Goal: Task Accomplishment & Management: Manage account settings

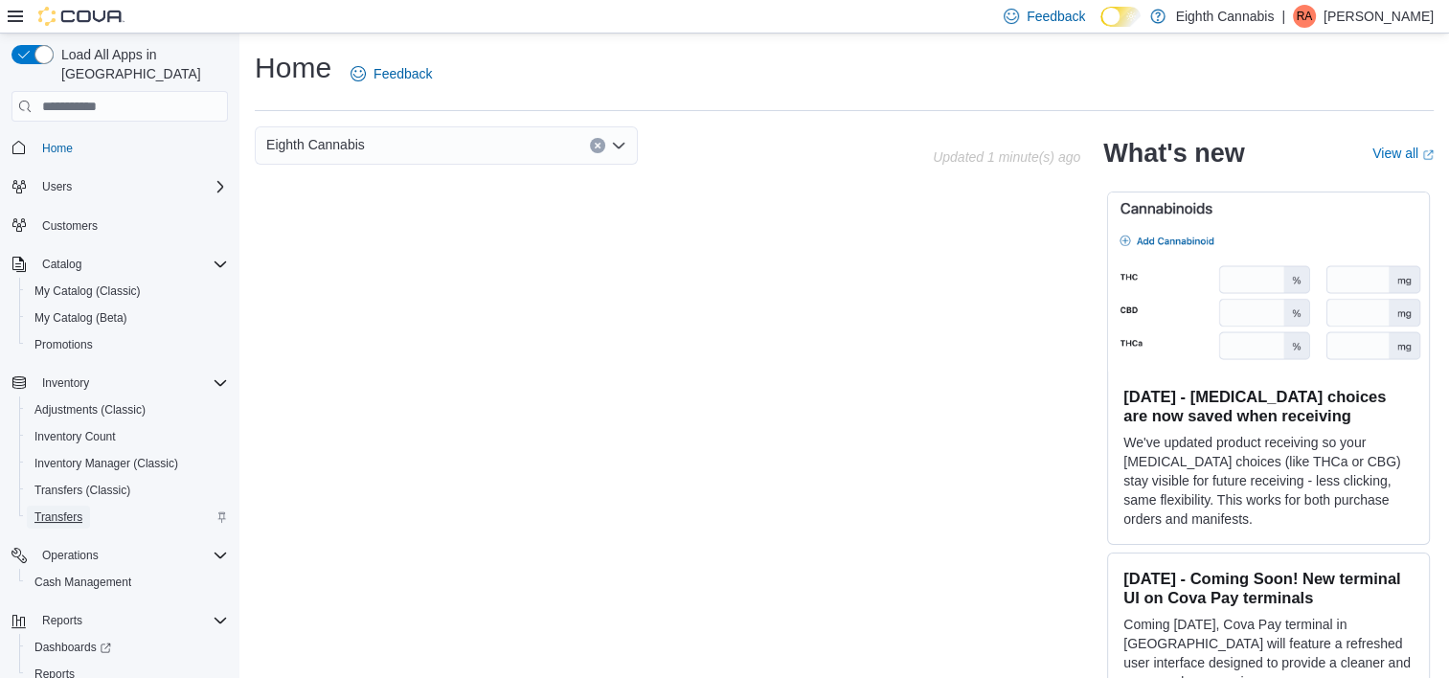
click at [73, 510] on span "Transfers" at bounding box center [58, 517] width 48 height 15
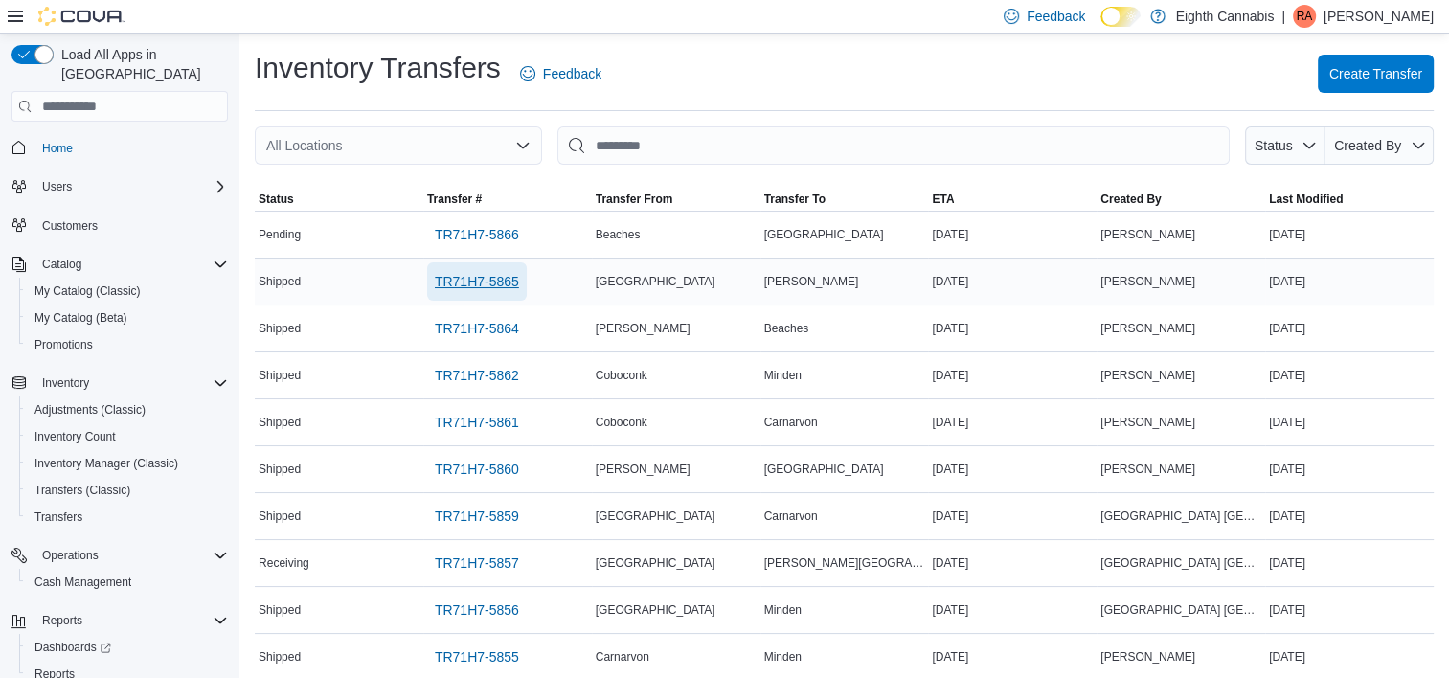
click at [500, 286] on span "TR71H7-5865" at bounding box center [477, 281] width 84 height 19
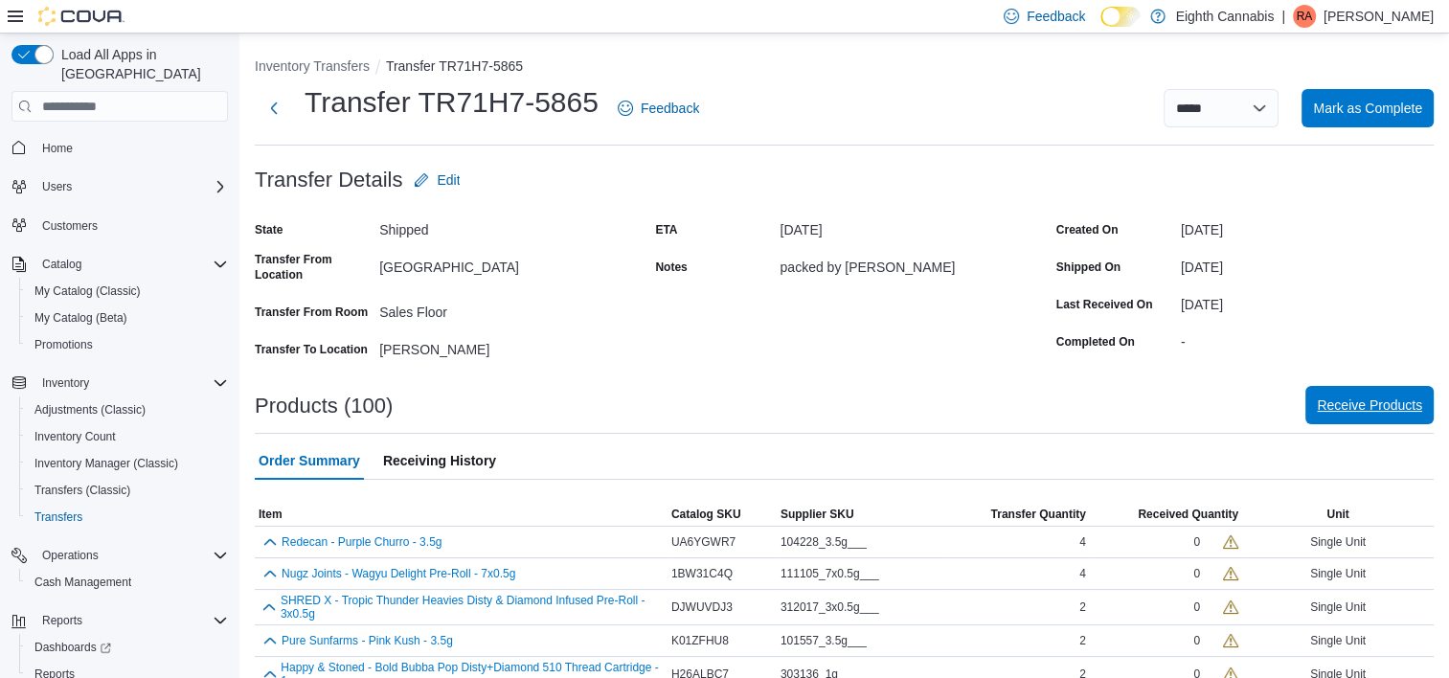
click at [1356, 415] on span "Receive Products" at bounding box center [1369, 405] width 105 height 38
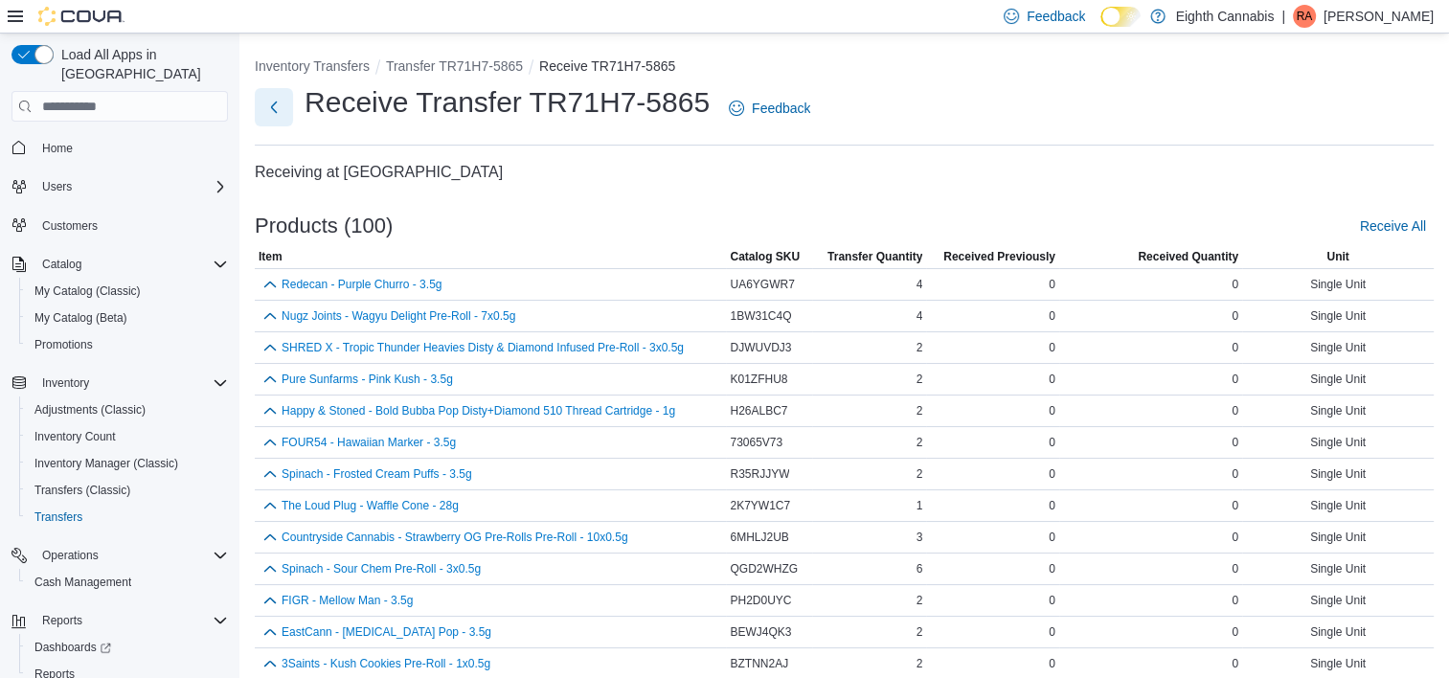
click at [268, 107] on button "Next" at bounding box center [274, 107] width 38 height 38
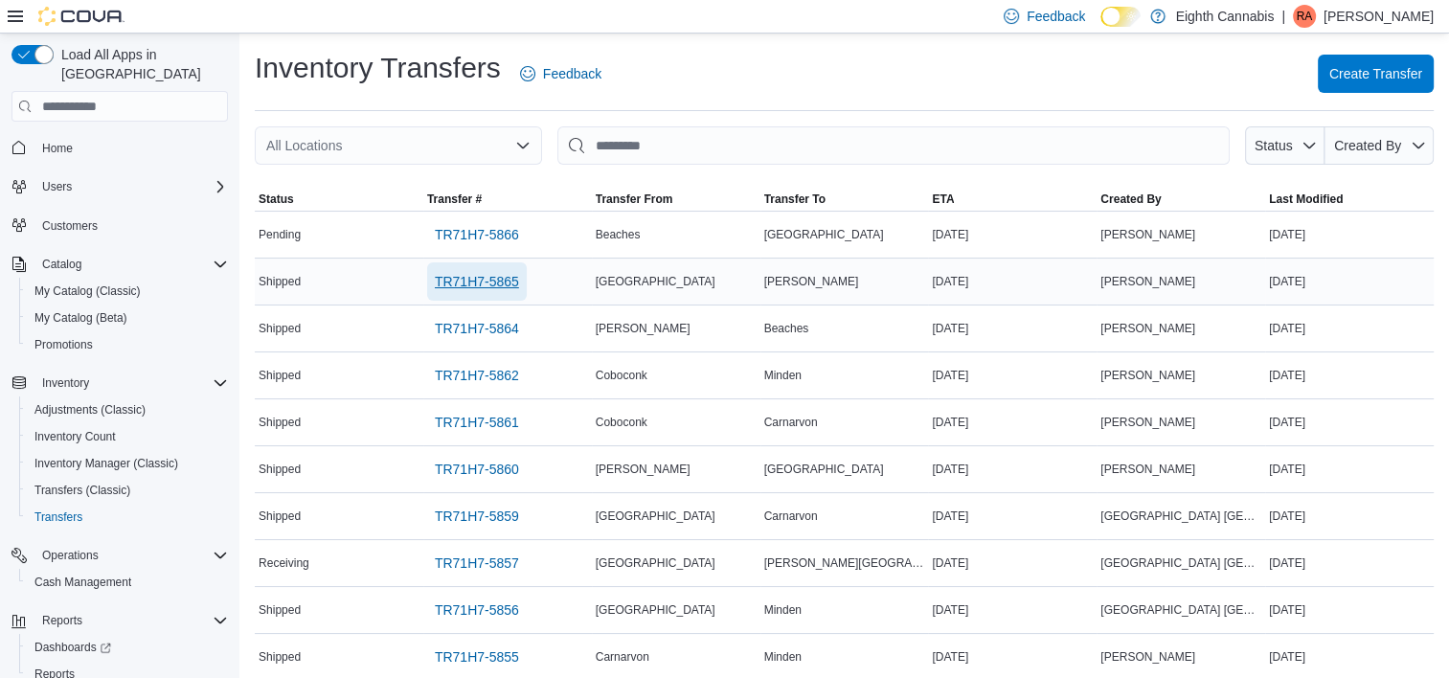
click at [489, 276] on span "TR71H7-5865" at bounding box center [477, 281] width 84 height 19
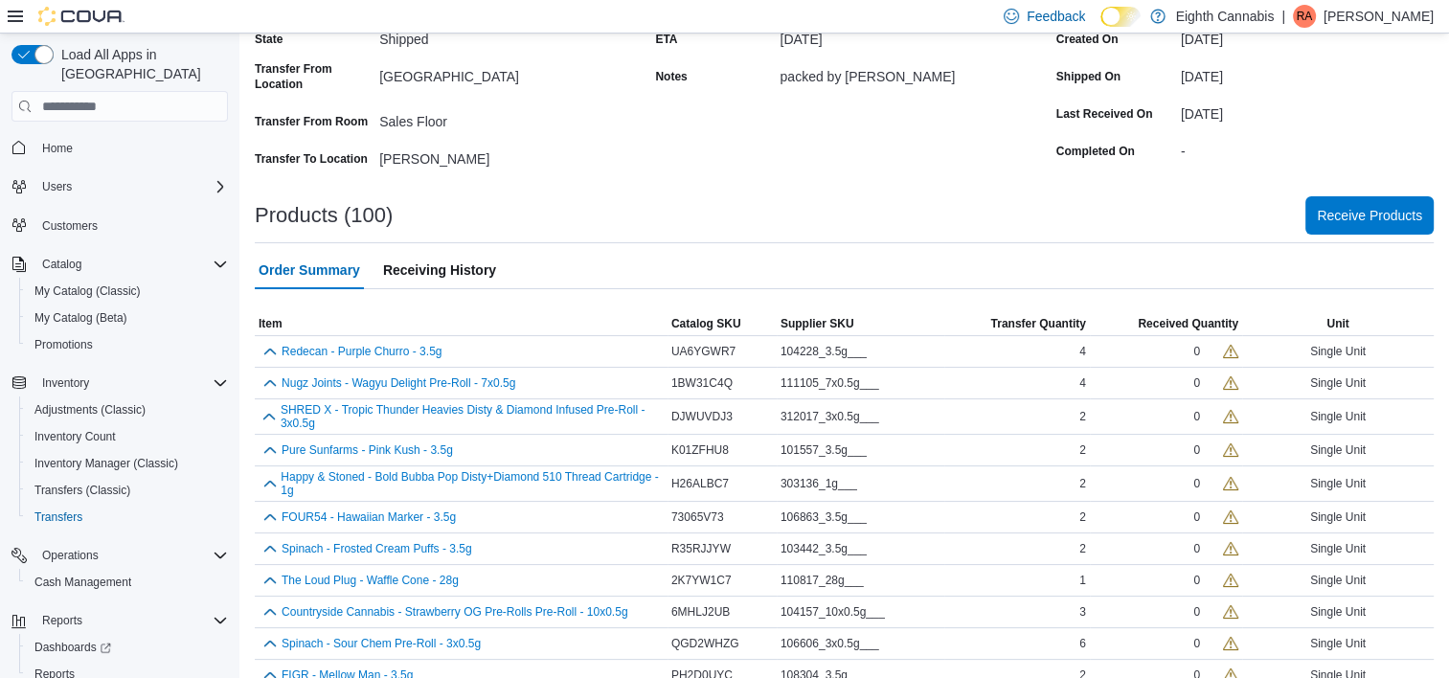
scroll to position [190, 0]
click at [1391, 217] on span "Receive Products" at bounding box center [1369, 215] width 105 height 19
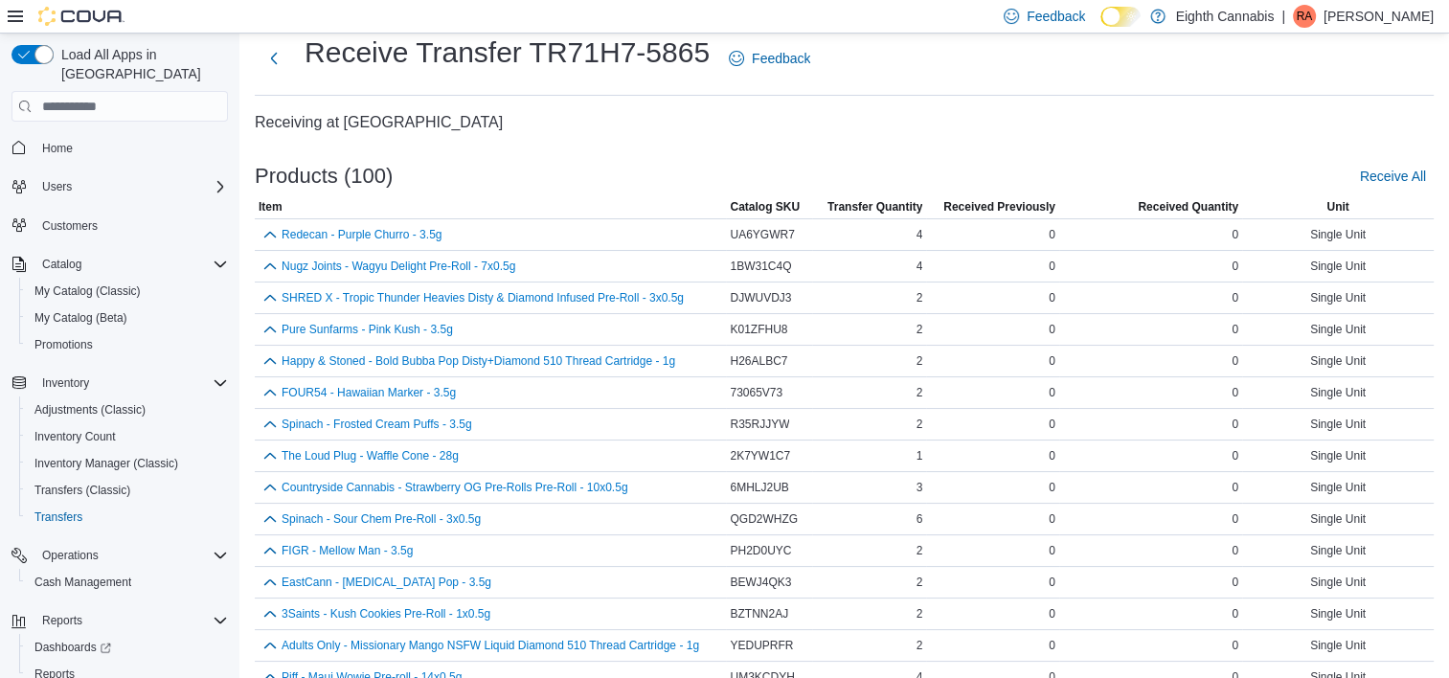
scroll to position [61, 0]
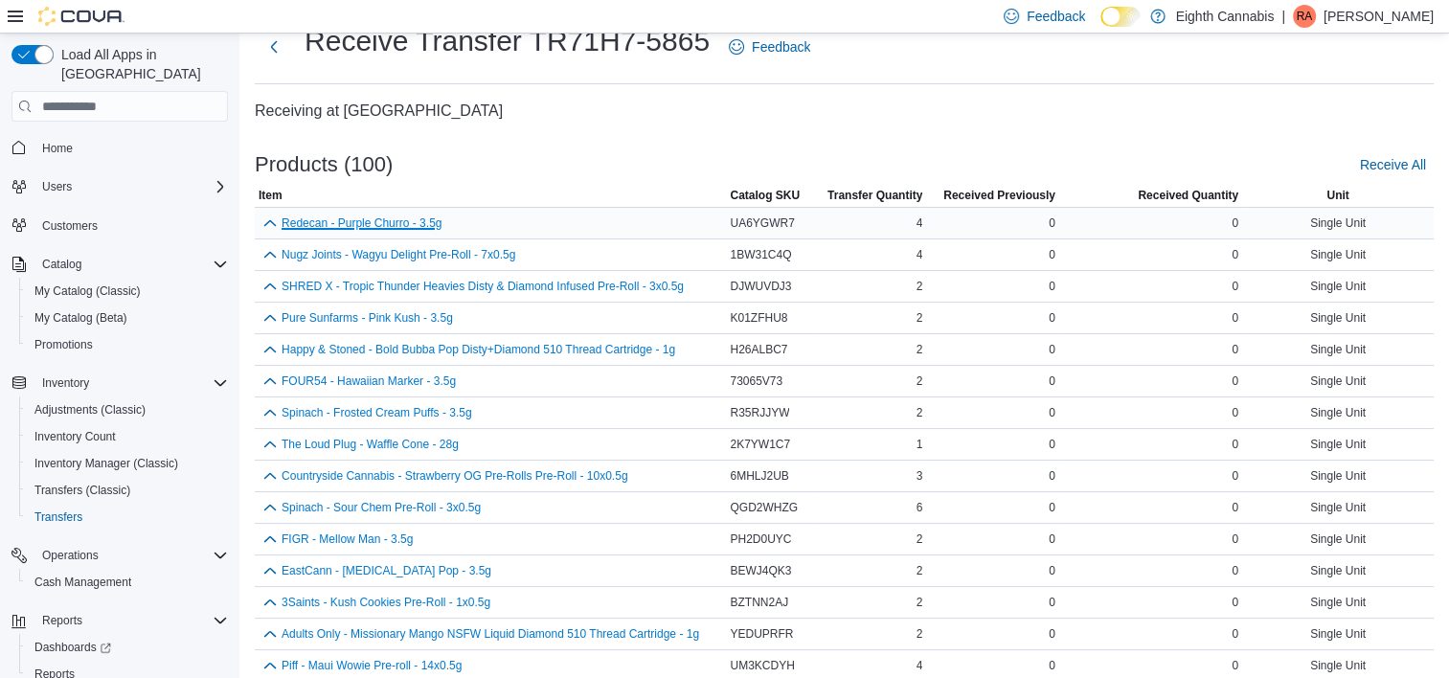
click at [409, 225] on button "Redecan - Purple Churro - 3.5g" at bounding box center [362, 222] width 160 height 13
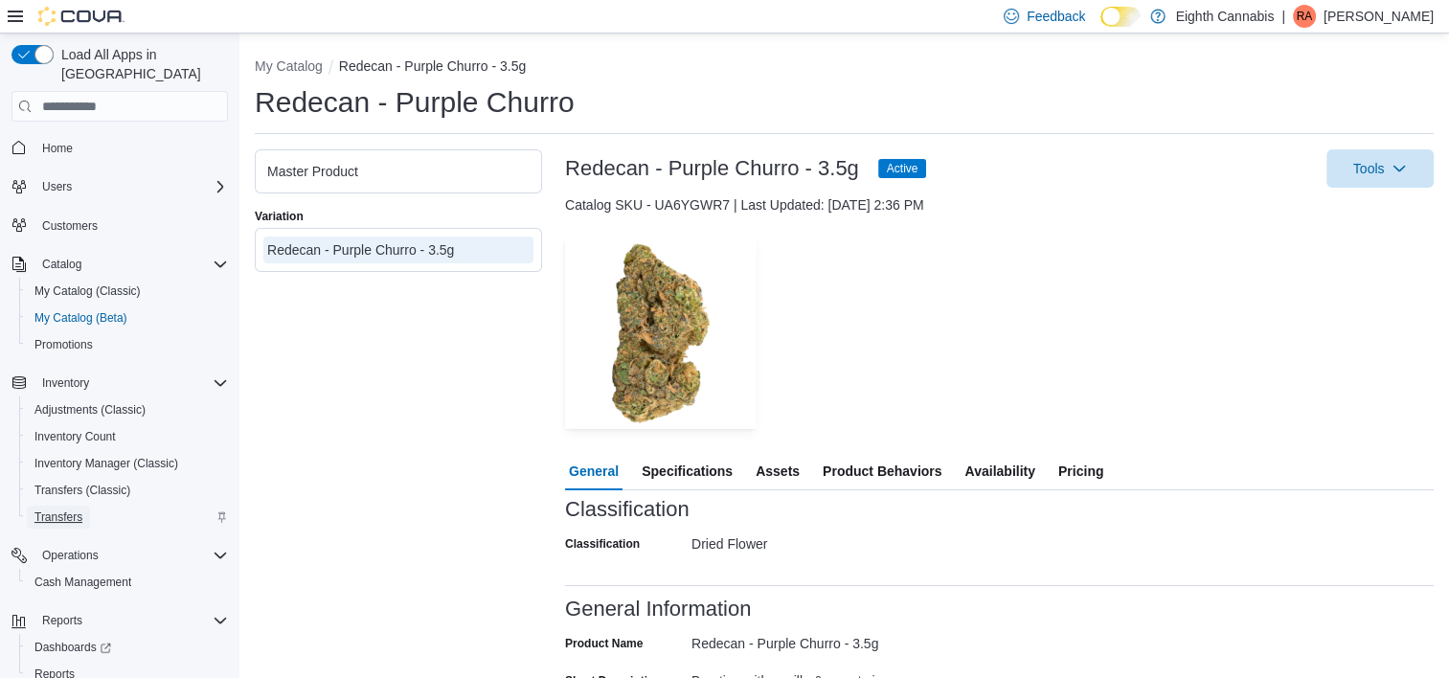
click at [74, 510] on span "Transfers" at bounding box center [58, 517] width 48 height 15
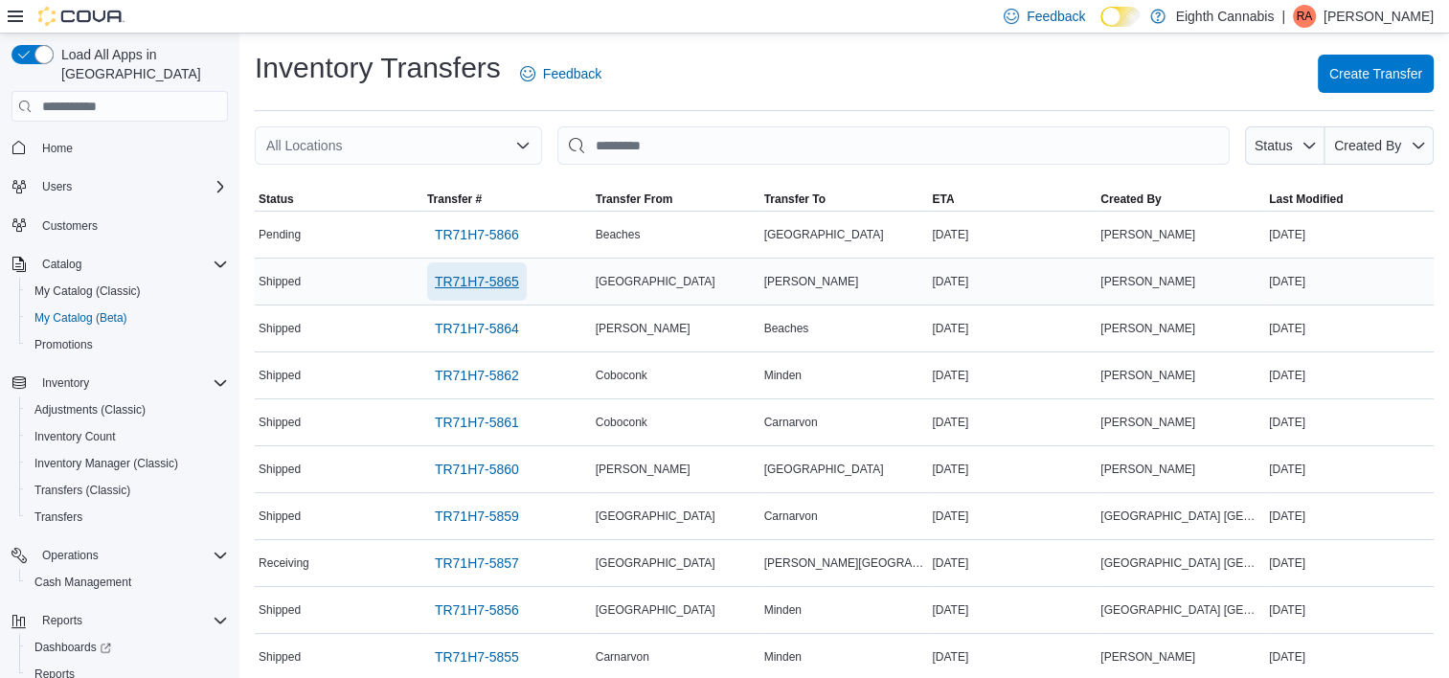
click at [471, 281] on span "TR71H7-5865" at bounding box center [477, 281] width 84 height 19
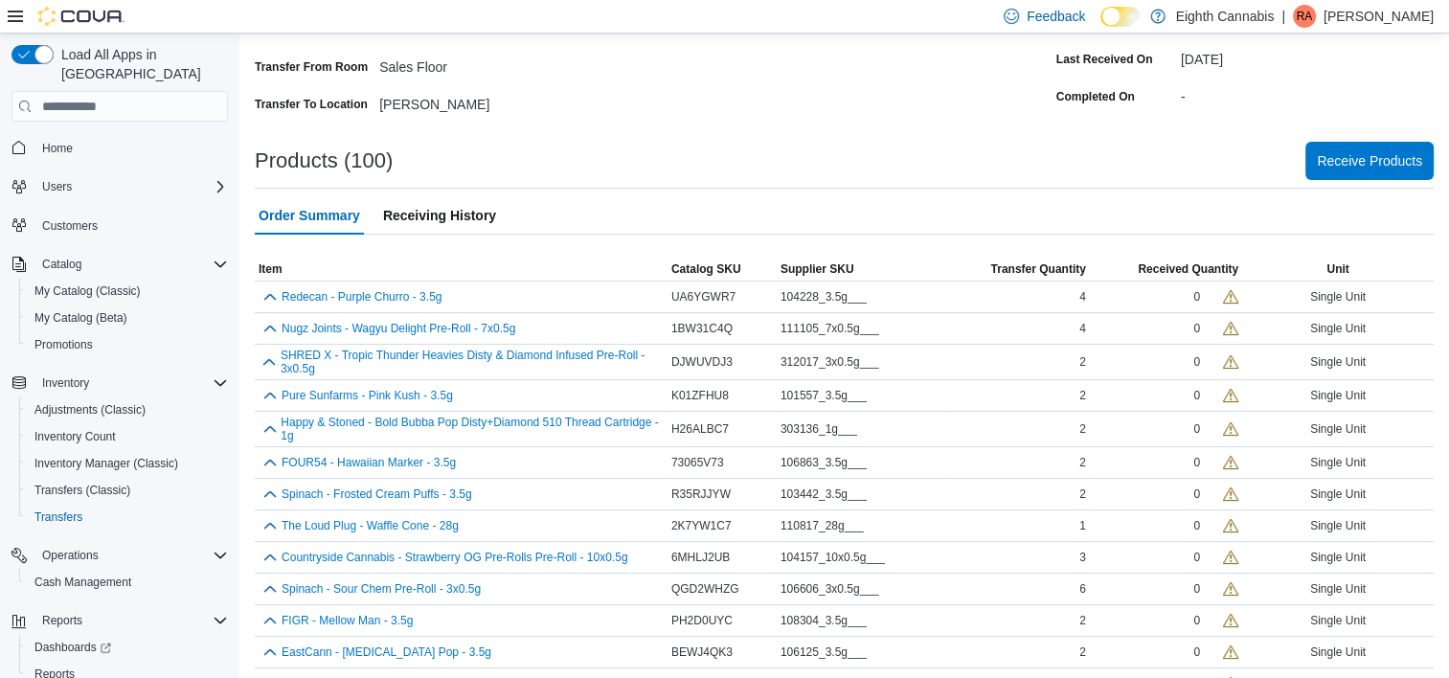
scroll to position [247, 0]
click at [263, 291] on button "button" at bounding box center [270, 294] width 23 height 23
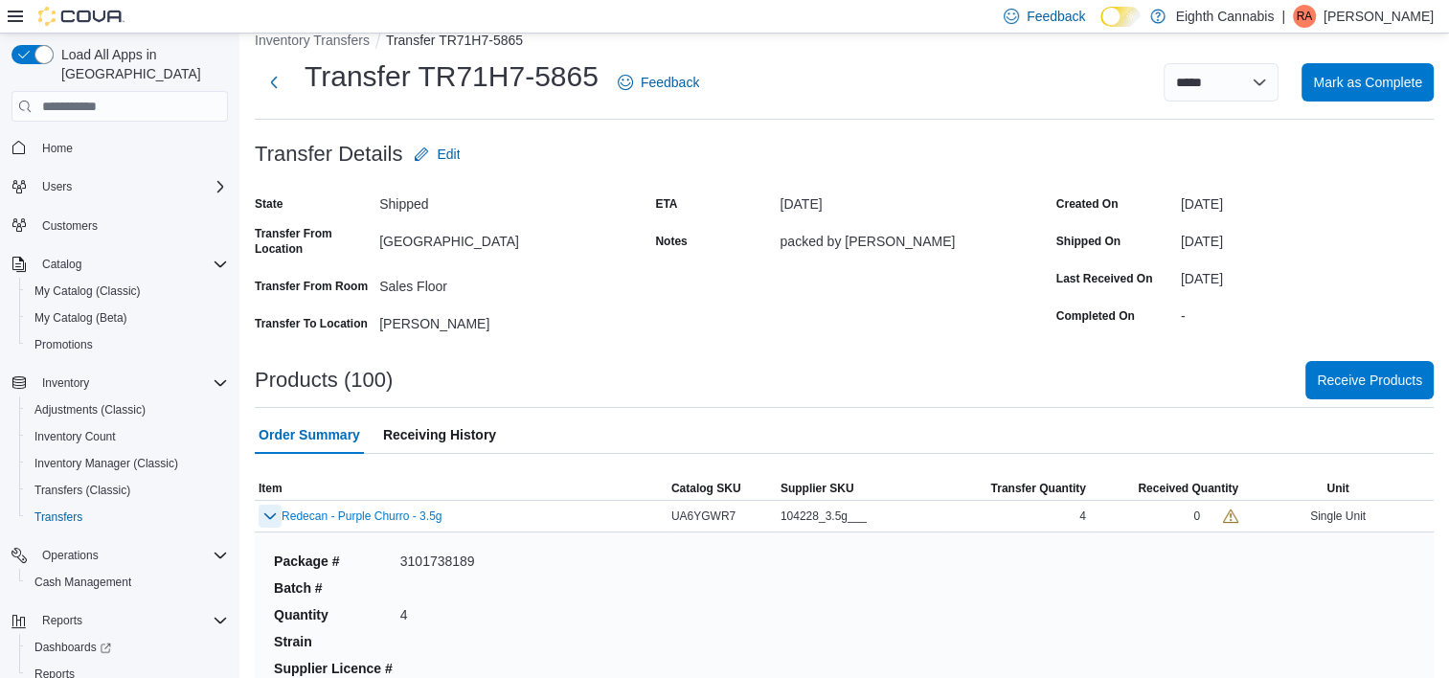
scroll to position [7, 0]
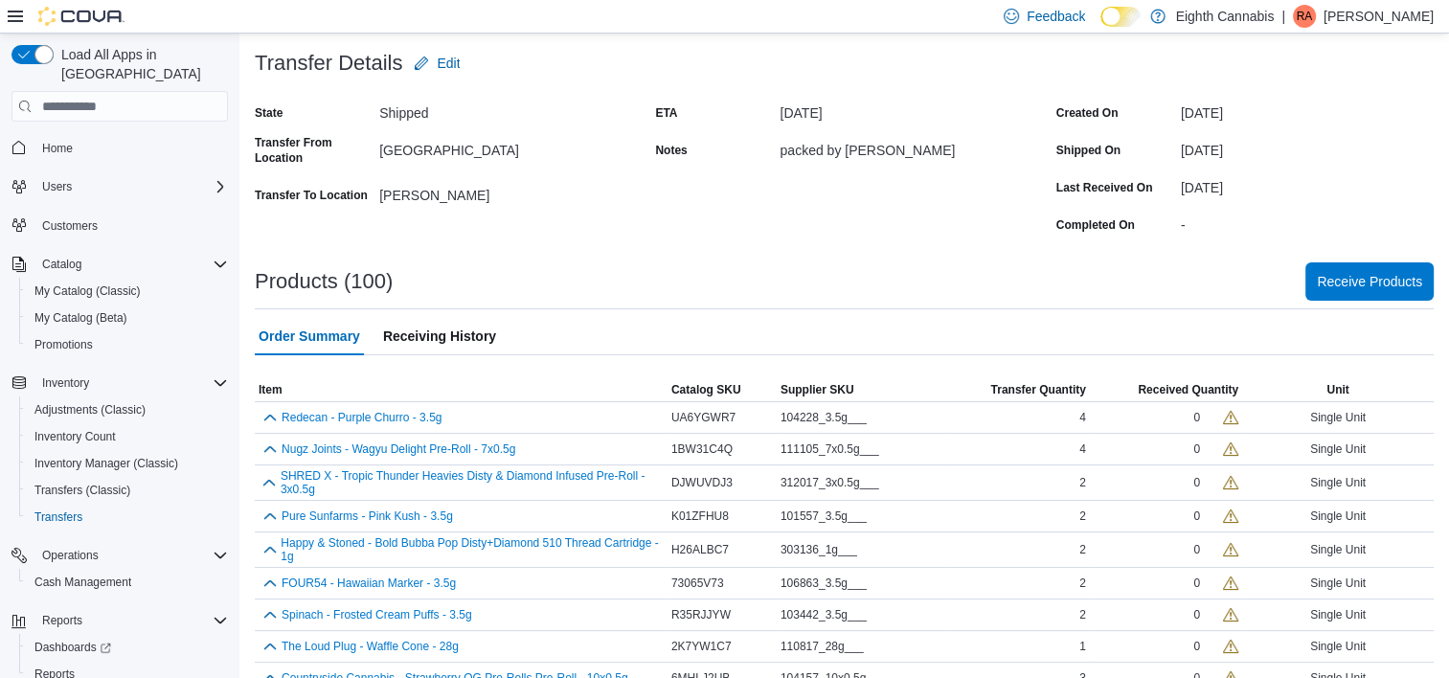
scroll to position [144, 0]
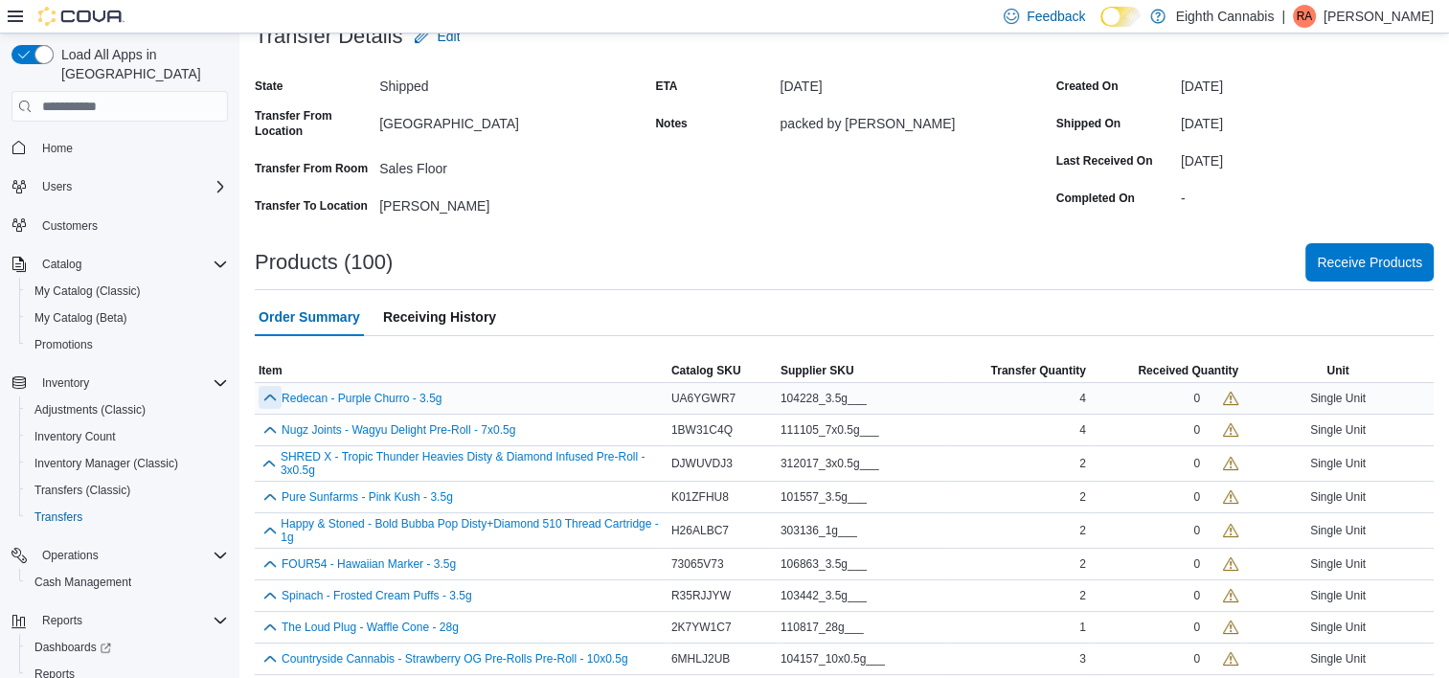
click at [263, 400] on button "button" at bounding box center [270, 397] width 23 height 23
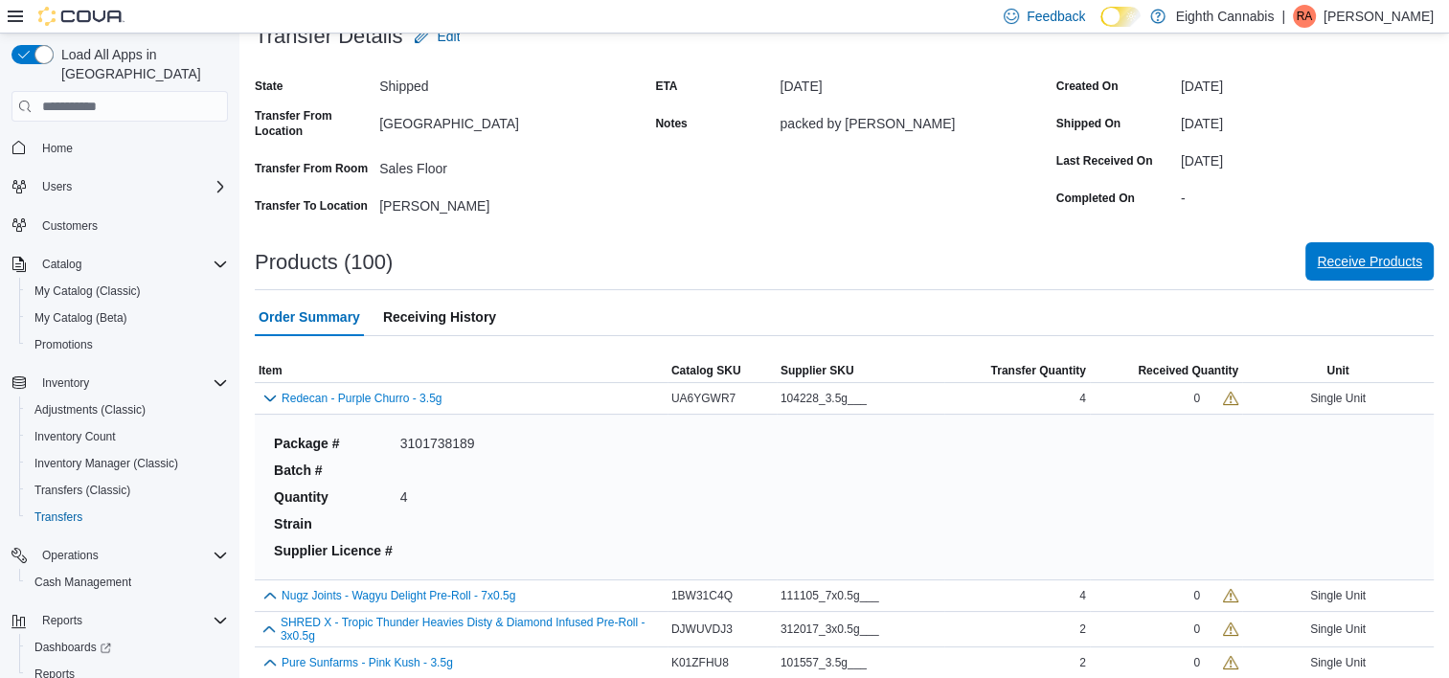
click at [1383, 252] on span "Receive Products" at bounding box center [1369, 261] width 105 height 38
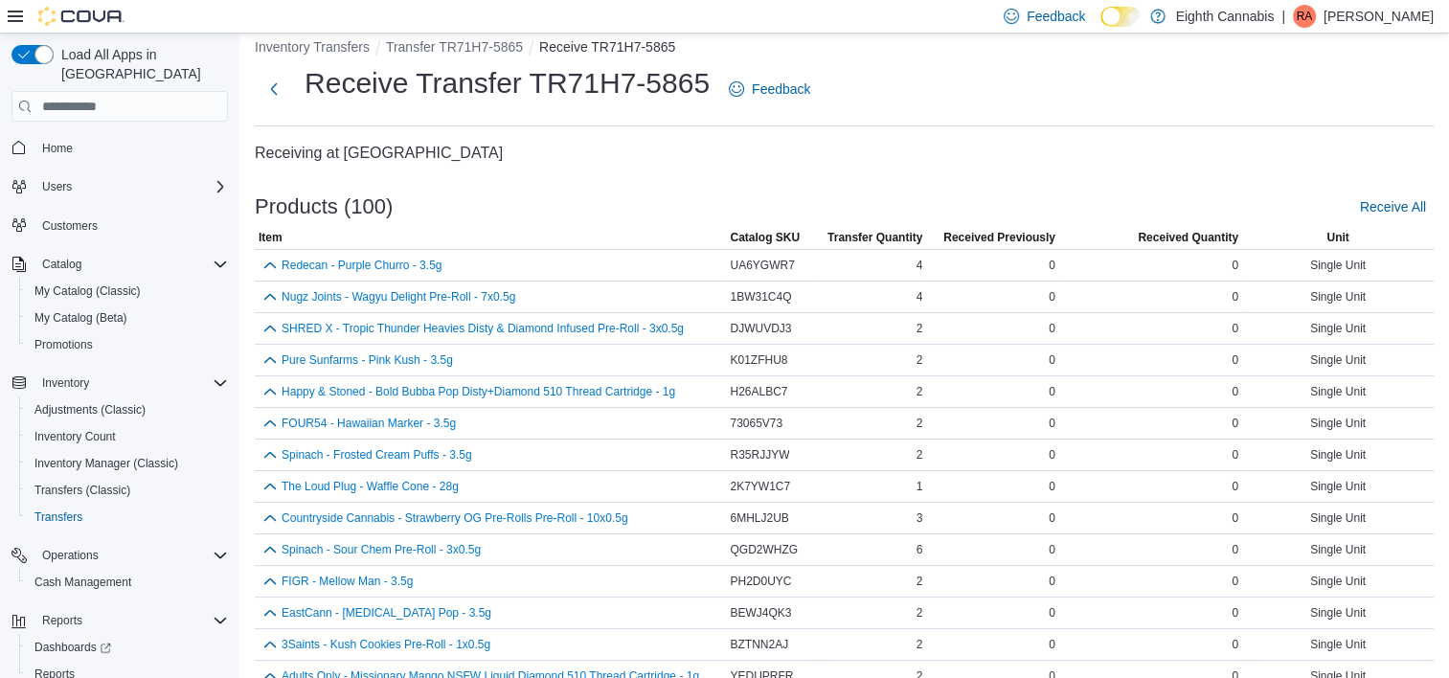
scroll to position [19, 0]
click at [268, 268] on button "button" at bounding box center [270, 264] width 23 height 23
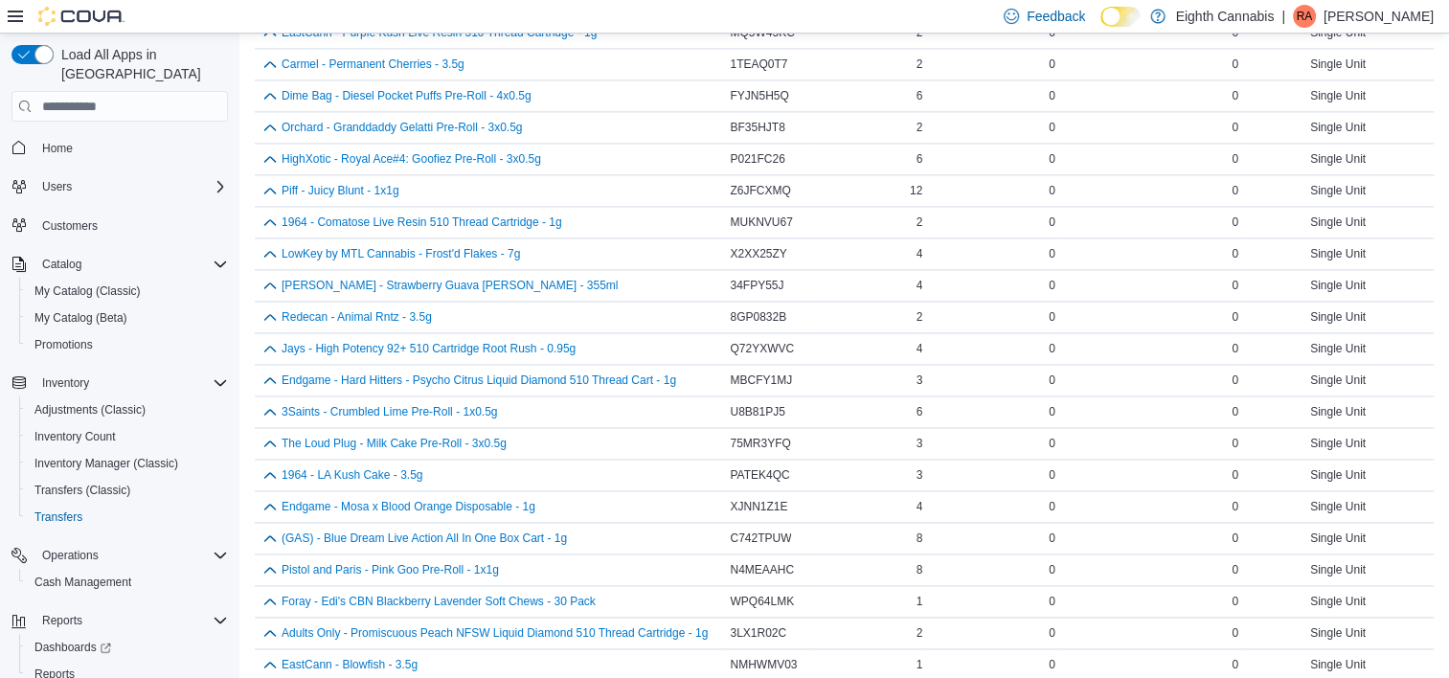
scroll to position [2727, 0]
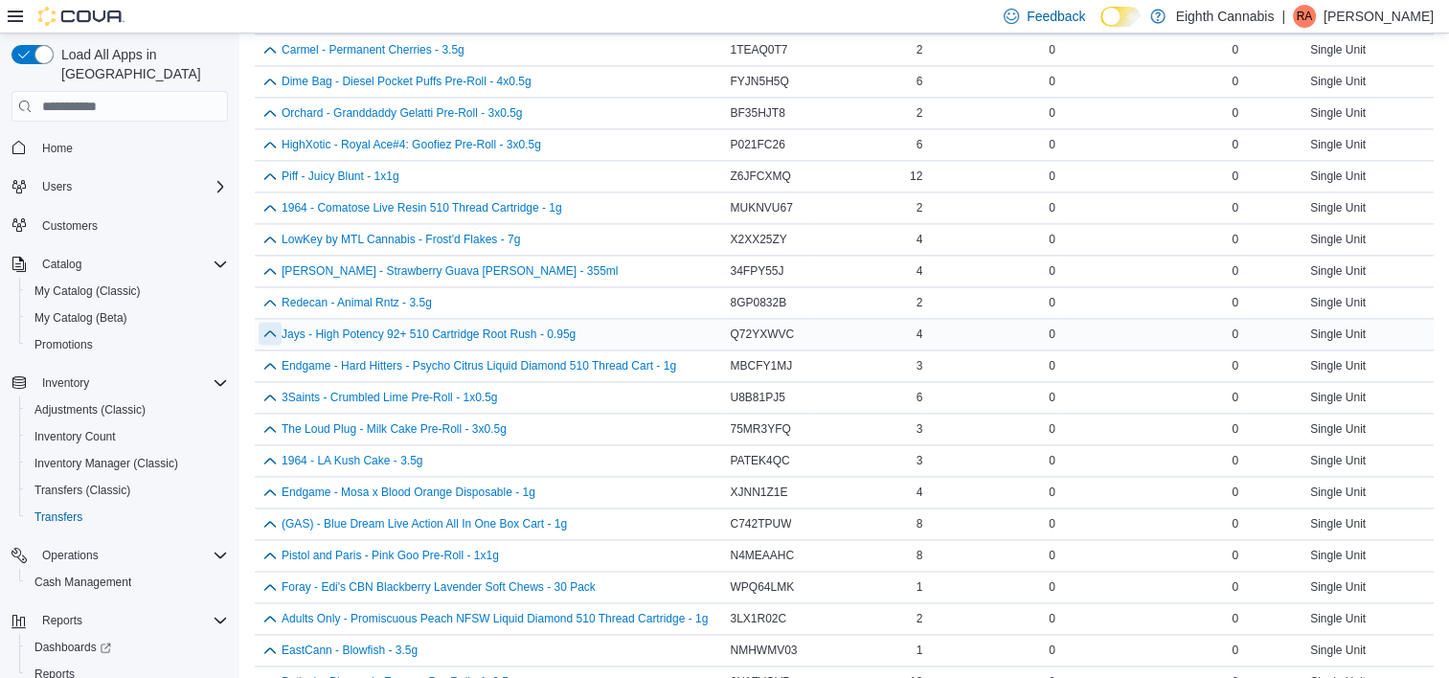
click at [263, 322] on button "button" at bounding box center [270, 333] width 23 height 23
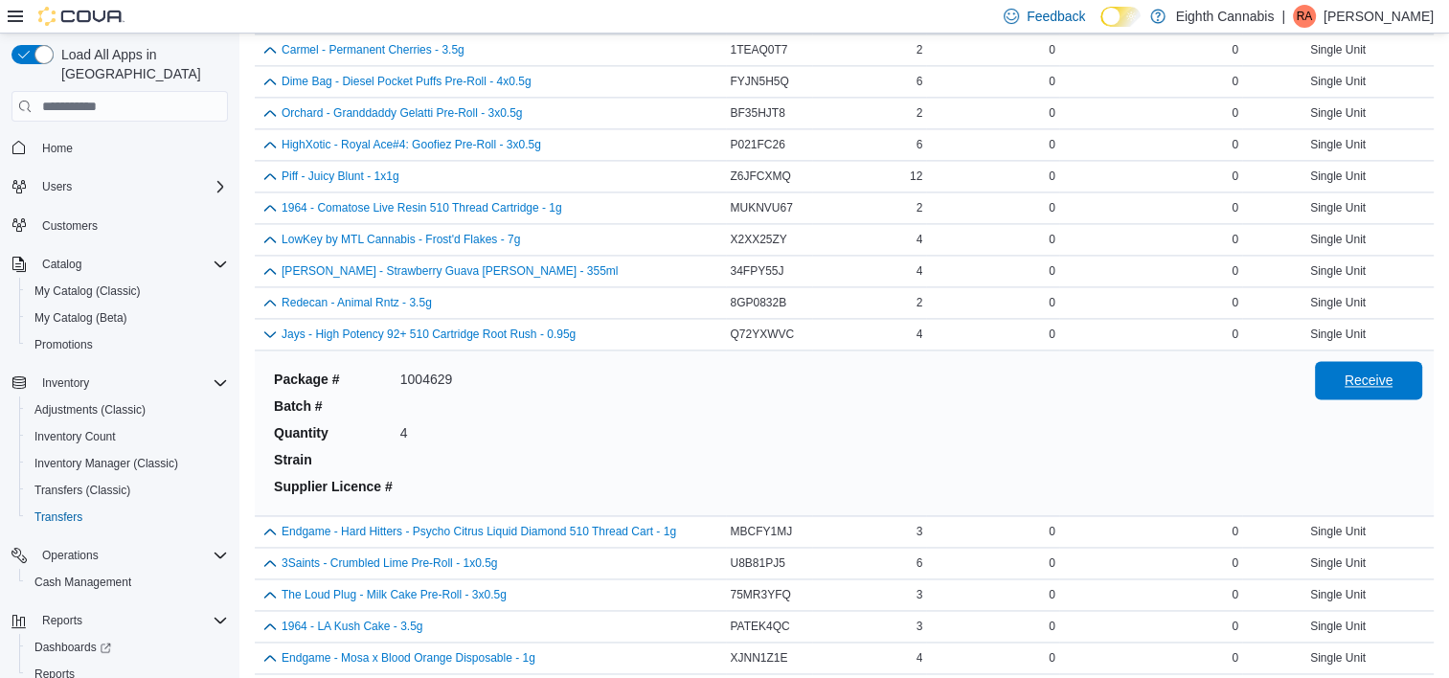
click at [1379, 371] on span "Receive" at bounding box center [1369, 380] width 49 height 19
click at [1373, 371] on span "Receive" at bounding box center [1369, 380] width 49 height 19
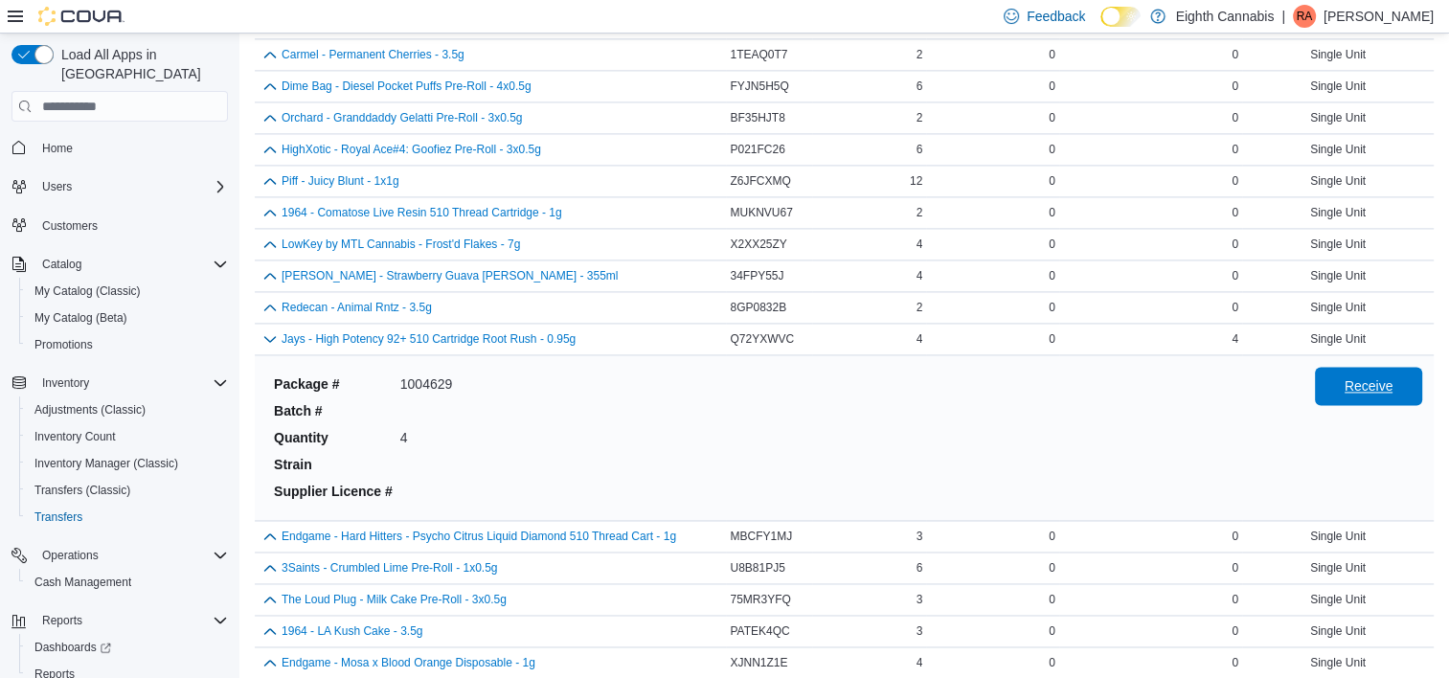
scroll to position [2723, 0]
click at [1360, 375] on span "Receive" at bounding box center [1369, 384] width 49 height 19
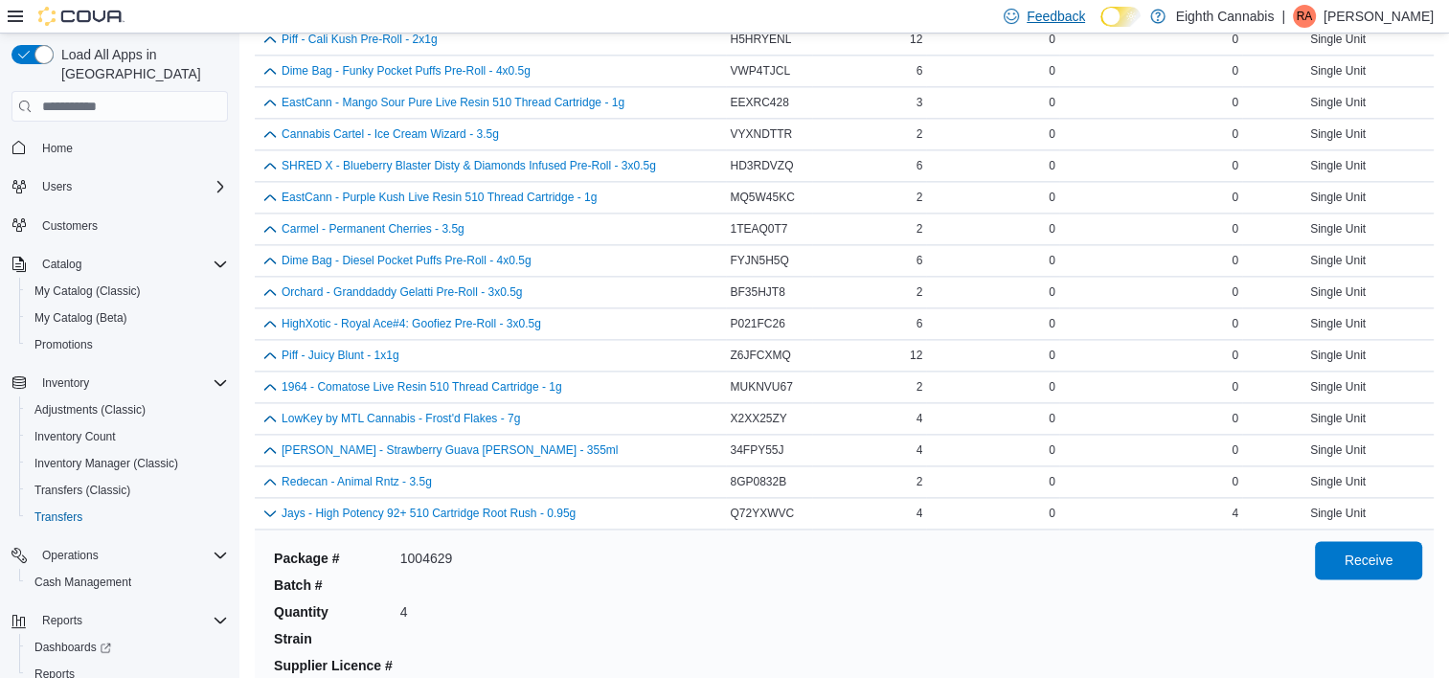
scroll to position [1650, 0]
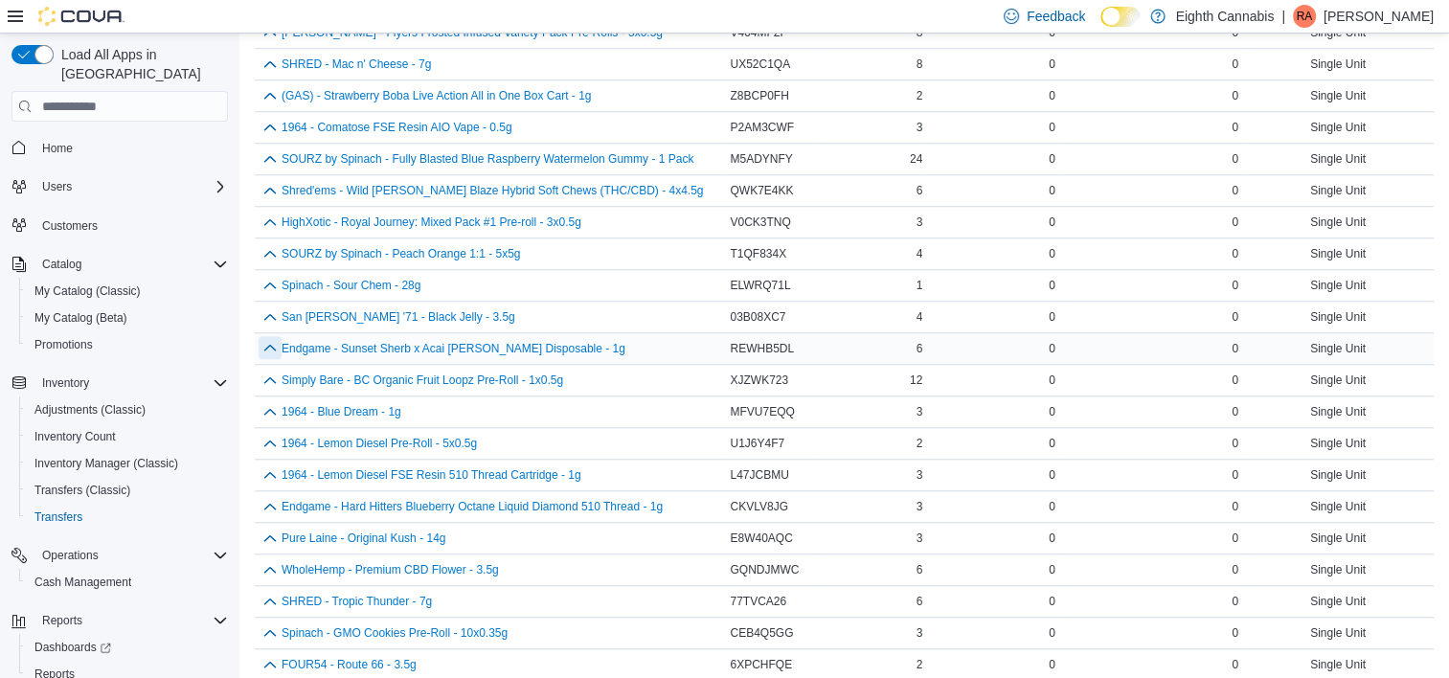
click at [268, 342] on button "button" at bounding box center [270, 347] width 23 height 23
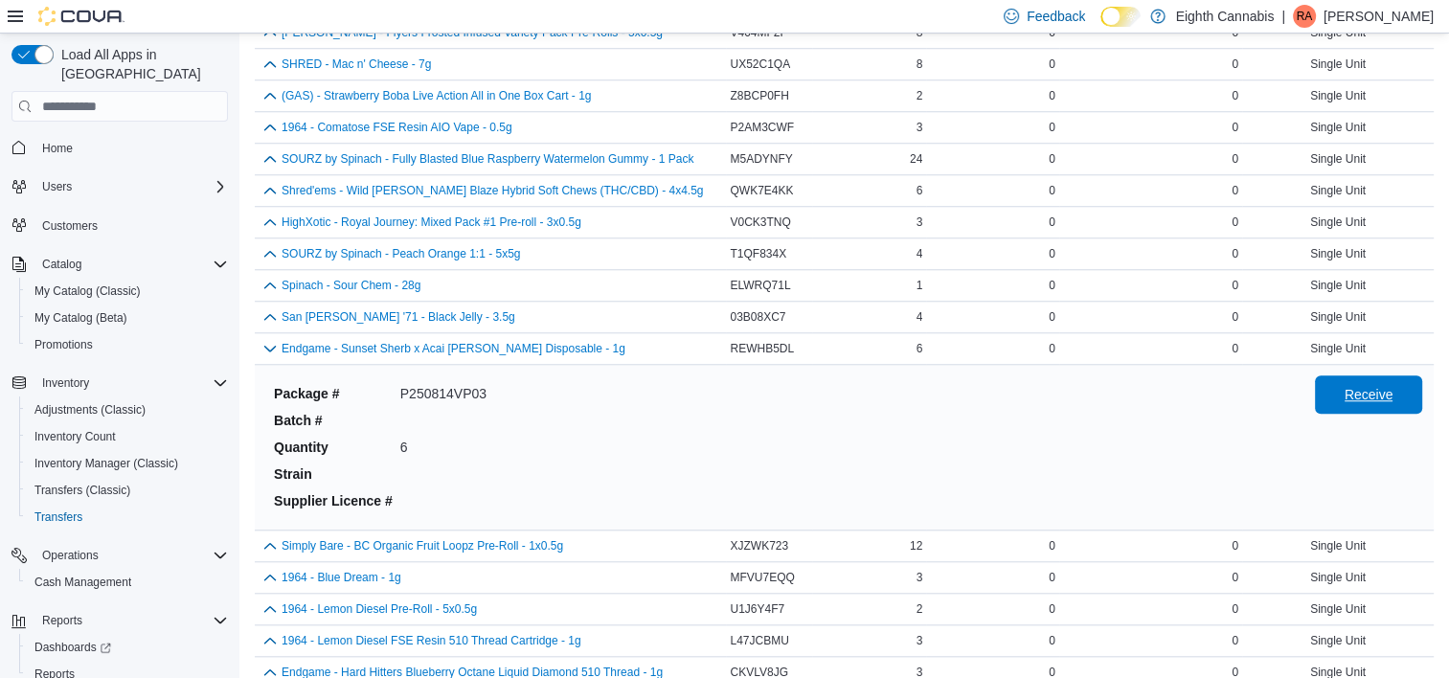
click at [1370, 393] on span "Receive" at bounding box center [1369, 394] width 49 height 19
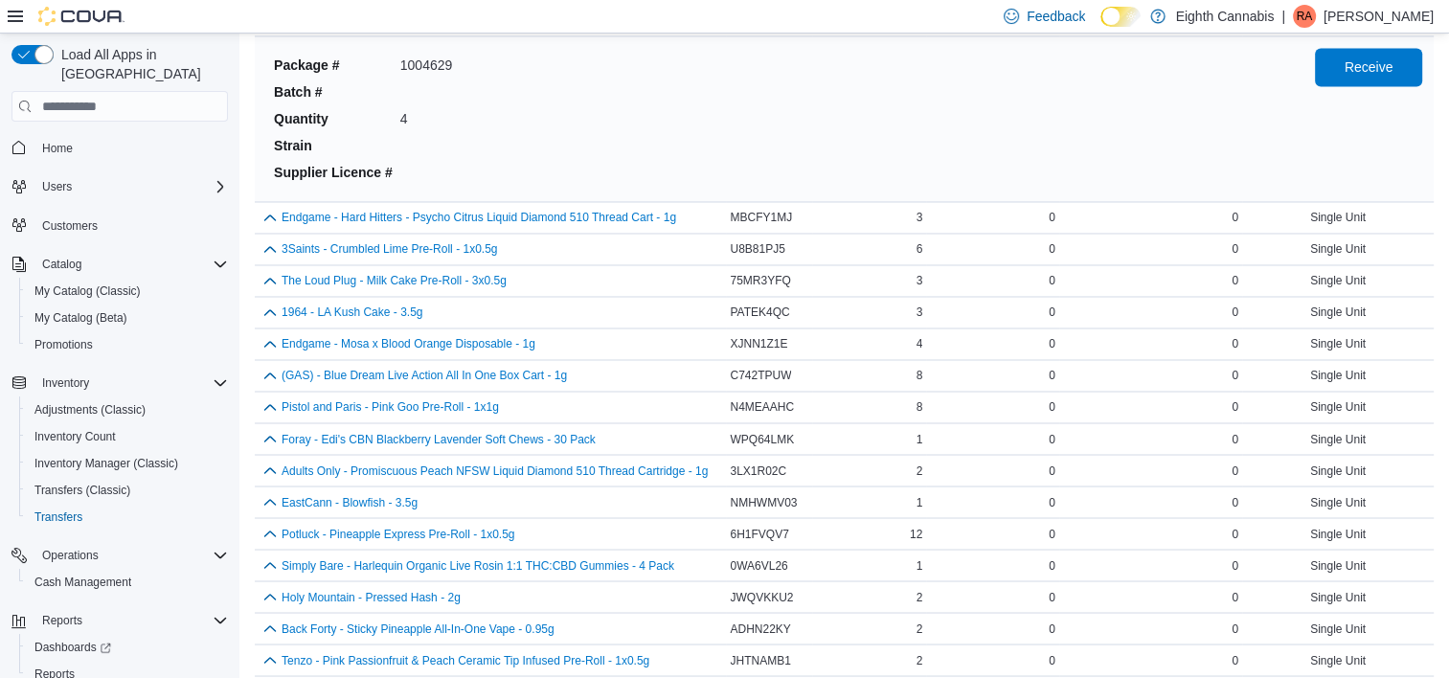
scroll to position [3202, 0]
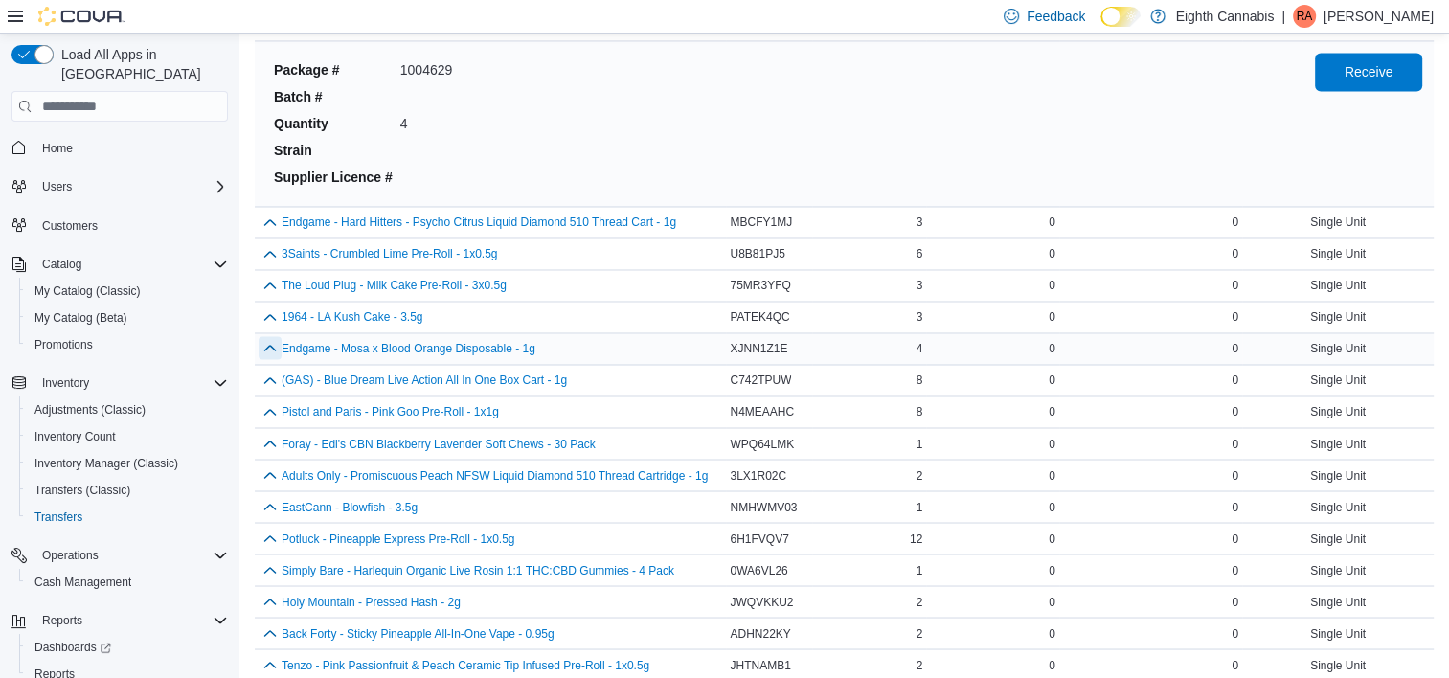
click at [276, 336] on button "button" at bounding box center [270, 347] width 23 height 23
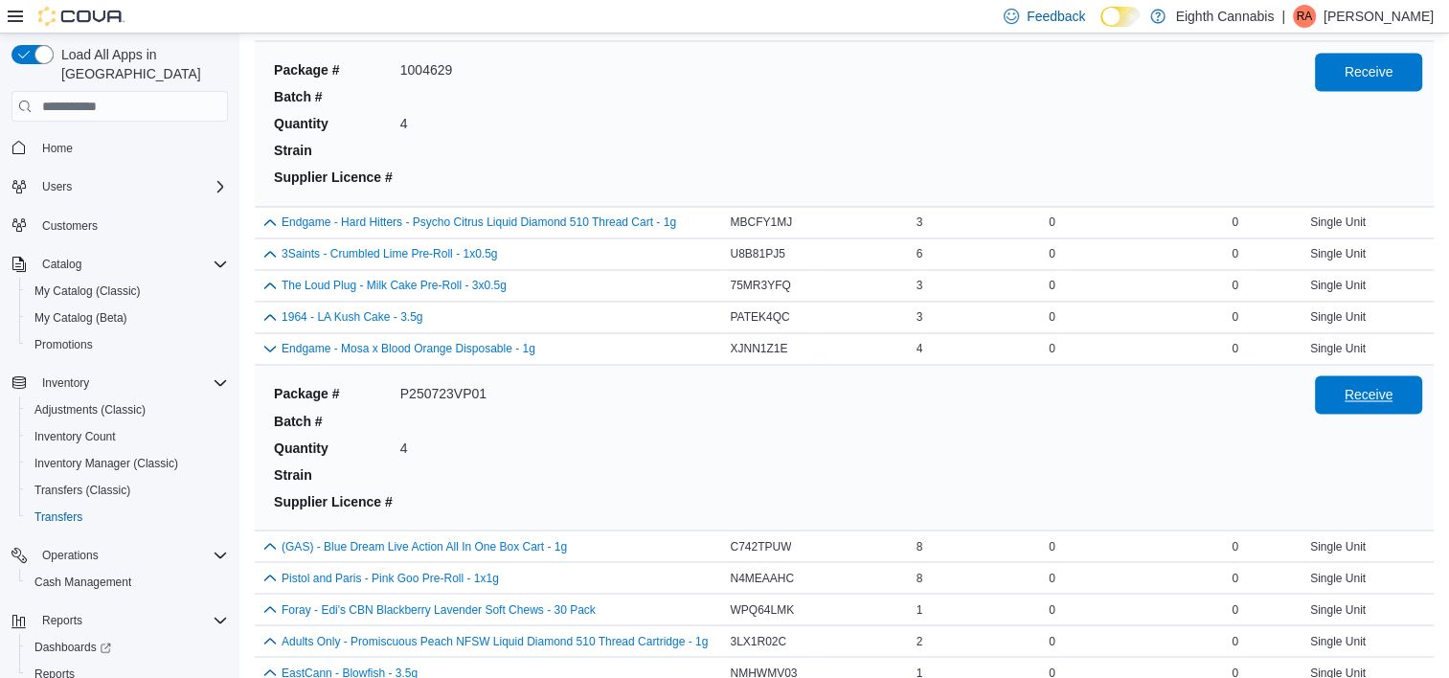
click at [1358, 385] on span "Receive" at bounding box center [1369, 394] width 49 height 19
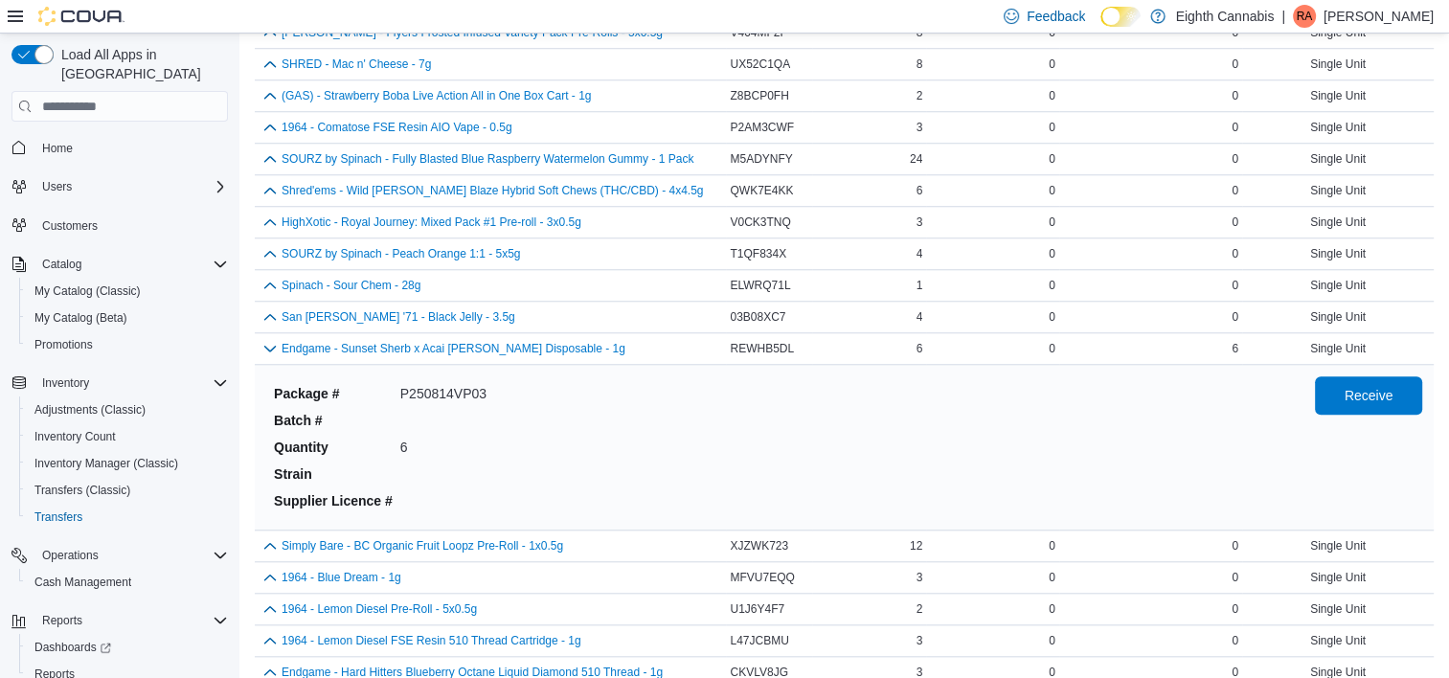
scroll to position [2161, 0]
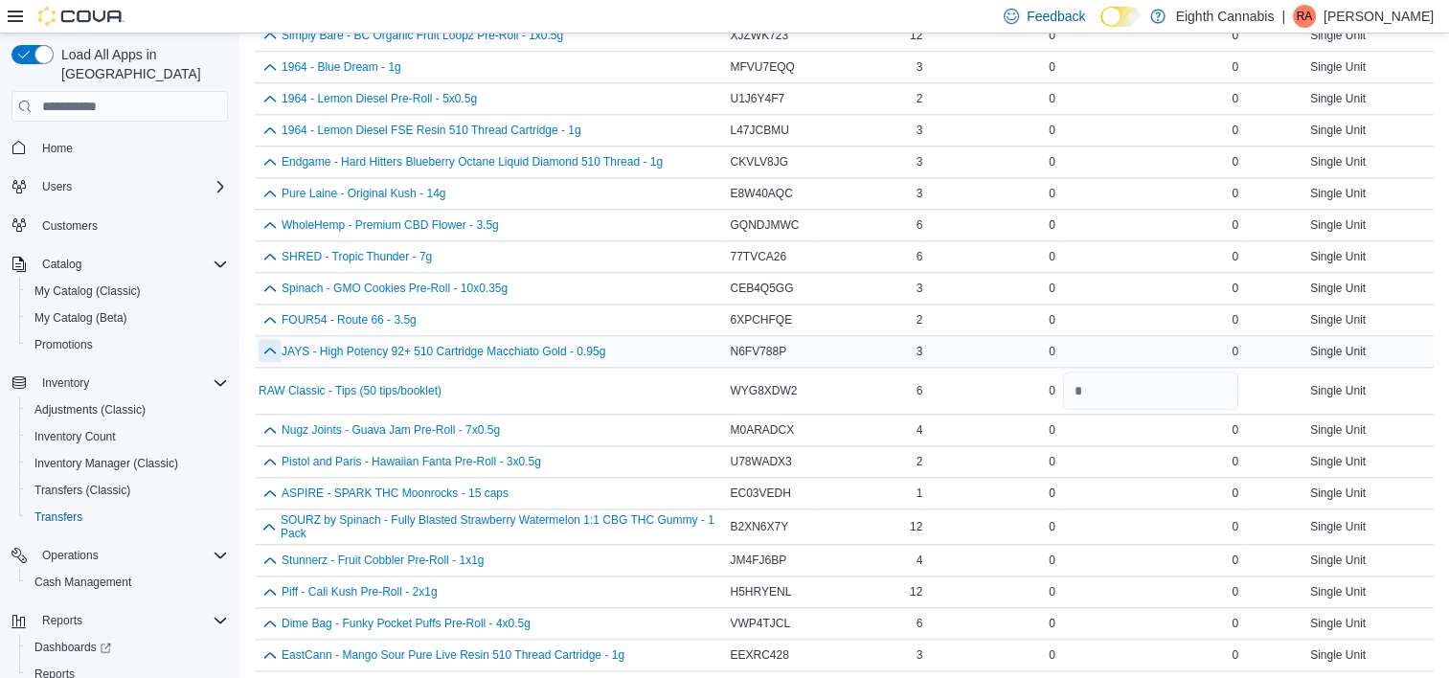
click at [269, 345] on button "button" at bounding box center [270, 350] width 23 height 23
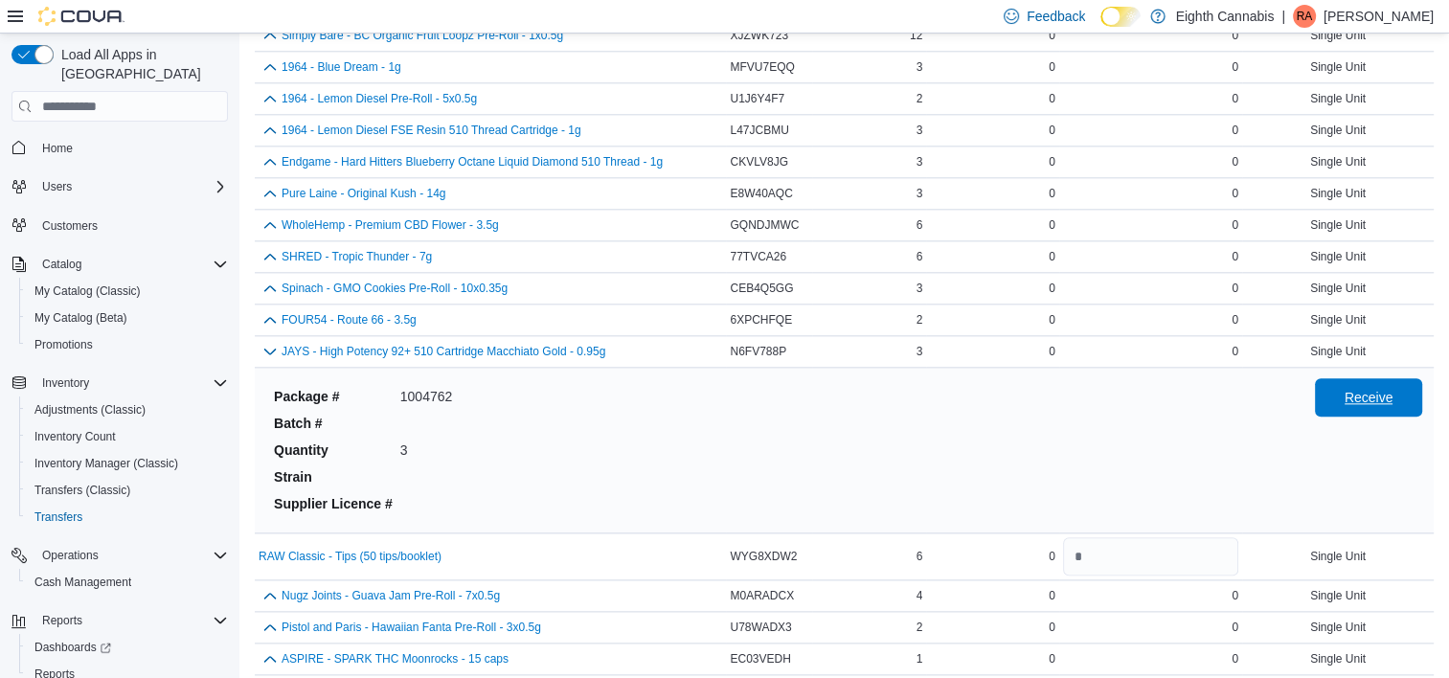
click at [1365, 402] on span "Receive" at bounding box center [1369, 397] width 84 height 38
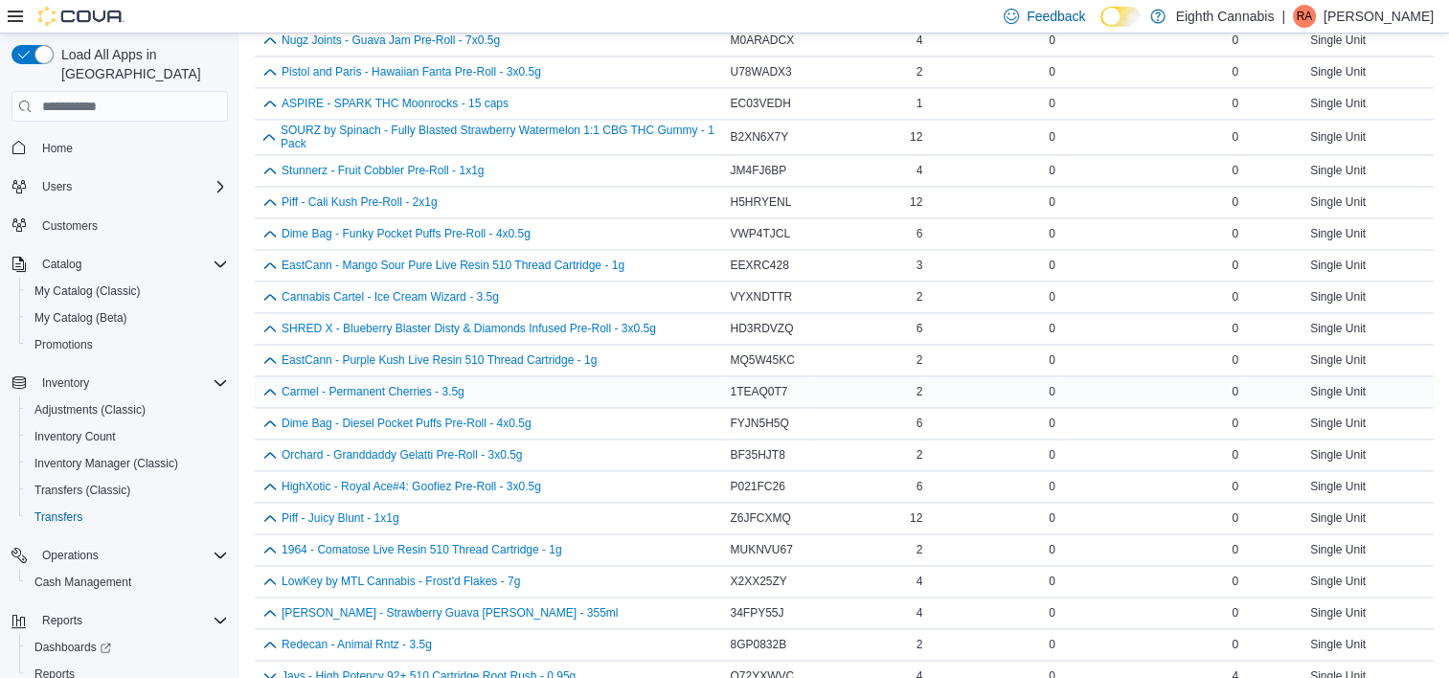
scroll to position [2715, 0]
click at [267, 350] on button "button" at bounding box center [270, 360] width 23 height 23
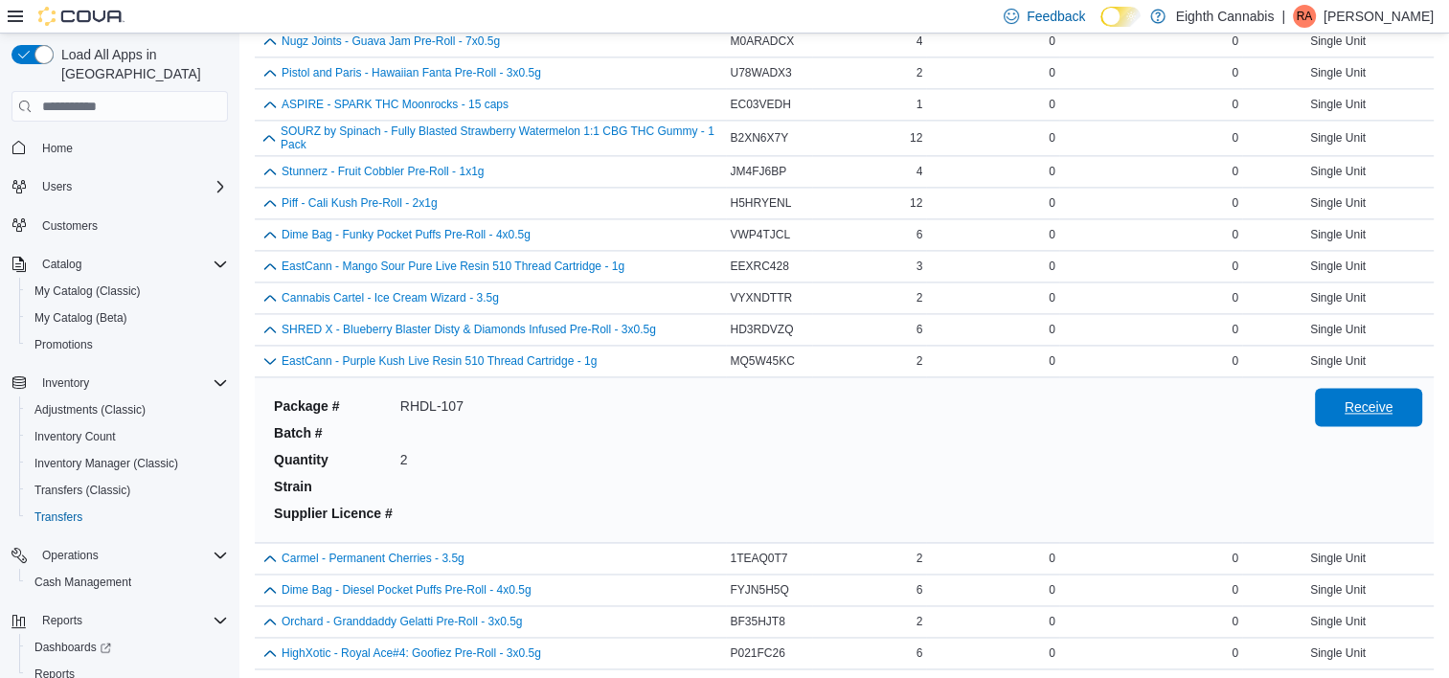
click at [1393, 397] on span "Receive" at bounding box center [1369, 406] width 49 height 19
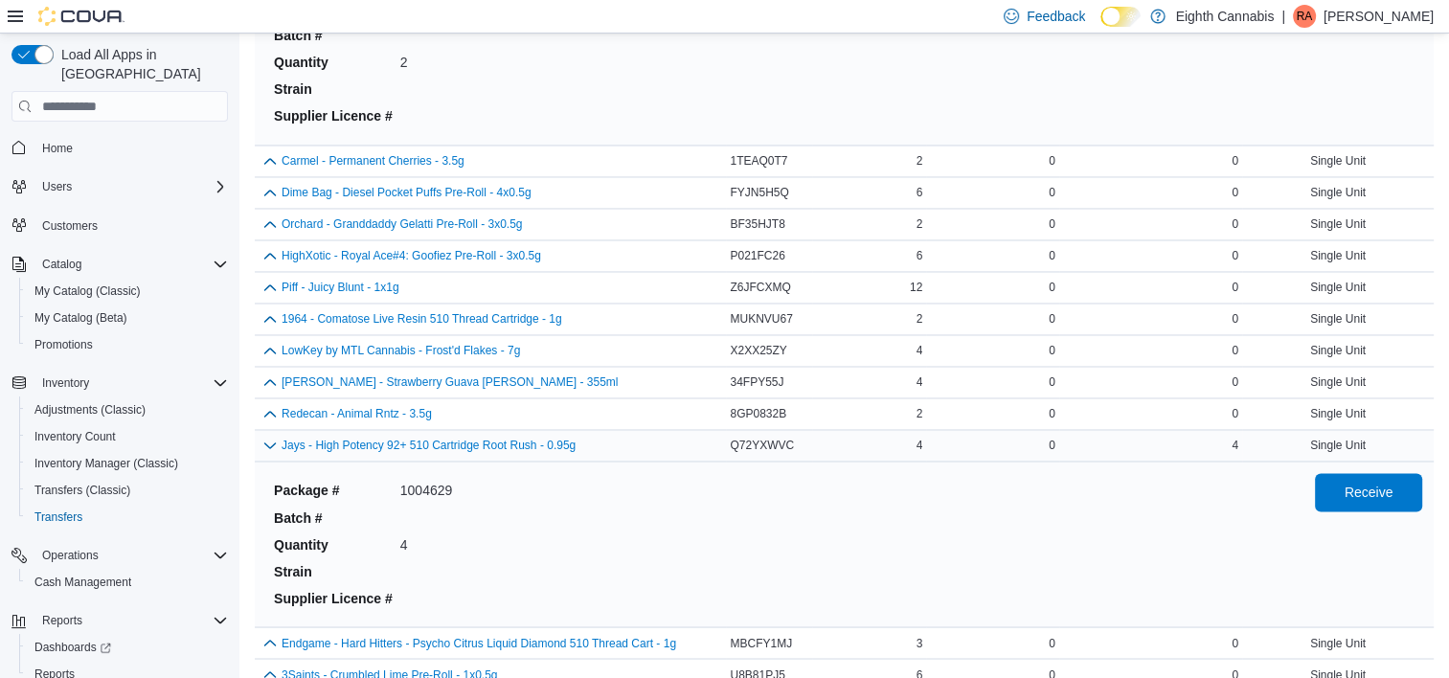
scroll to position [3133, 0]
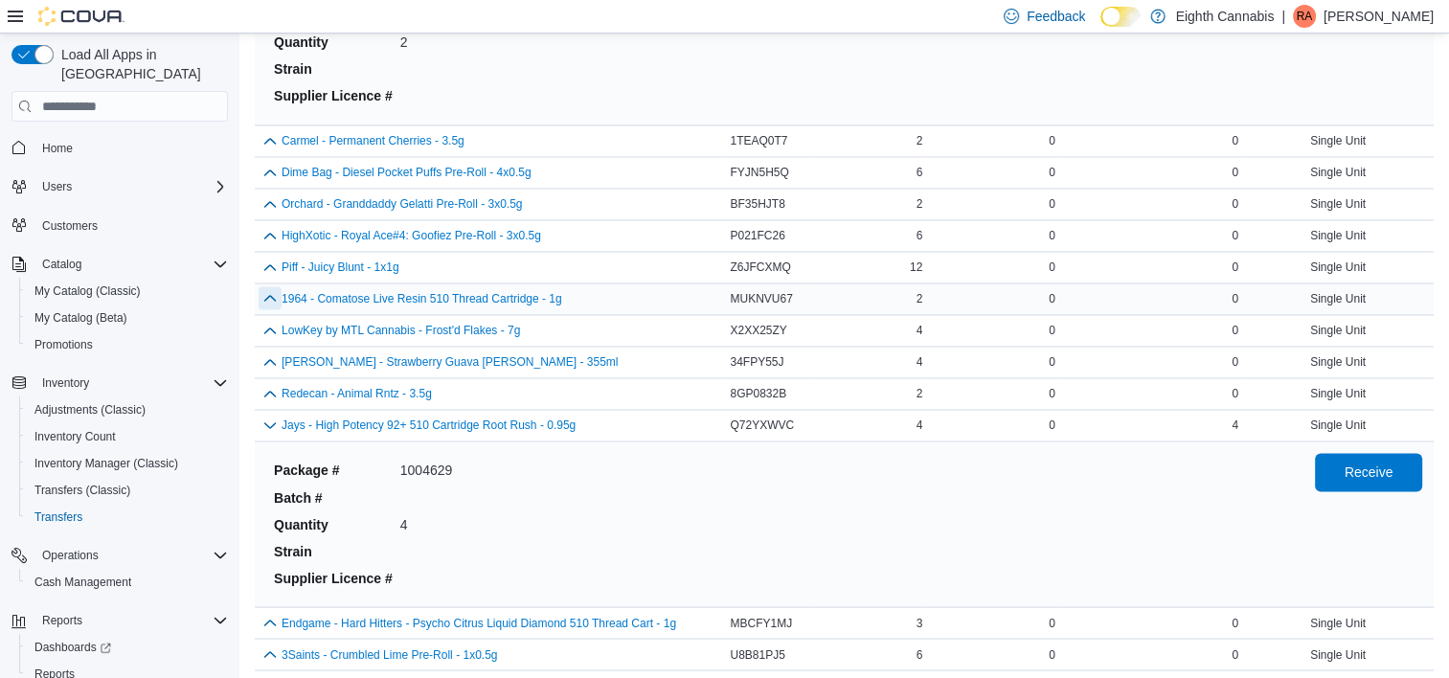
click at [273, 286] on button "button" at bounding box center [270, 297] width 23 height 23
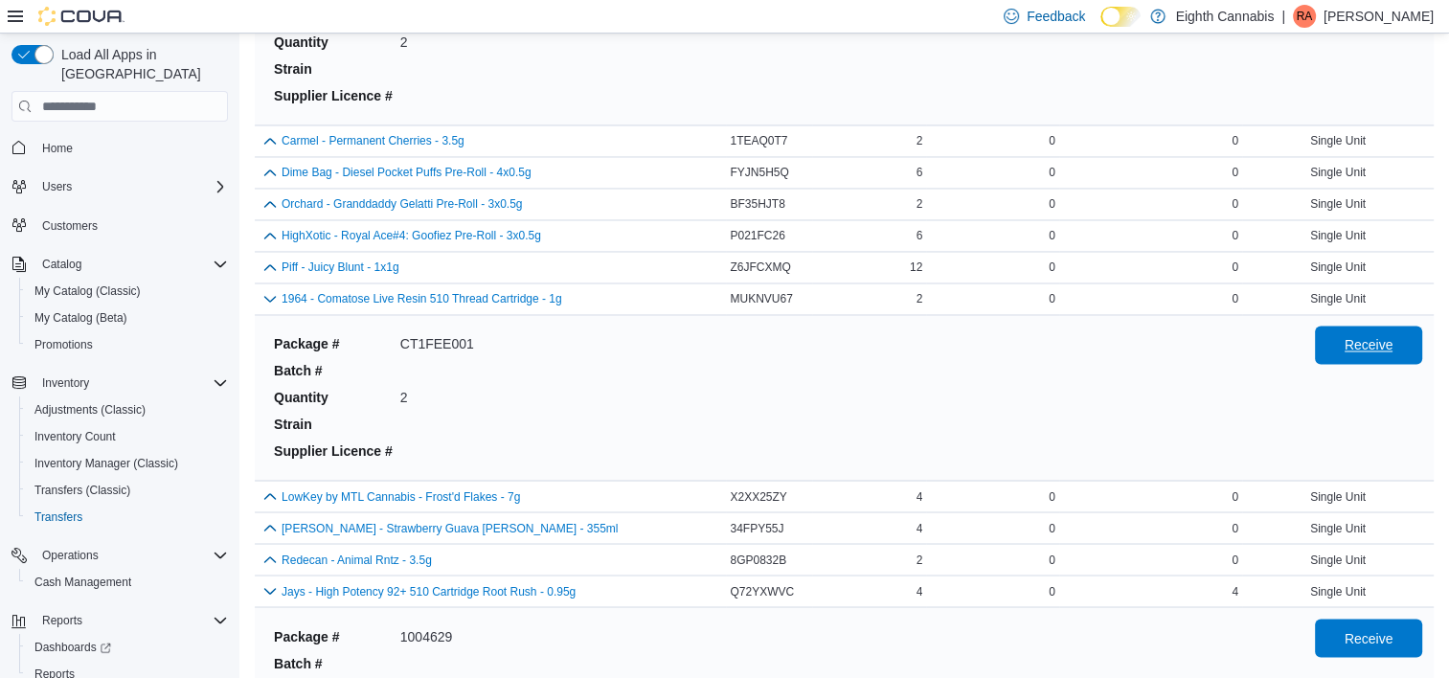
click at [1411, 337] on span "Receive" at bounding box center [1369, 345] width 84 height 38
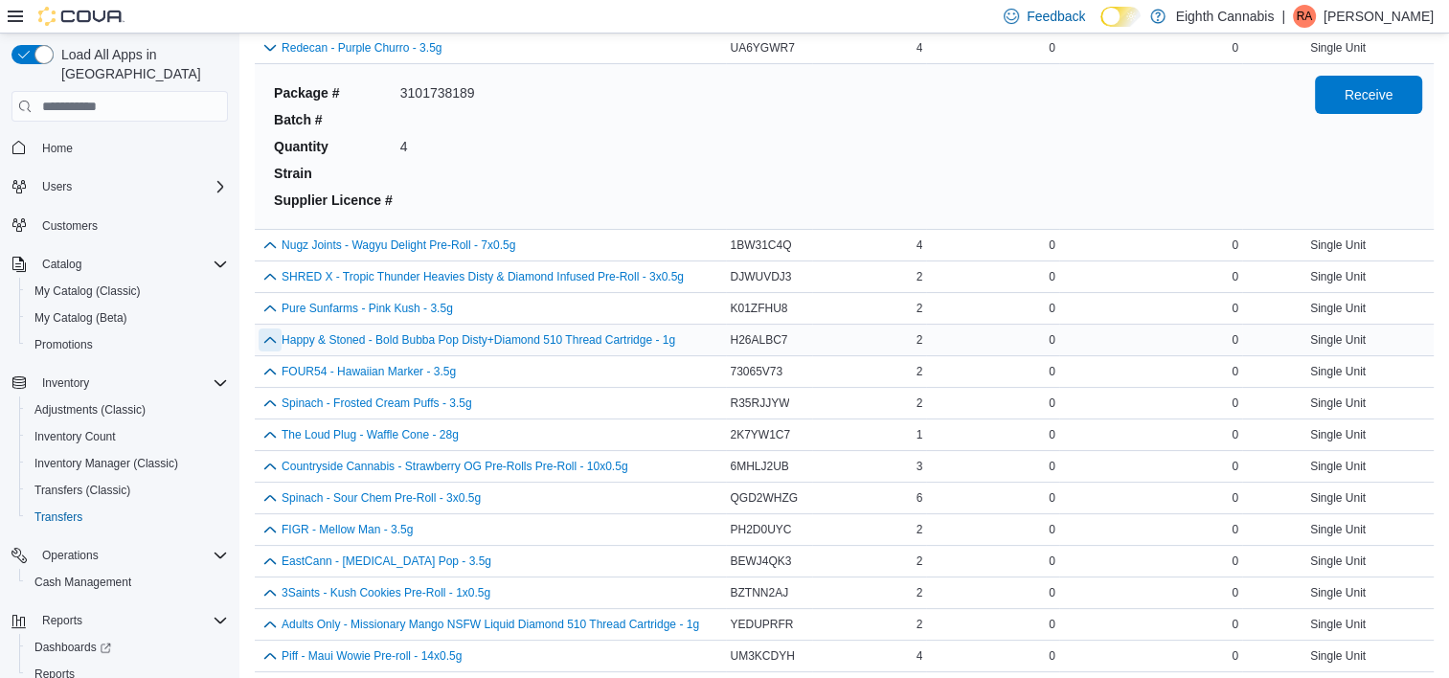
click at [259, 333] on button "button" at bounding box center [270, 340] width 23 height 23
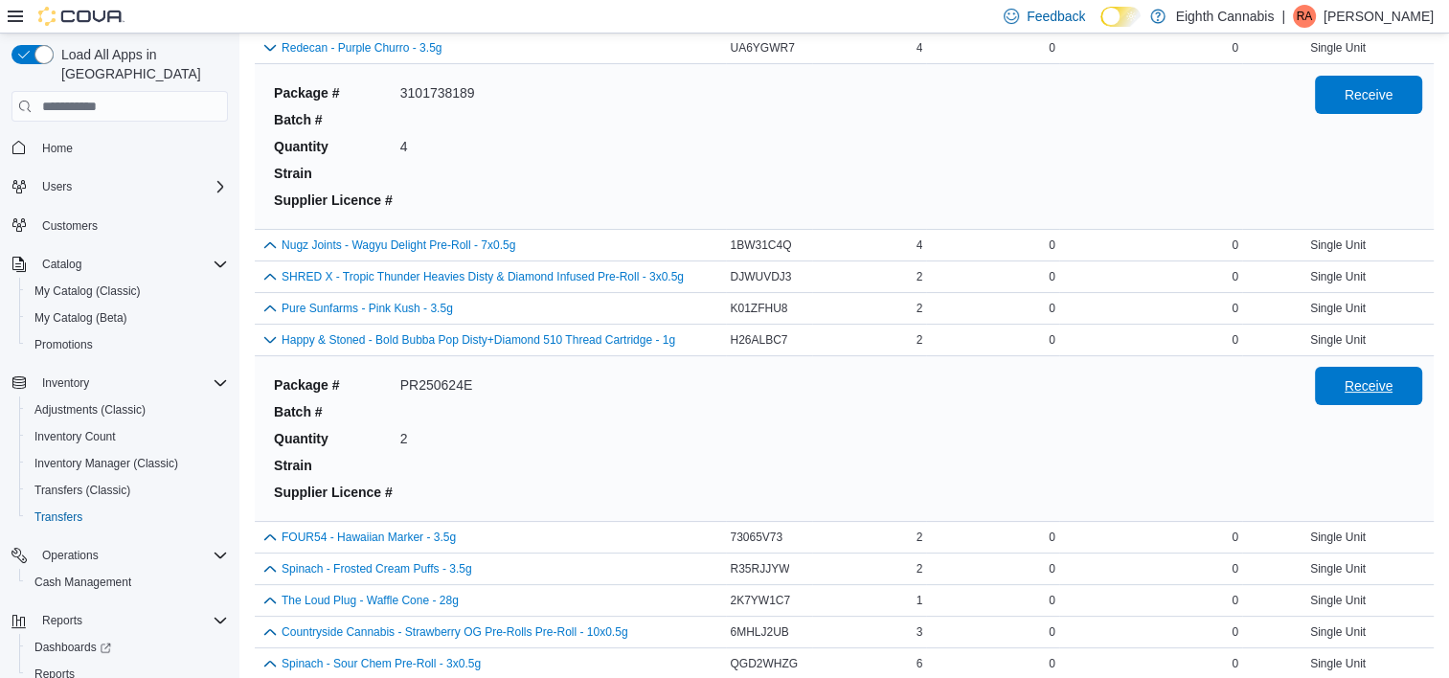
drag, startPoint x: 1364, startPoint y: 399, endPoint x: 1353, endPoint y: 399, distance: 10.5
click at [1355, 399] on span "Receive" at bounding box center [1369, 386] width 84 height 38
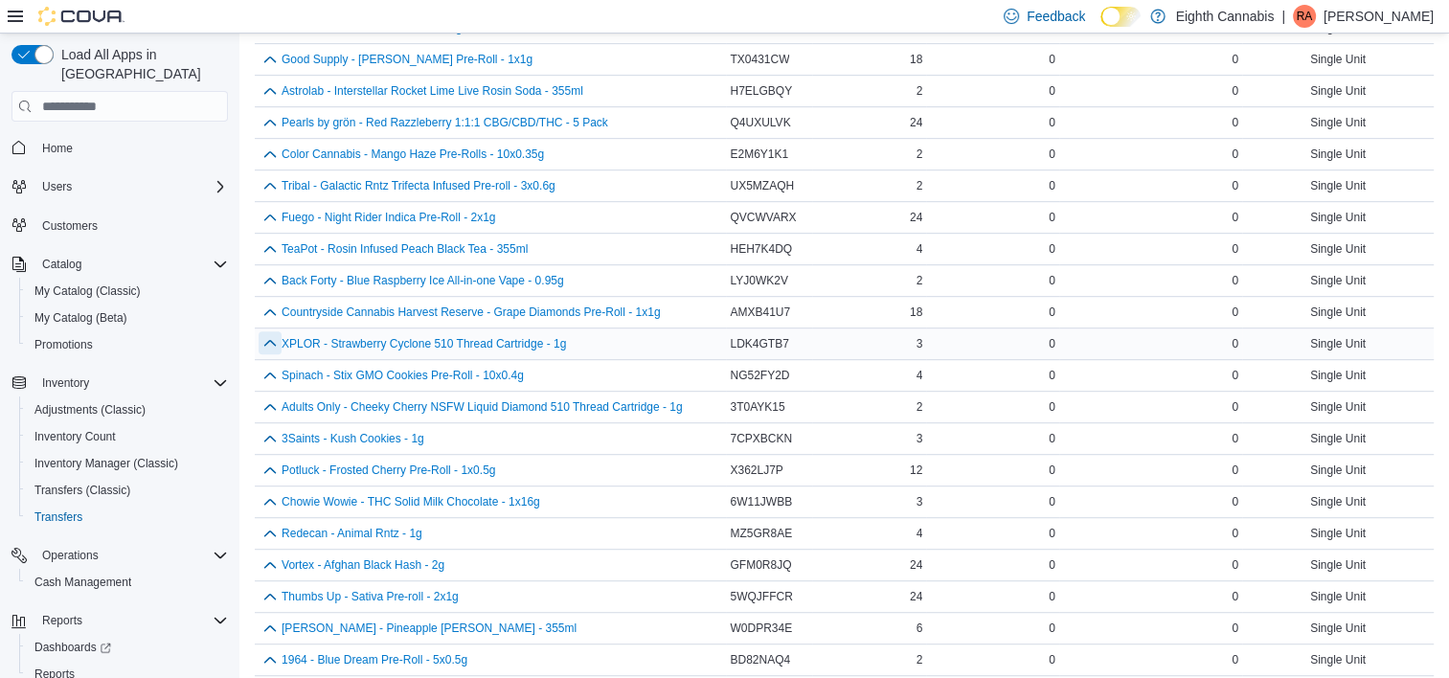
click at [269, 339] on button "button" at bounding box center [270, 342] width 23 height 23
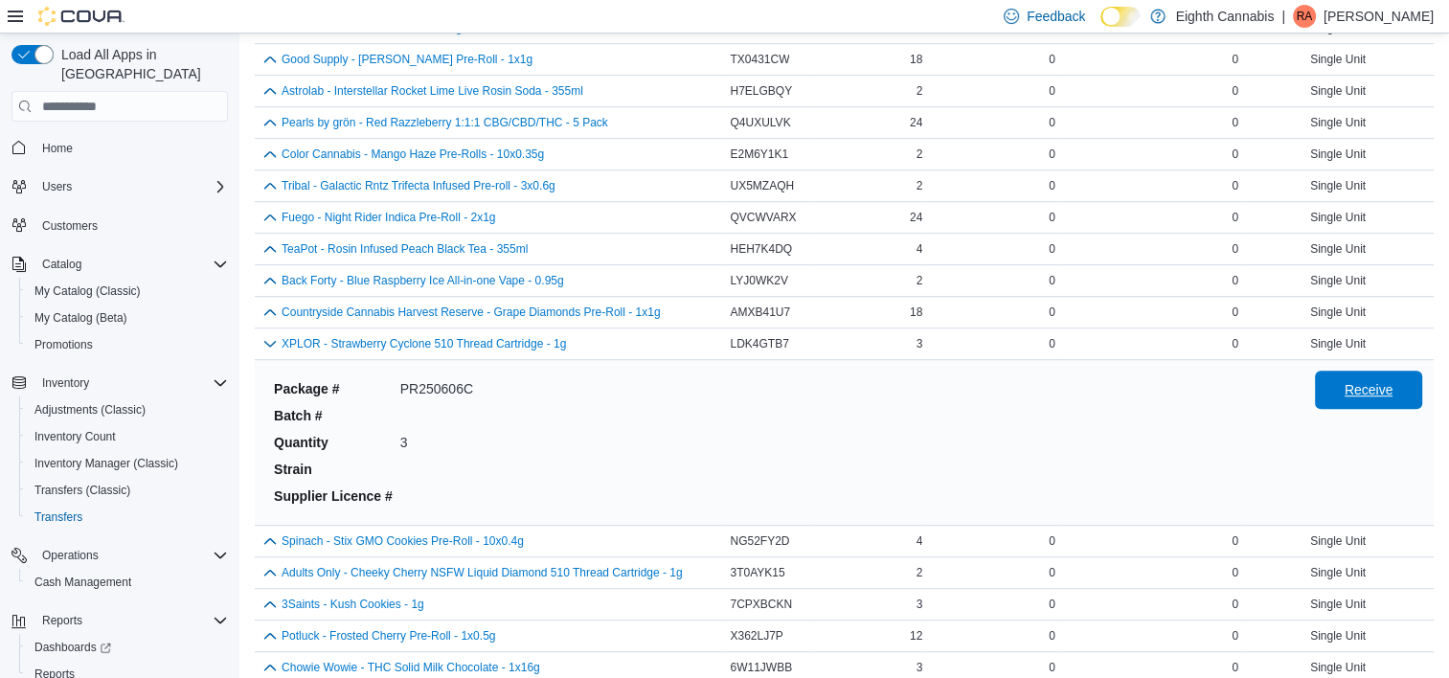
click at [1393, 385] on span "Receive" at bounding box center [1369, 389] width 49 height 19
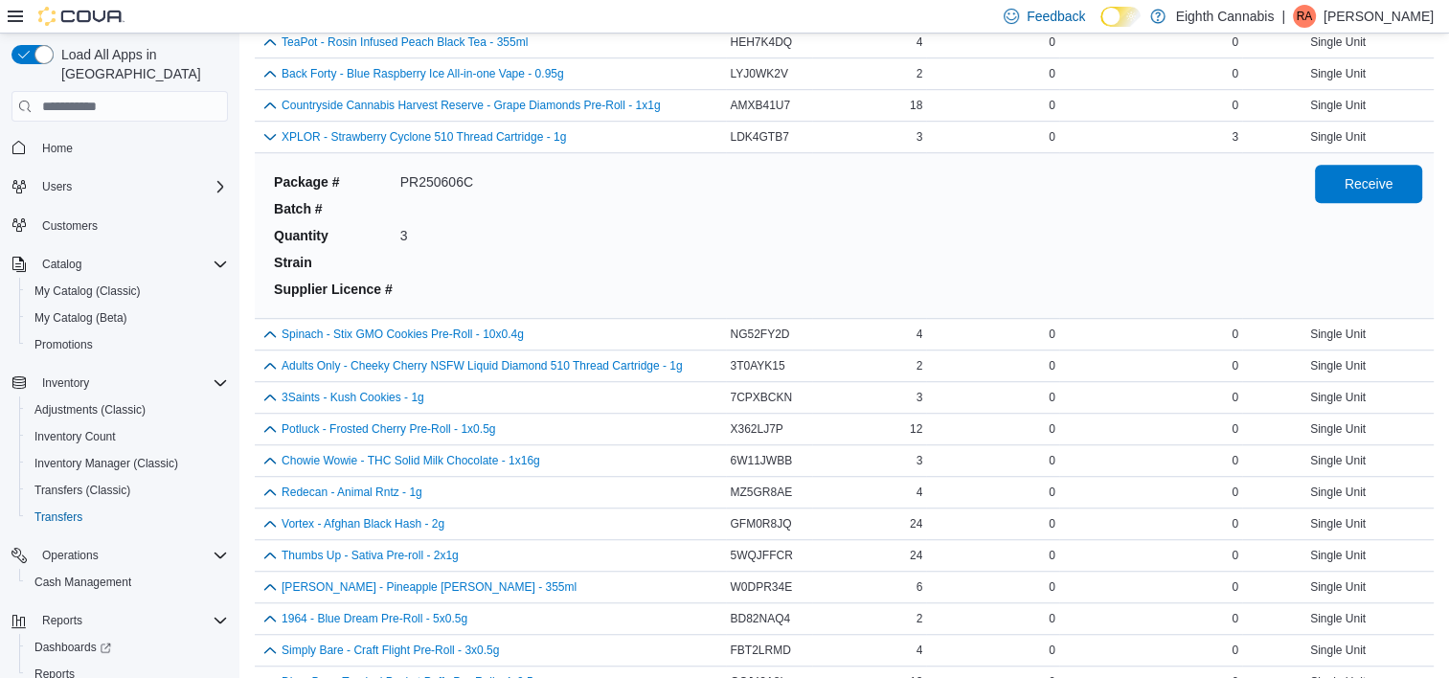
scroll to position [1255, 0]
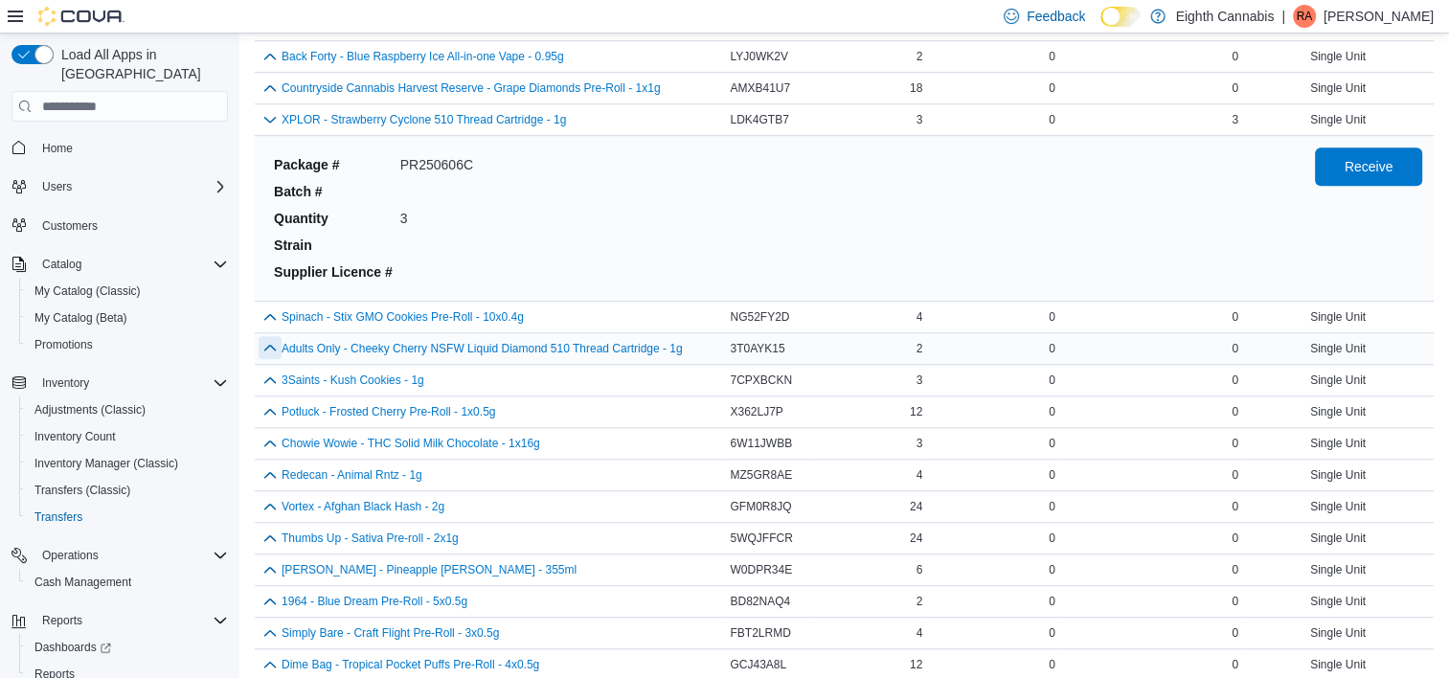
click at [261, 338] on button "button" at bounding box center [270, 347] width 23 height 23
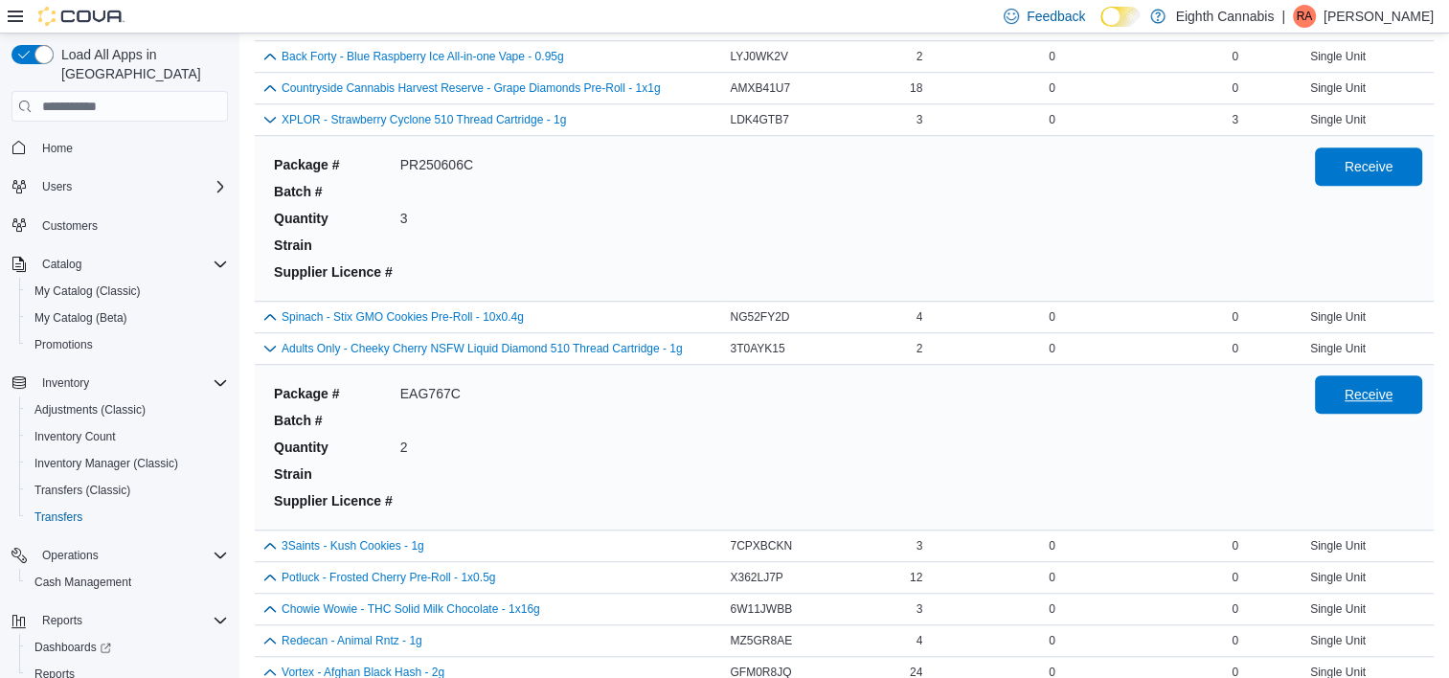
click at [1390, 387] on span "Receive" at bounding box center [1369, 394] width 49 height 19
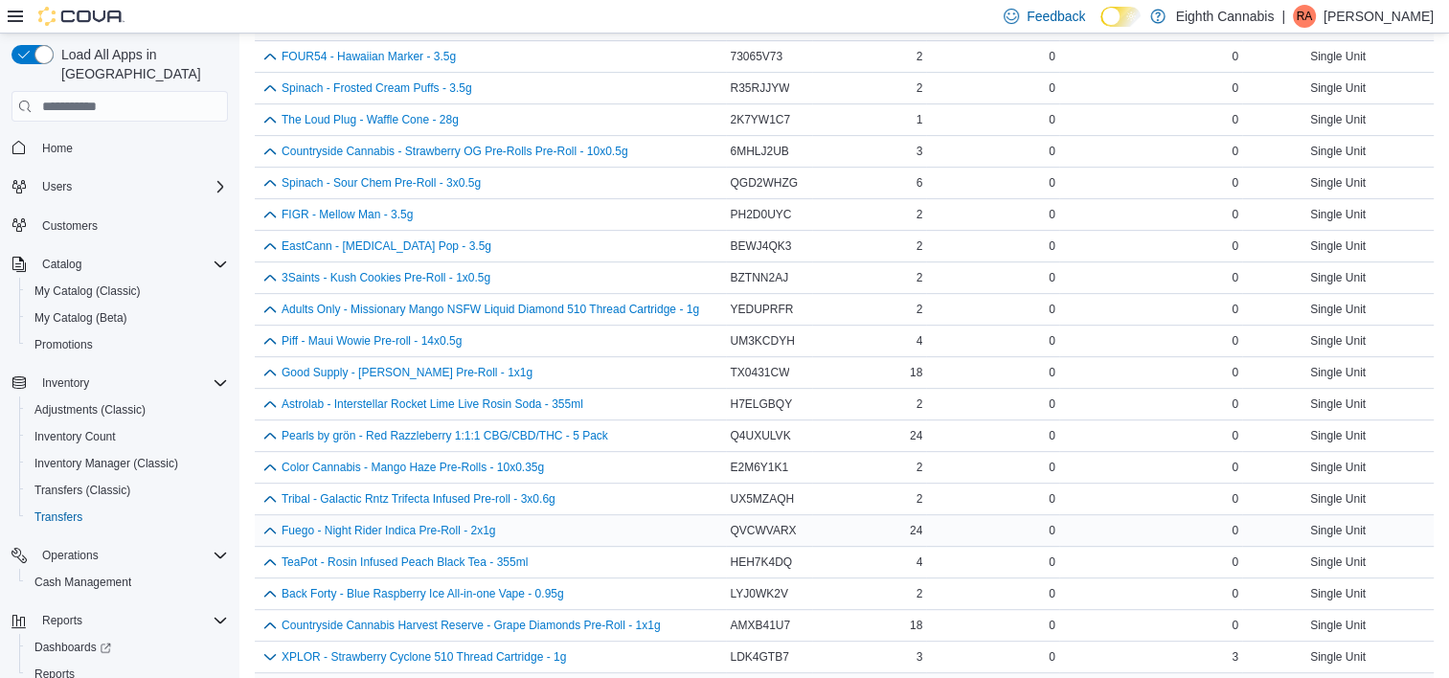
scroll to position [716, 0]
click at [260, 307] on button "button" at bounding box center [270, 310] width 23 height 23
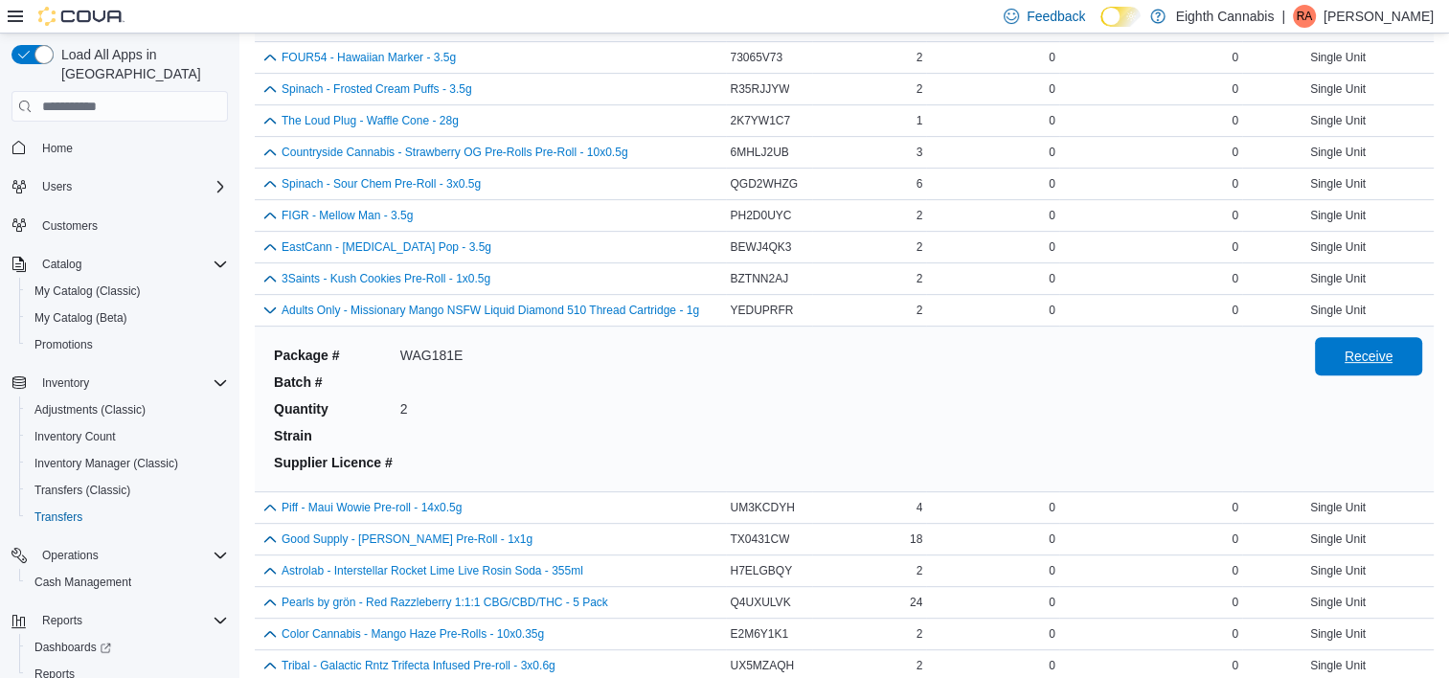
click at [1357, 354] on span "Receive" at bounding box center [1369, 356] width 84 height 38
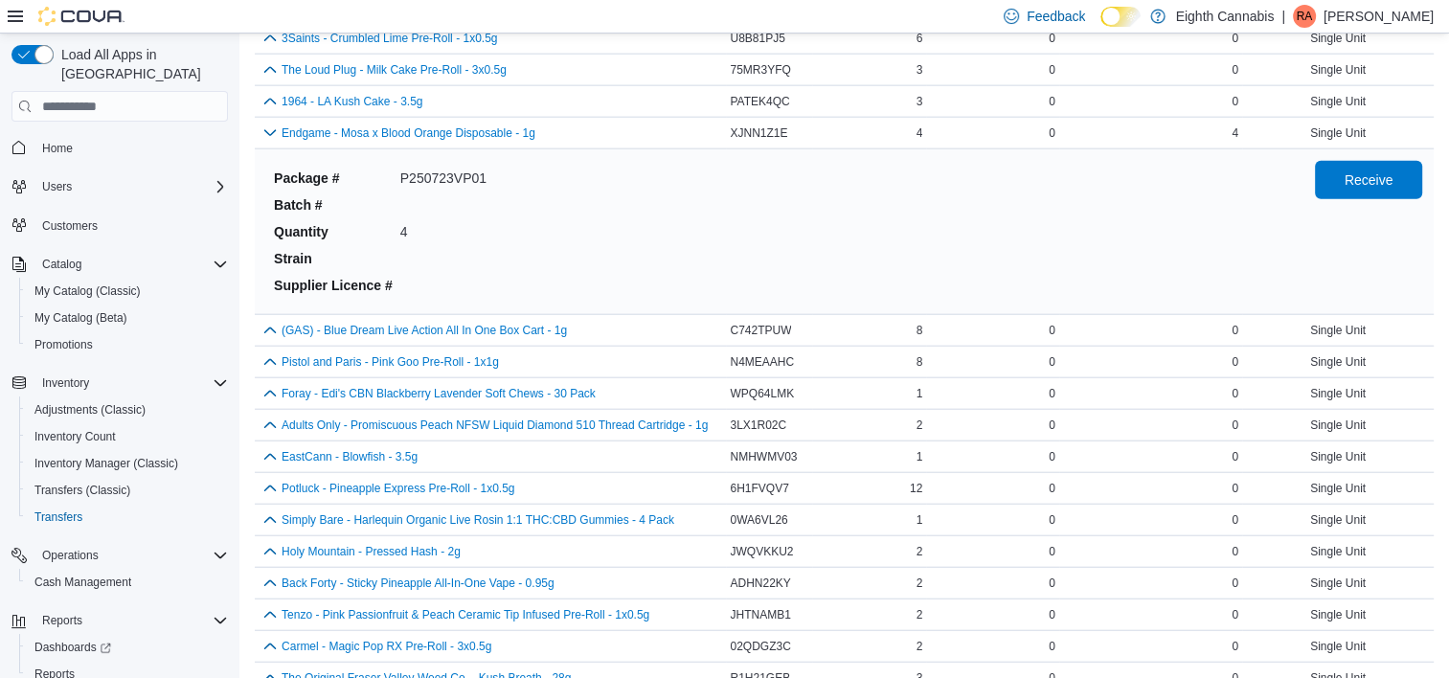
scroll to position [4643, 0]
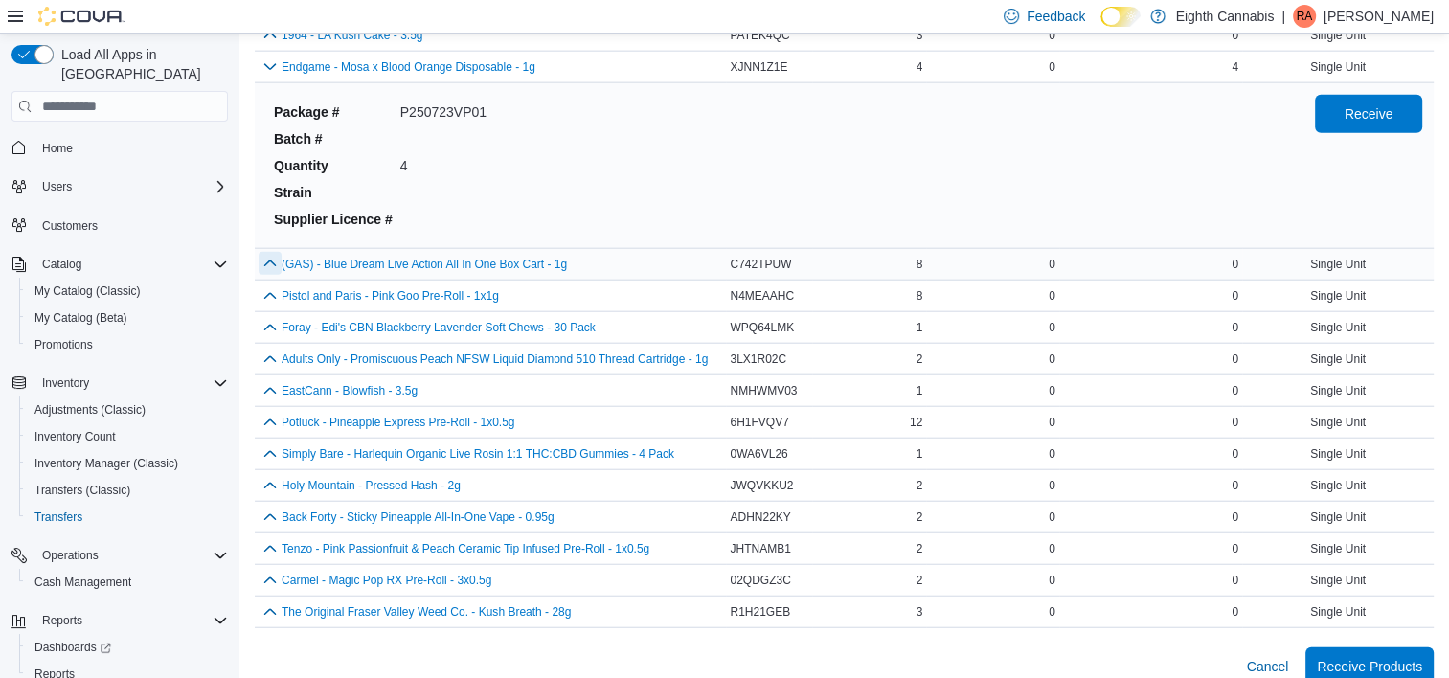
click at [275, 252] on button "button" at bounding box center [270, 263] width 23 height 23
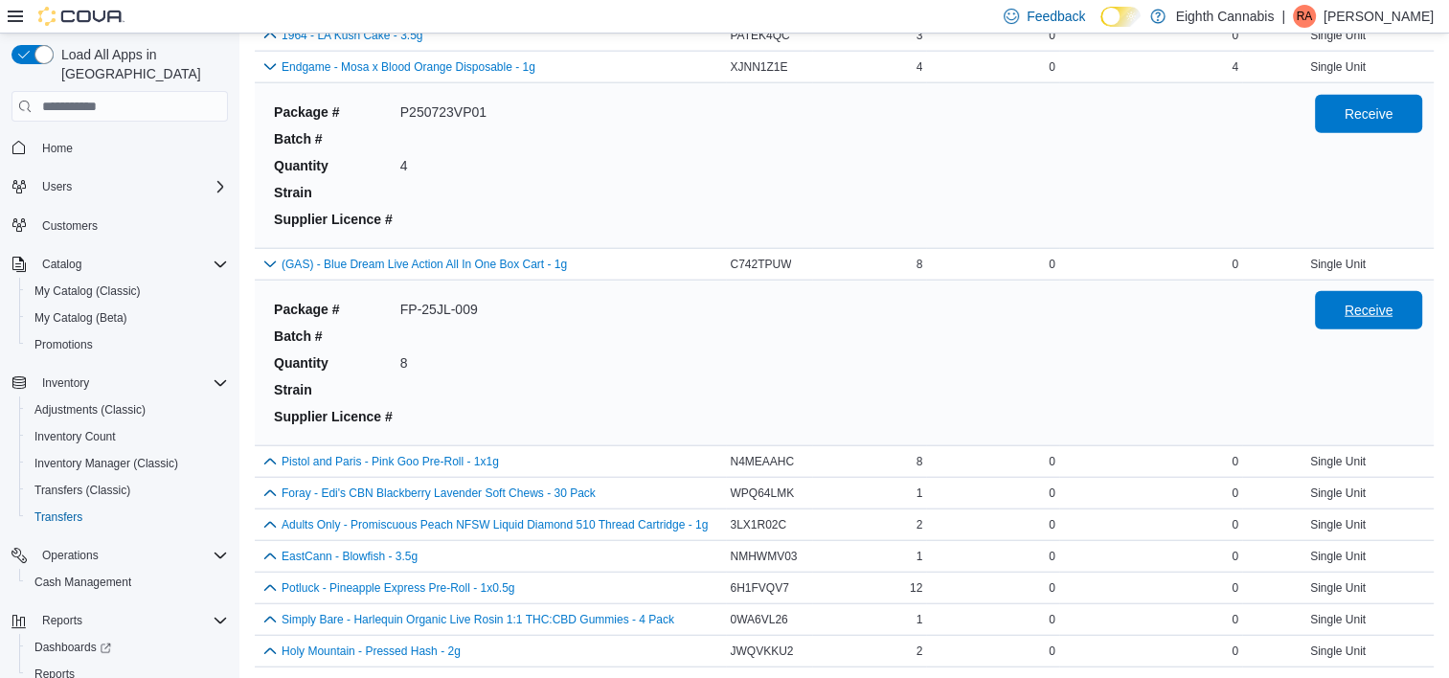
click at [1391, 301] on span "Receive" at bounding box center [1369, 310] width 49 height 19
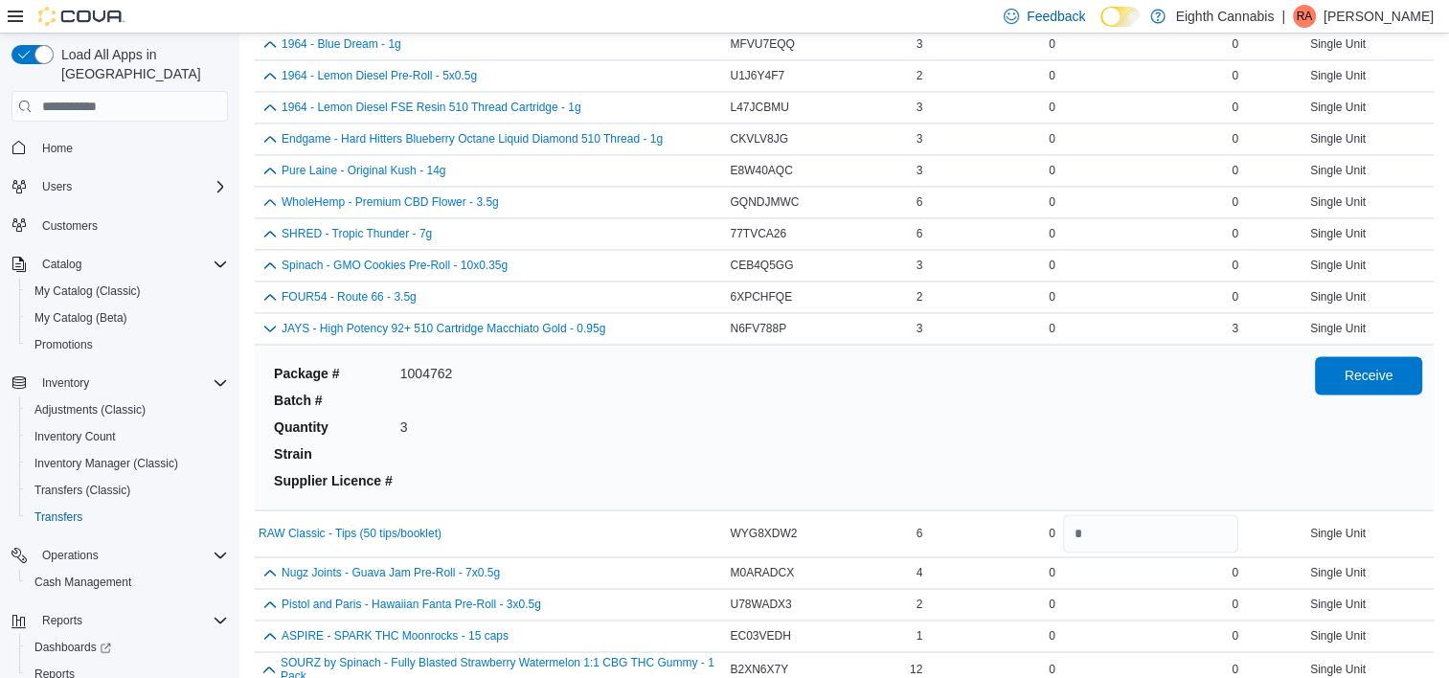
scroll to position [2810, 0]
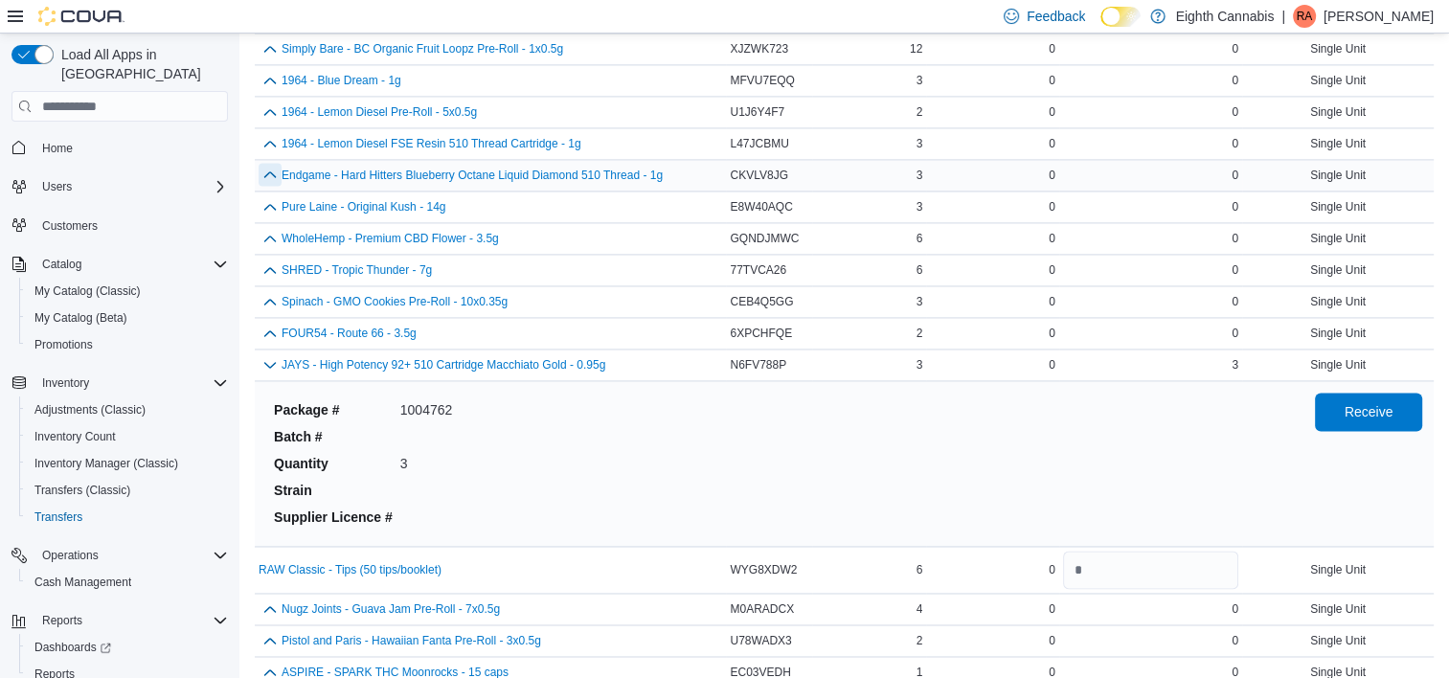
click at [269, 169] on button "button" at bounding box center [270, 174] width 23 height 23
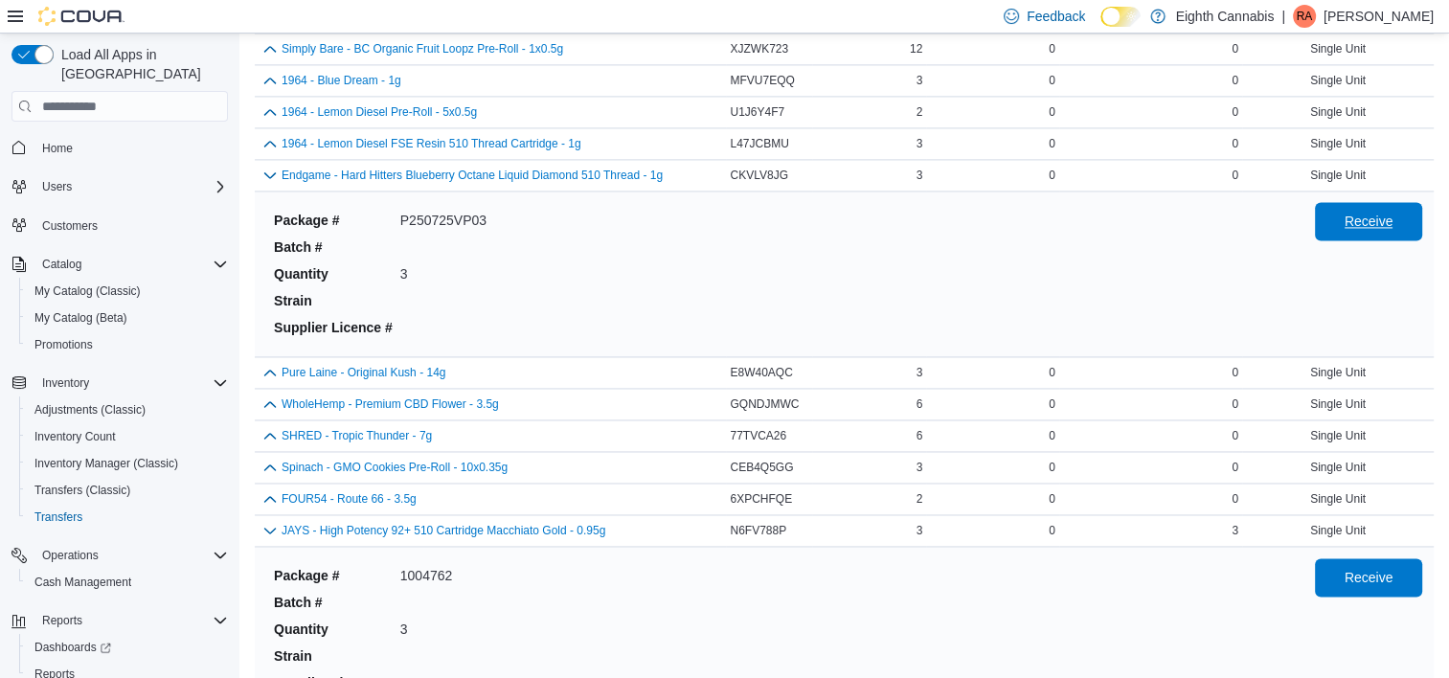
click at [1396, 202] on span "Receive" at bounding box center [1369, 221] width 84 height 38
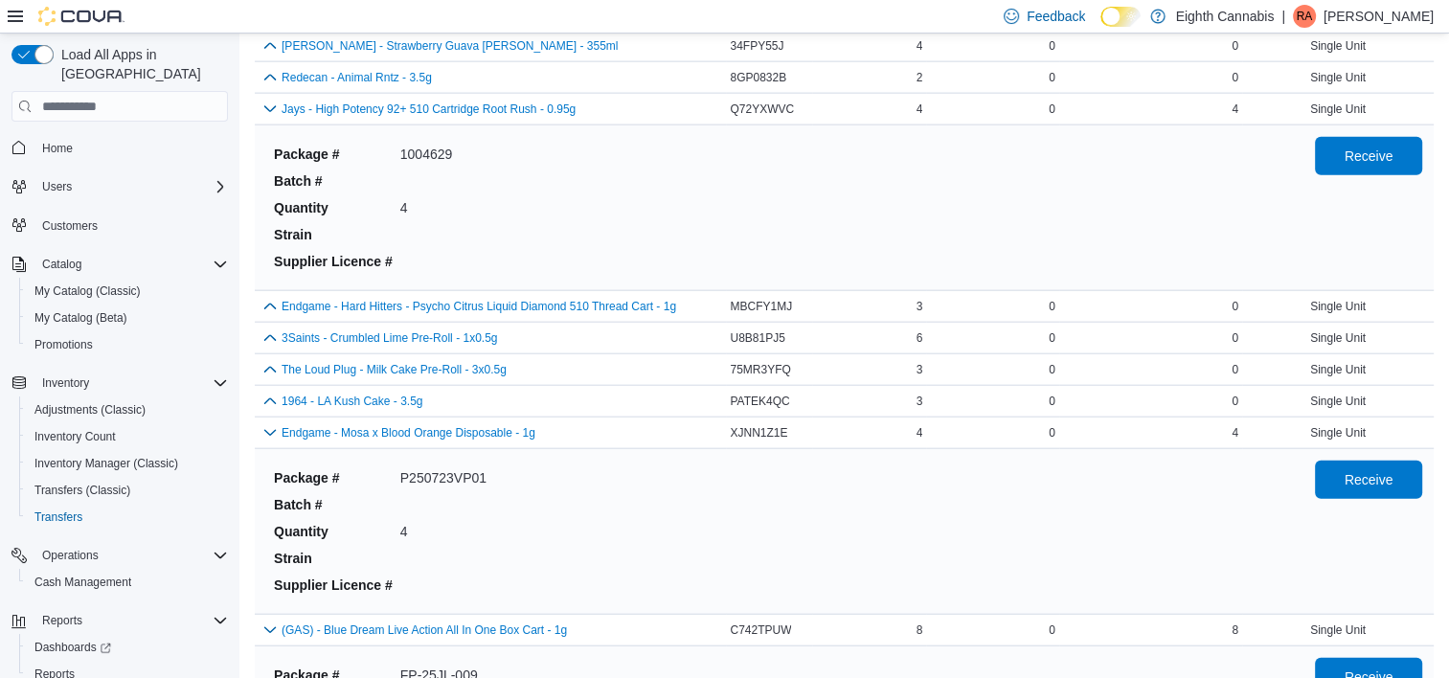
scroll to position [4471, 0]
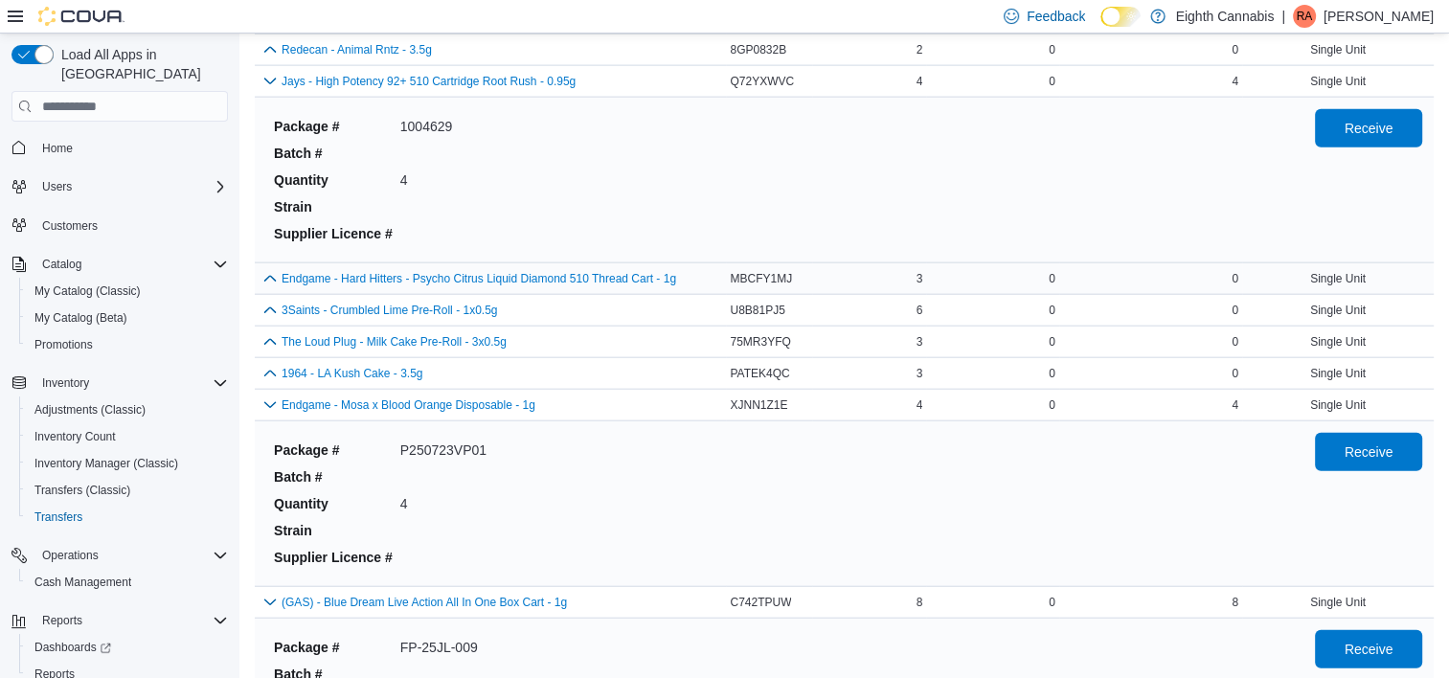
click at [255, 263] on div "Endgame - Hard Hitters - Psycho Citrus Liquid Diamond 510 Thread Cart - 1g" at bounding box center [490, 278] width 471 height 31
click at [265, 266] on button "button" at bounding box center [270, 277] width 23 height 23
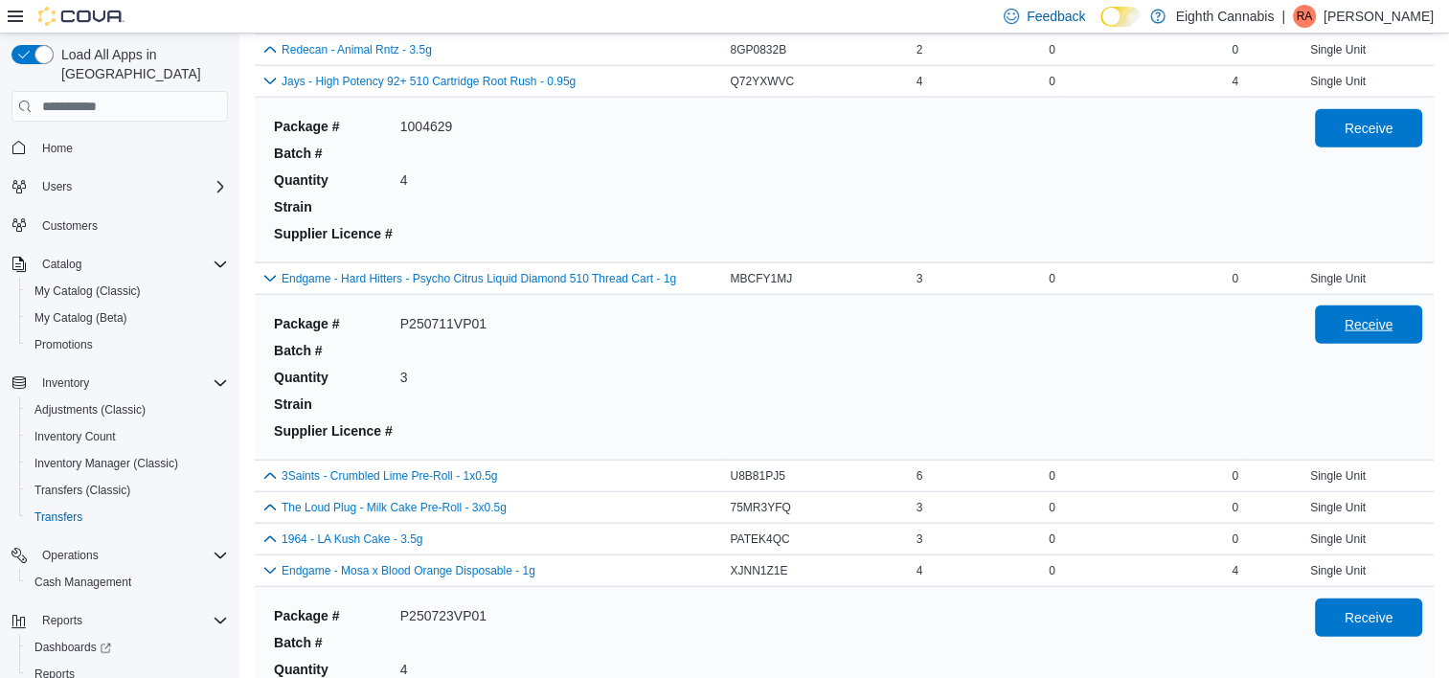
click at [1392, 315] on span "Receive" at bounding box center [1369, 324] width 49 height 19
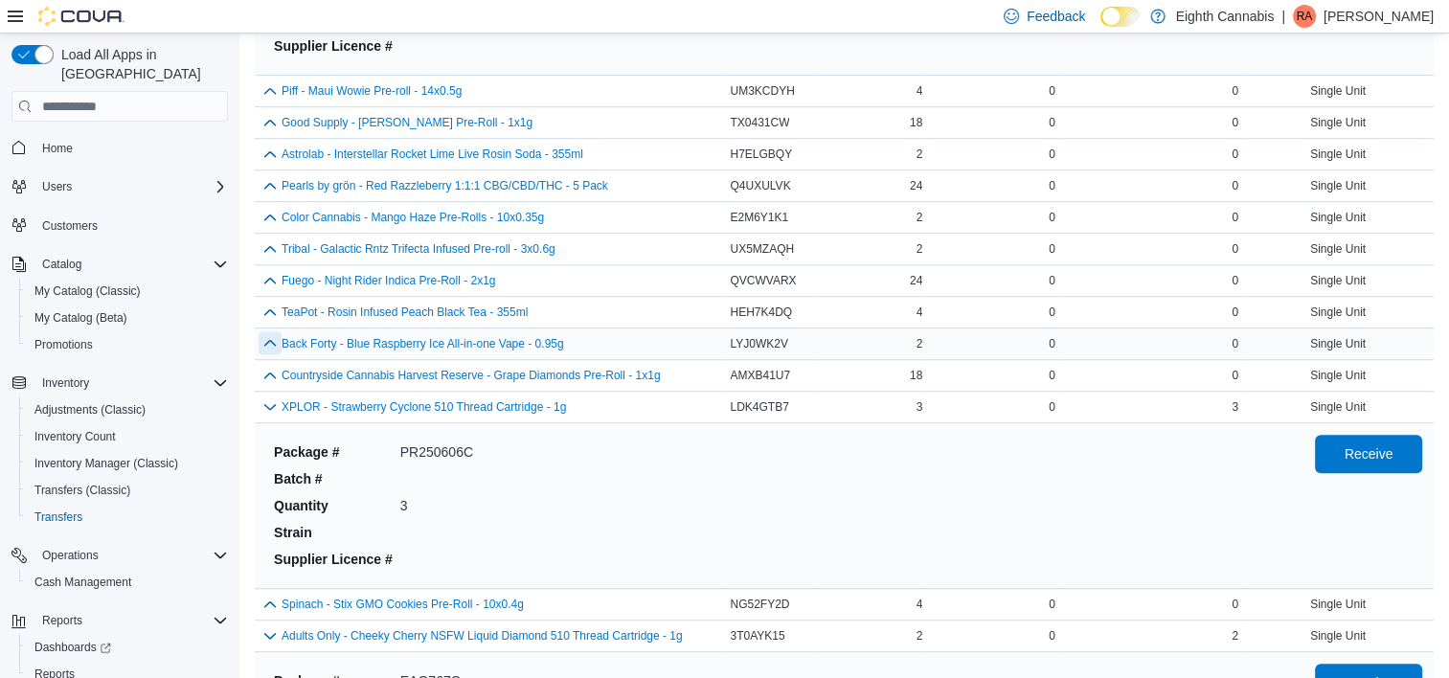
click at [274, 344] on button "button" at bounding box center [270, 342] width 23 height 23
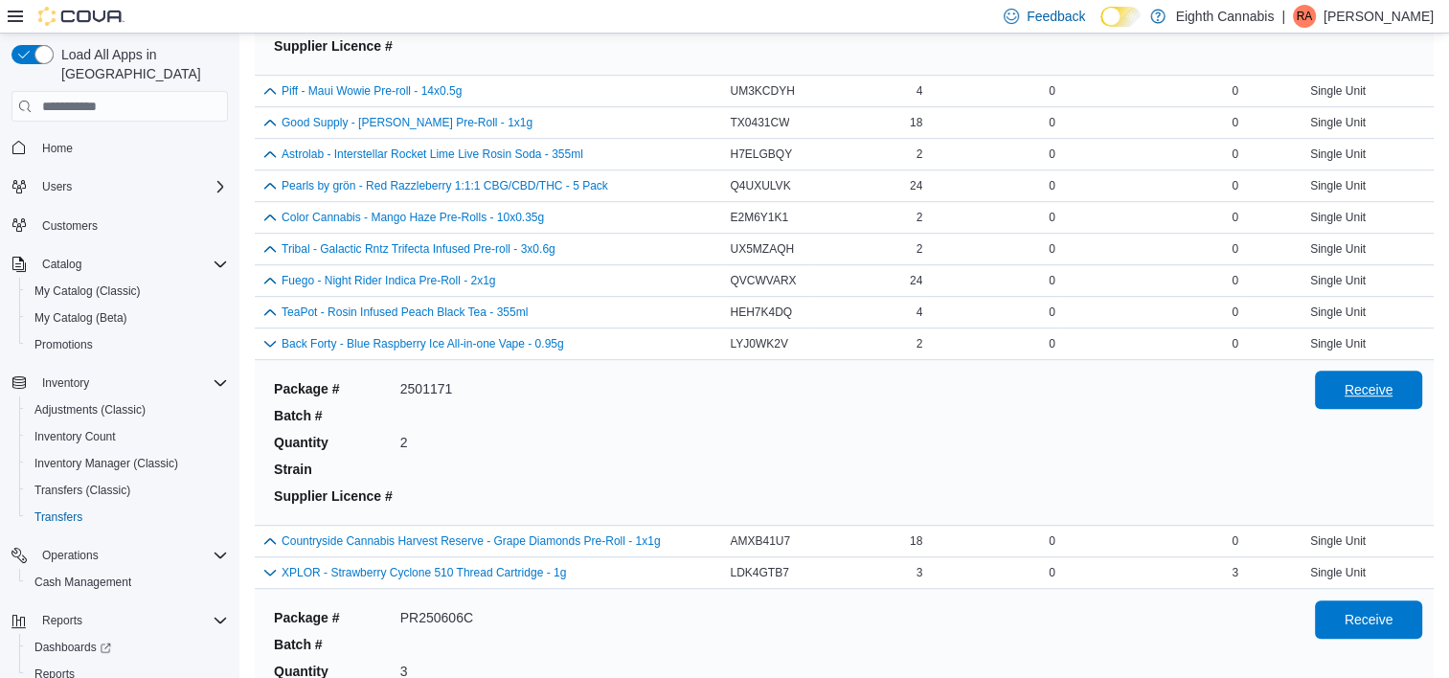
click at [1345, 375] on span "Receive" at bounding box center [1369, 390] width 84 height 38
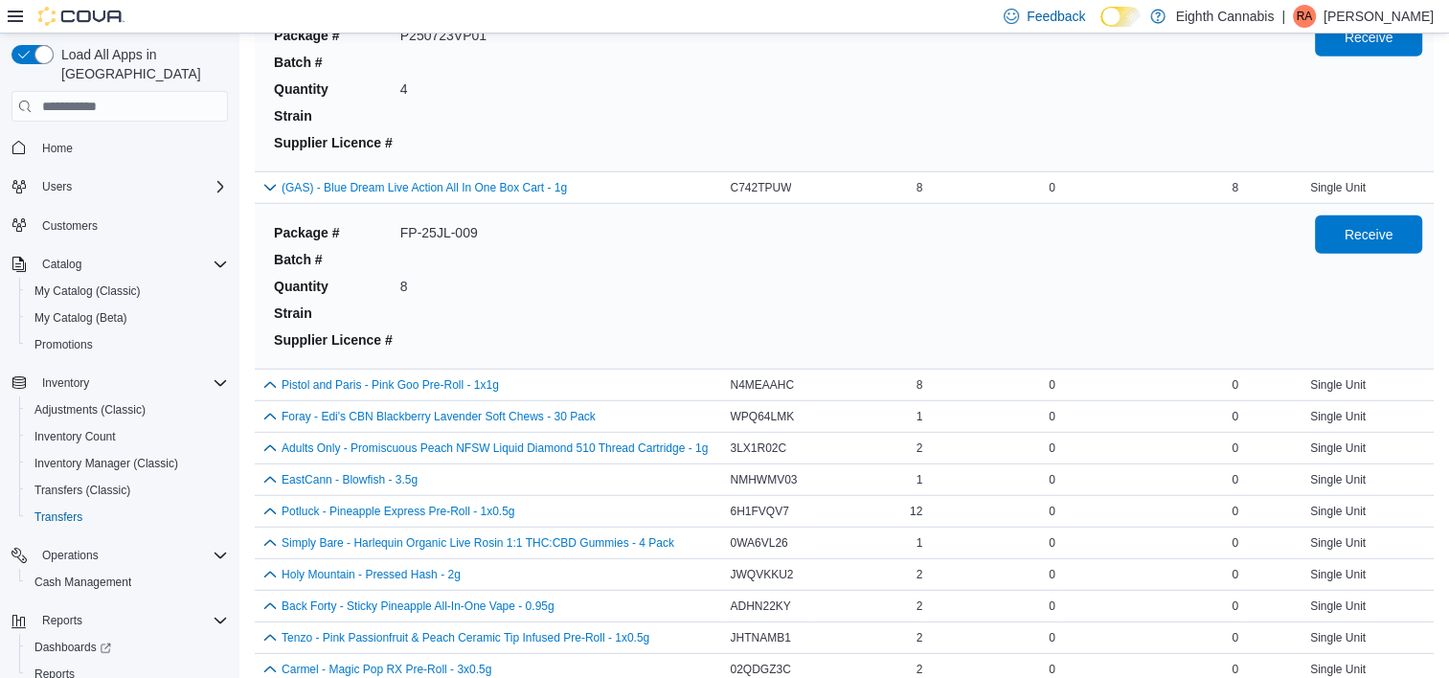
scroll to position [5306, 0]
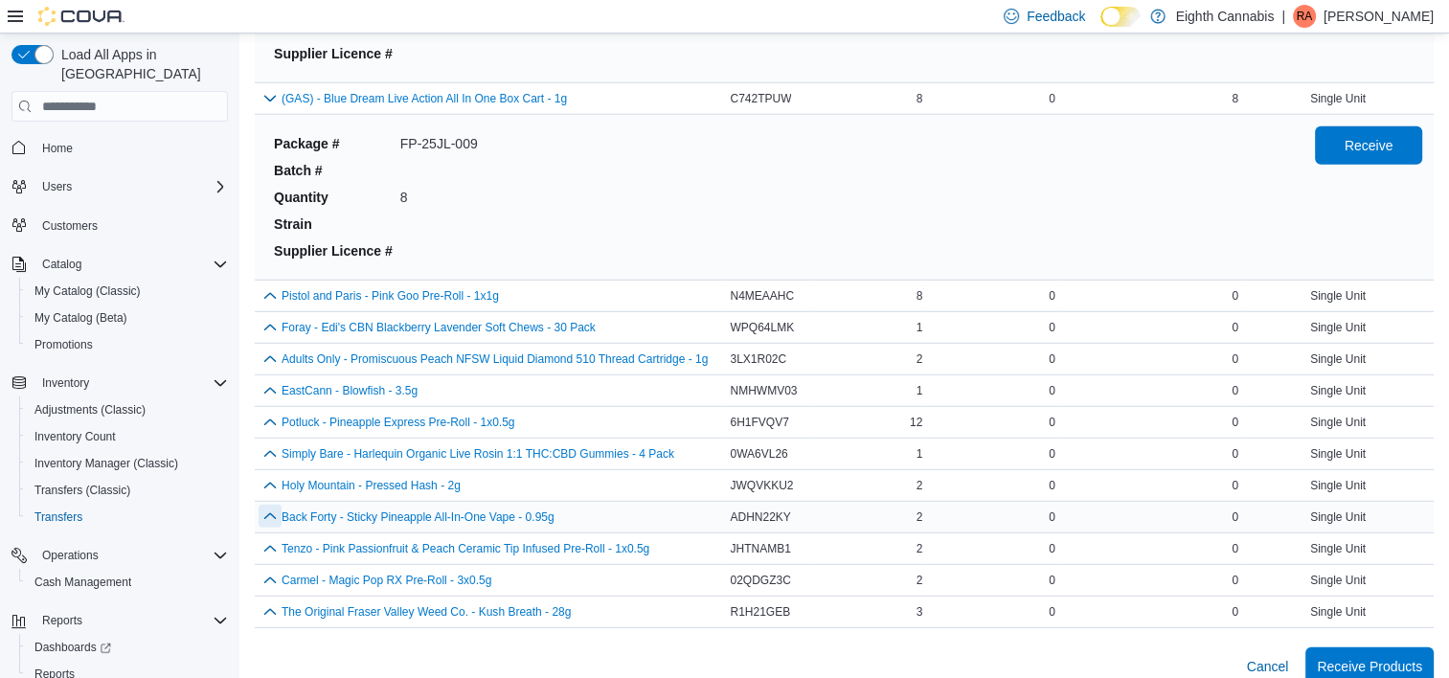
click at [263, 505] on button "button" at bounding box center [270, 516] width 23 height 23
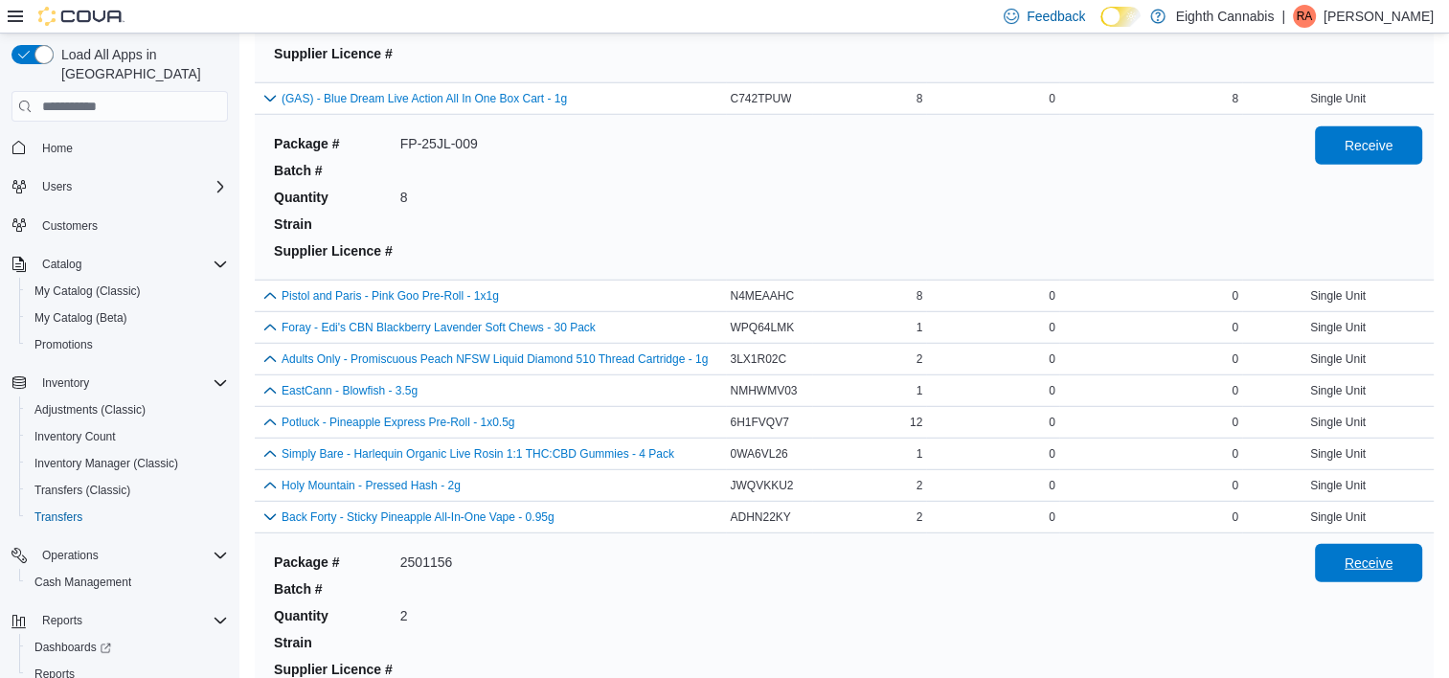
click at [1394, 554] on span "Receive" at bounding box center [1369, 563] width 49 height 19
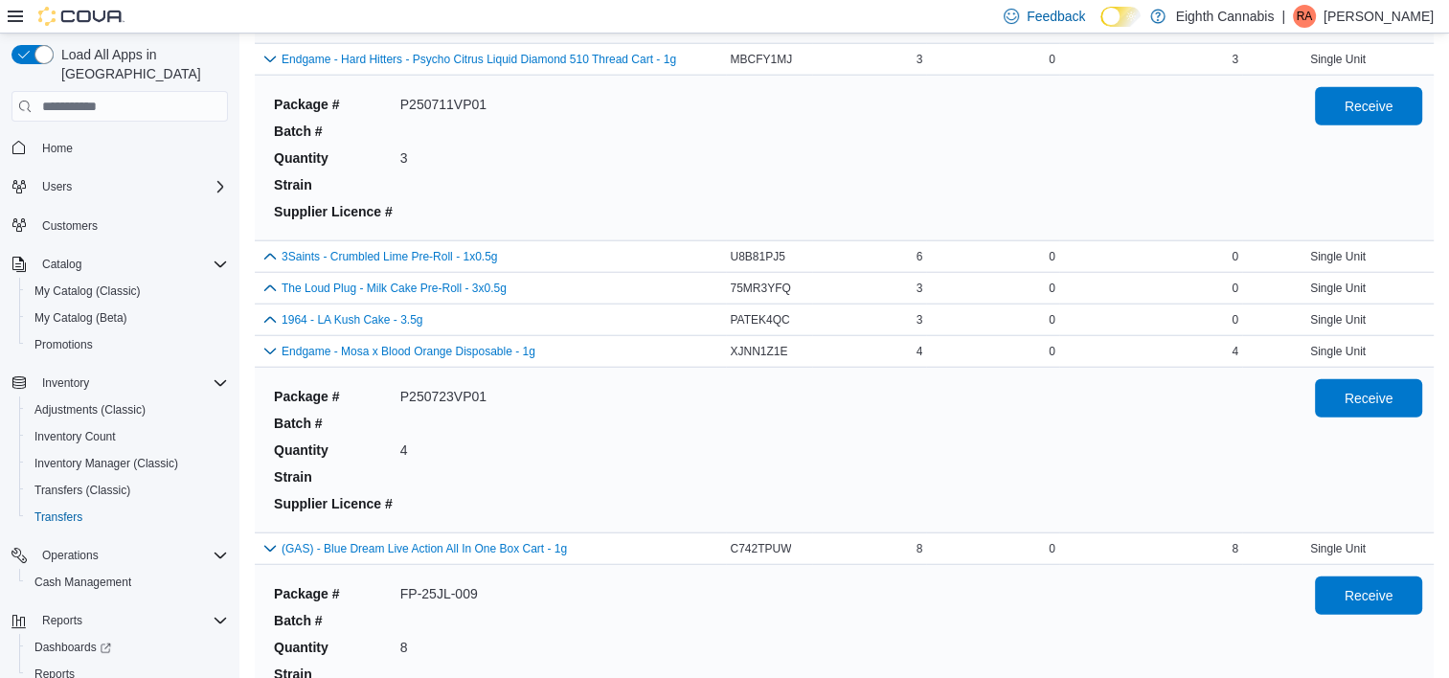
scroll to position [5471, 0]
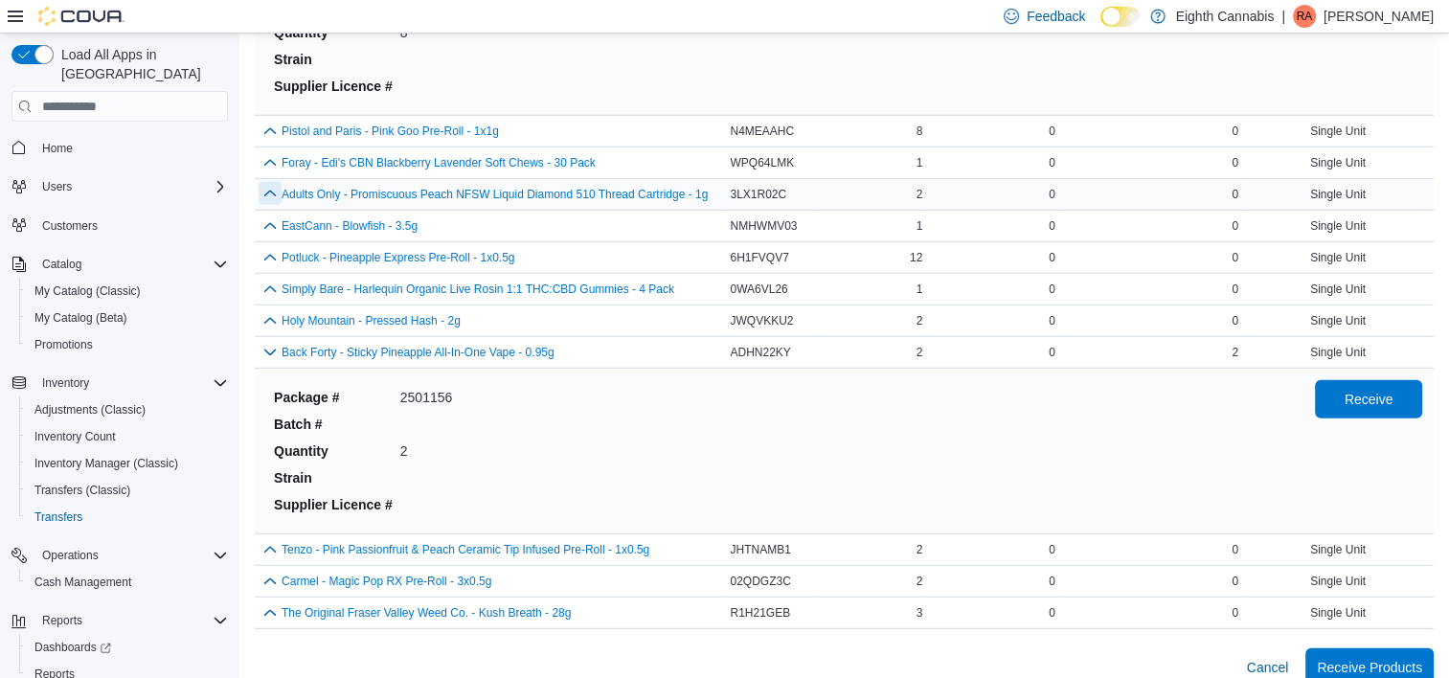
click at [269, 182] on button "button" at bounding box center [270, 193] width 23 height 23
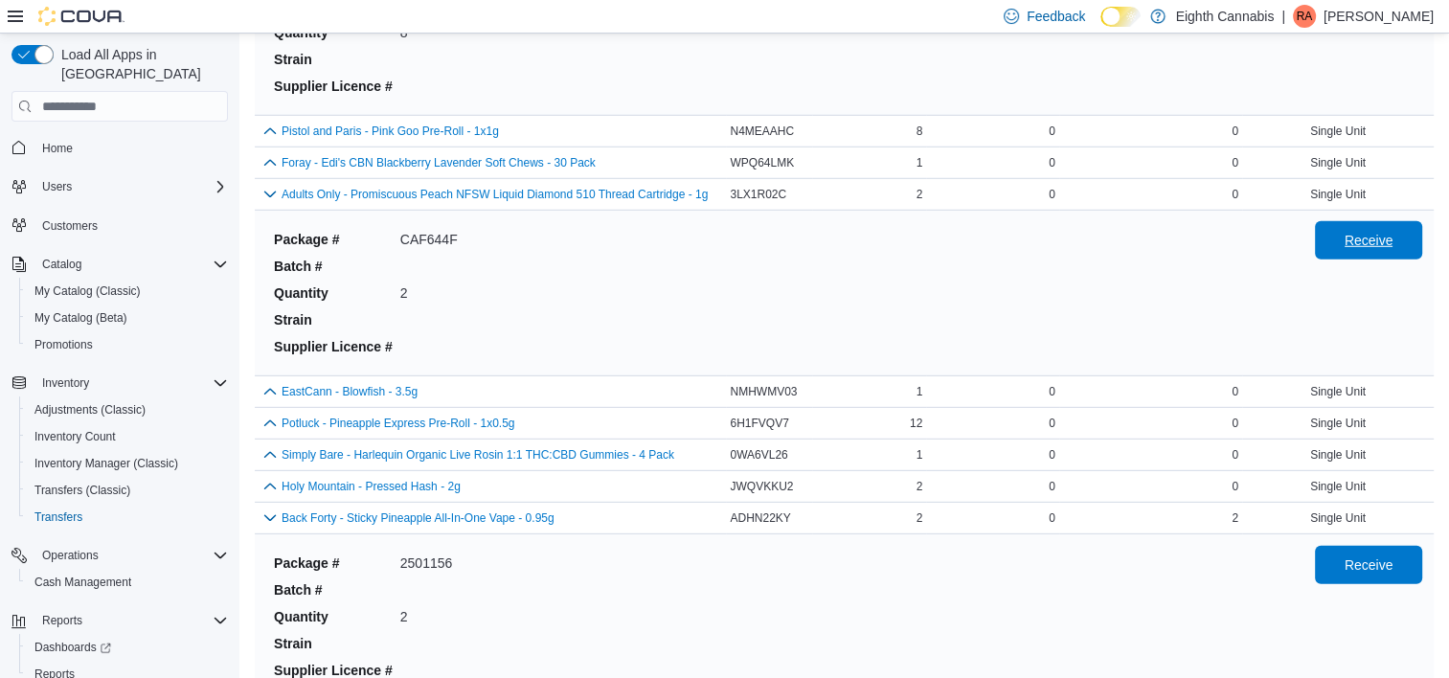
click at [1374, 231] on span "Receive" at bounding box center [1369, 240] width 49 height 19
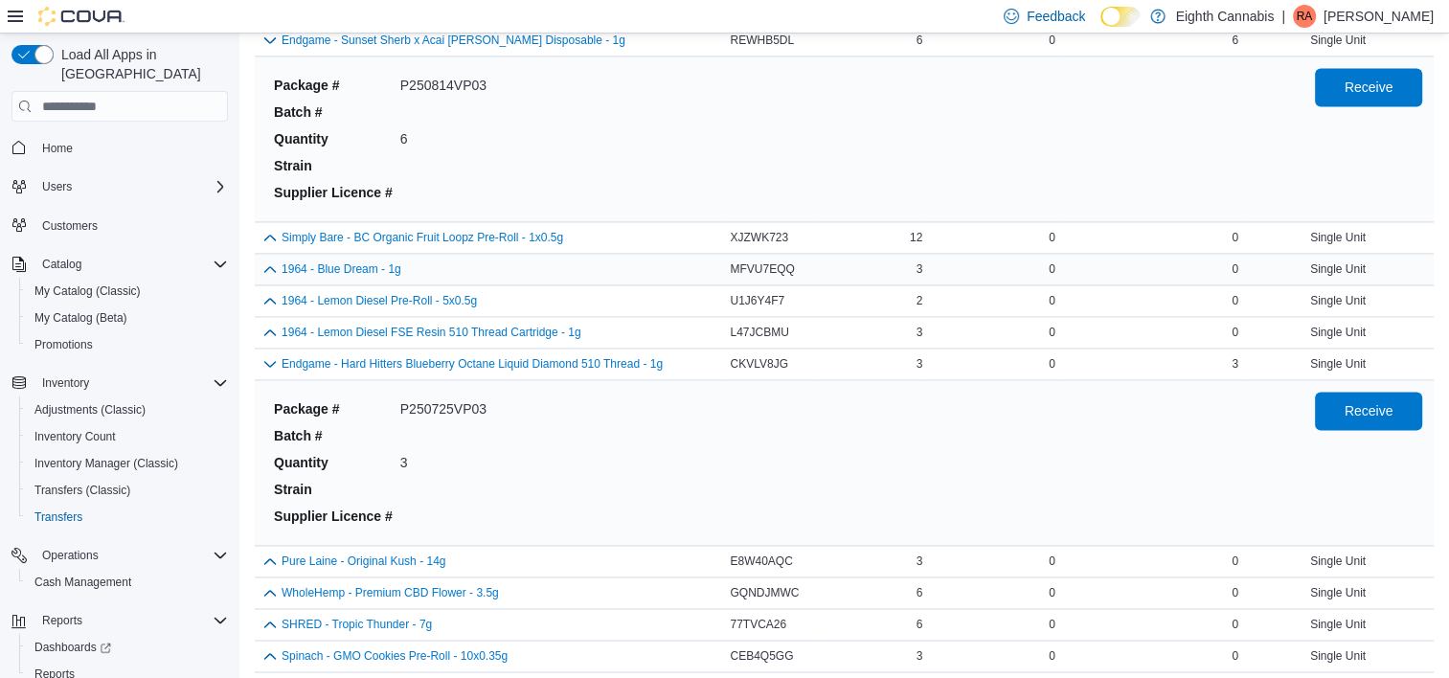
scroll to position [2788, 0]
click at [266, 322] on button "button" at bounding box center [270, 330] width 23 height 23
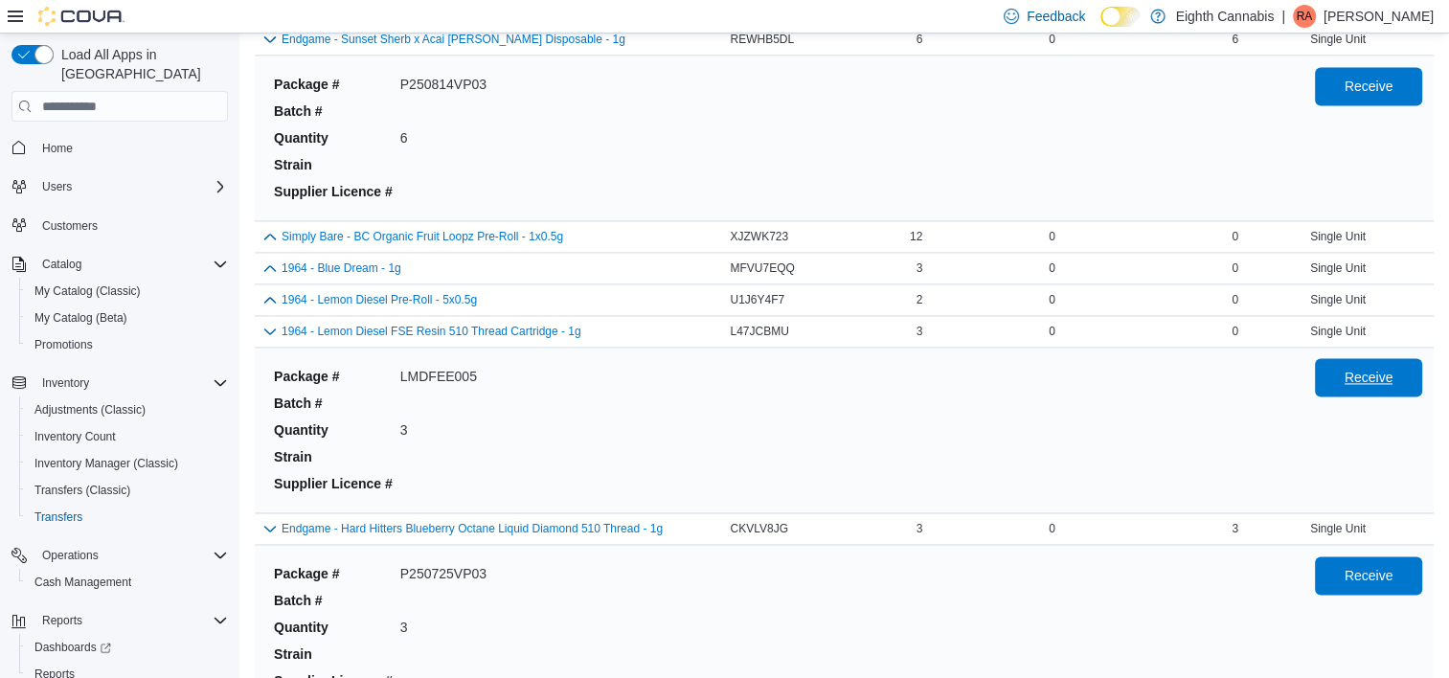
click at [1344, 359] on span "Receive" at bounding box center [1369, 377] width 84 height 38
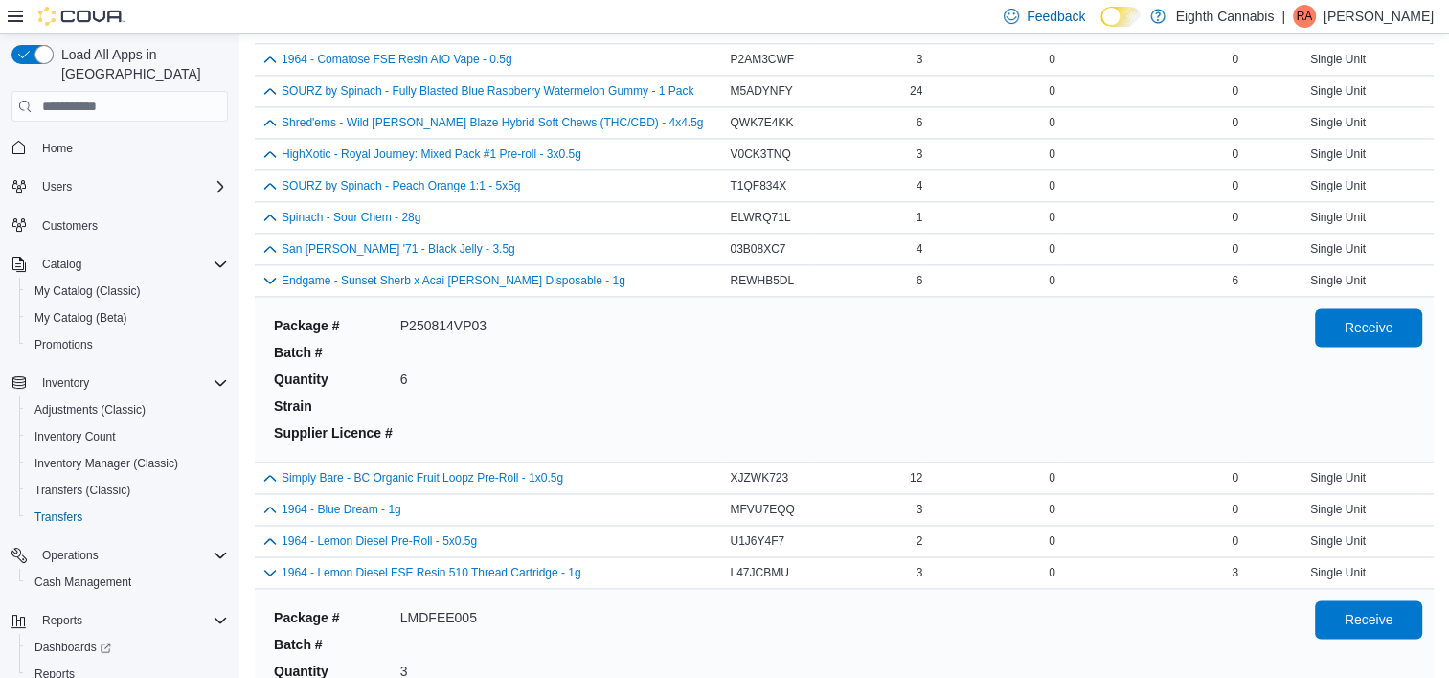
scroll to position [2035, 0]
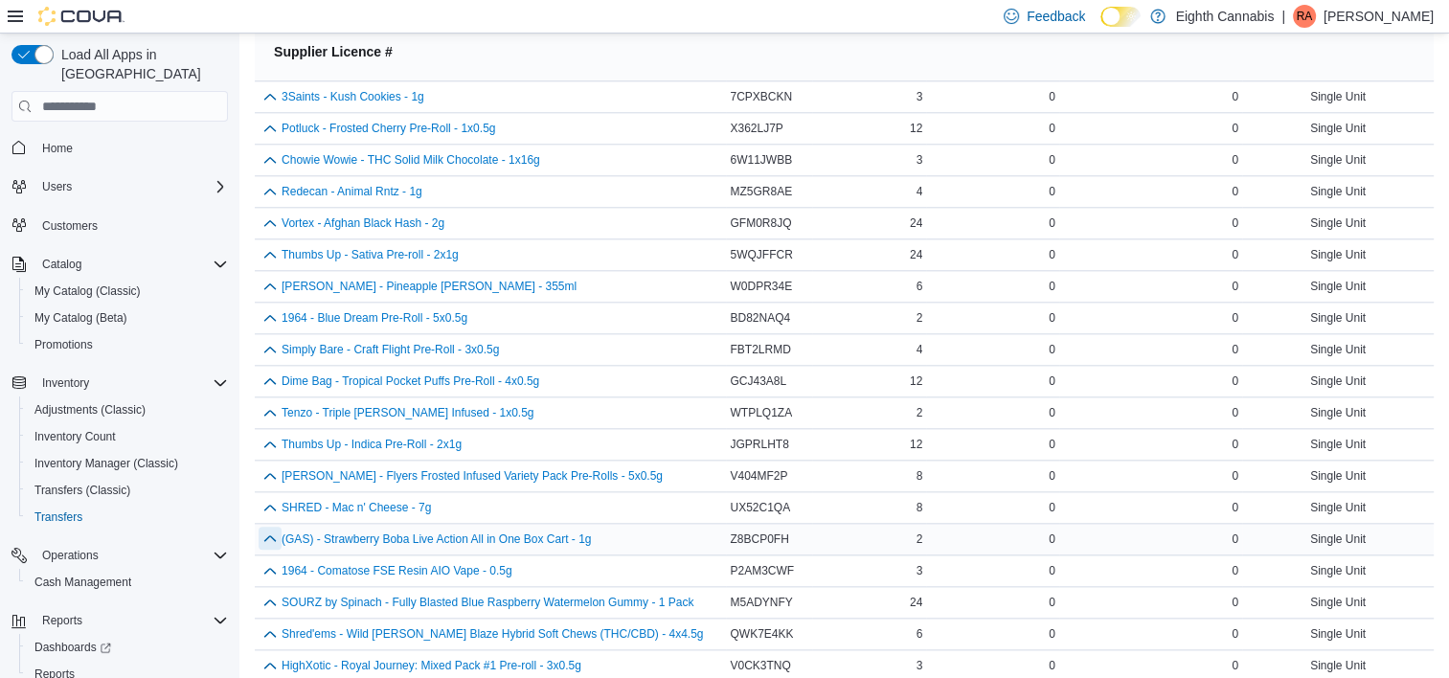
click at [273, 529] on button "button" at bounding box center [270, 538] width 23 height 23
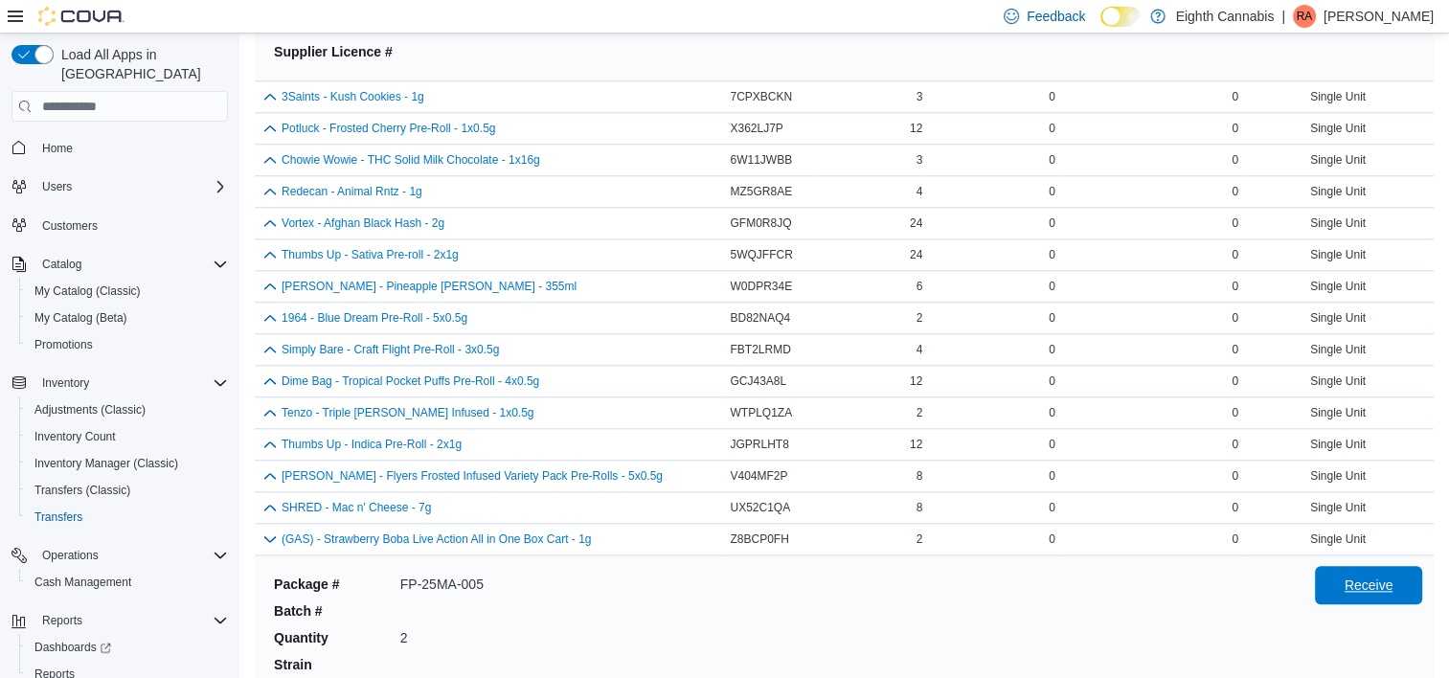
click at [1359, 582] on span "Receive" at bounding box center [1369, 585] width 49 height 19
click at [265, 212] on button "button" at bounding box center [270, 222] width 23 height 23
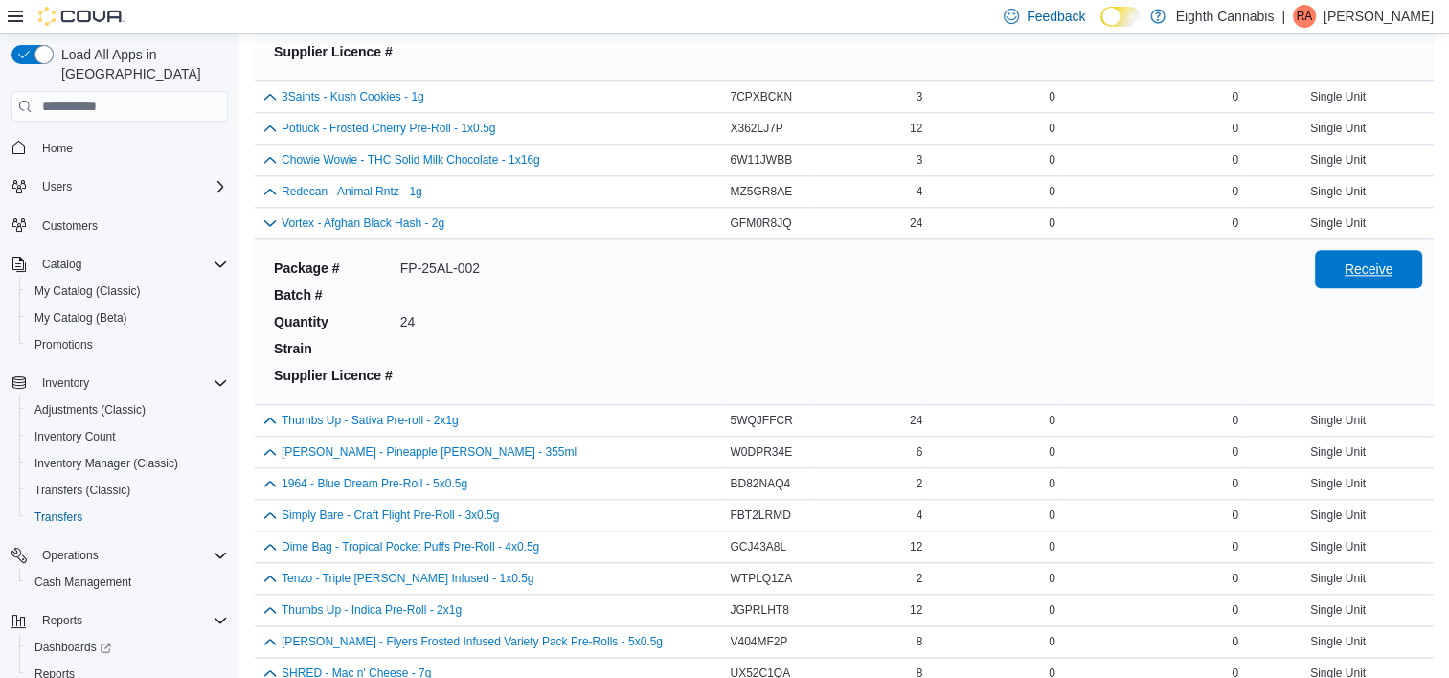
click at [1411, 268] on span "Receive" at bounding box center [1369, 269] width 84 height 38
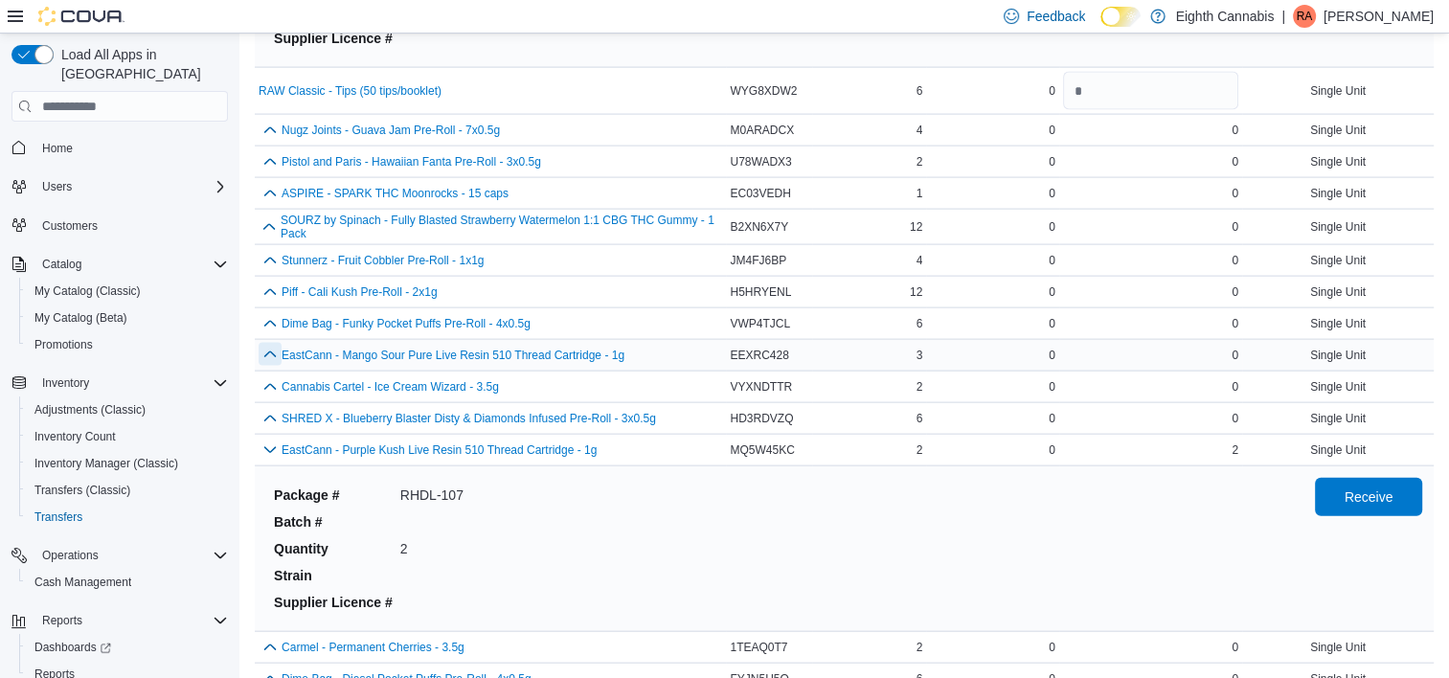
click at [261, 343] on button "button" at bounding box center [270, 354] width 23 height 23
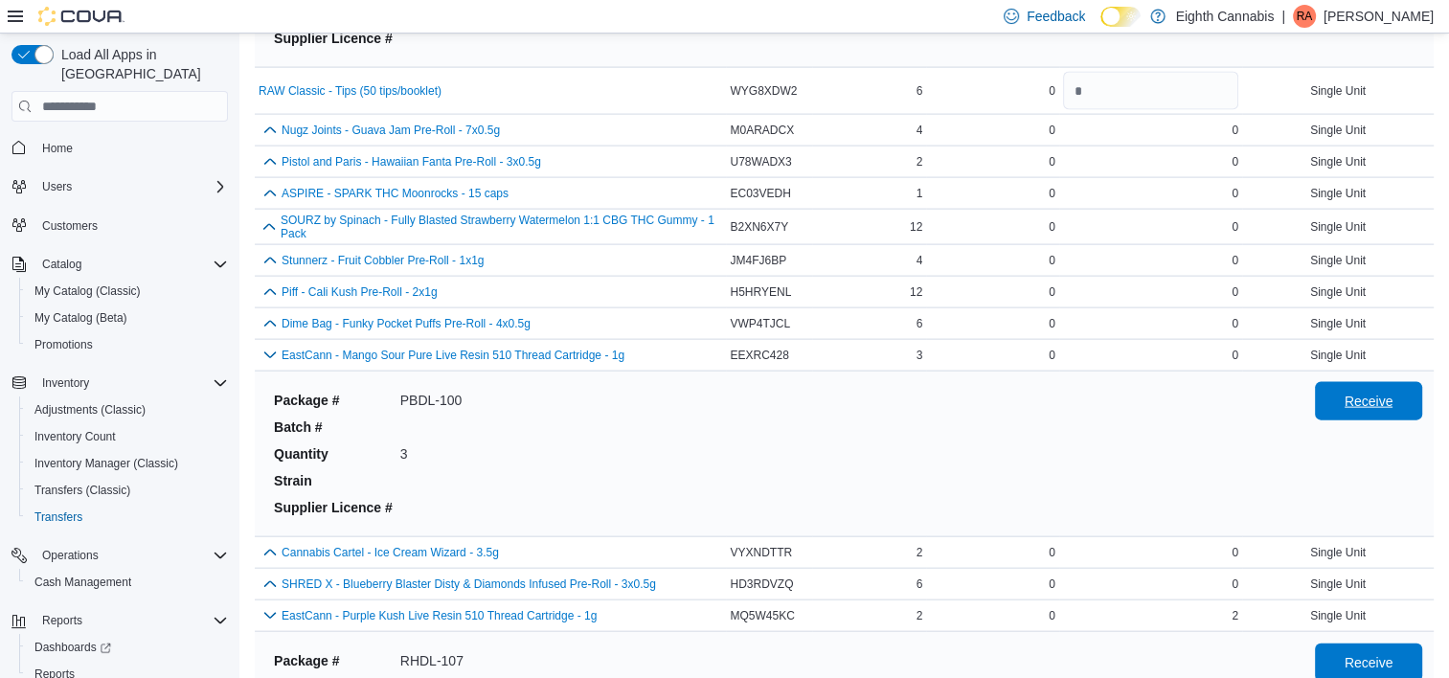
click at [1369, 392] on span "Receive" at bounding box center [1369, 401] width 49 height 19
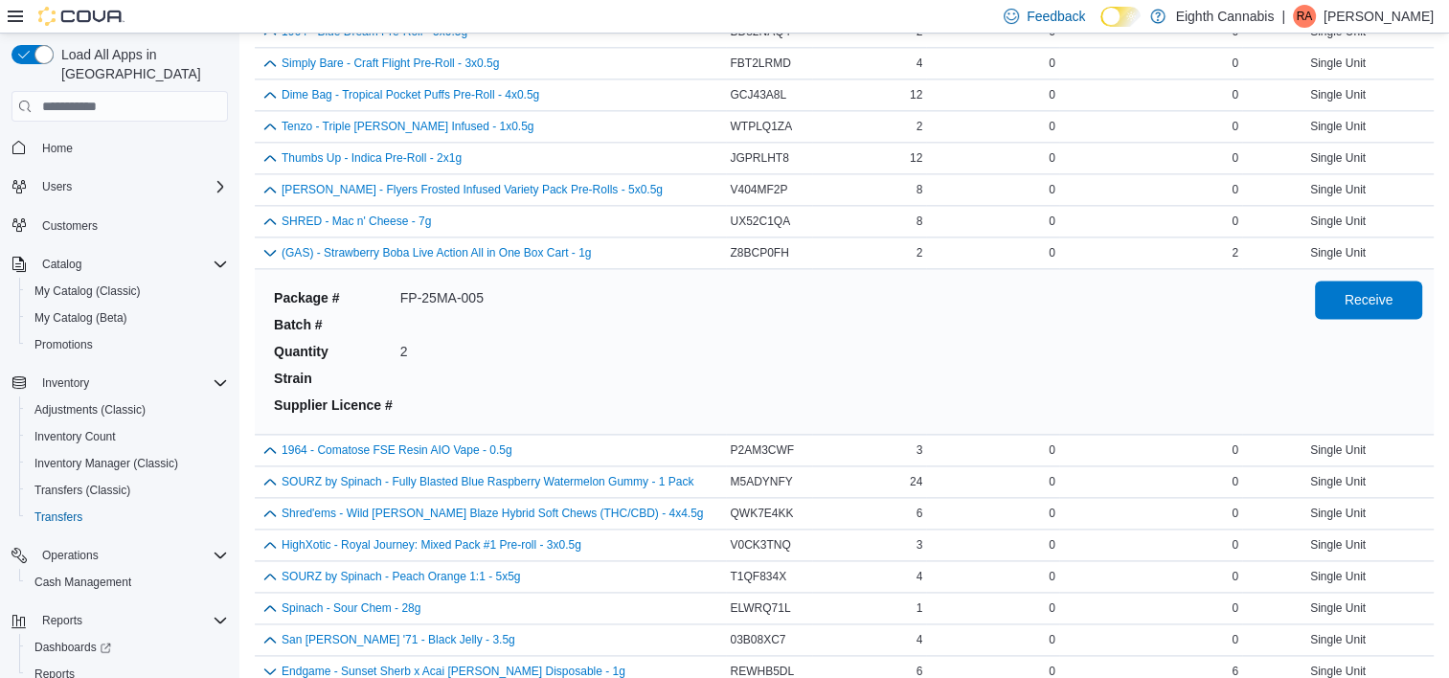
scroll to position [2488, 0]
click at [279, 444] on button "button" at bounding box center [270, 448] width 23 height 23
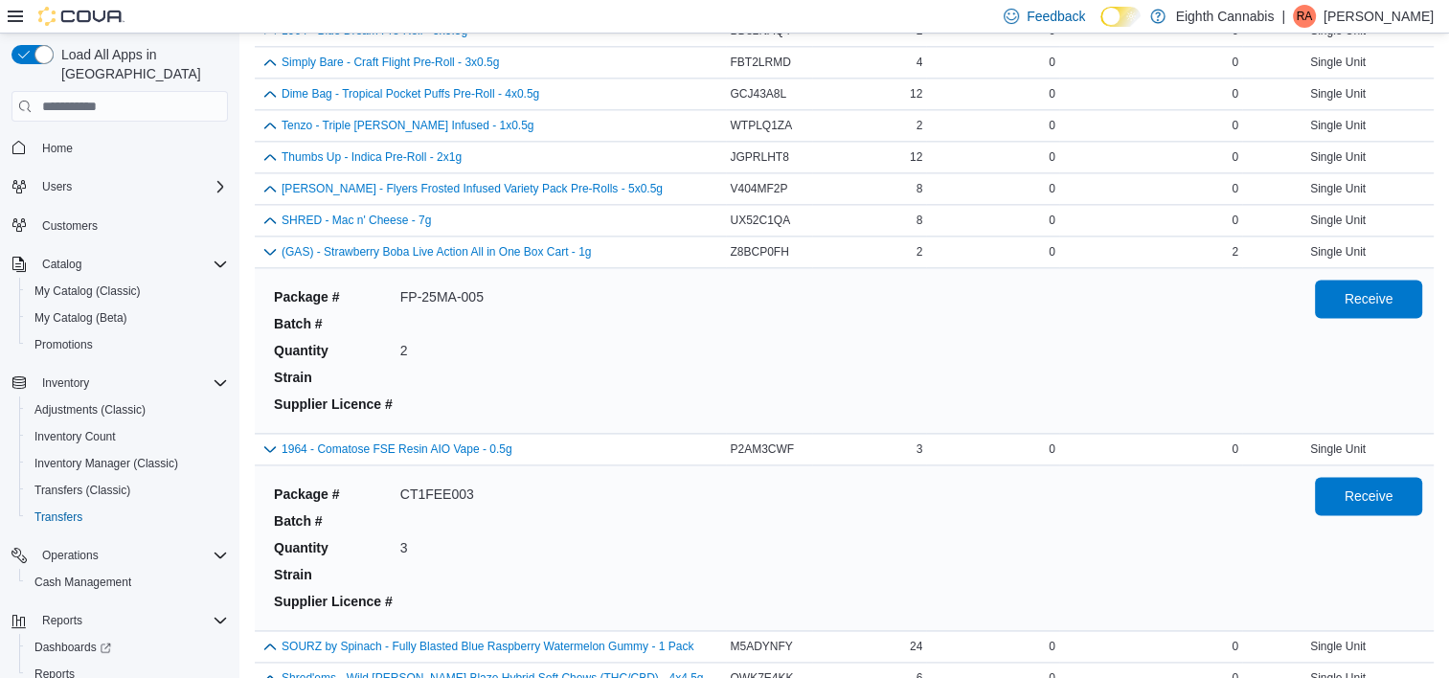
click at [1326, 488] on div "Package # CT1FEE003 Batch # Quantity 3 Strain Supplier Licence # Receive" at bounding box center [844, 548] width 1156 height 142
click at [1356, 488] on span "Receive" at bounding box center [1369, 495] width 84 height 38
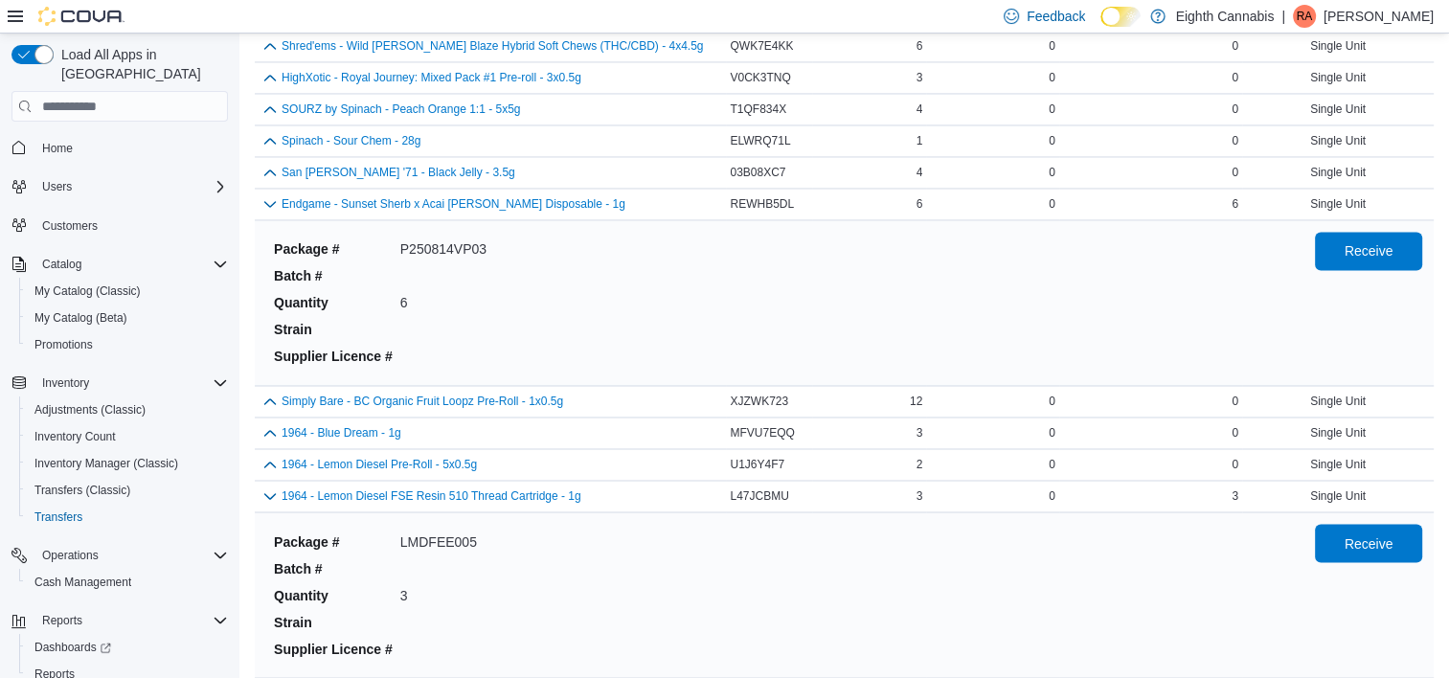
scroll to position [6424, 0]
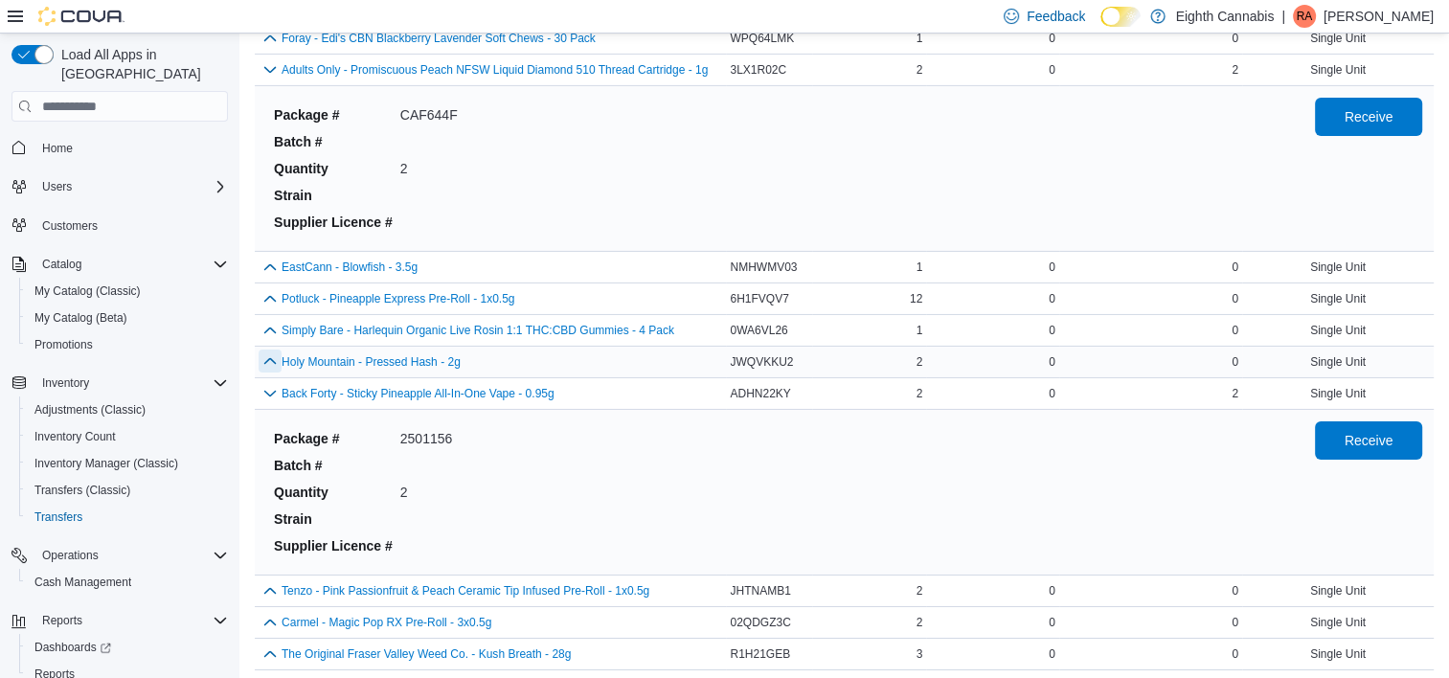
click at [276, 350] on button "button" at bounding box center [270, 361] width 23 height 23
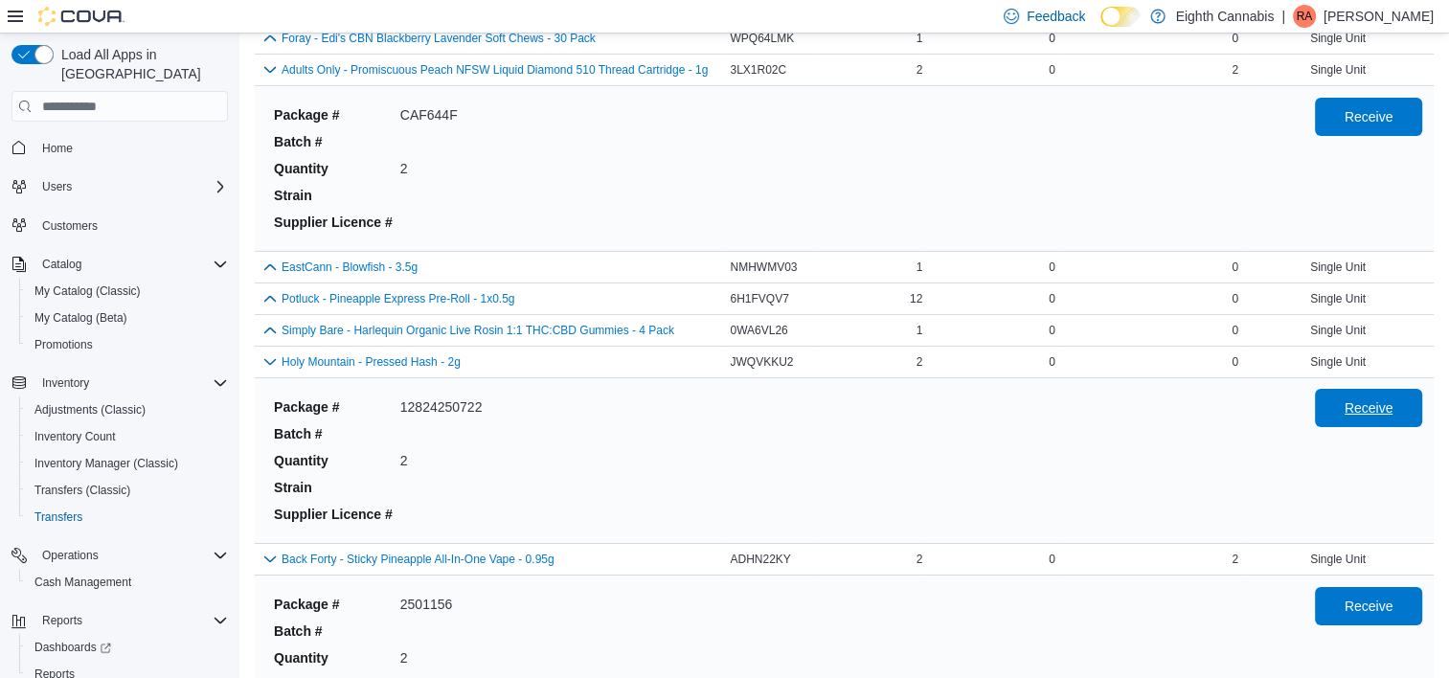
click at [1384, 398] on span "Receive" at bounding box center [1369, 408] width 84 height 38
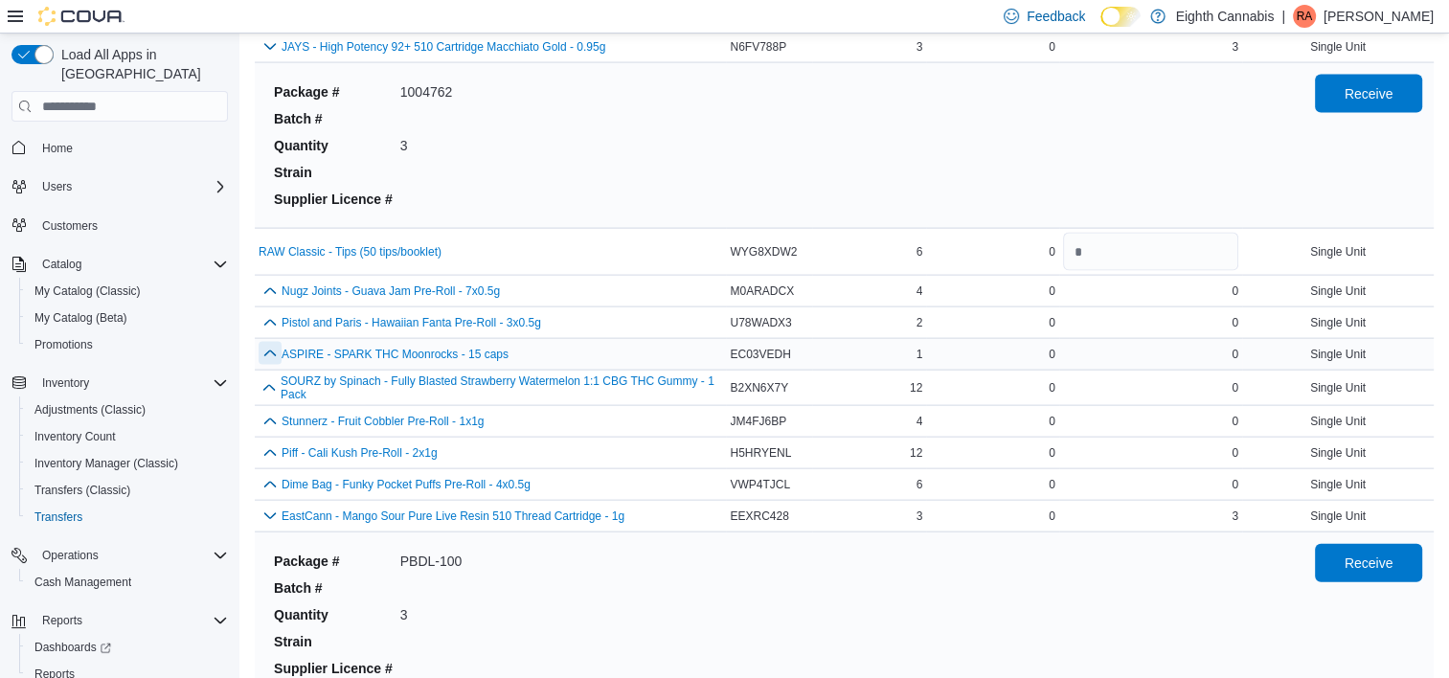
click at [261, 342] on button "button" at bounding box center [270, 353] width 23 height 23
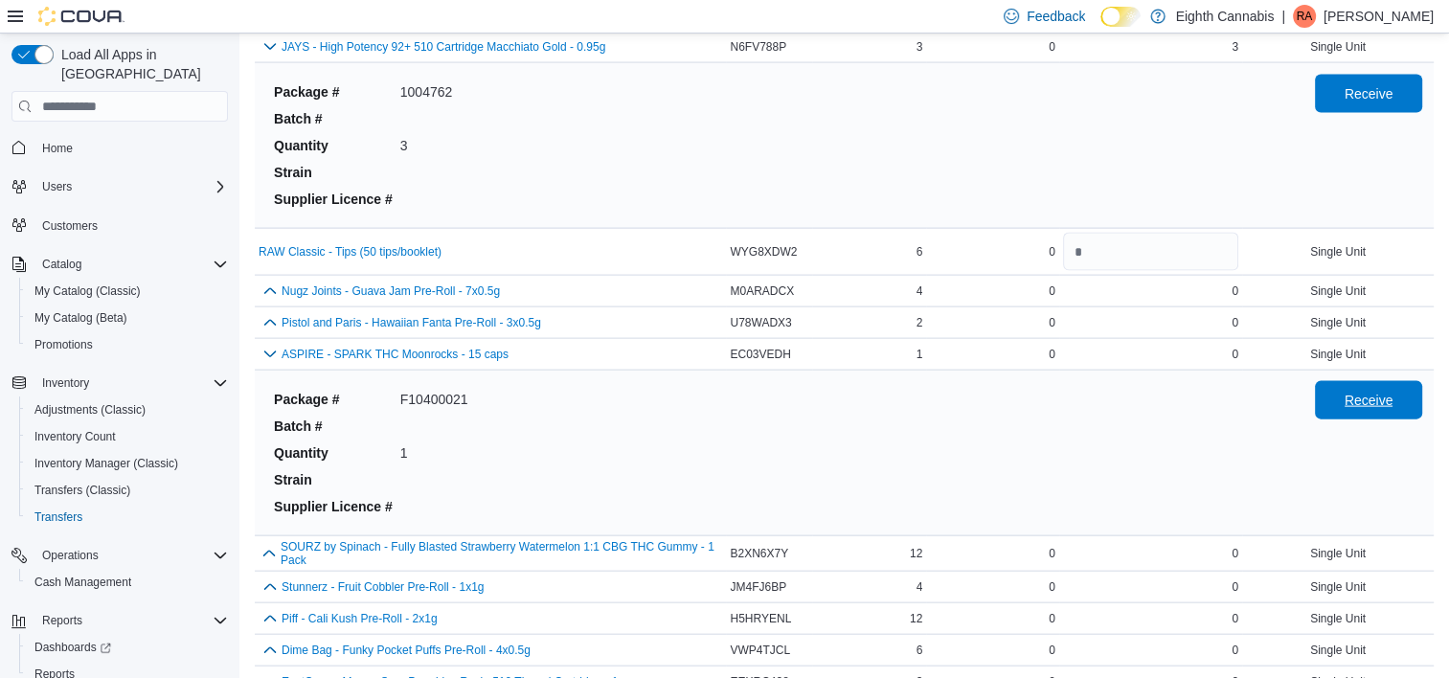
click at [1364, 391] on span "Receive" at bounding box center [1369, 400] width 49 height 19
click at [1105, 239] on input "number" at bounding box center [1150, 252] width 175 height 38
type input "*"
click at [883, 173] on div "Package # 1004762 Batch # Quantity 3 Strain Supplier Licence #" at bounding box center [779, 146] width 1026 height 142
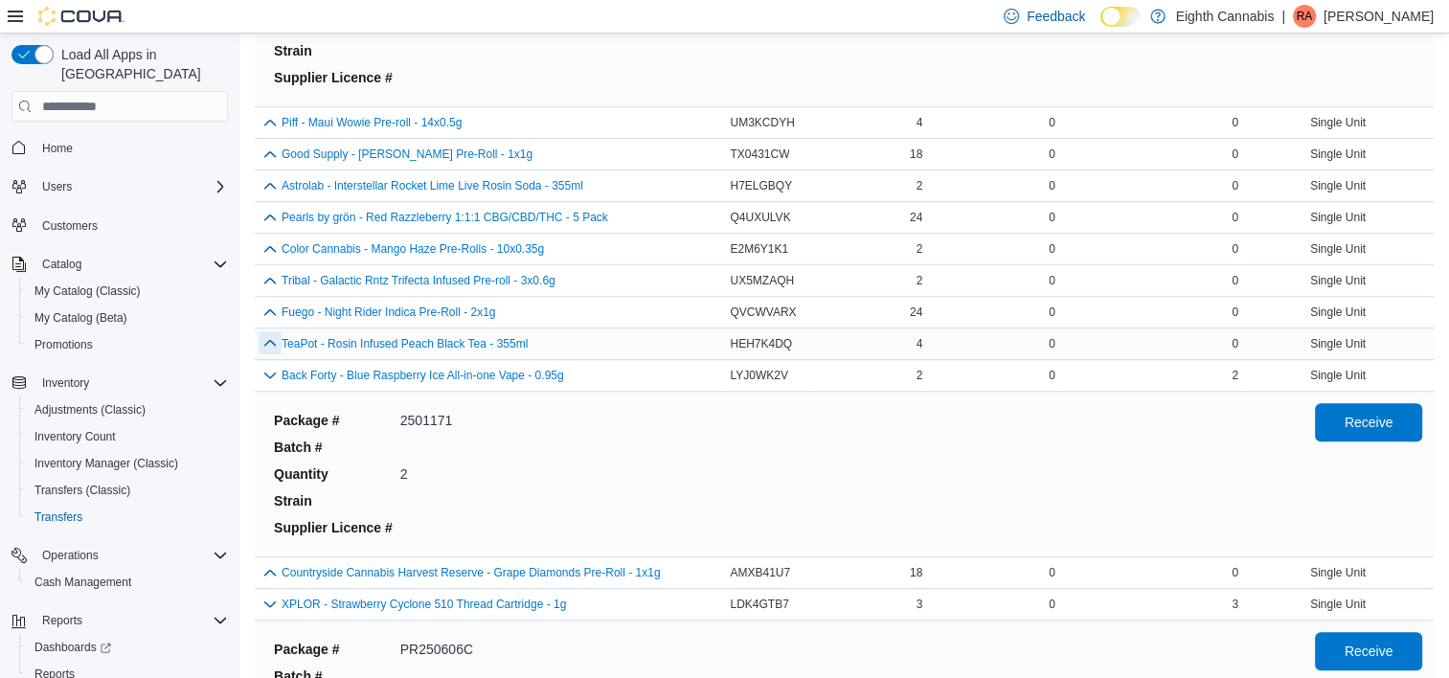
click at [269, 337] on button "button" at bounding box center [270, 342] width 23 height 23
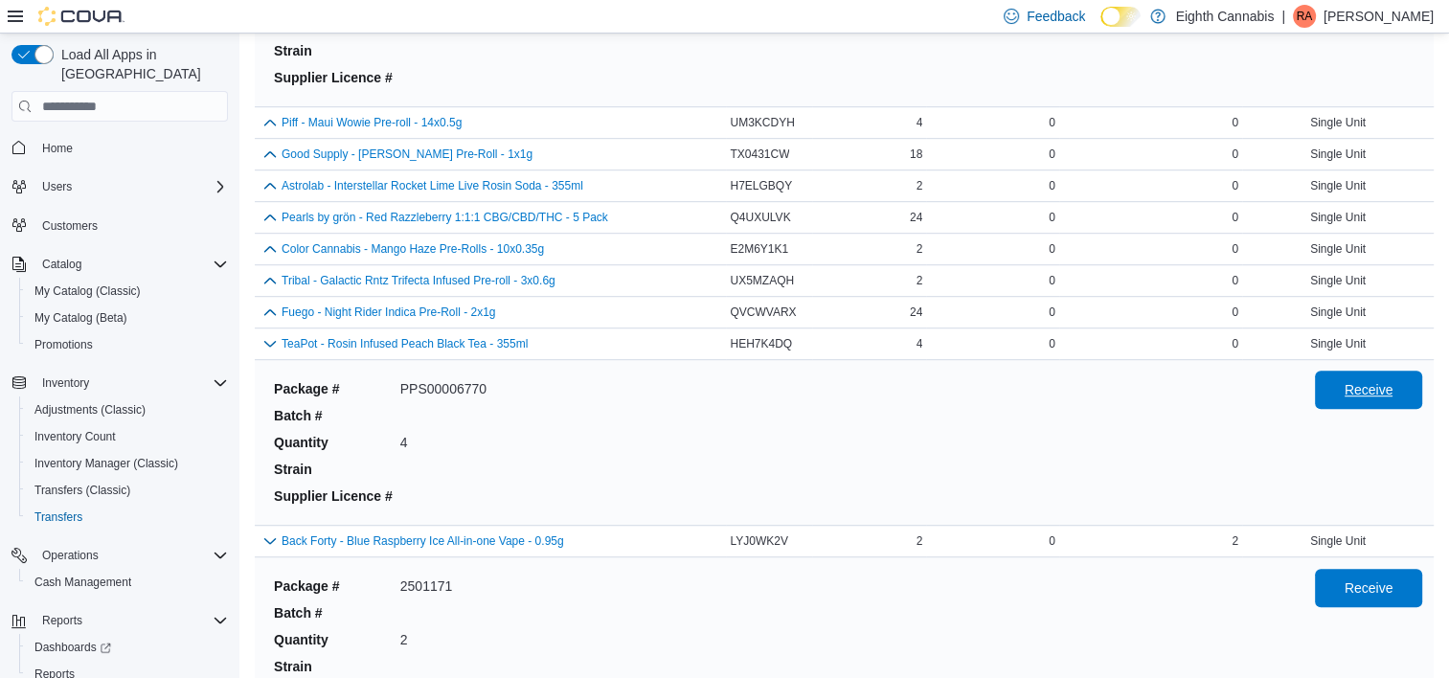
click at [1386, 382] on span "Receive" at bounding box center [1369, 389] width 49 height 19
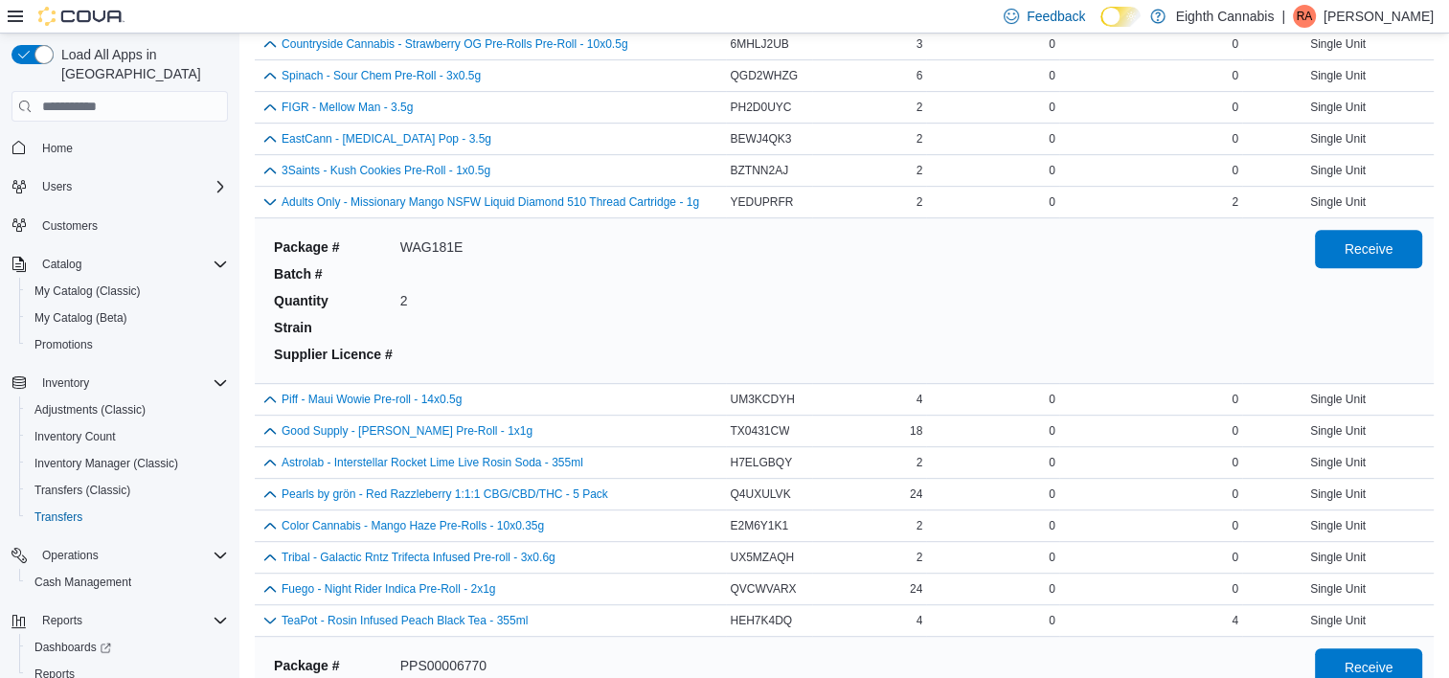
scroll to position [831, 0]
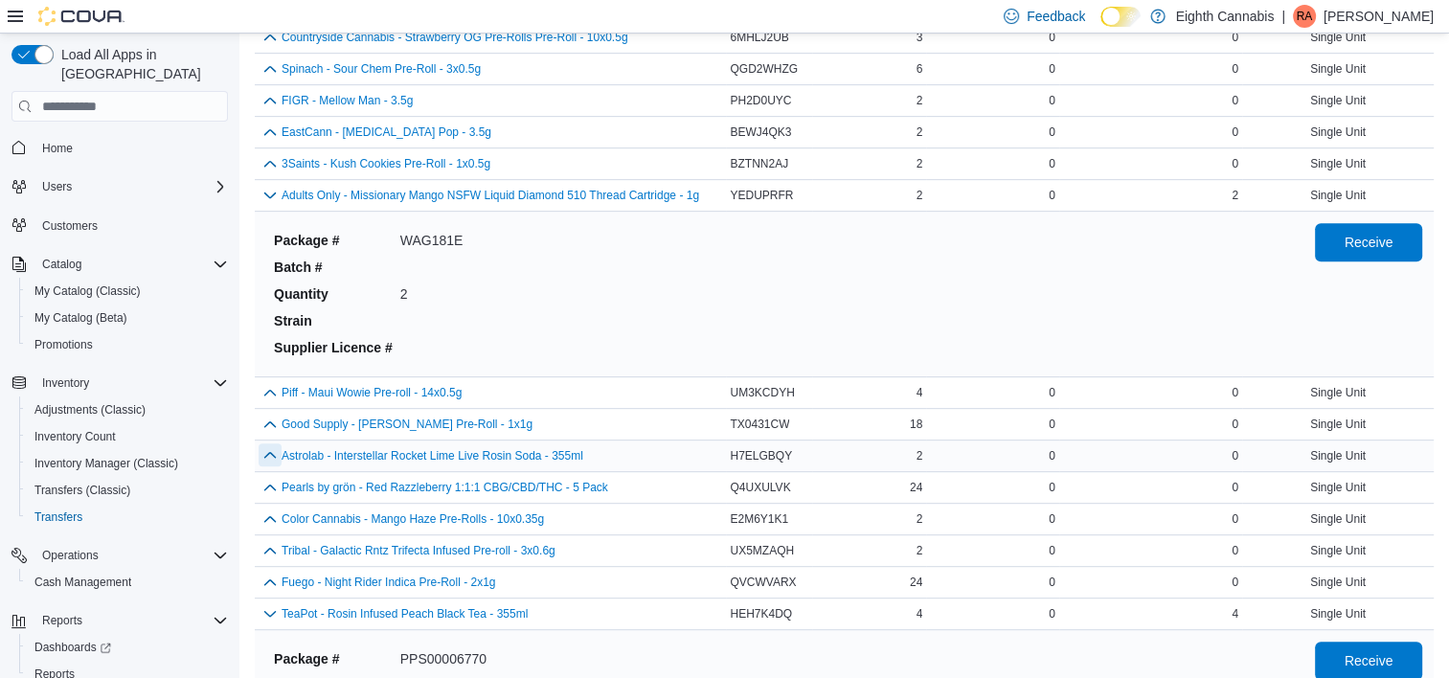
click at [268, 451] on button "button" at bounding box center [270, 454] width 23 height 23
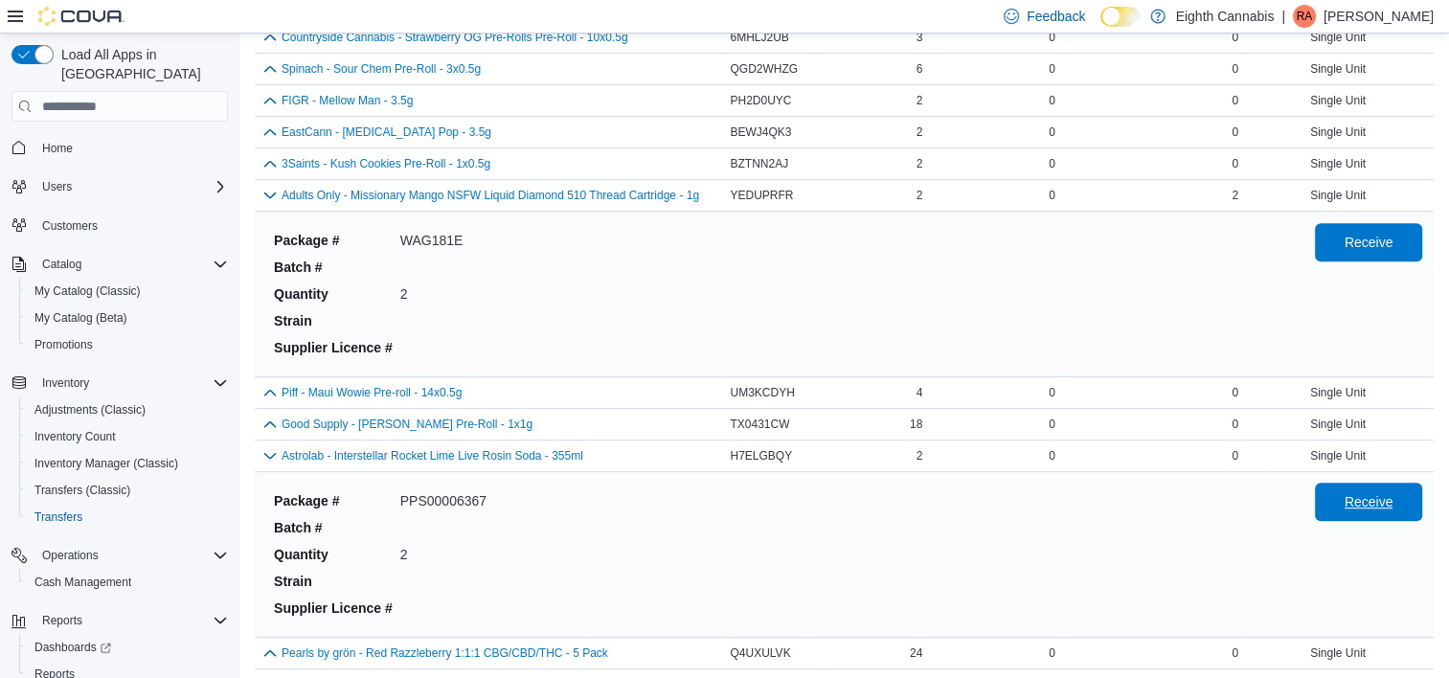
click at [1406, 488] on span "Receive" at bounding box center [1369, 502] width 84 height 38
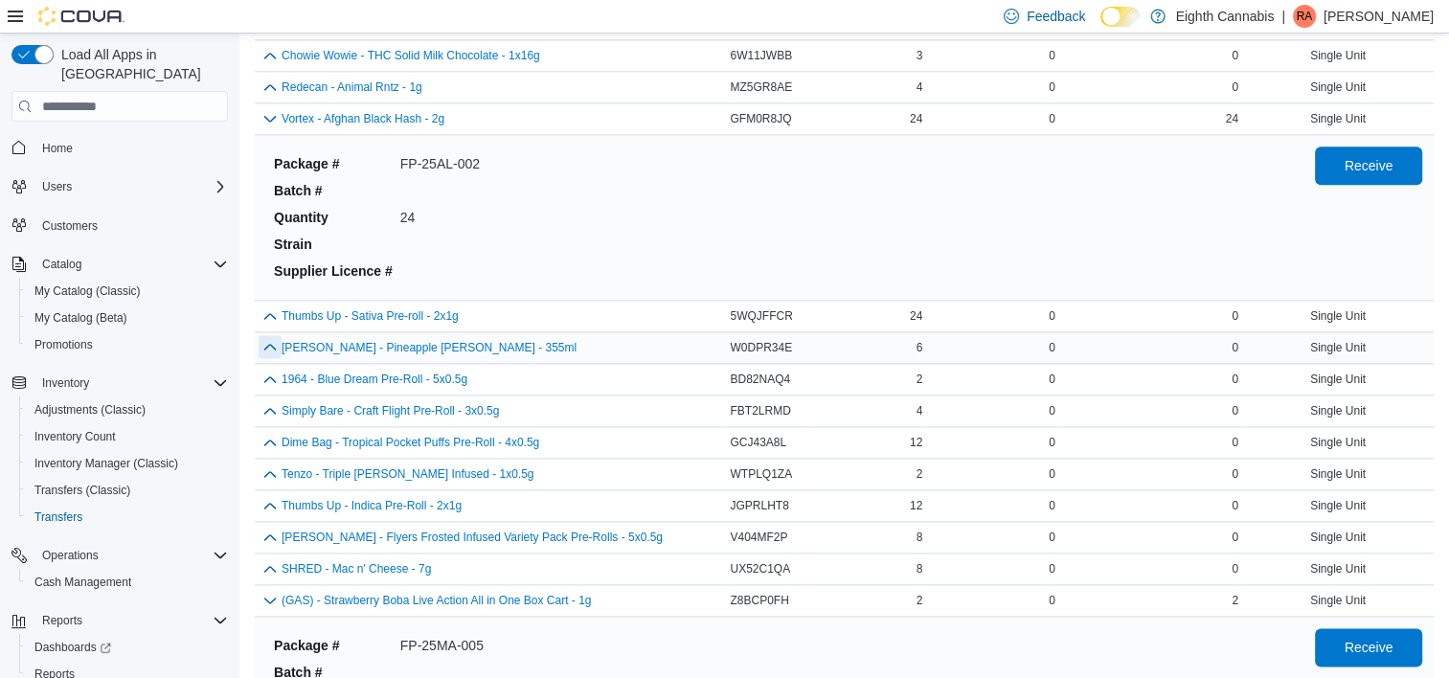
click at [269, 335] on button "button" at bounding box center [270, 346] width 23 height 23
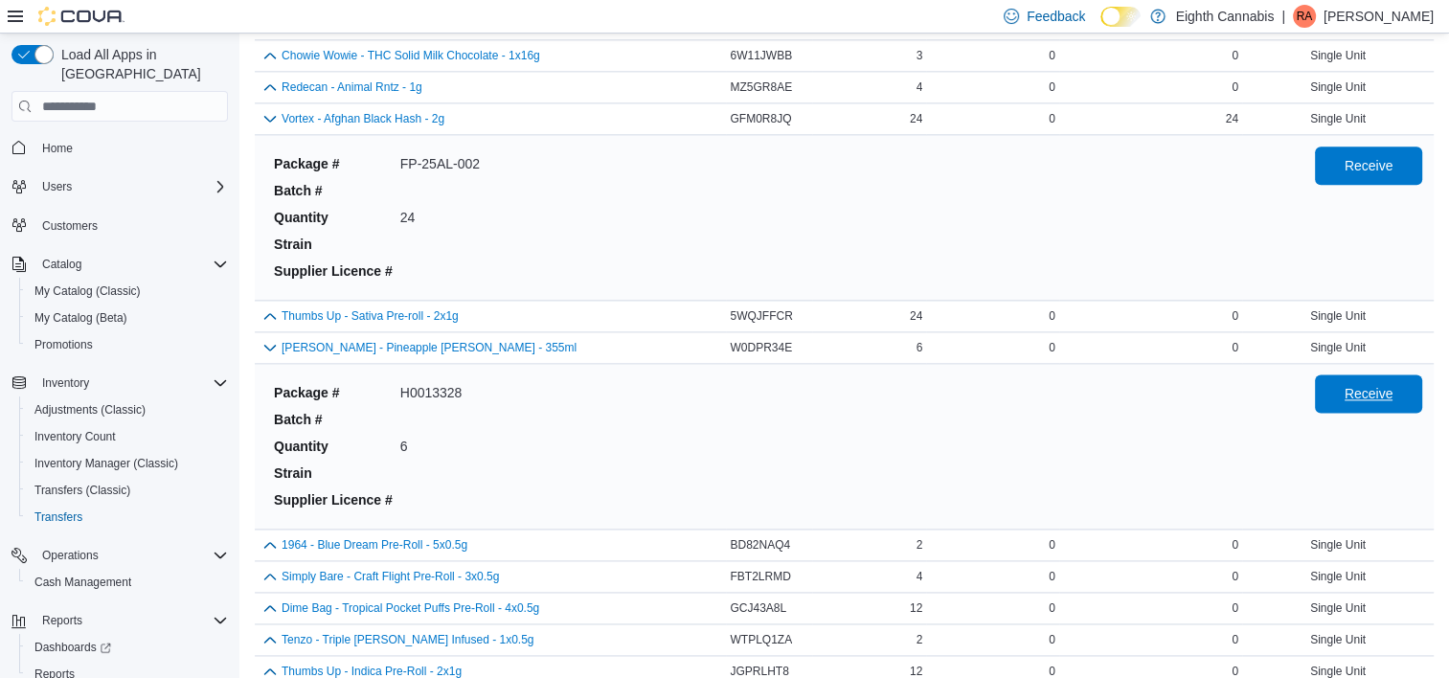
click at [1371, 388] on span "Receive" at bounding box center [1369, 393] width 49 height 19
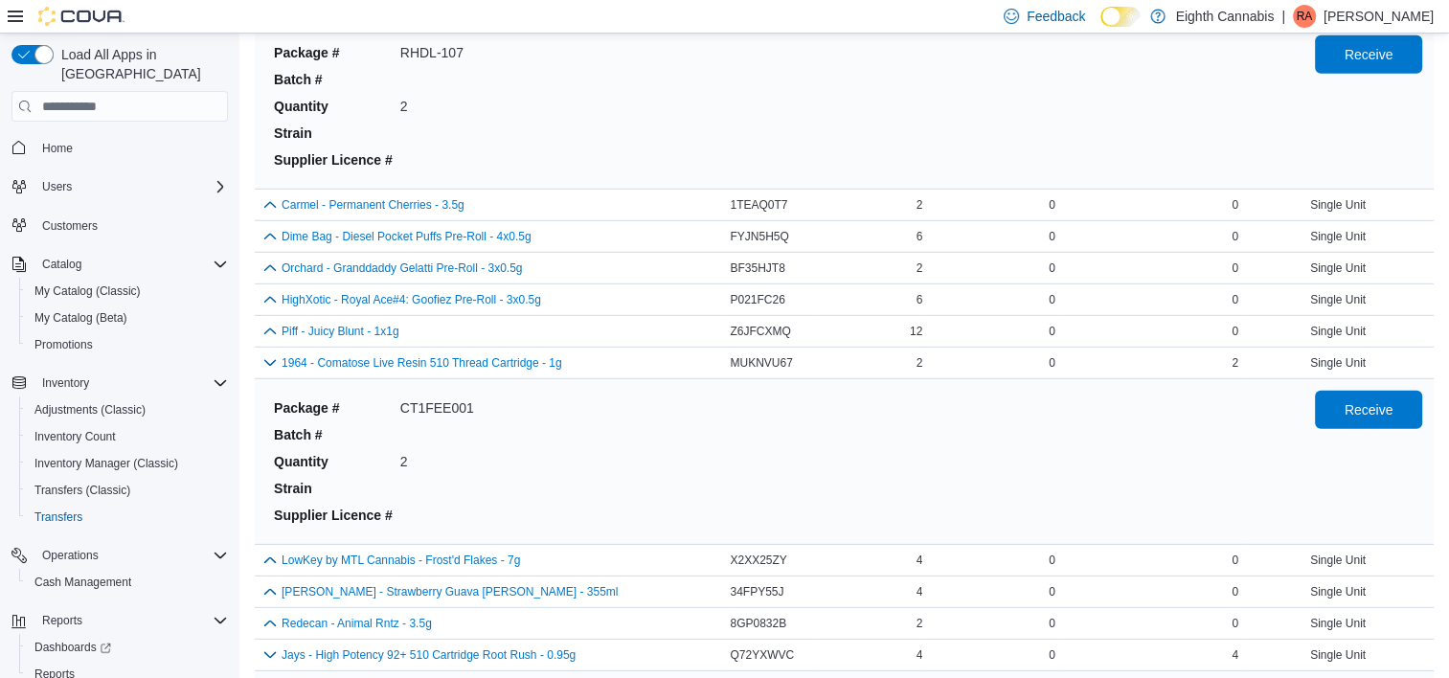
scroll to position [5574, 0]
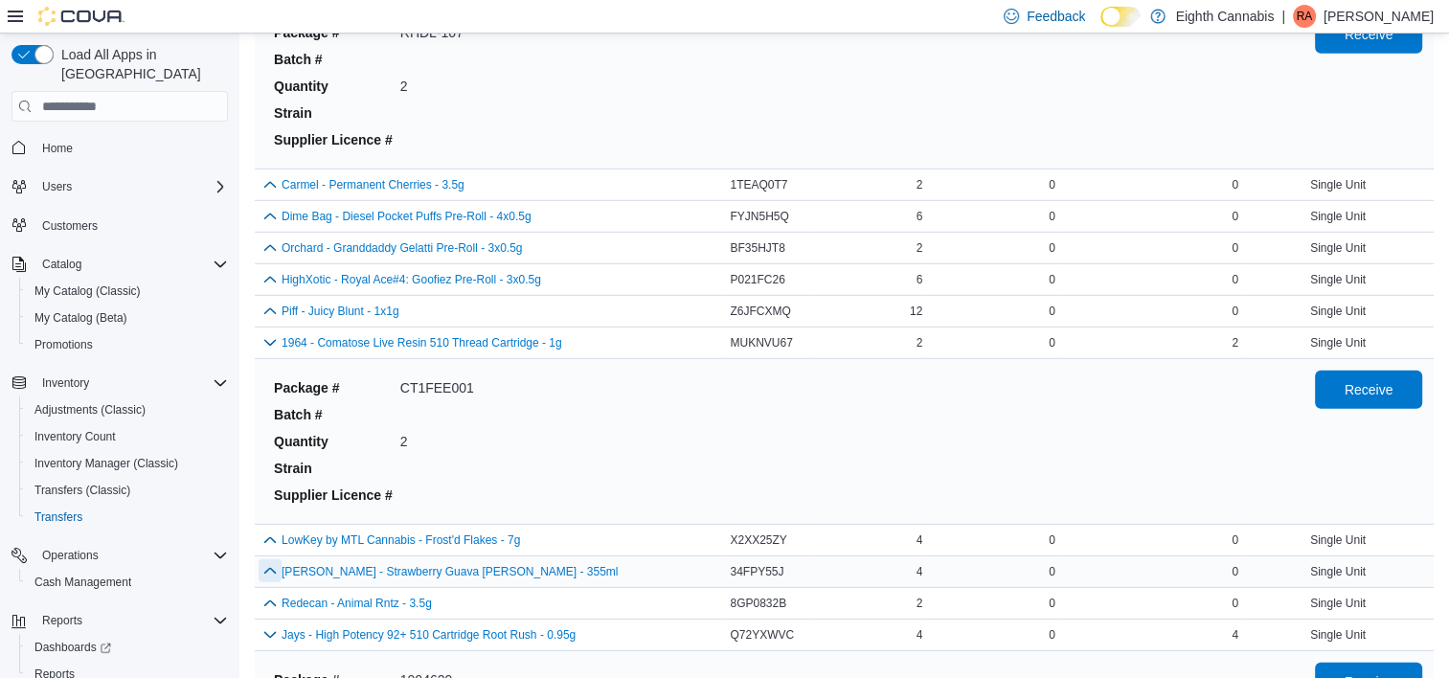
click at [280, 559] on button "button" at bounding box center [270, 570] width 23 height 23
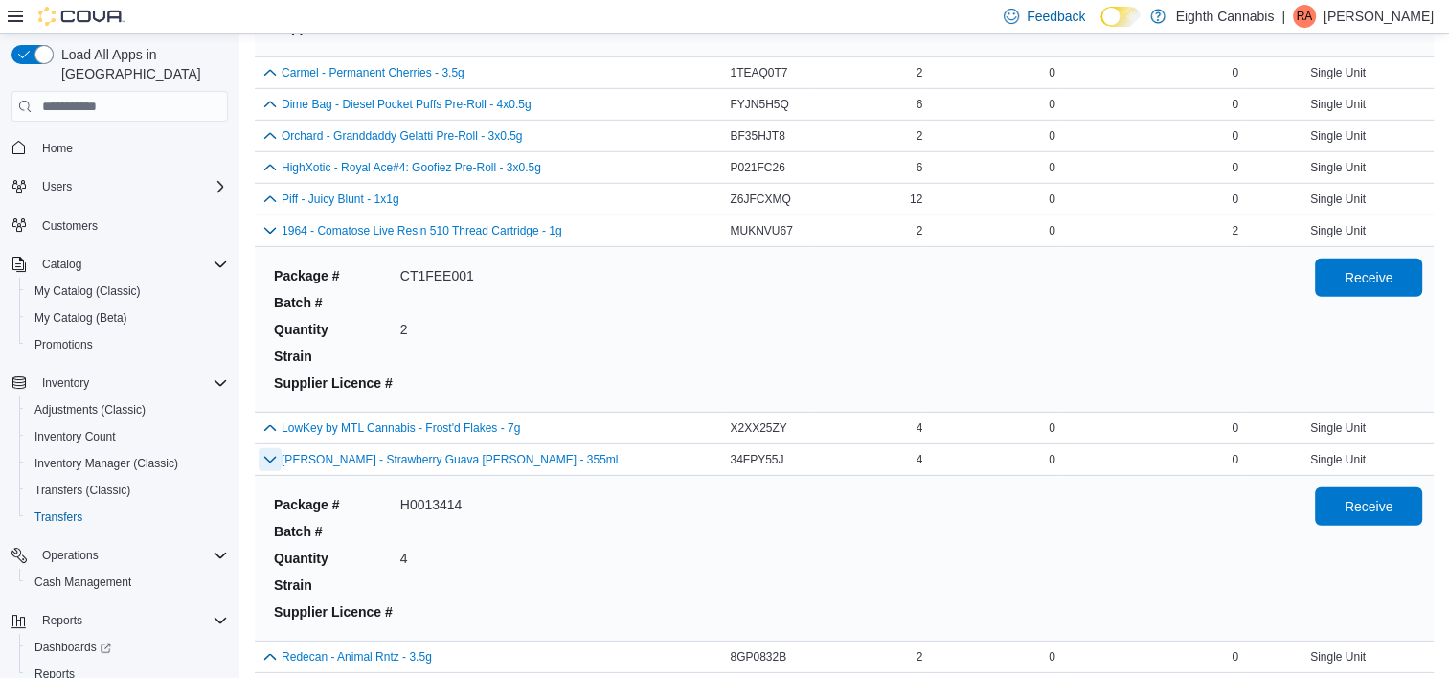
scroll to position [5686, 0]
click at [1394, 497] on span "Receive" at bounding box center [1369, 506] width 49 height 19
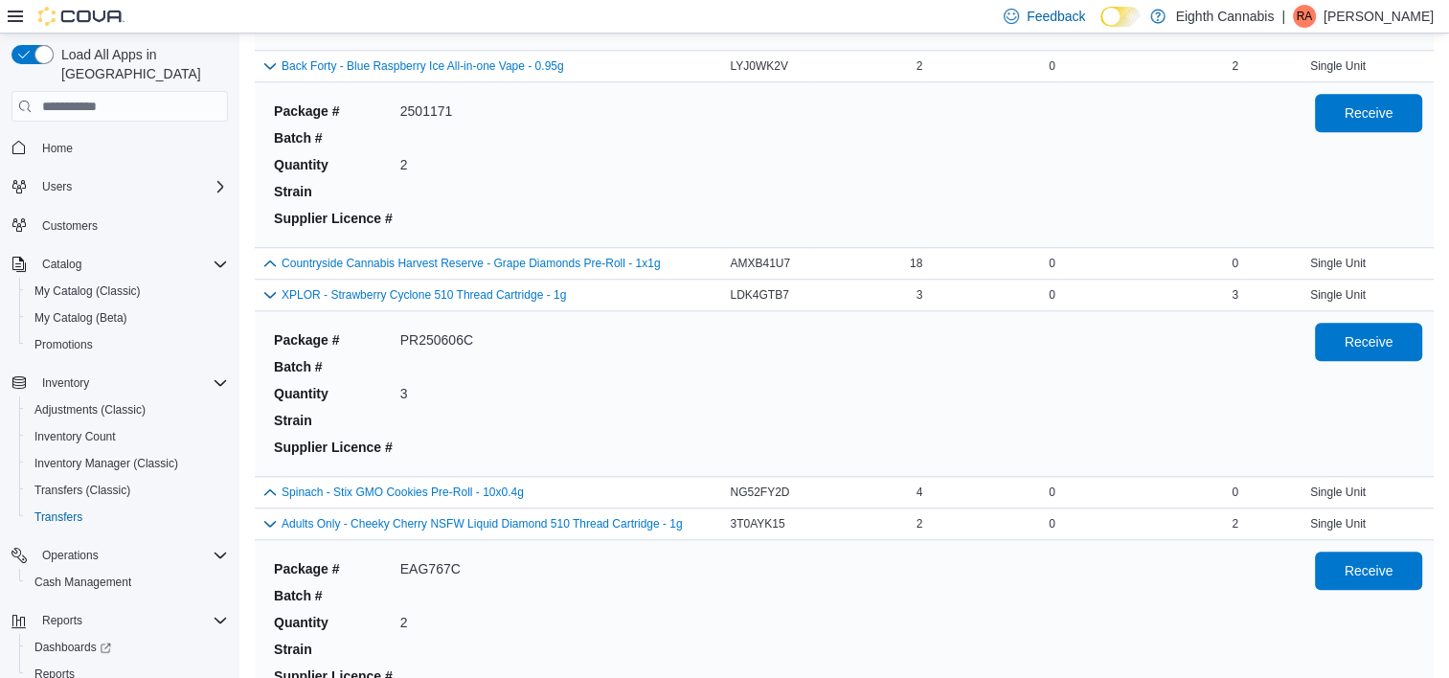
scroll to position [1876, 0]
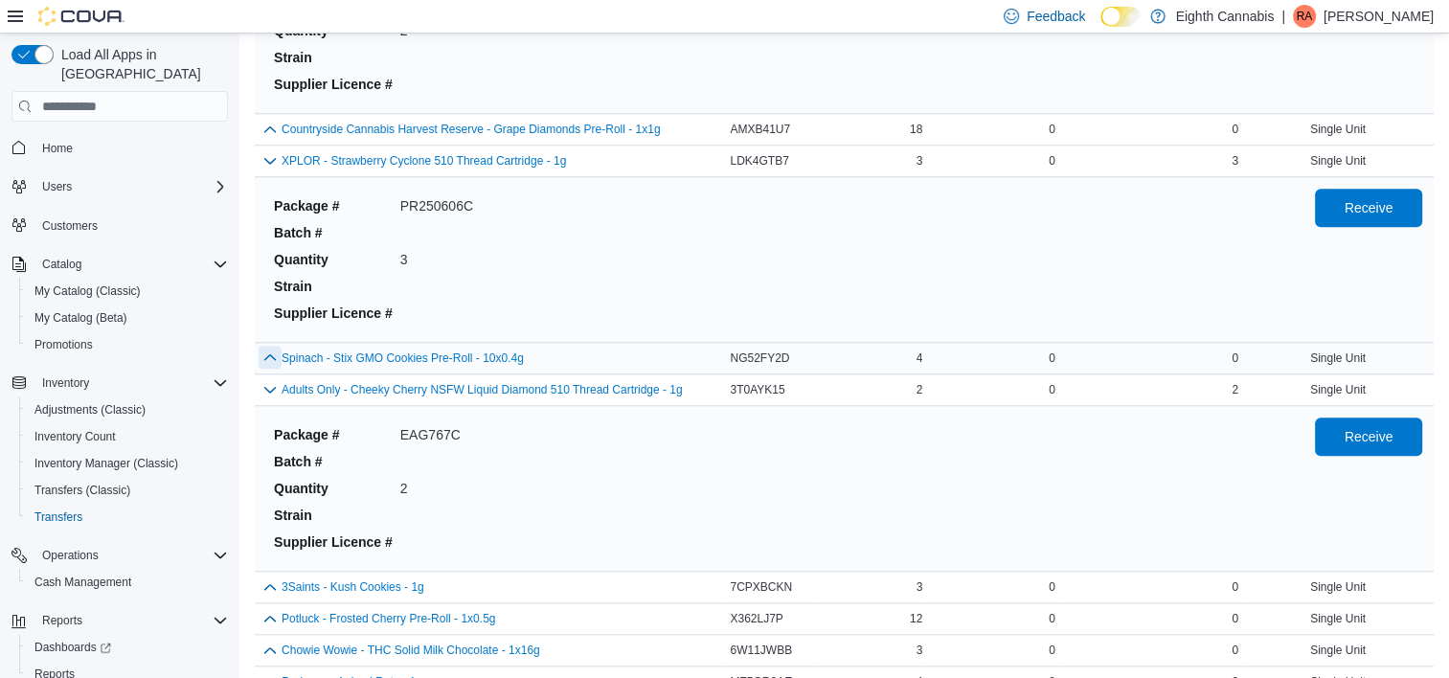
click at [270, 361] on button "button" at bounding box center [270, 357] width 23 height 23
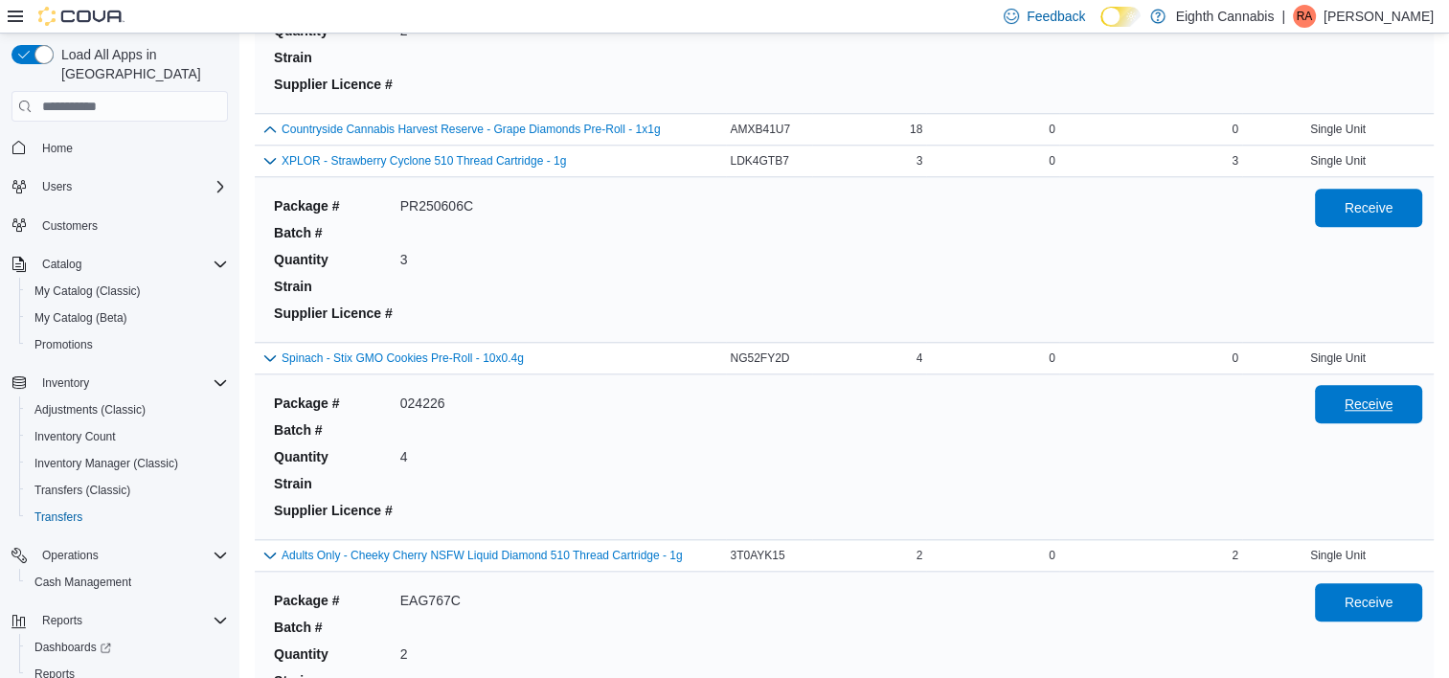
click at [1368, 399] on span "Receive" at bounding box center [1369, 404] width 49 height 19
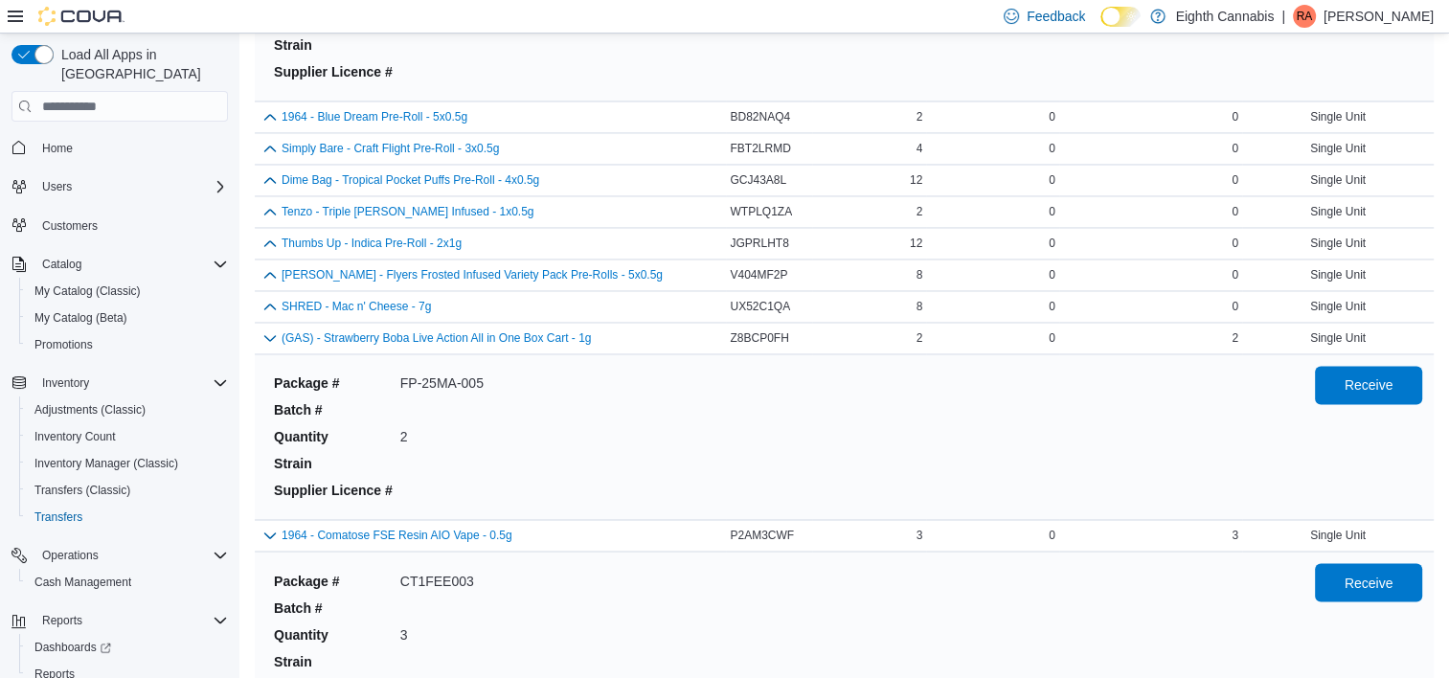
scroll to position [3065, 0]
click at [267, 241] on button "button" at bounding box center [270, 242] width 23 height 23
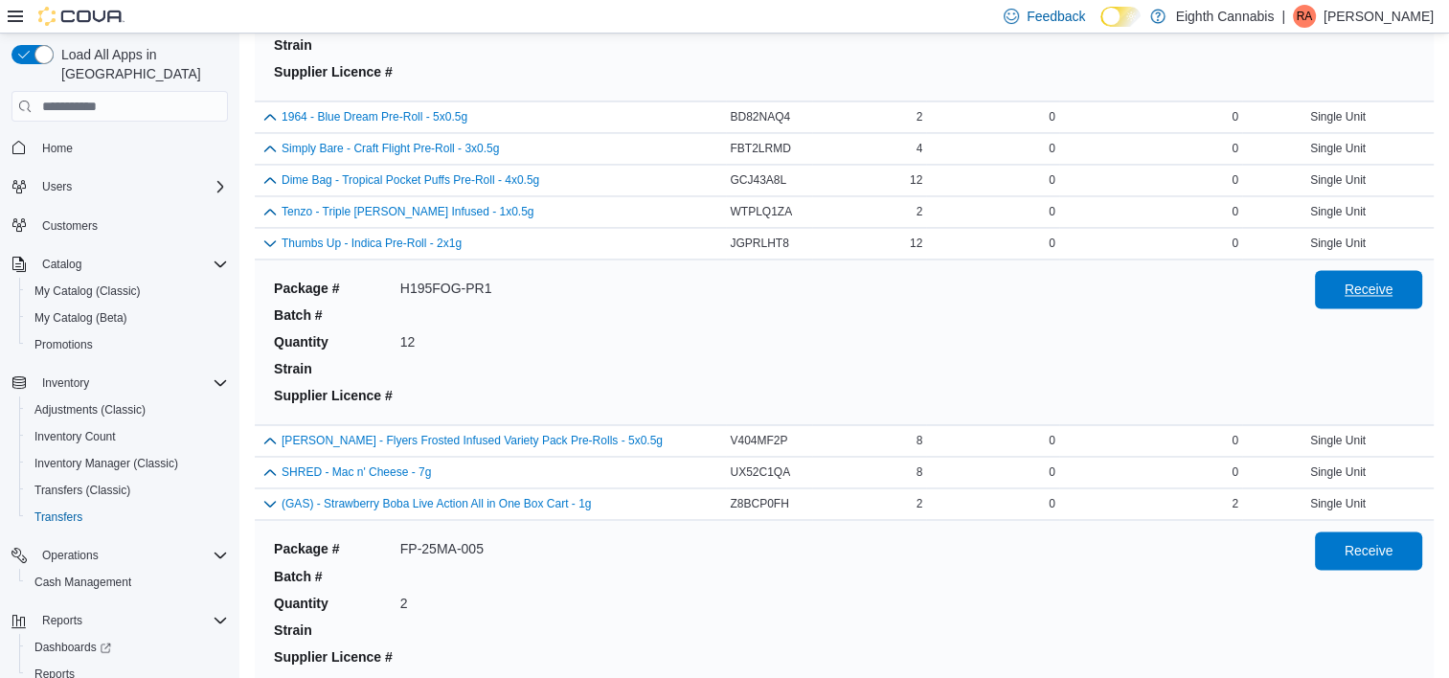
click at [1386, 280] on span "Receive" at bounding box center [1369, 289] width 49 height 19
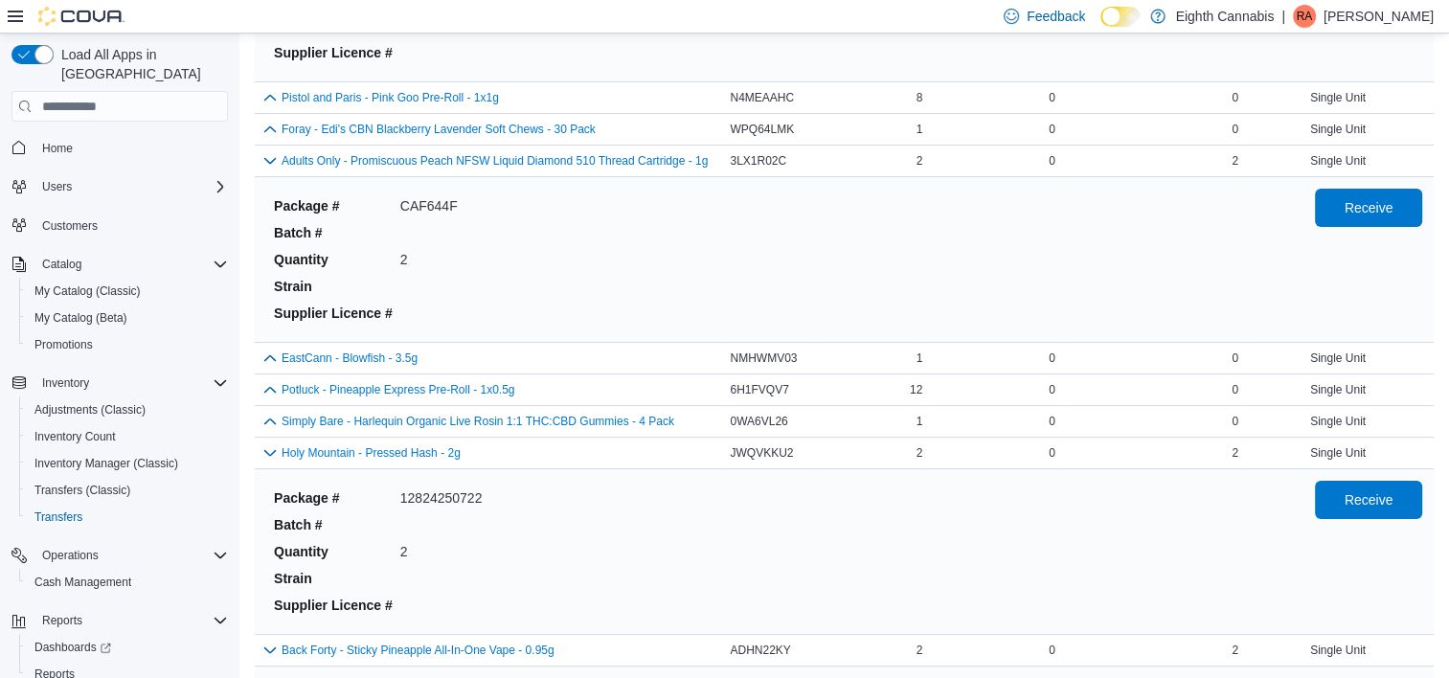
scroll to position [7494, 0]
click at [267, 376] on button "button" at bounding box center [270, 387] width 23 height 23
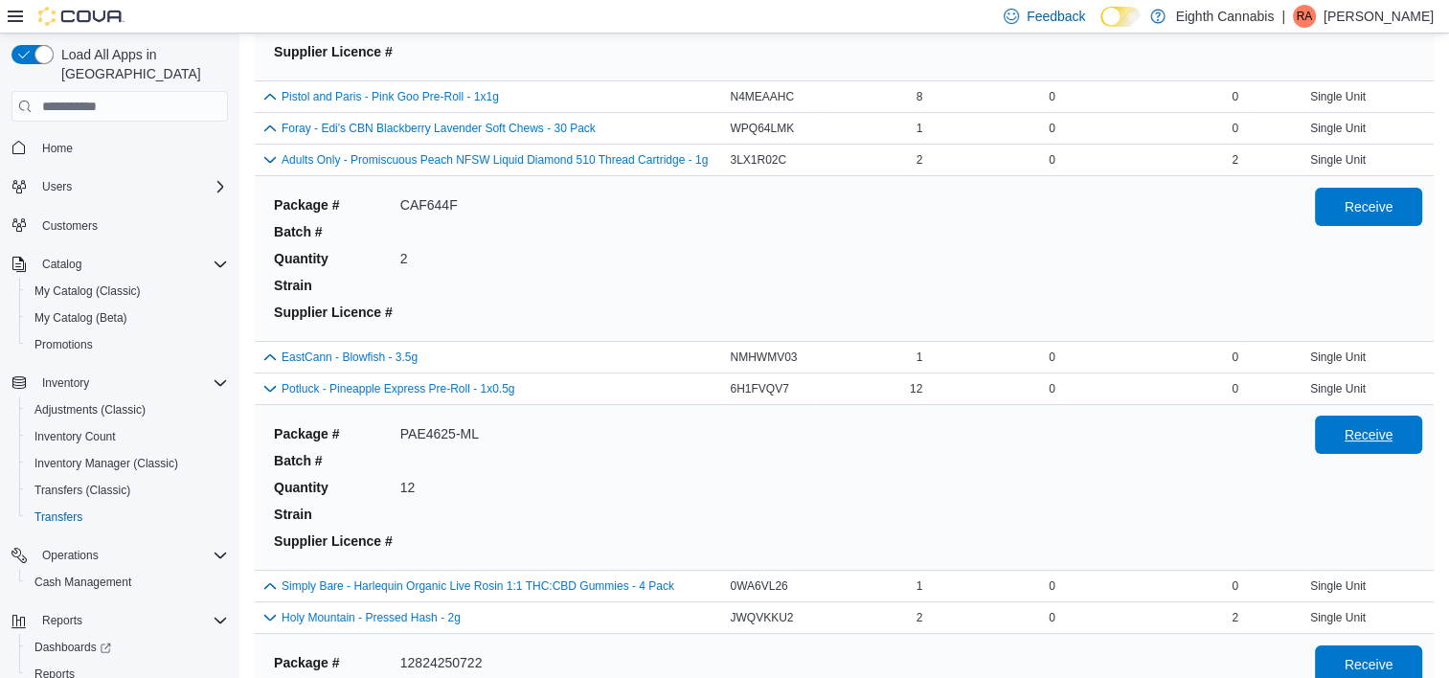
click at [1371, 425] on span "Receive" at bounding box center [1369, 434] width 49 height 19
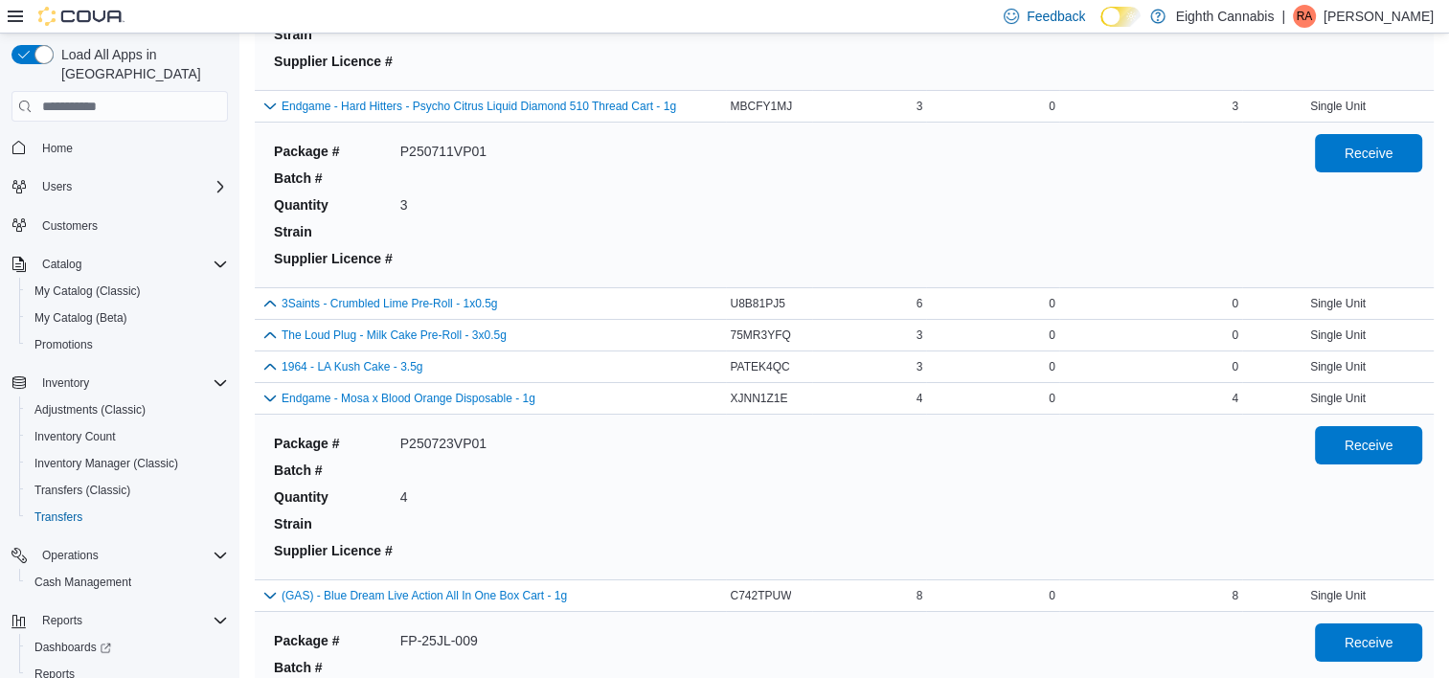
scroll to position [6836, 0]
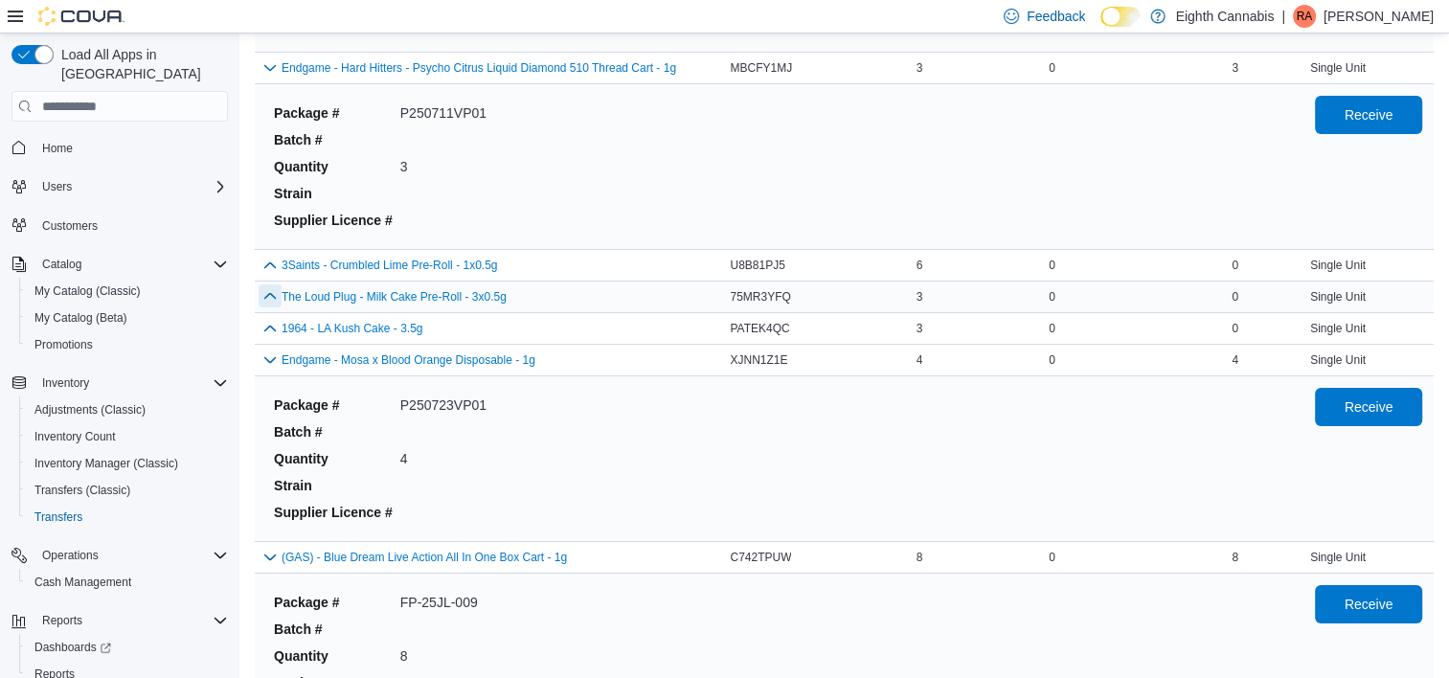
click at [267, 284] on button "button" at bounding box center [270, 295] width 23 height 23
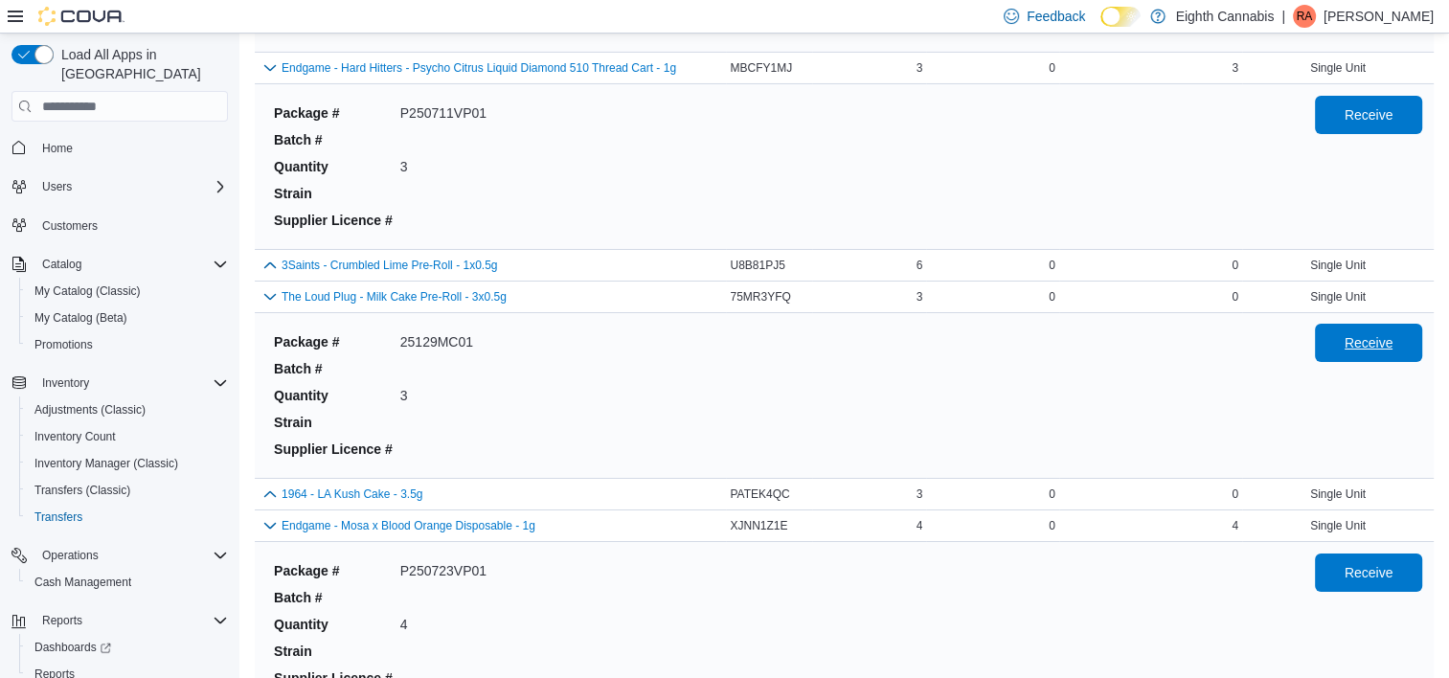
click at [1411, 324] on span "Receive" at bounding box center [1369, 343] width 84 height 38
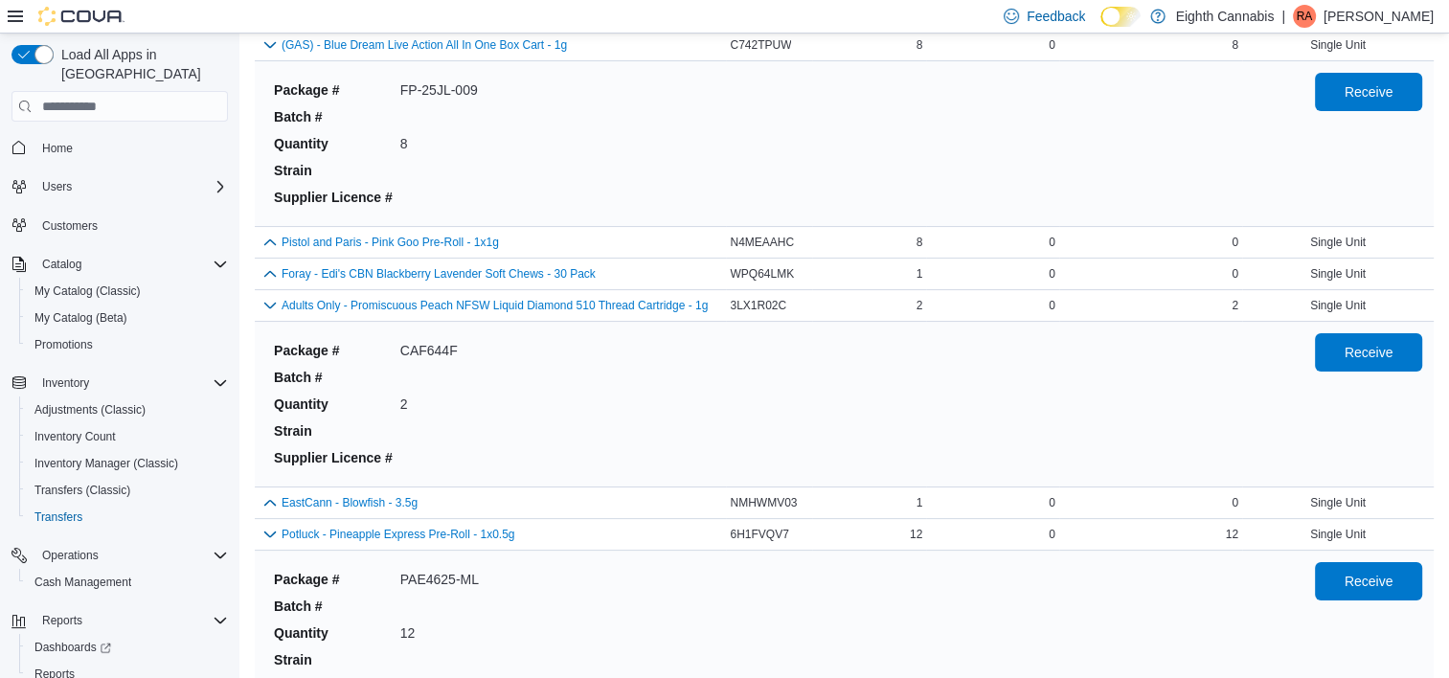
scroll to position [7515, 0]
click at [270, 229] on button "button" at bounding box center [270, 240] width 23 height 23
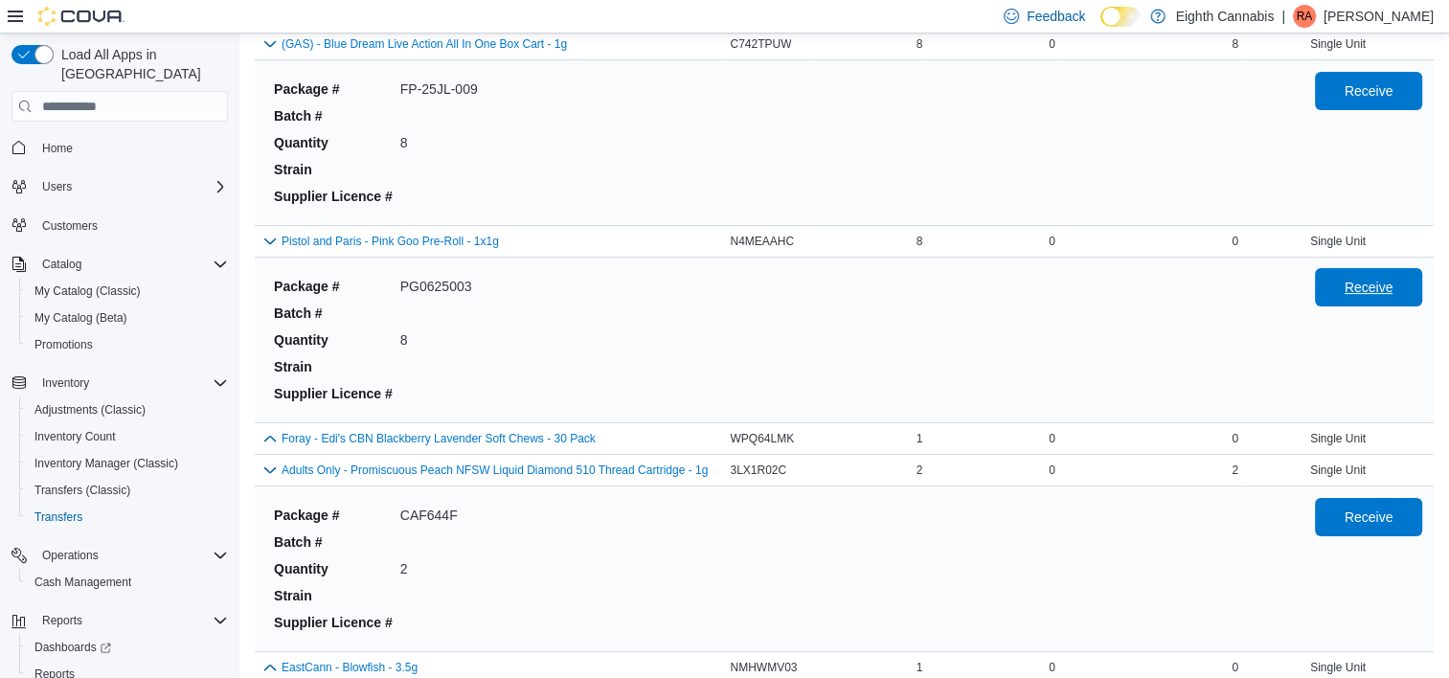
click at [1411, 278] on span "Receive" at bounding box center [1369, 287] width 84 height 38
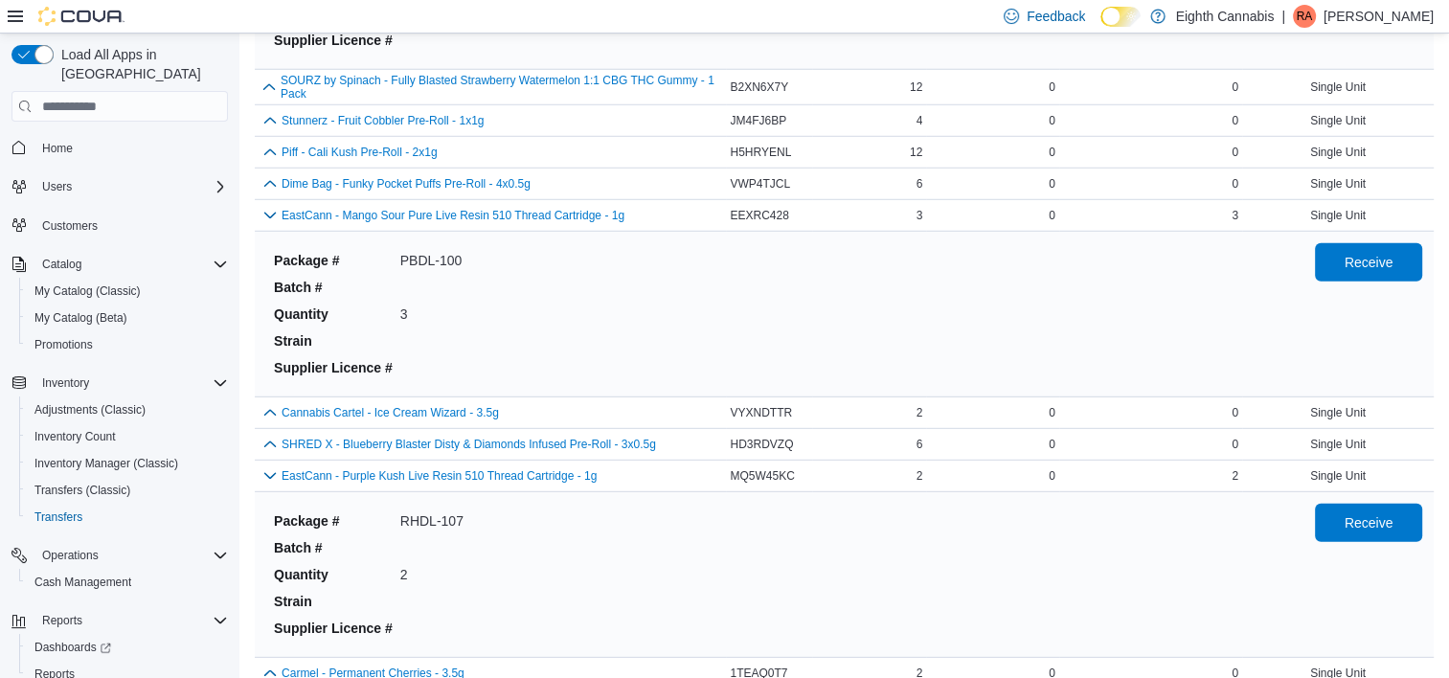
scroll to position [5549, 0]
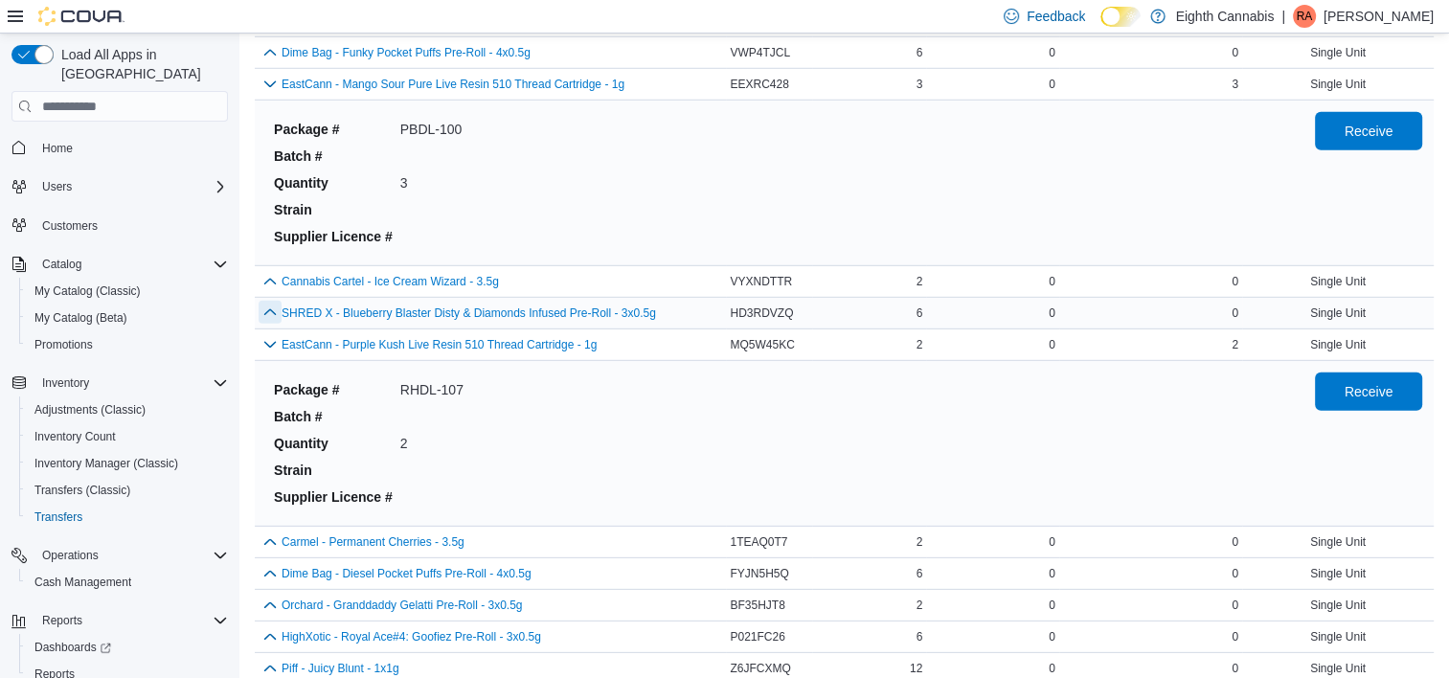
click at [268, 301] on button "button" at bounding box center [270, 312] width 23 height 23
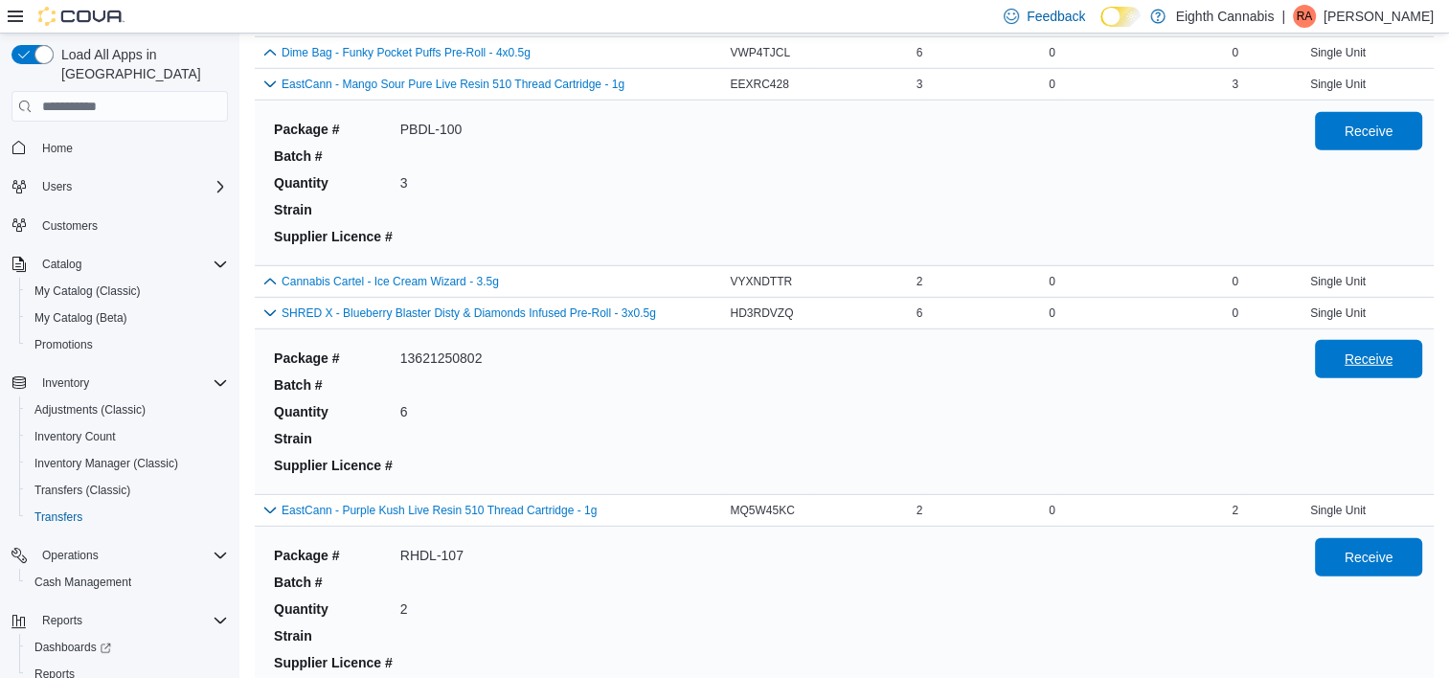
click at [1395, 356] on span "Receive" at bounding box center [1369, 359] width 84 height 38
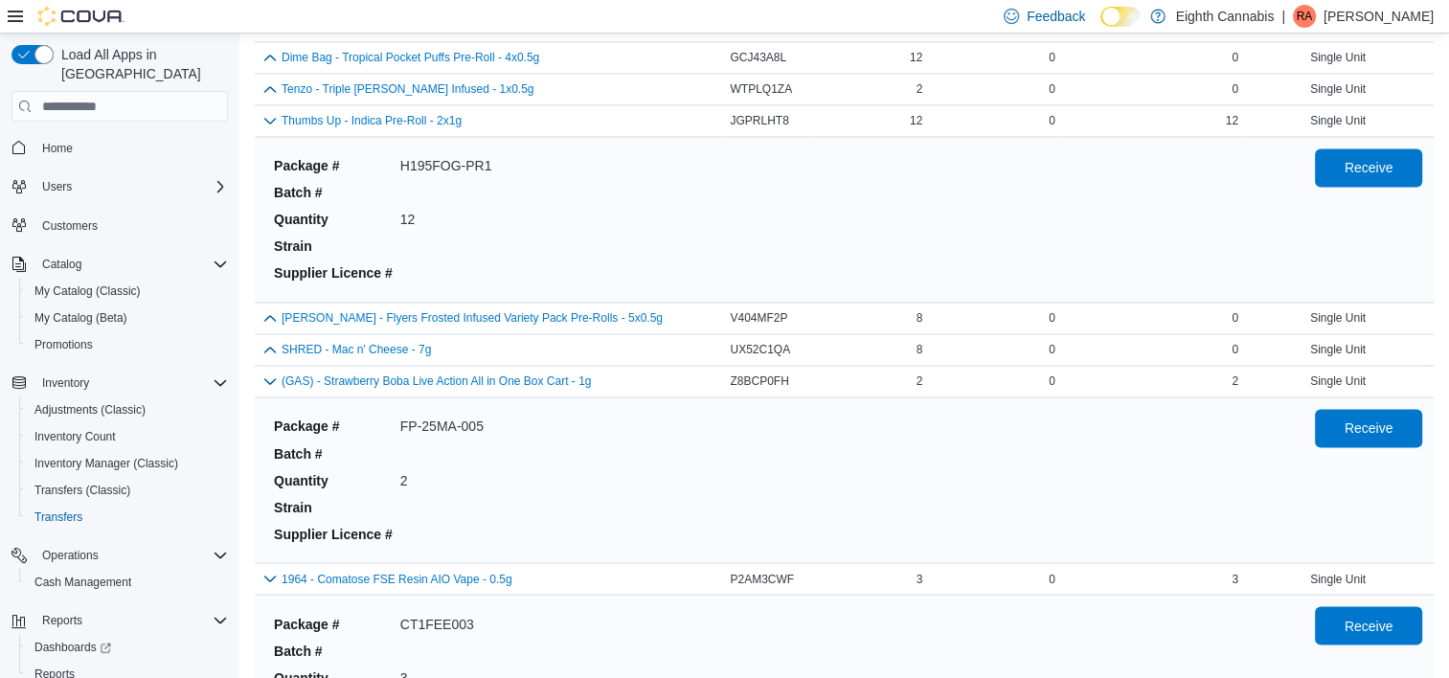
scroll to position [3999, 0]
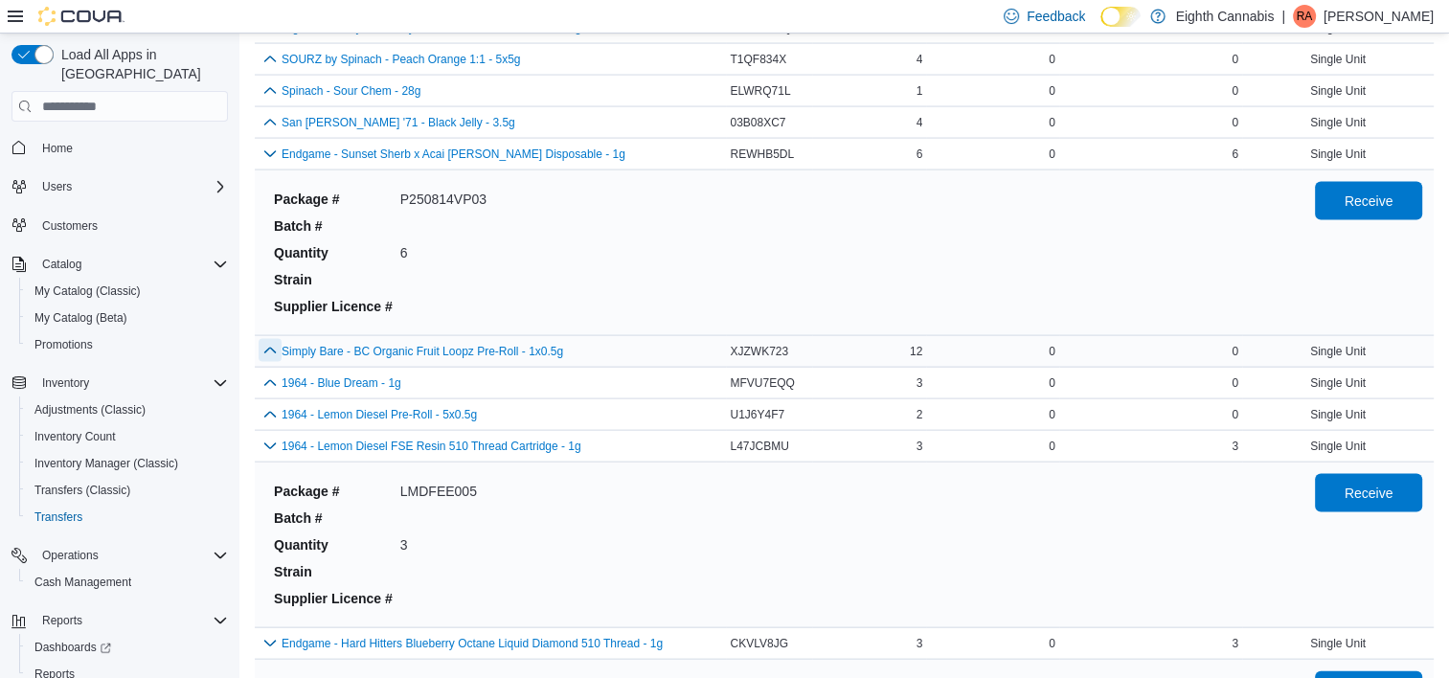
click at [264, 344] on button "button" at bounding box center [270, 350] width 23 height 23
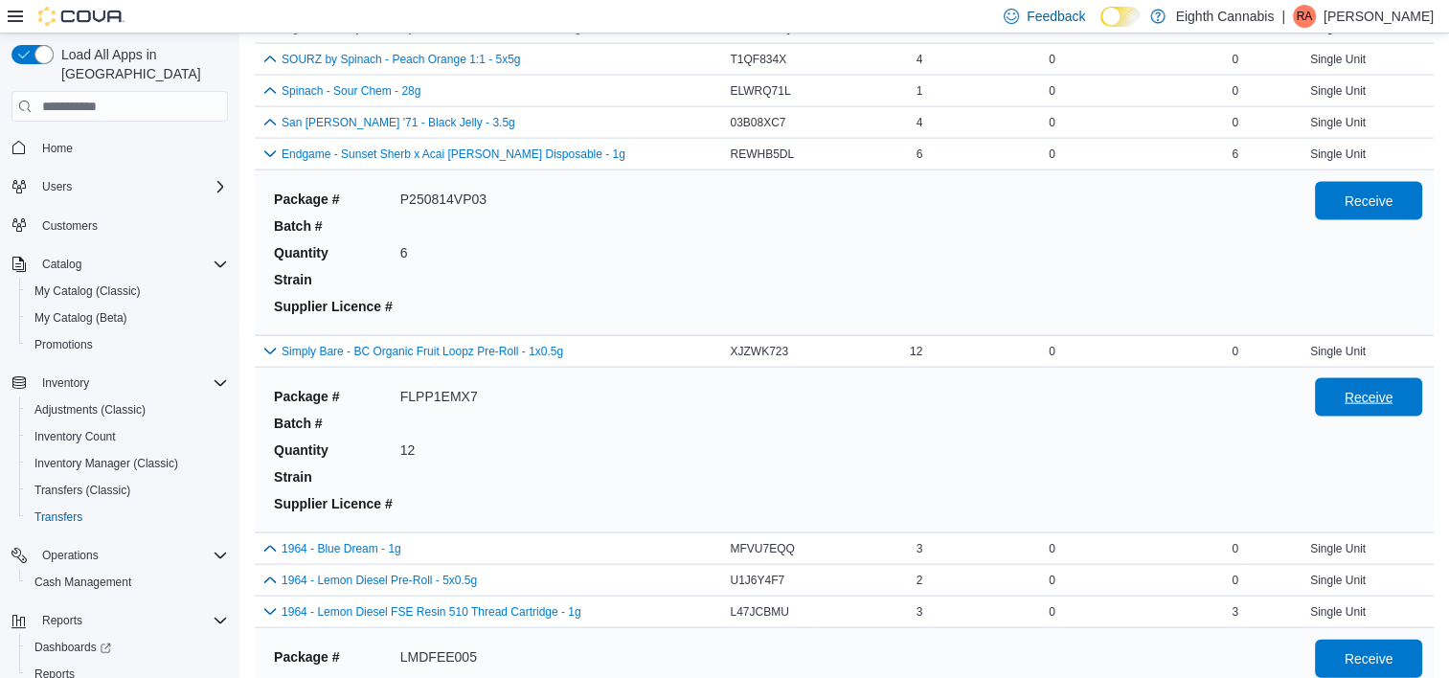
click at [1354, 399] on span "Receive" at bounding box center [1369, 397] width 84 height 38
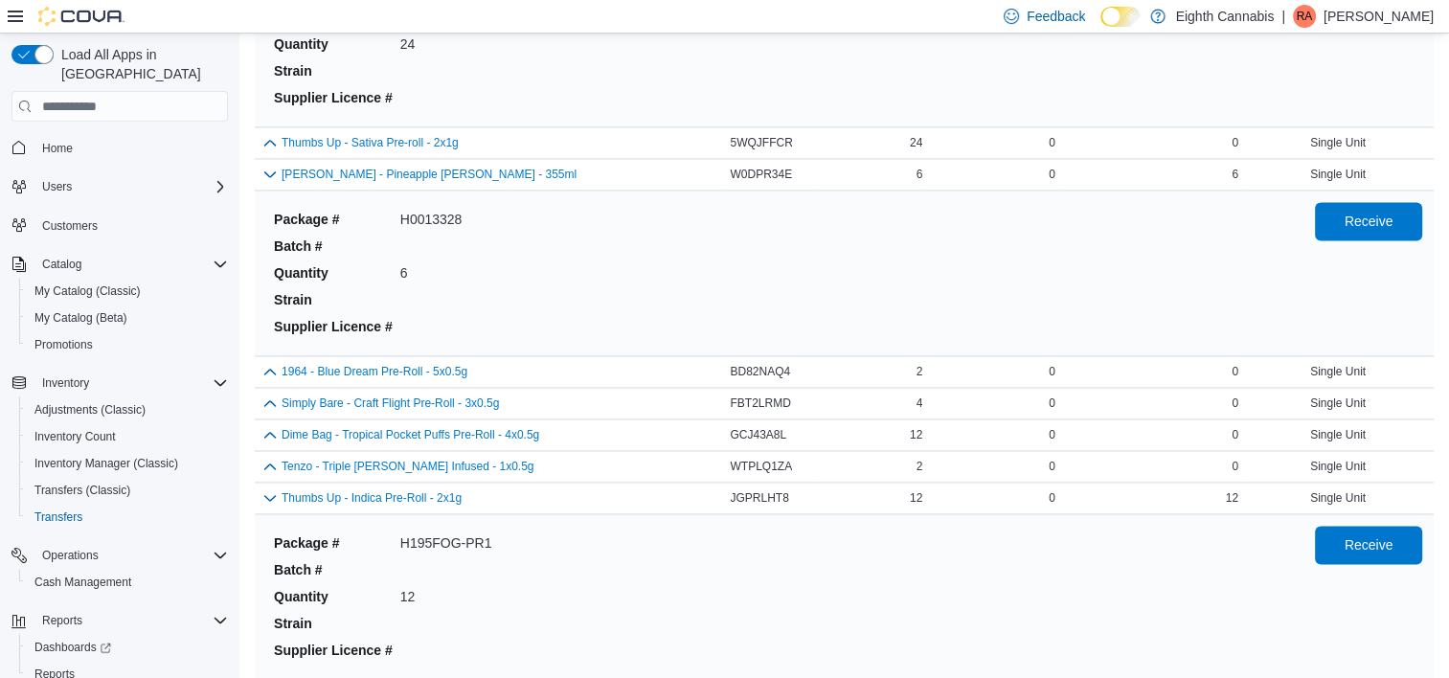
scroll to position [2856, 0]
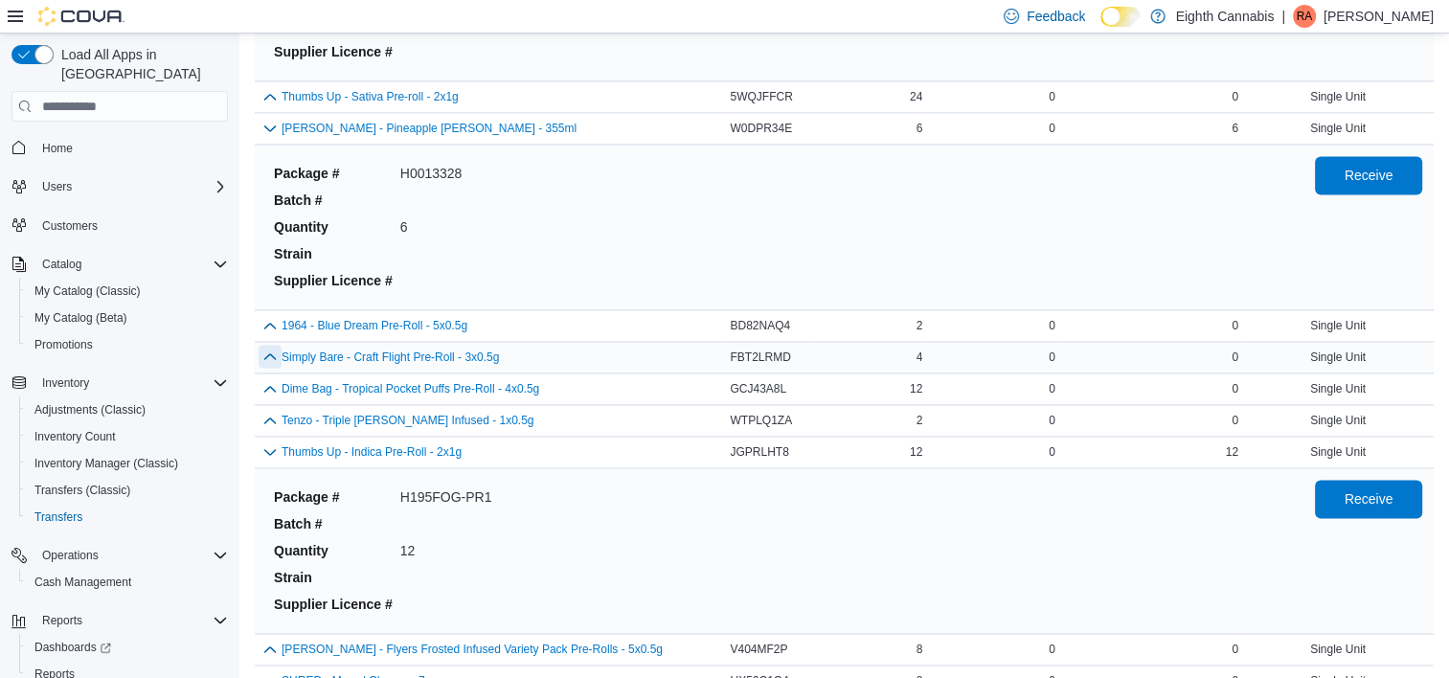
click at [271, 347] on button "button" at bounding box center [270, 356] width 23 height 23
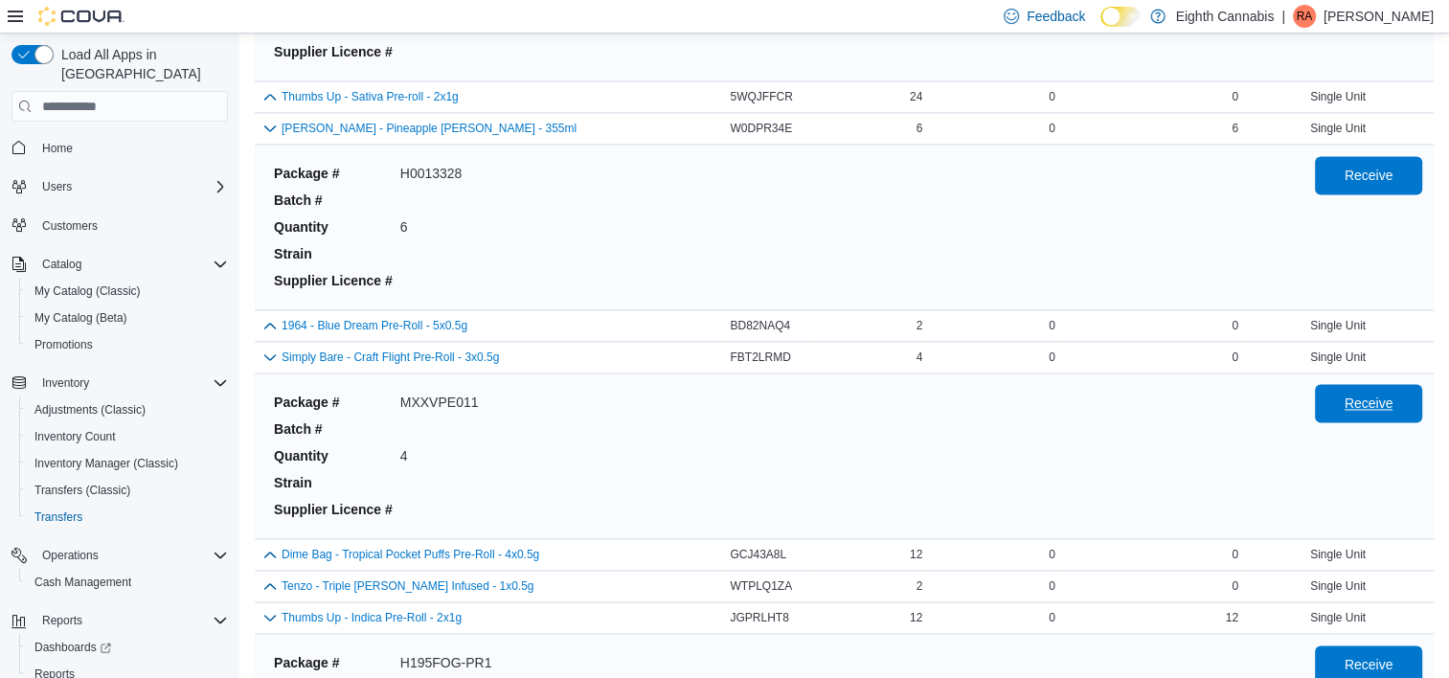
click at [1360, 384] on span "Receive" at bounding box center [1369, 403] width 84 height 38
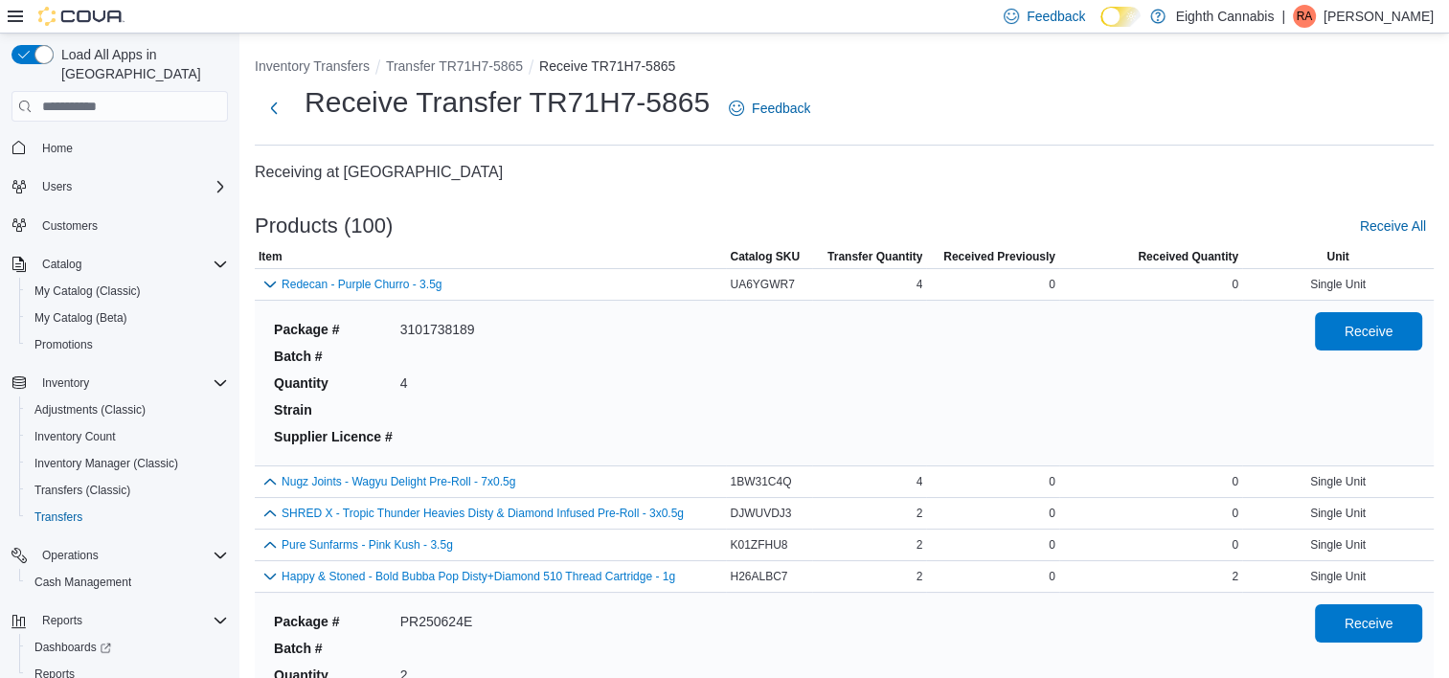
scroll to position [3094, 0]
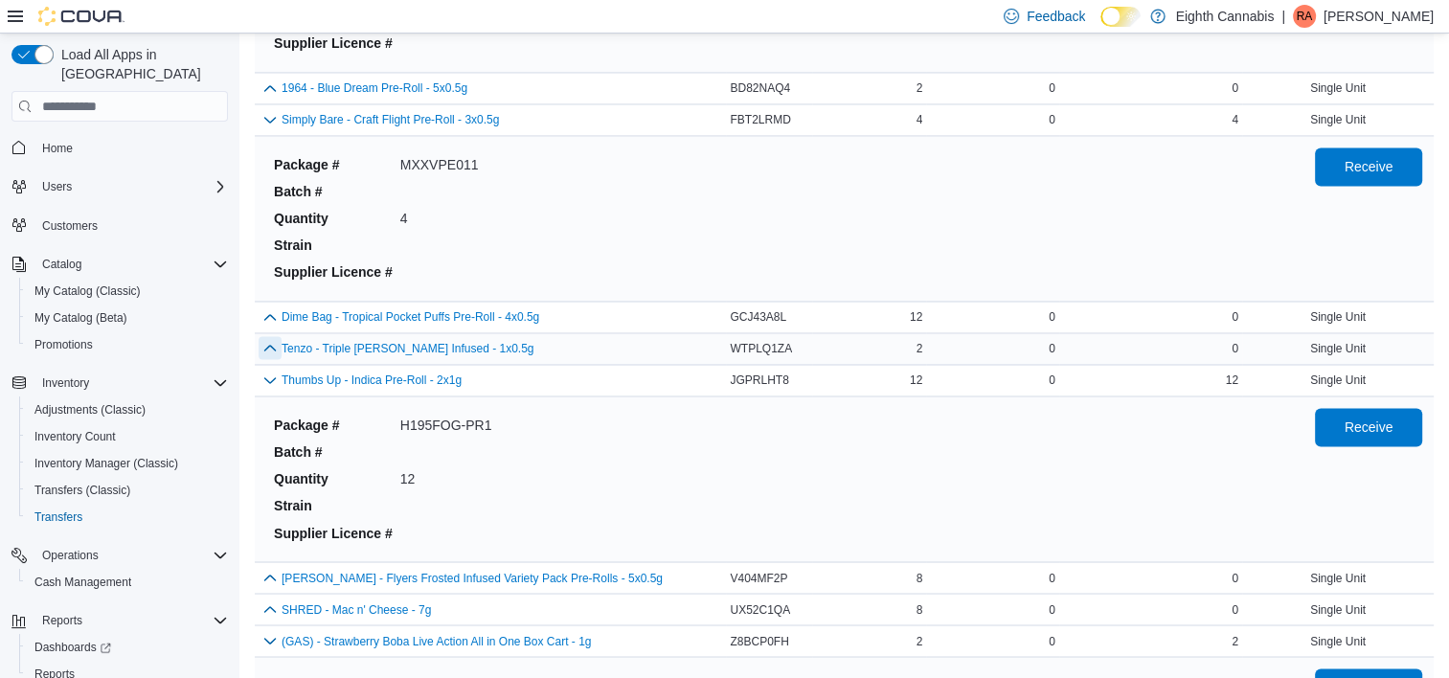
click at [276, 340] on button "button" at bounding box center [270, 347] width 23 height 23
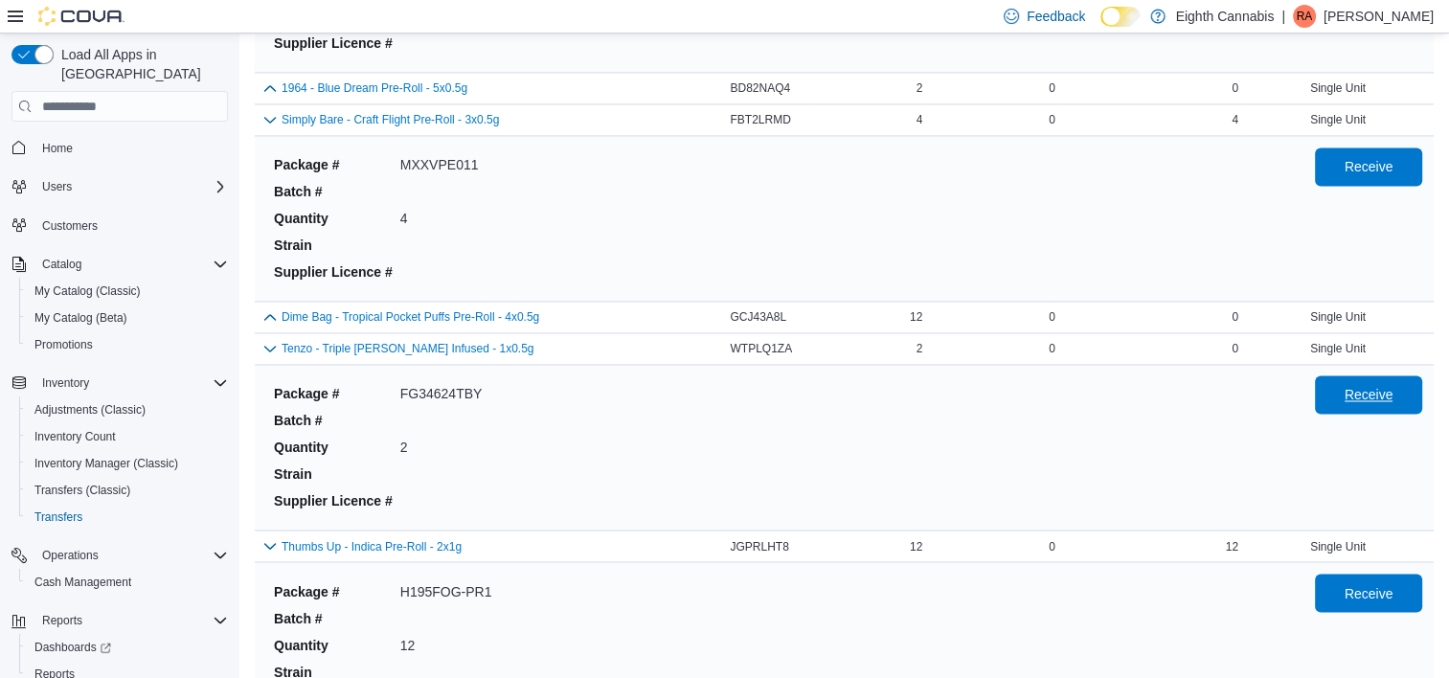
click at [1366, 385] on span "Receive" at bounding box center [1369, 394] width 49 height 19
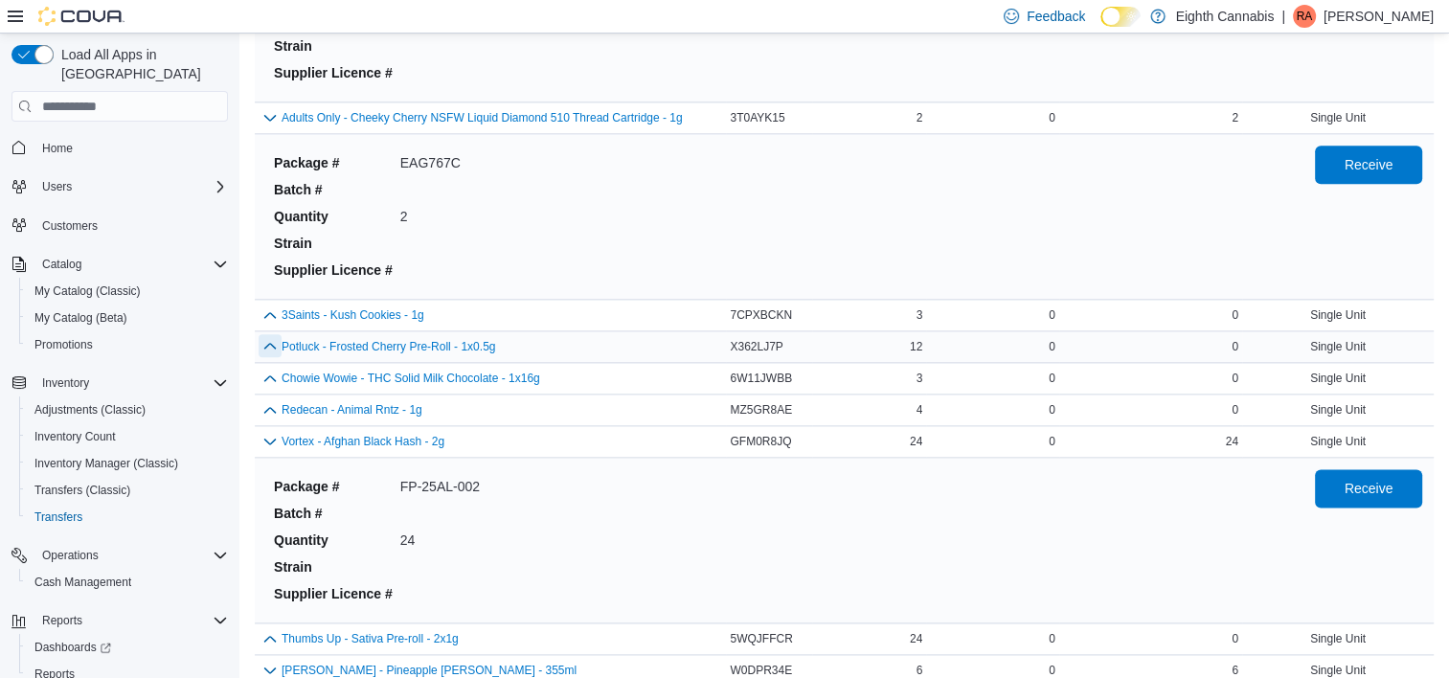
click at [264, 334] on button "button" at bounding box center [270, 345] width 23 height 23
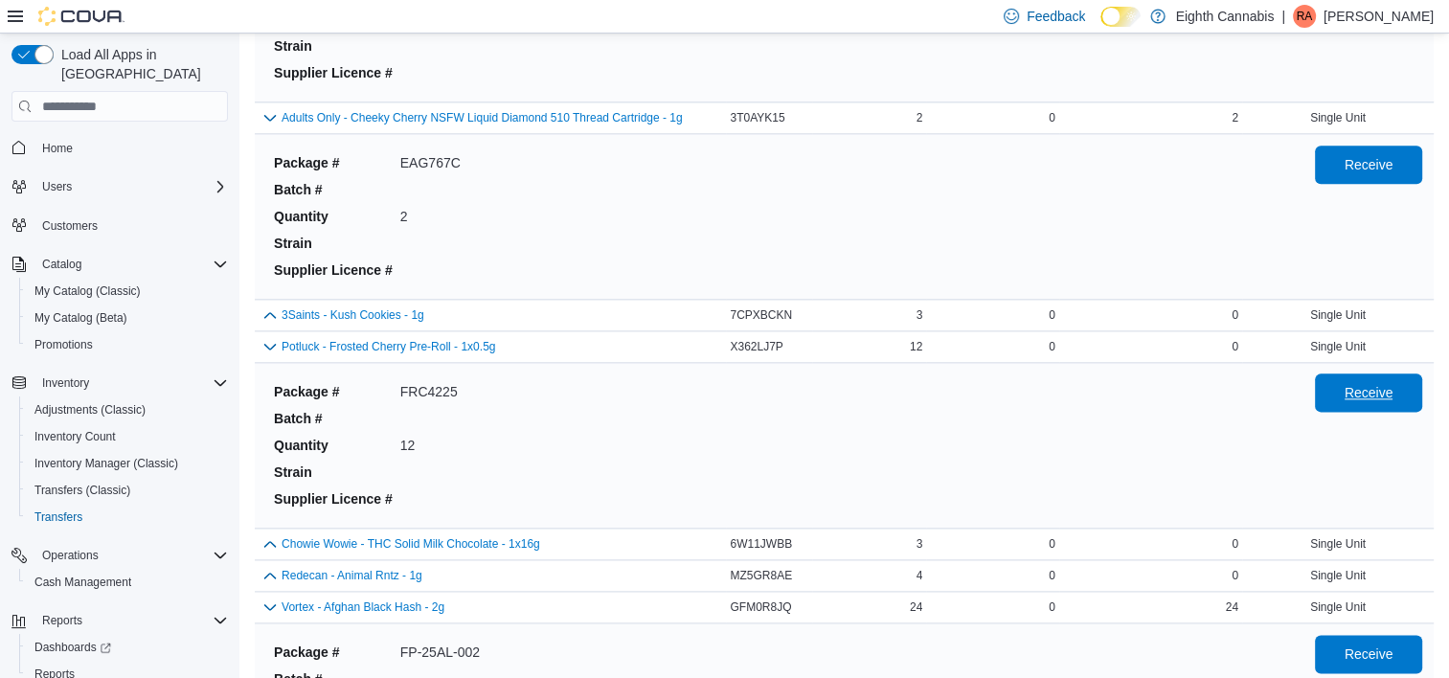
click at [1342, 379] on span "Receive" at bounding box center [1369, 393] width 84 height 38
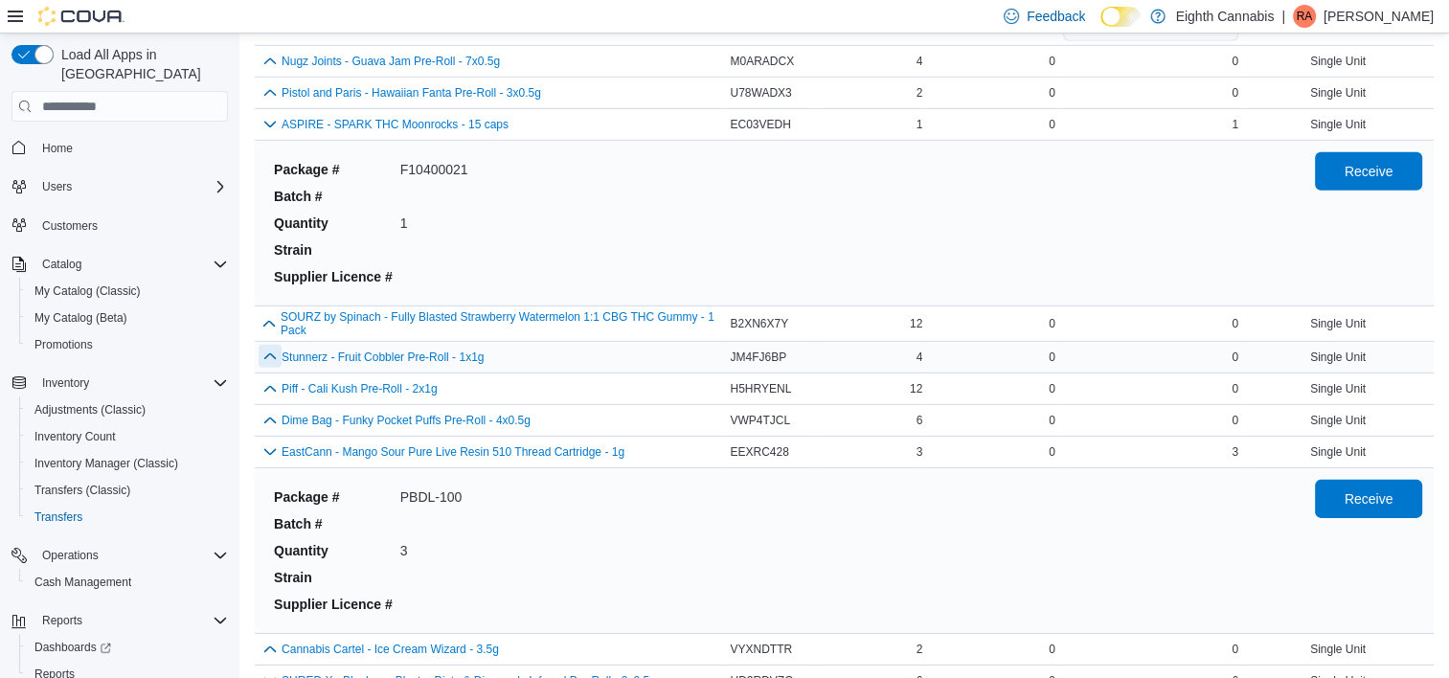
click at [265, 345] on button "button" at bounding box center [270, 356] width 23 height 23
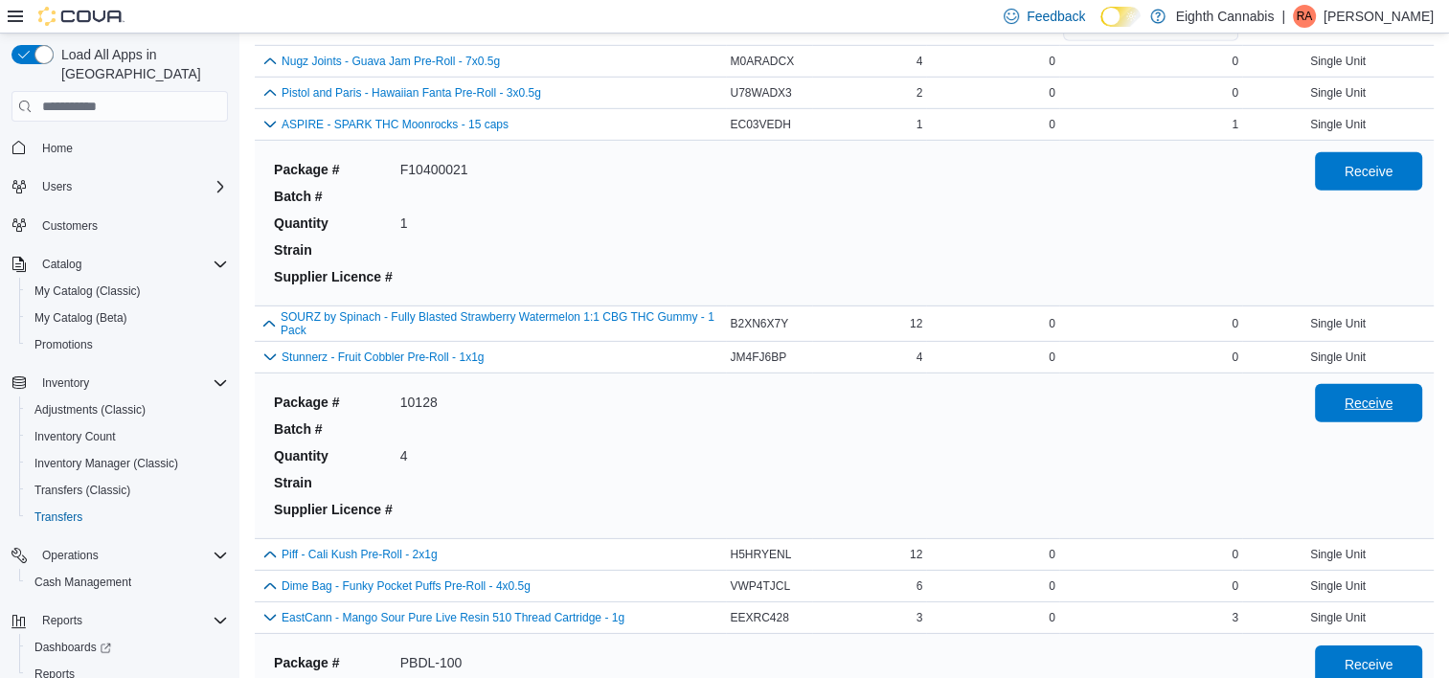
click at [1368, 394] on span "Receive" at bounding box center [1369, 403] width 49 height 19
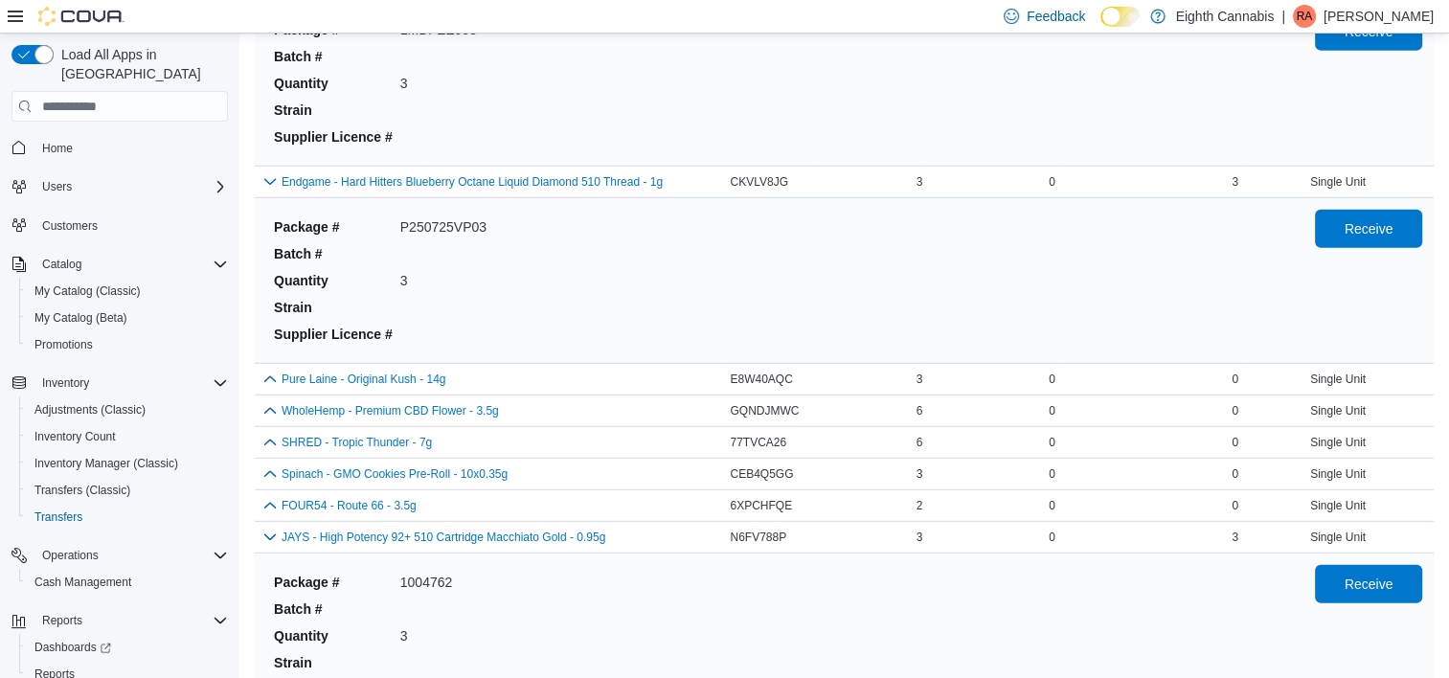
scroll to position [5126, 0]
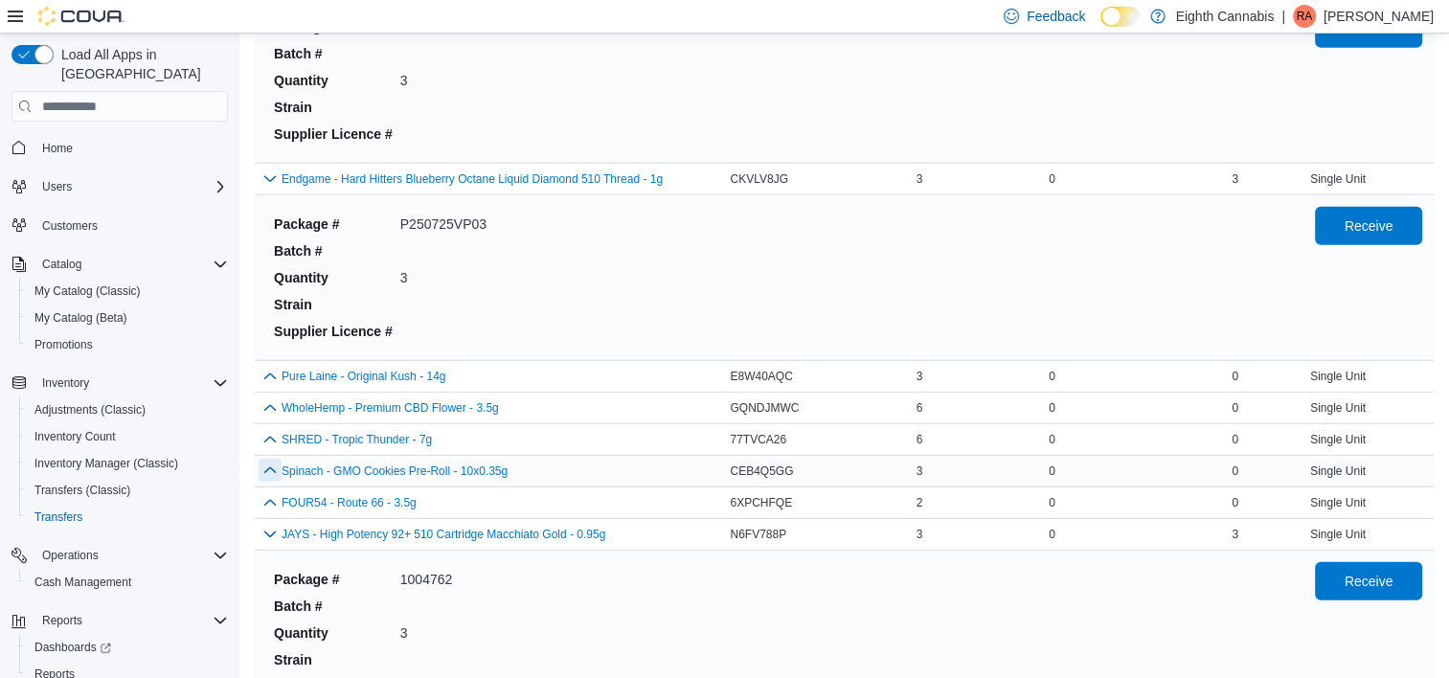
click at [271, 459] on button "button" at bounding box center [270, 470] width 23 height 23
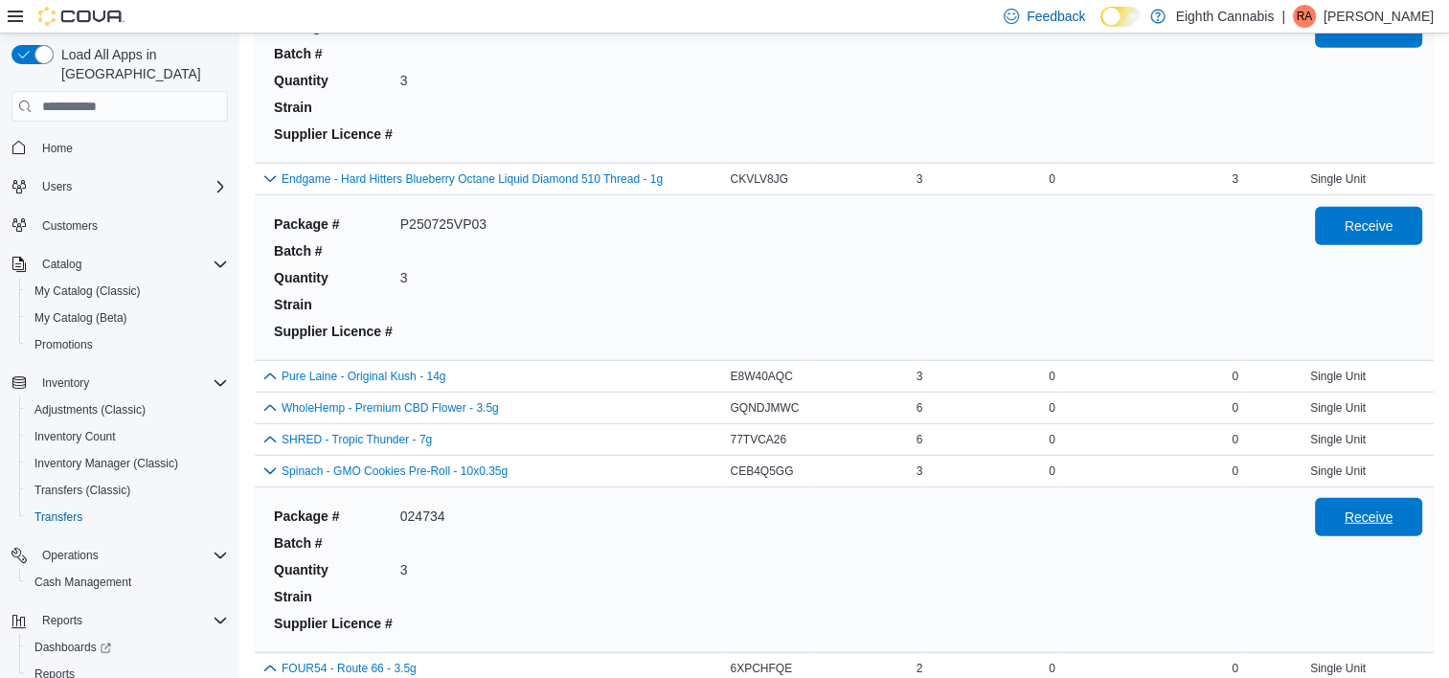
click at [1361, 519] on span "Receive" at bounding box center [1369, 517] width 84 height 38
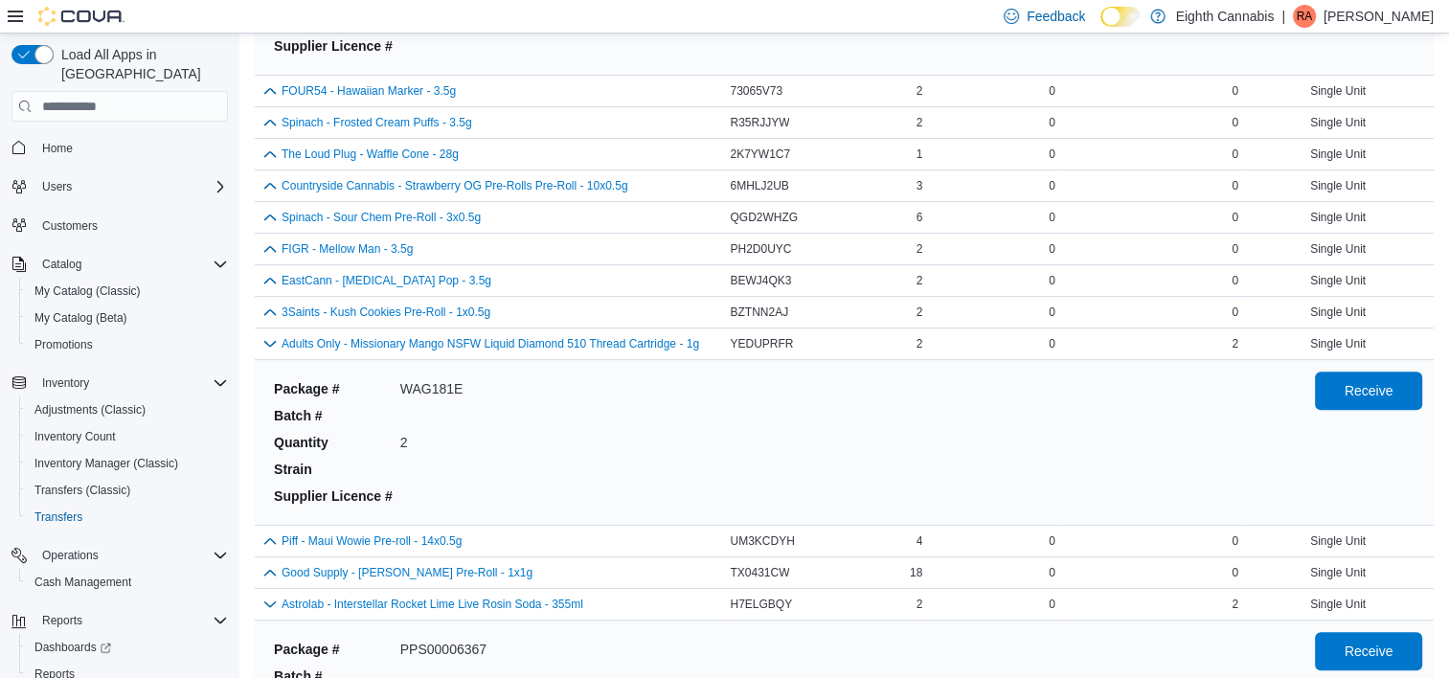
scroll to position [682, 0]
click at [264, 224] on button "button" at bounding box center [270, 217] width 23 height 23
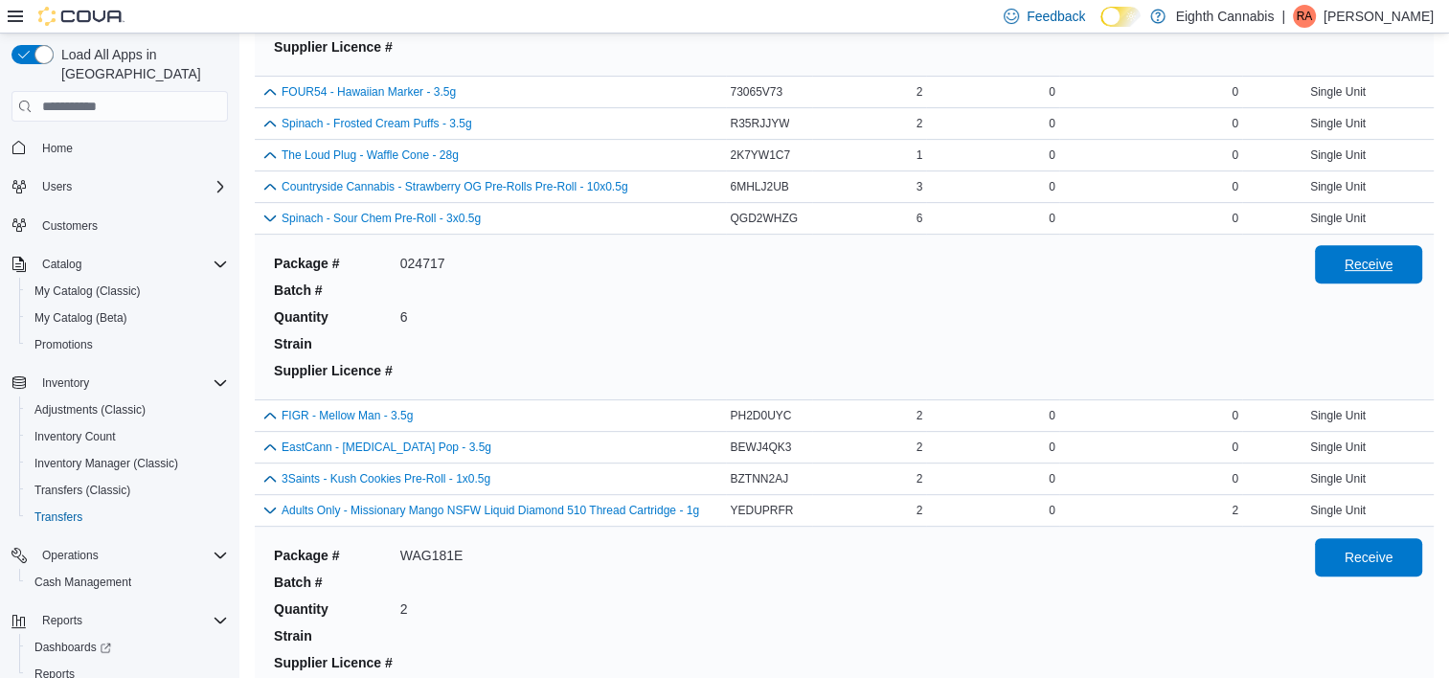
click at [1393, 248] on span "Receive" at bounding box center [1369, 264] width 84 height 38
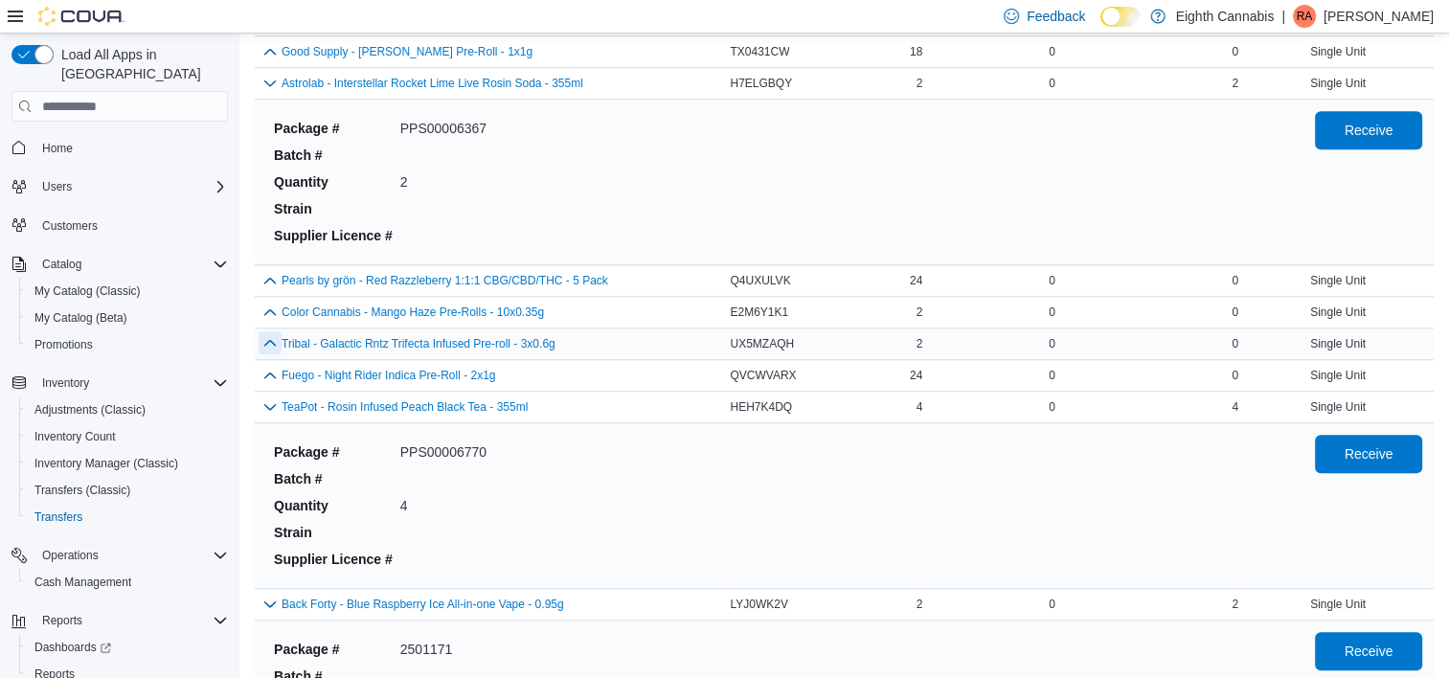
click at [261, 335] on button "button" at bounding box center [270, 342] width 23 height 23
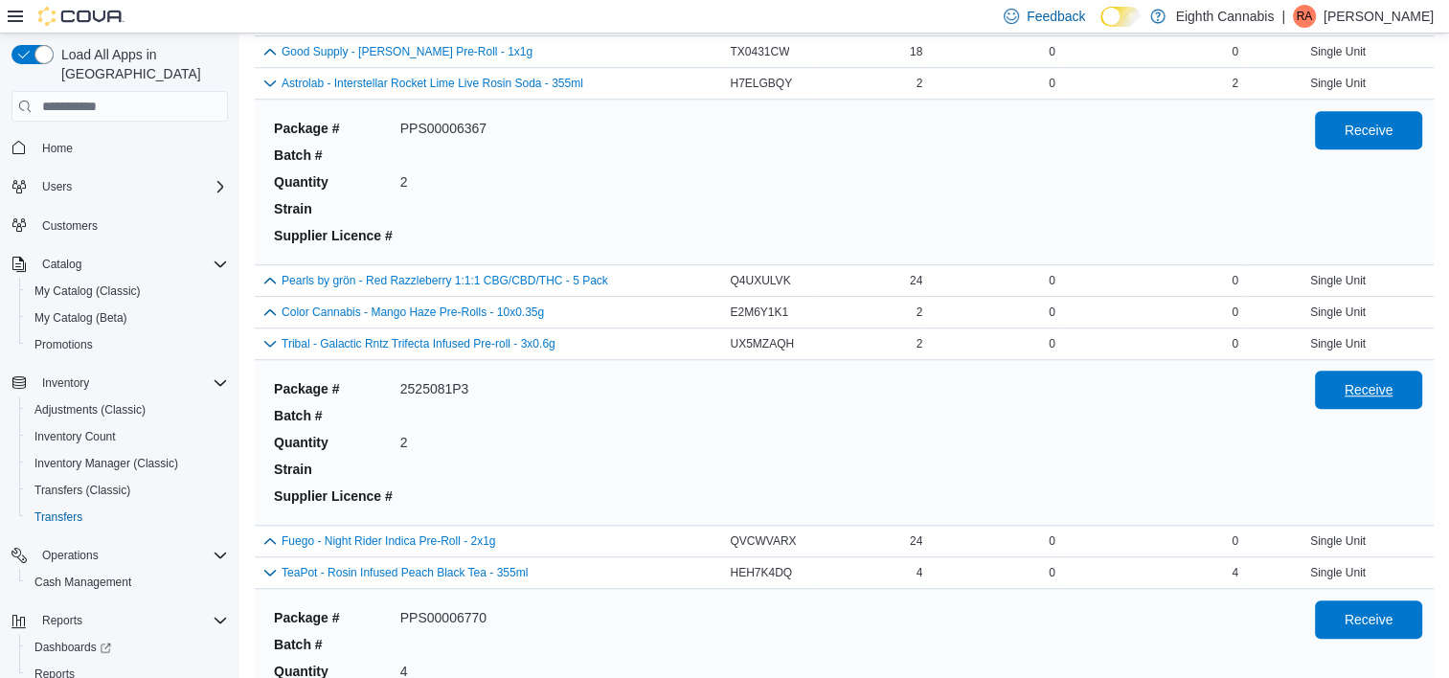
click at [1356, 389] on span "Receive" at bounding box center [1369, 390] width 84 height 38
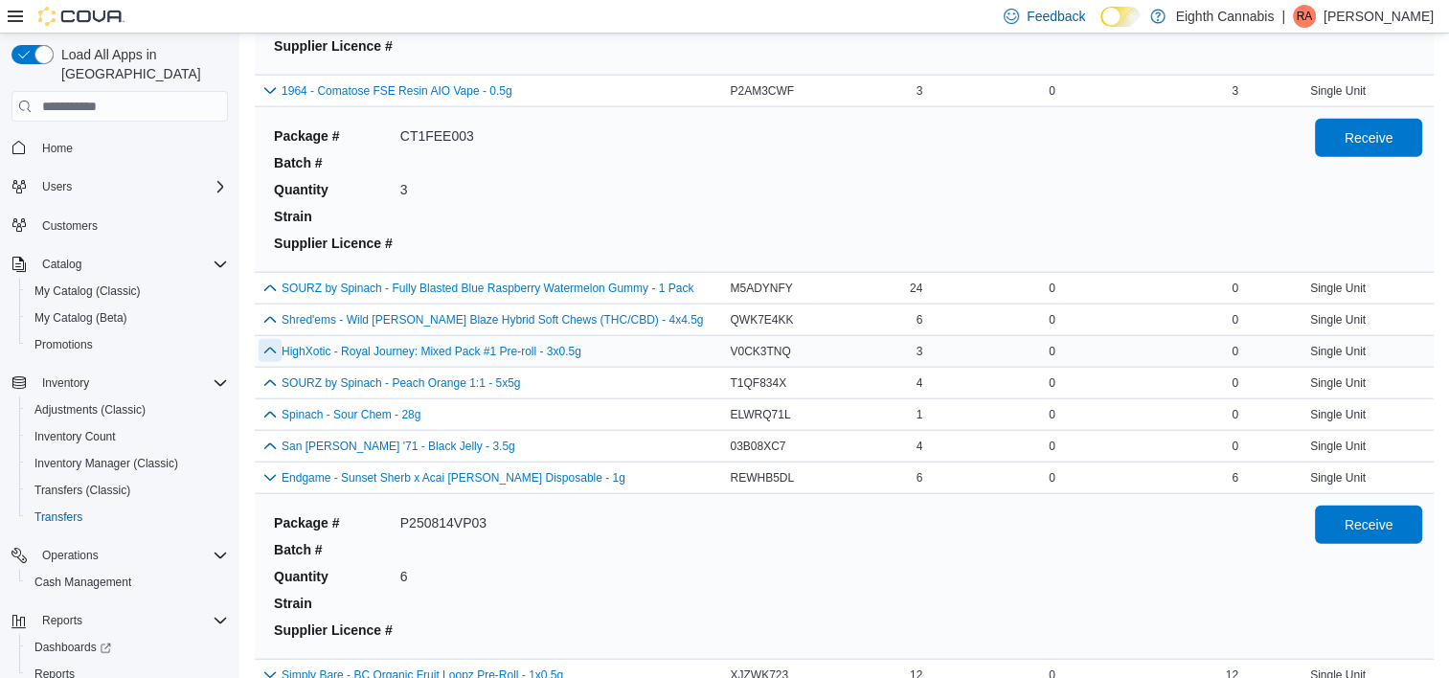
click at [259, 341] on button "button" at bounding box center [270, 350] width 23 height 23
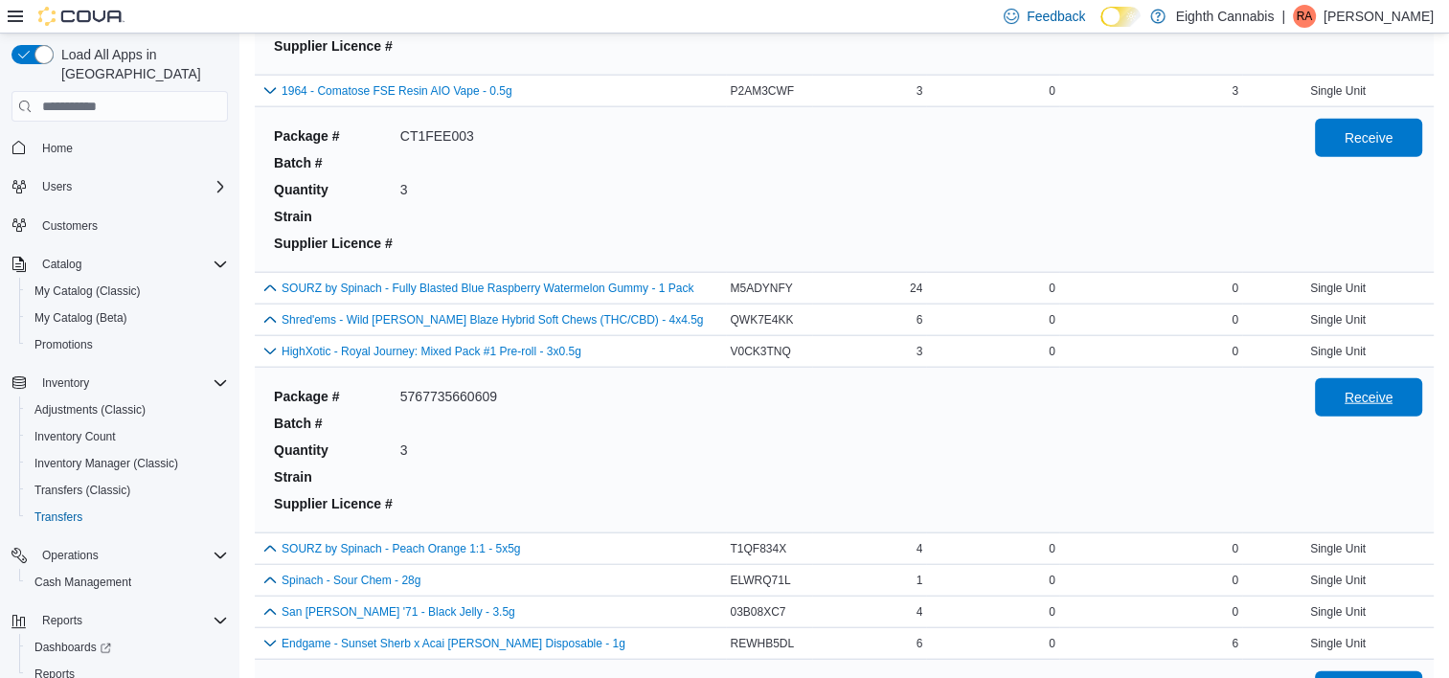
click at [1387, 388] on span "Receive" at bounding box center [1369, 397] width 49 height 19
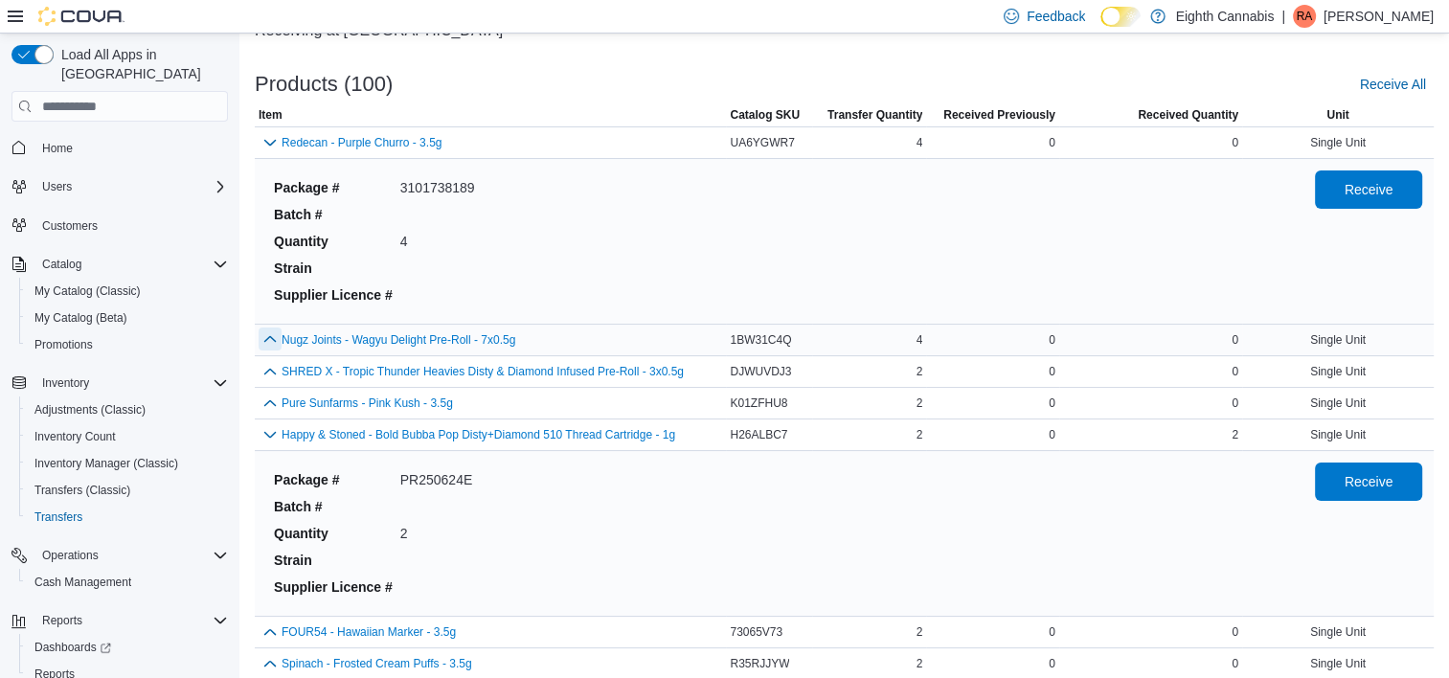
click at [268, 333] on button "button" at bounding box center [270, 339] width 23 height 23
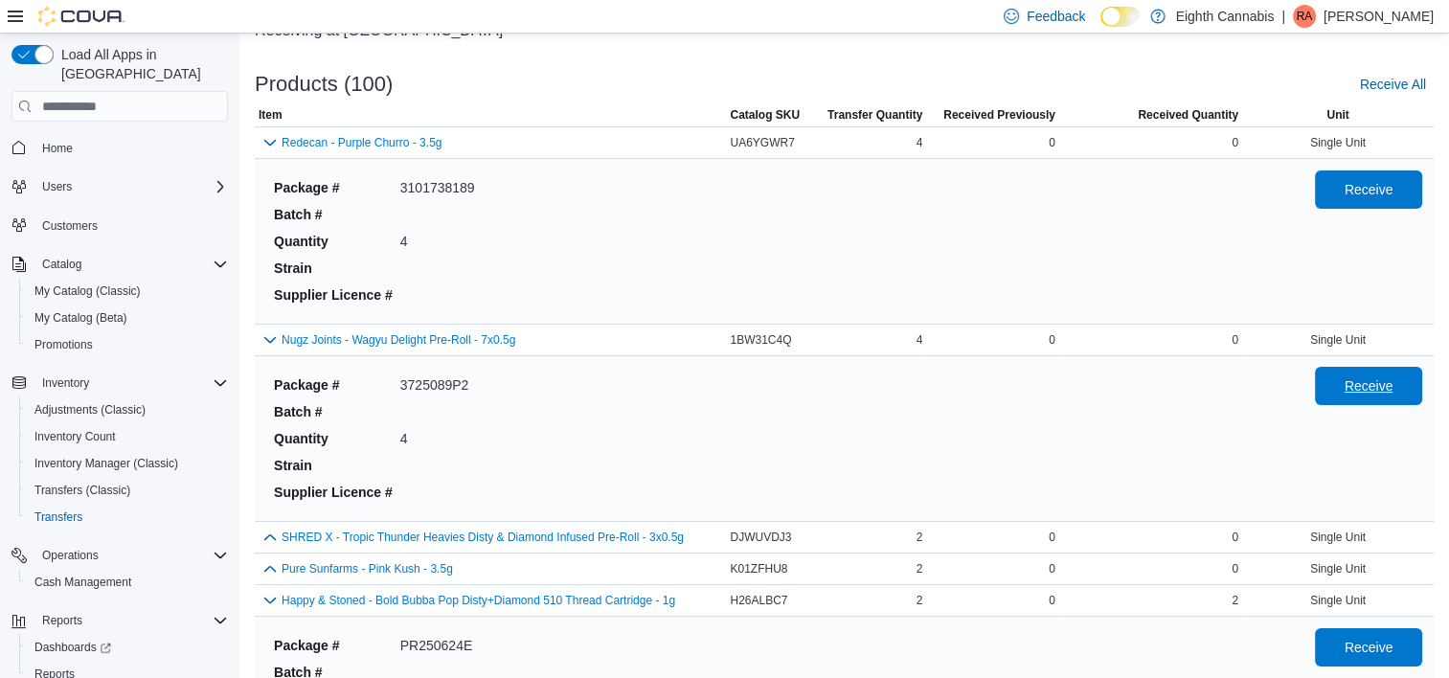
click at [1335, 389] on button "Receive" at bounding box center [1368, 386] width 107 height 38
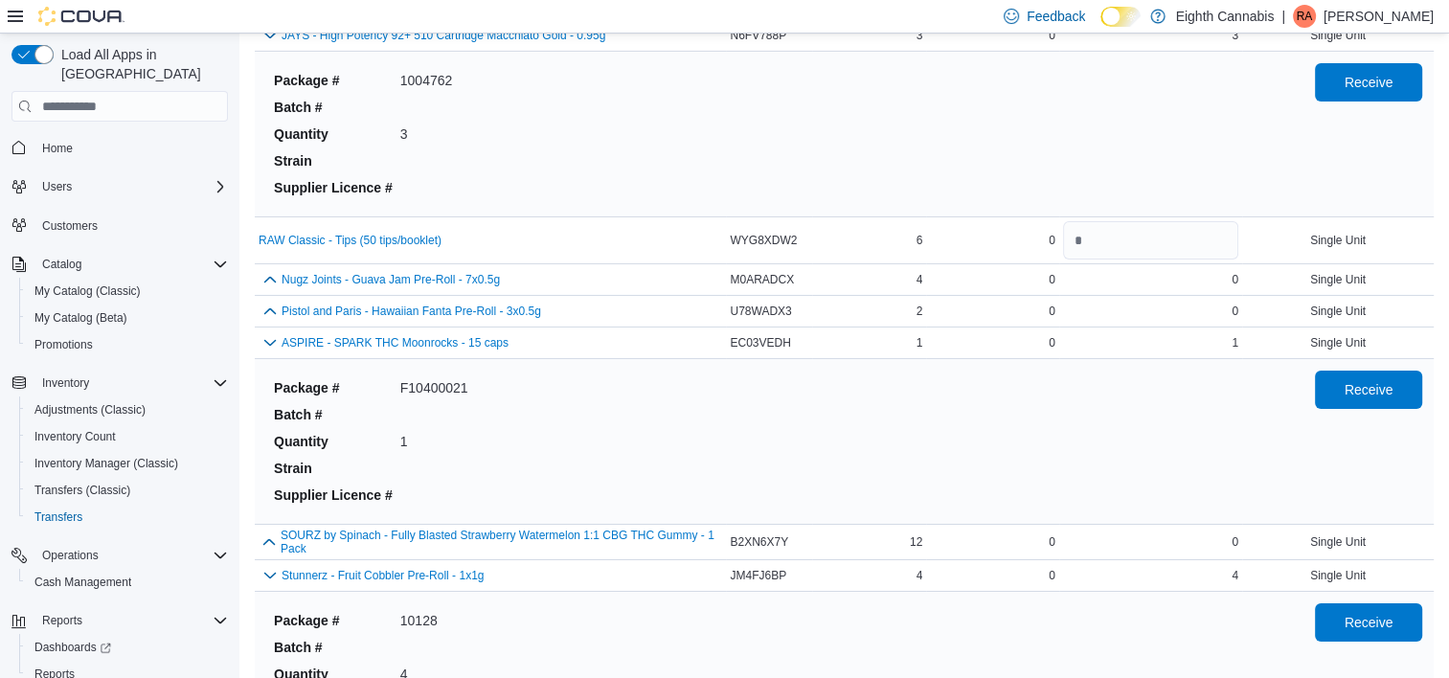
scroll to position [6455, 0]
click at [274, 266] on button "button" at bounding box center [270, 277] width 23 height 23
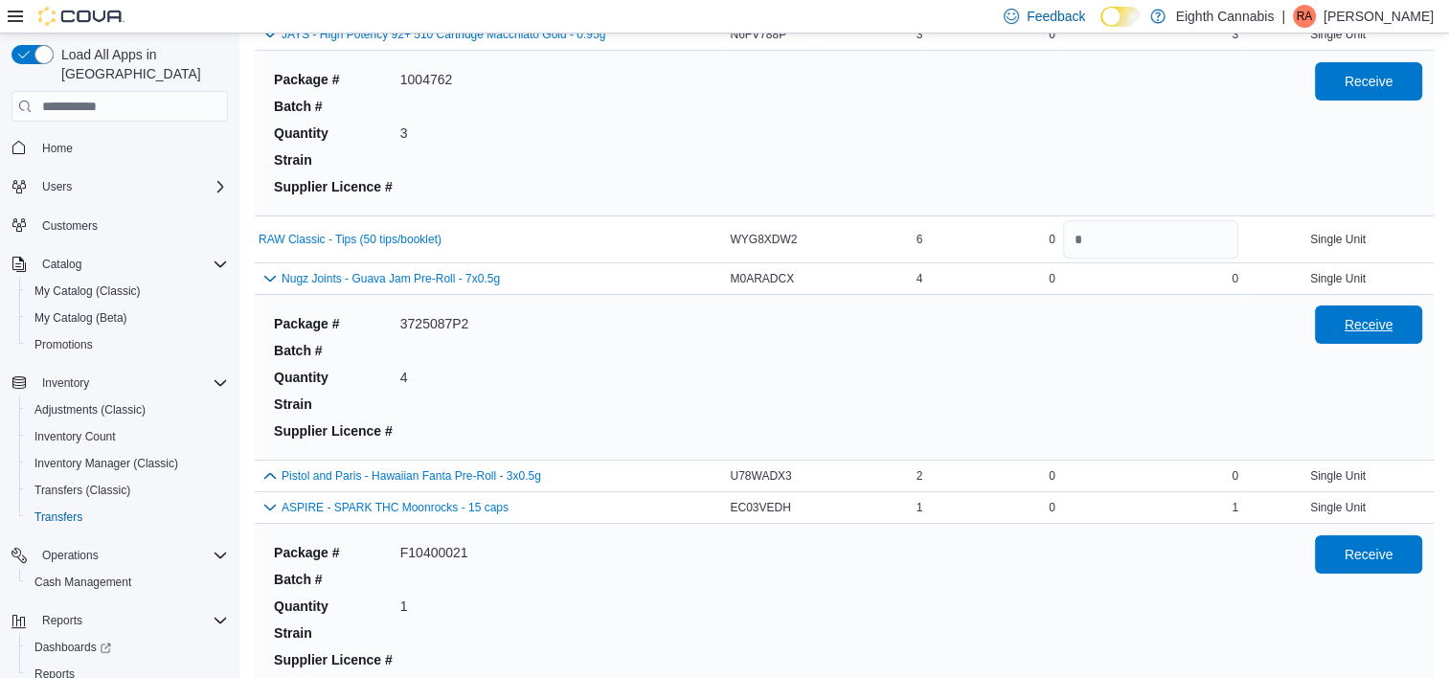
click at [1367, 315] on span "Receive" at bounding box center [1369, 324] width 49 height 19
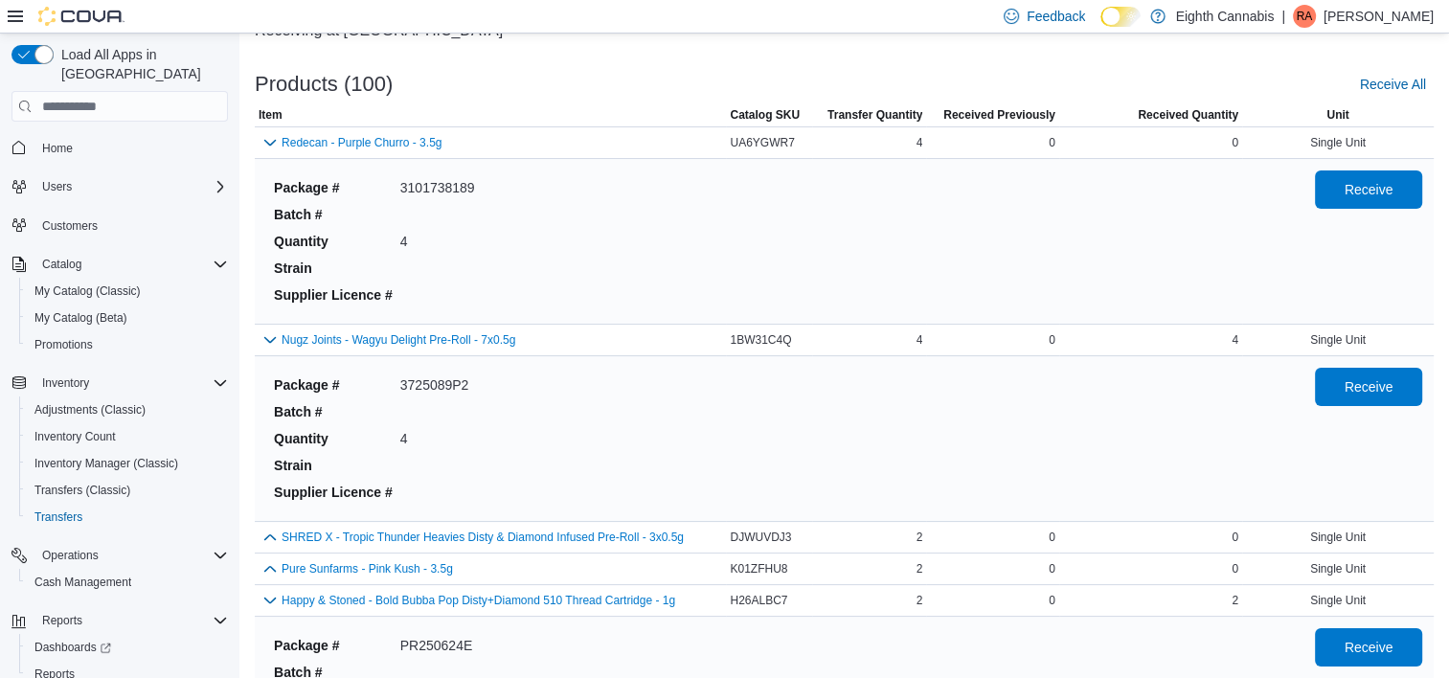
scroll to position [3724, 0]
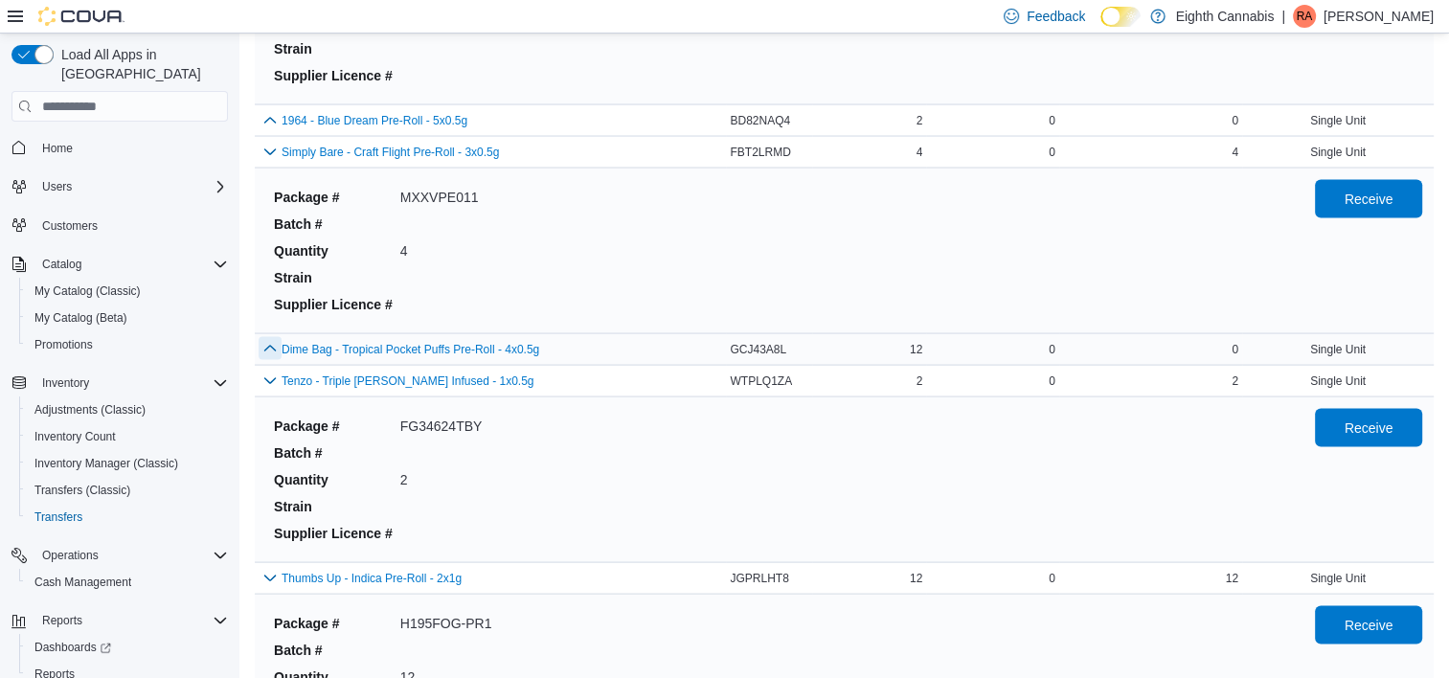
click at [262, 337] on button "button" at bounding box center [270, 348] width 23 height 23
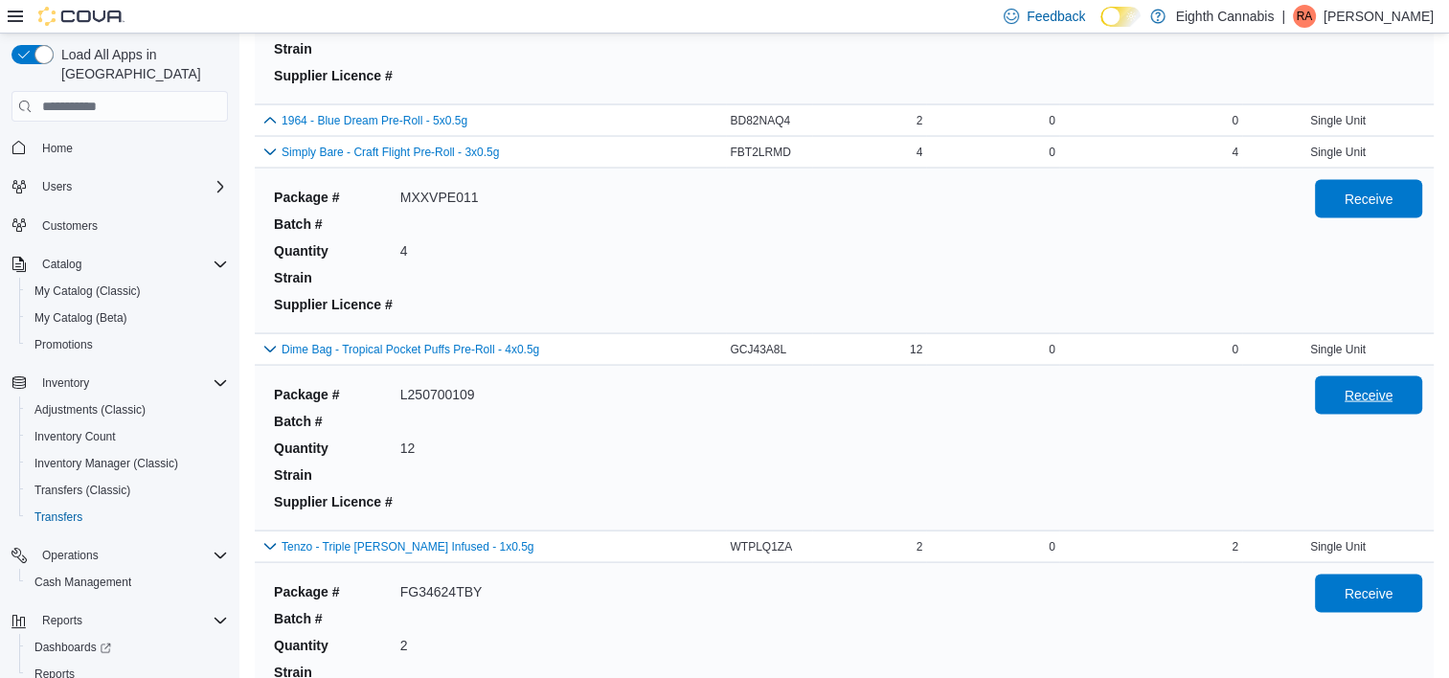
click at [1373, 386] on span "Receive" at bounding box center [1369, 395] width 49 height 19
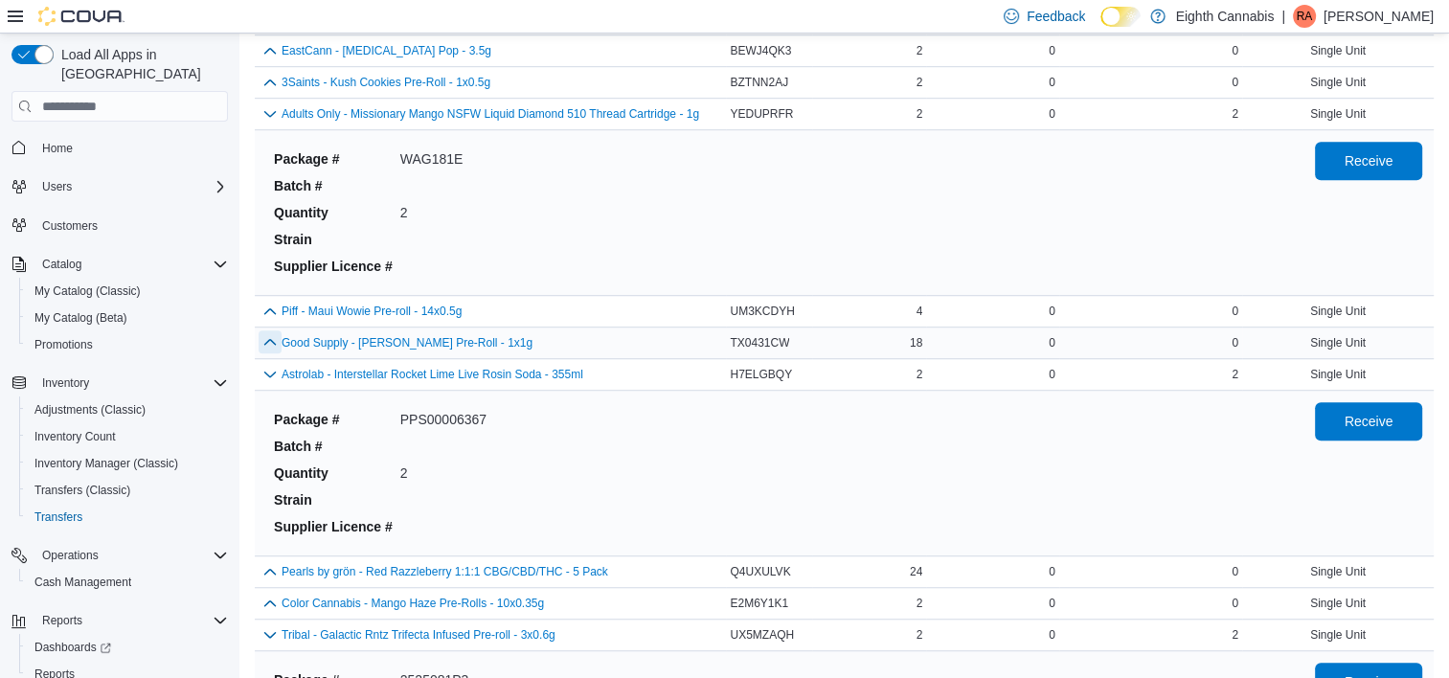
click at [271, 338] on button "button" at bounding box center [270, 341] width 23 height 23
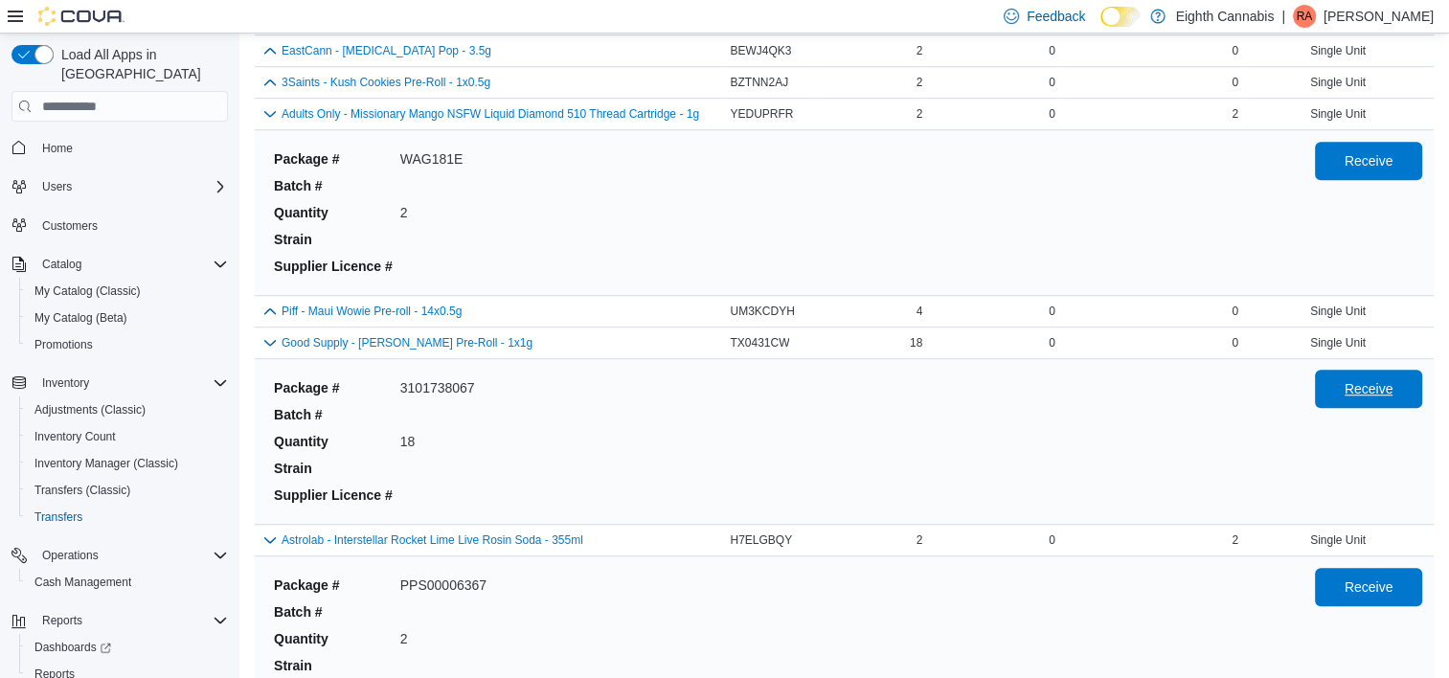
click at [1376, 395] on span "Receive" at bounding box center [1369, 389] width 84 height 38
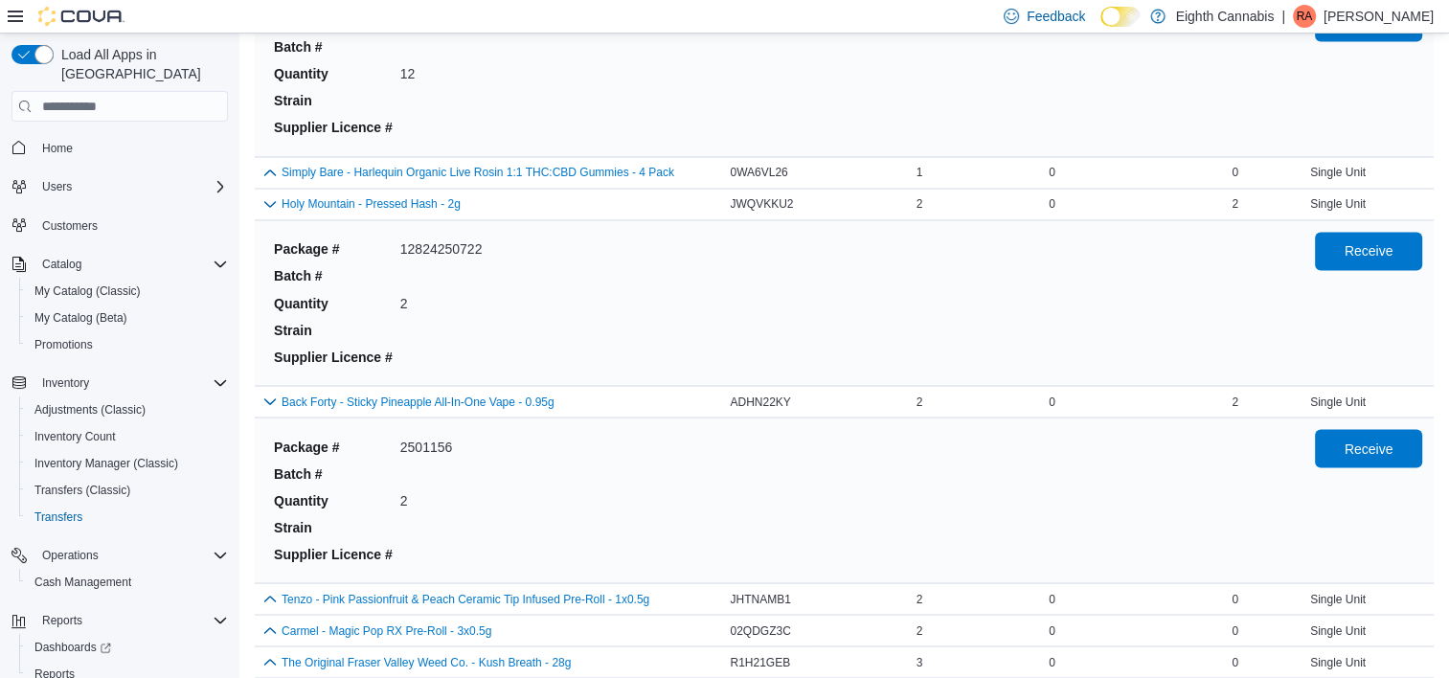
scroll to position [10602, 0]
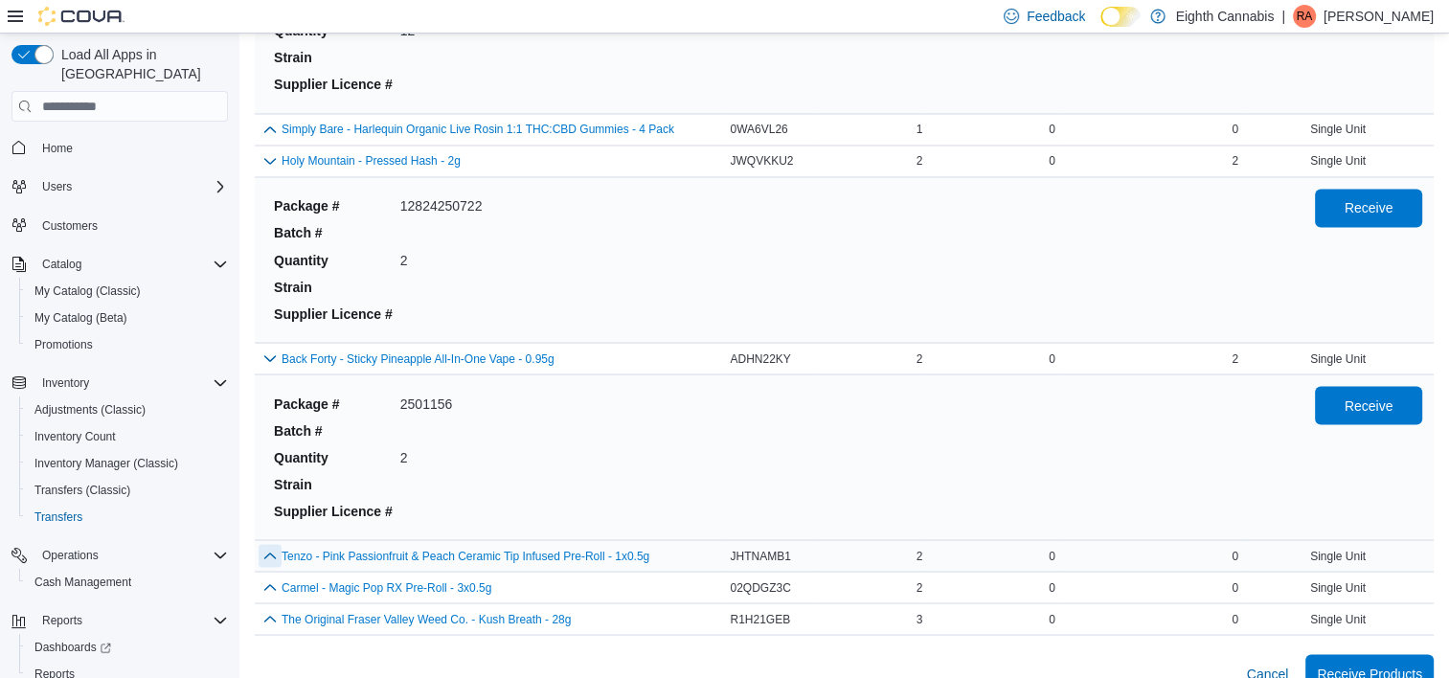
click at [268, 544] on button "button" at bounding box center [270, 555] width 23 height 23
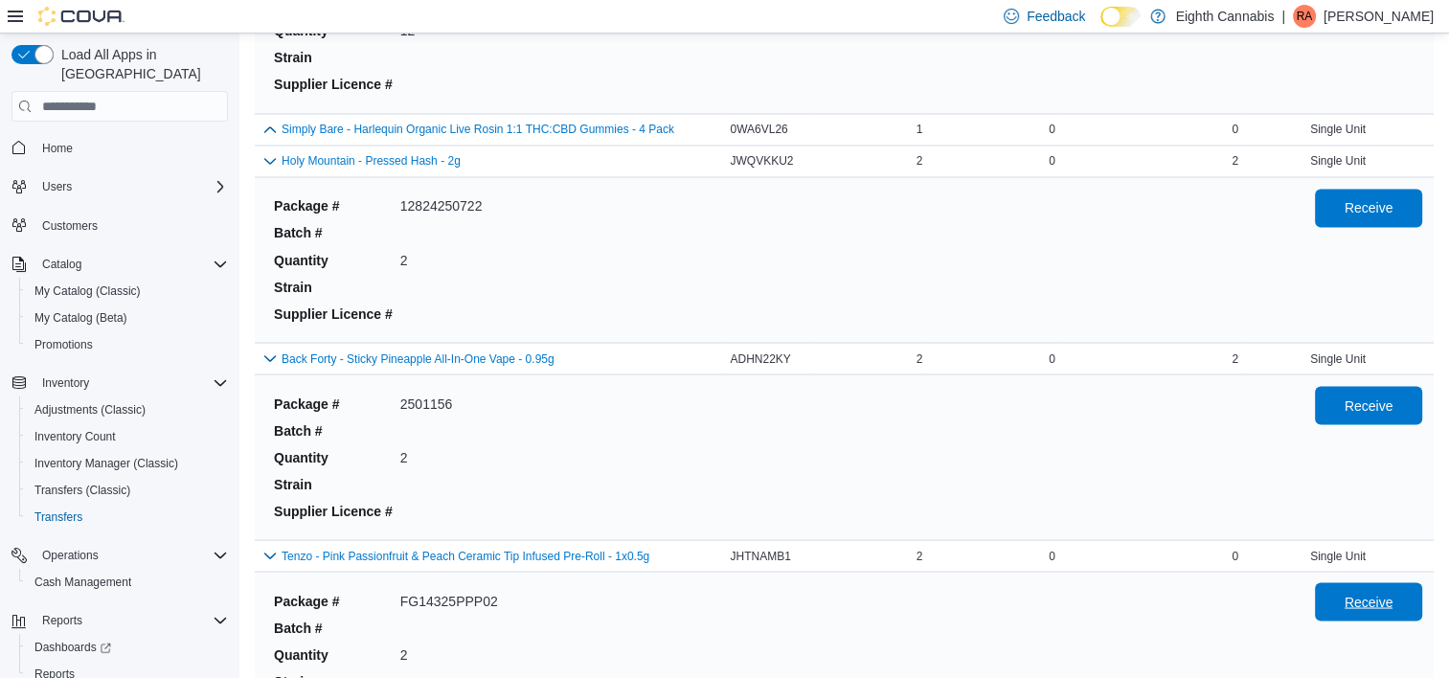
click at [1395, 582] on span "Receive" at bounding box center [1369, 601] width 84 height 38
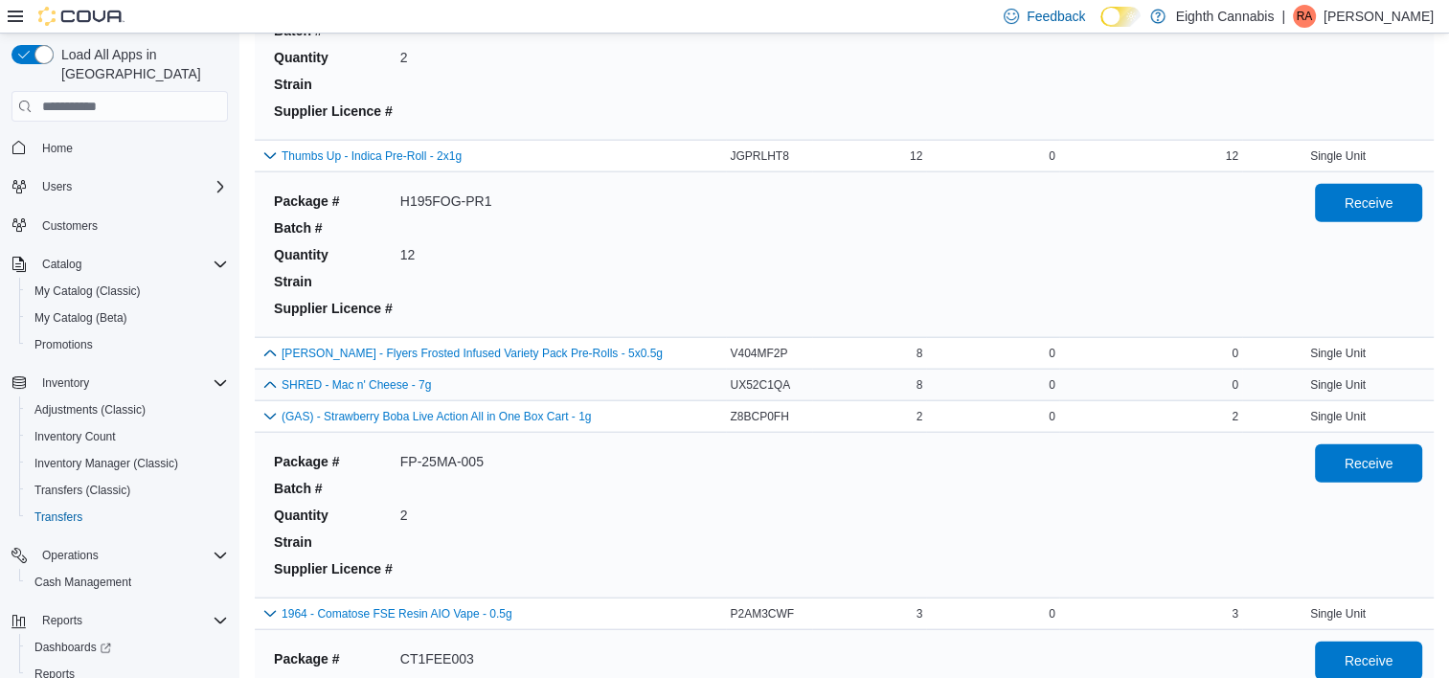
scroll to position [339, 0]
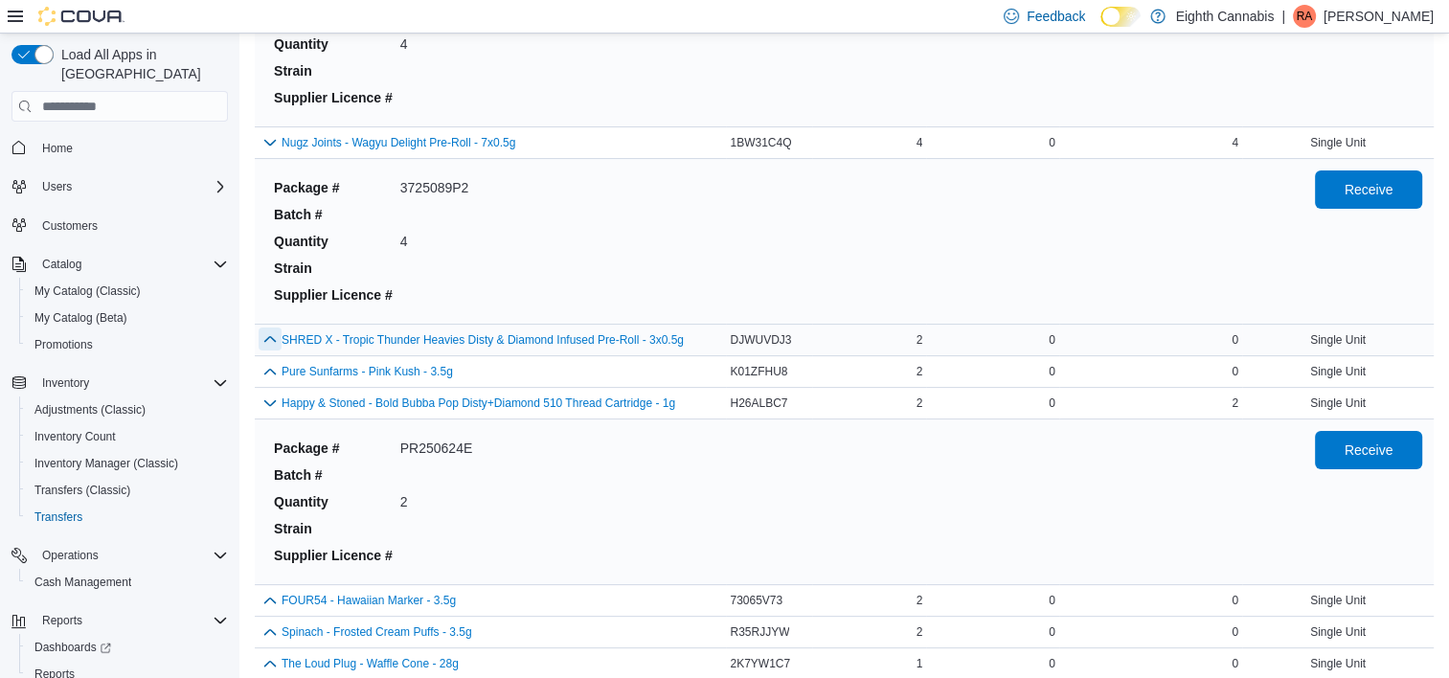
click at [272, 336] on button "button" at bounding box center [270, 339] width 23 height 23
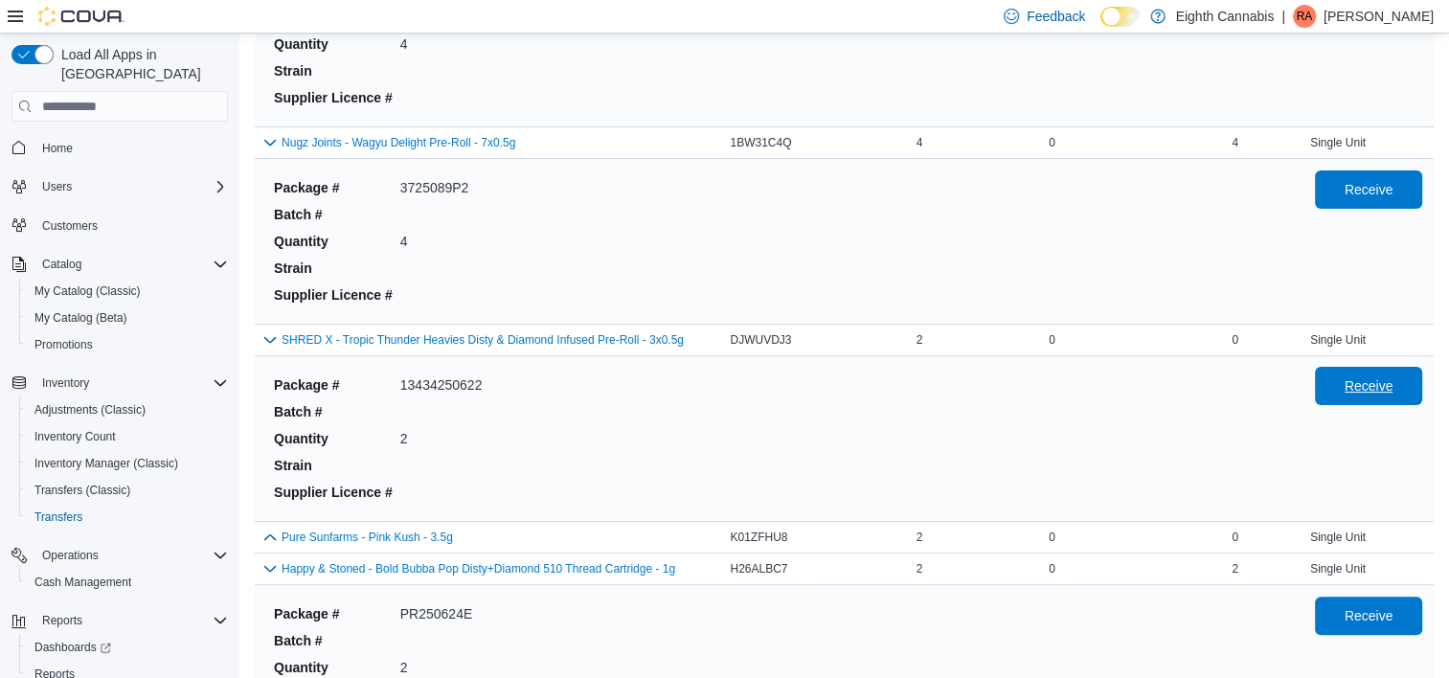
click at [1395, 395] on span "Receive" at bounding box center [1369, 386] width 84 height 38
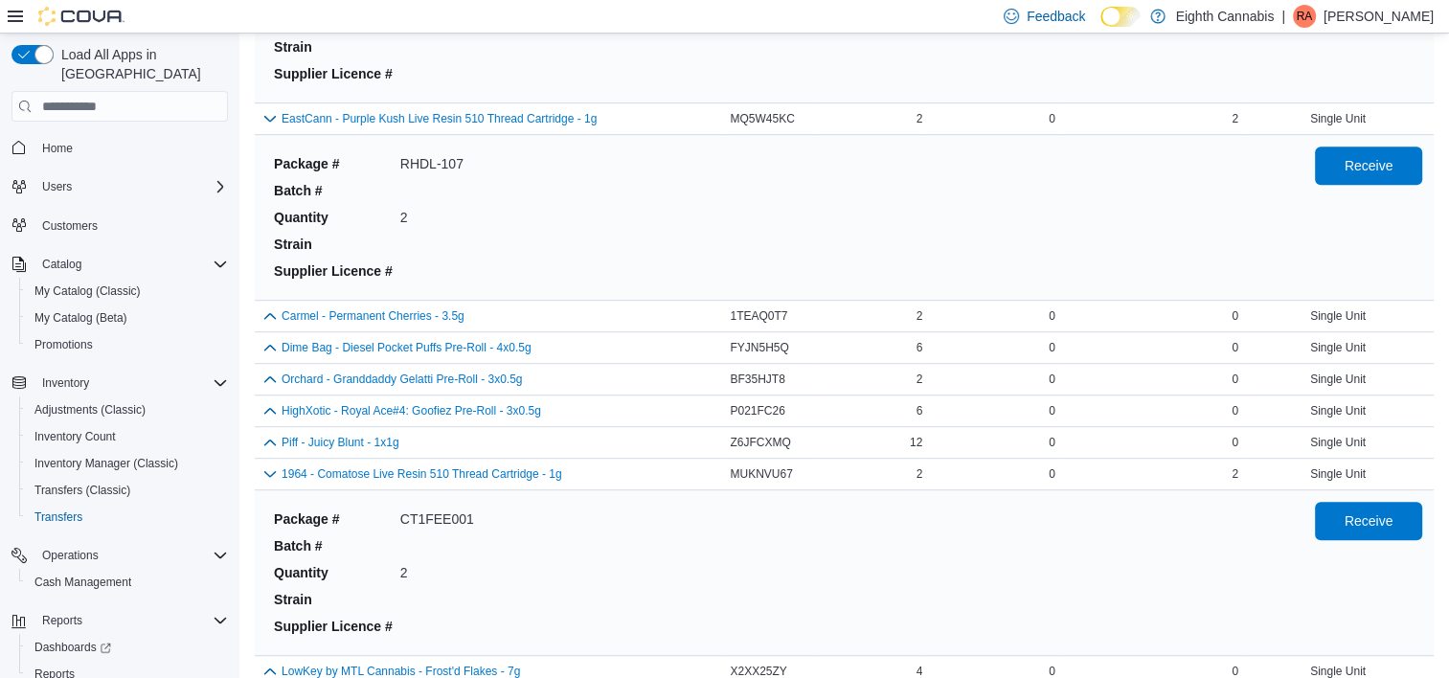
scroll to position [8269, 0]
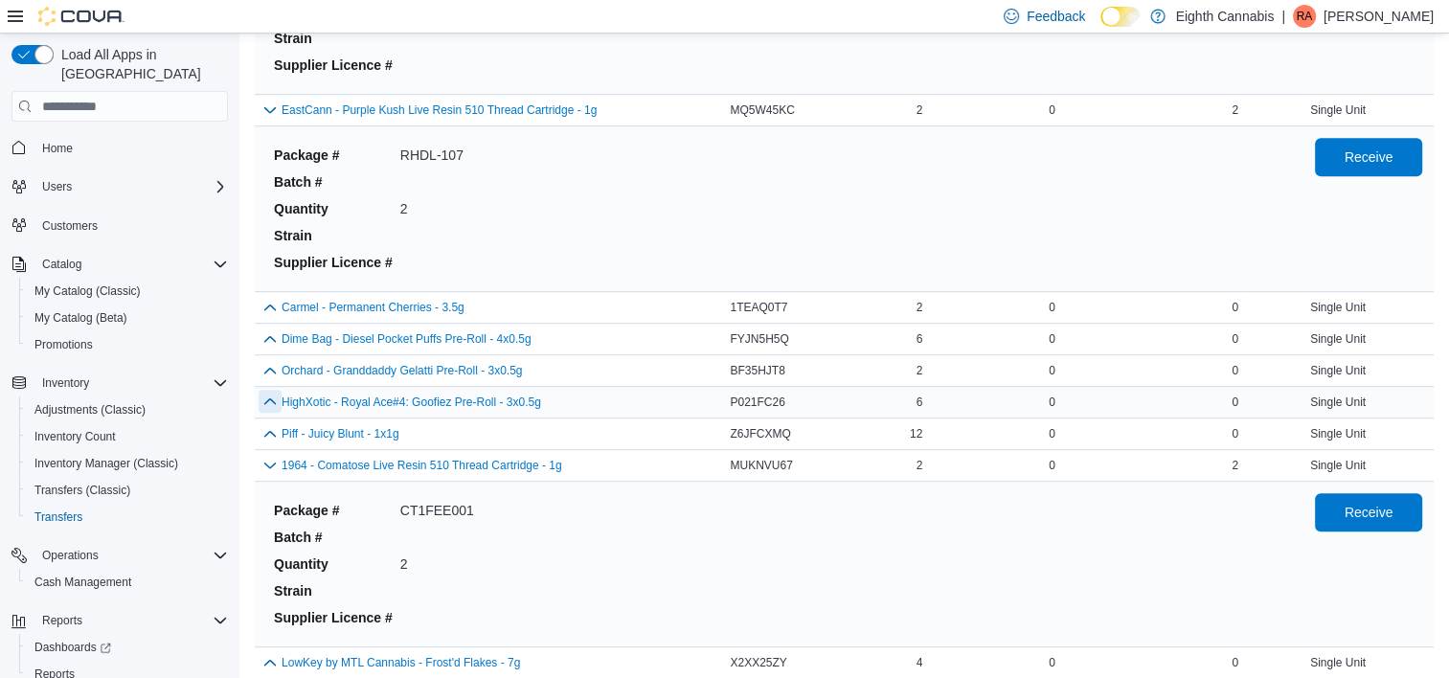
click at [272, 390] on button "button" at bounding box center [270, 401] width 23 height 23
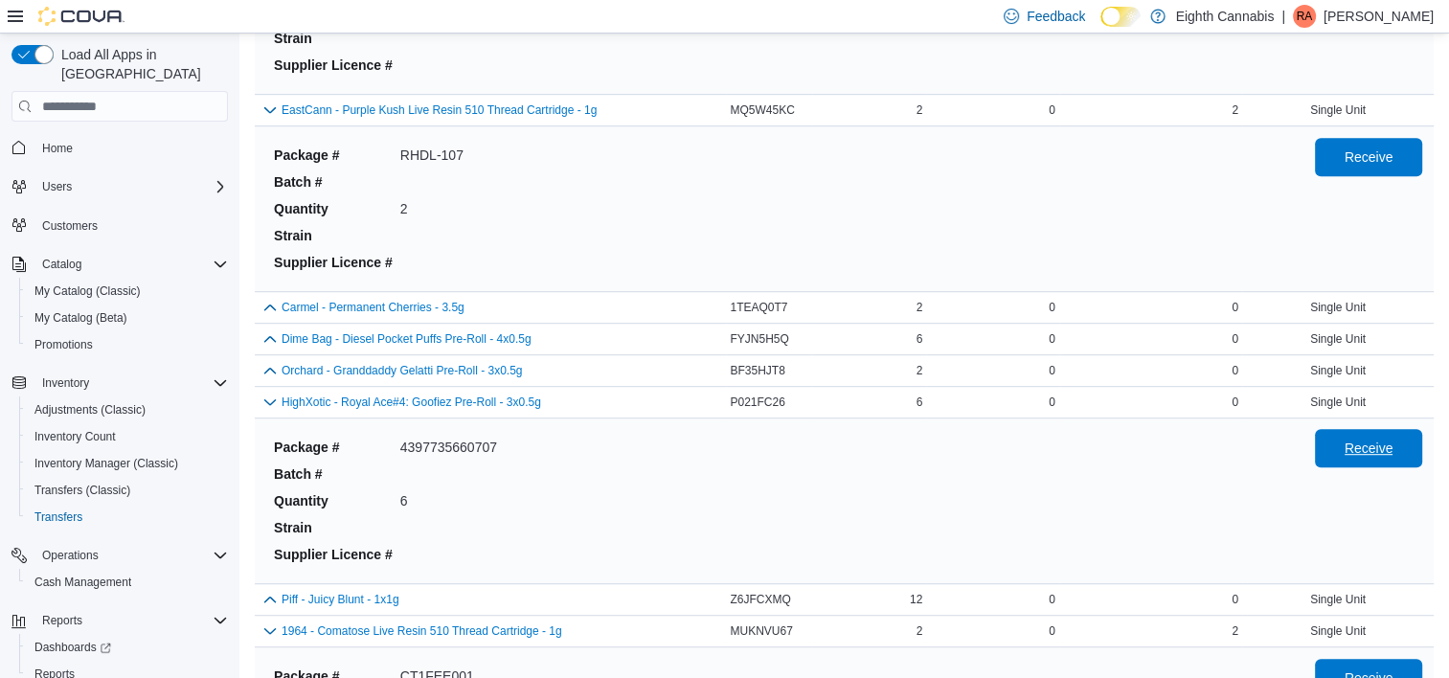
click at [1378, 439] on span "Receive" at bounding box center [1369, 448] width 49 height 19
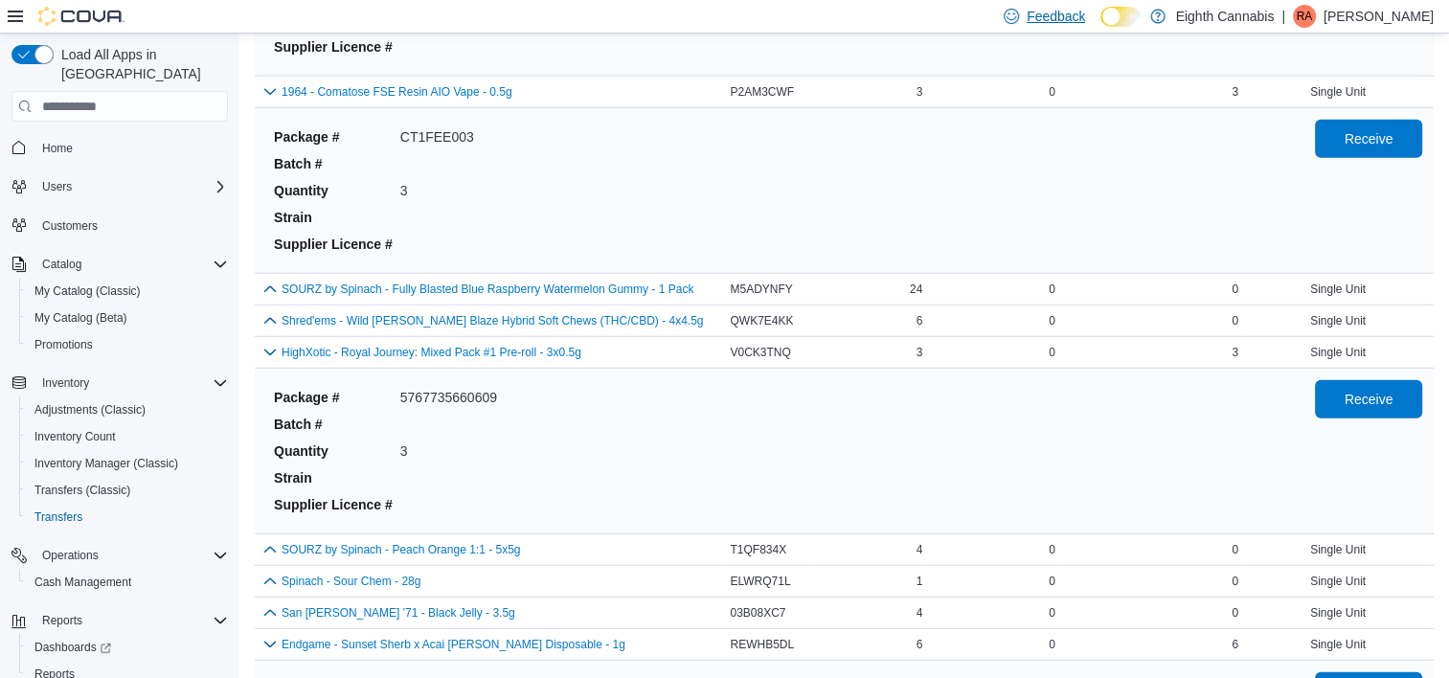
scroll to position [1378, 0]
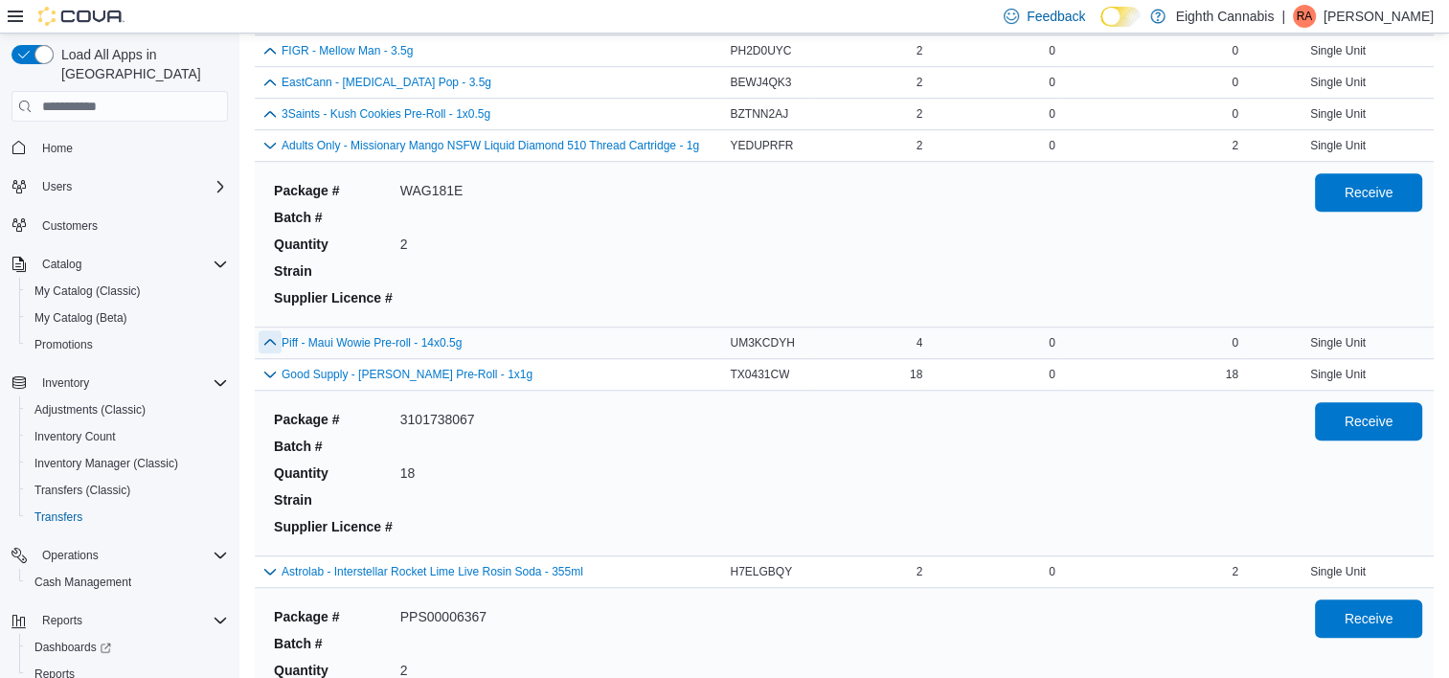
click at [267, 345] on button "button" at bounding box center [270, 341] width 23 height 23
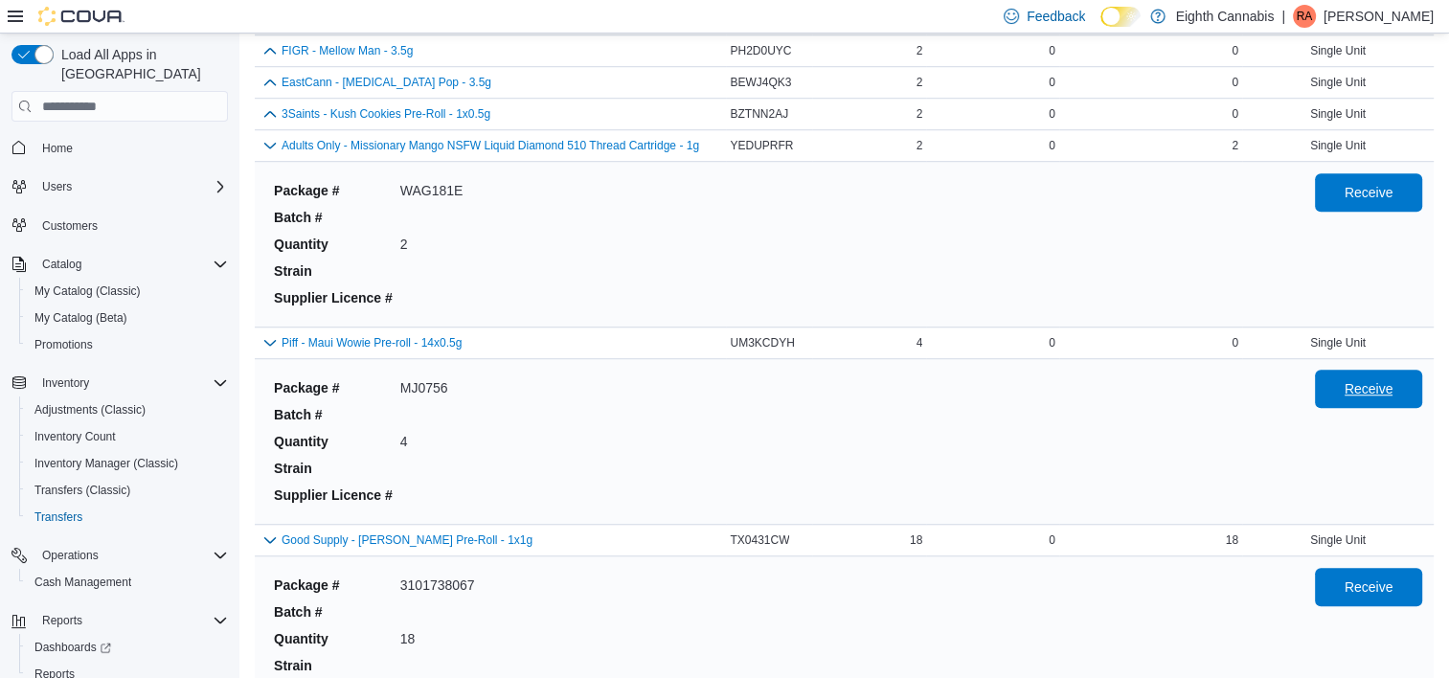
click at [1374, 395] on span "Receive" at bounding box center [1369, 389] width 84 height 38
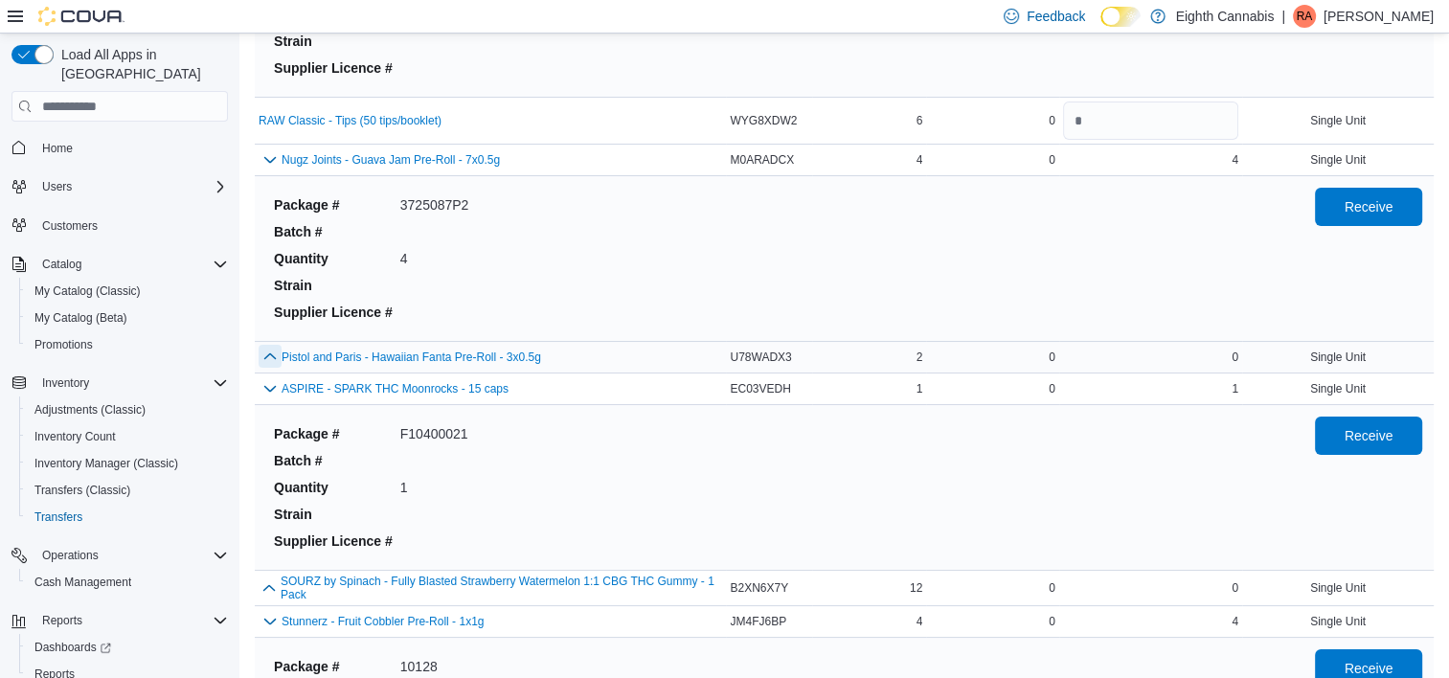
click at [261, 345] on button "button" at bounding box center [270, 356] width 23 height 23
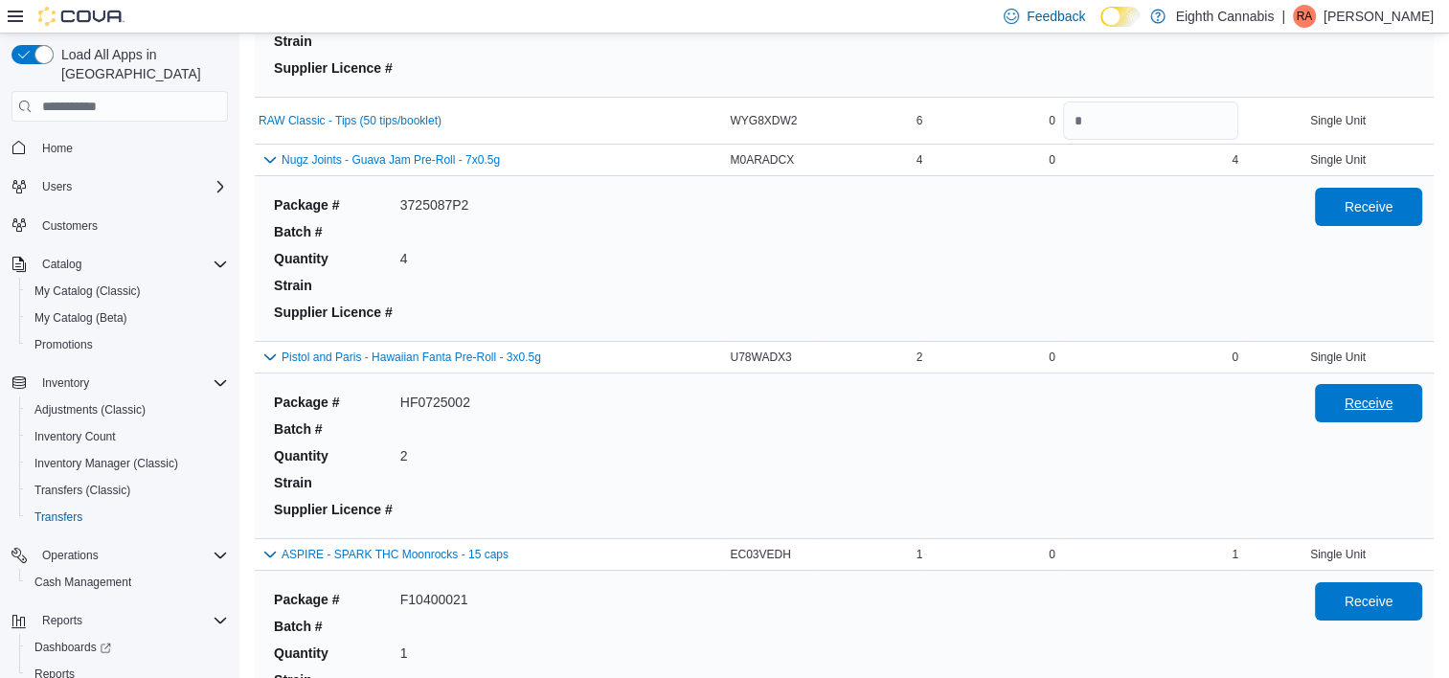
click at [1394, 394] on span "Receive" at bounding box center [1369, 403] width 49 height 19
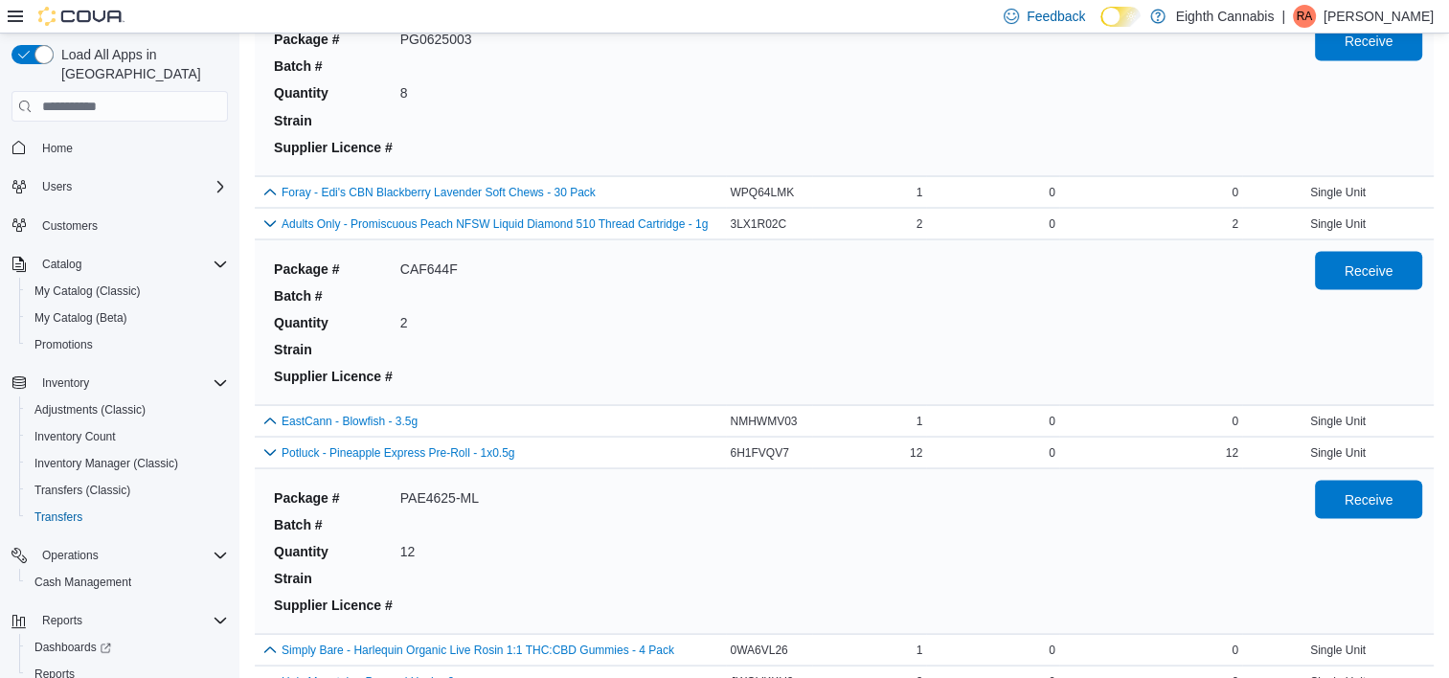
scroll to position [8609, 0]
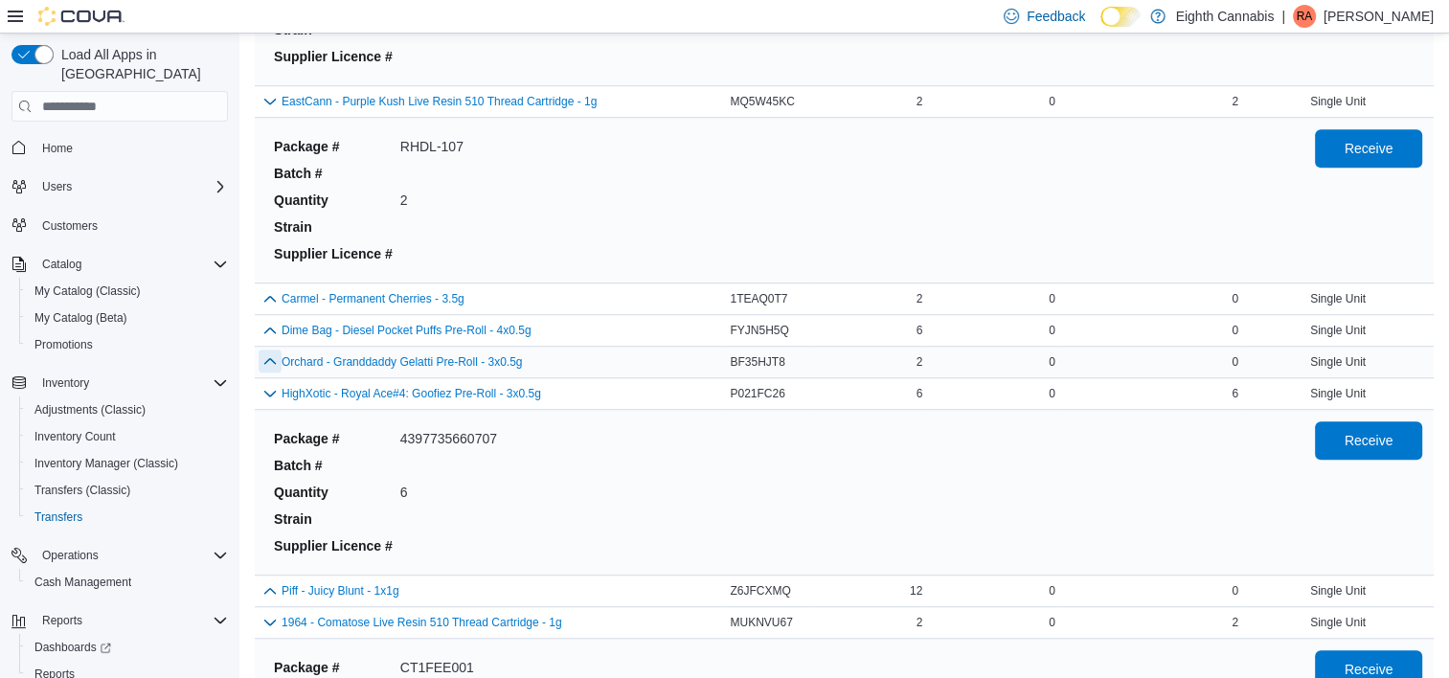
click at [276, 350] on button "button" at bounding box center [270, 361] width 23 height 23
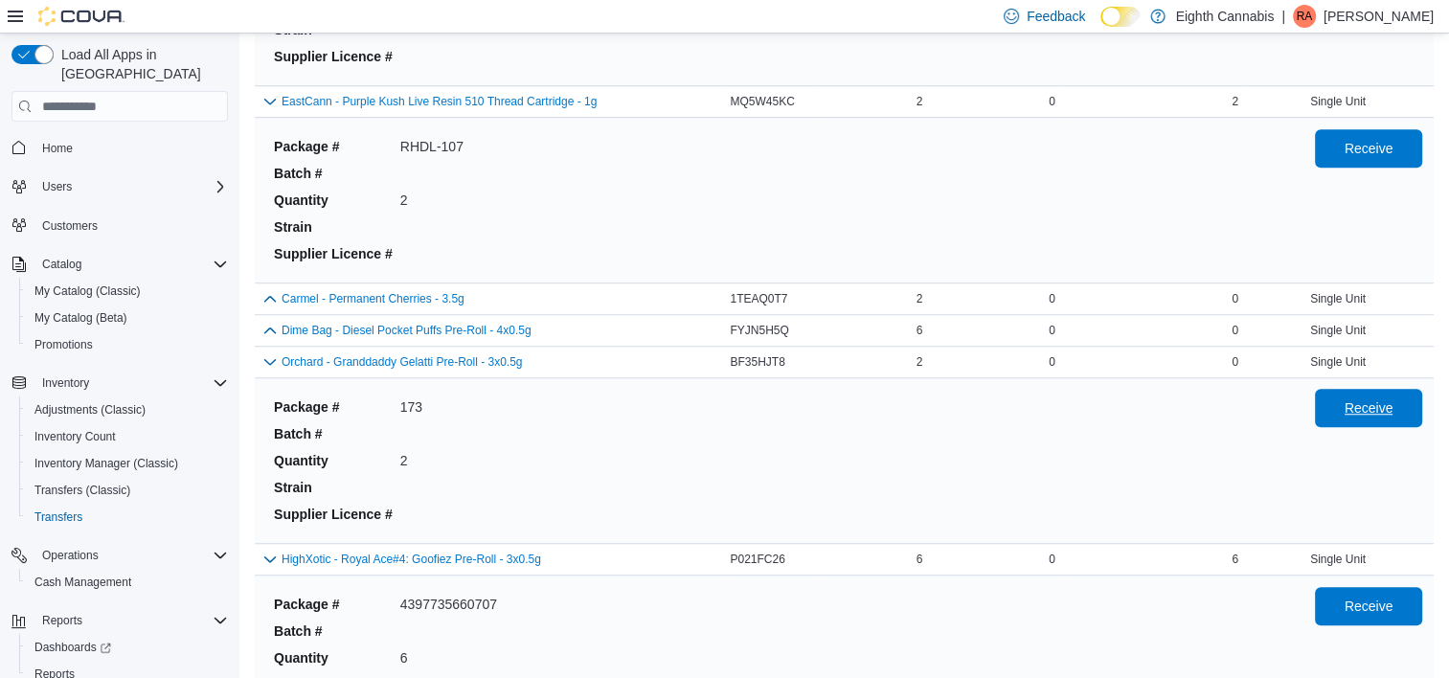
click at [1378, 398] on span "Receive" at bounding box center [1369, 407] width 49 height 19
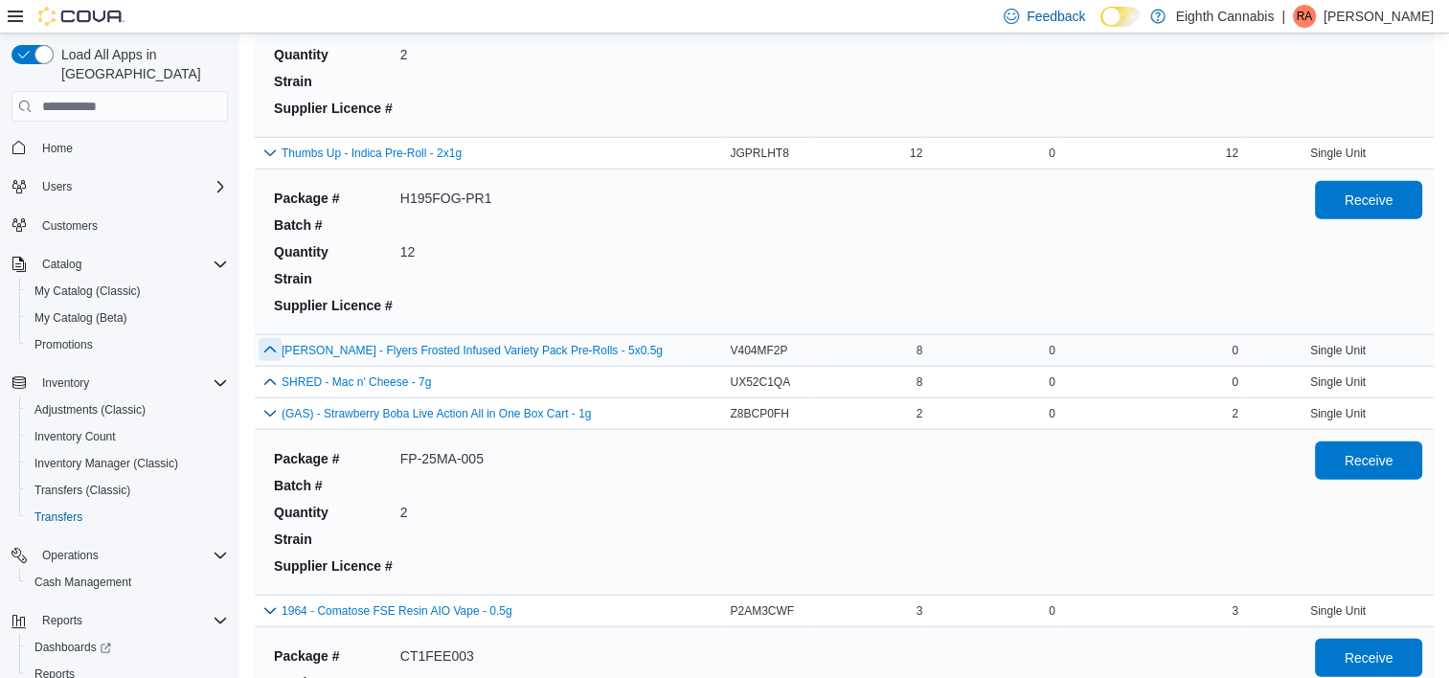
click at [275, 340] on button "button" at bounding box center [270, 349] width 23 height 23
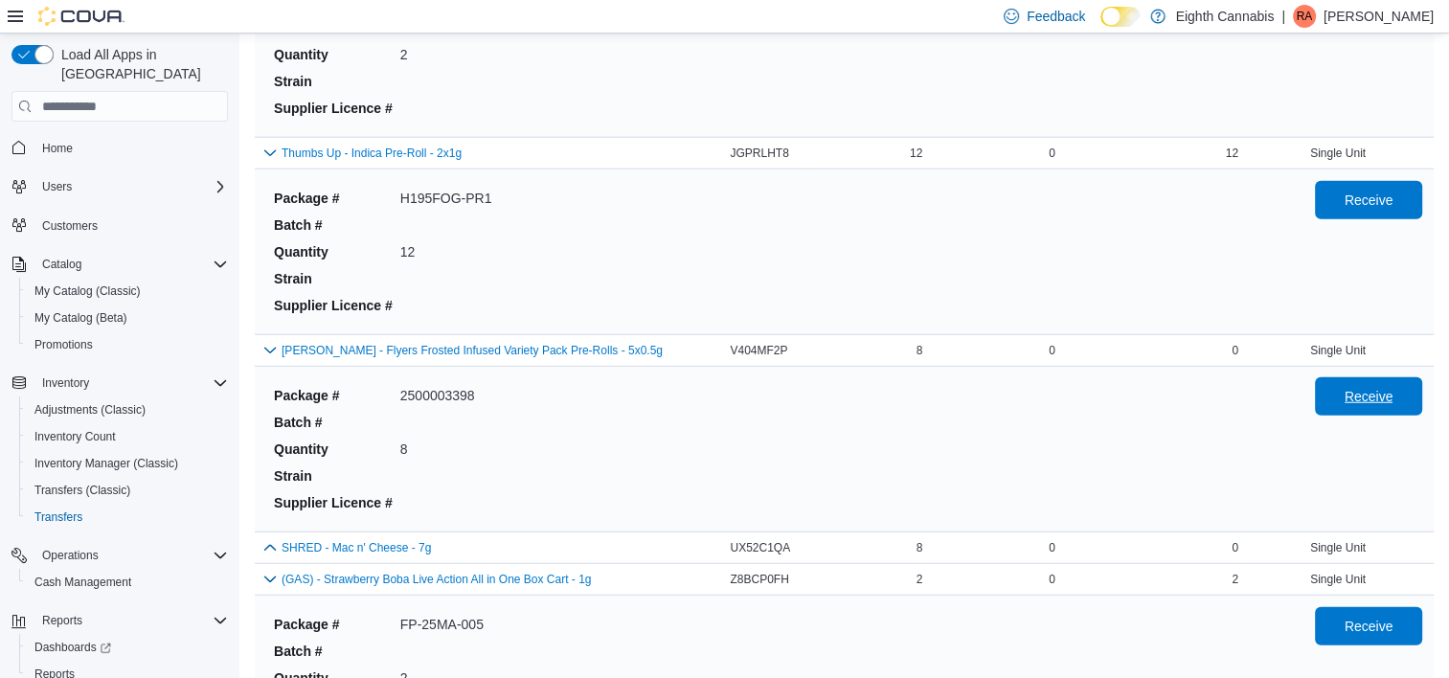
click at [1422, 386] on button "Receive" at bounding box center [1368, 396] width 107 height 38
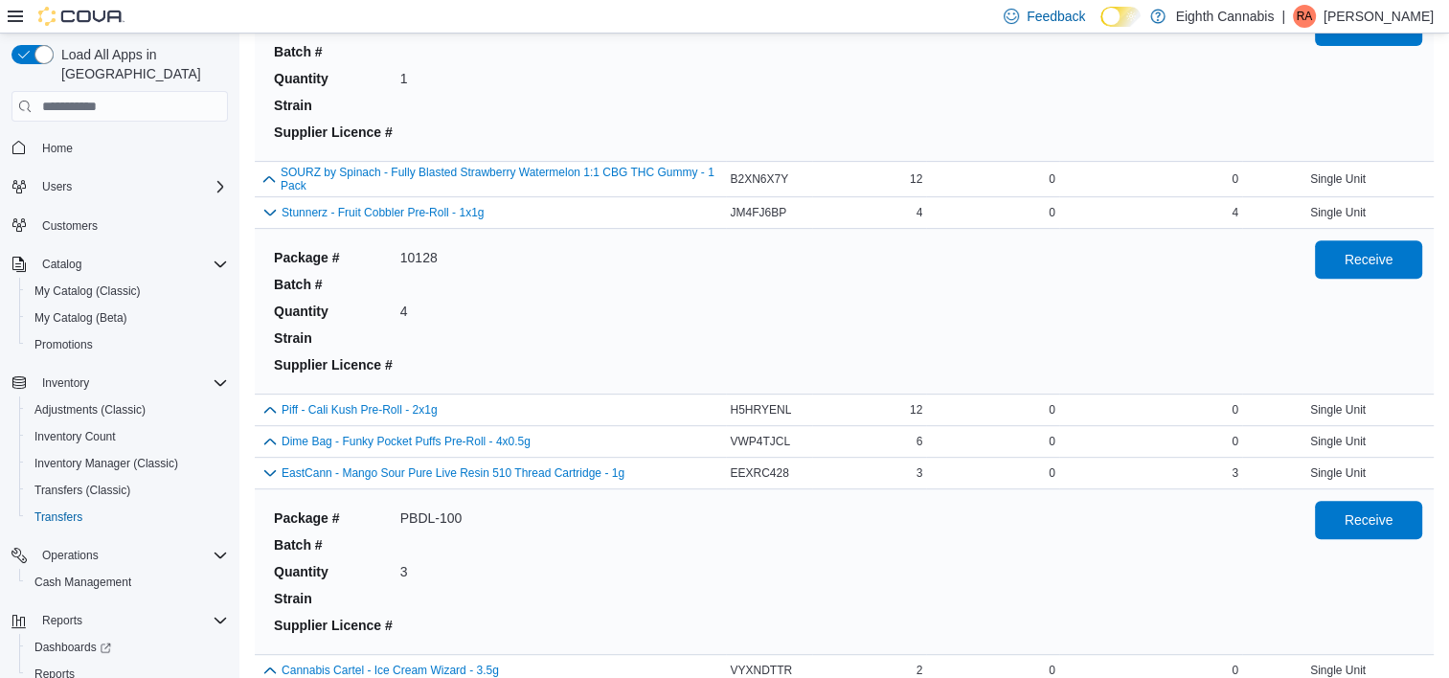
scroll to position [8050, 0]
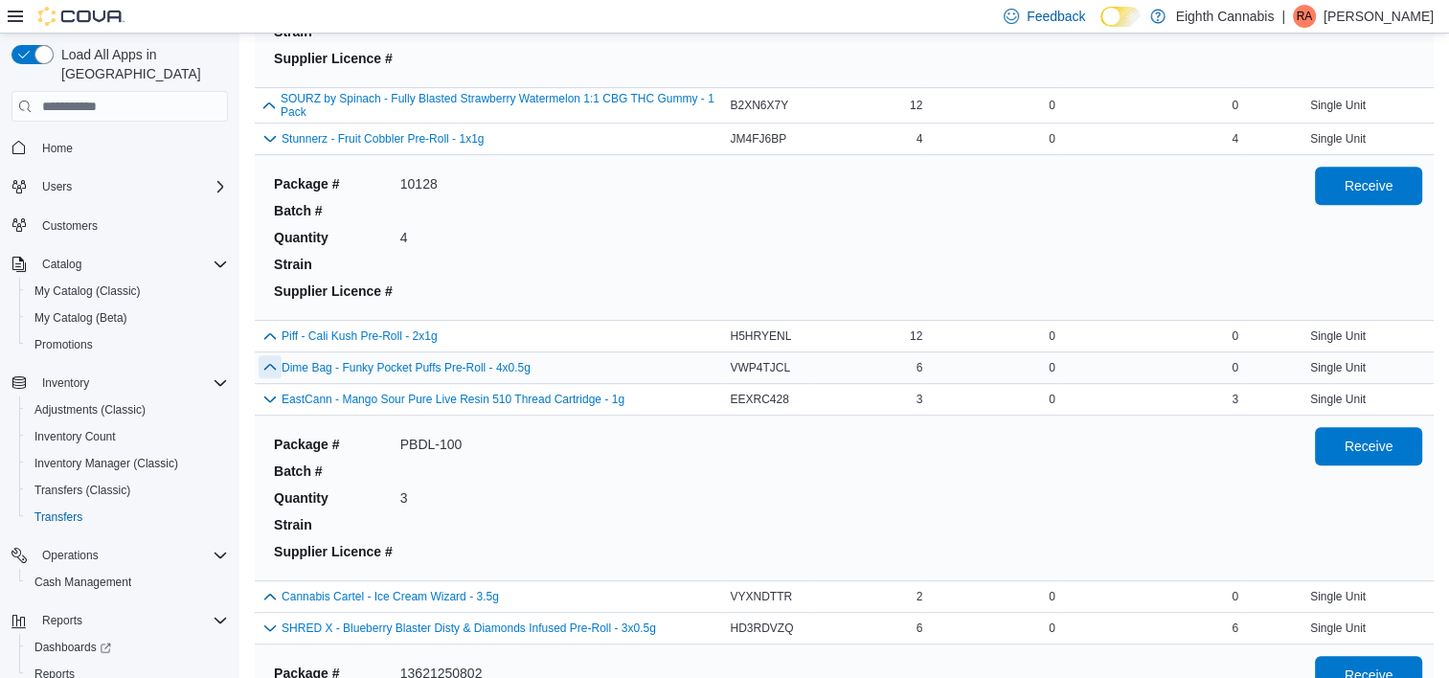
click at [268, 355] on button "button" at bounding box center [270, 366] width 23 height 23
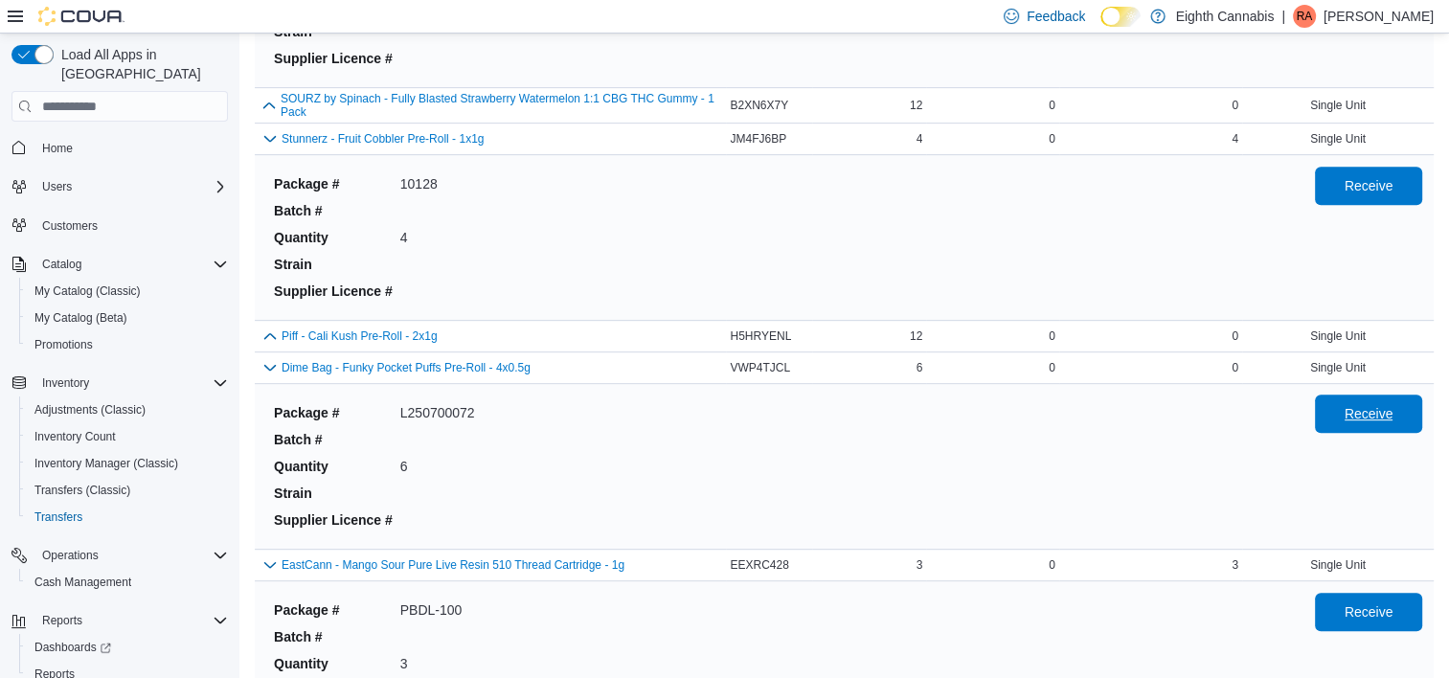
click at [1387, 404] on span "Receive" at bounding box center [1369, 413] width 49 height 19
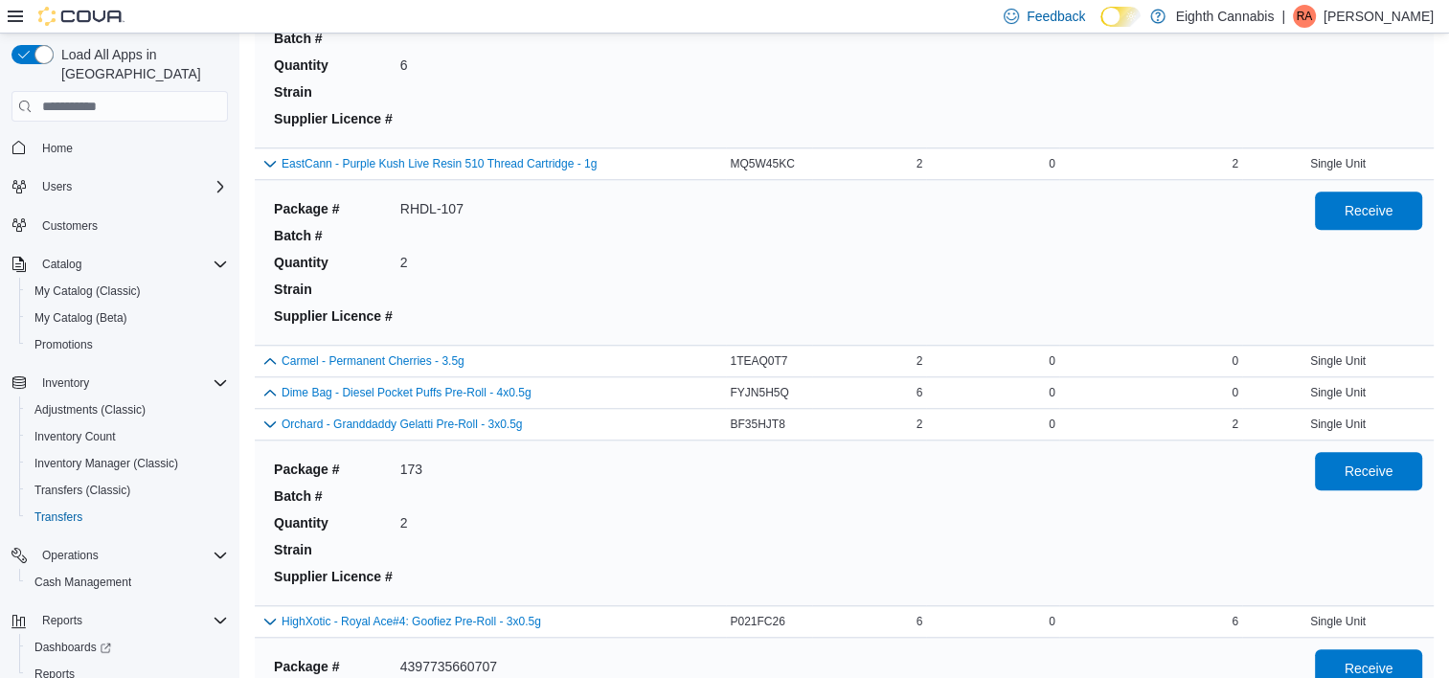
scroll to position [8883, 0]
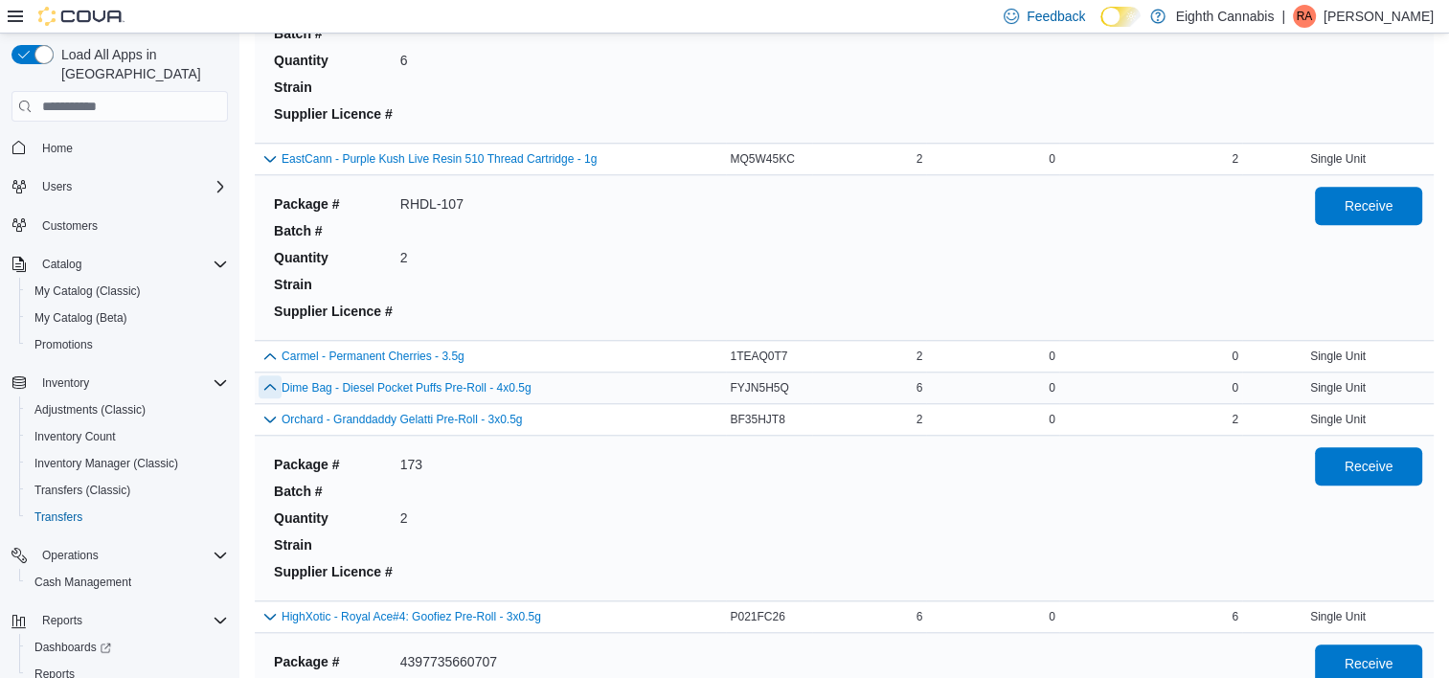
click at [261, 375] on button "button" at bounding box center [270, 386] width 23 height 23
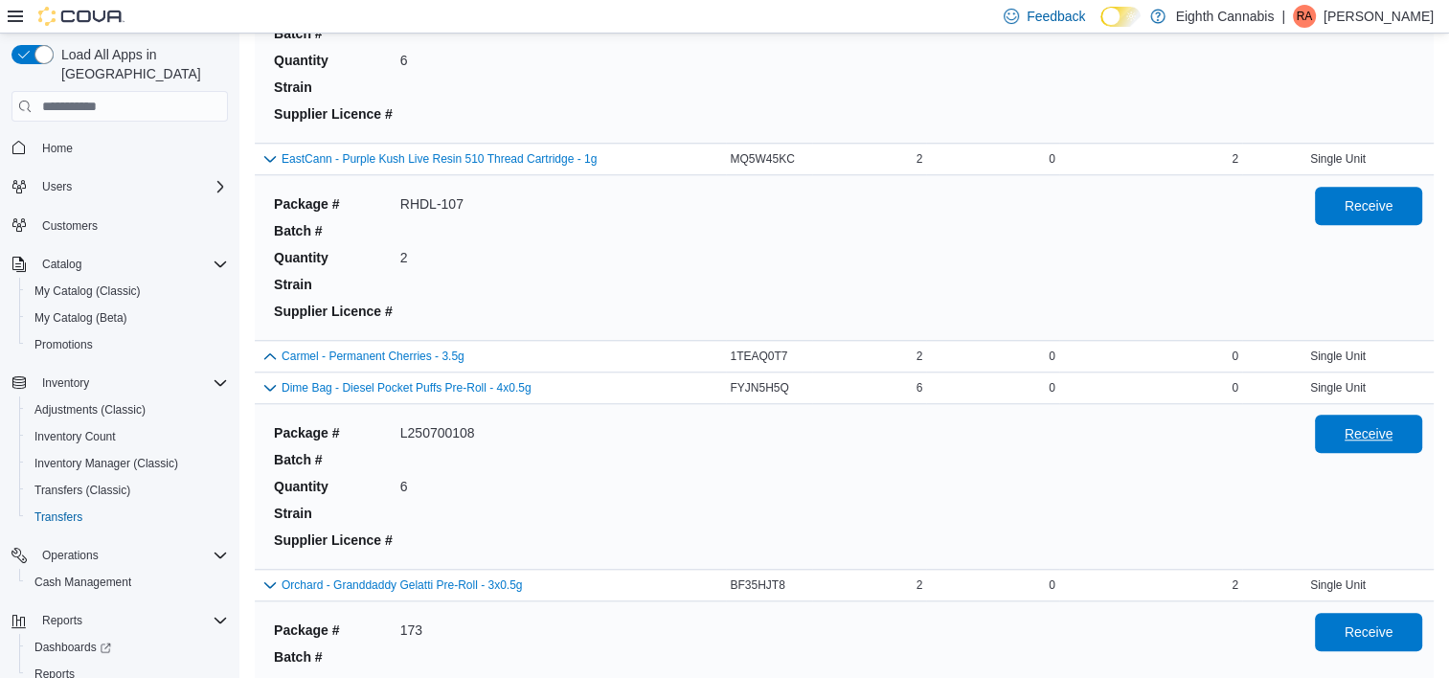
click at [1356, 417] on span "Receive" at bounding box center [1369, 434] width 84 height 38
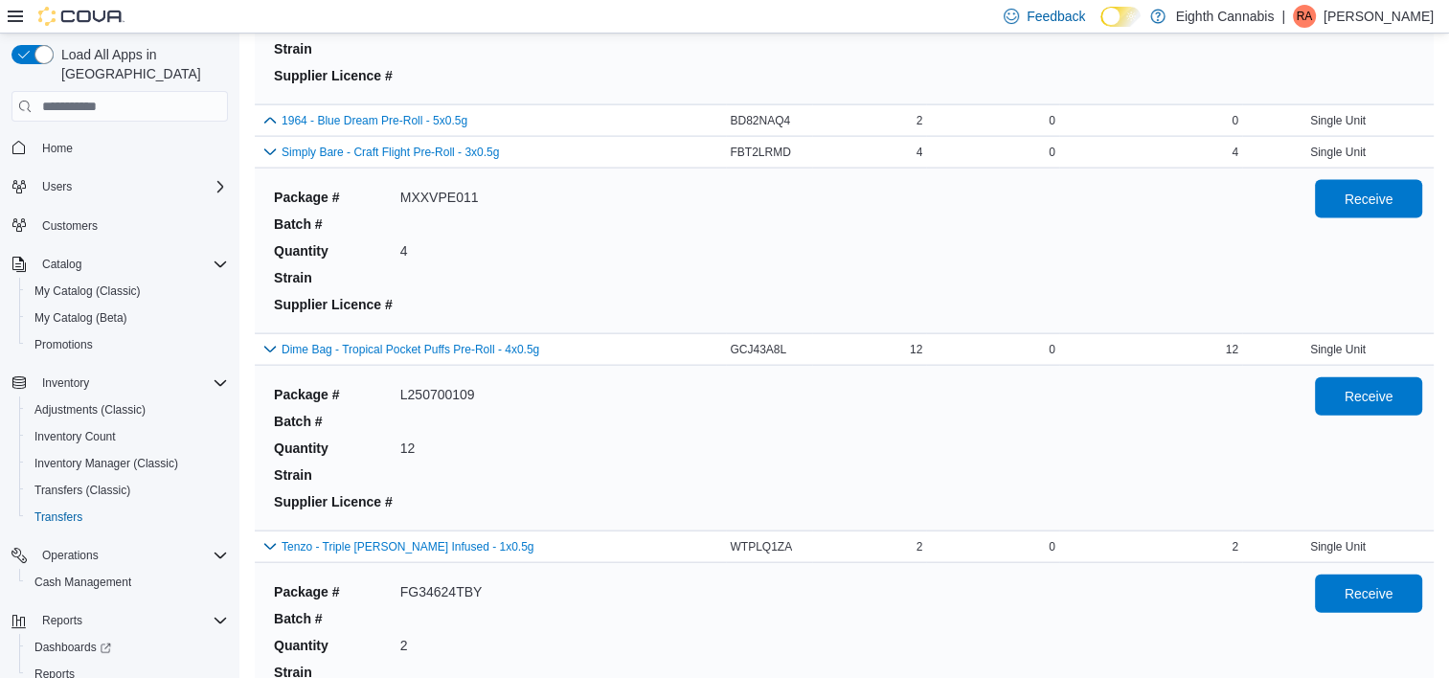
scroll to position [2000, 0]
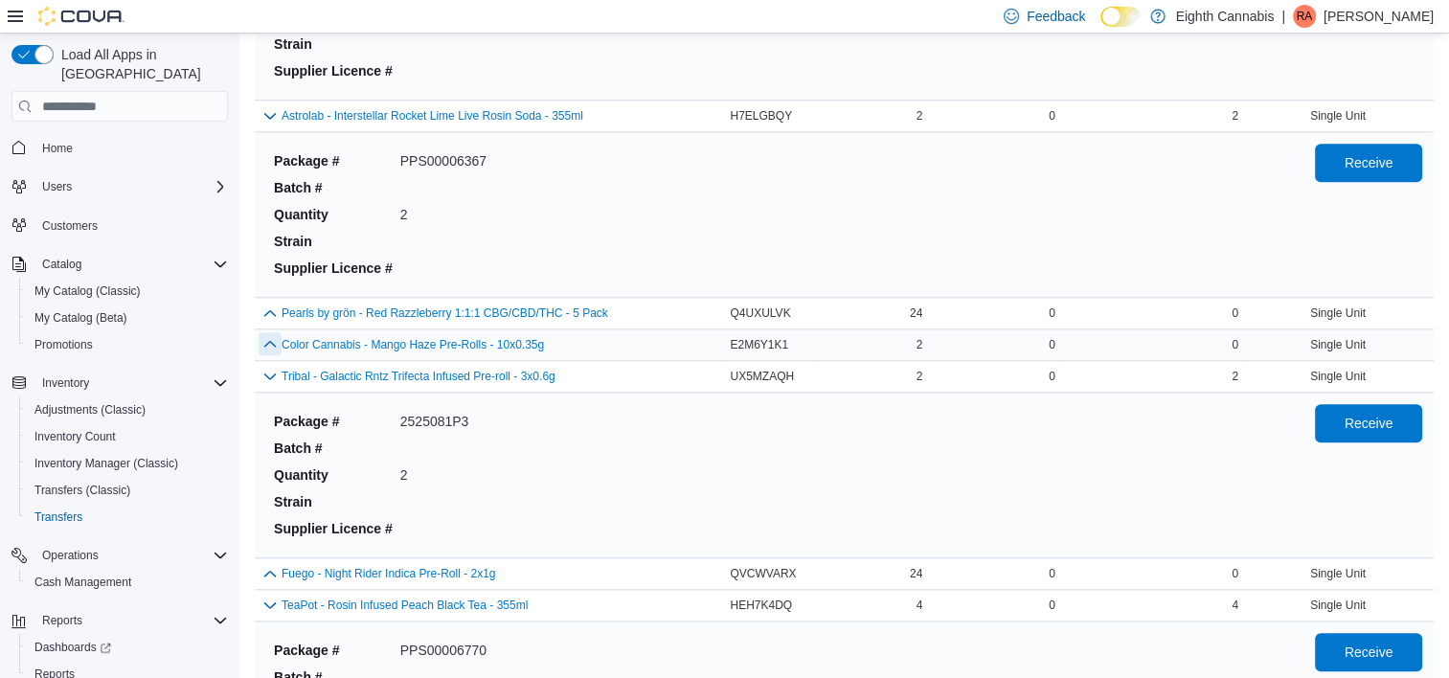
click at [269, 338] on button "button" at bounding box center [270, 343] width 23 height 23
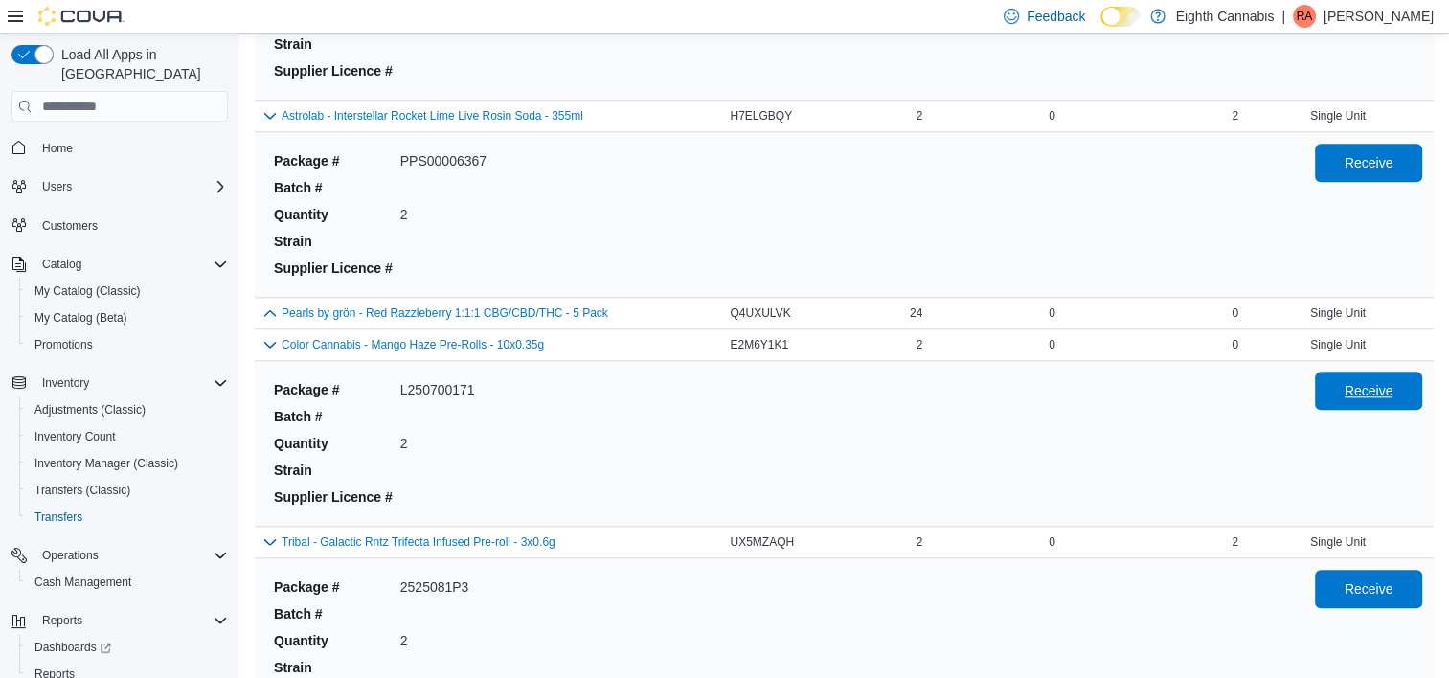
click at [1336, 397] on button "Receive" at bounding box center [1368, 391] width 107 height 38
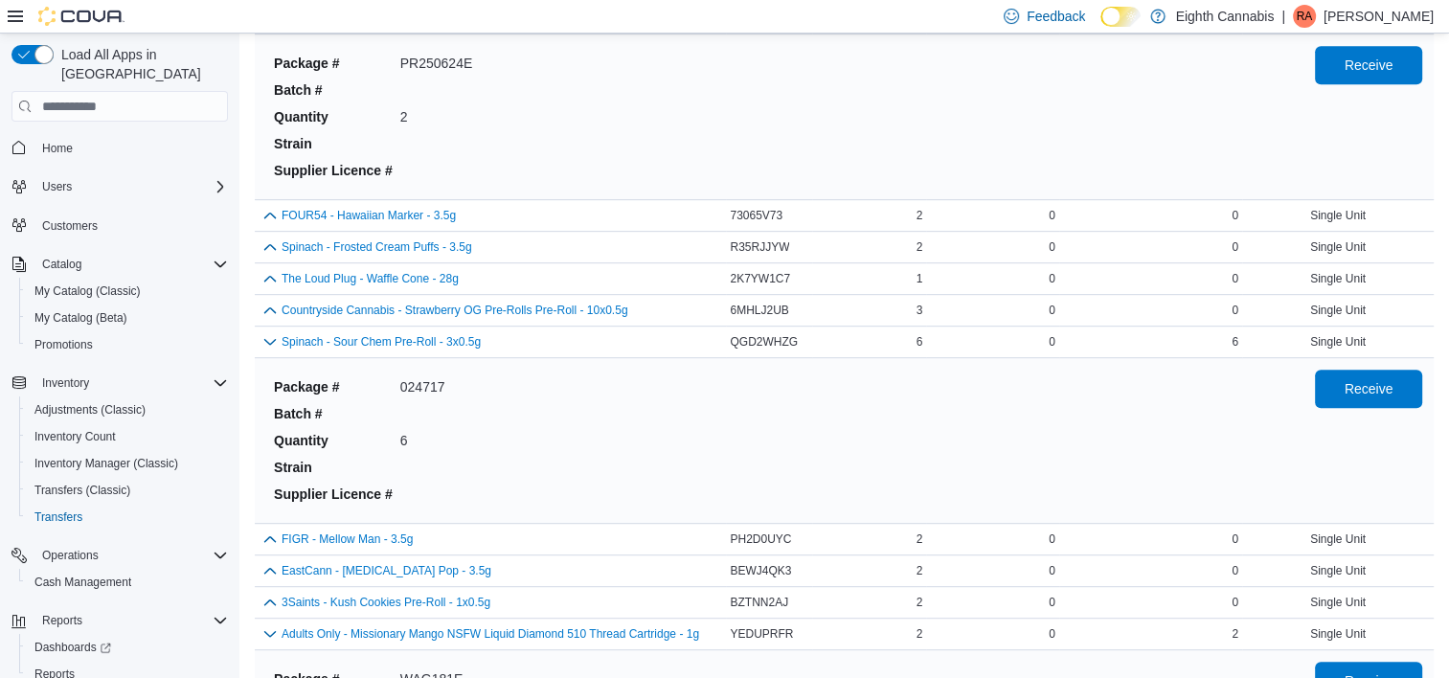
scroll to position [6835, 0]
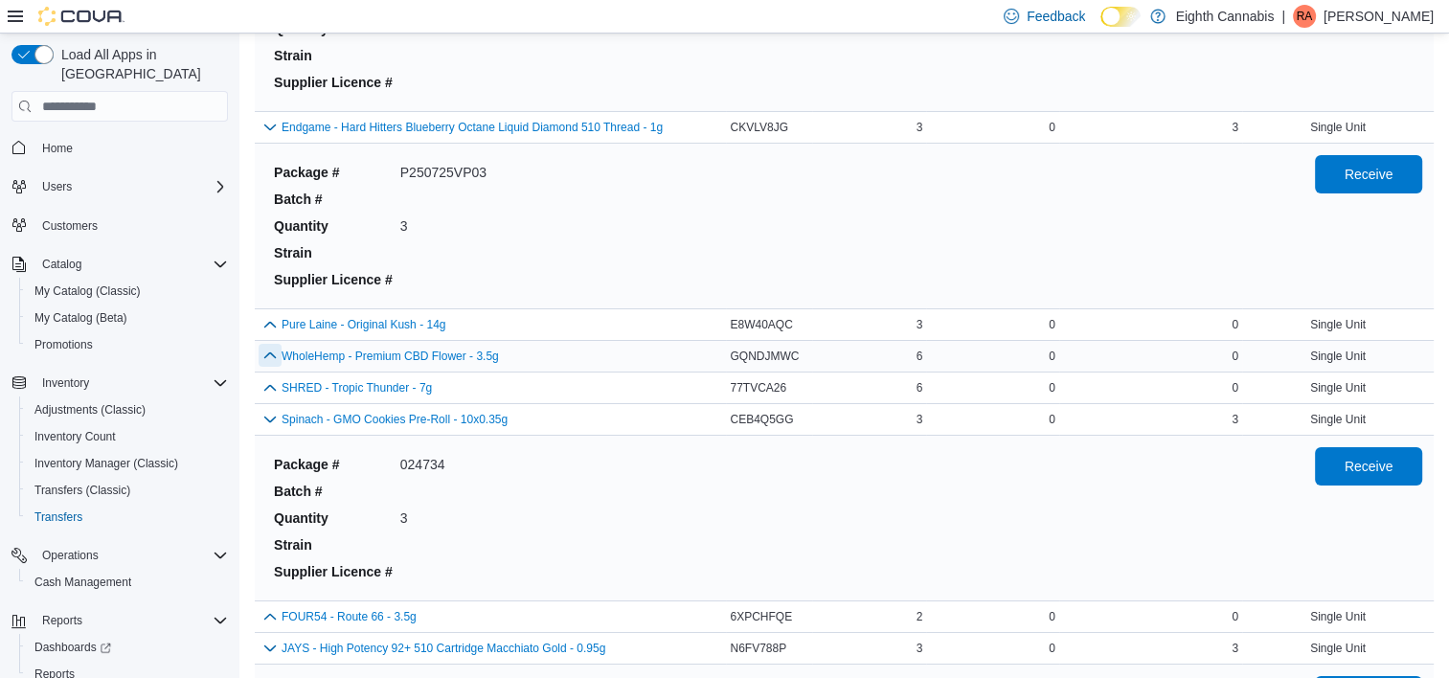
click at [263, 344] on button "button" at bounding box center [270, 355] width 23 height 23
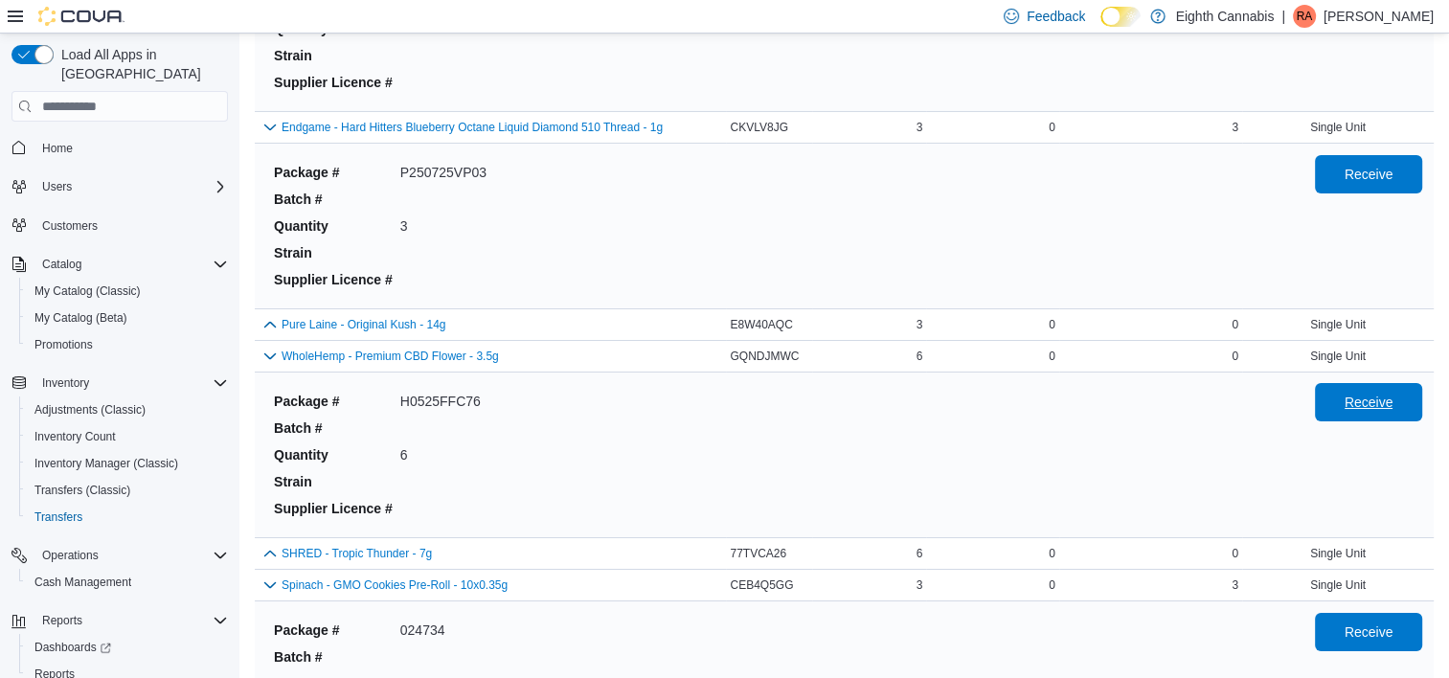
click at [1392, 393] on span "Receive" at bounding box center [1369, 402] width 49 height 19
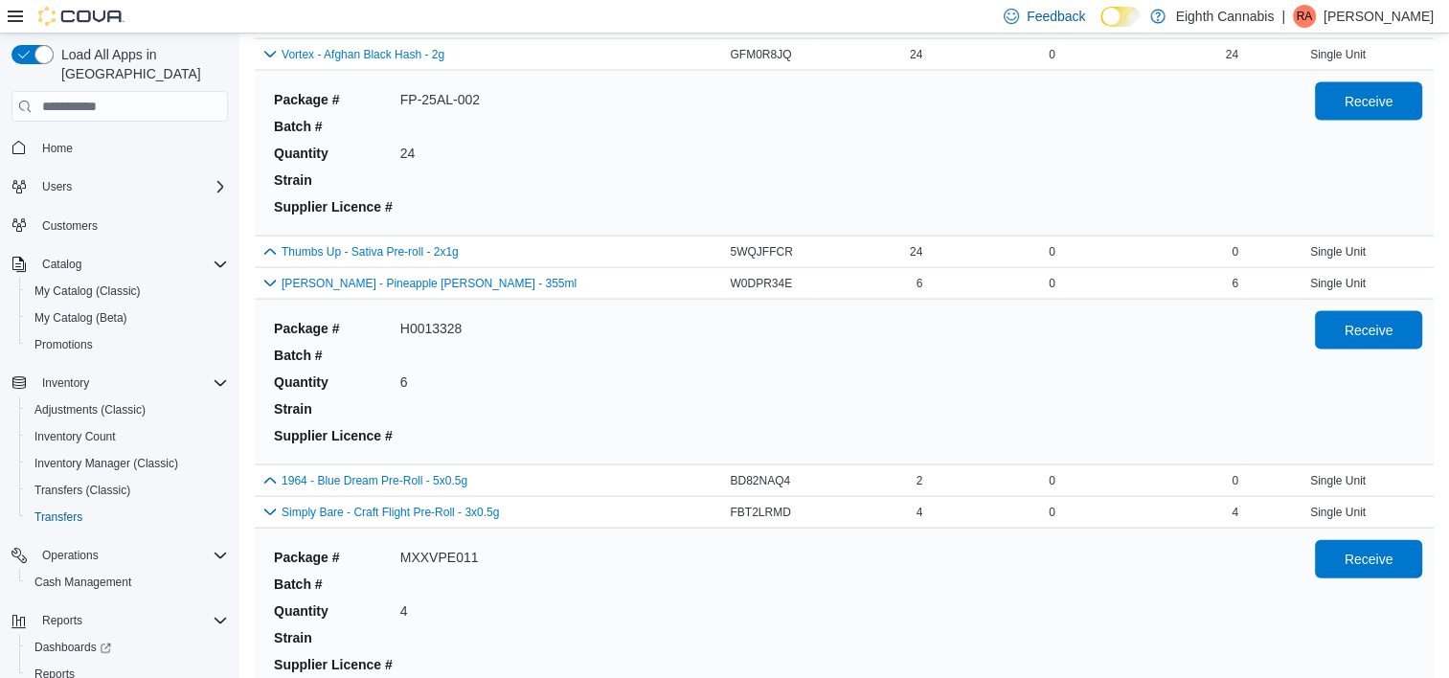
scroll to position [4021, 0]
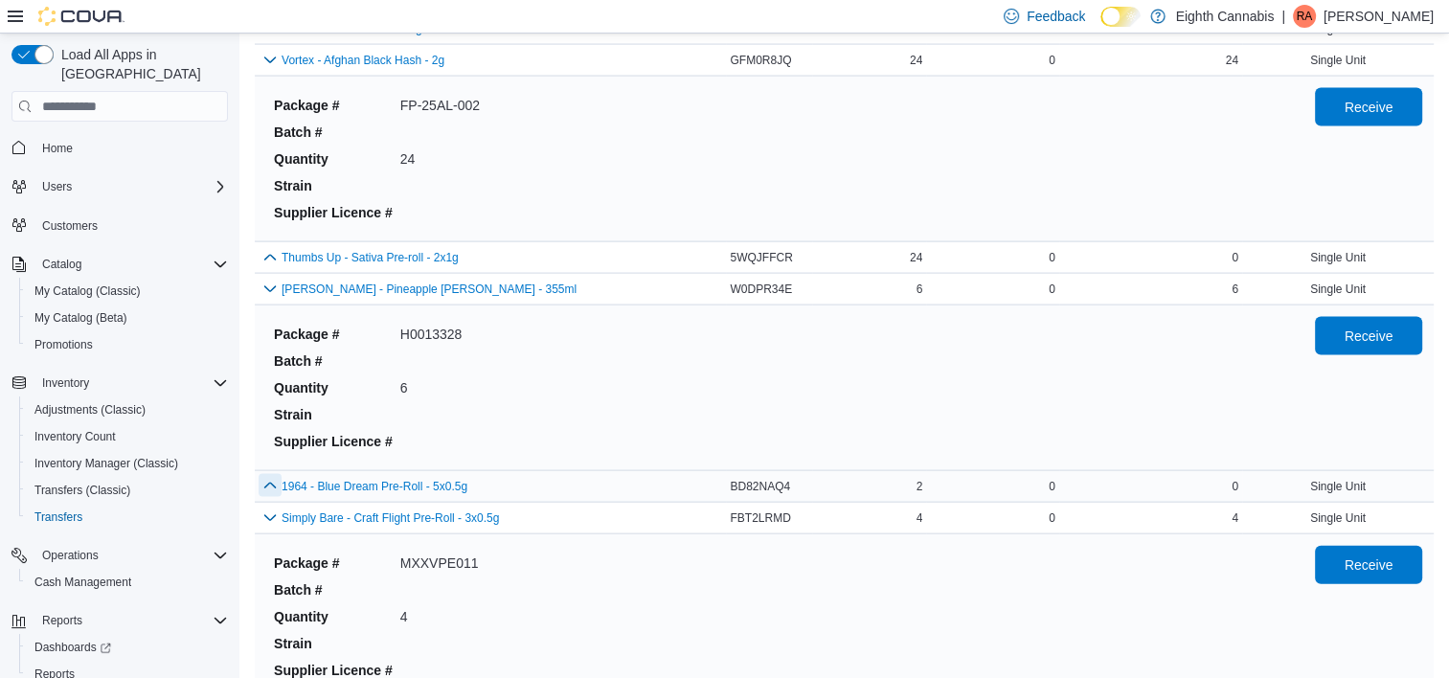
click at [273, 479] on button "button" at bounding box center [270, 485] width 23 height 23
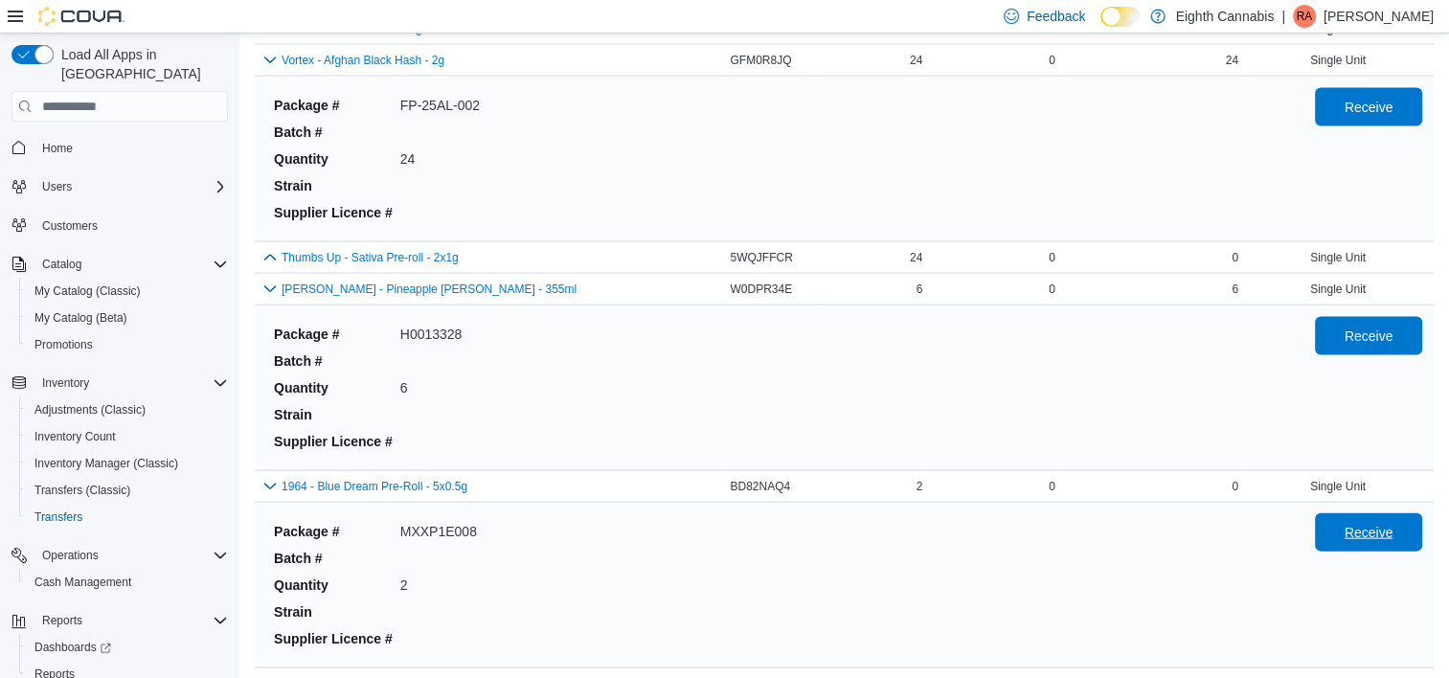
click at [1393, 513] on span "Receive" at bounding box center [1369, 532] width 84 height 38
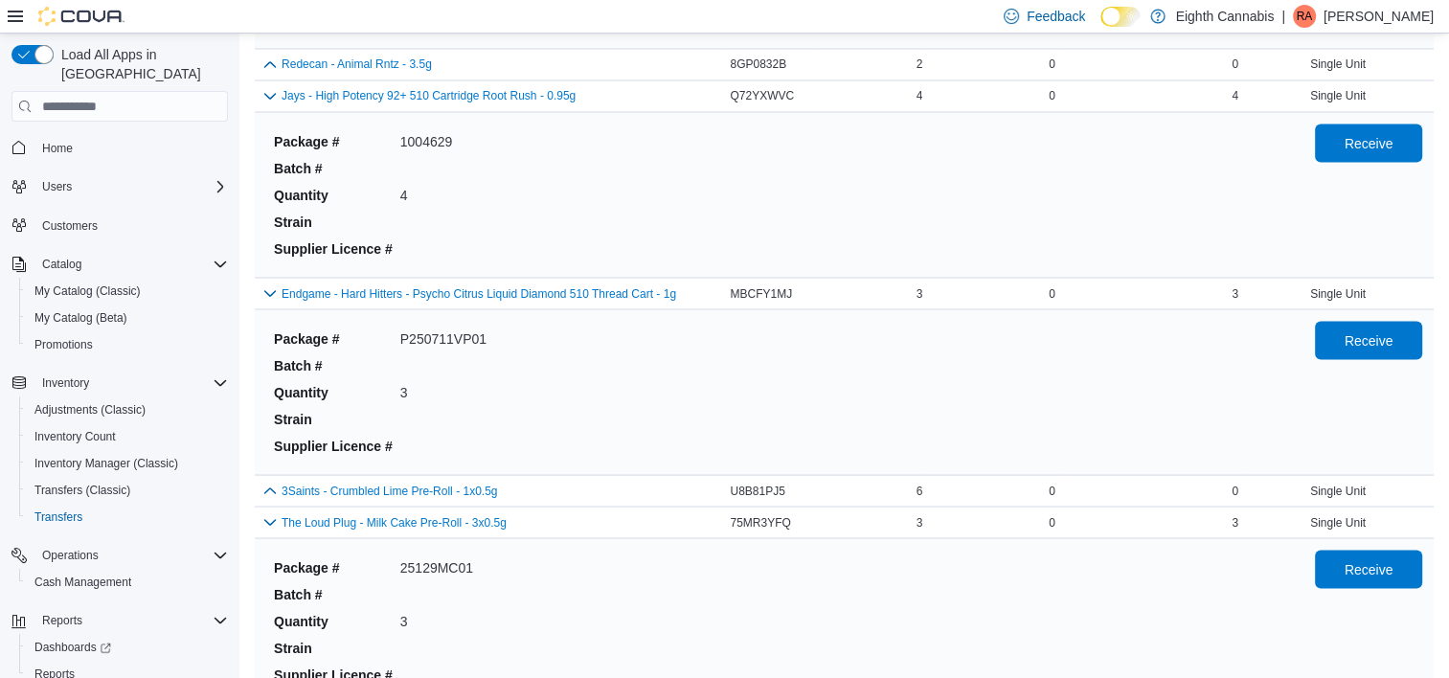
scroll to position [10803, 0]
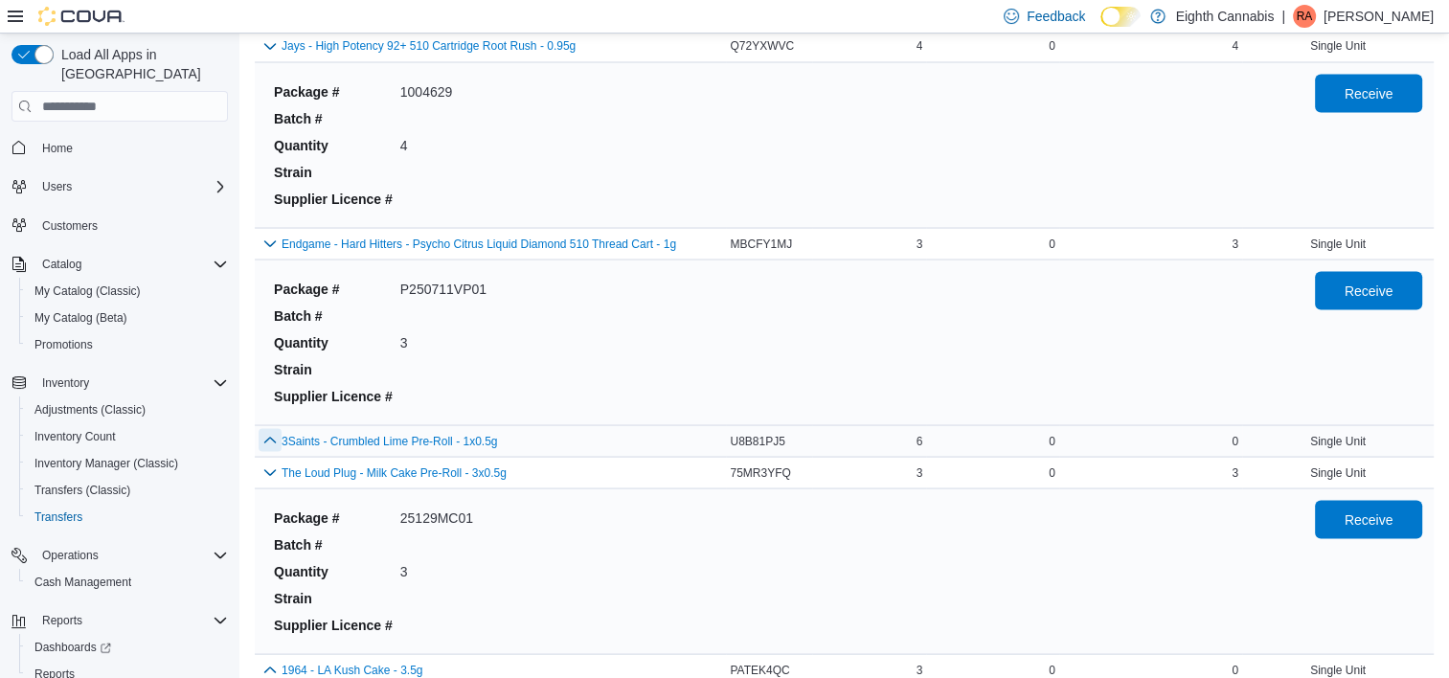
click at [269, 428] on button "button" at bounding box center [270, 439] width 23 height 23
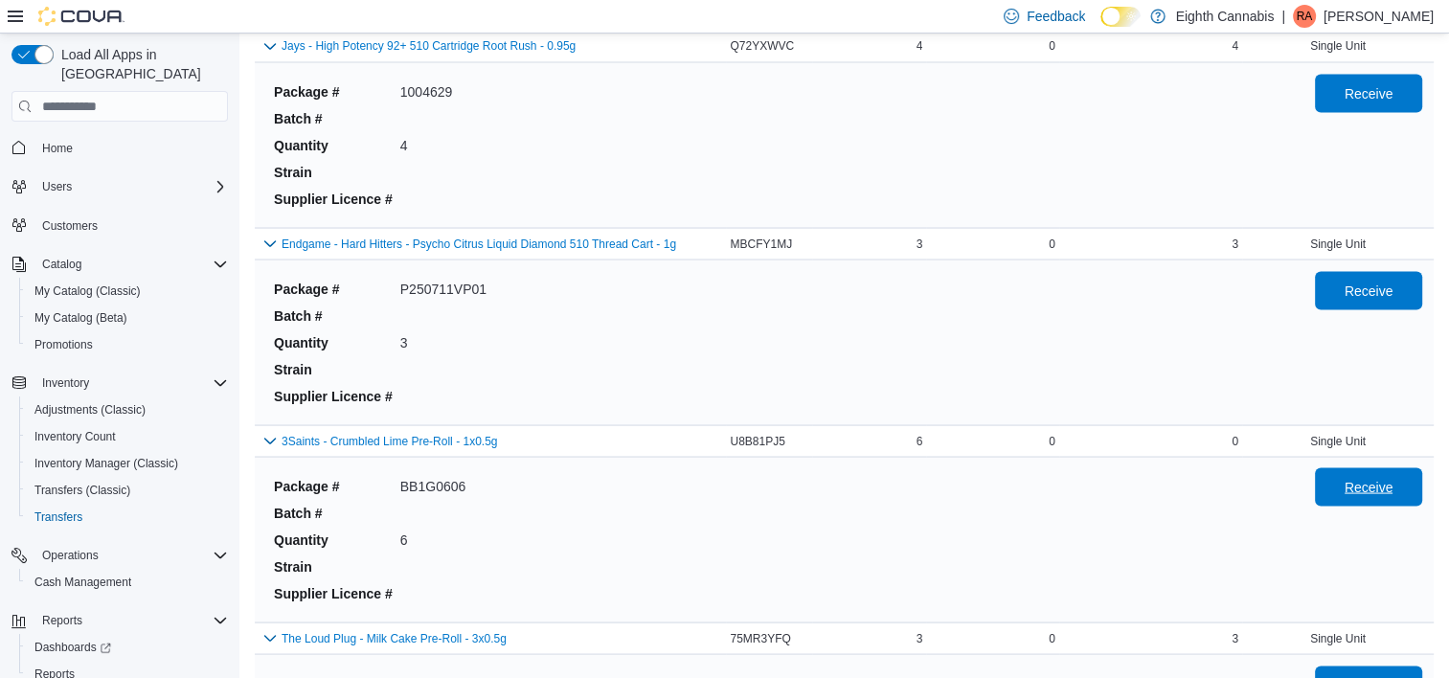
click at [1394, 477] on span "Receive" at bounding box center [1369, 486] width 49 height 19
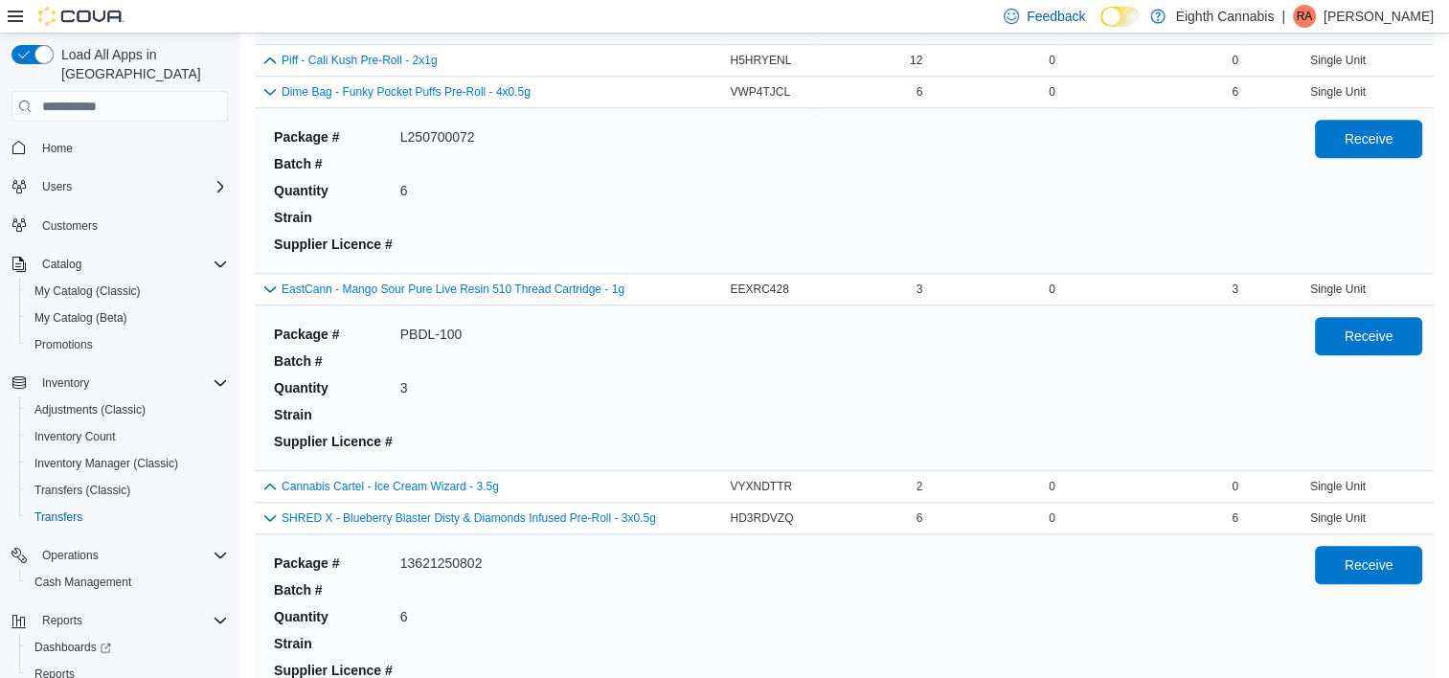
scroll to position [536, 0]
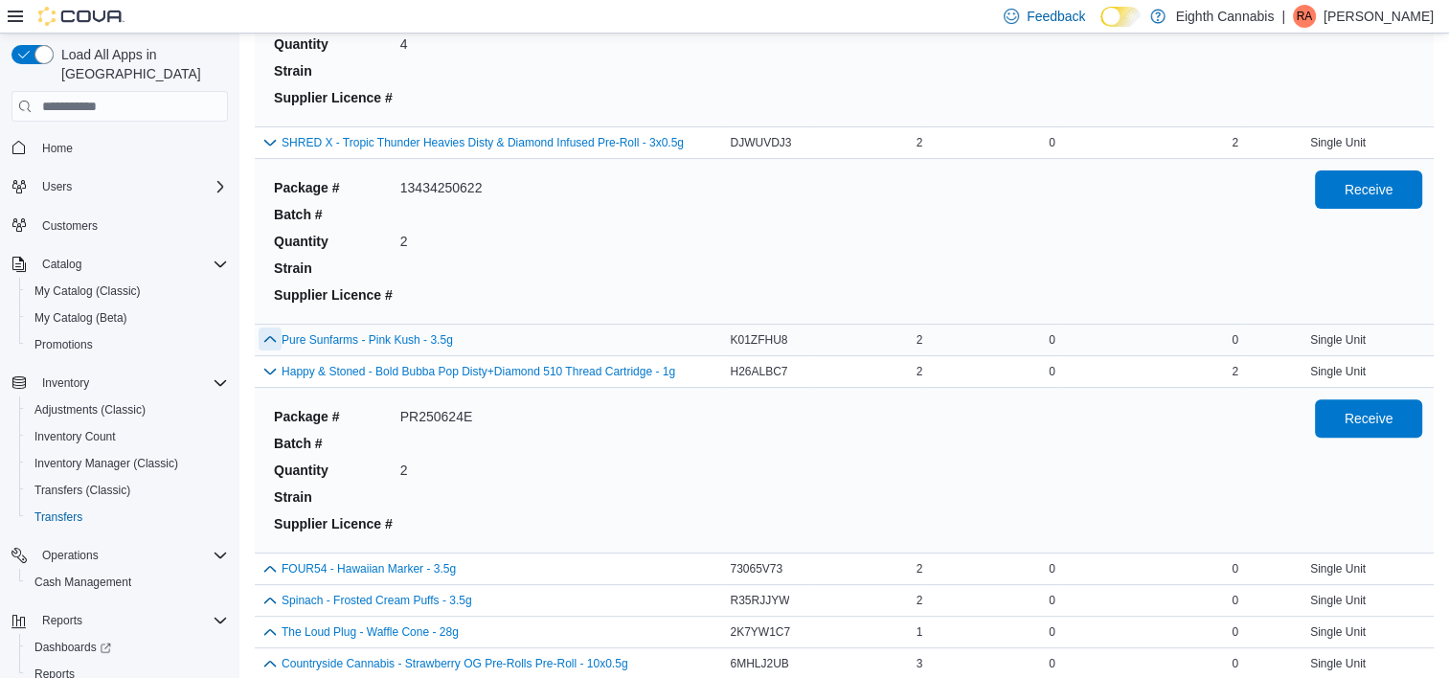
click at [263, 335] on button "button" at bounding box center [270, 339] width 23 height 23
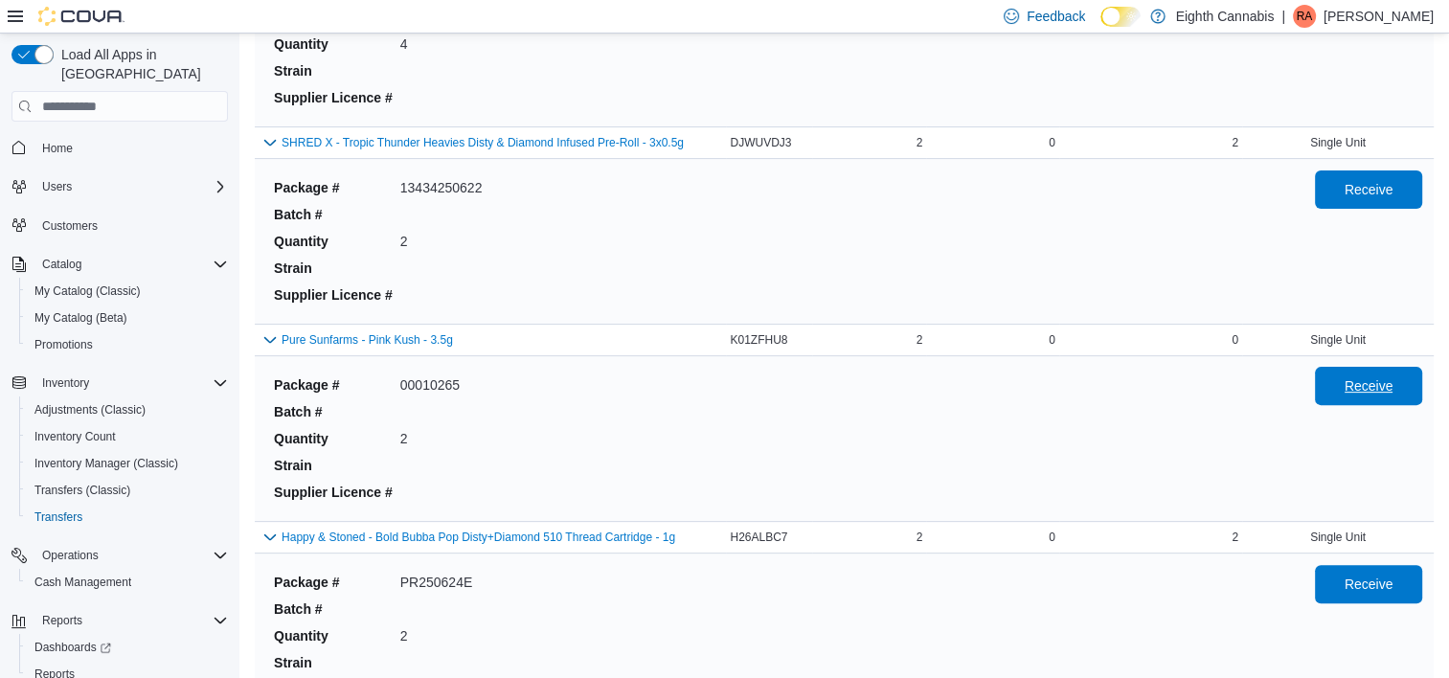
click at [1356, 388] on span "Receive" at bounding box center [1369, 386] width 84 height 38
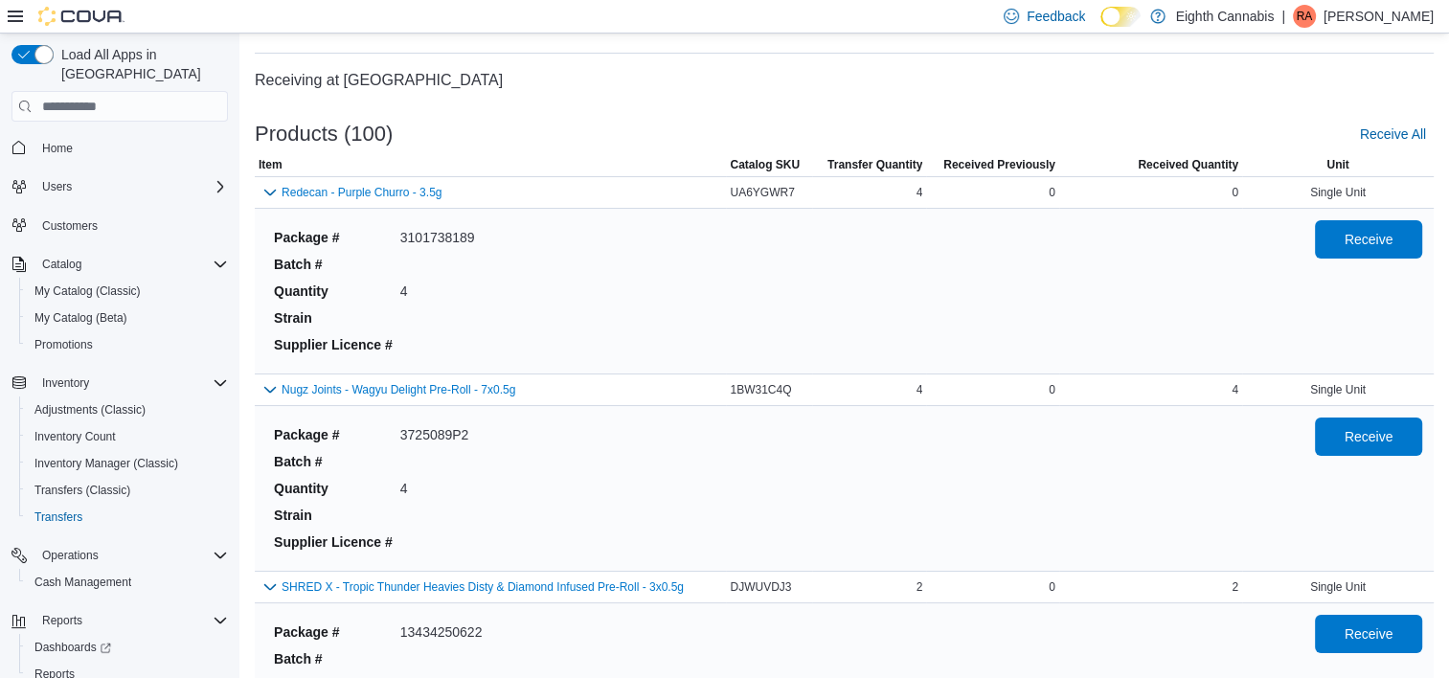
scroll to position [0, 0]
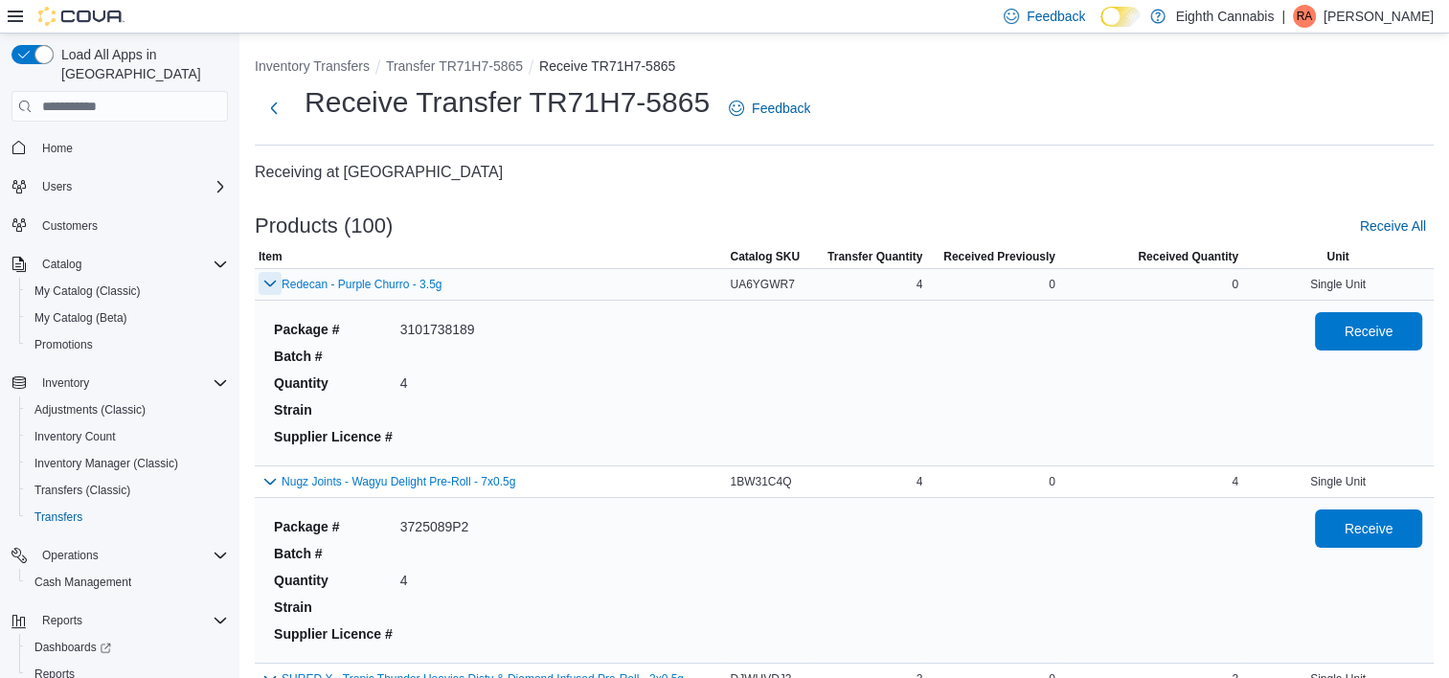
click at [270, 284] on button "button" at bounding box center [270, 283] width 23 height 23
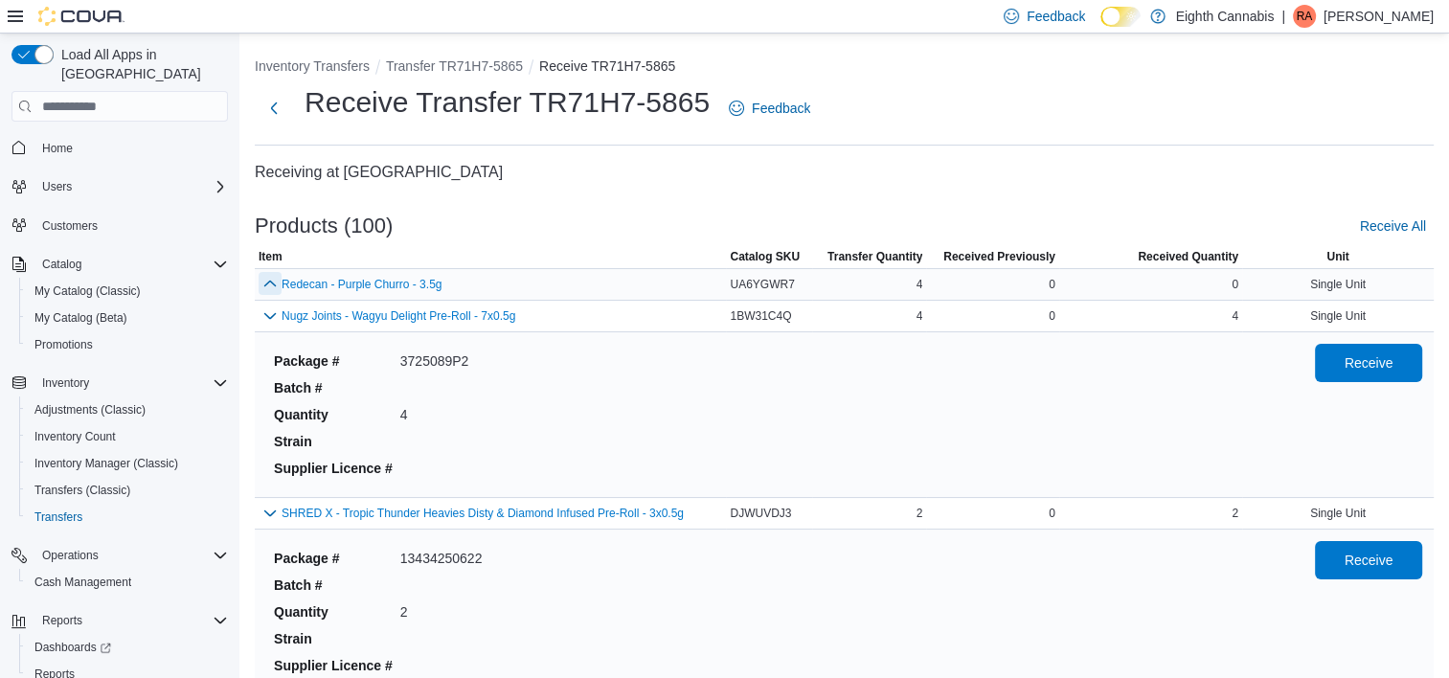
click at [270, 284] on button "button" at bounding box center [270, 283] width 23 height 23
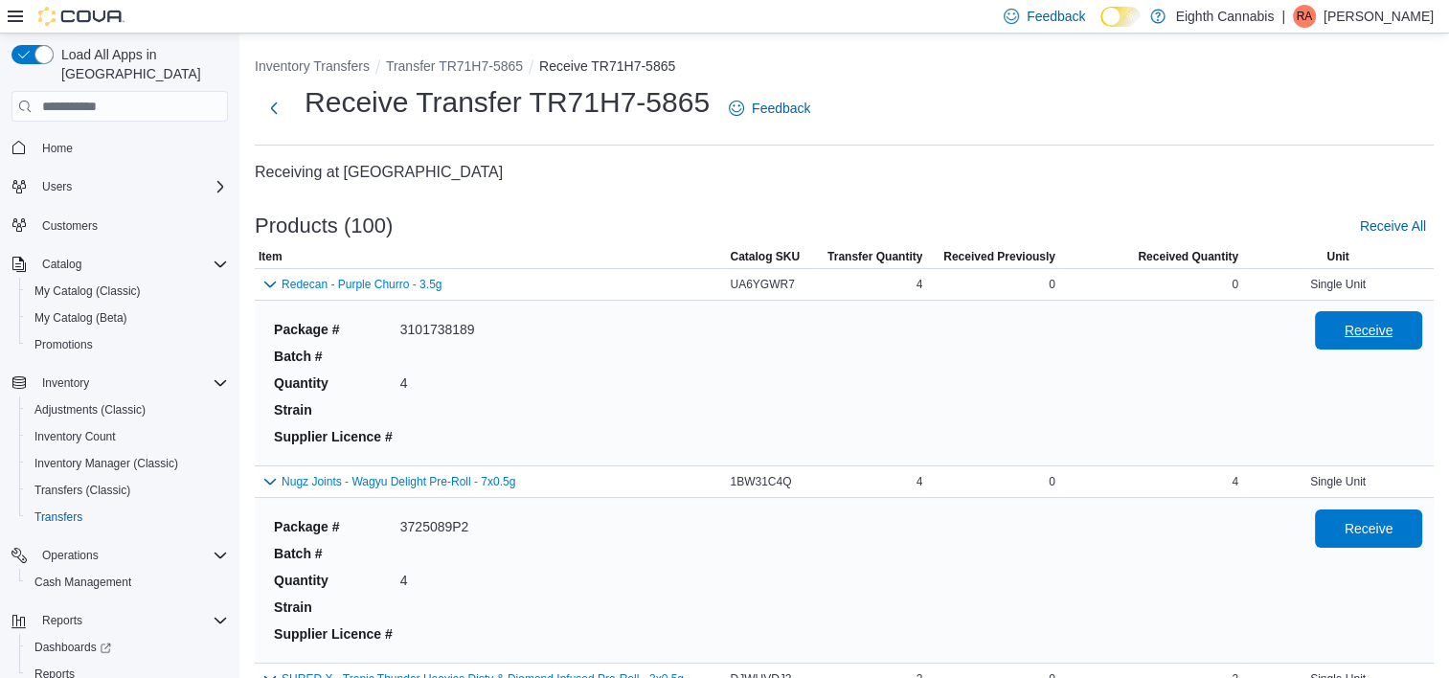
click at [1380, 330] on span "Receive" at bounding box center [1369, 330] width 49 height 19
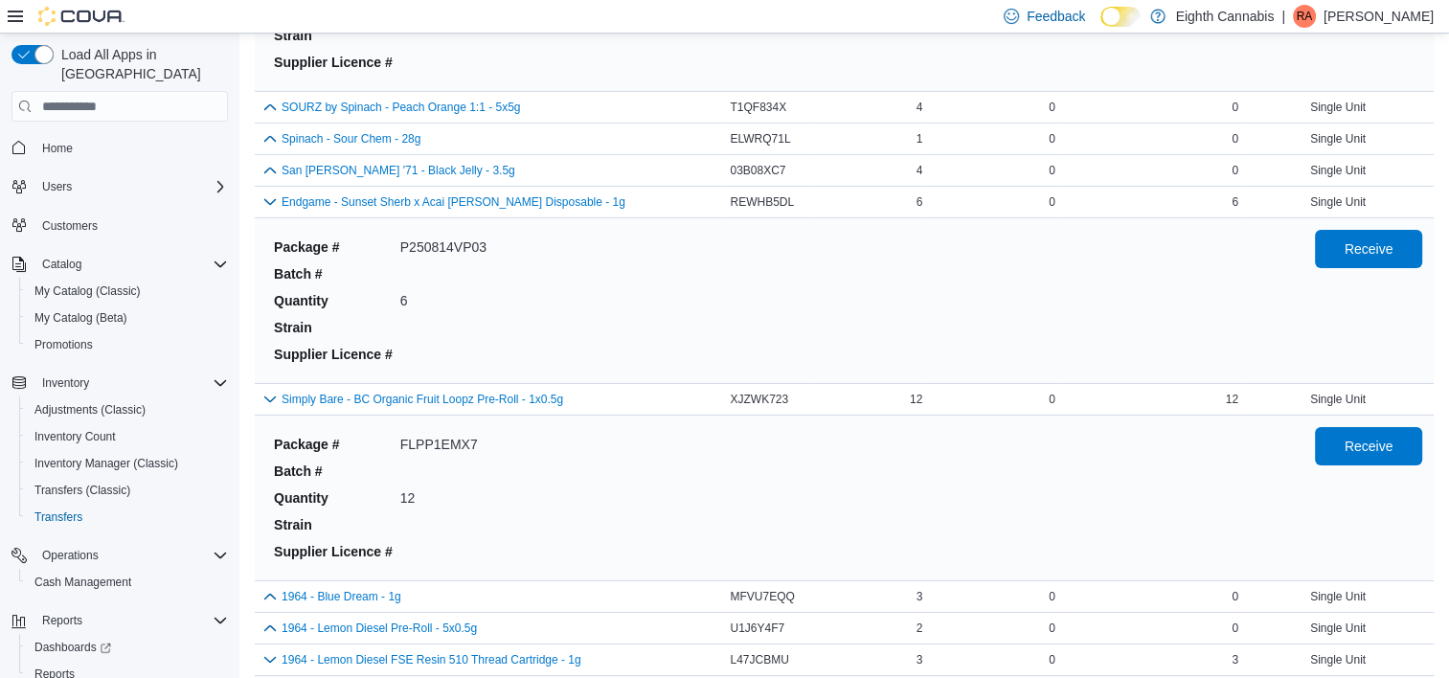
scroll to position [6846, 0]
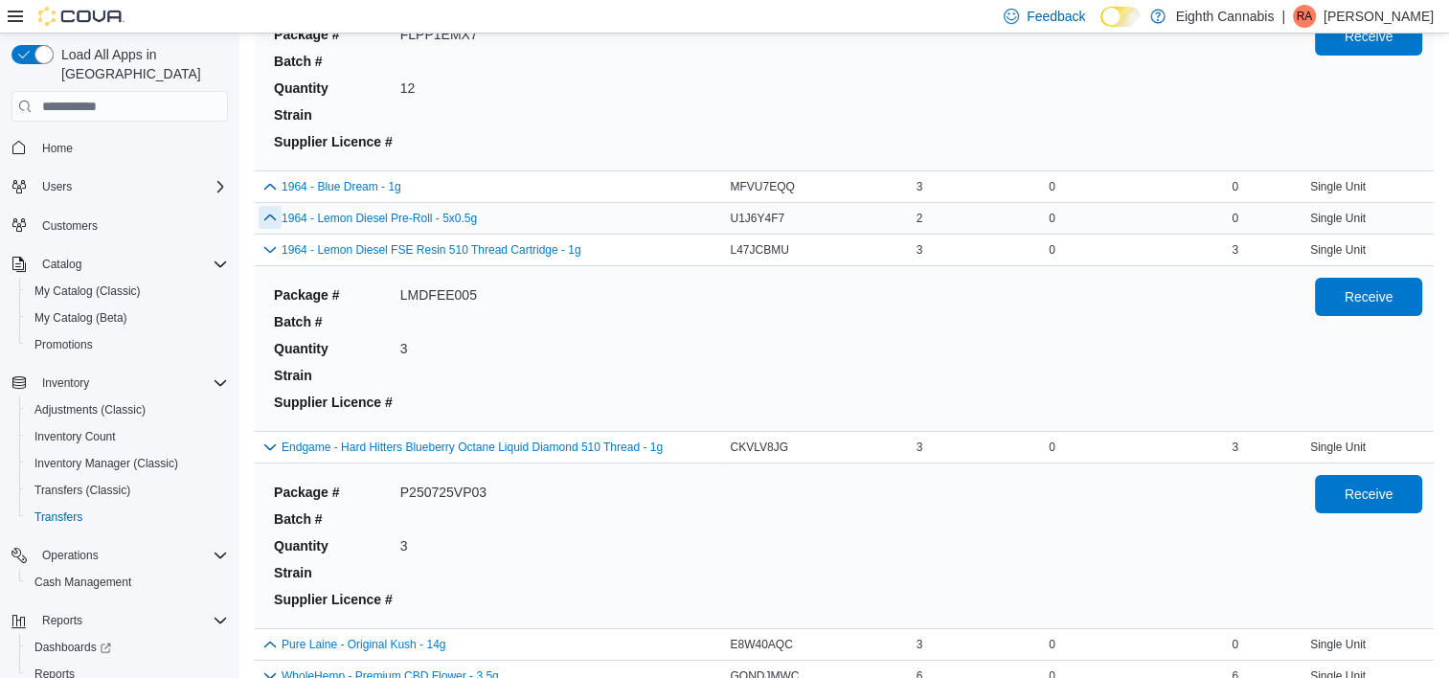
click at [274, 206] on button "button" at bounding box center [270, 217] width 23 height 23
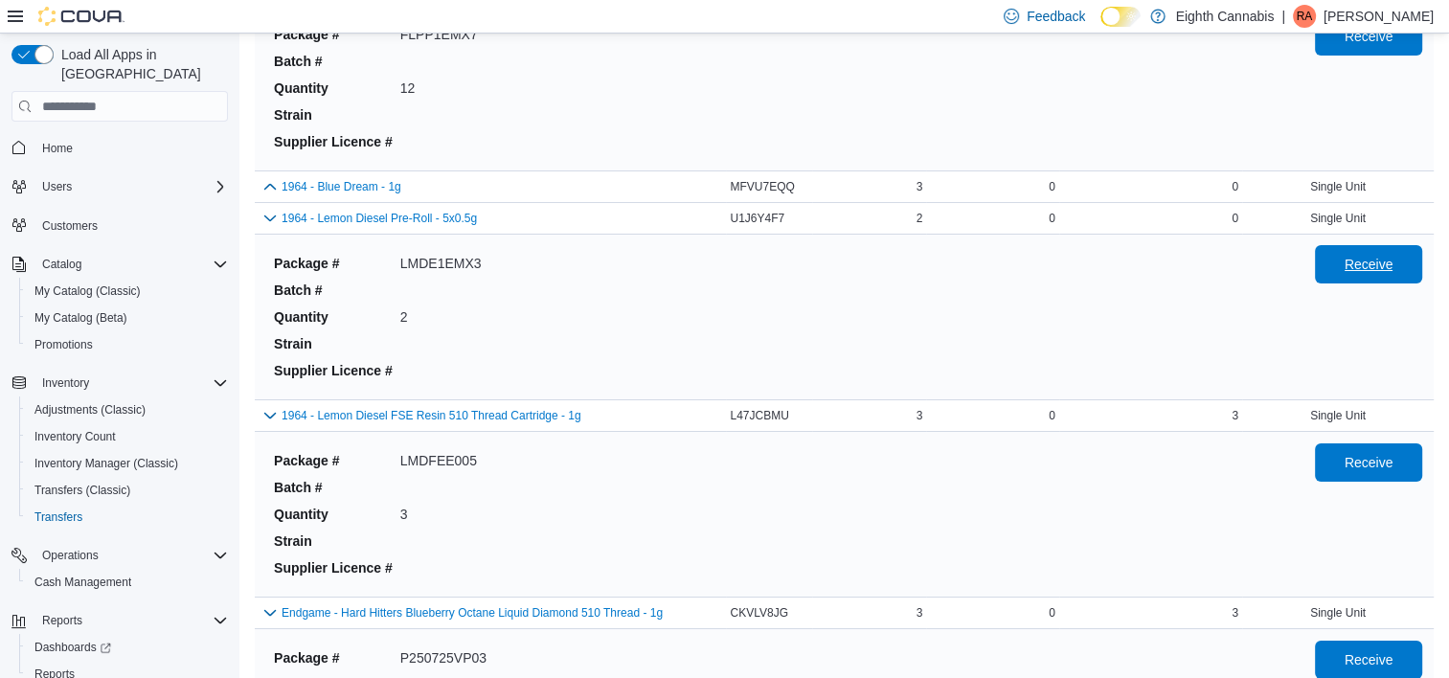
click at [1372, 257] on span "Receive" at bounding box center [1369, 264] width 49 height 19
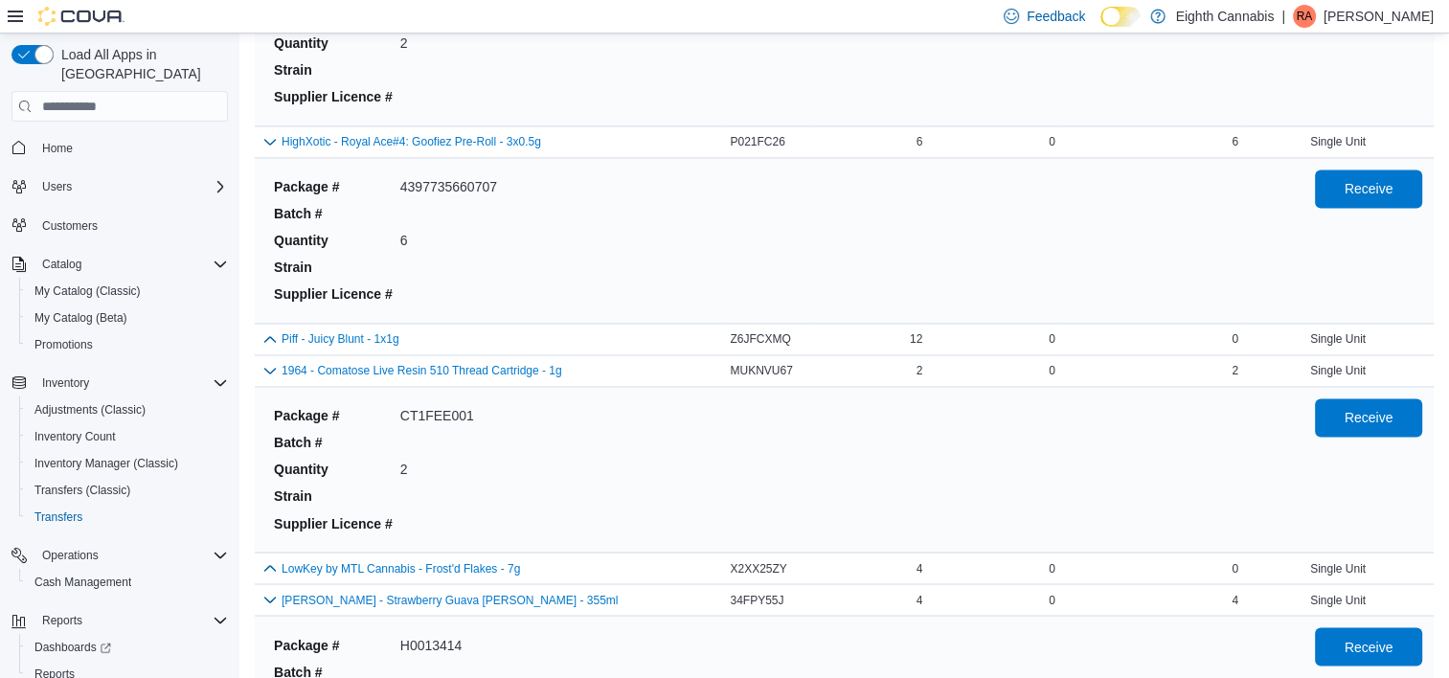
scroll to position [11003, 0]
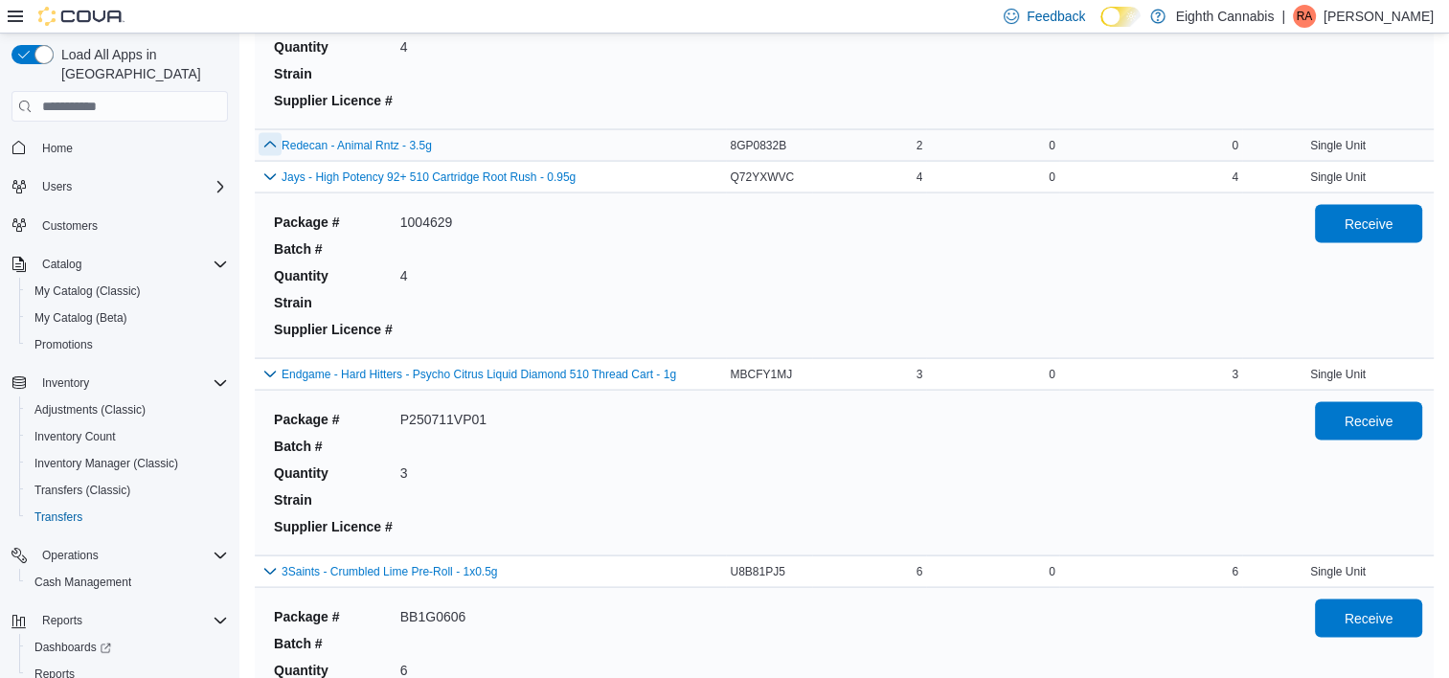
click at [280, 133] on button "button" at bounding box center [270, 144] width 23 height 23
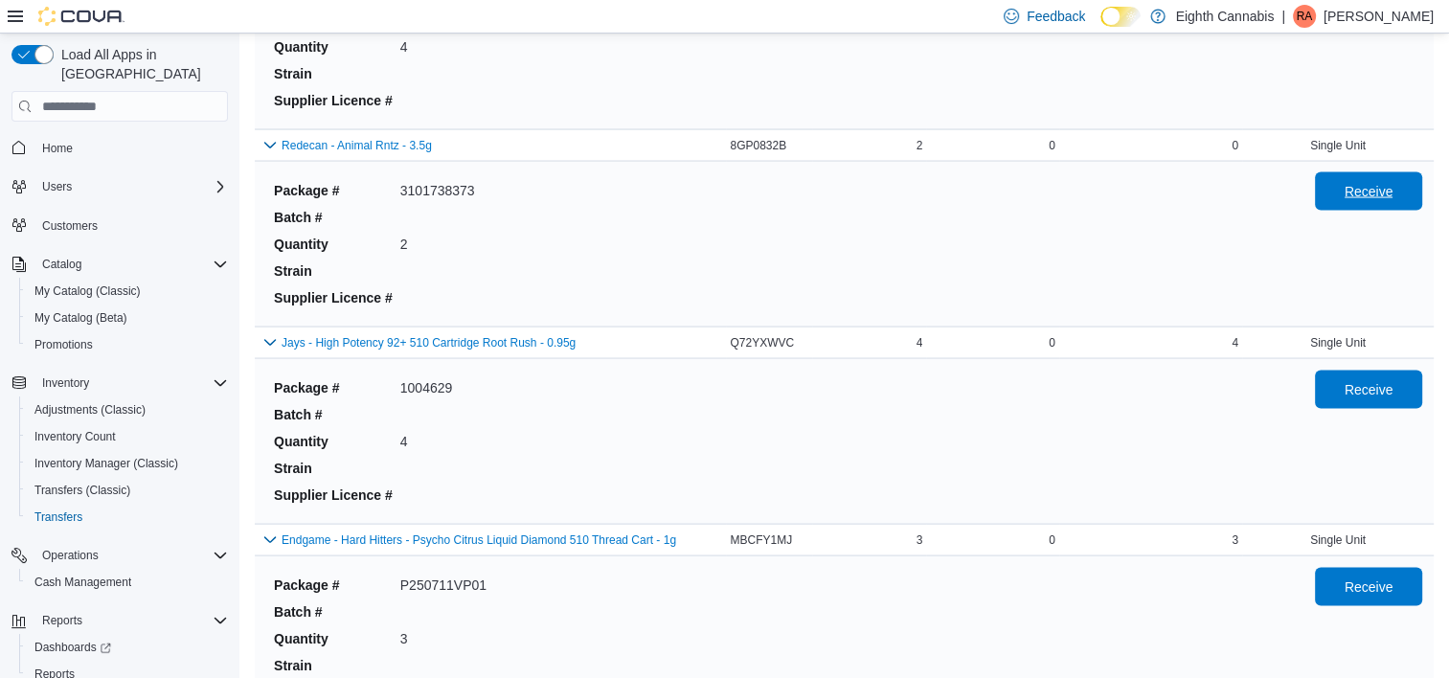
click at [1368, 182] on span "Receive" at bounding box center [1369, 191] width 49 height 19
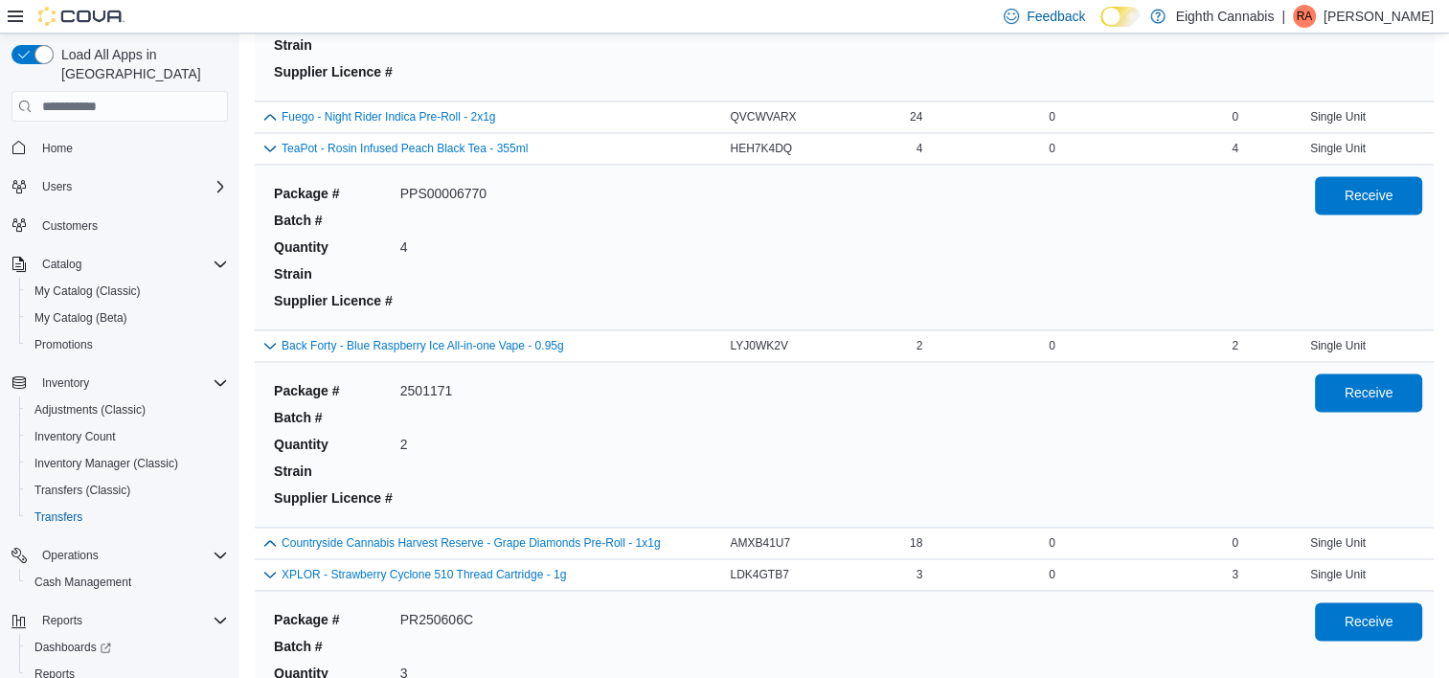
scroll to position [1283, 0]
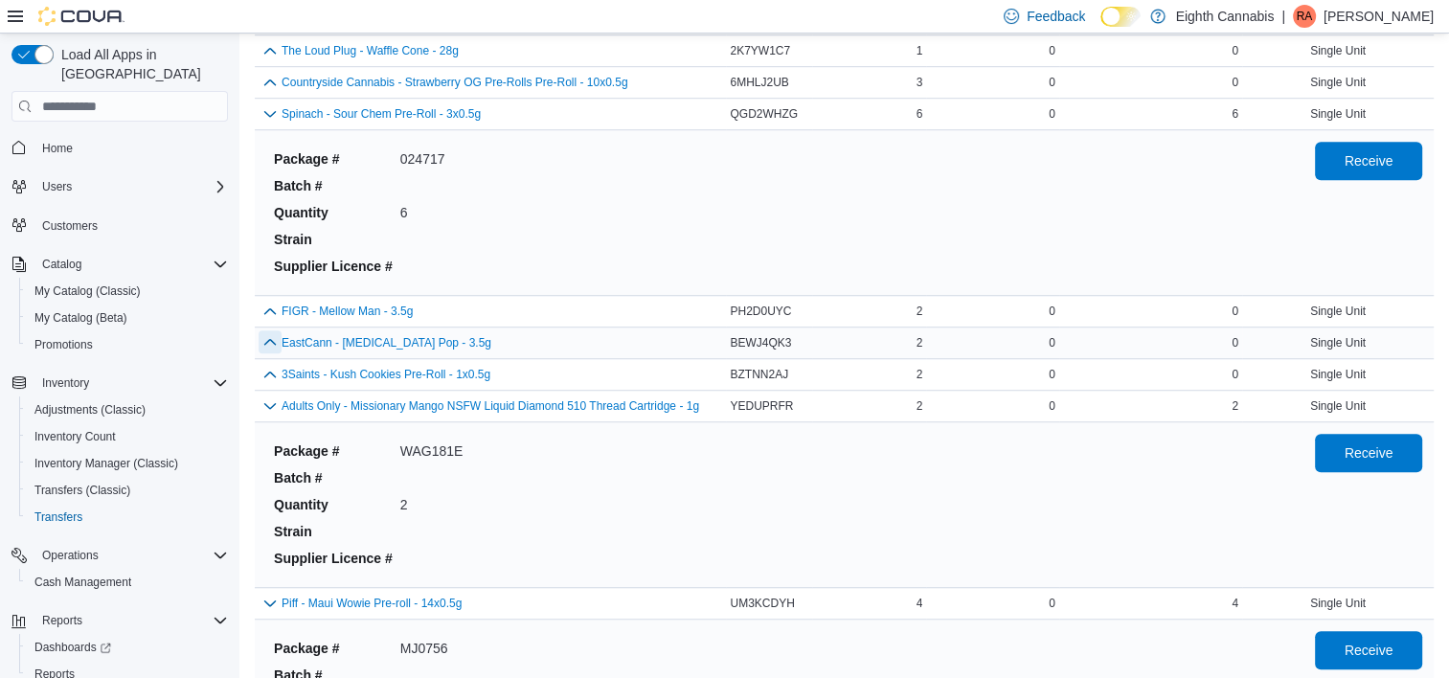
click at [272, 334] on button "button" at bounding box center [270, 341] width 23 height 23
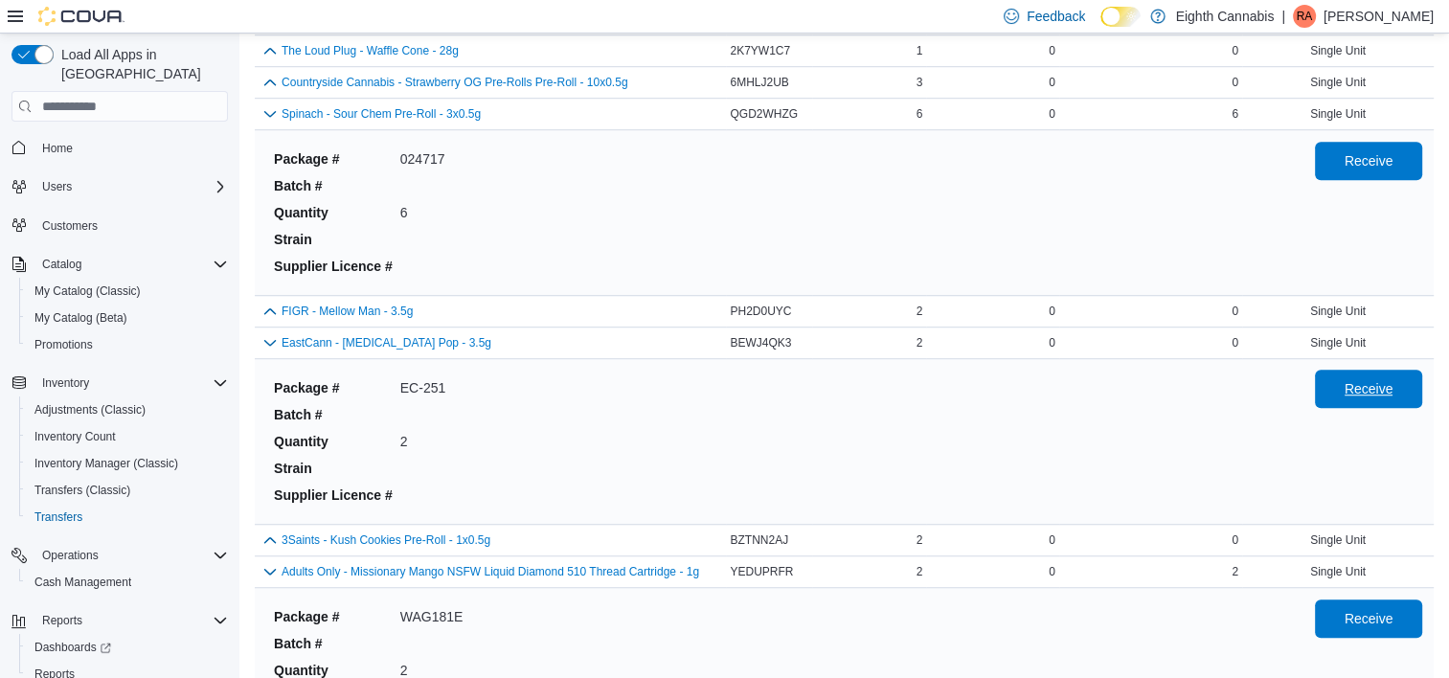
click at [1384, 404] on div "Receive" at bounding box center [1368, 442] width 107 height 142
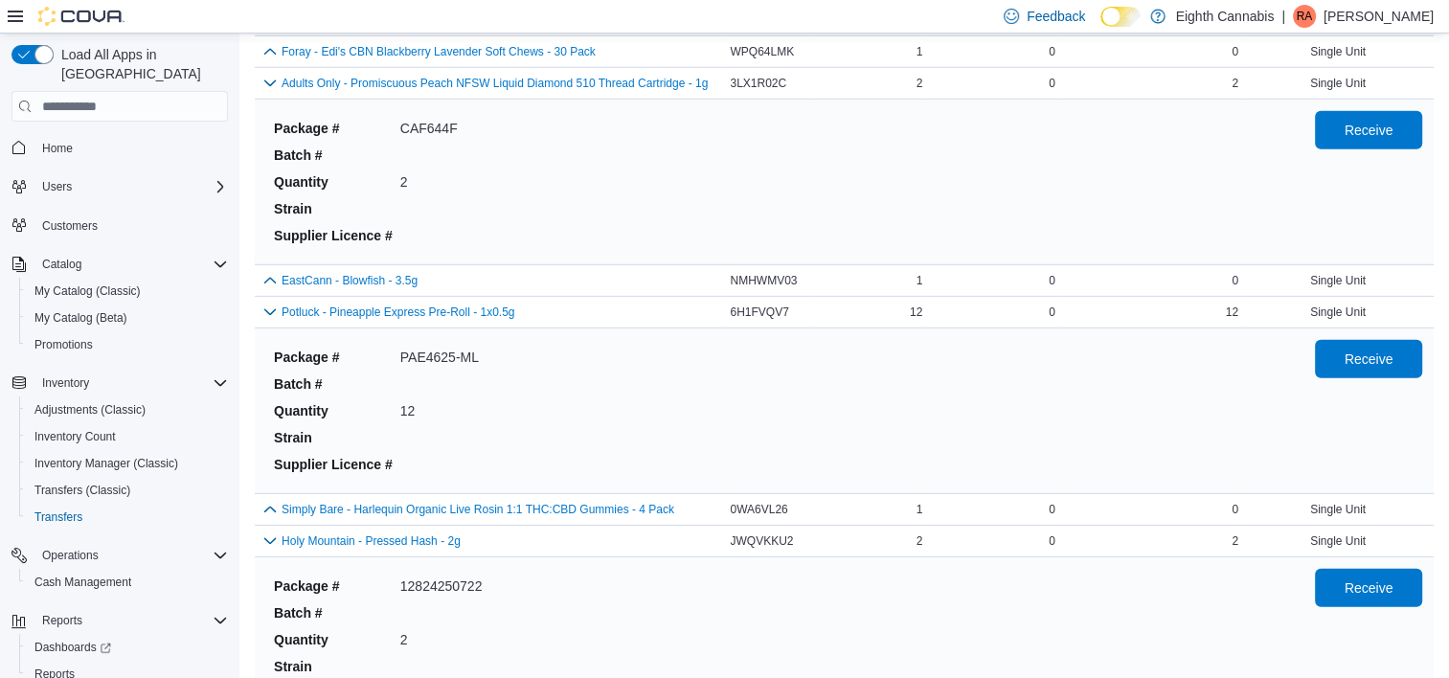
scroll to position [12873, 0]
click at [275, 268] on button "button" at bounding box center [270, 279] width 23 height 23
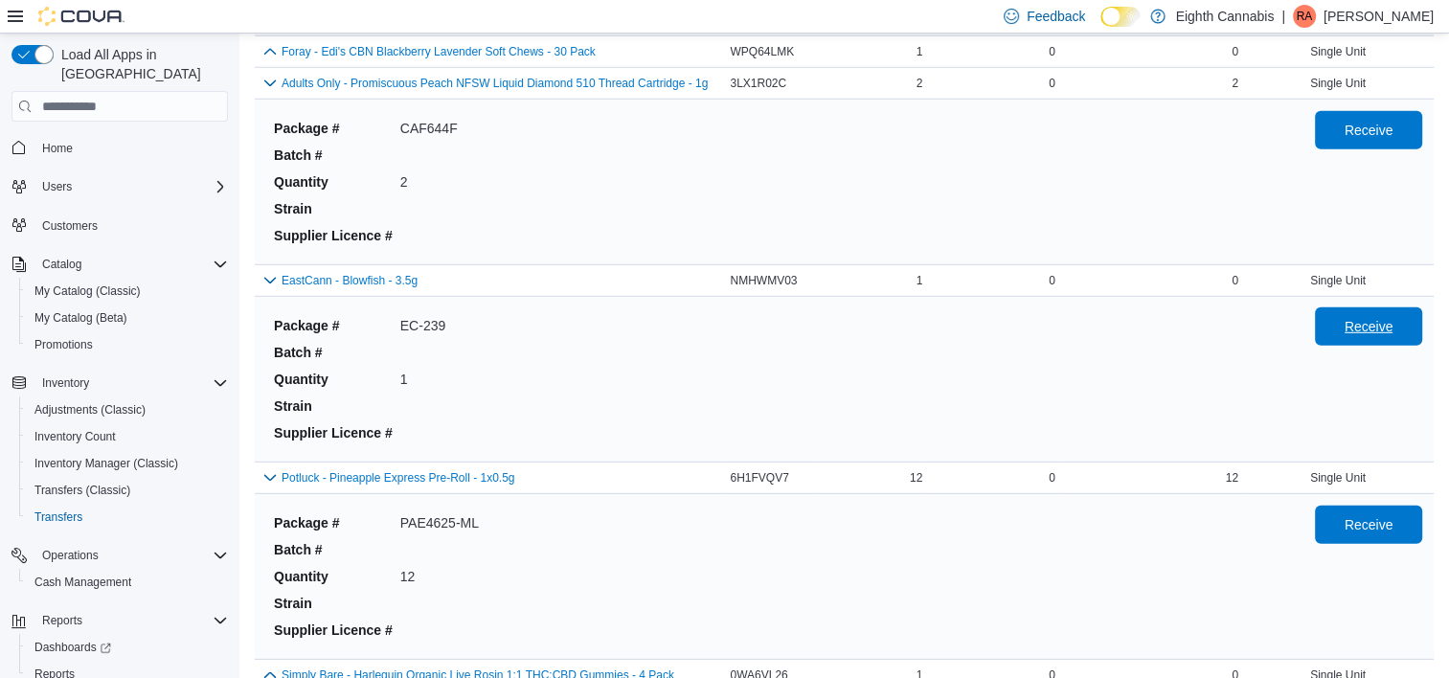
drag, startPoint x: 1379, startPoint y: 305, endPoint x: 1395, endPoint y: 298, distance: 16.7
click at [1393, 317] on span "Receive" at bounding box center [1369, 326] width 49 height 19
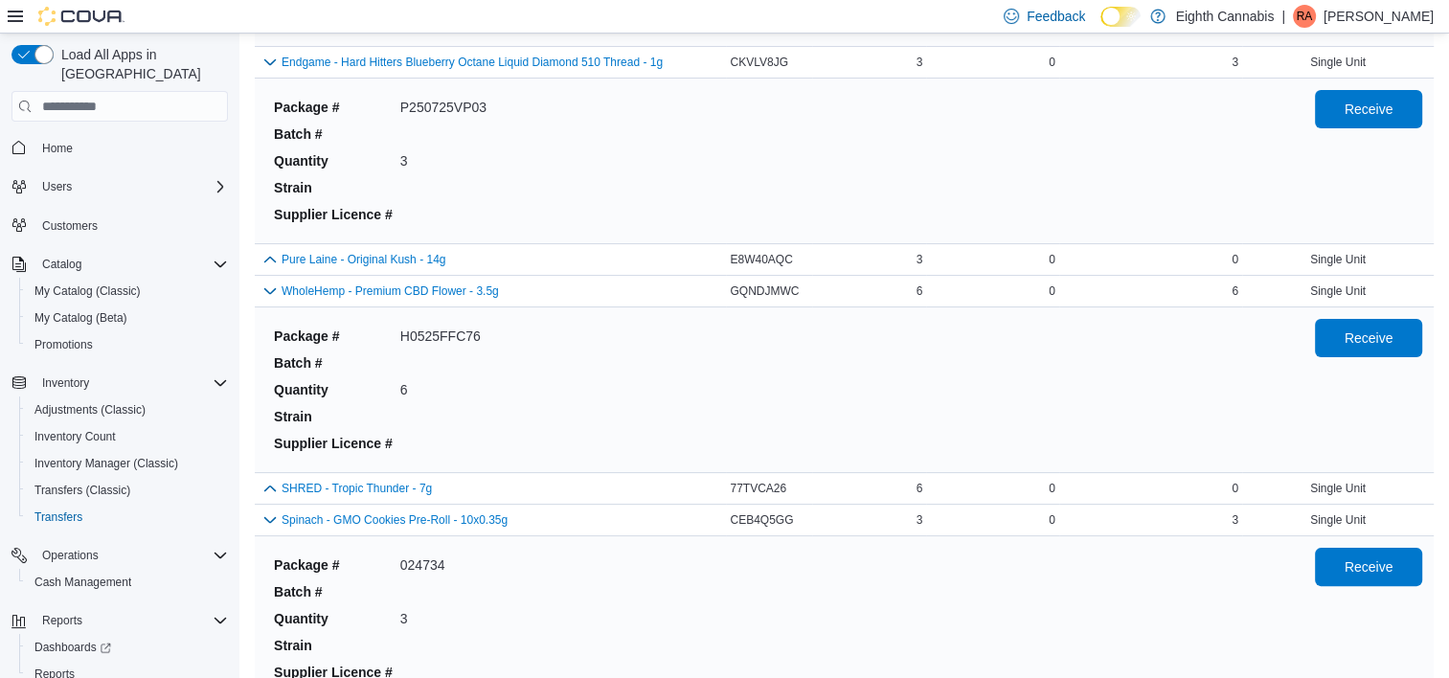
scroll to position [7916, 0]
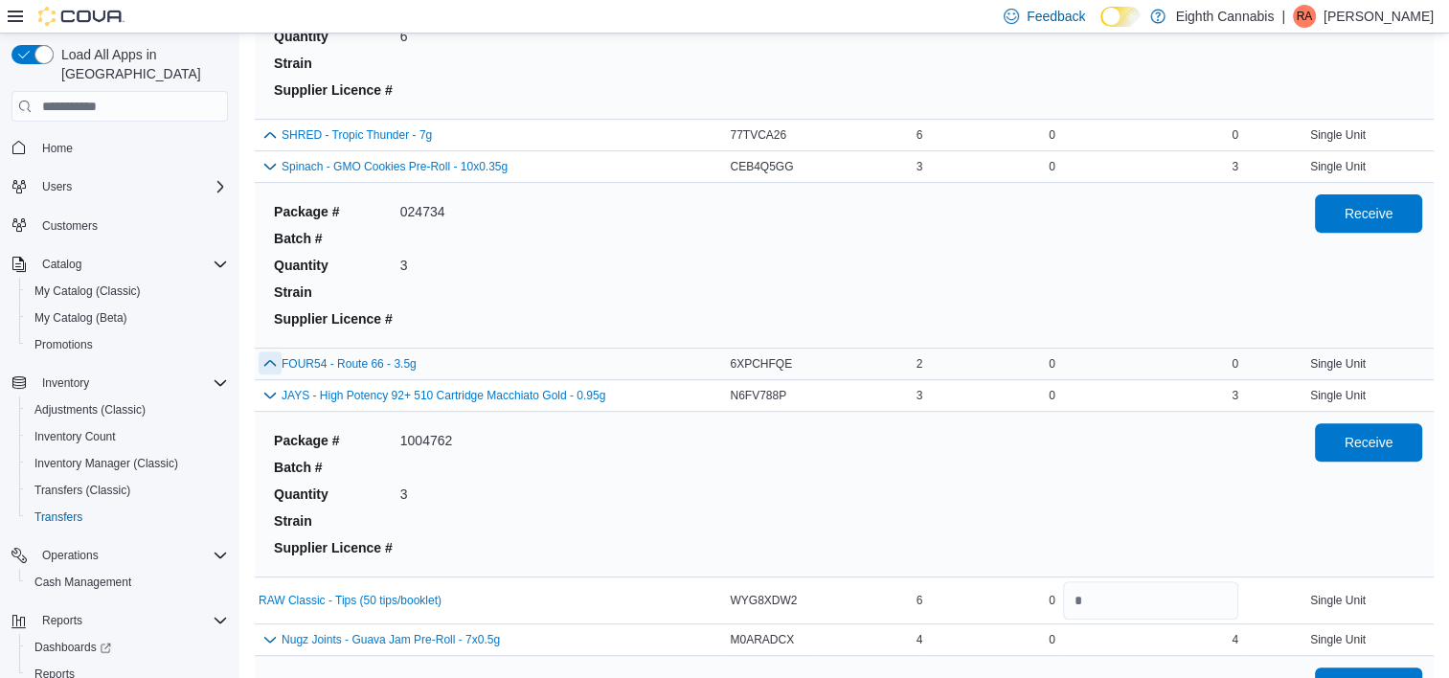
click at [276, 352] on button "button" at bounding box center [270, 363] width 23 height 23
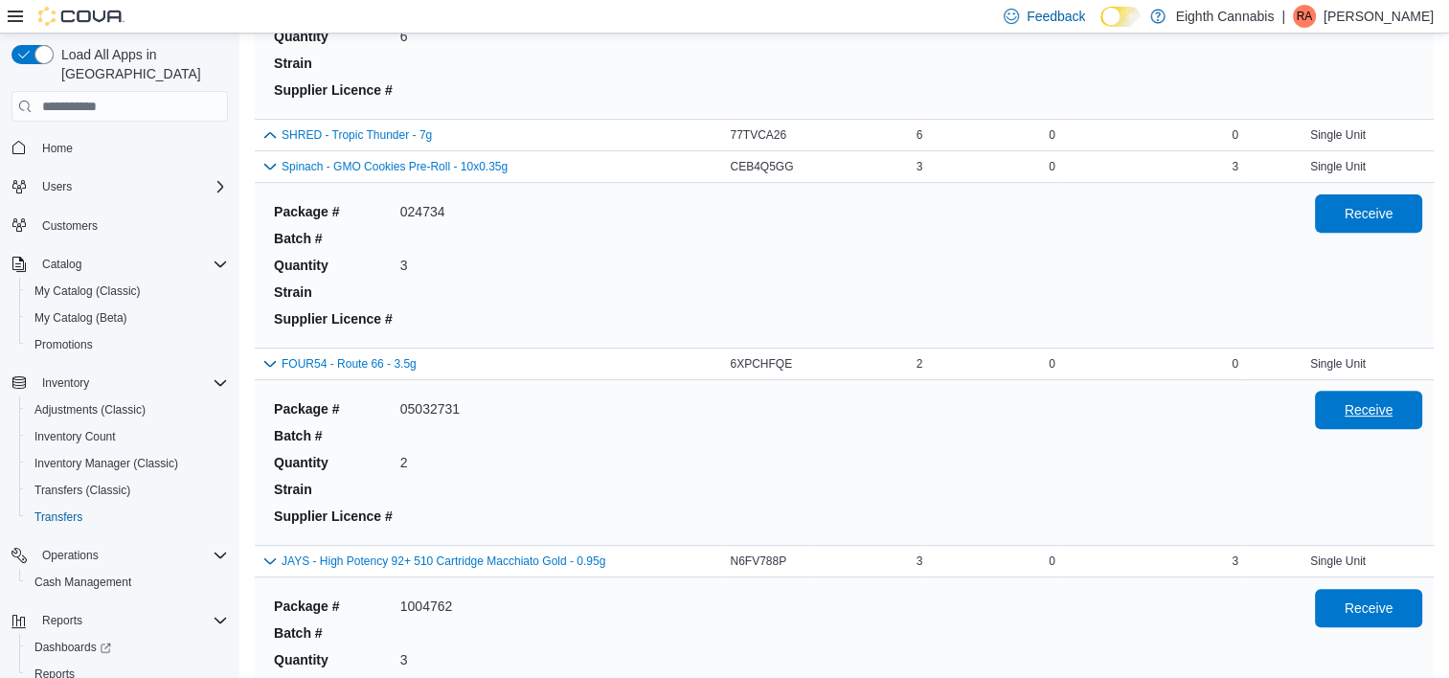
click at [1375, 400] on span "Receive" at bounding box center [1369, 409] width 49 height 19
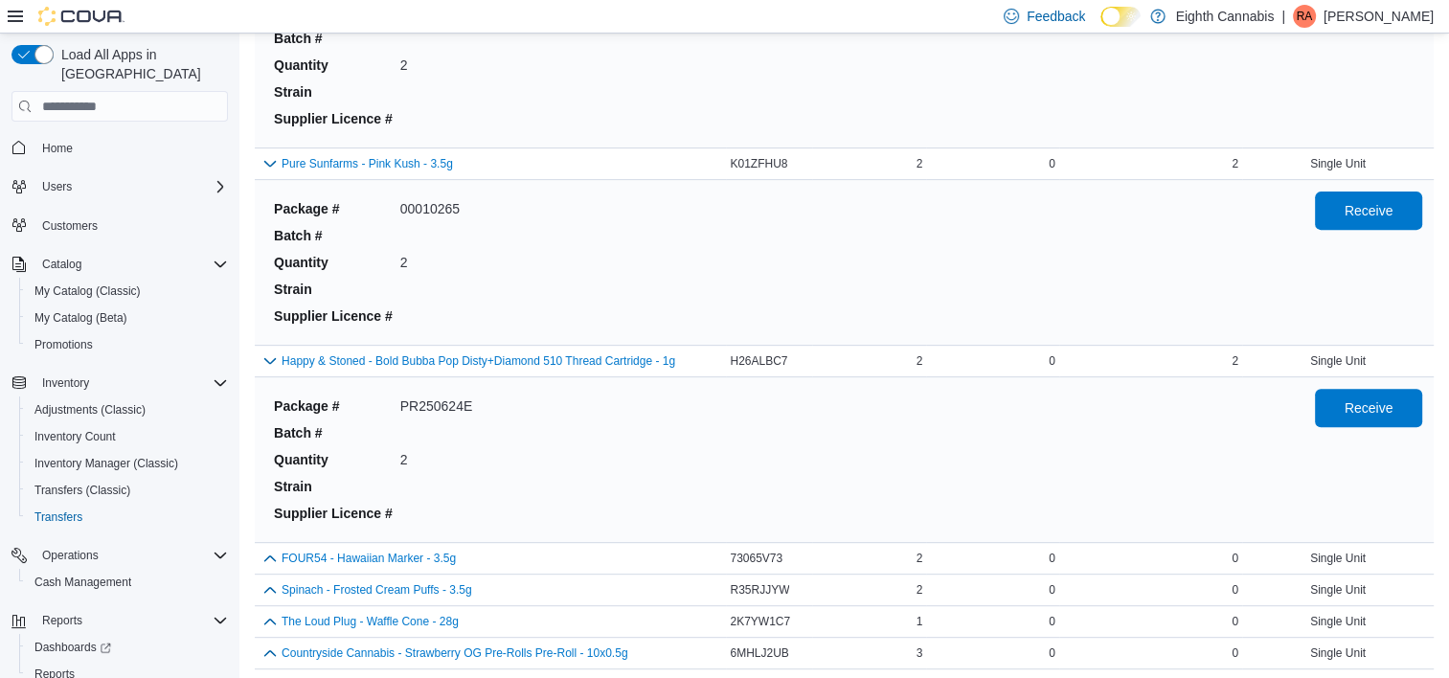
scroll to position [782, 0]
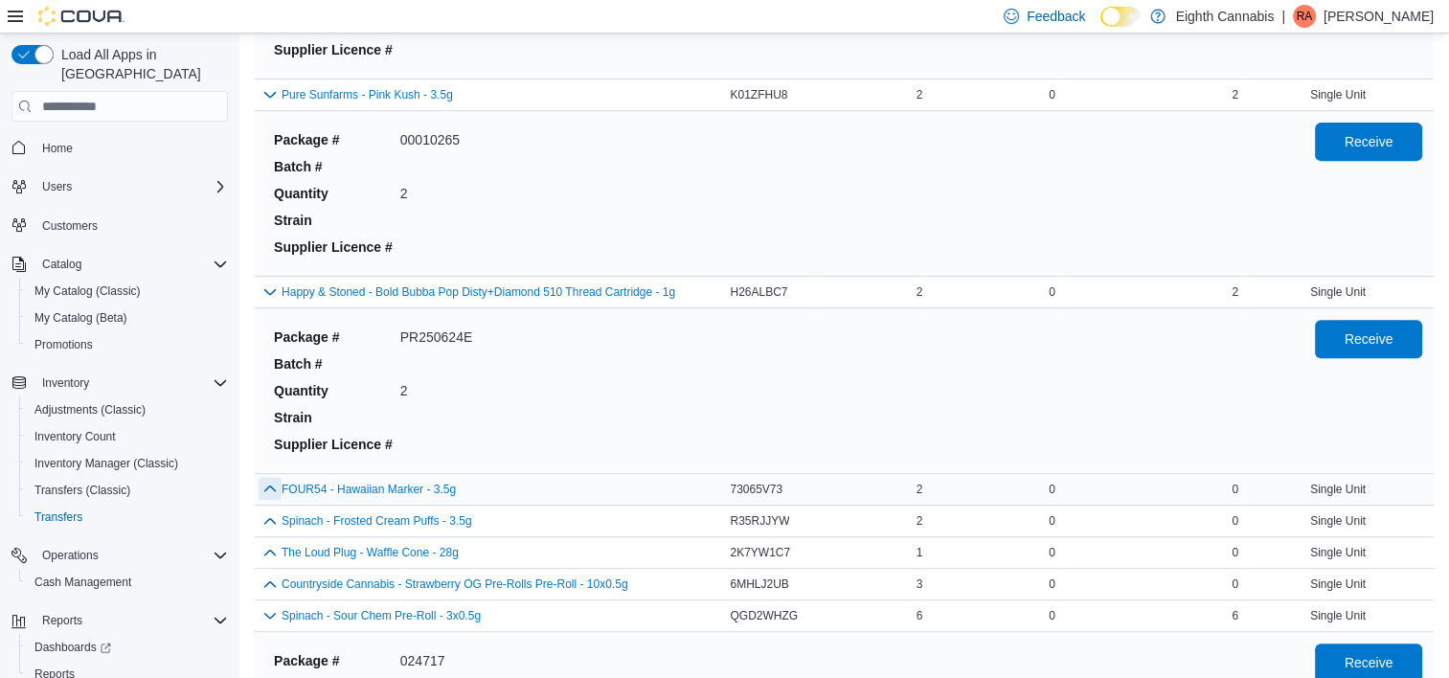
click at [261, 489] on button "button" at bounding box center [270, 488] width 23 height 23
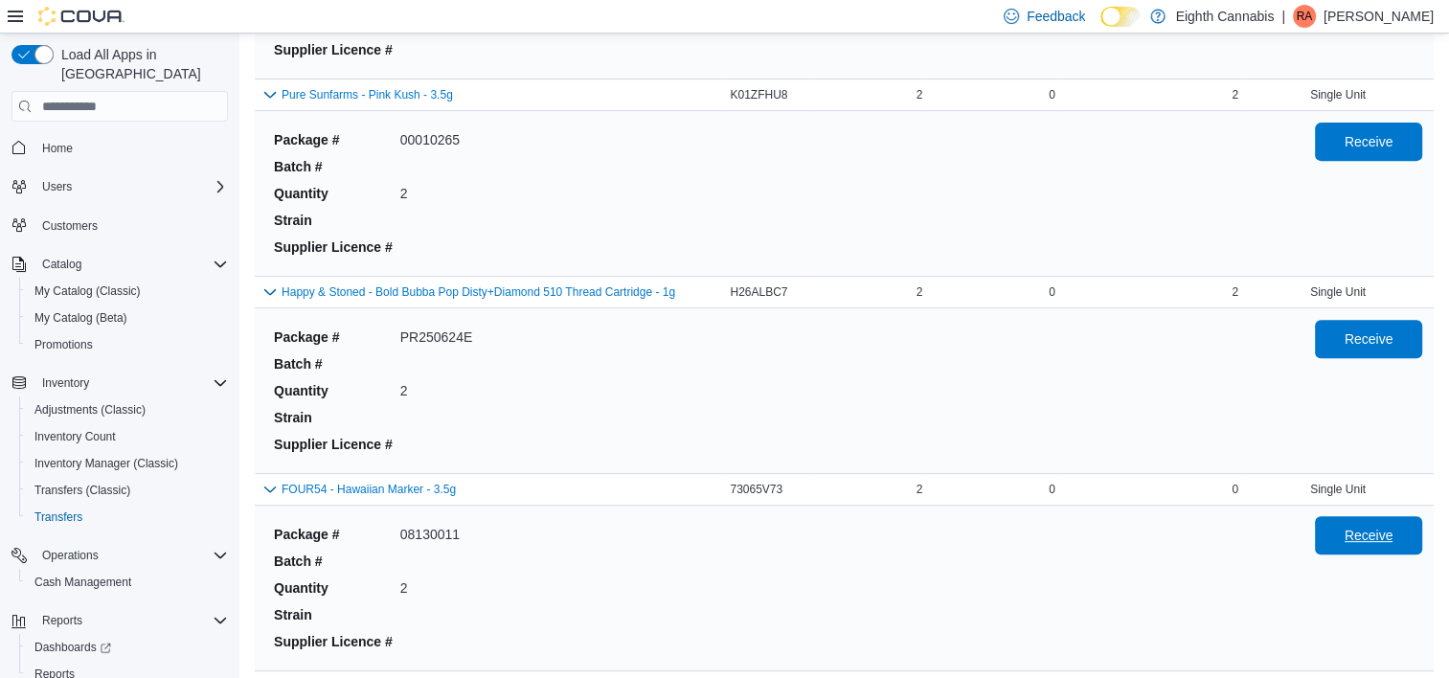
click at [1411, 540] on span "Receive" at bounding box center [1369, 535] width 84 height 38
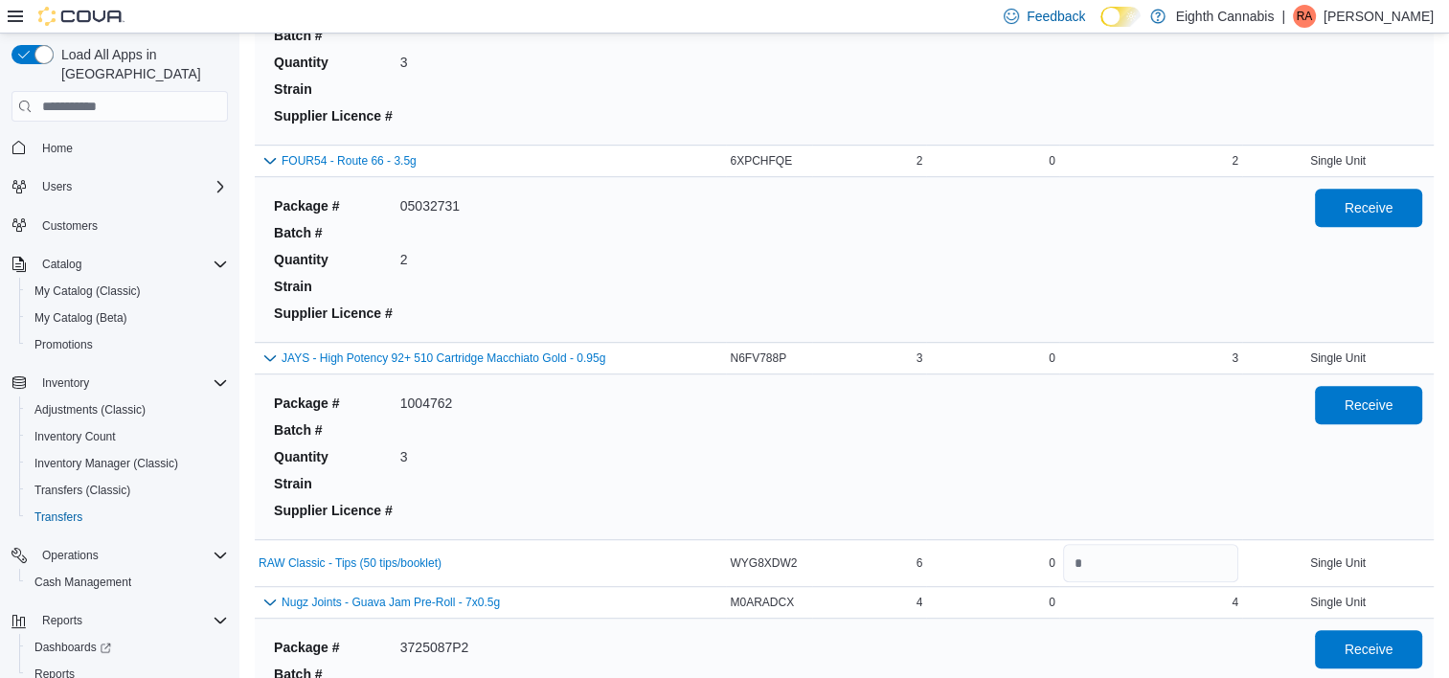
scroll to position [10202, 0]
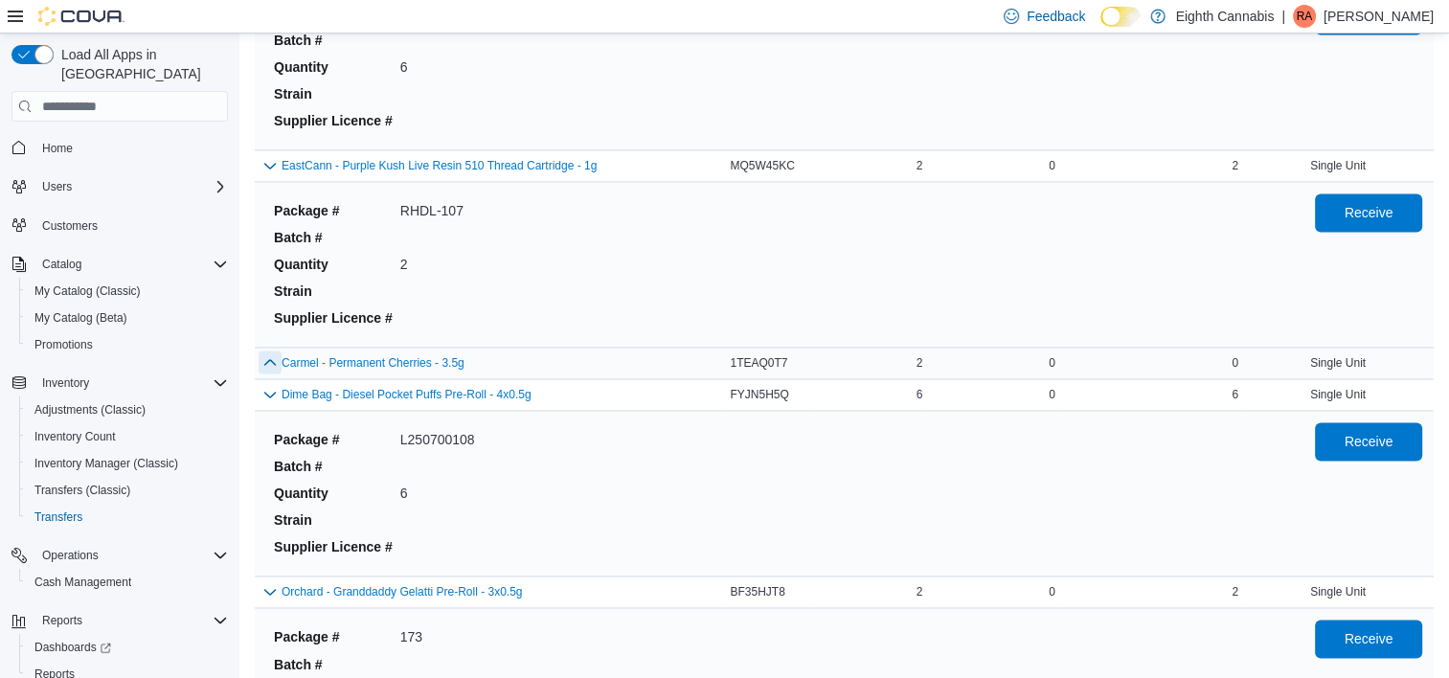
click at [276, 351] on button "button" at bounding box center [270, 362] width 23 height 23
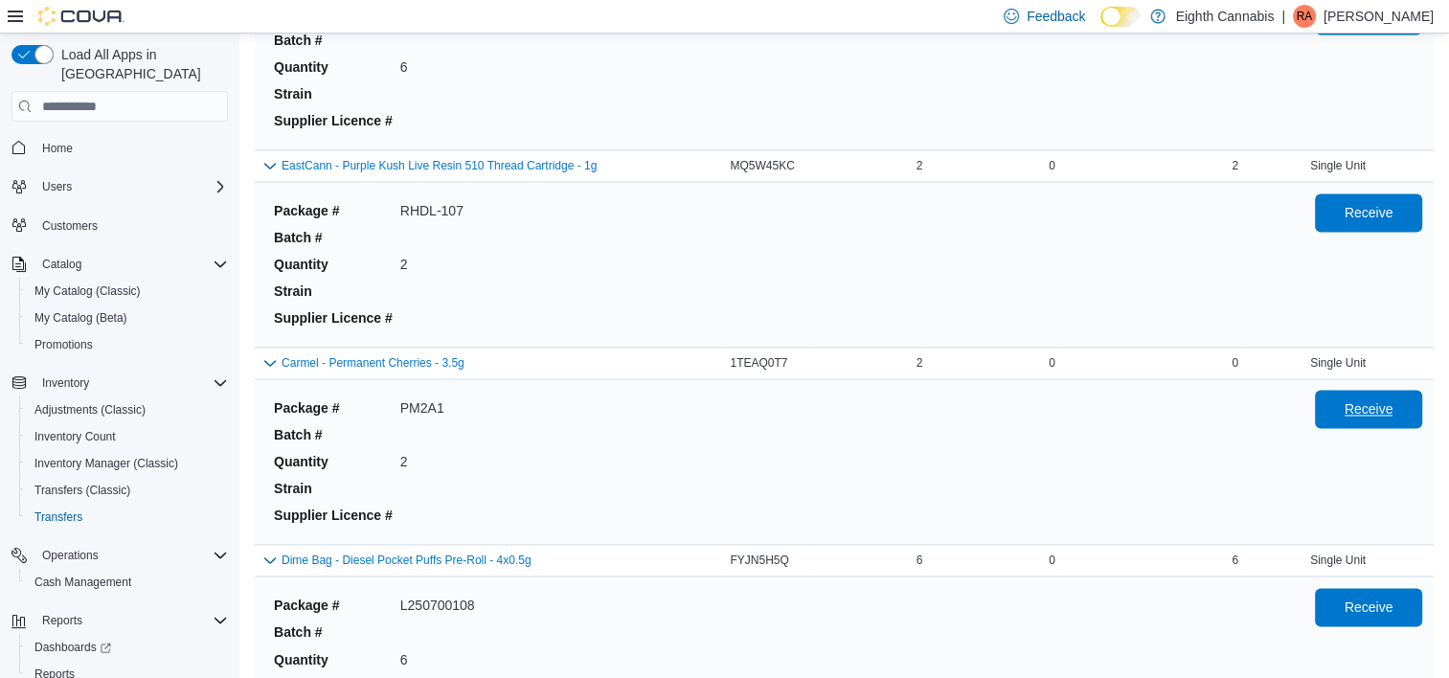
click at [1352, 398] on span "Receive" at bounding box center [1369, 409] width 84 height 38
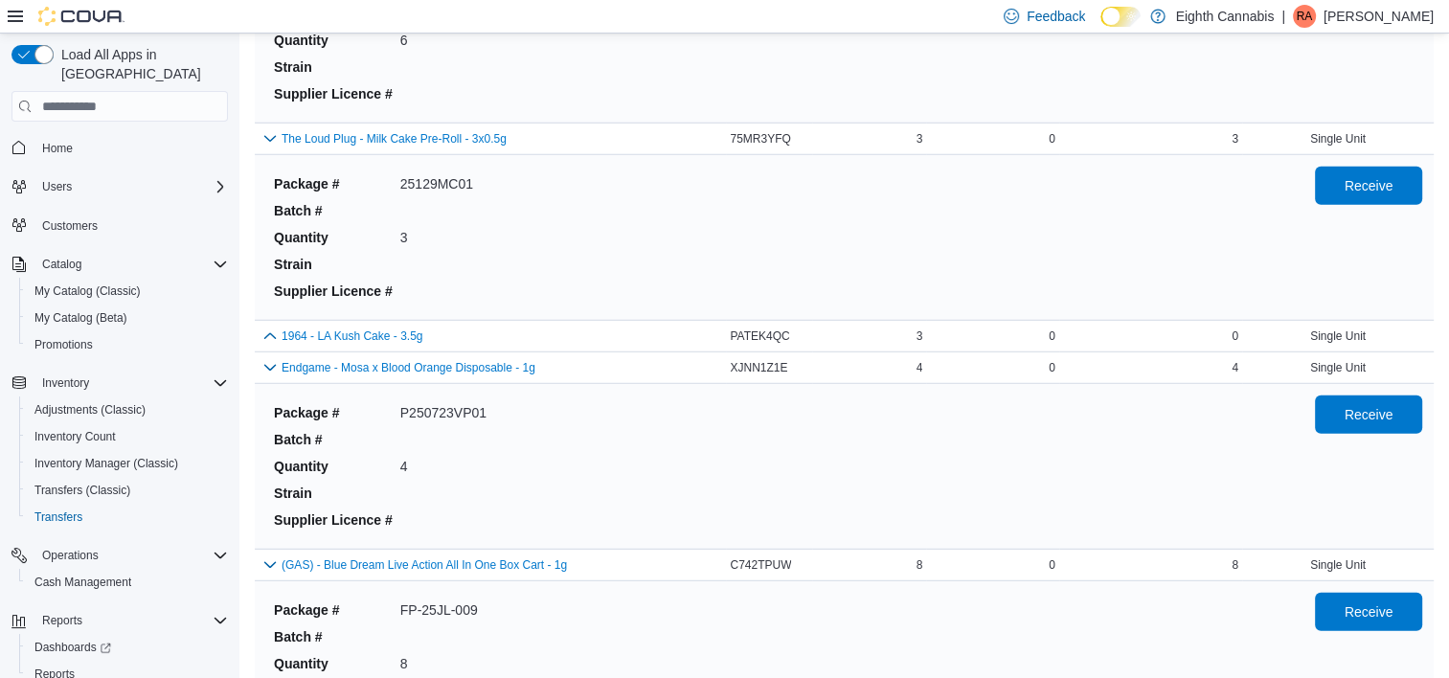
scroll to position [6584, 0]
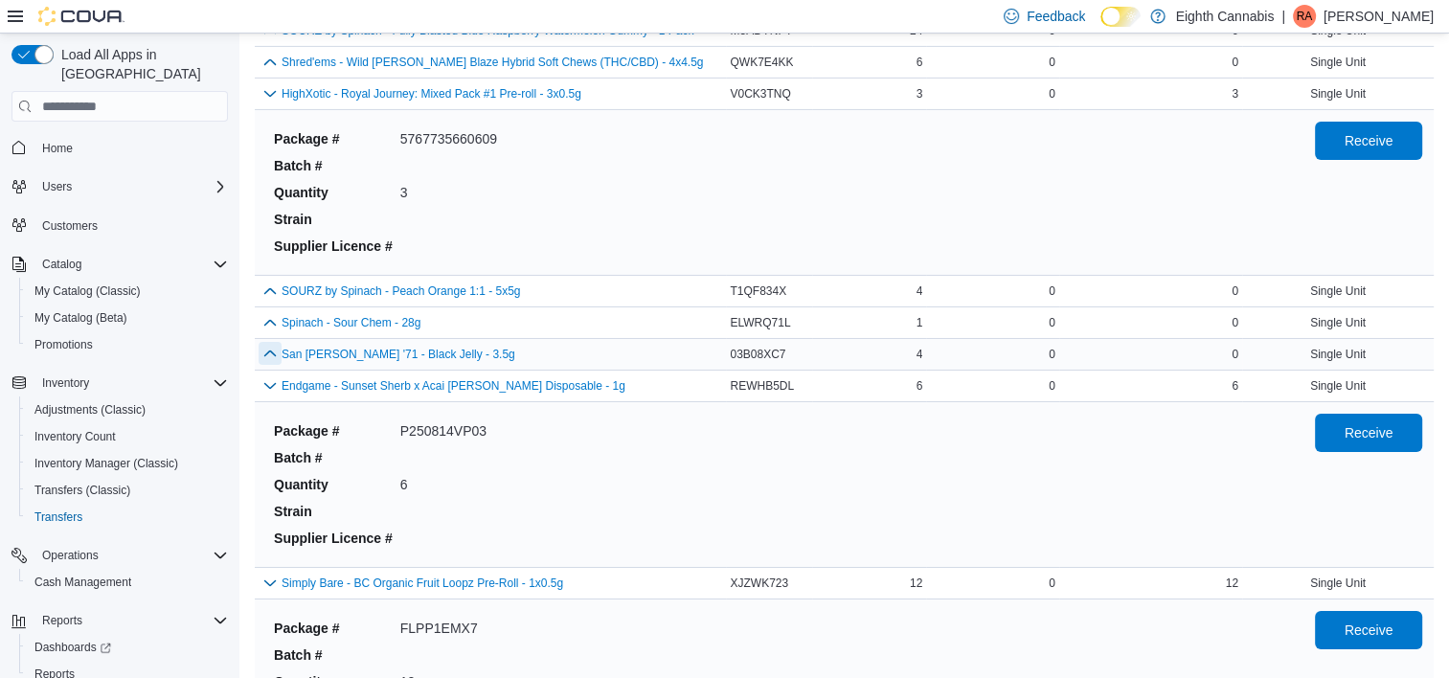
click at [264, 342] on button "button" at bounding box center [270, 353] width 23 height 23
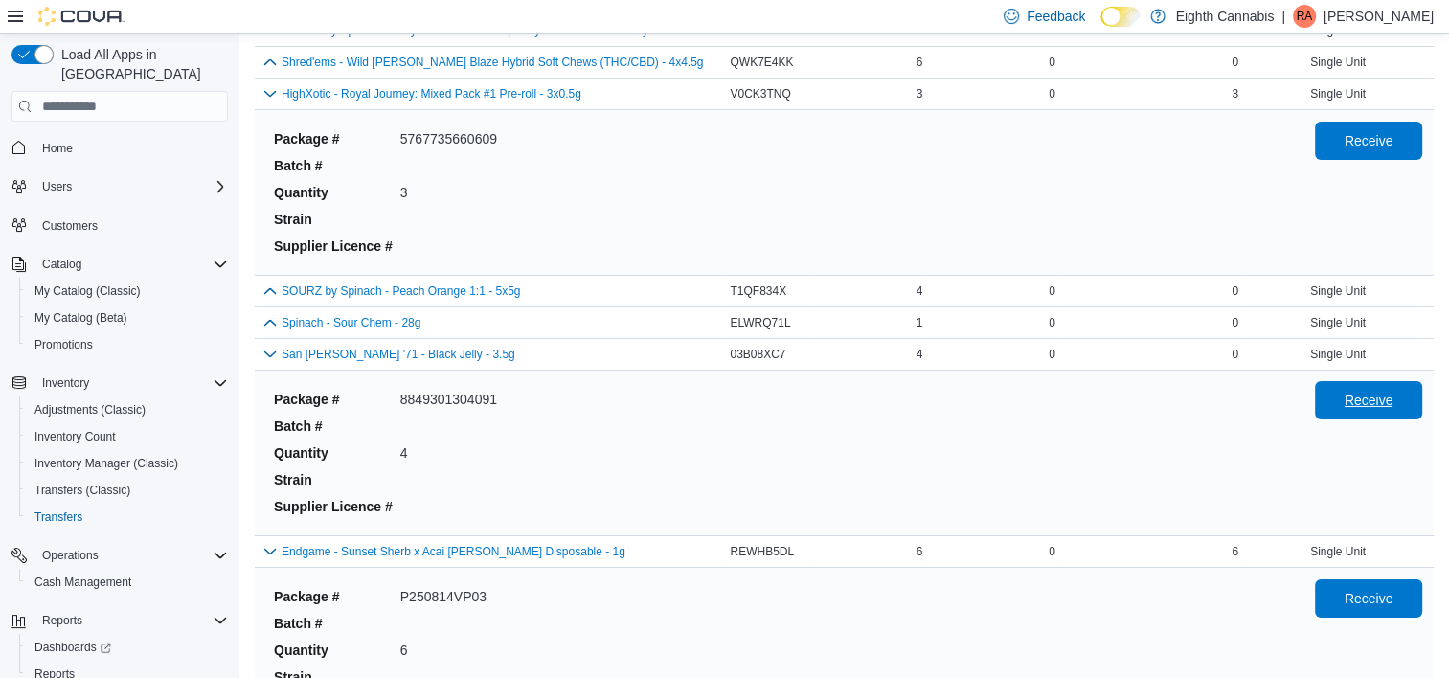
click at [1367, 402] on span "Receive" at bounding box center [1369, 400] width 84 height 38
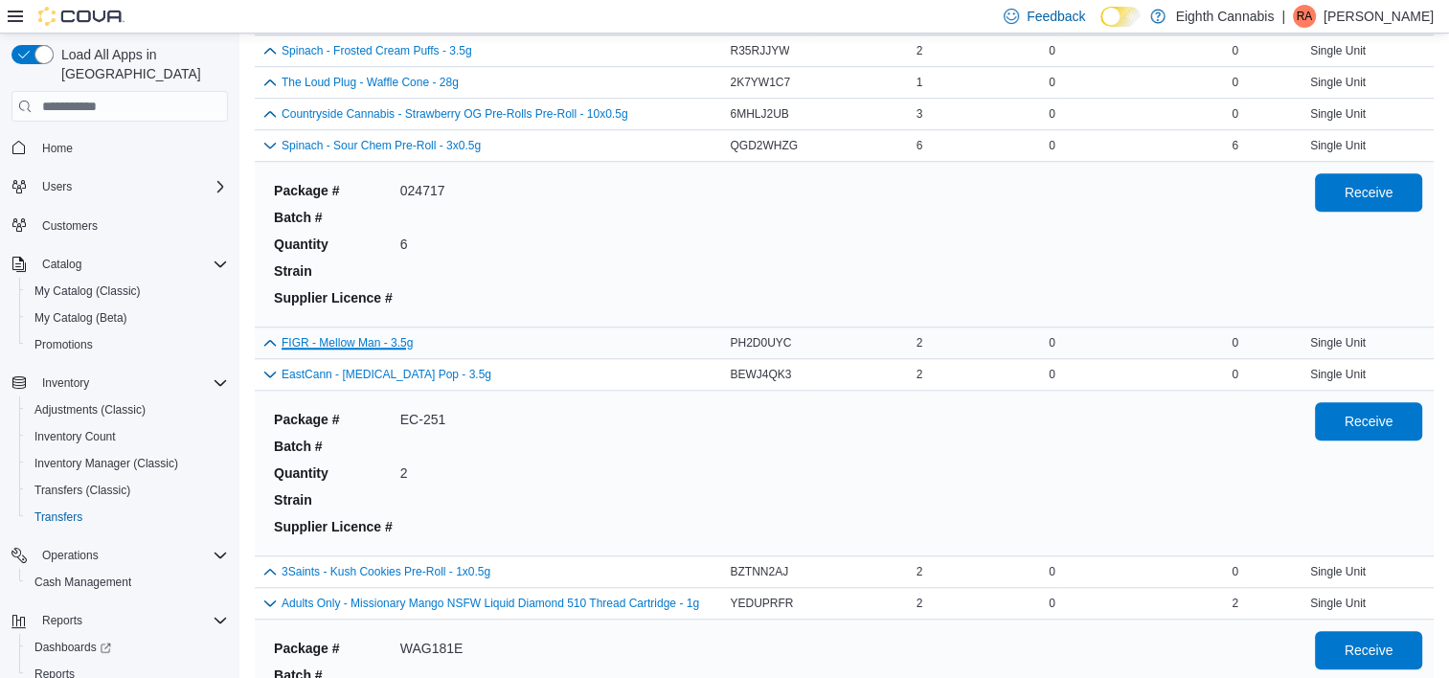
click at [286, 338] on button "FIGR - Mellow Man - 3.5g" at bounding box center [347, 342] width 131 height 13
click at [268, 333] on button "button" at bounding box center [270, 341] width 23 height 23
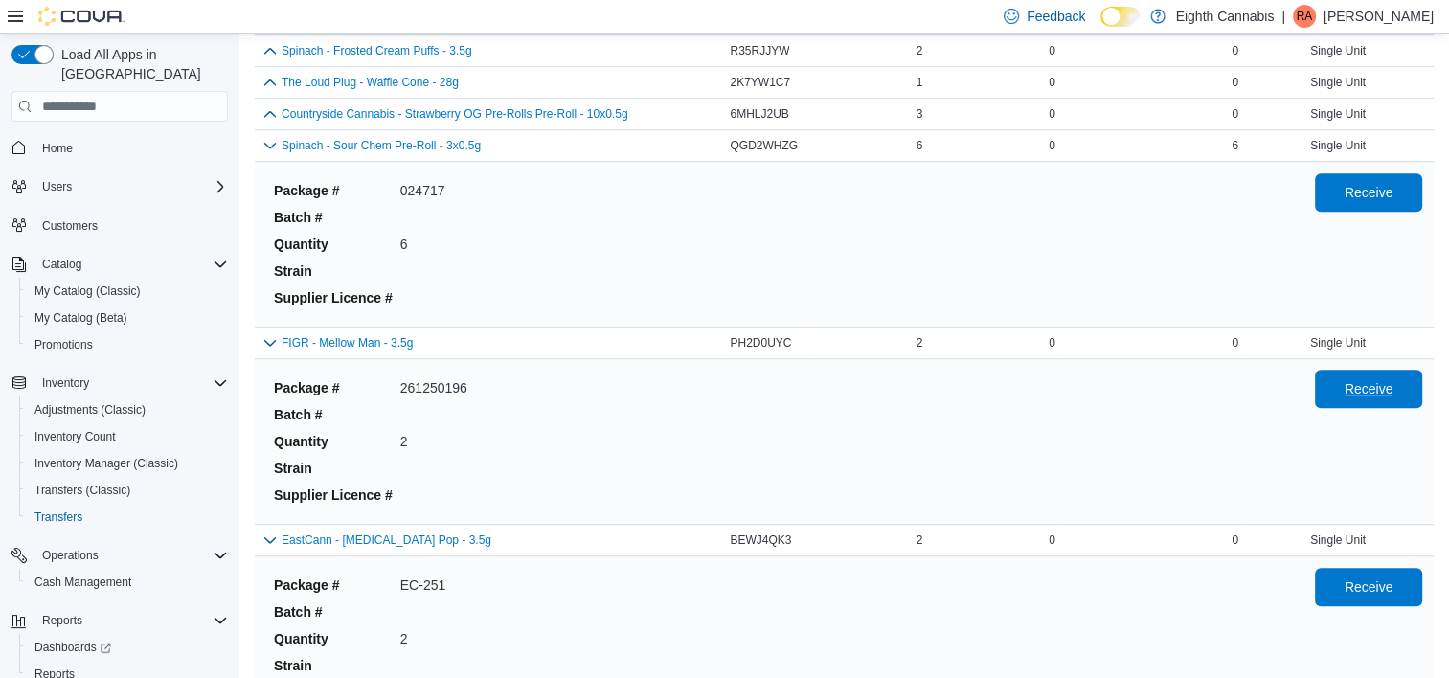
click at [1375, 370] on span "Receive" at bounding box center [1369, 389] width 84 height 38
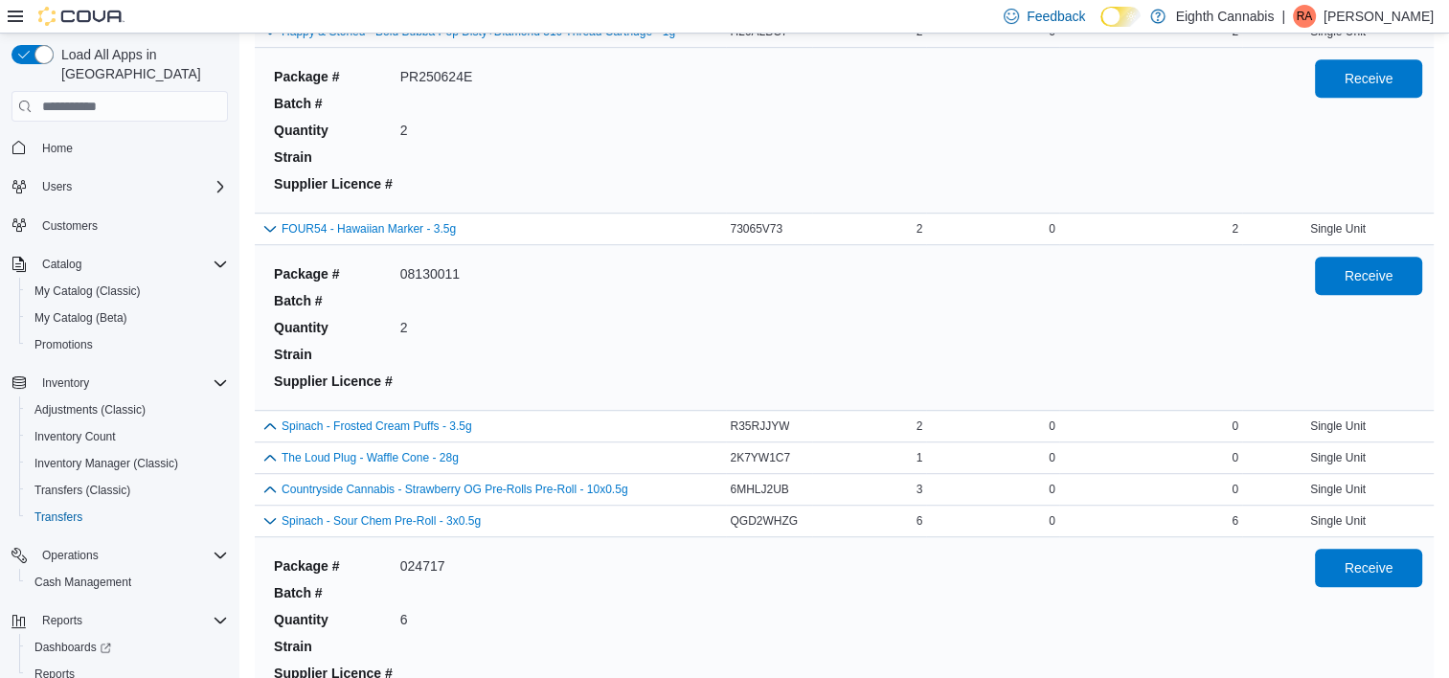
scroll to position [1087, 0]
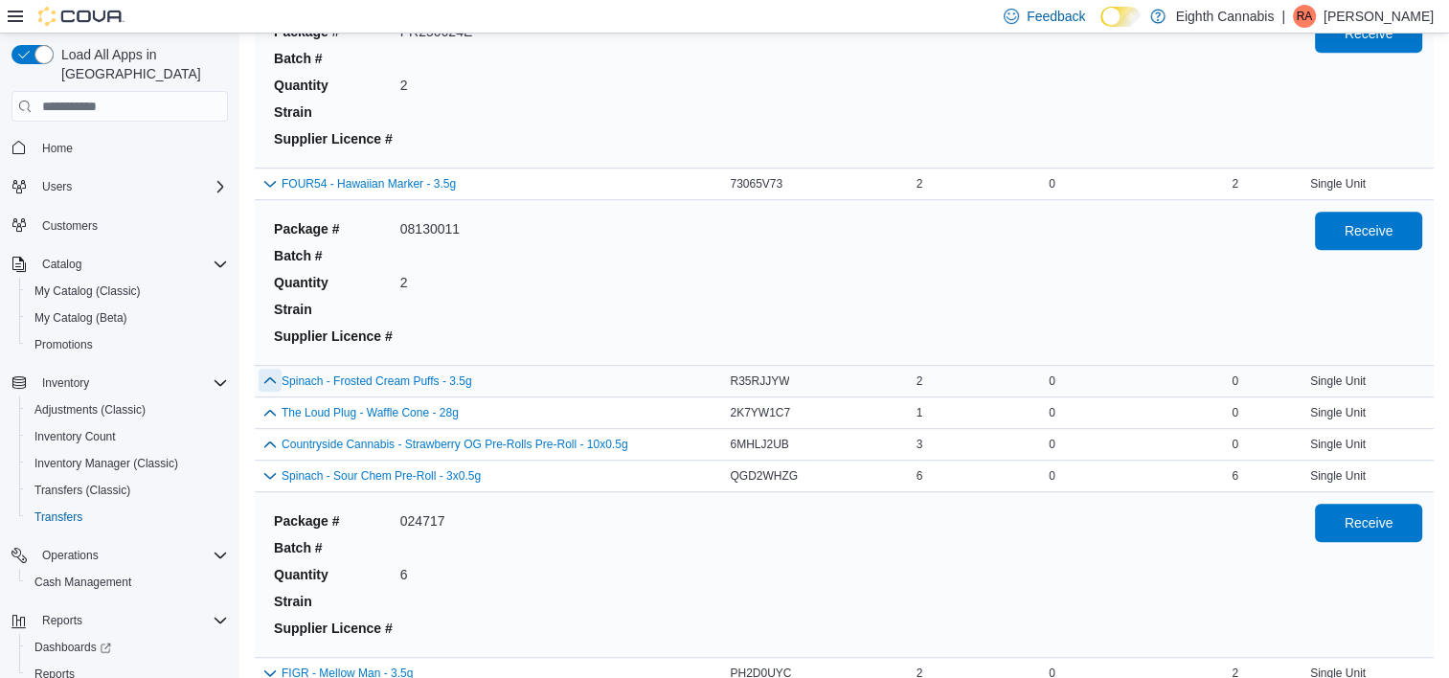
click at [276, 373] on button "button" at bounding box center [270, 380] width 23 height 23
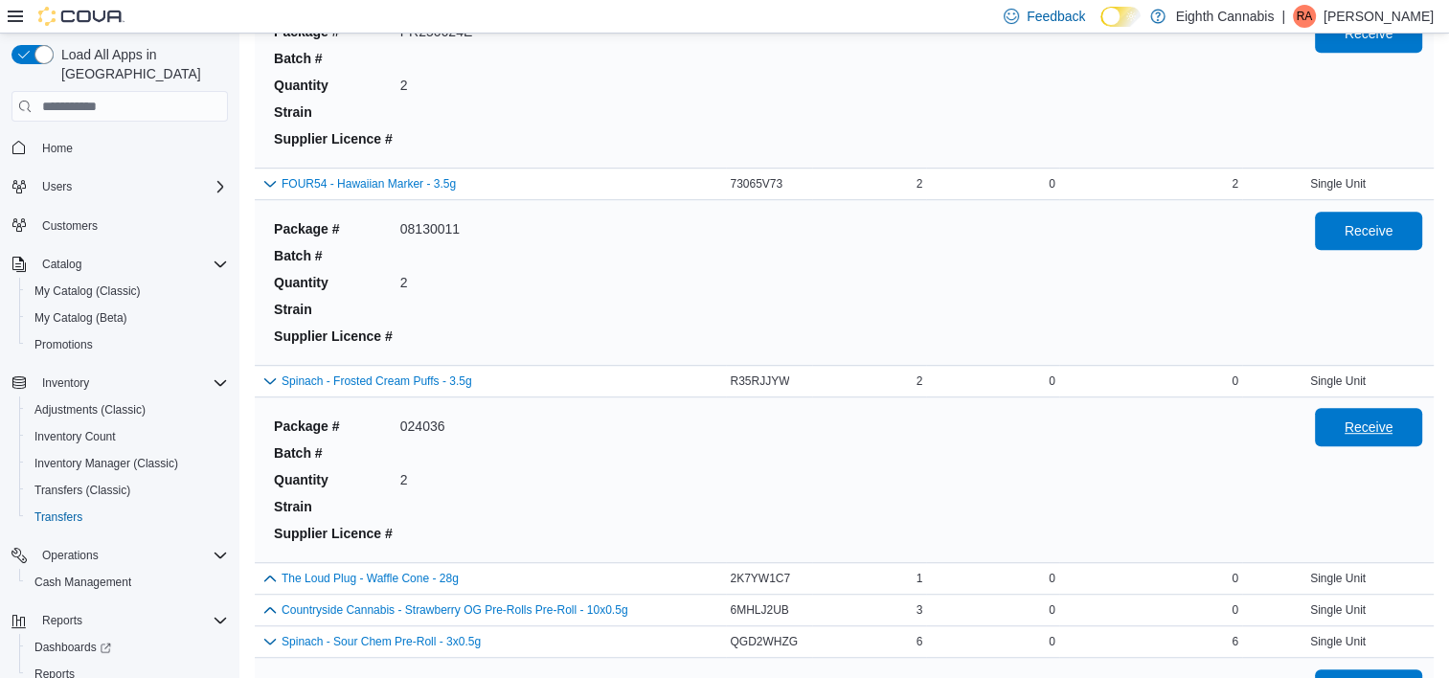
click at [1394, 433] on span "Receive" at bounding box center [1369, 427] width 49 height 19
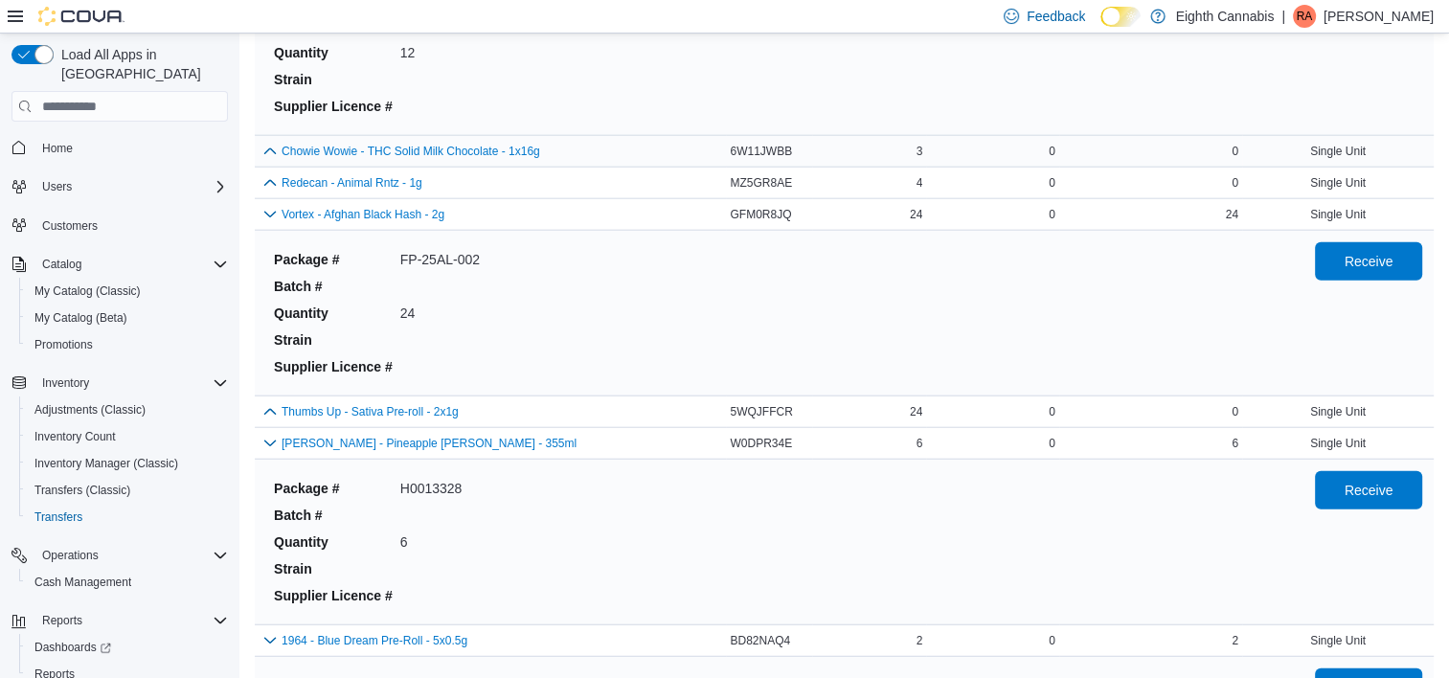
scroll to position [4693, 0]
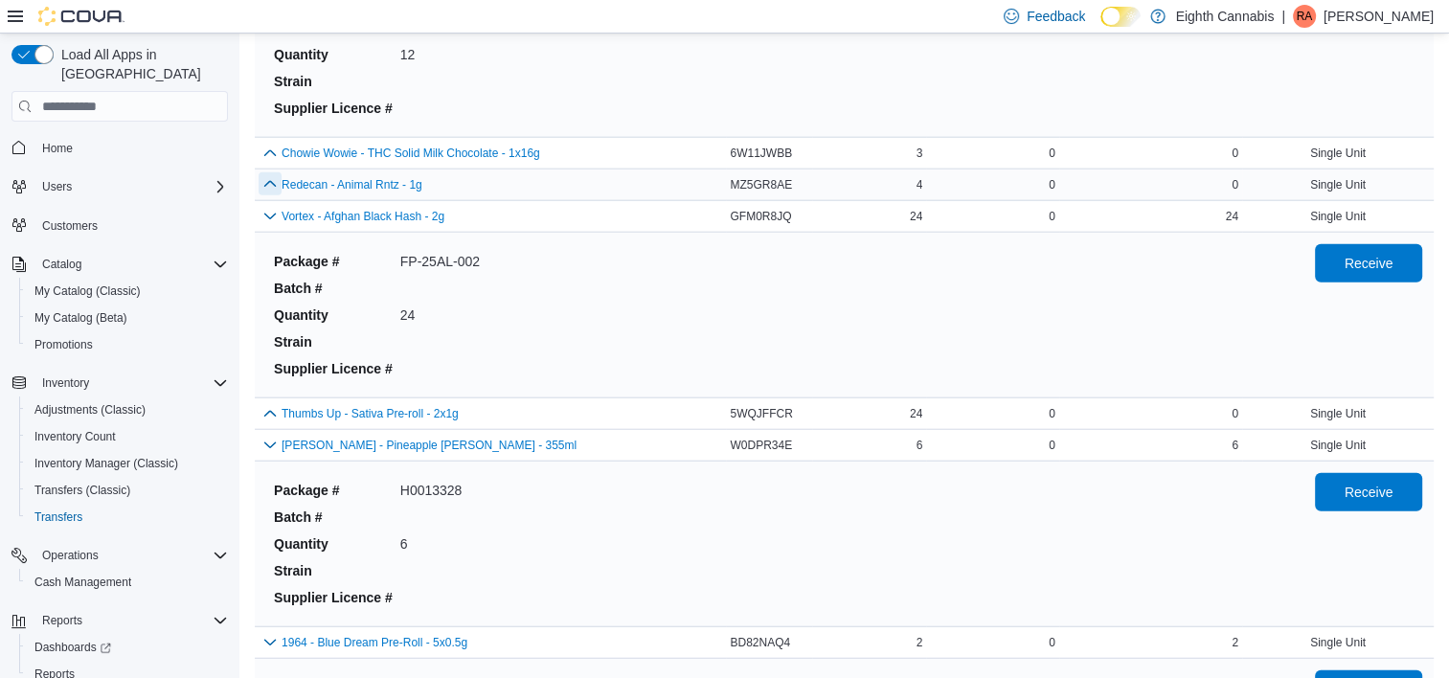
click at [263, 172] on button "button" at bounding box center [270, 183] width 23 height 23
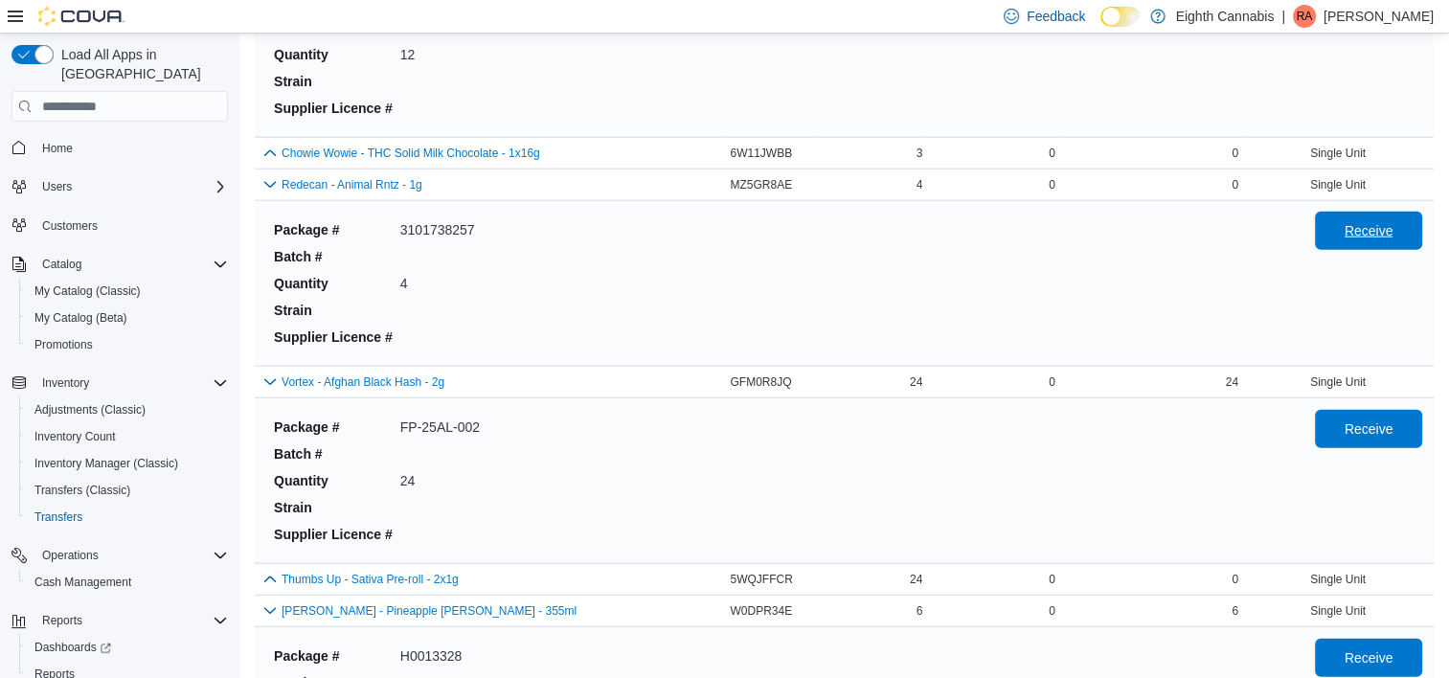
click at [1383, 221] on span "Receive" at bounding box center [1369, 230] width 49 height 19
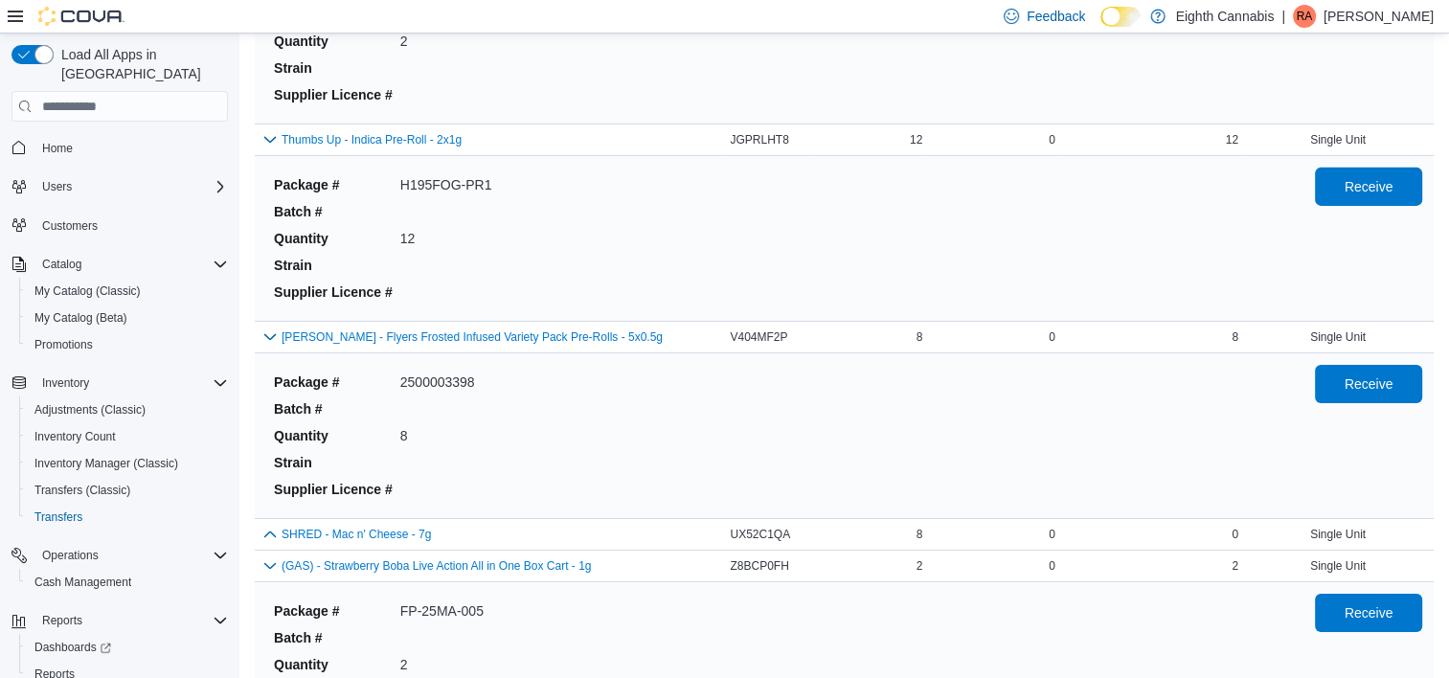
scroll to position [6255, 0]
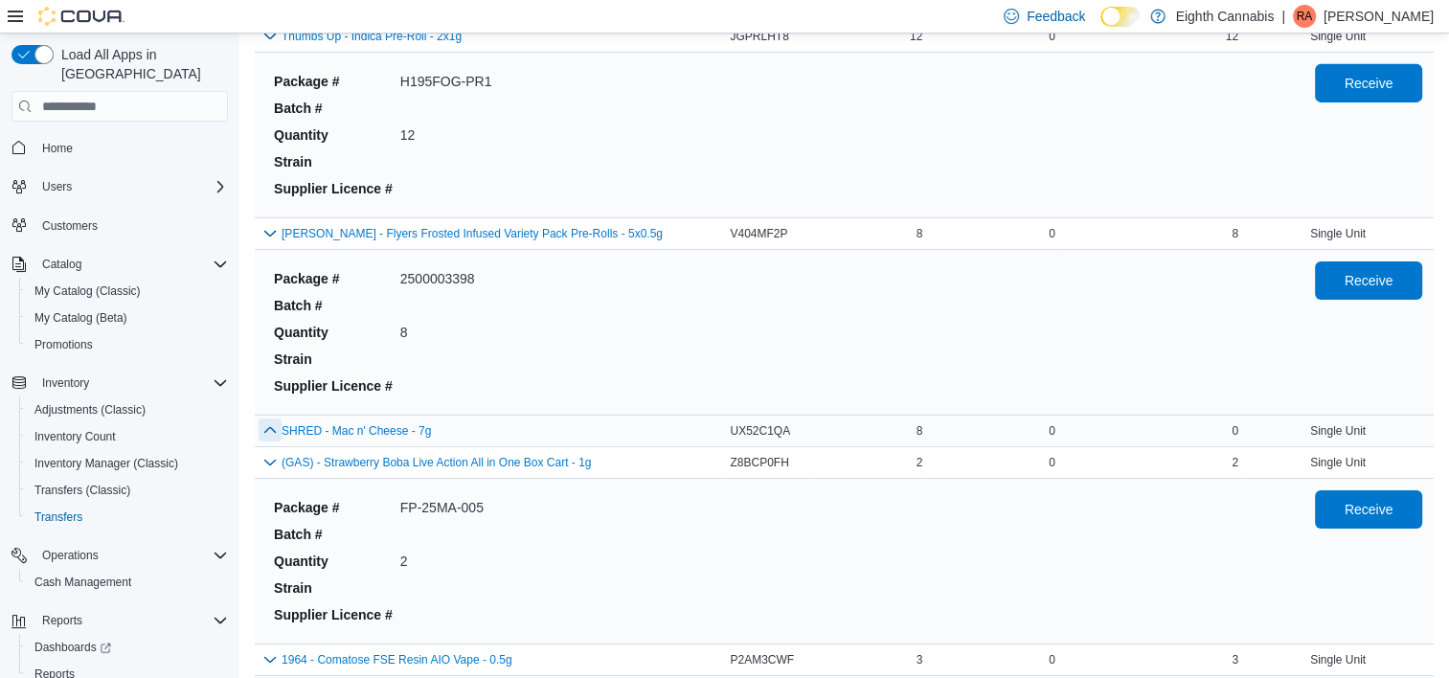
click at [260, 420] on button "button" at bounding box center [270, 430] width 23 height 23
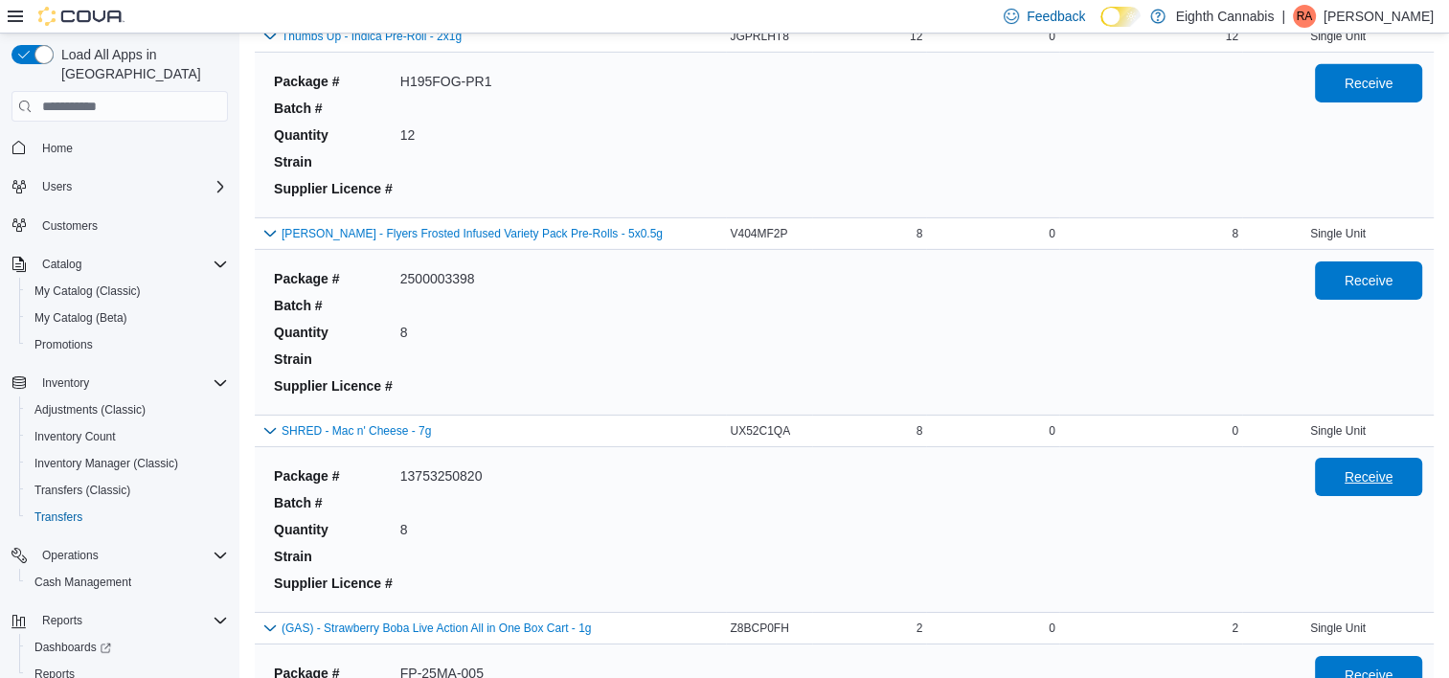
click at [1395, 458] on span "Receive" at bounding box center [1369, 477] width 84 height 38
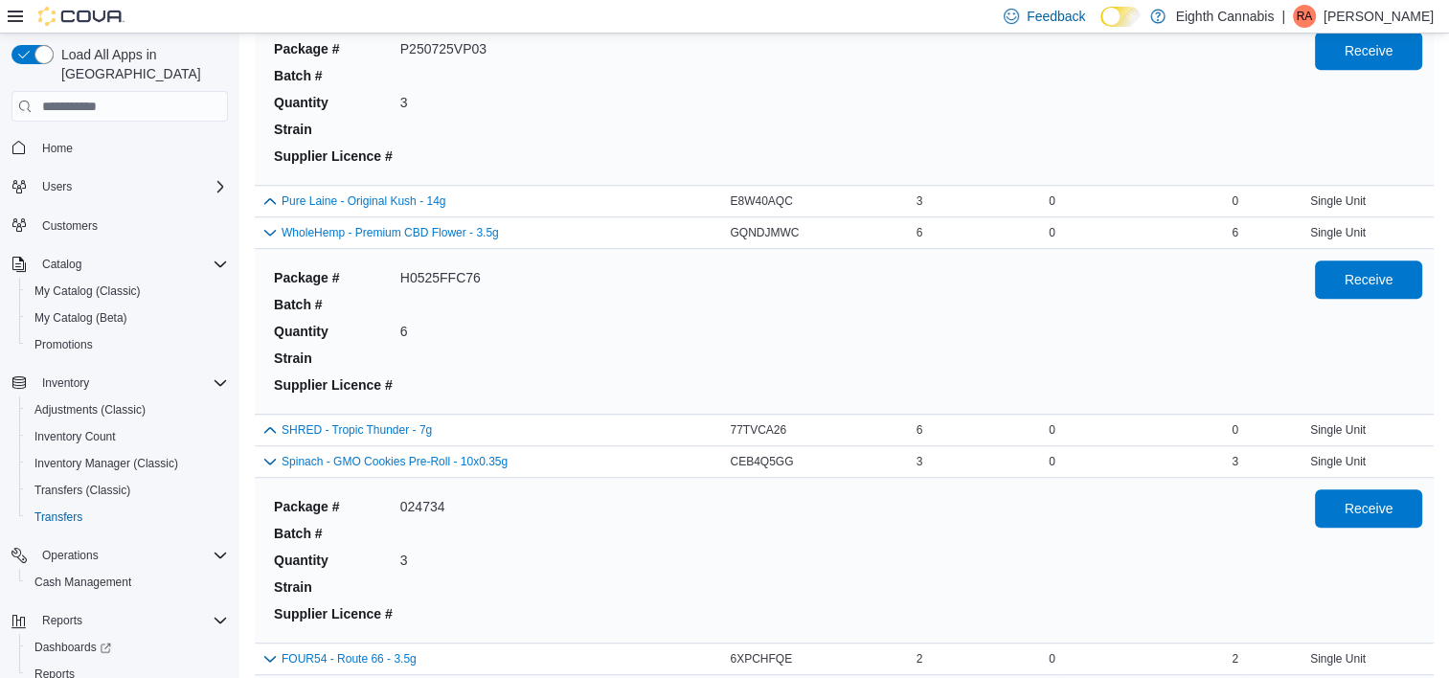
scroll to position [8606, 0]
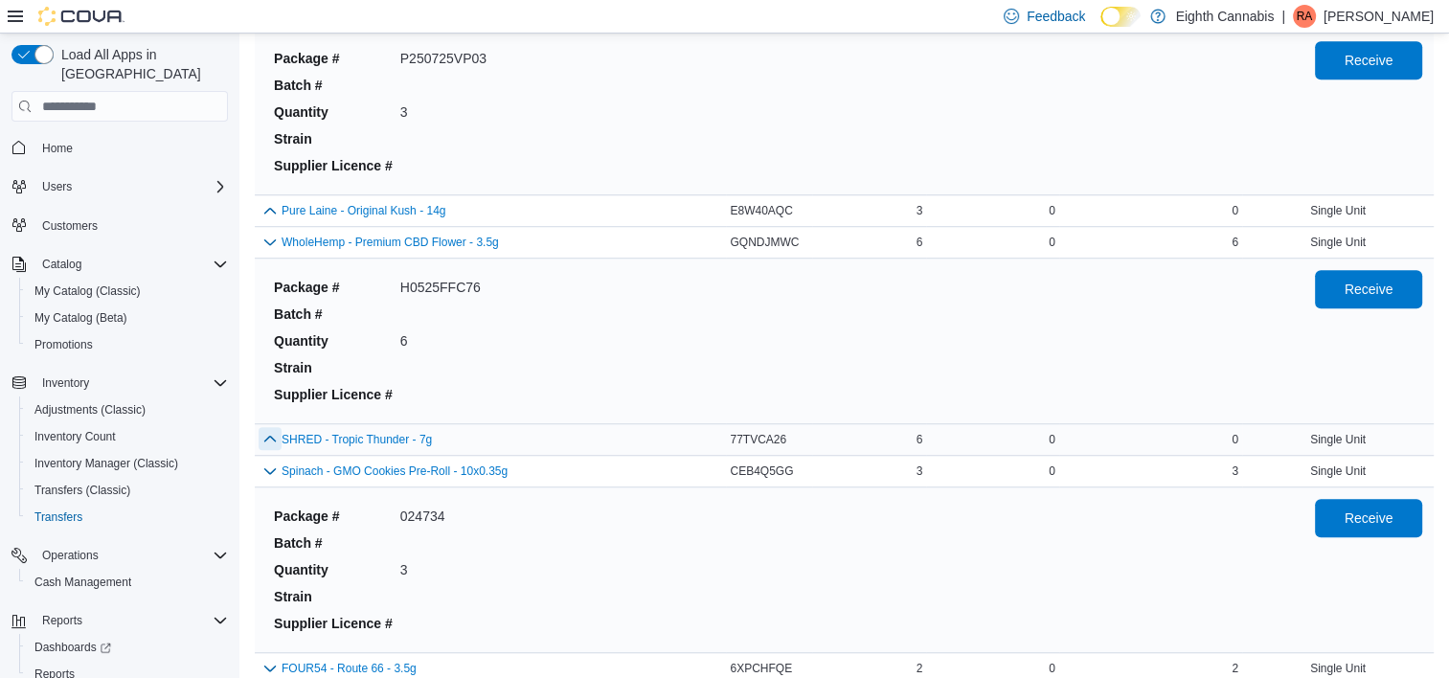
click at [261, 427] on button "button" at bounding box center [270, 438] width 23 height 23
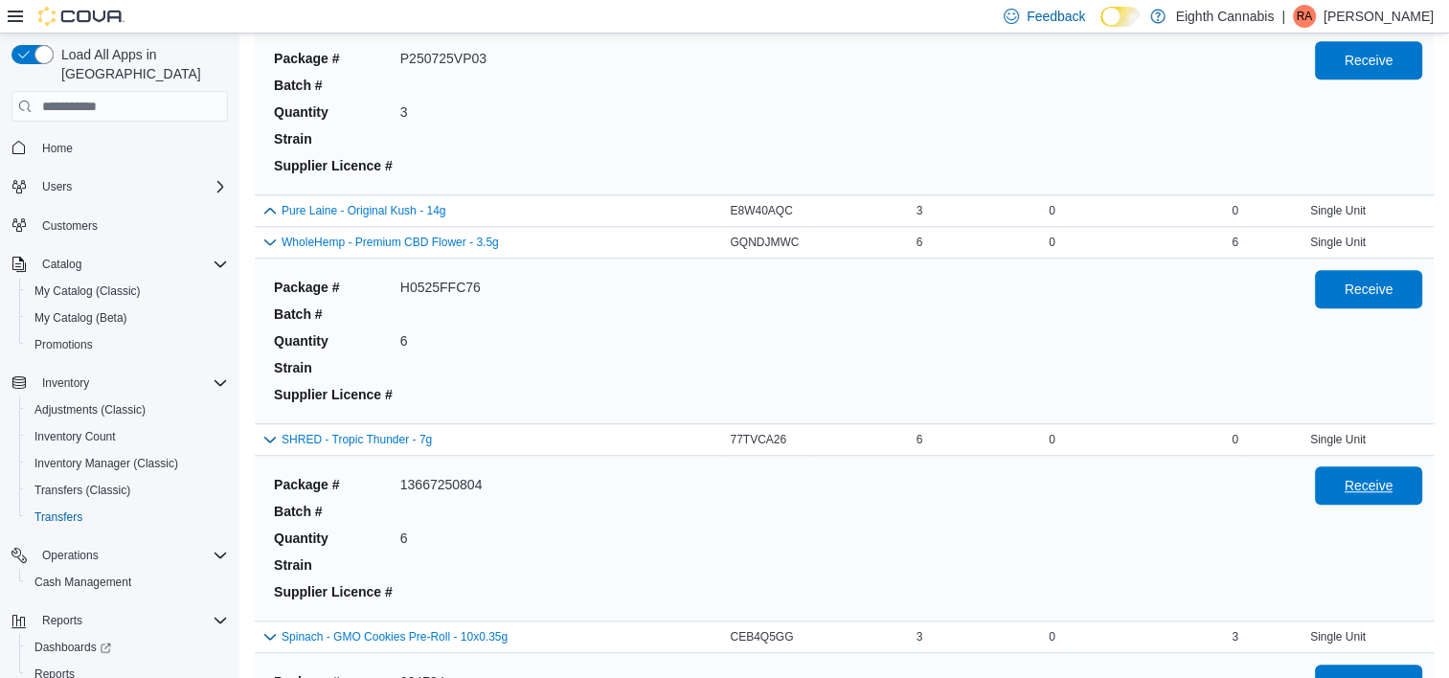
click at [1345, 479] on span "Receive" at bounding box center [1369, 485] width 84 height 38
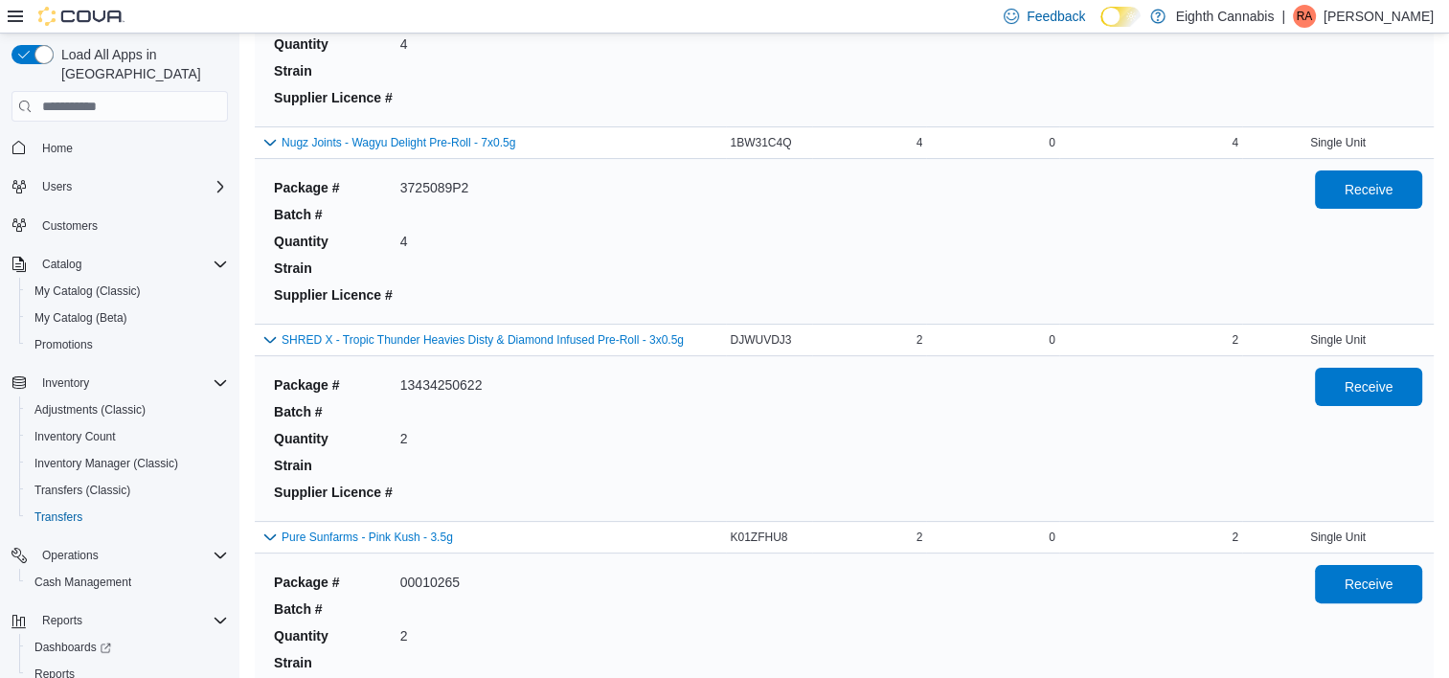
scroll to position [1324, 0]
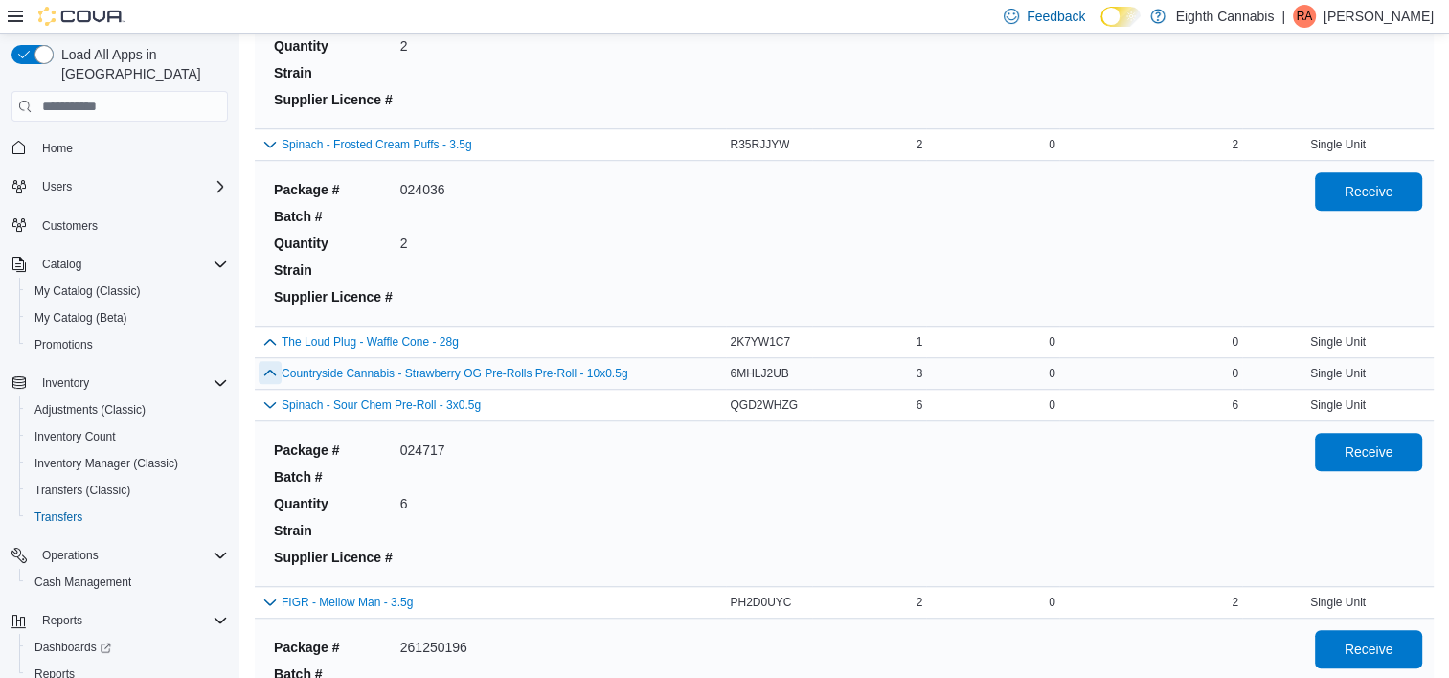
click at [280, 372] on button "button" at bounding box center [270, 372] width 23 height 23
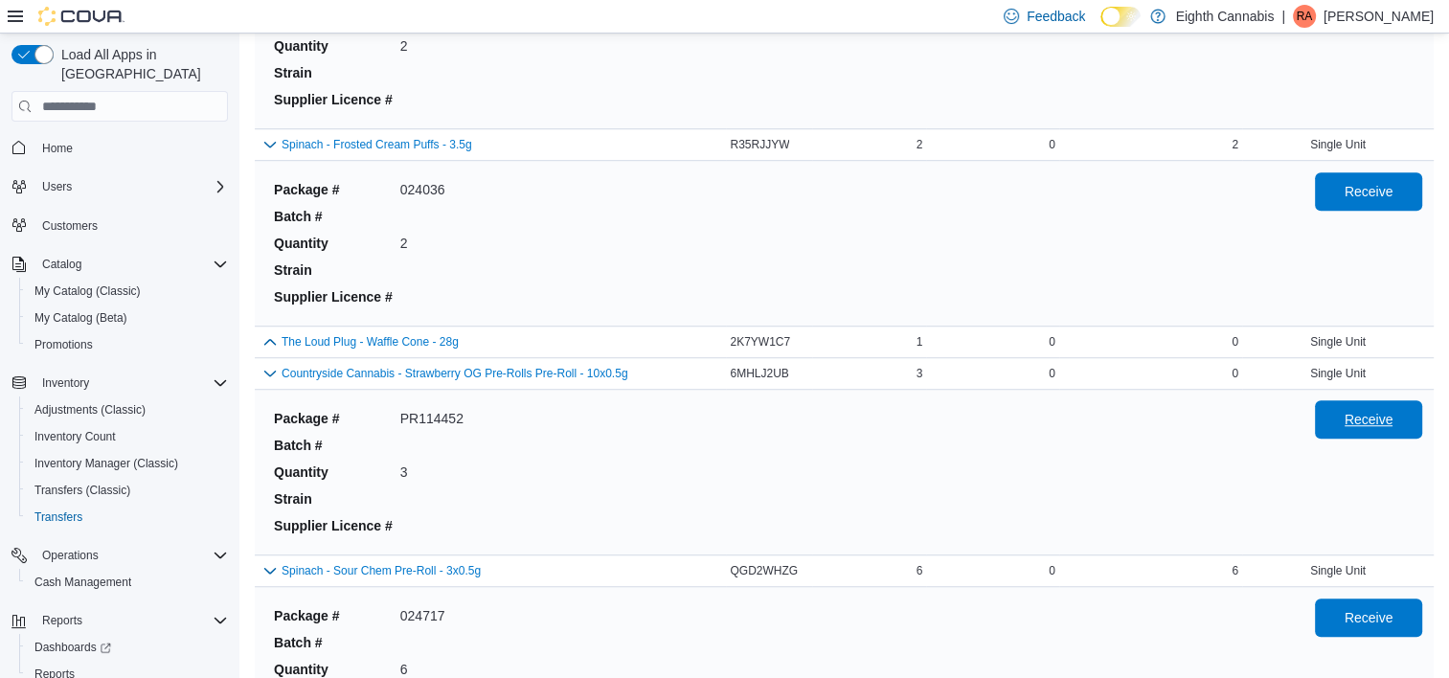
click at [1378, 410] on span "Receive" at bounding box center [1369, 419] width 49 height 19
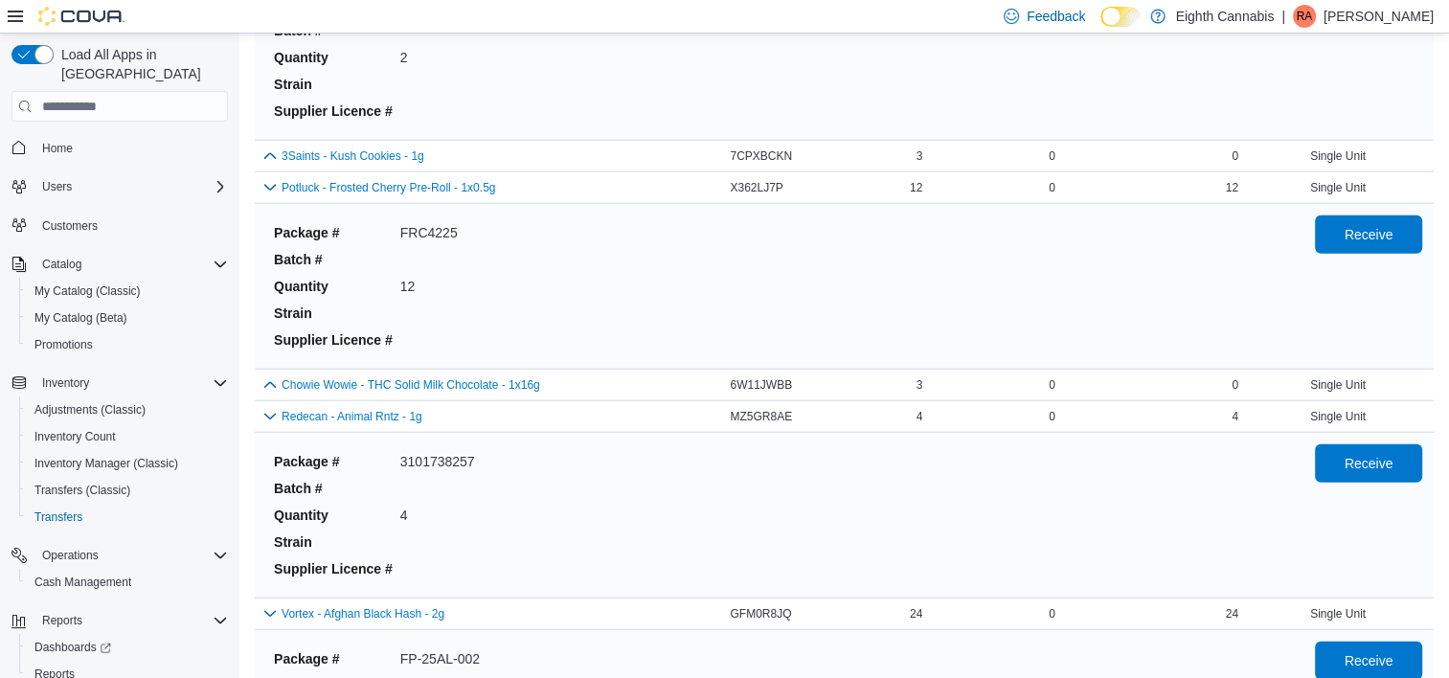
scroll to position [4632, 0]
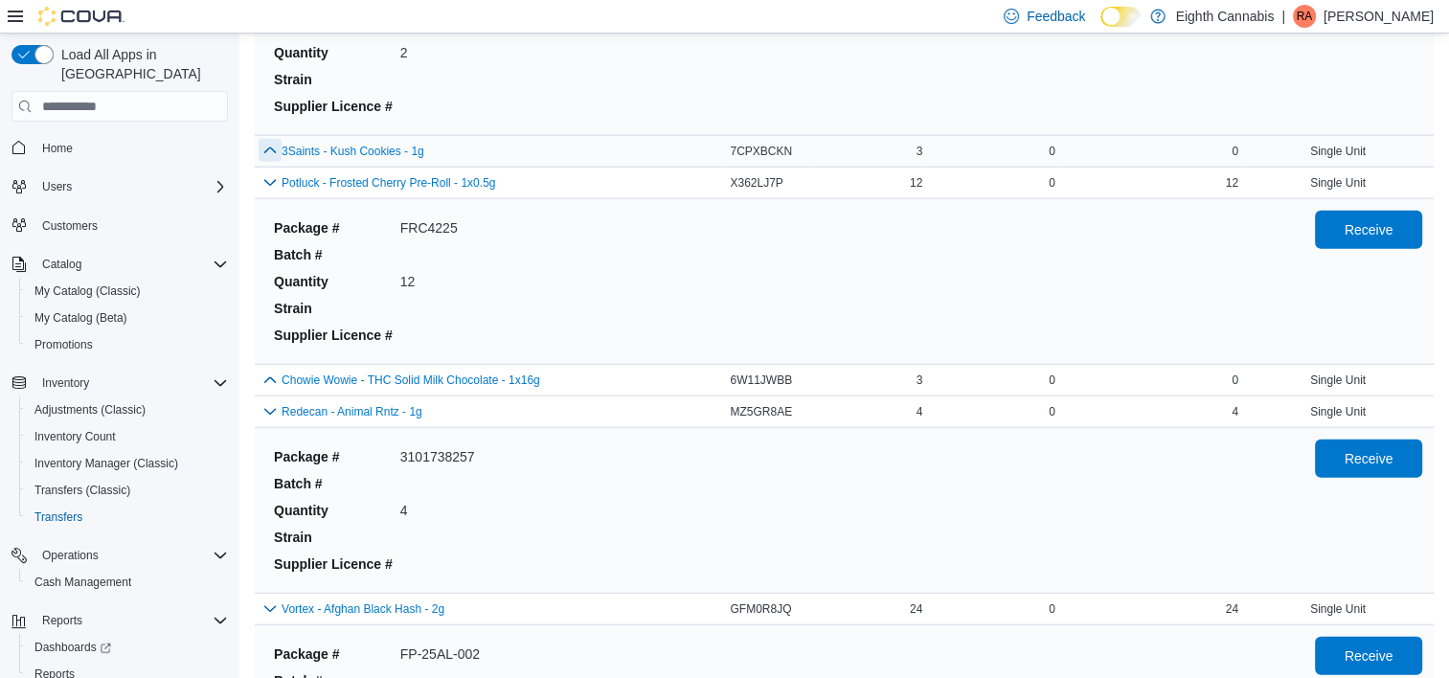
click at [265, 150] on button "button" at bounding box center [270, 150] width 23 height 23
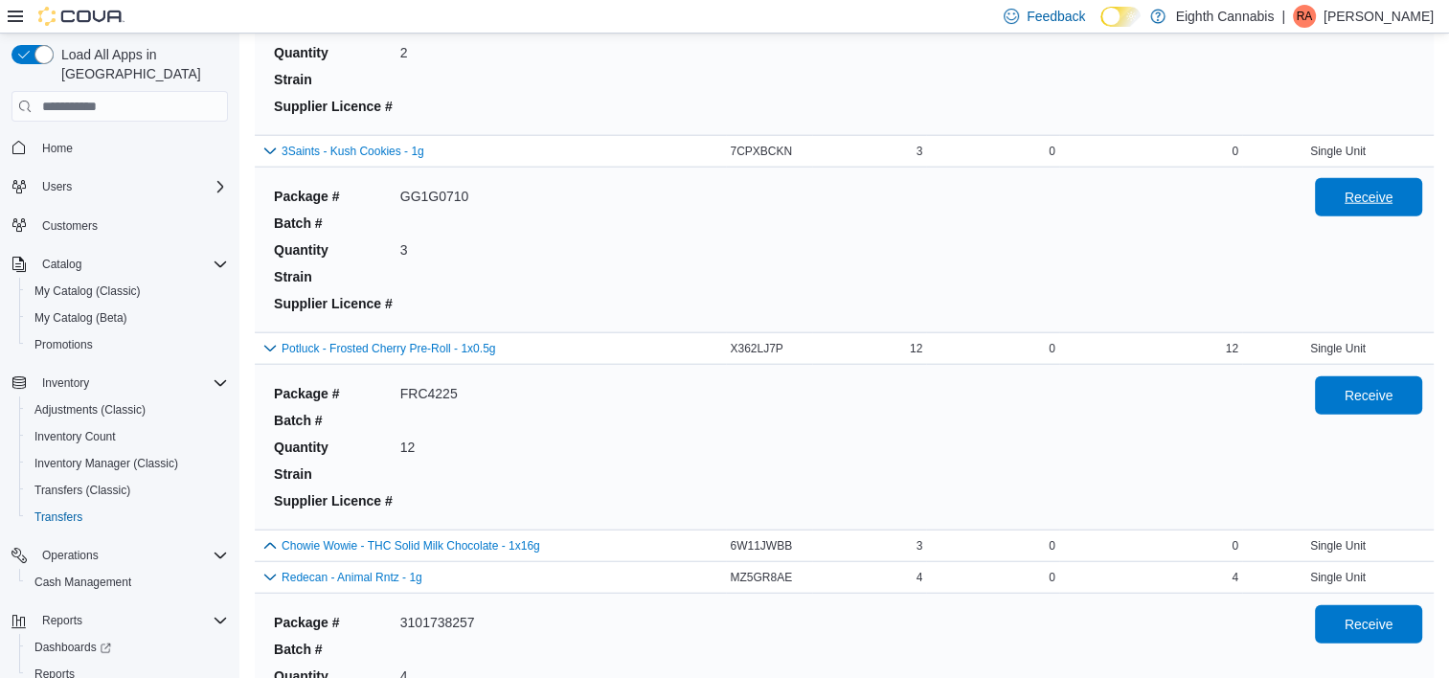
click at [1368, 189] on span "Receive" at bounding box center [1369, 197] width 49 height 19
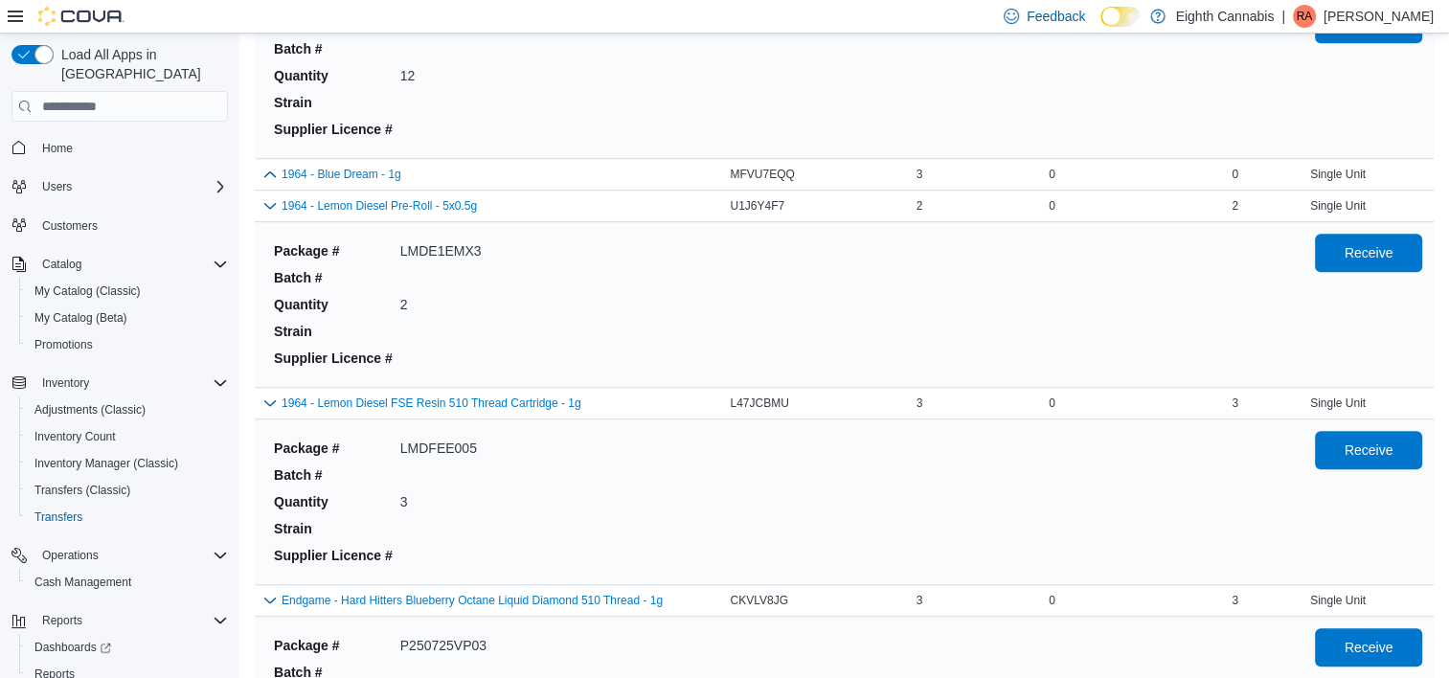
scroll to position [8350, 0]
click at [265, 162] on button "button" at bounding box center [270, 173] width 23 height 23
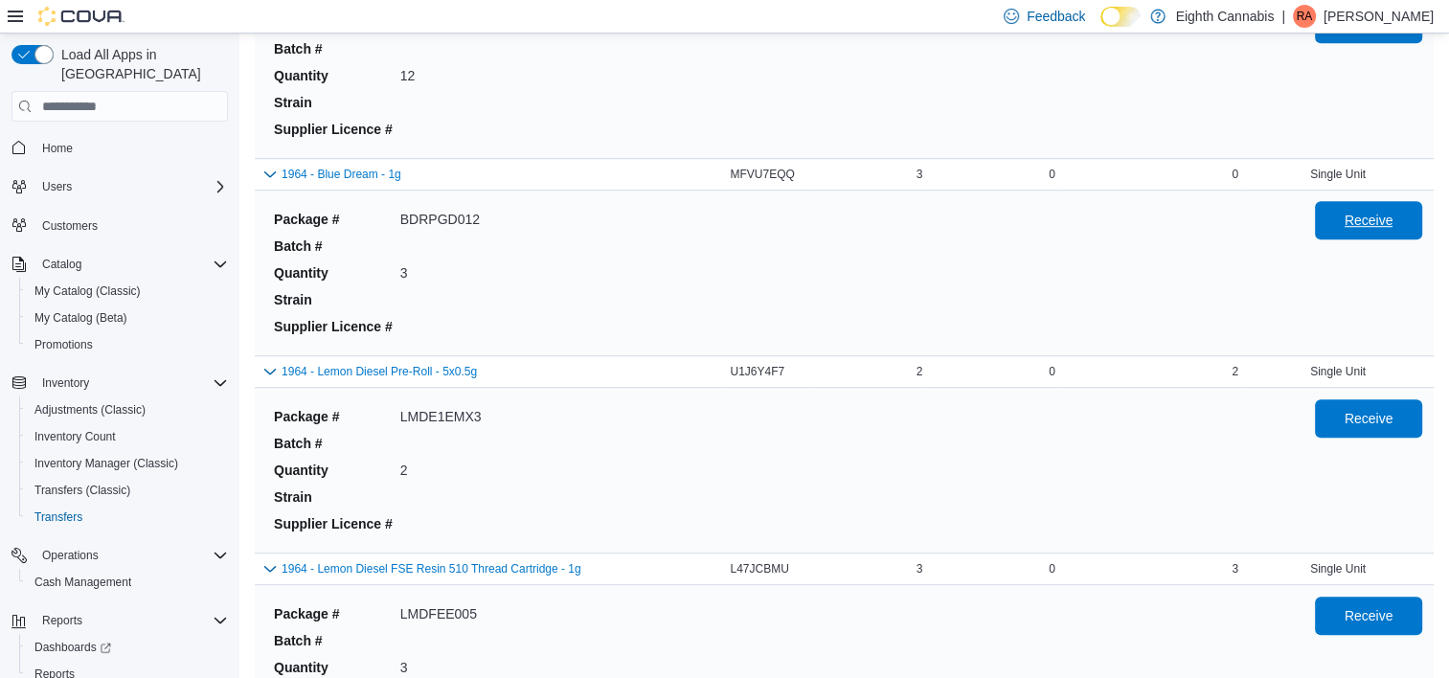
click at [1368, 216] on span "Receive" at bounding box center [1369, 220] width 84 height 38
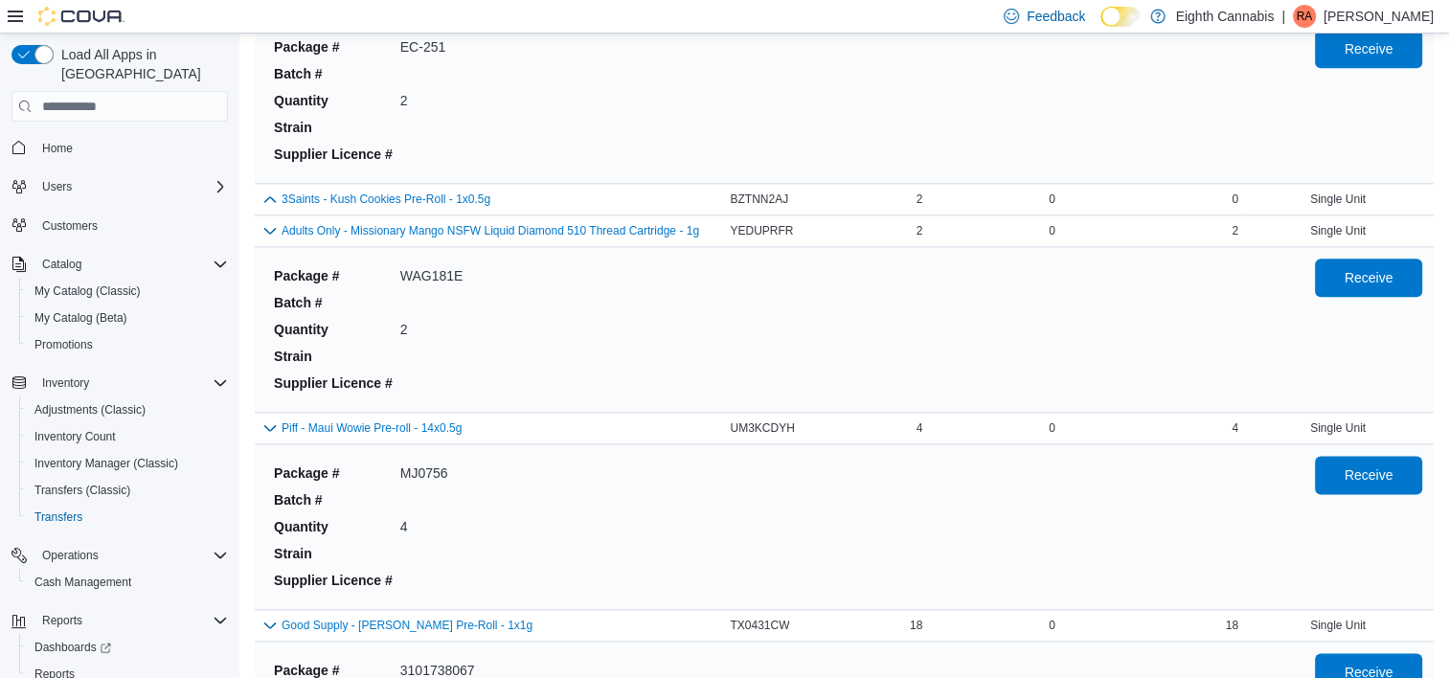
scroll to position [2287, 0]
click at [272, 198] on button "button" at bounding box center [270, 198] width 23 height 23
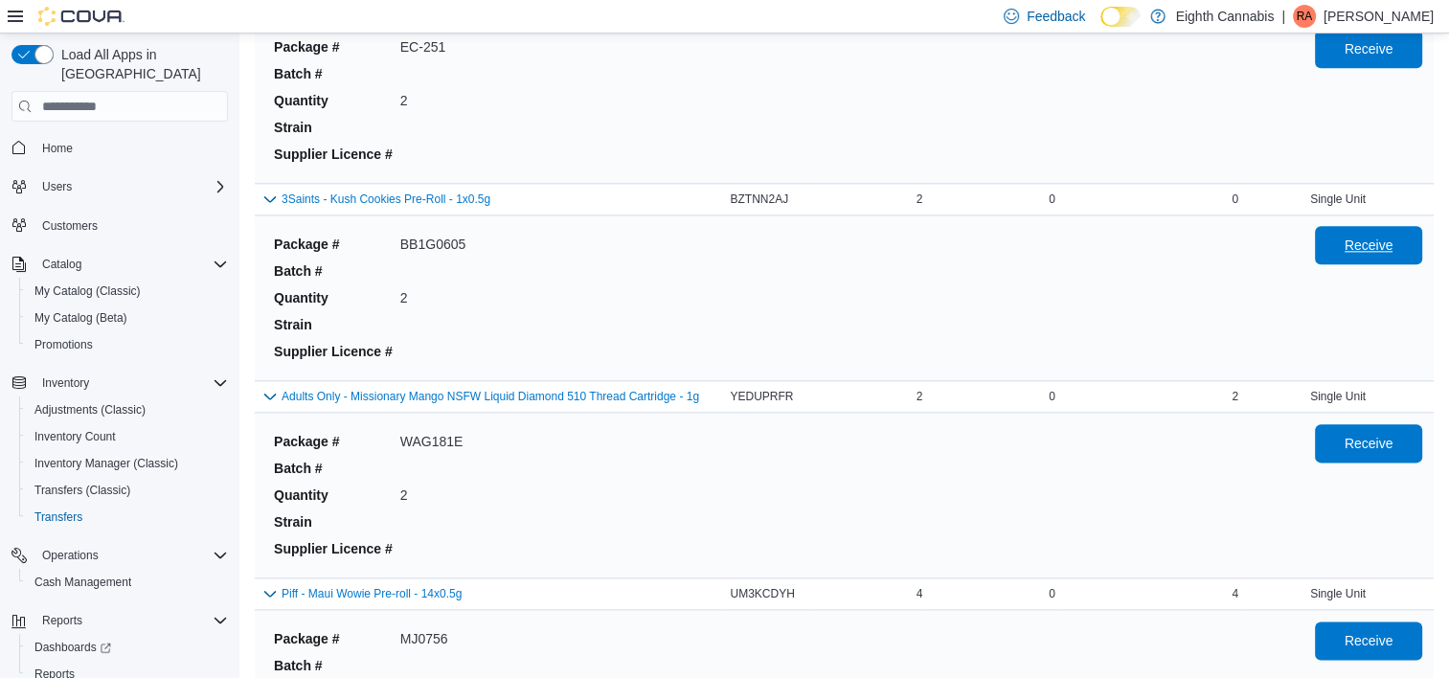
click at [1374, 249] on span "Receive" at bounding box center [1369, 245] width 84 height 38
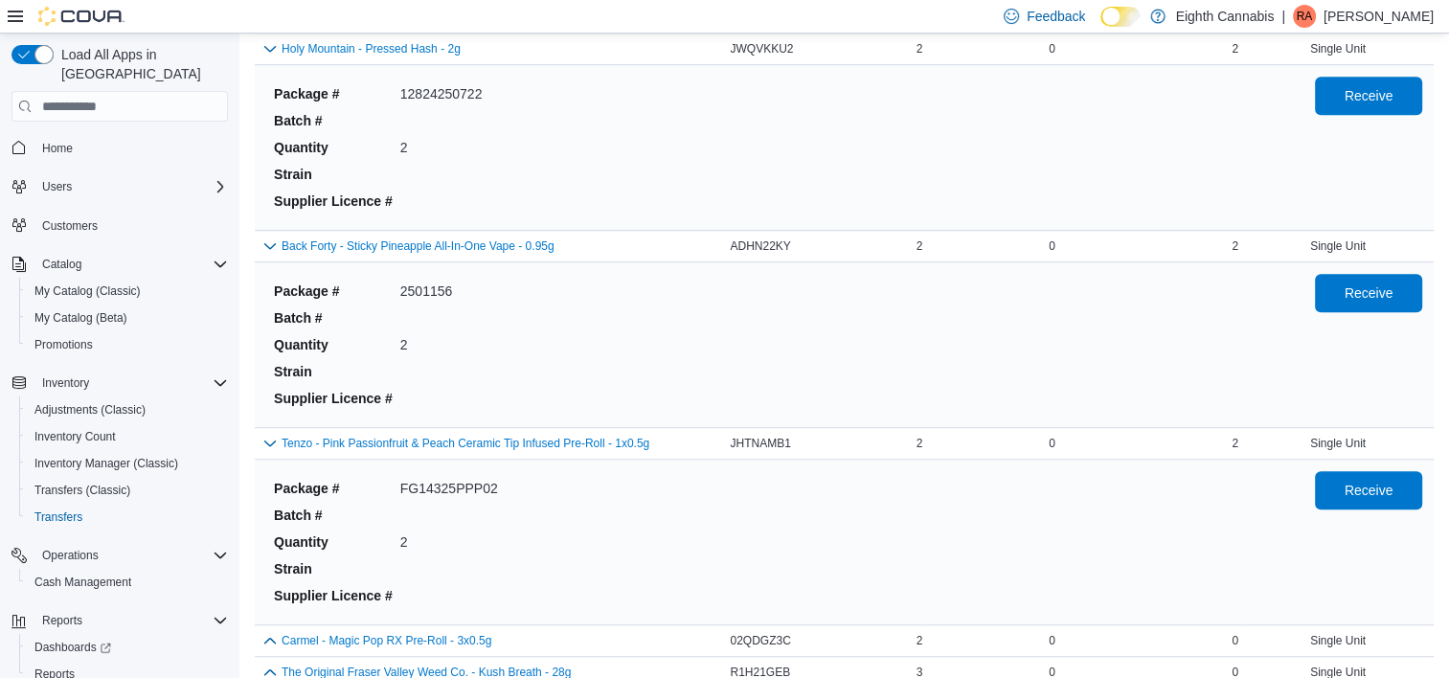
scroll to position [15733, 0]
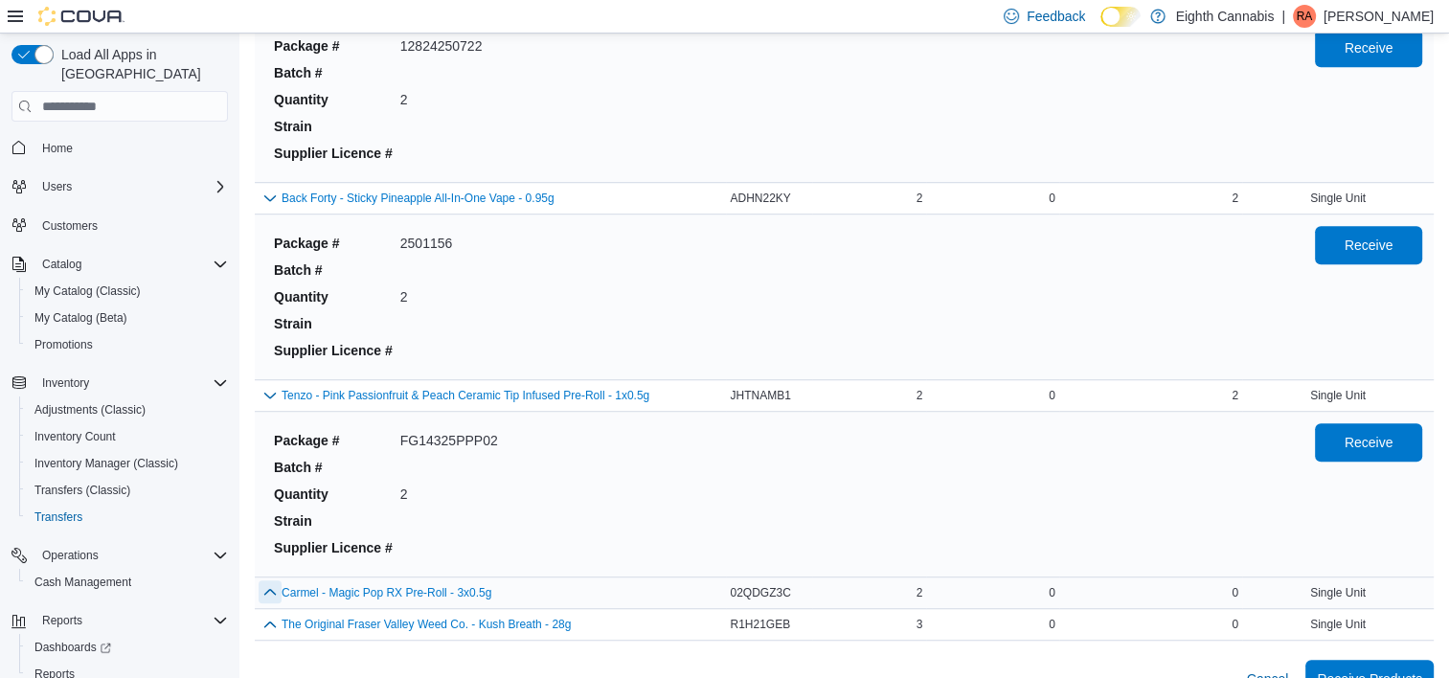
click at [267, 580] on button "button" at bounding box center [270, 591] width 23 height 23
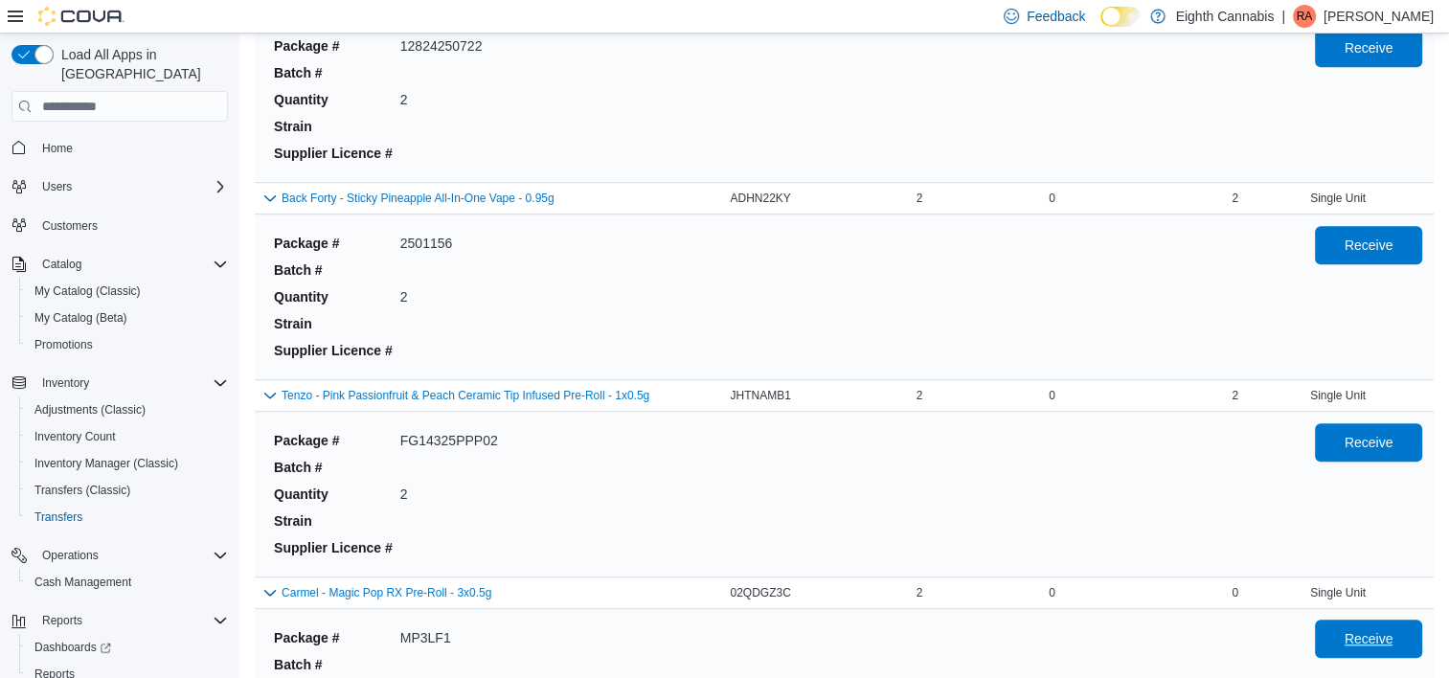
click at [1394, 629] on span "Receive" at bounding box center [1369, 638] width 49 height 19
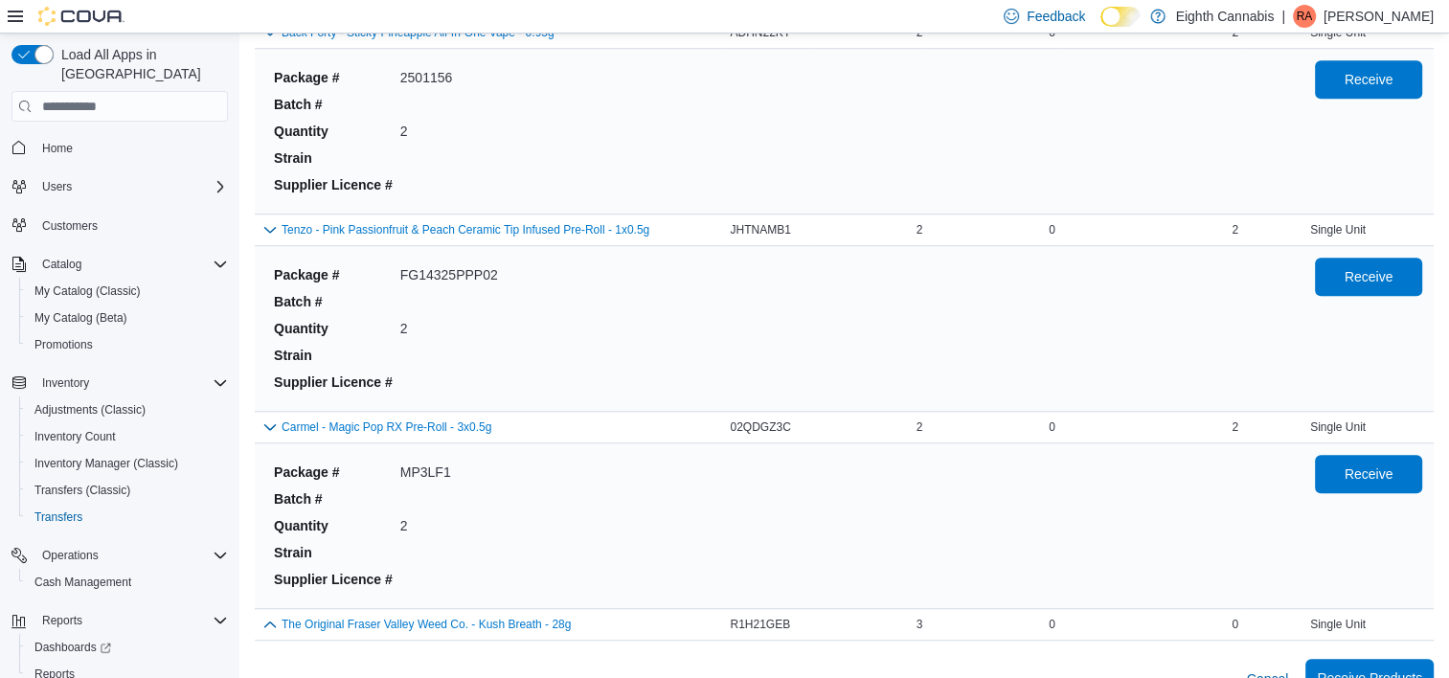
click at [1395, 669] on span "Receive Products" at bounding box center [1369, 678] width 105 height 19
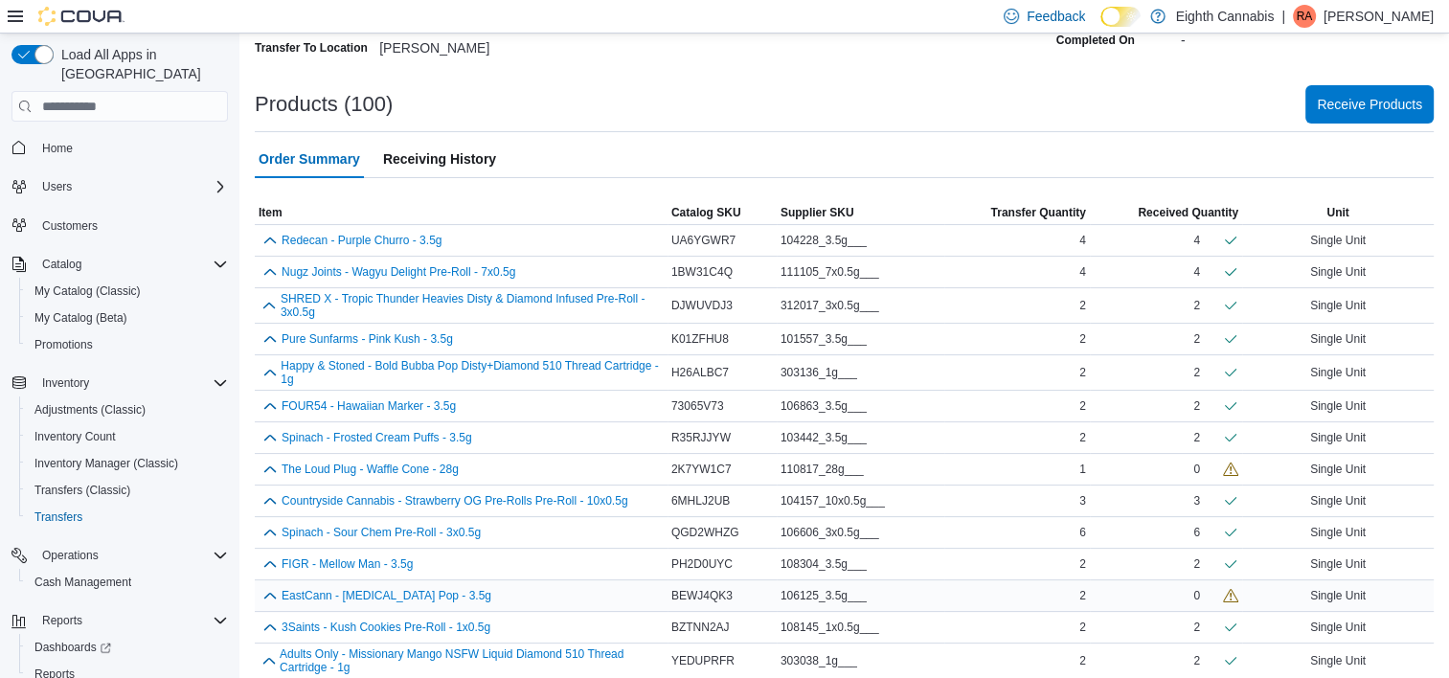
scroll to position [320, 0]
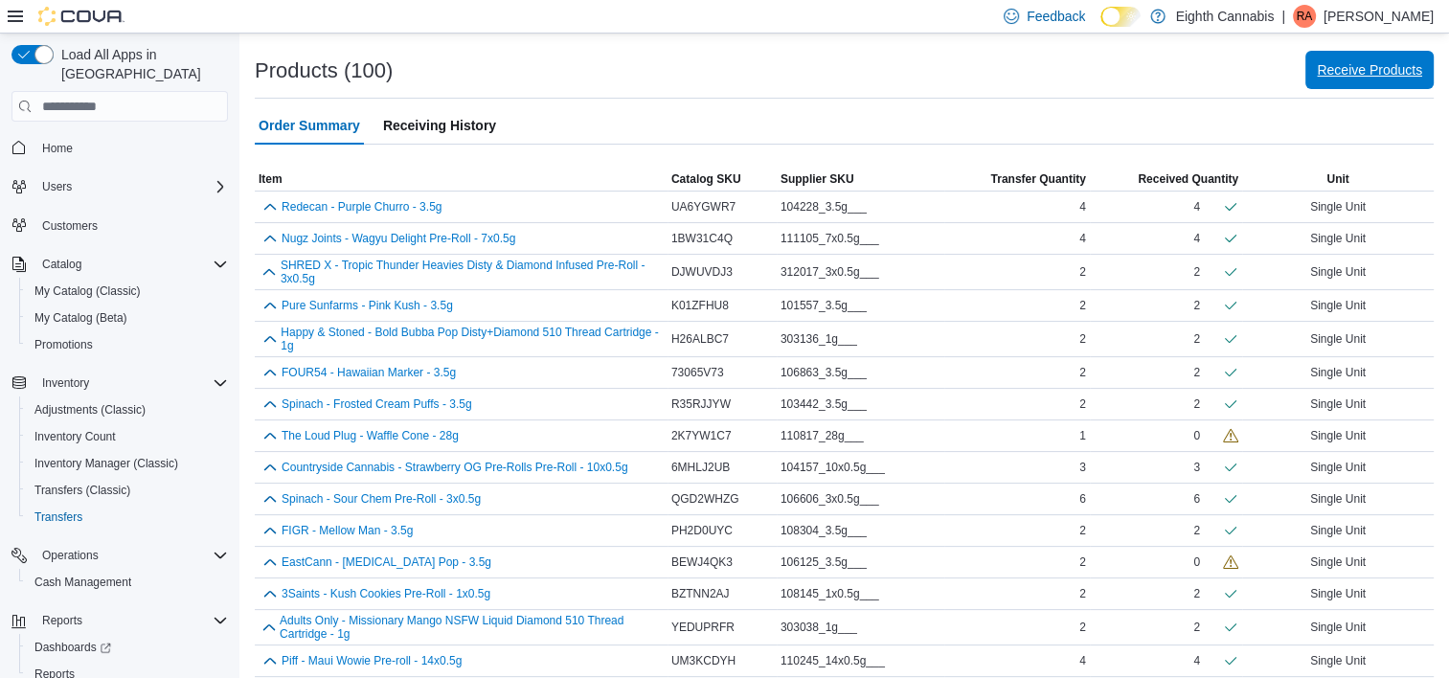
click at [1349, 77] on span "Receive Products" at bounding box center [1369, 69] width 105 height 19
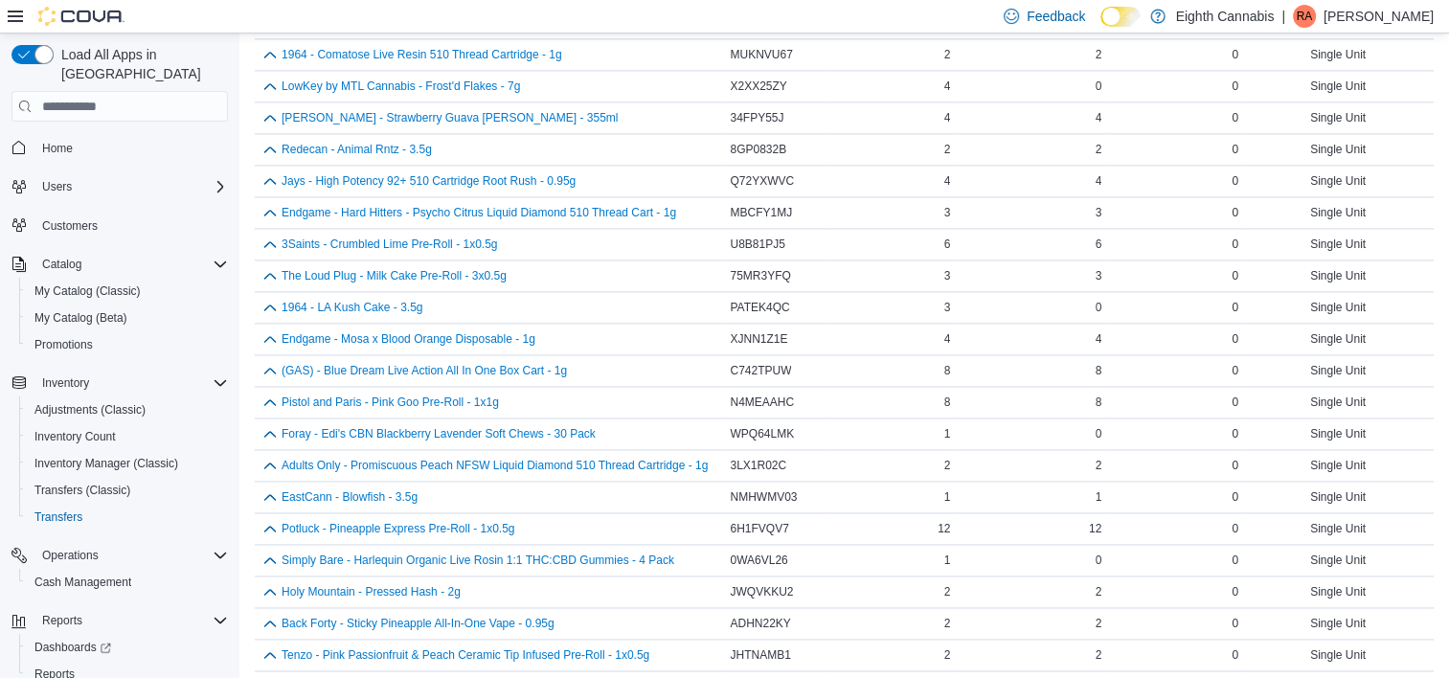
scroll to position [2801, 0]
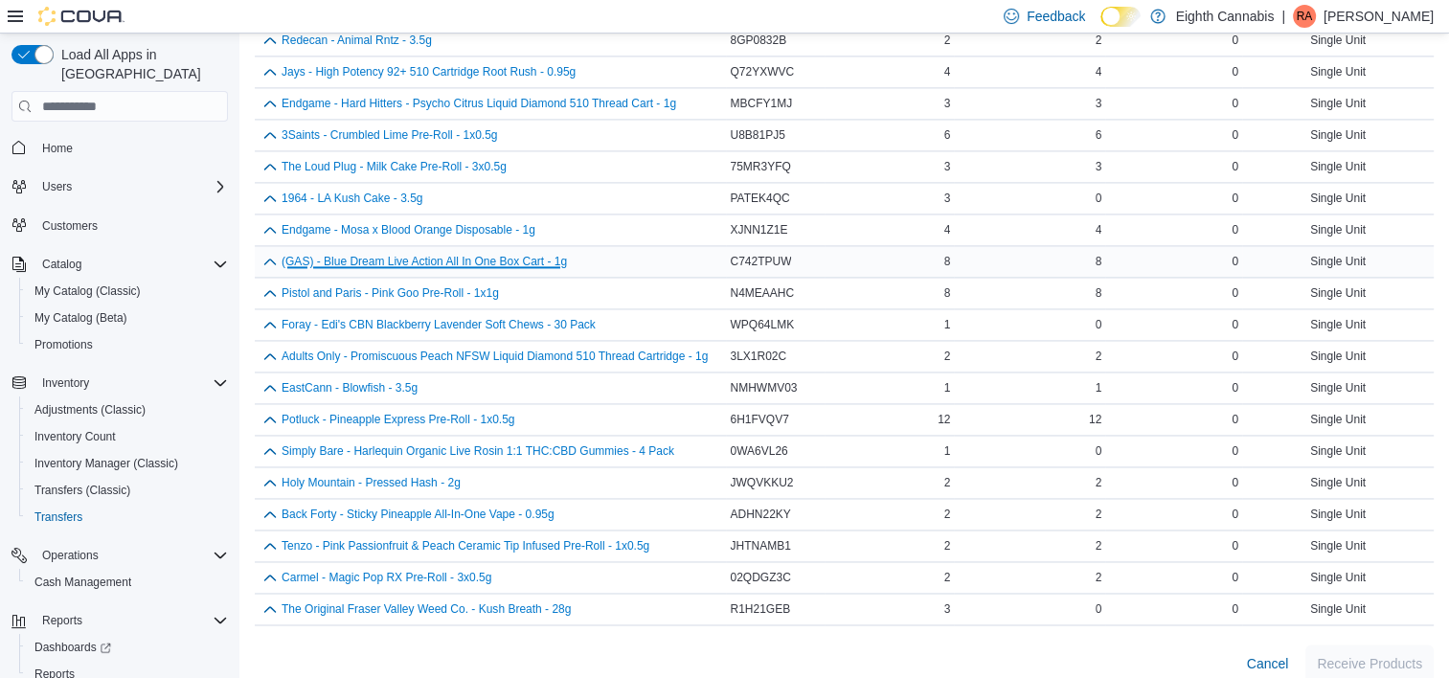
click at [284, 255] on button "(GAS) - Blue Dream Live Action All In One Box Cart - 1g" at bounding box center [424, 261] width 285 height 13
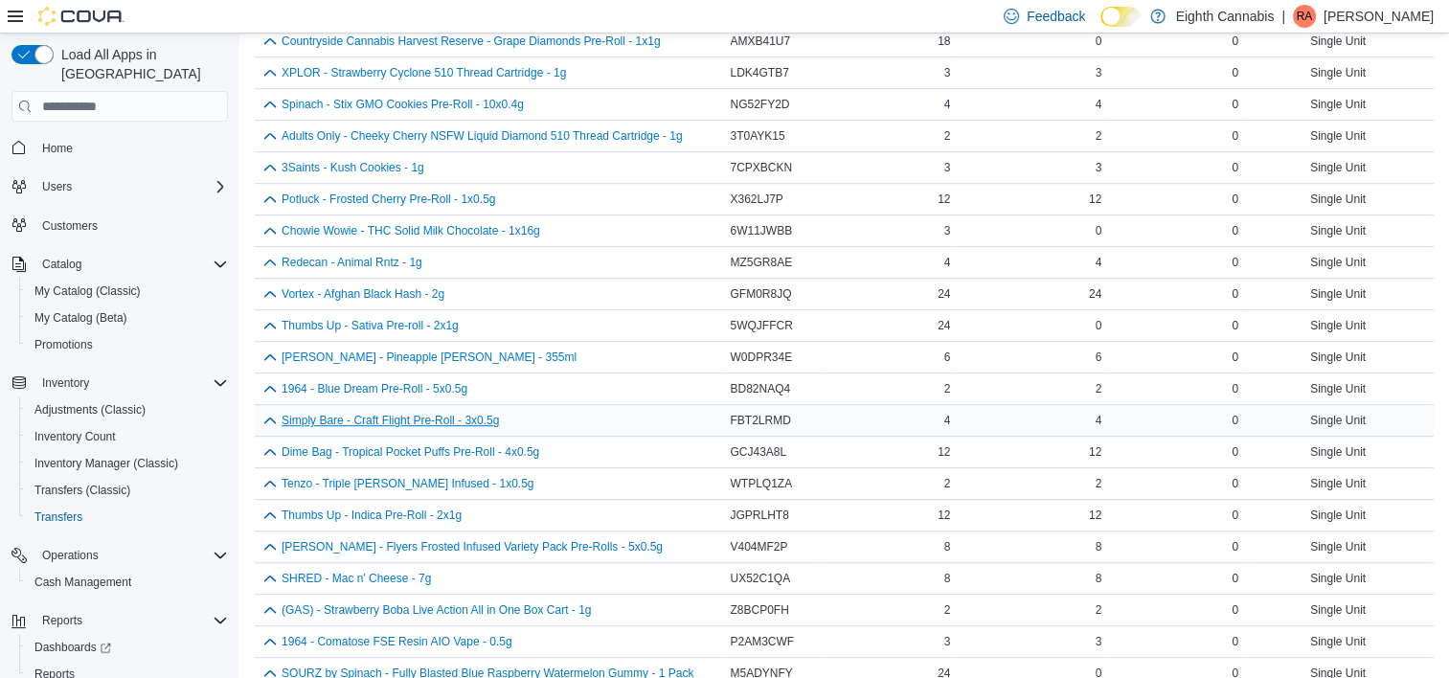
scroll to position [971, 0]
click at [264, 388] on button "button" at bounding box center [270, 386] width 23 height 23
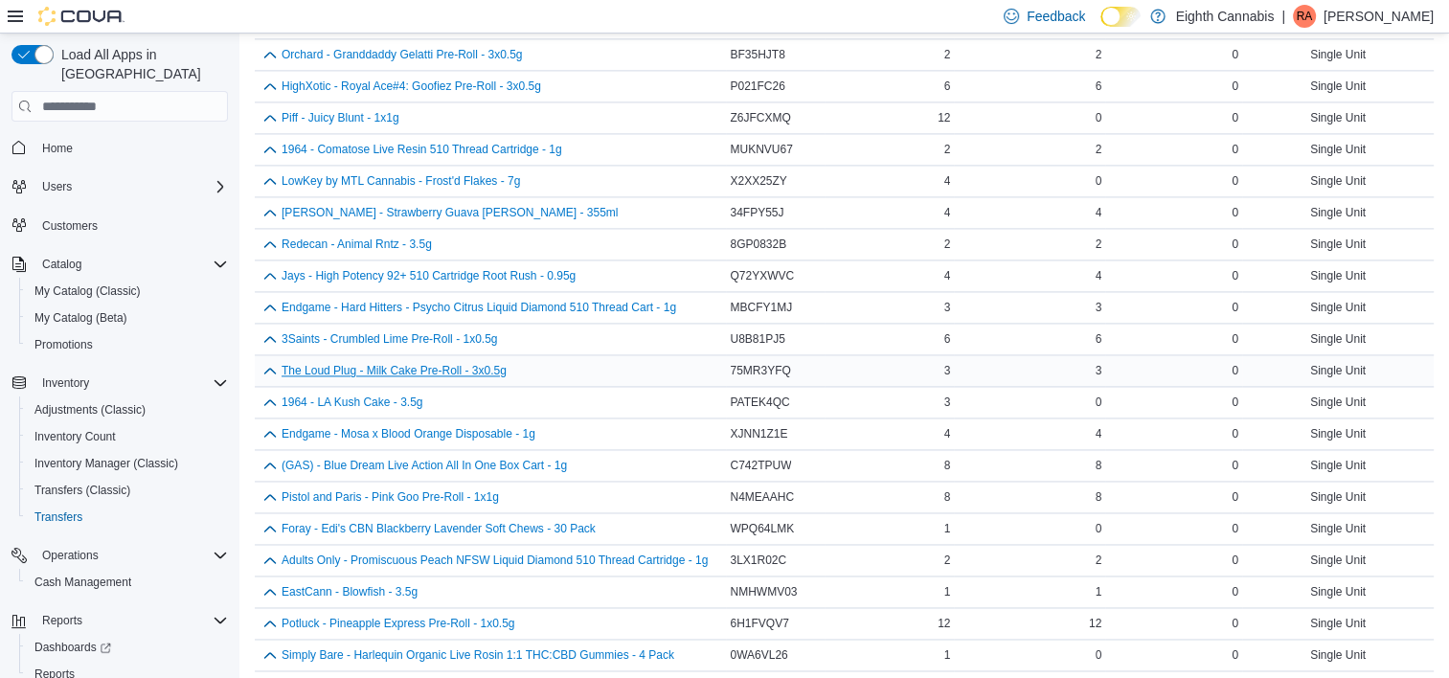
scroll to position [2796, 0]
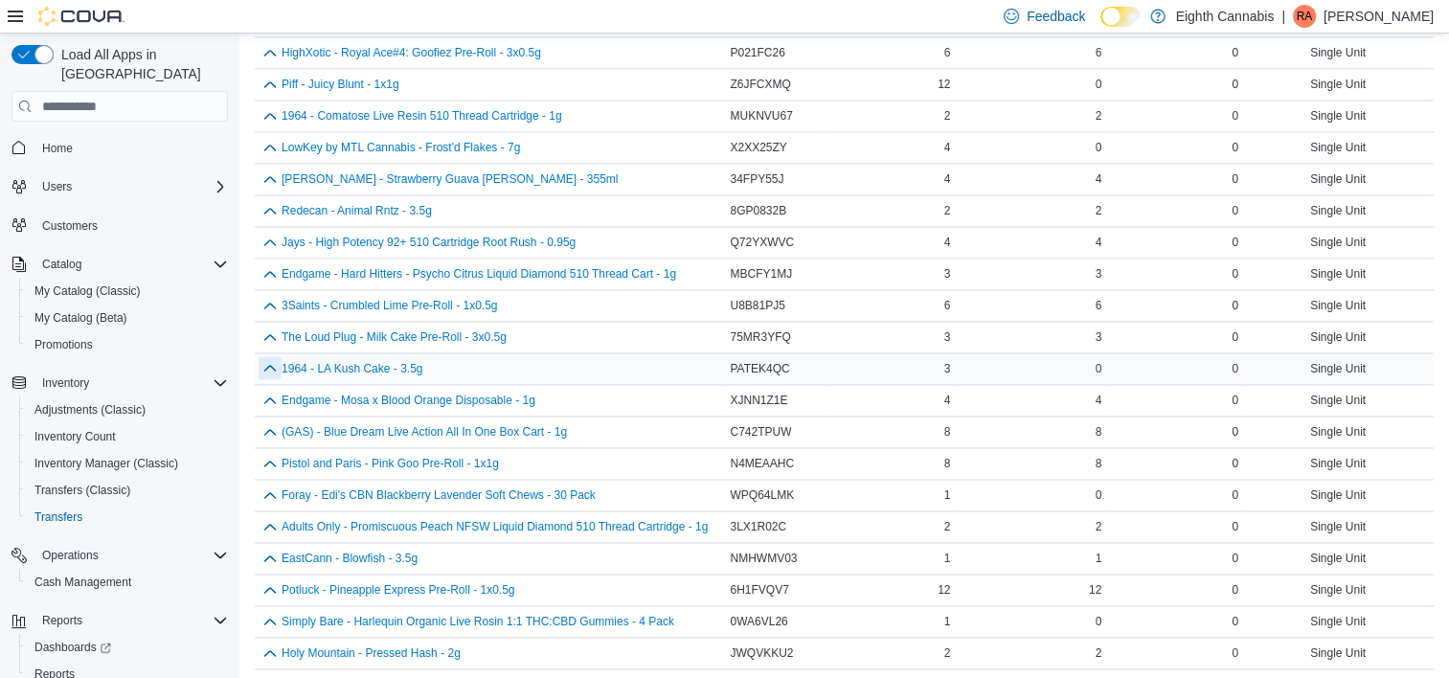
click at [268, 356] on button "button" at bounding box center [270, 367] width 23 height 23
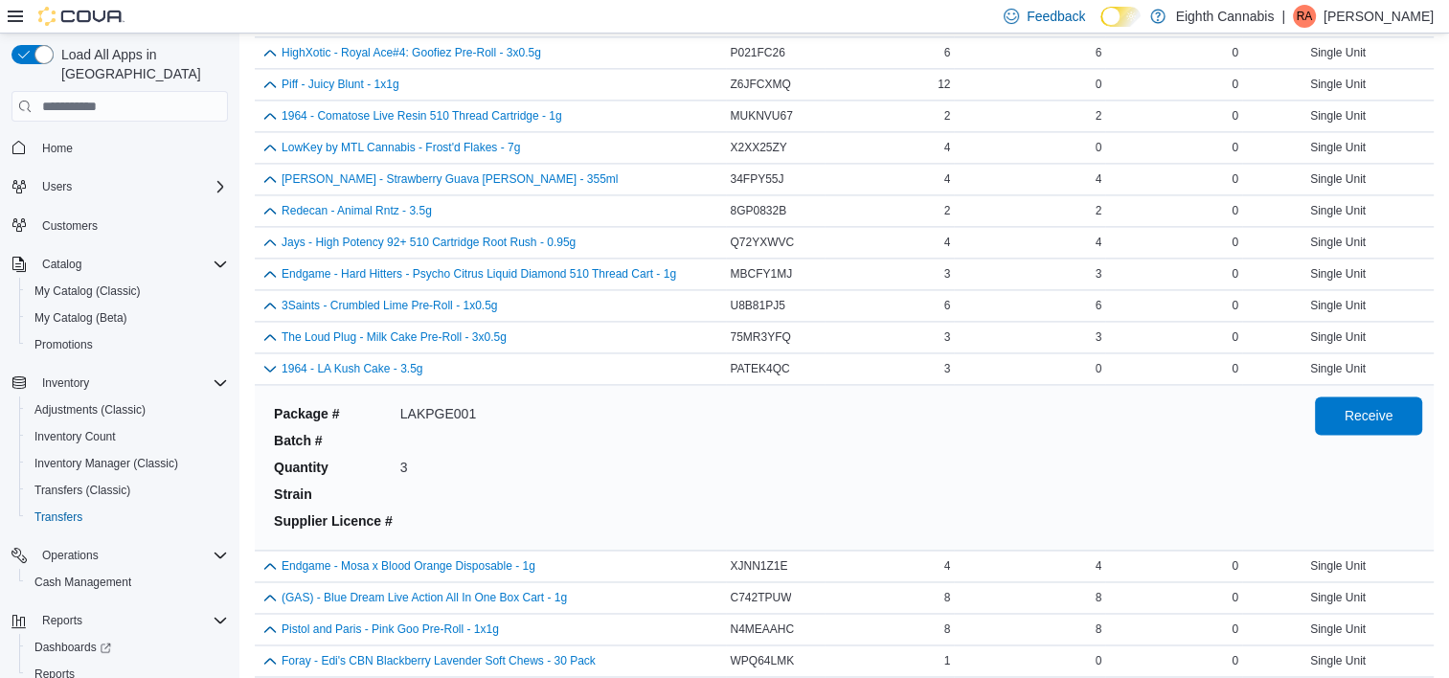
click at [1366, 418] on div "Receive" at bounding box center [1368, 468] width 107 height 142
click at [1356, 406] on span "Receive" at bounding box center [1369, 415] width 84 height 38
click at [259, 329] on div "The Loud Plug - Milk Cake Pre-Roll - 3x0.5g" at bounding box center [491, 337] width 464 height 23
drag, startPoint x: 261, startPoint y: 328, endPoint x: 1001, endPoint y: 465, distance: 753.1
click at [1001, 465] on div "Package # LAKPGE001 Batch # Quantity 3 Strain Supplier Licence #" at bounding box center [779, 468] width 1026 height 142
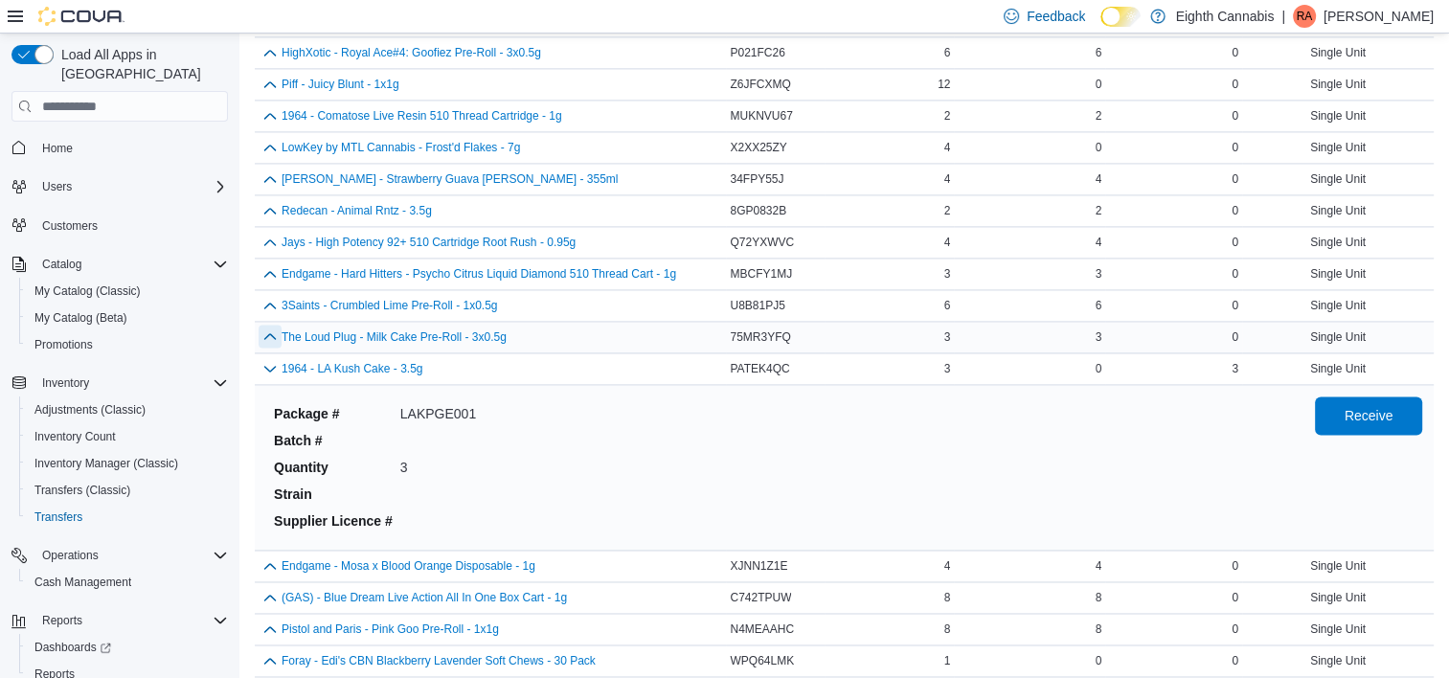
click at [276, 327] on button "button" at bounding box center [270, 336] width 23 height 23
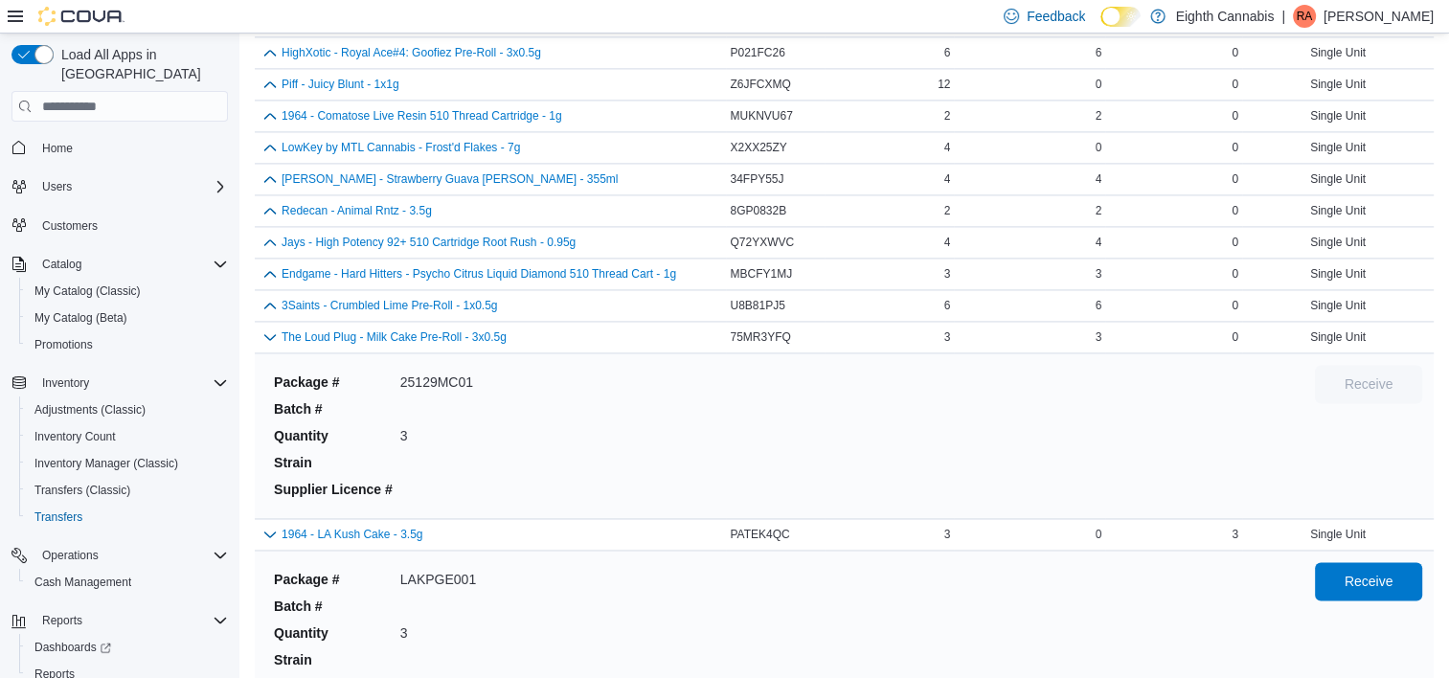
click at [1115, 379] on div "Package # 25129MC01 Batch # Quantity 3 Strain Supplier Licence #" at bounding box center [779, 436] width 1026 height 142
click at [264, 325] on button "button" at bounding box center [270, 336] width 23 height 23
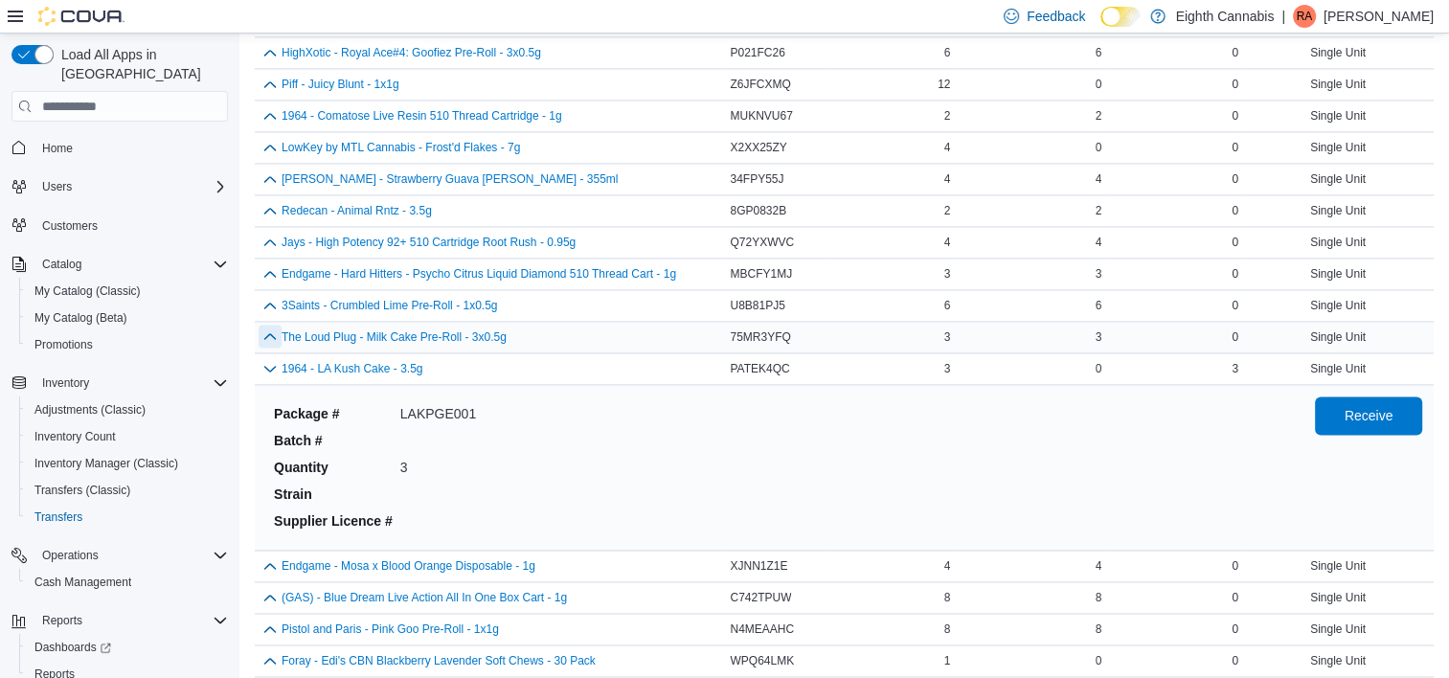
click at [271, 325] on button "button" at bounding box center [270, 336] width 23 height 23
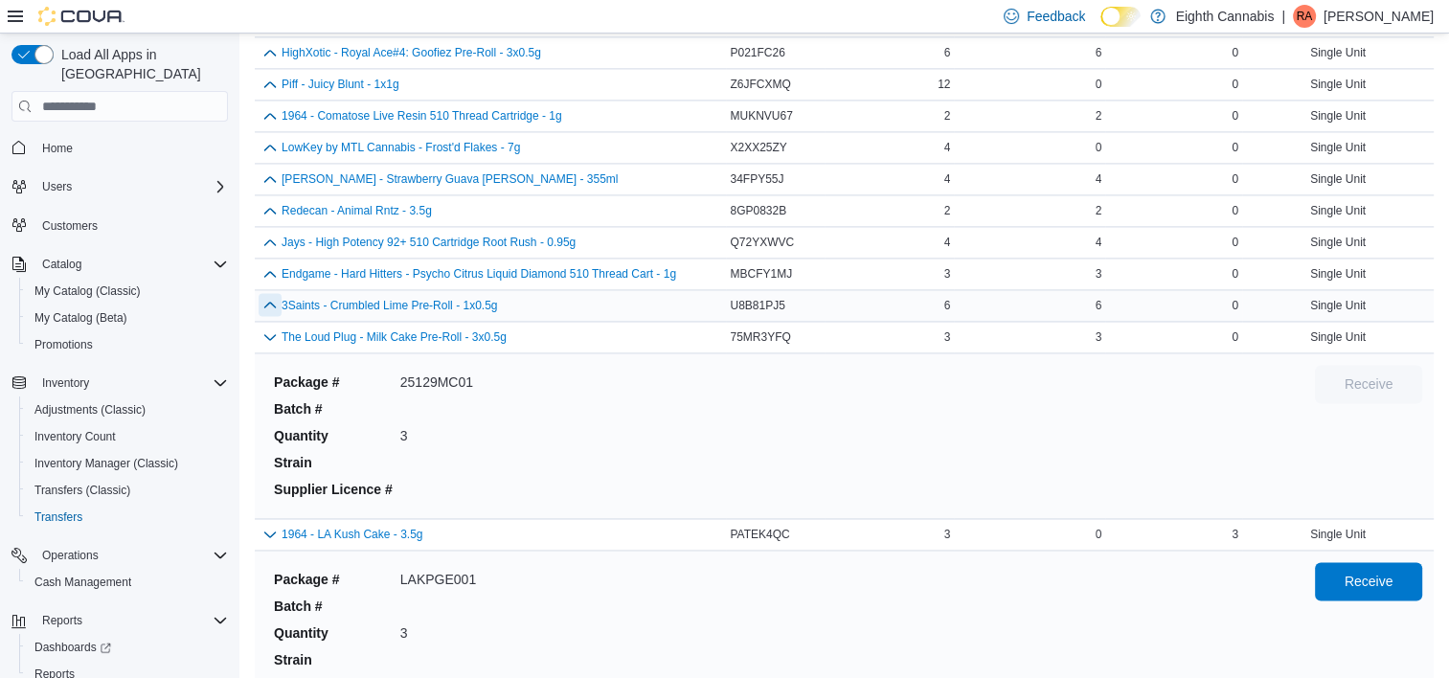
click at [269, 293] on button "button" at bounding box center [270, 304] width 23 height 23
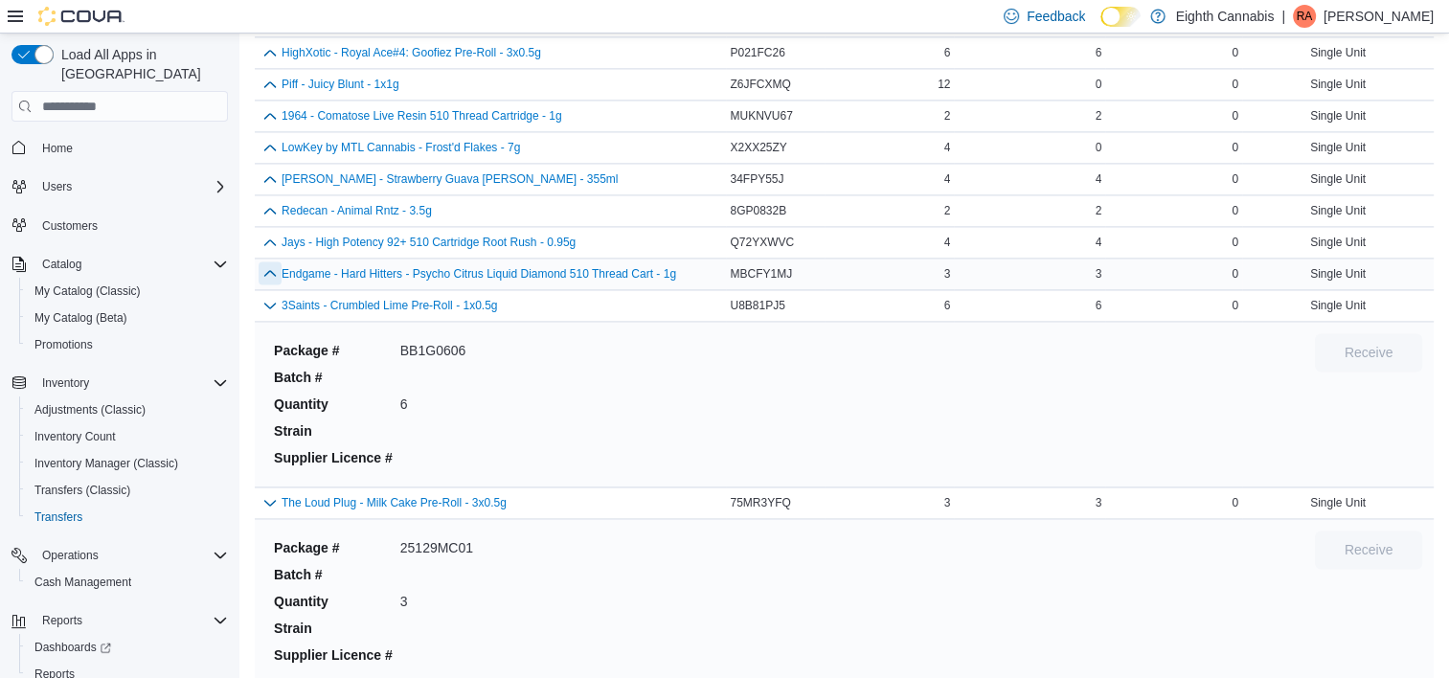
click at [274, 261] on button "button" at bounding box center [270, 272] width 23 height 23
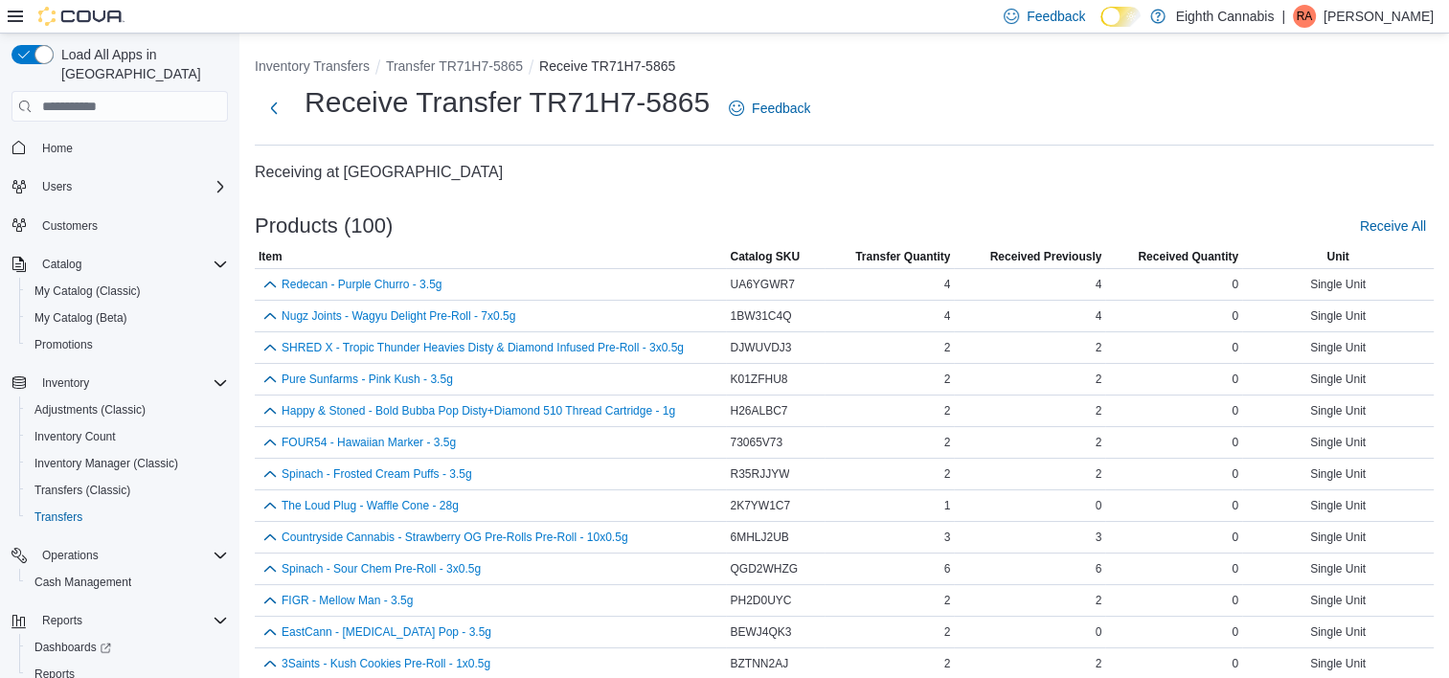
scroll to position [2305, 0]
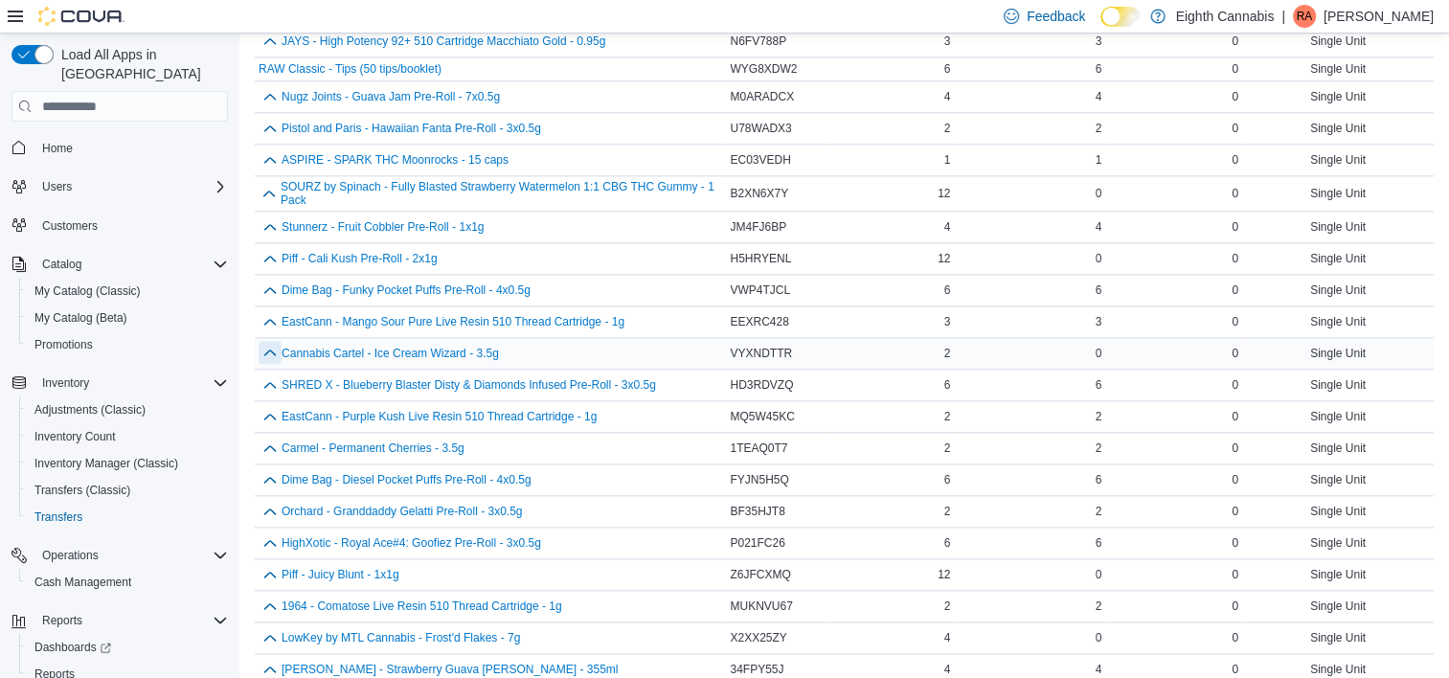
click at [267, 341] on button "button" at bounding box center [270, 352] width 23 height 23
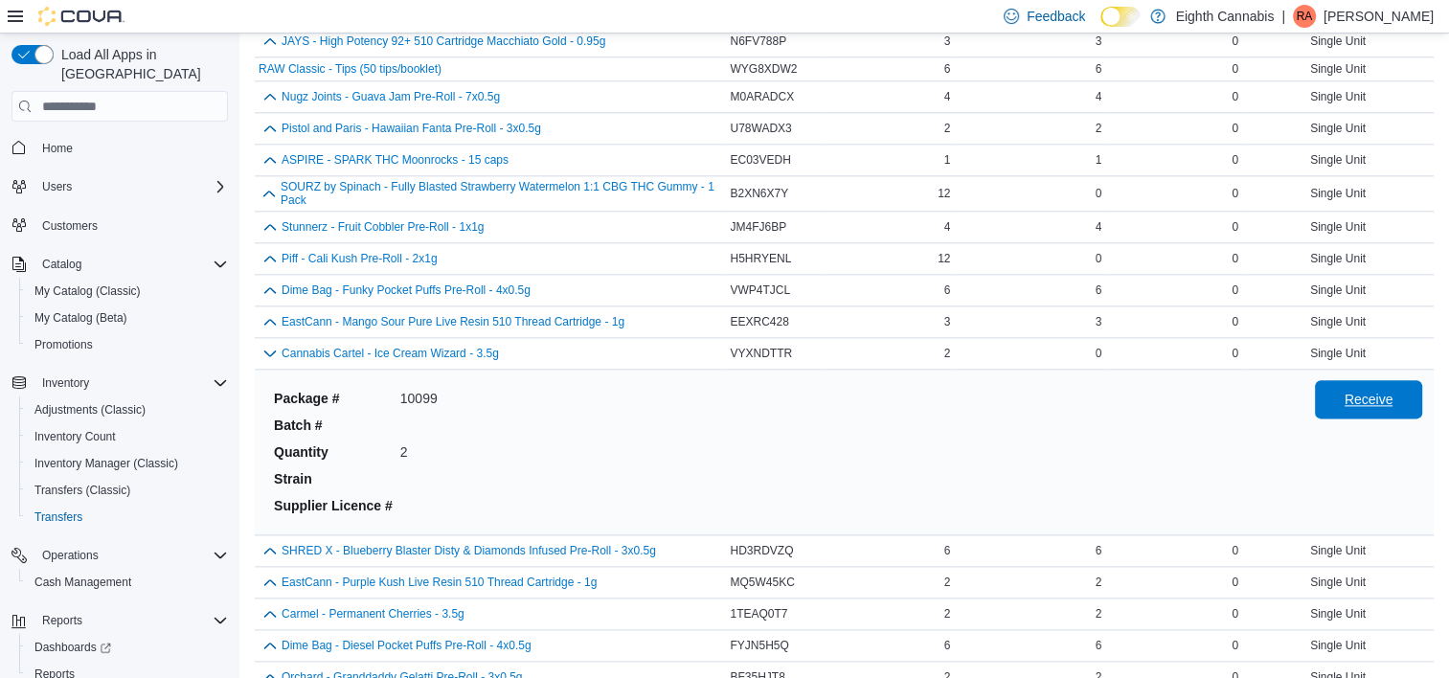
click at [1356, 395] on span "Receive" at bounding box center [1369, 399] width 84 height 38
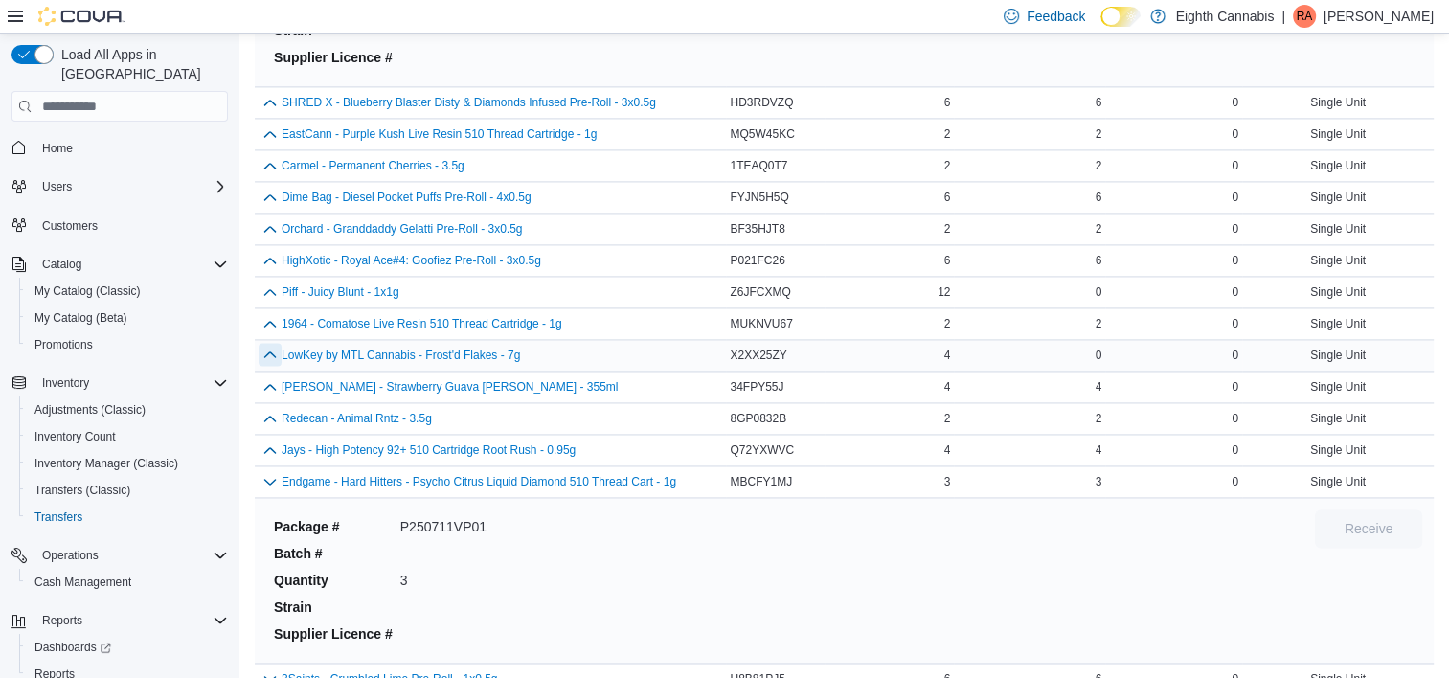
click at [274, 343] on button "button" at bounding box center [270, 354] width 23 height 23
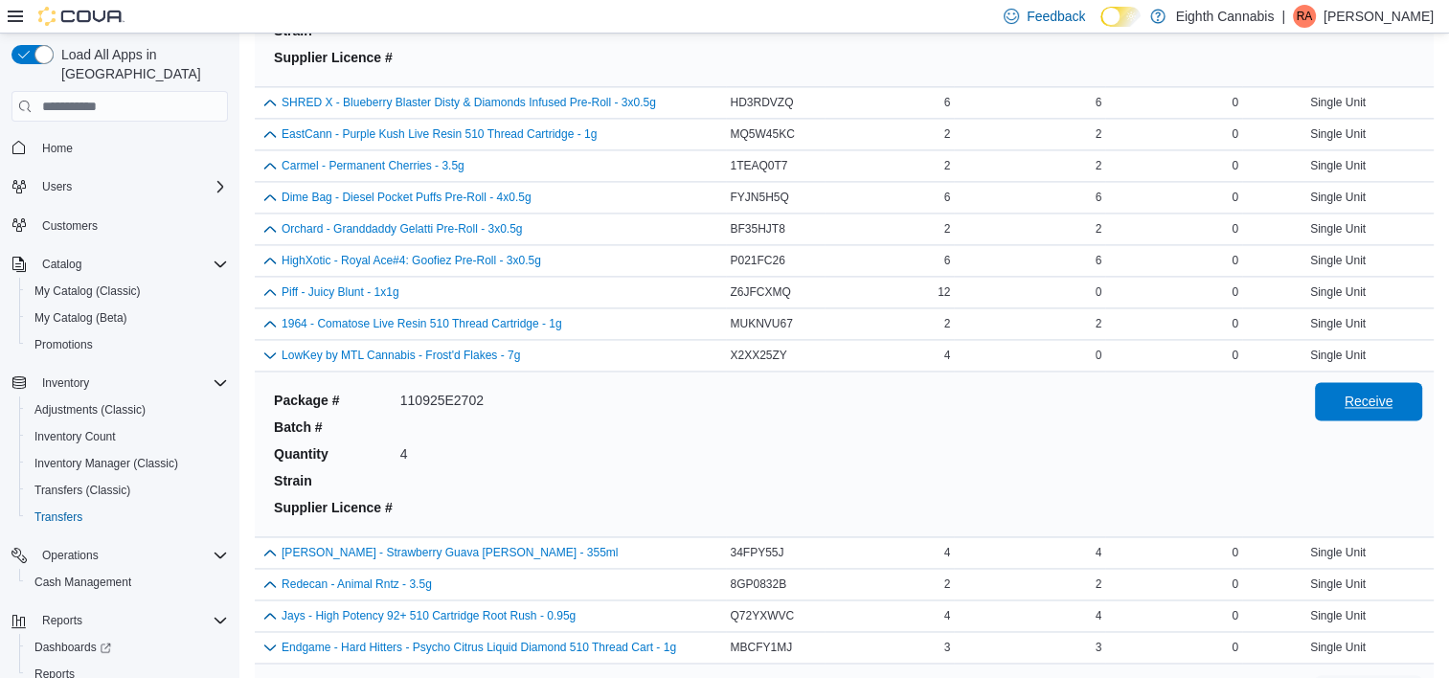
click at [1422, 386] on button "Receive" at bounding box center [1368, 401] width 107 height 38
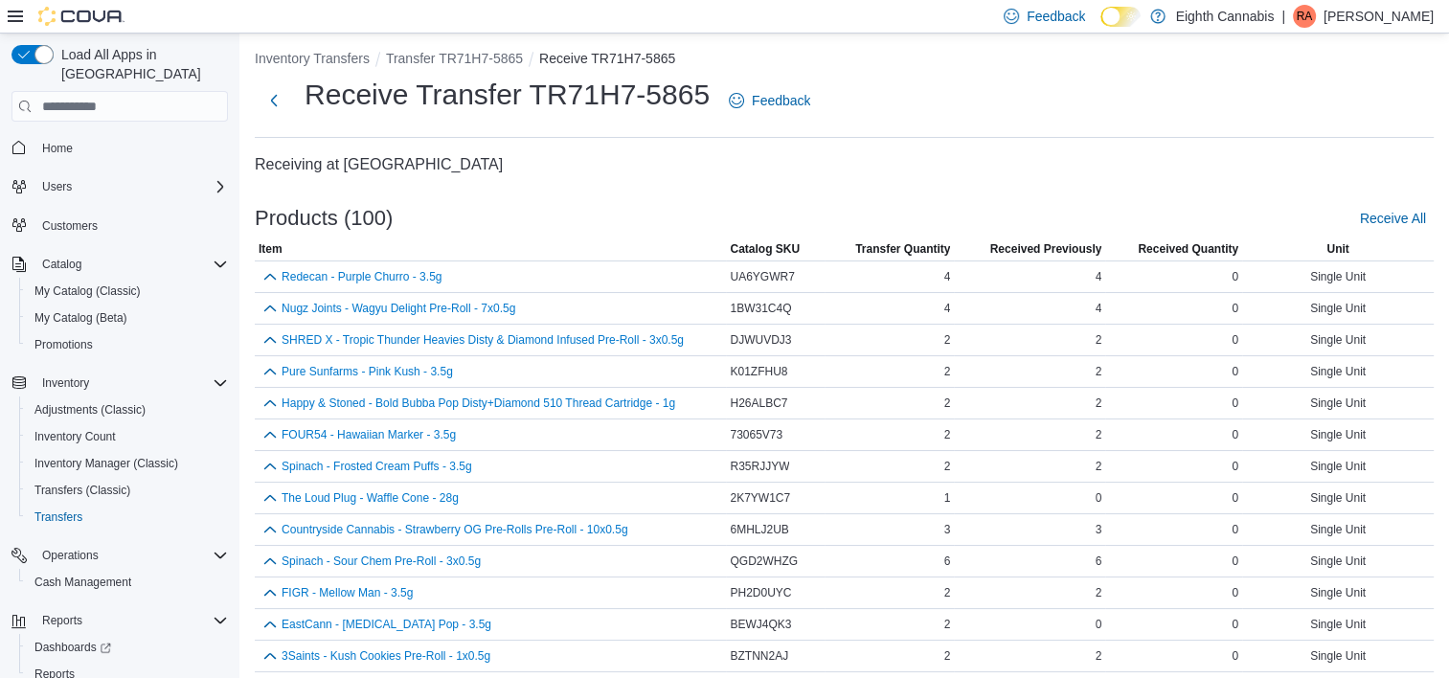
scroll to position [1493, 0]
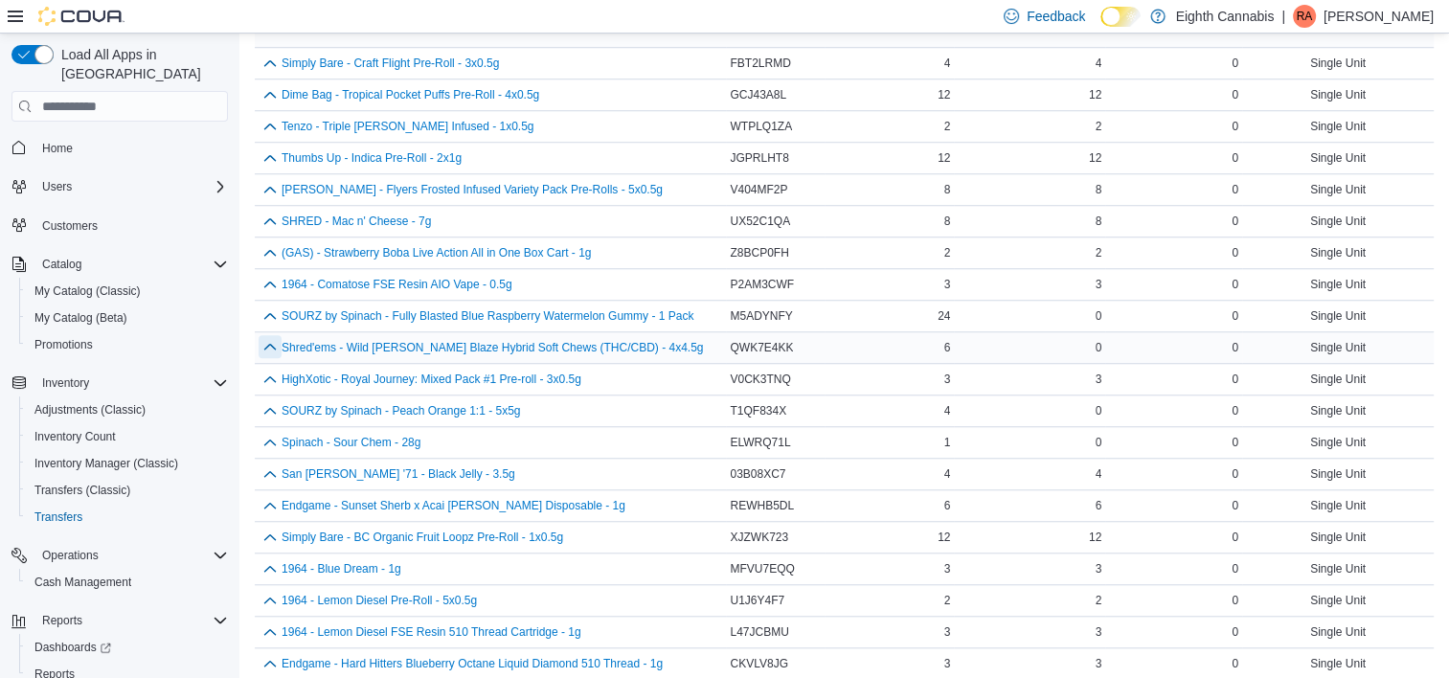
click at [275, 341] on button "button" at bounding box center [270, 346] width 23 height 23
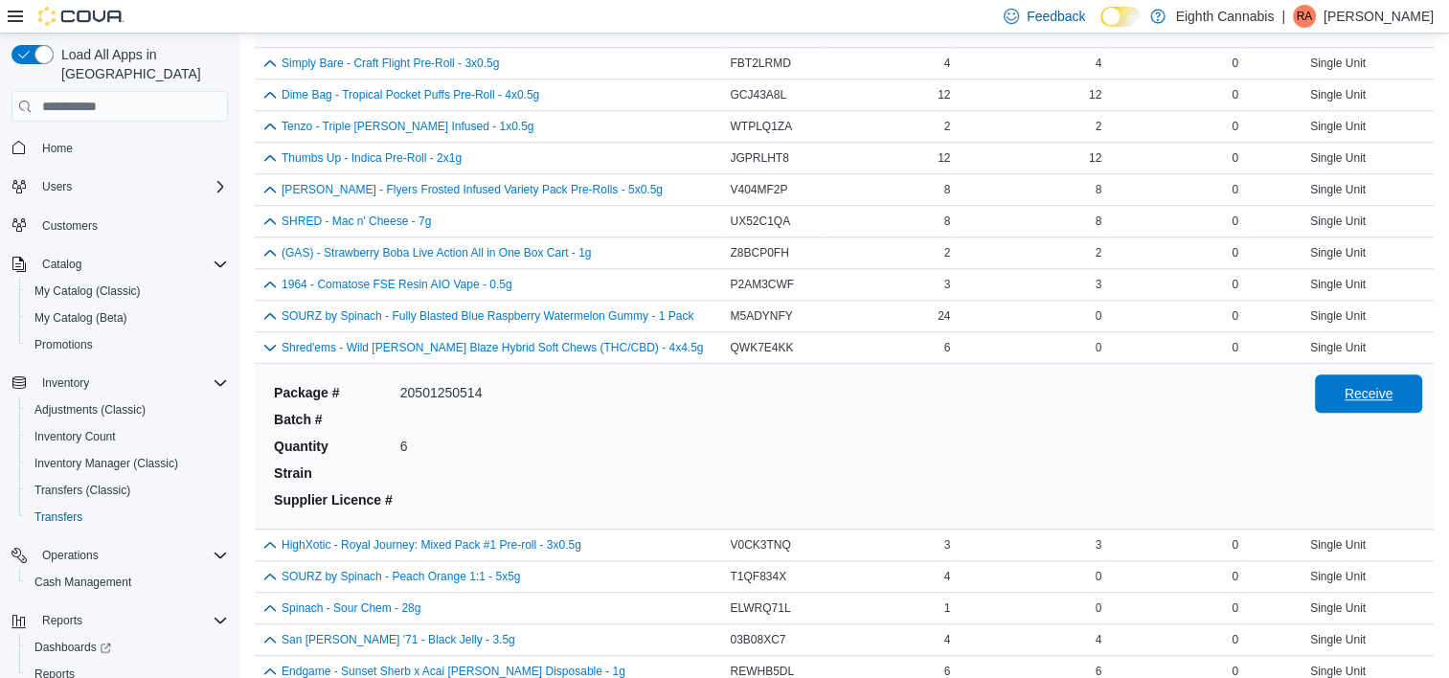
click at [1410, 392] on span "Receive" at bounding box center [1369, 394] width 84 height 38
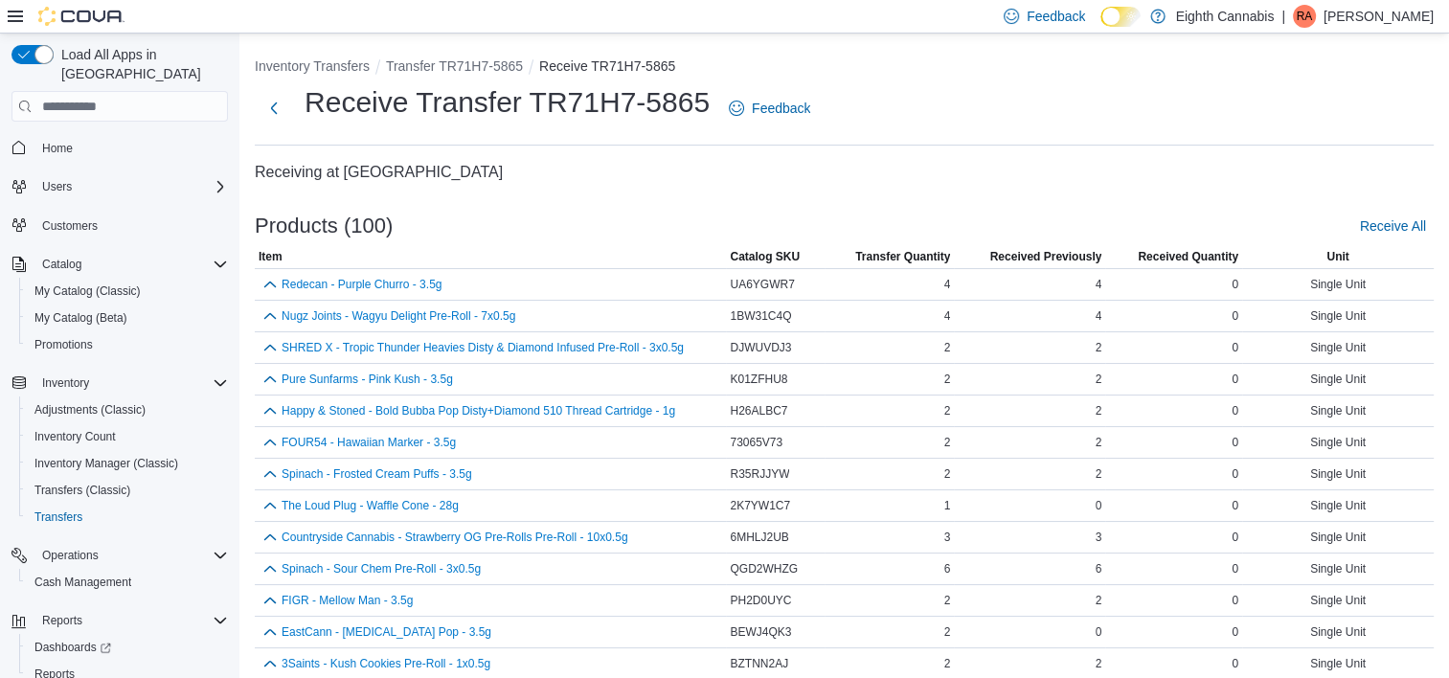
scroll to position [2004, 0]
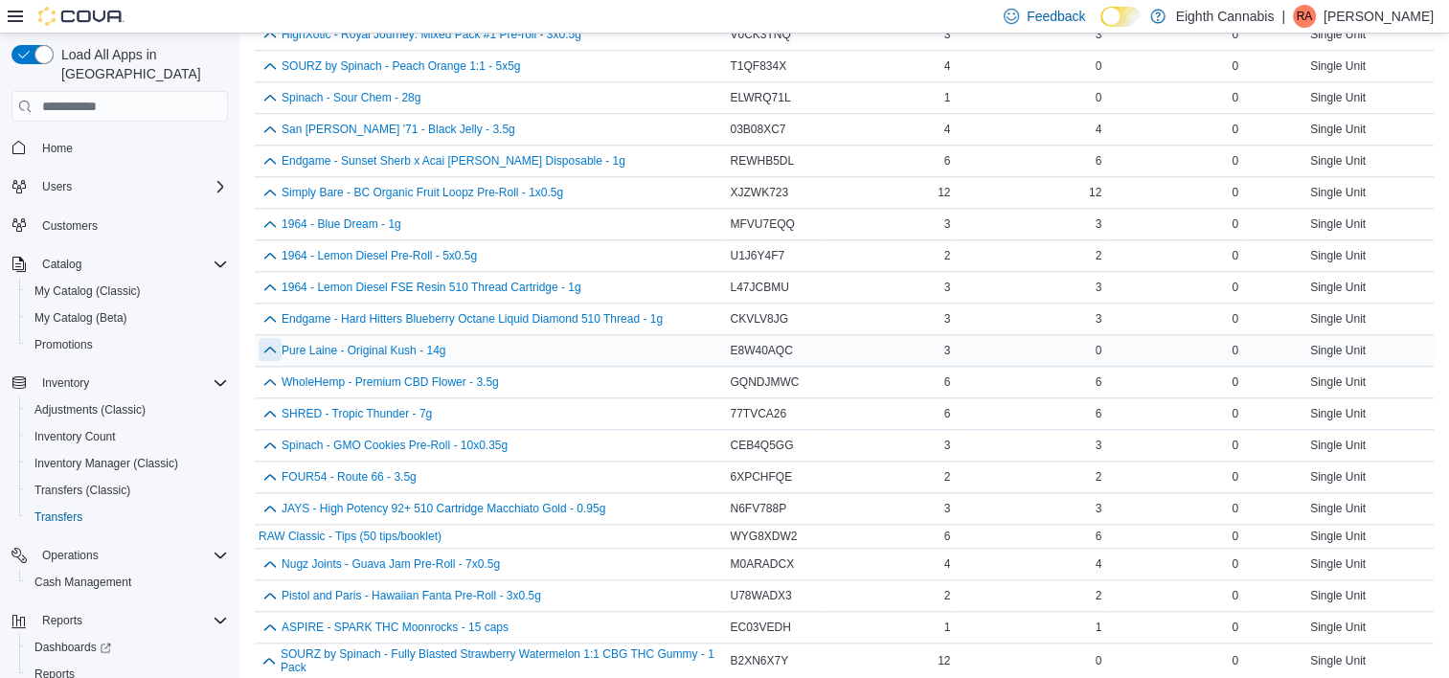
click at [260, 338] on button "button" at bounding box center [270, 349] width 23 height 23
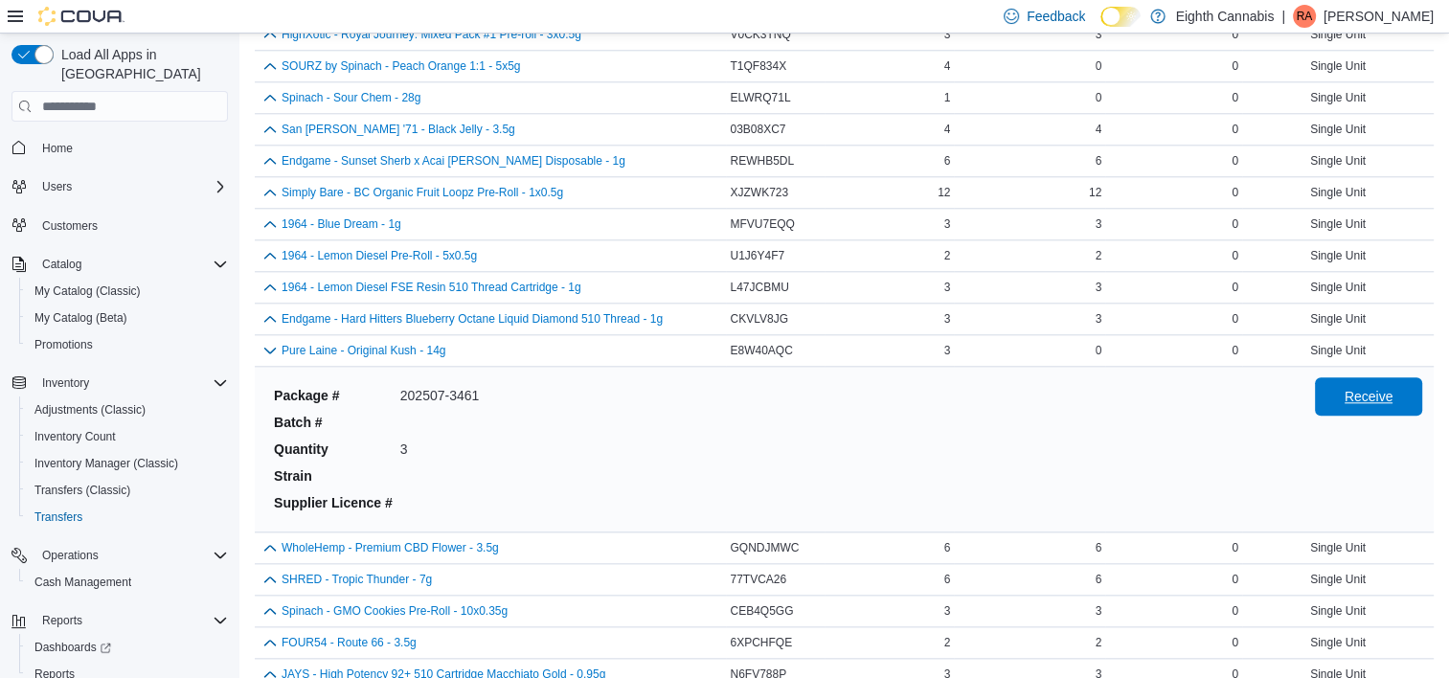
click at [1378, 387] on span "Receive" at bounding box center [1369, 396] width 49 height 19
click at [275, 85] on button "button" at bounding box center [270, 96] width 23 height 23
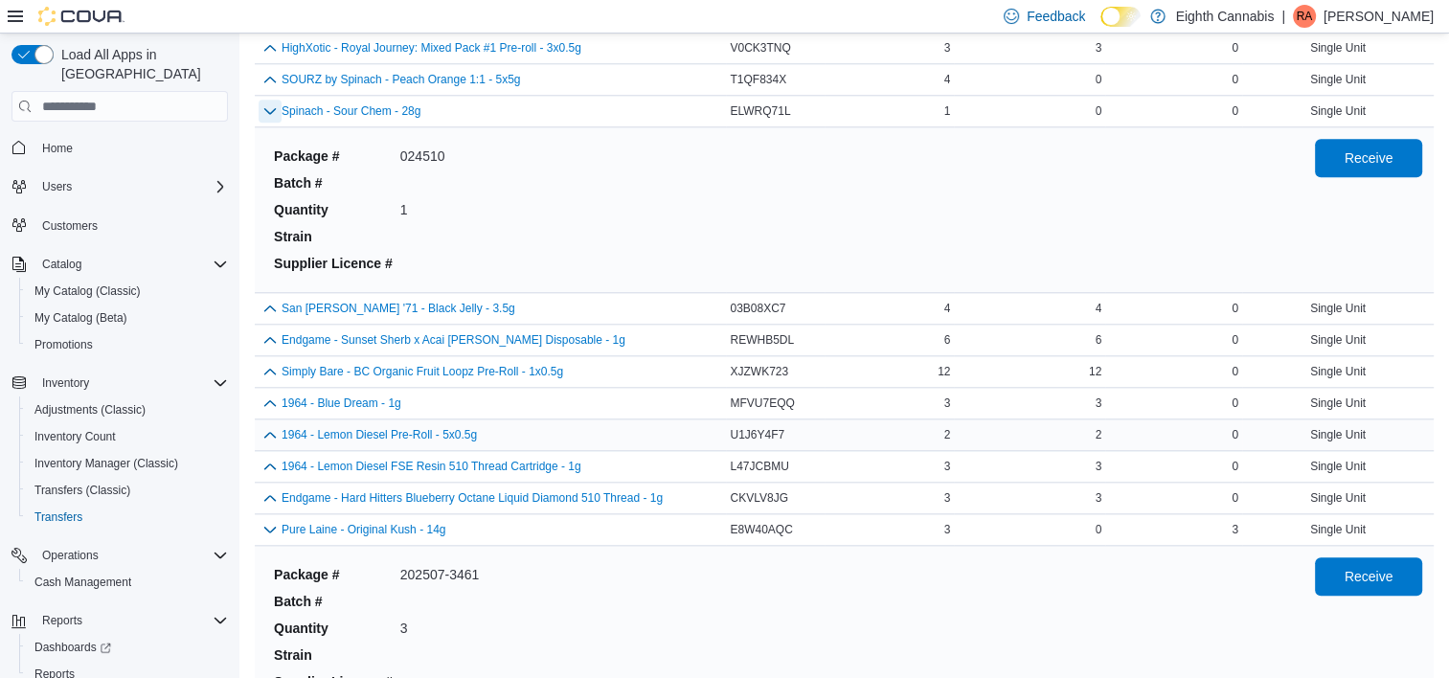
scroll to position [1989, 0]
click at [1379, 139] on span "Receive" at bounding box center [1369, 158] width 84 height 38
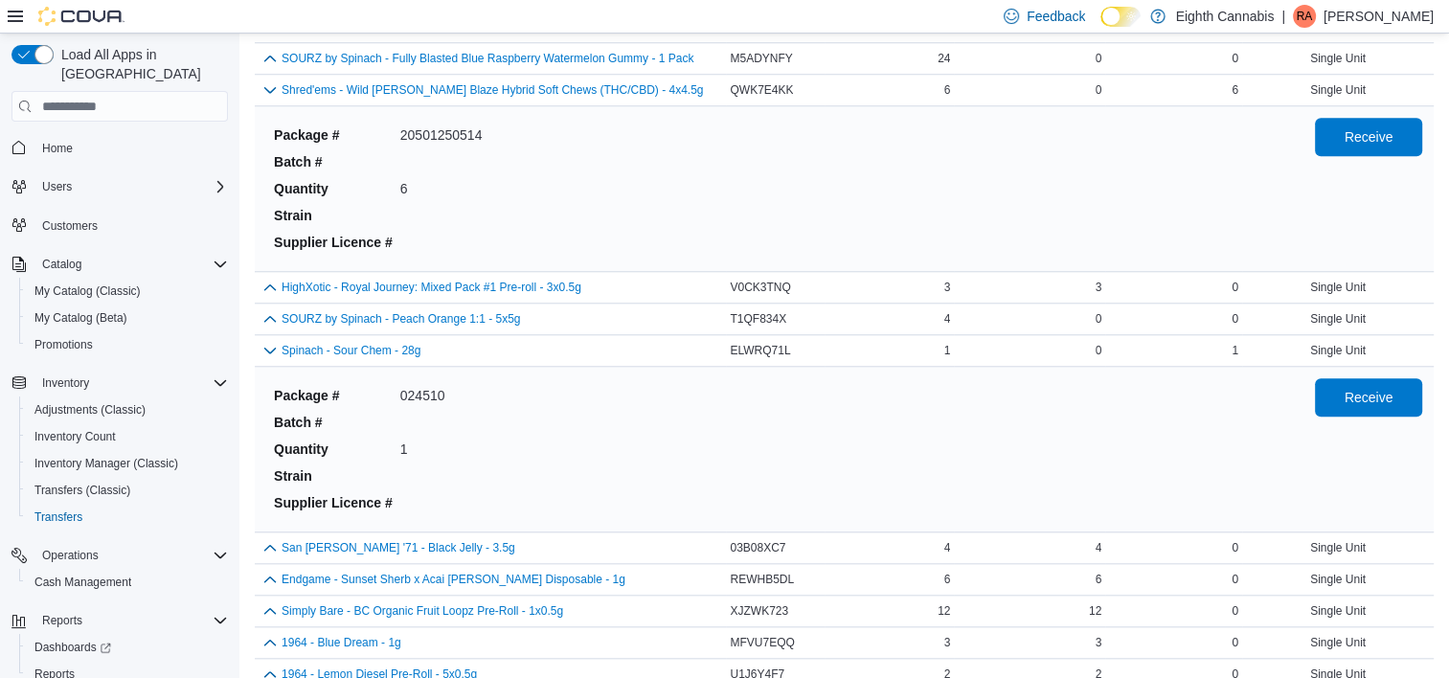
scroll to position [1761, 0]
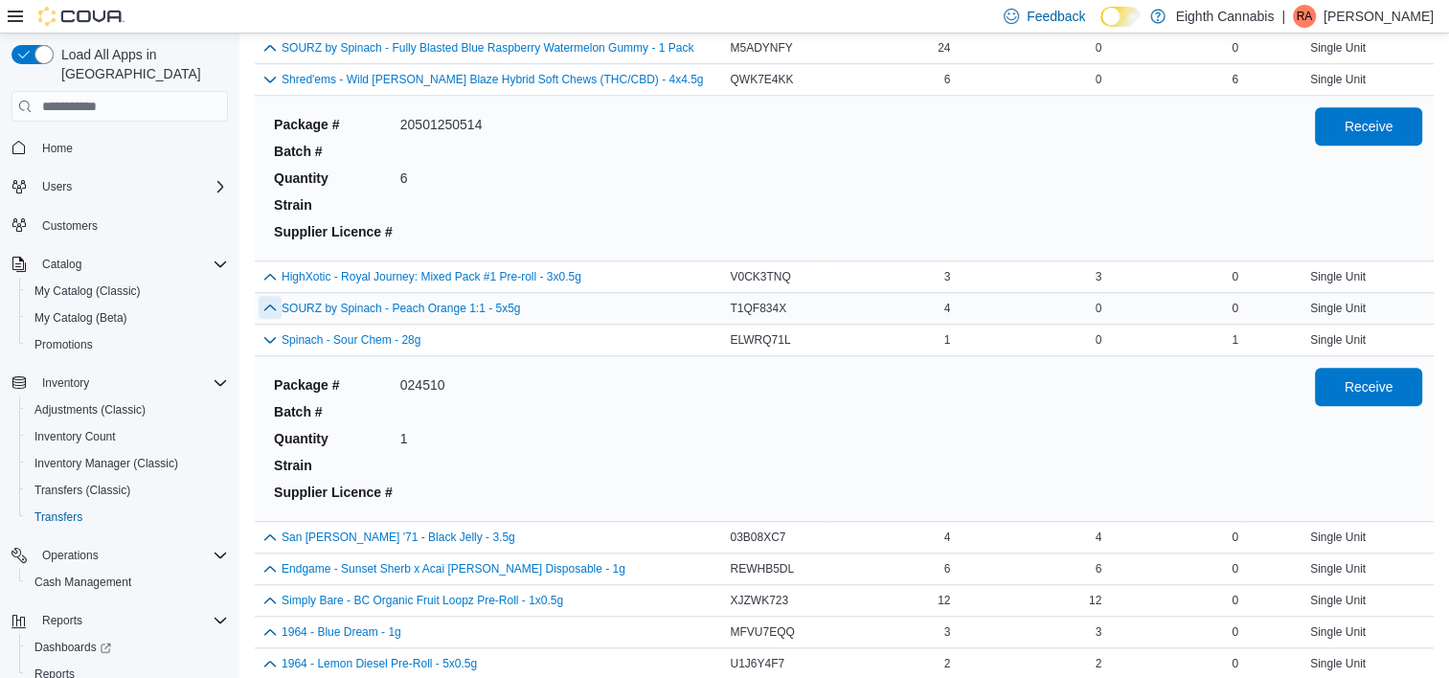
click at [266, 296] on button "button" at bounding box center [270, 307] width 23 height 23
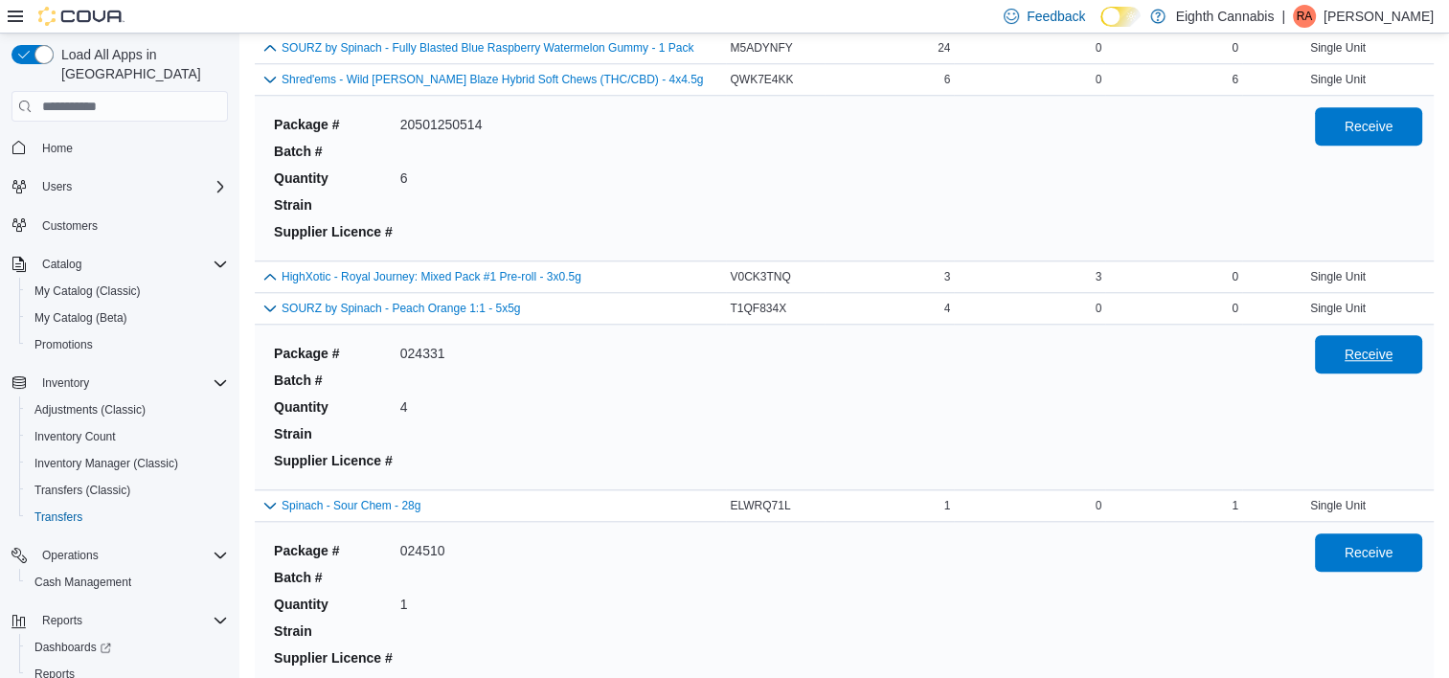
click at [1394, 345] on span "Receive" at bounding box center [1369, 354] width 49 height 19
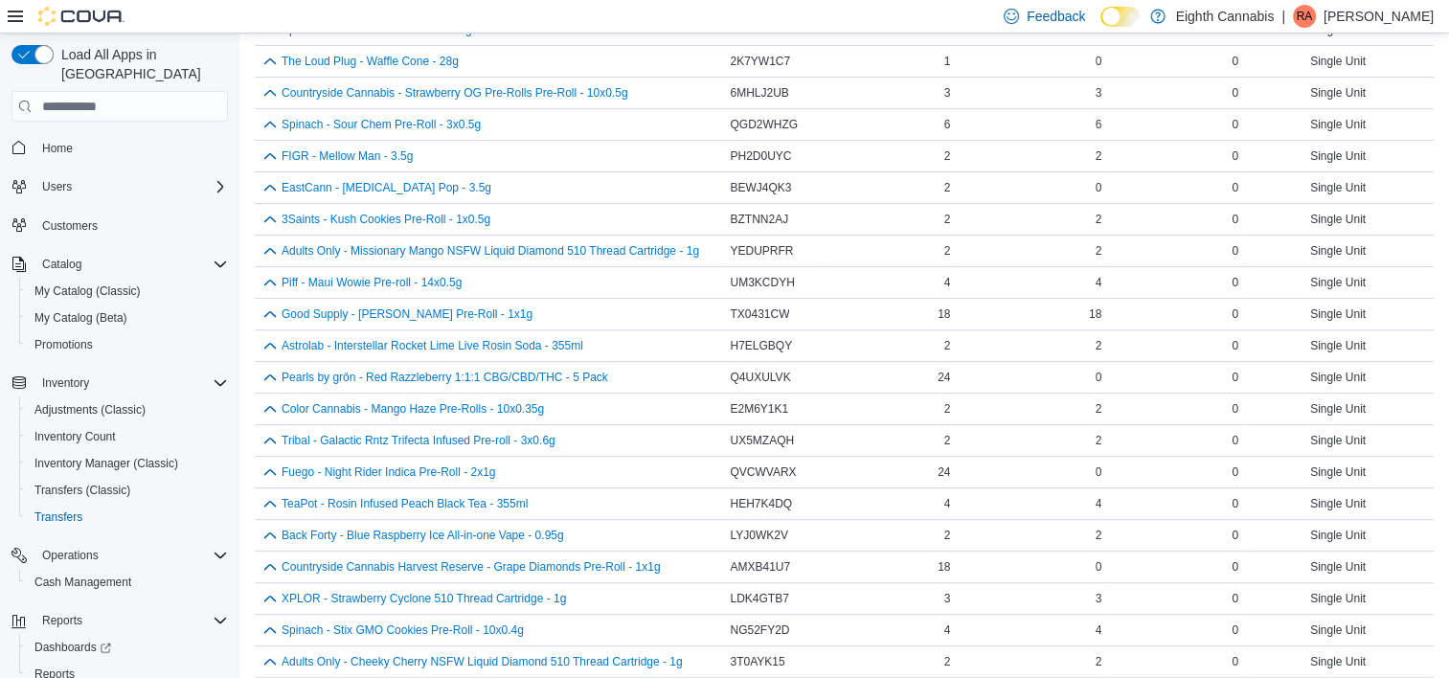
scroll to position [856, 0]
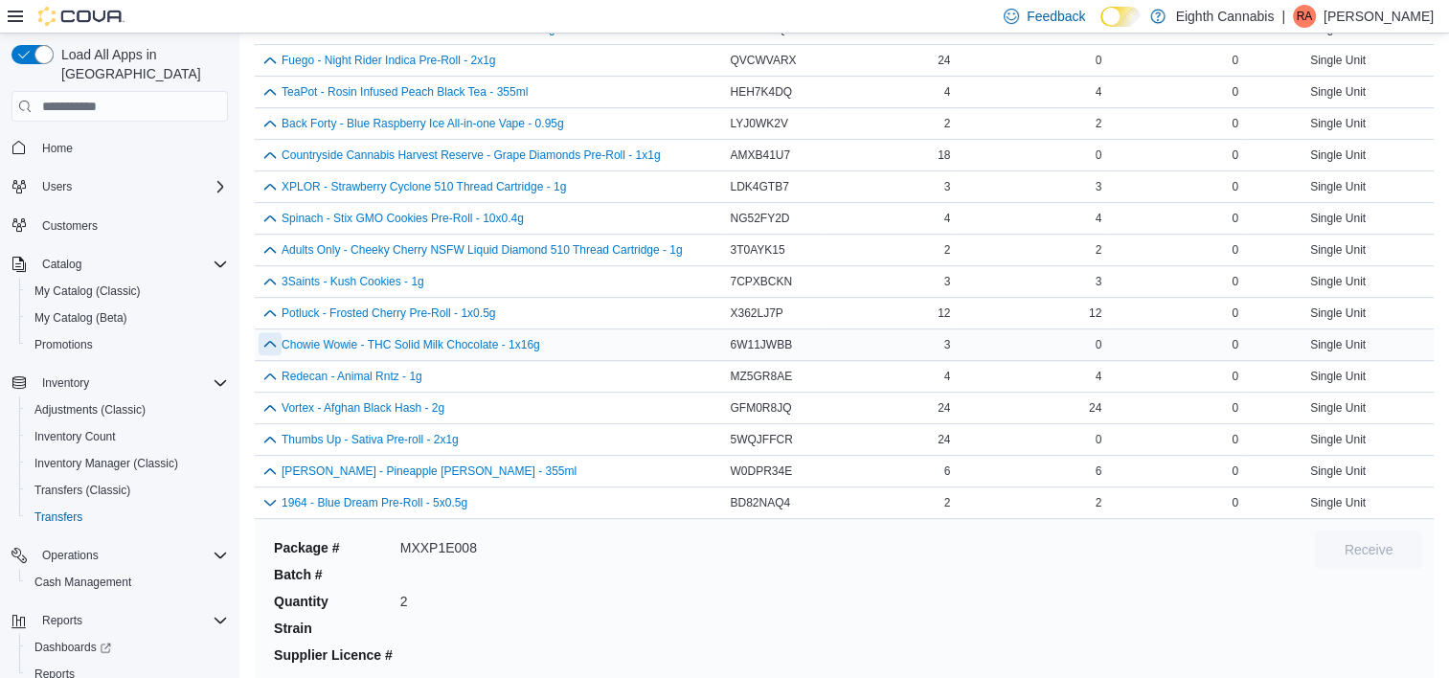
click at [271, 343] on button "button" at bounding box center [270, 343] width 23 height 23
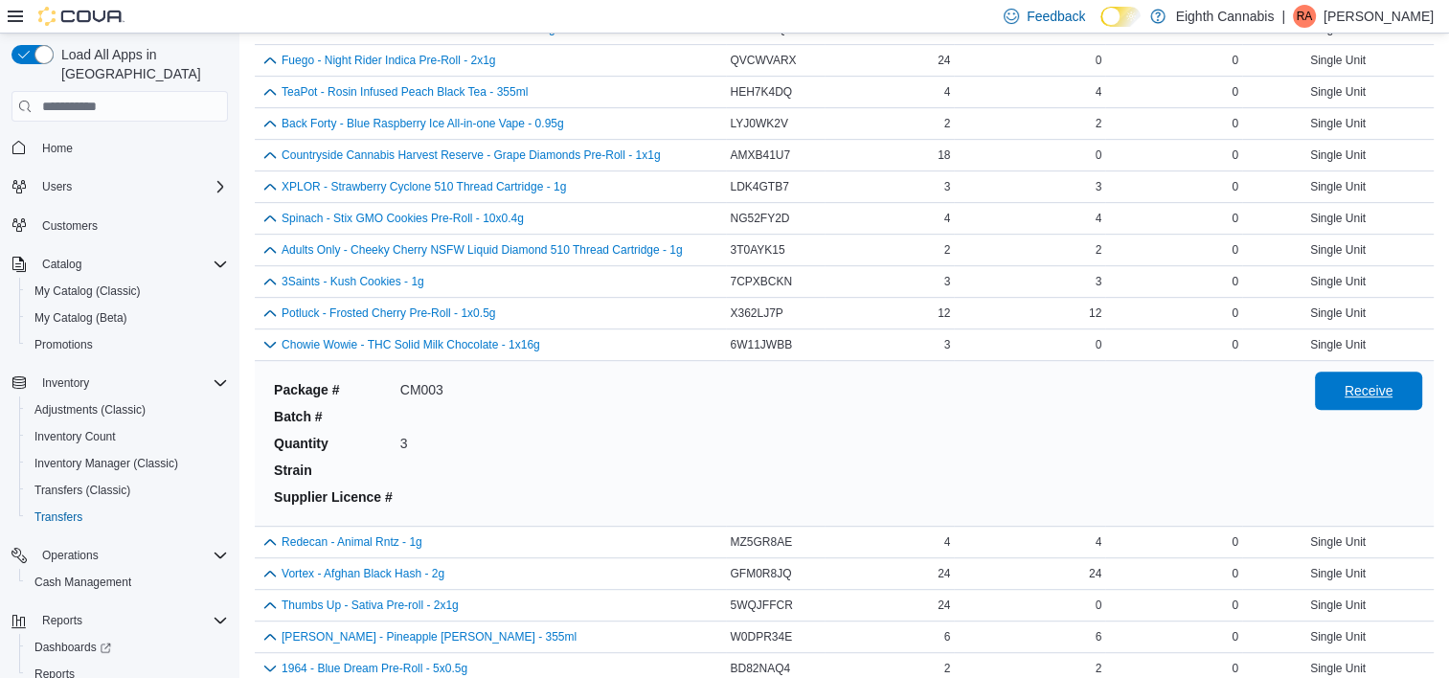
click at [1368, 391] on span "Receive" at bounding box center [1369, 390] width 49 height 19
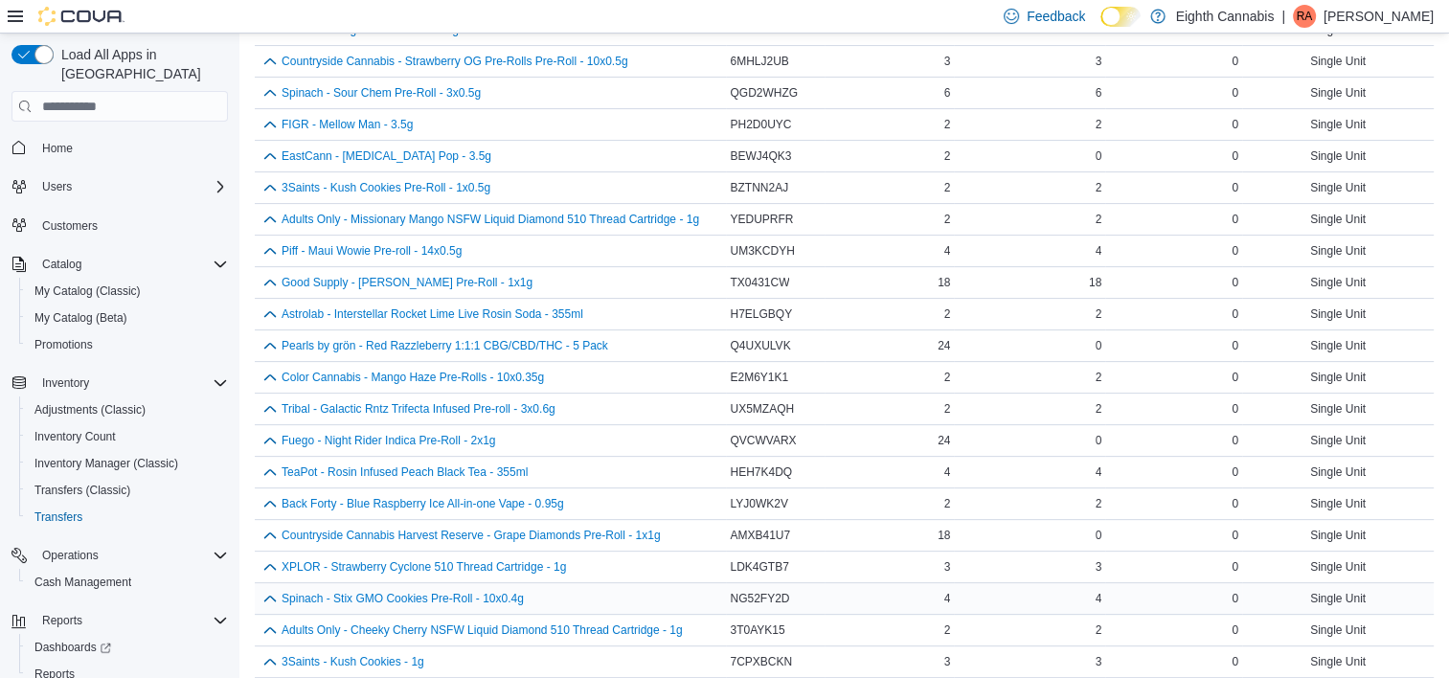
scroll to position [4755, 0]
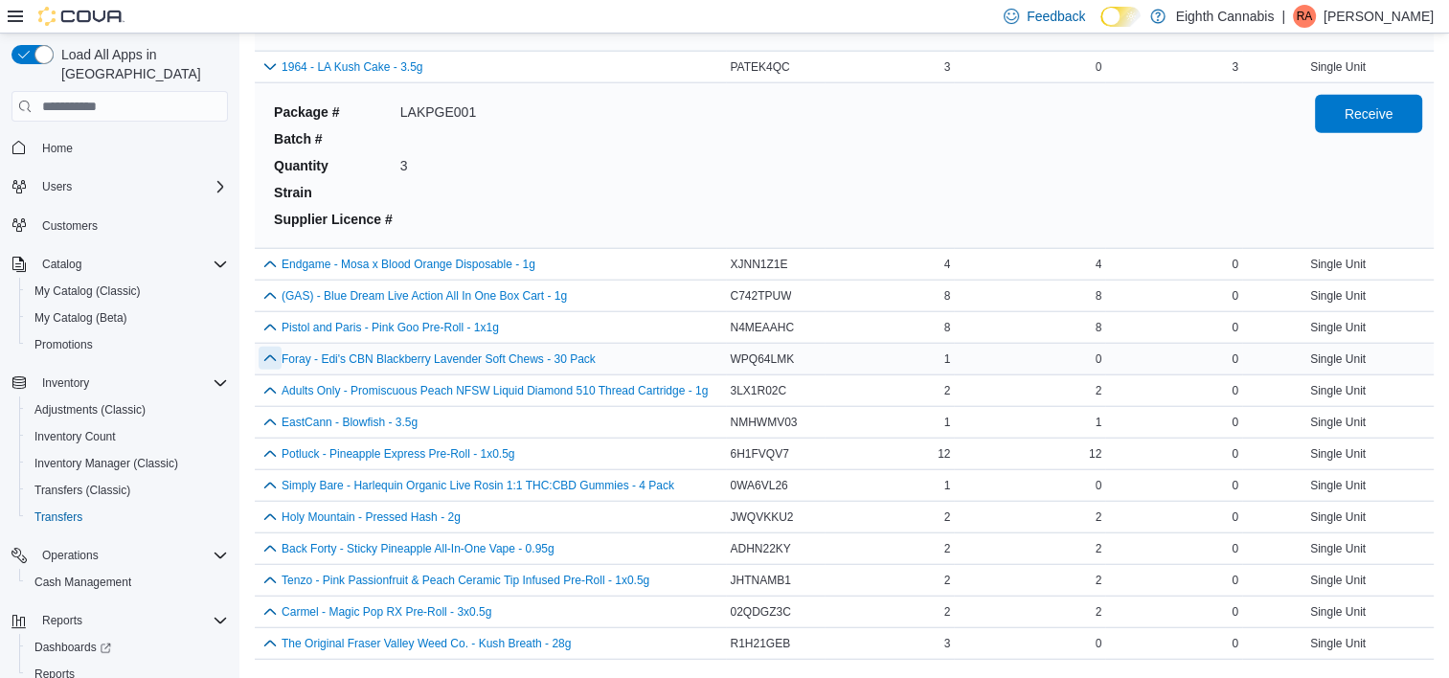
click at [268, 347] on button "button" at bounding box center [270, 358] width 23 height 23
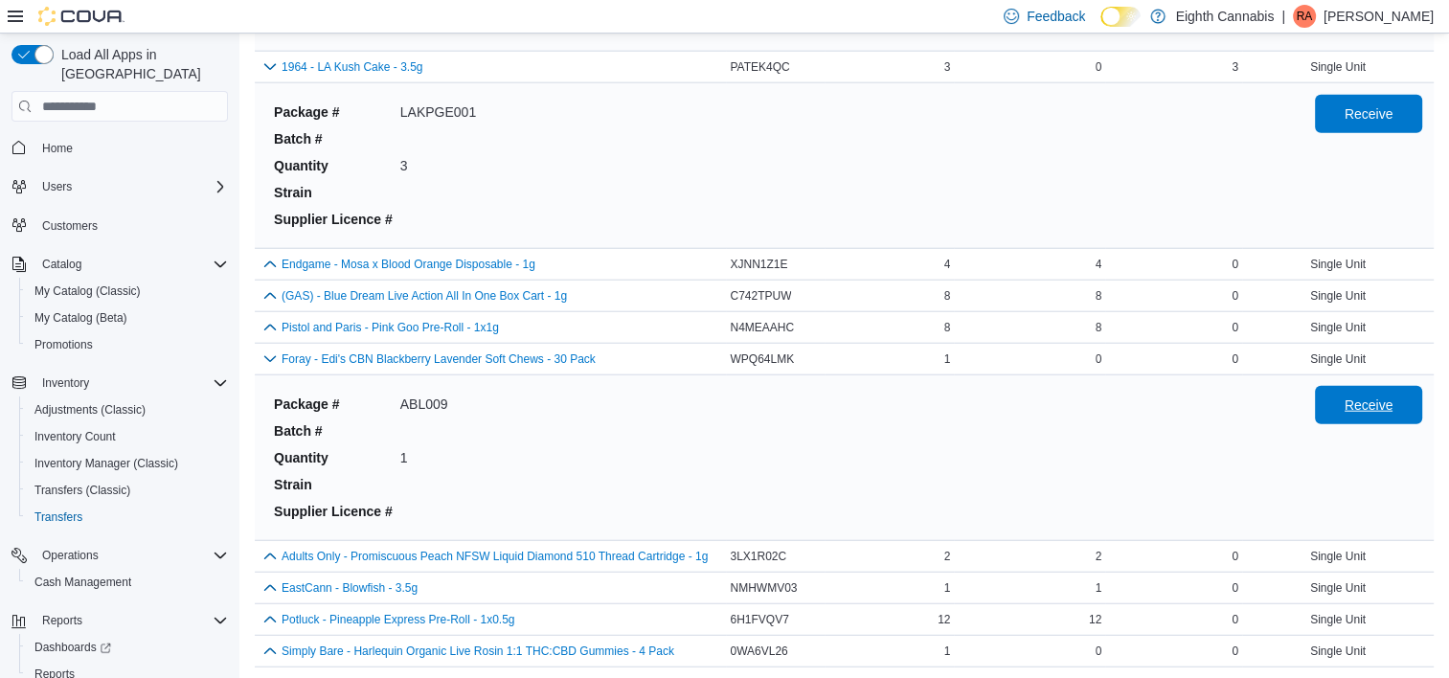
click at [1390, 396] on span "Receive" at bounding box center [1369, 405] width 49 height 19
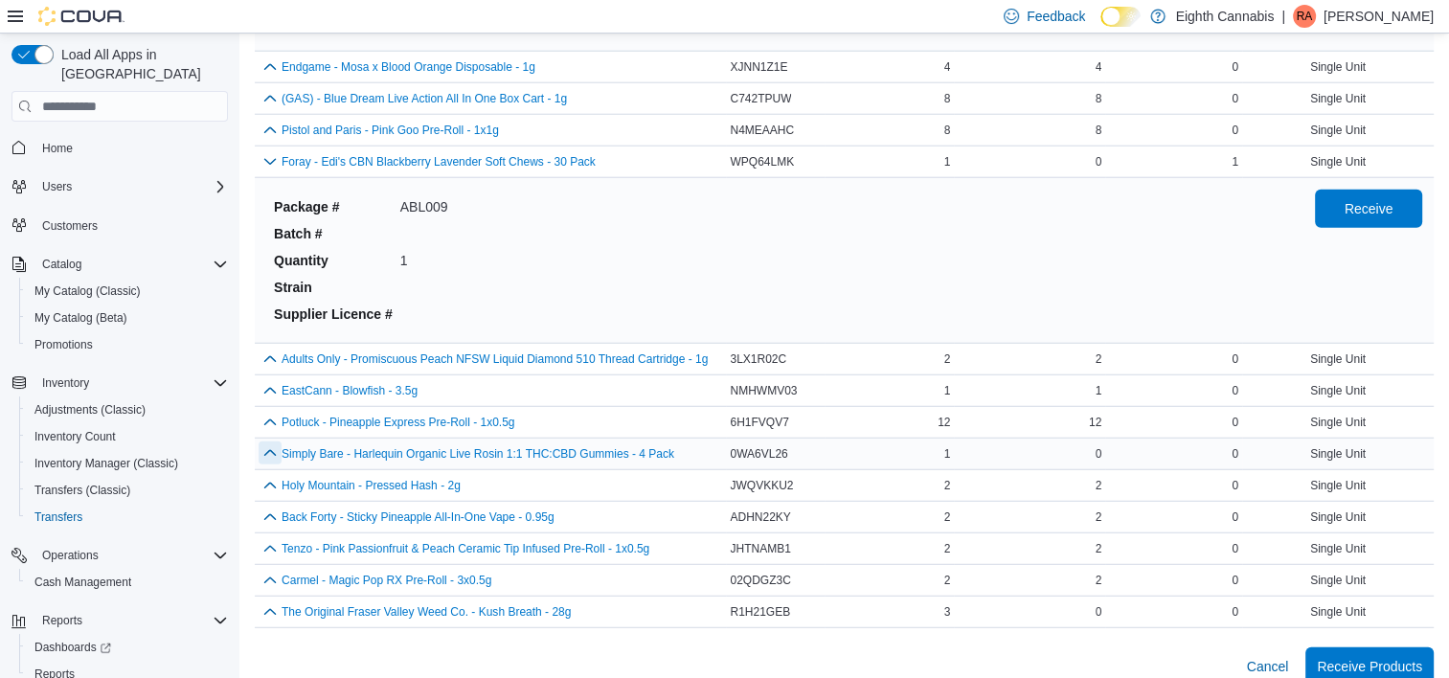
click at [268, 442] on button "button" at bounding box center [270, 453] width 23 height 23
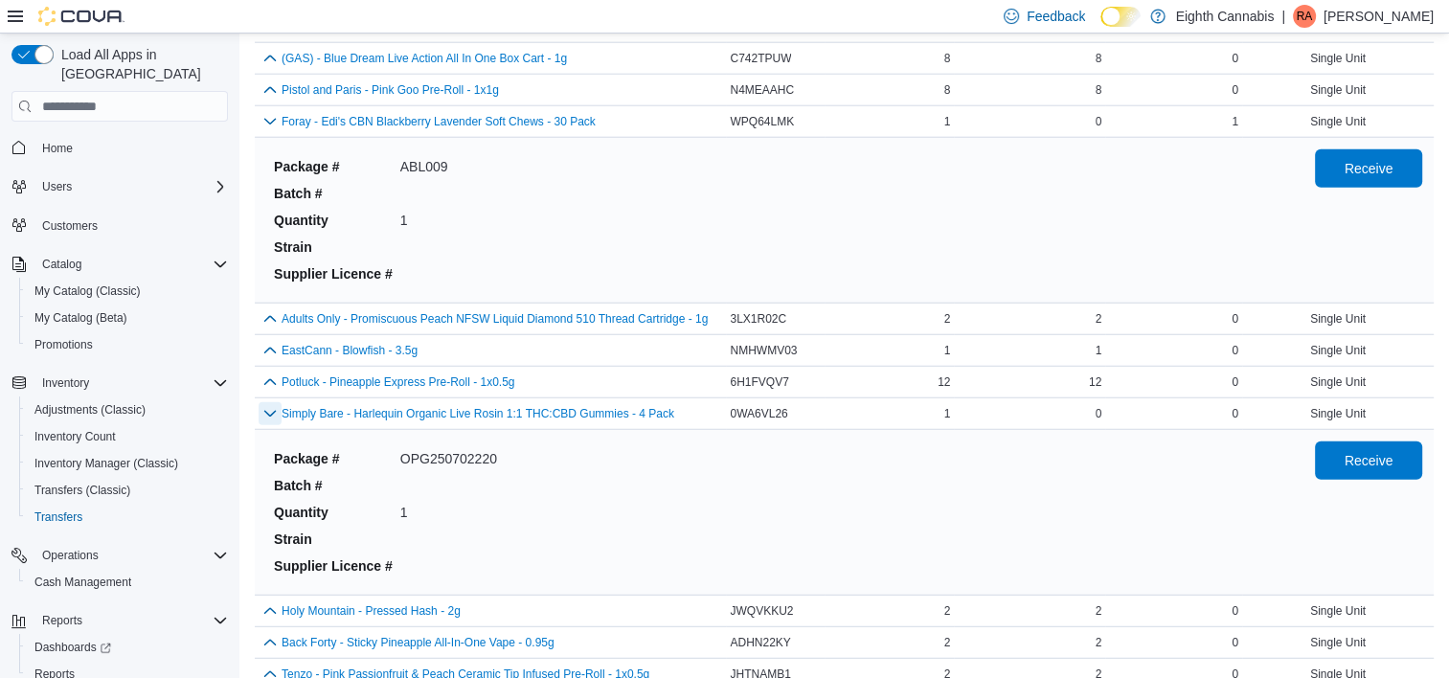
scroll to position [5118, 0]
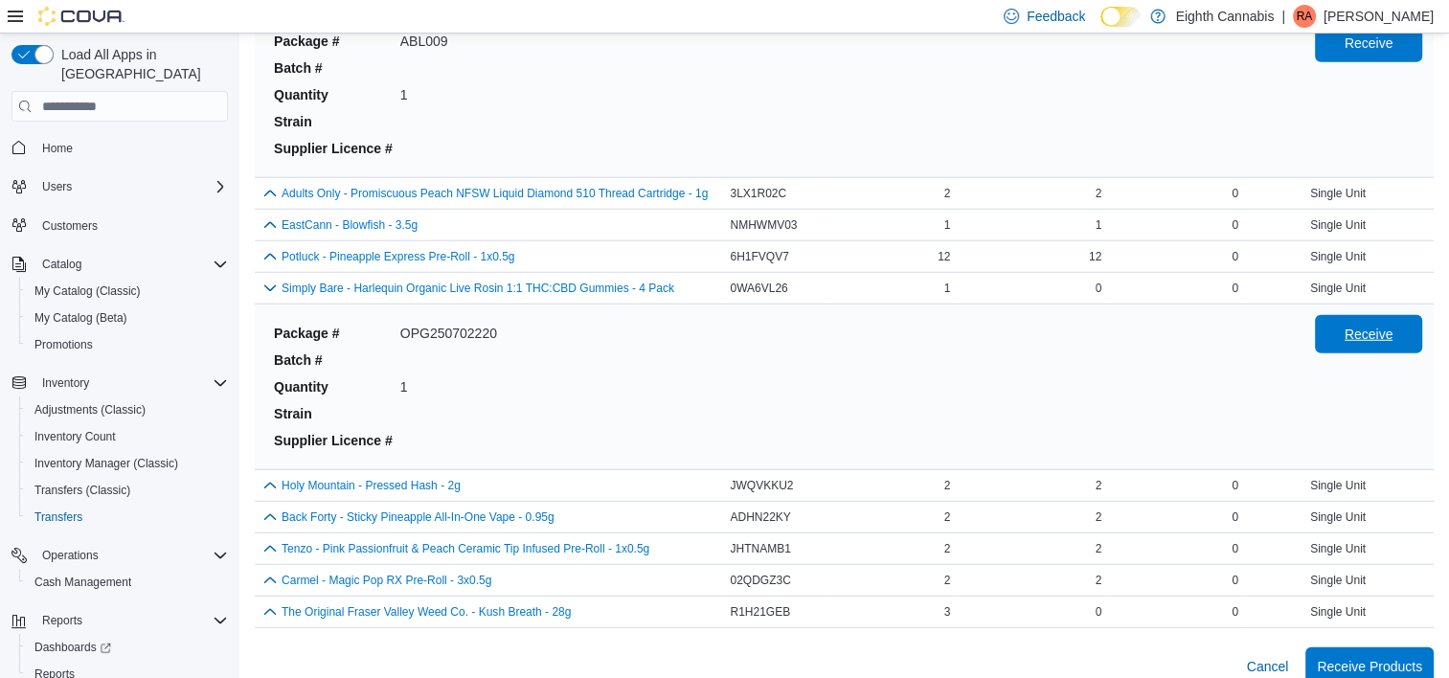
click at [1341, 315] on span "Receive" at bounding box center [1369, 334] width 84 height 38
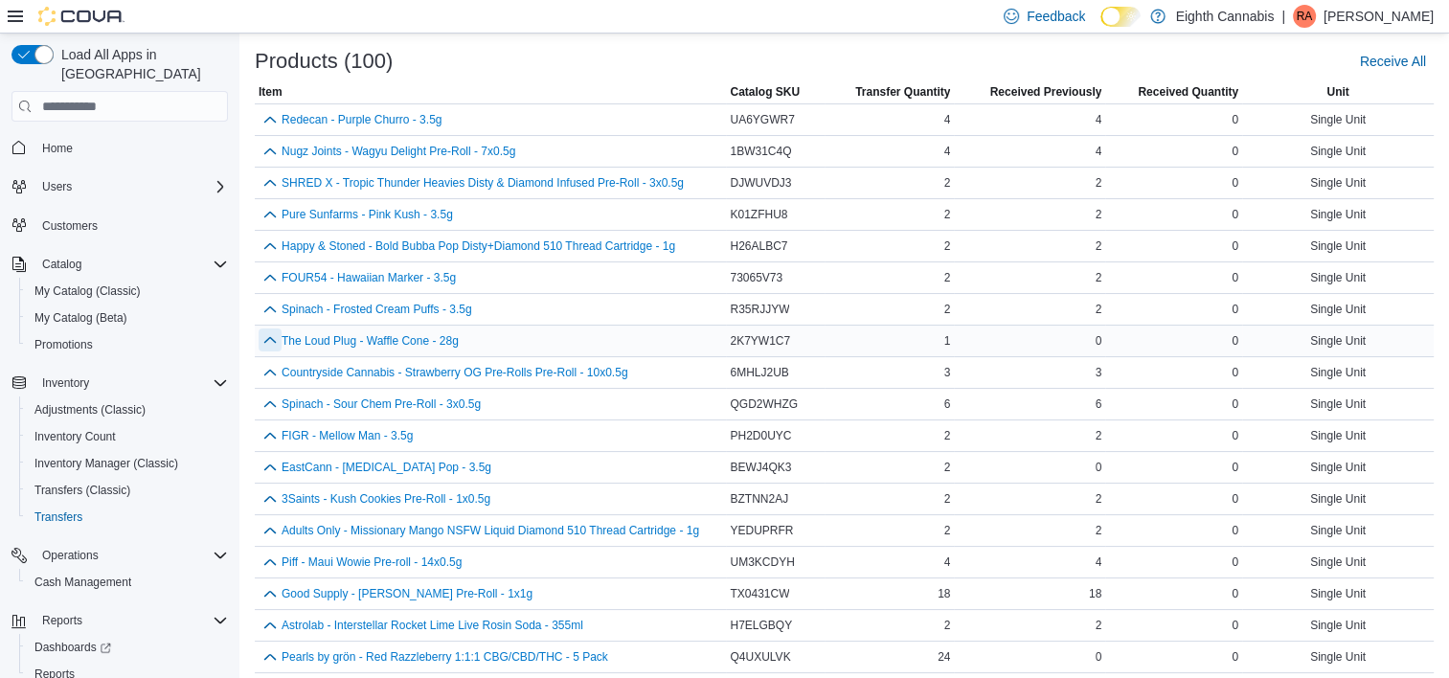
click at [268, 339] on button "button" at bounding box center [270, 340] width 23 height 23
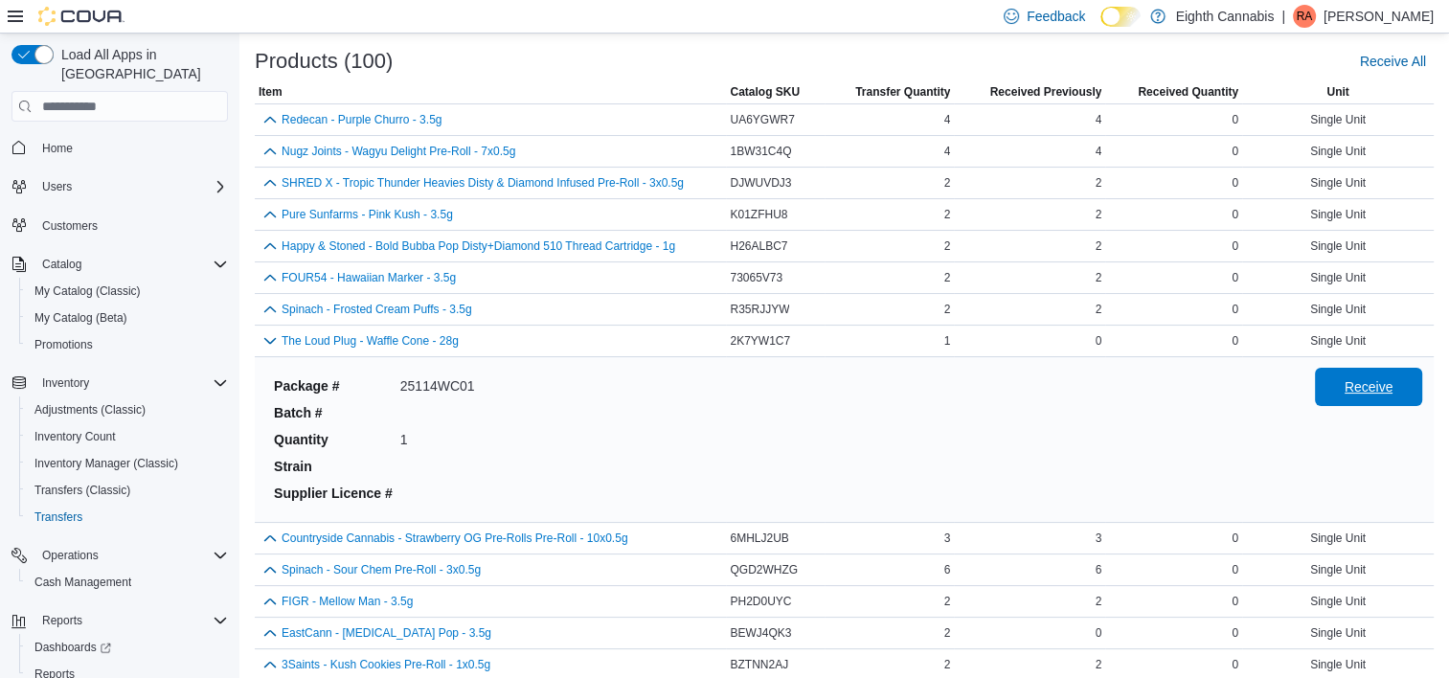
click at [1411, 401] on span "Receive" at bounding box center [1369, 387] width 84 height 38
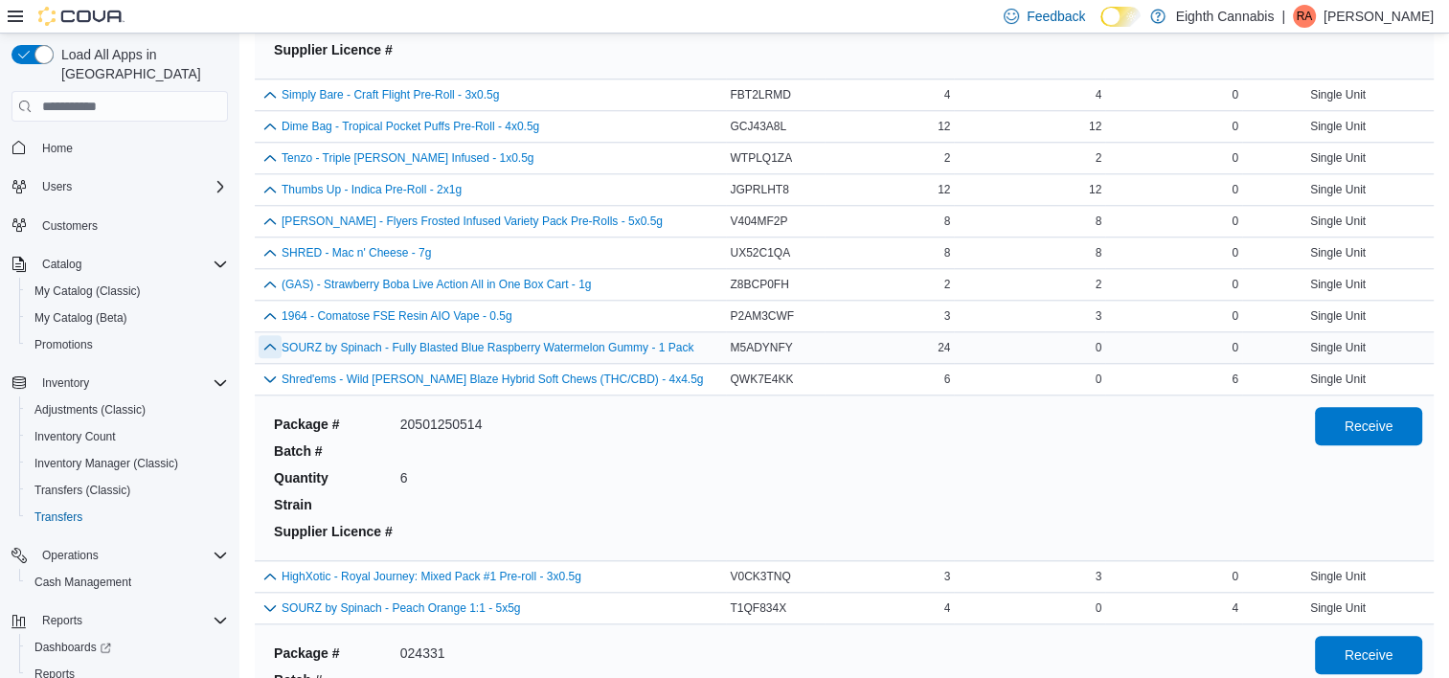
click at [266, 345] on button "button" at bounding box center [270, 346] width 23 height 23
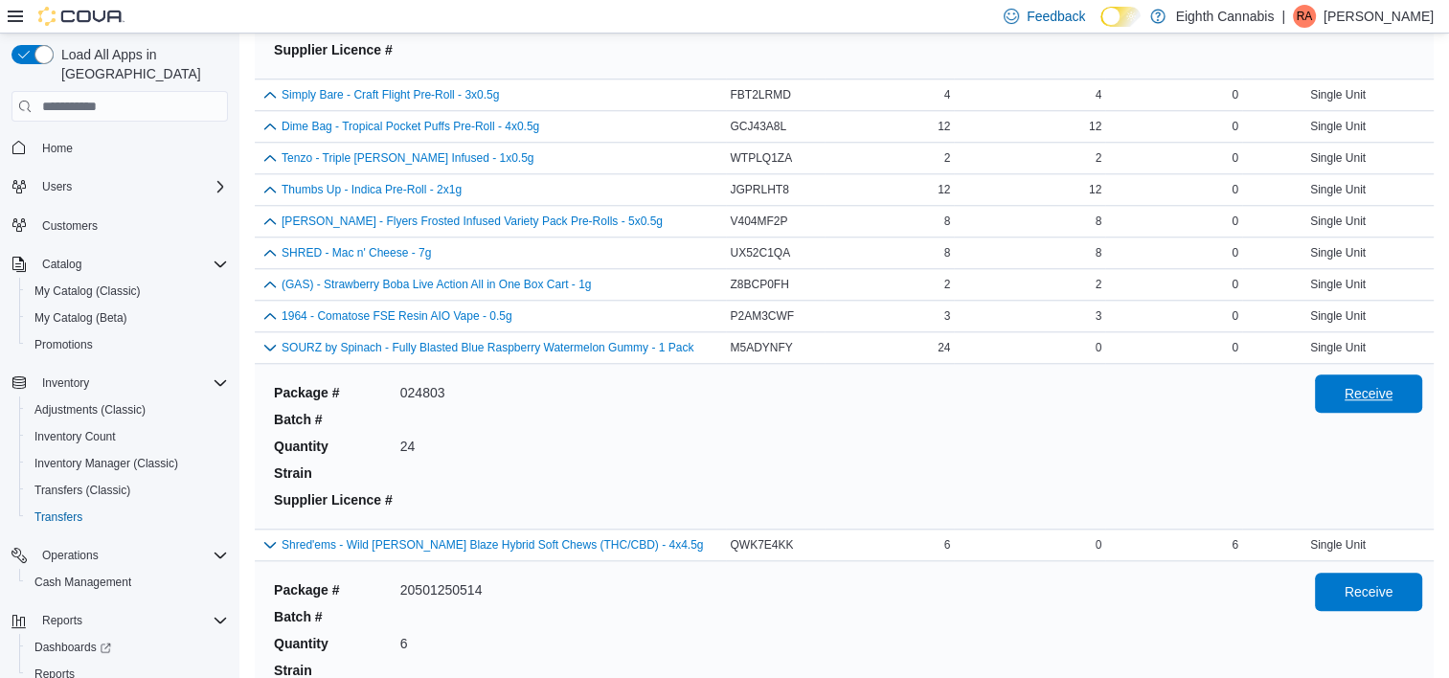
click at [1386, 375] on span "Receive" at bounding box center [1369, 394] width 84 height 38
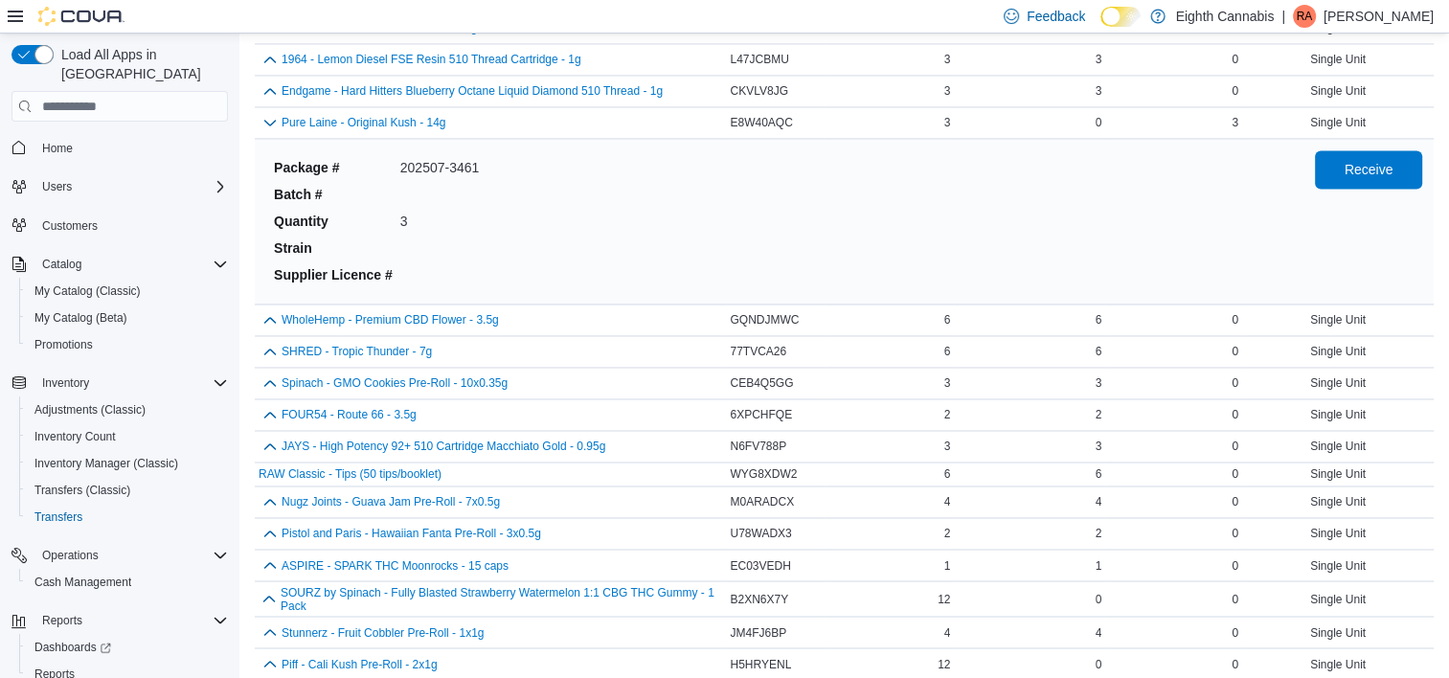
scroll to position [3225, 0]
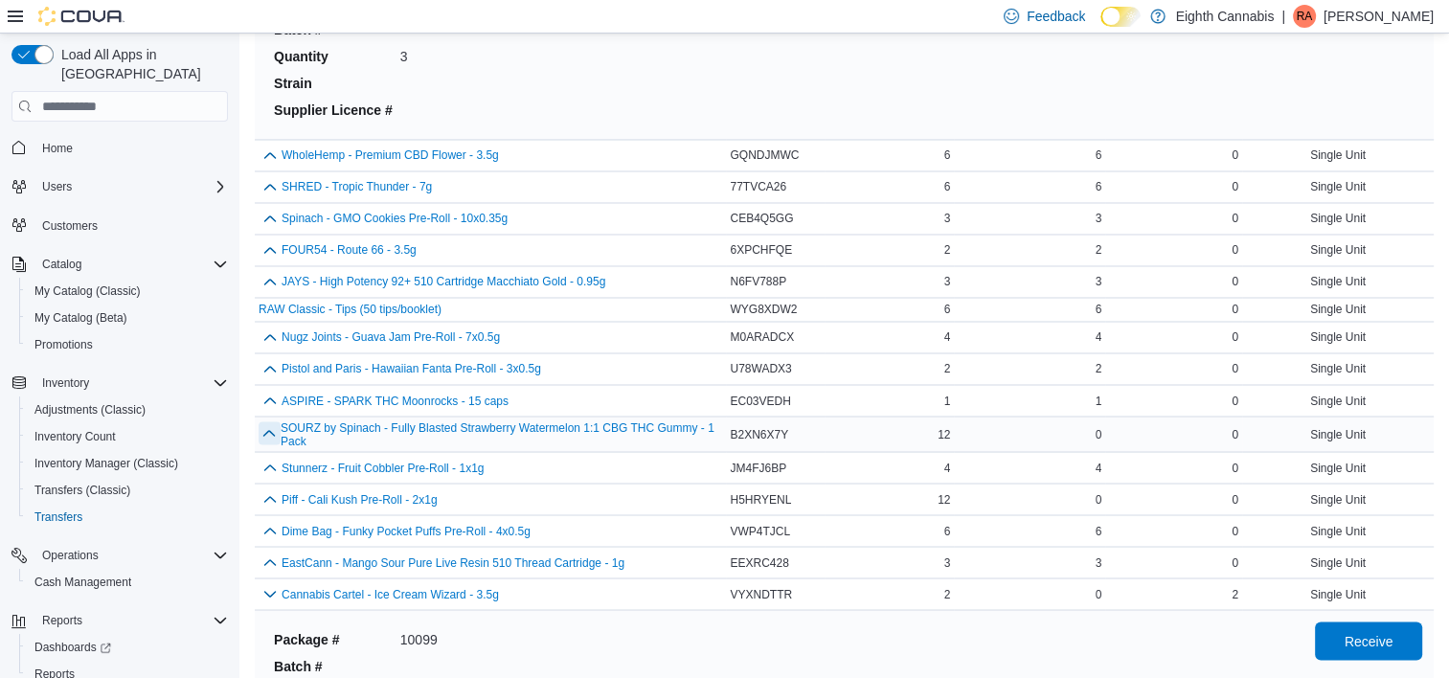
click at [271, 421] on button "button" at bounding box center [270, 432] width 22 height 23
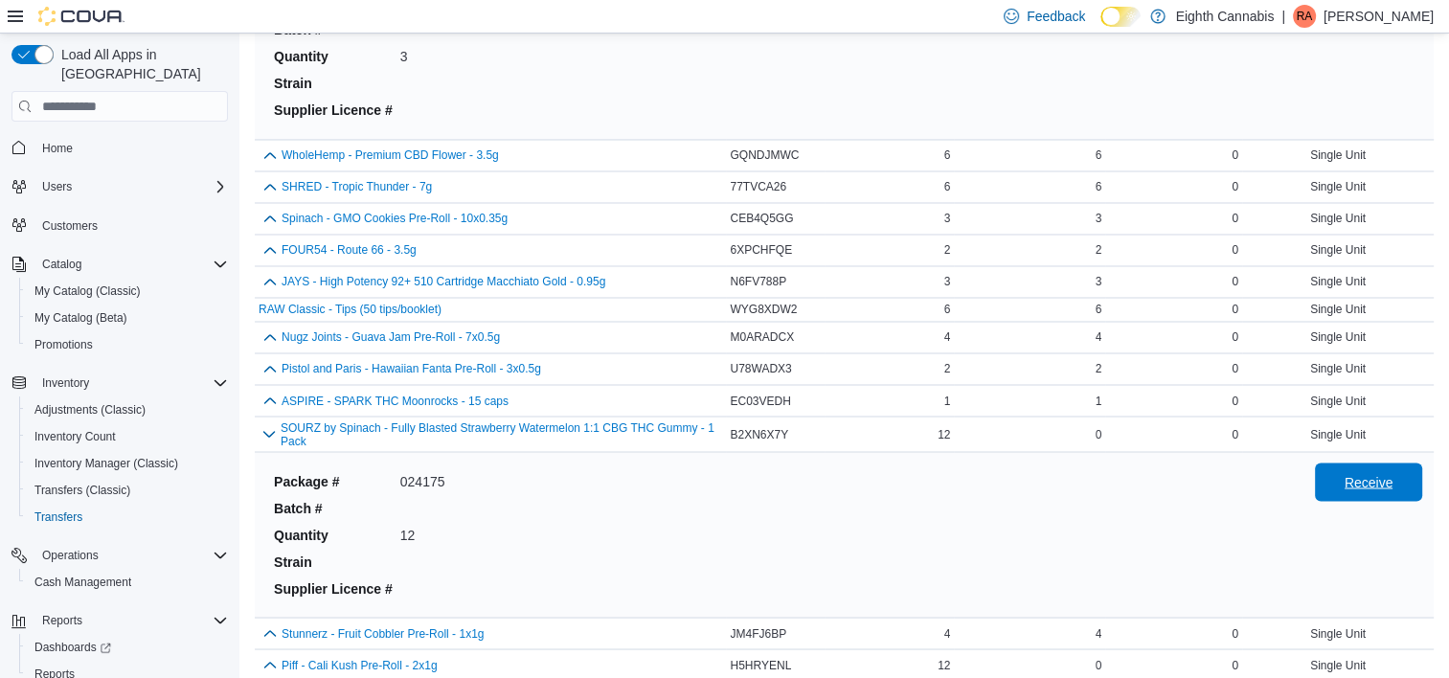
click at [1394, 472] on span "Receive" at bounding box center [1369, 481] width 49 height 19
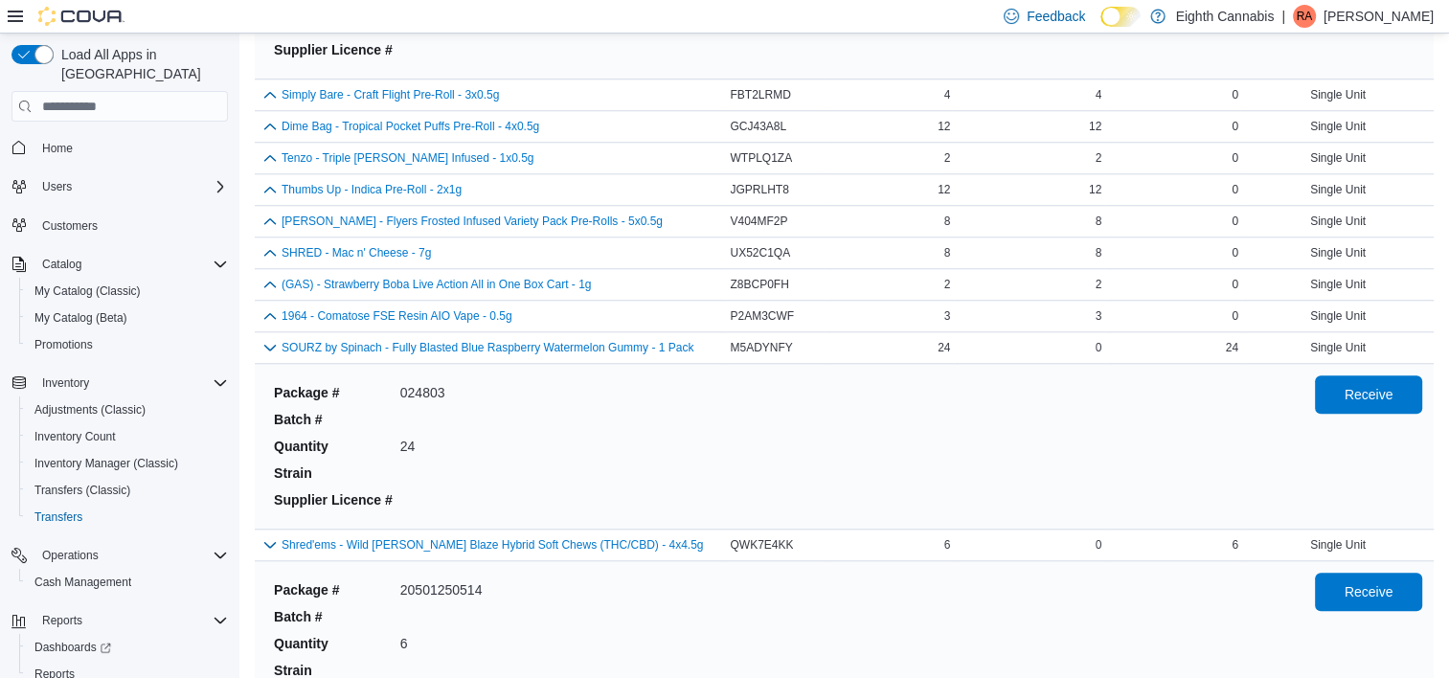
scroll to position [645, 0]
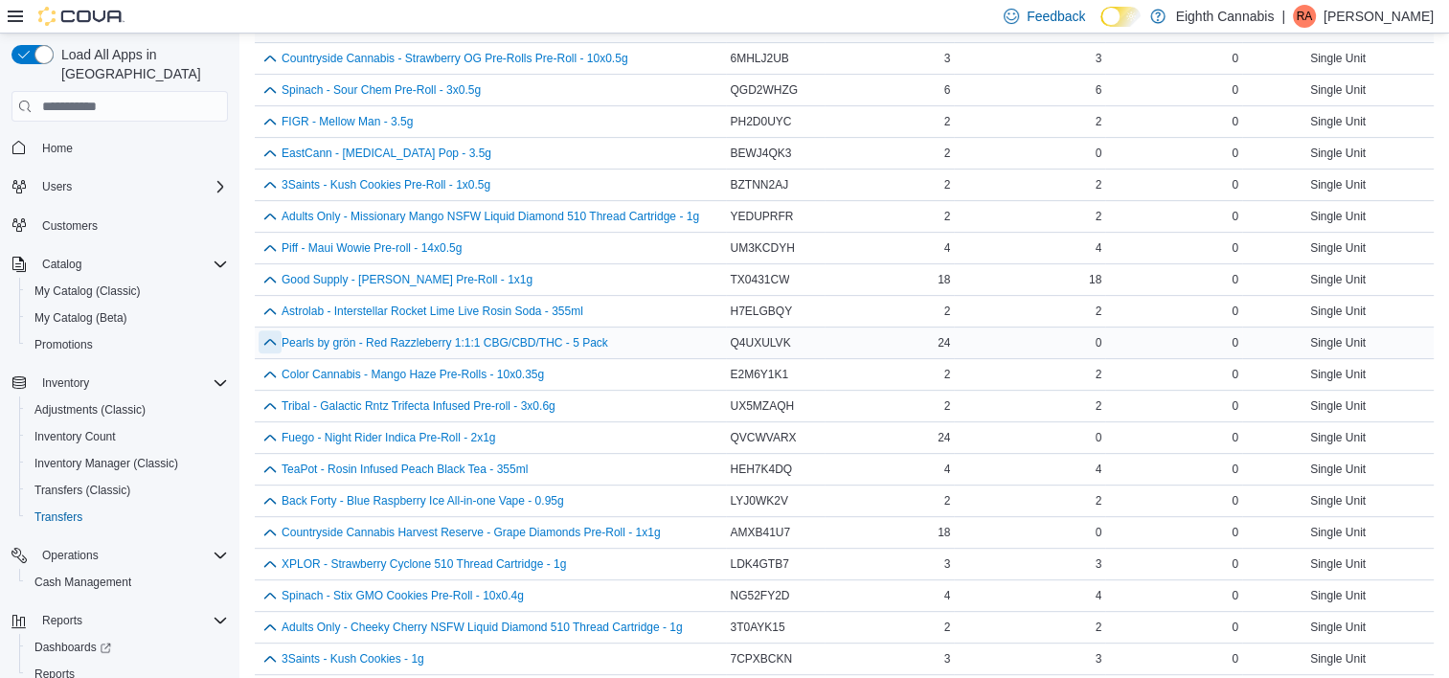
click at [269, 338] on button "button" at bounding box center [270, 341] width 23 height 23
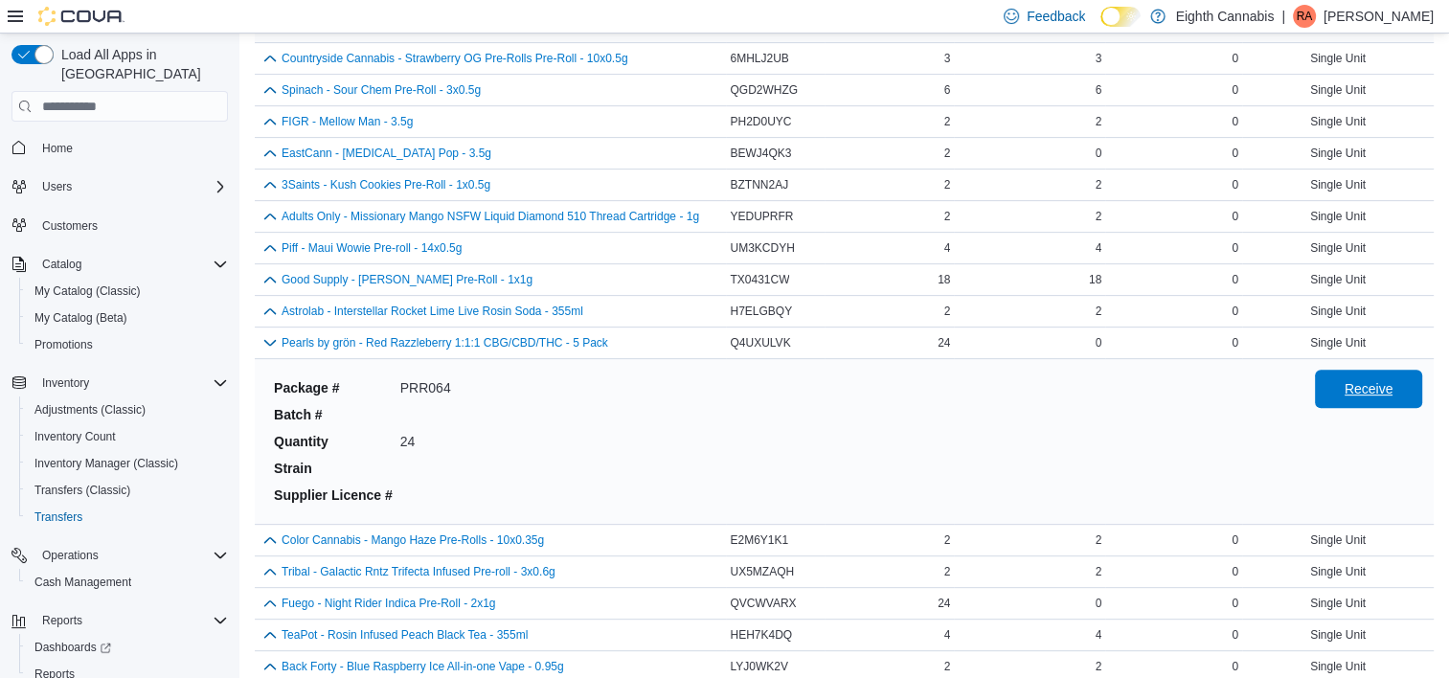
click at [1349, 385] on span "Receive" at bounding box center [1369, 389] width 84 height 38
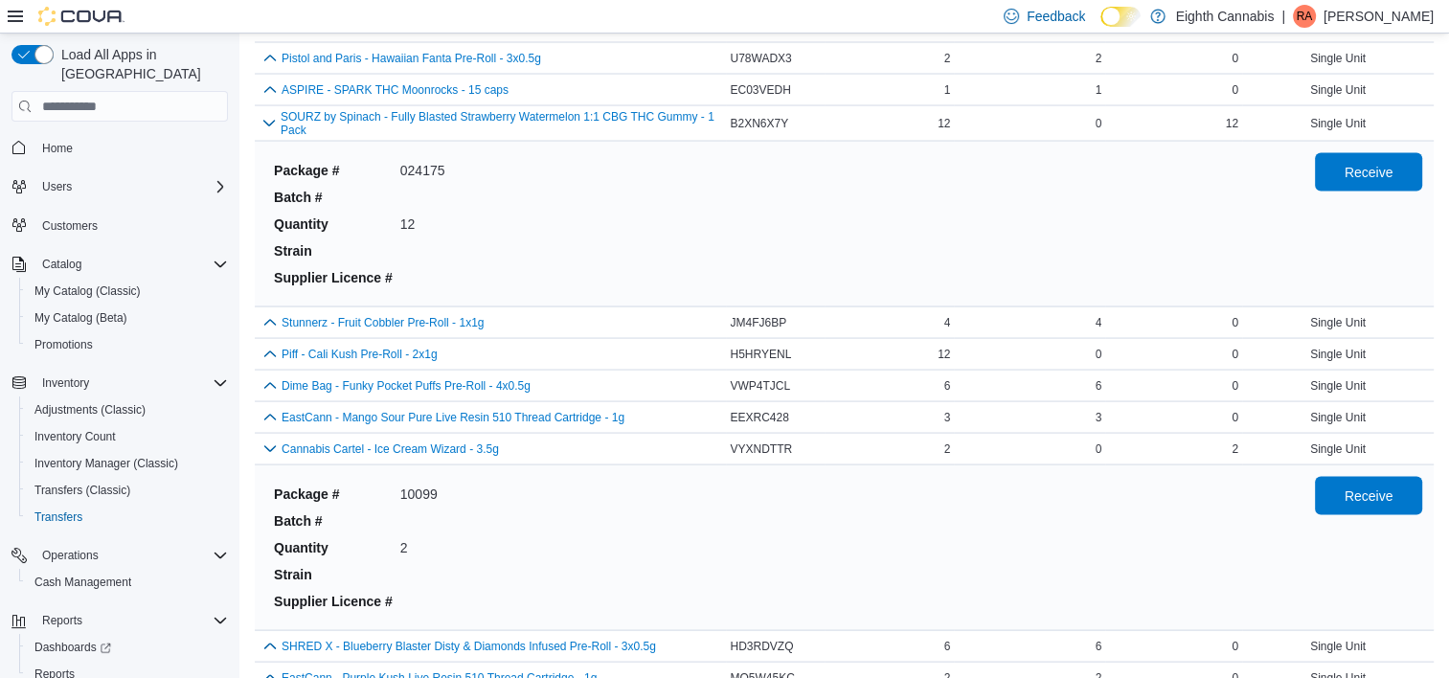
scroll to position [4180, 0]
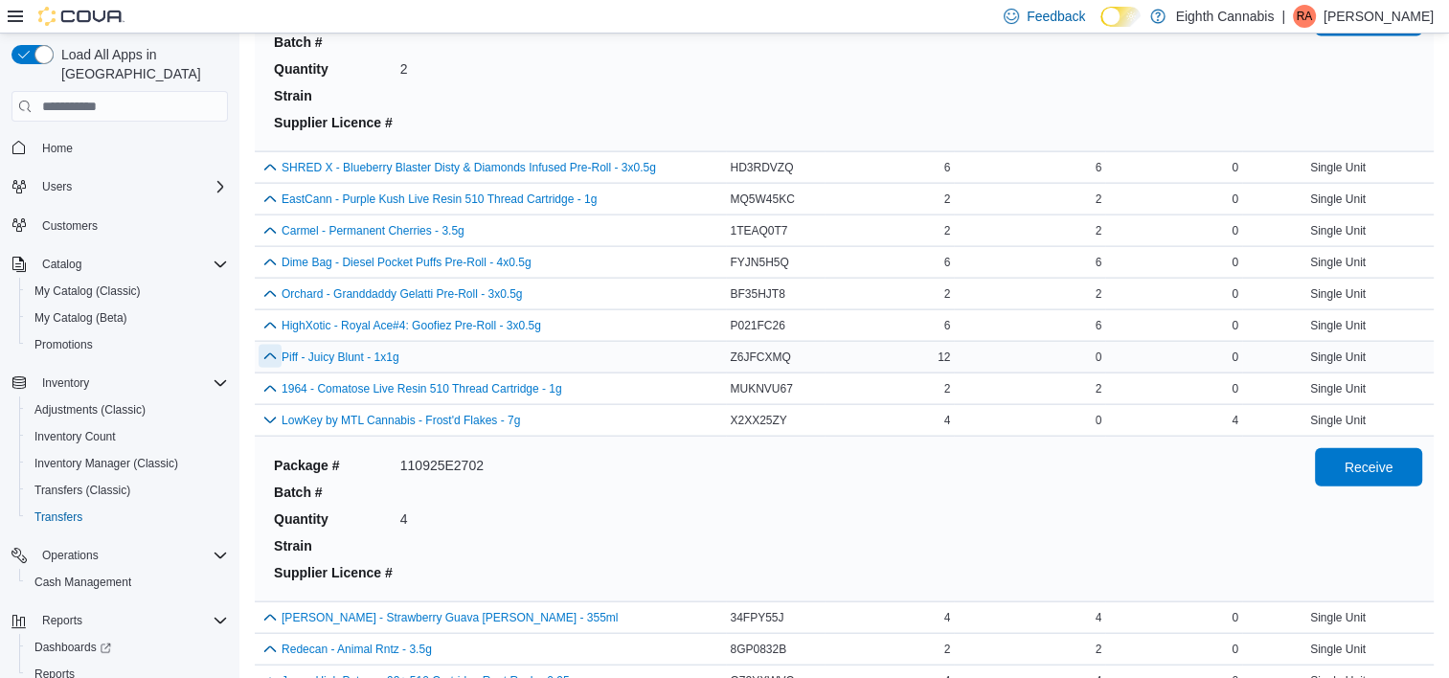
click at [272, 345] on button "button" at bounding box center [270, 356] width 23 height 23
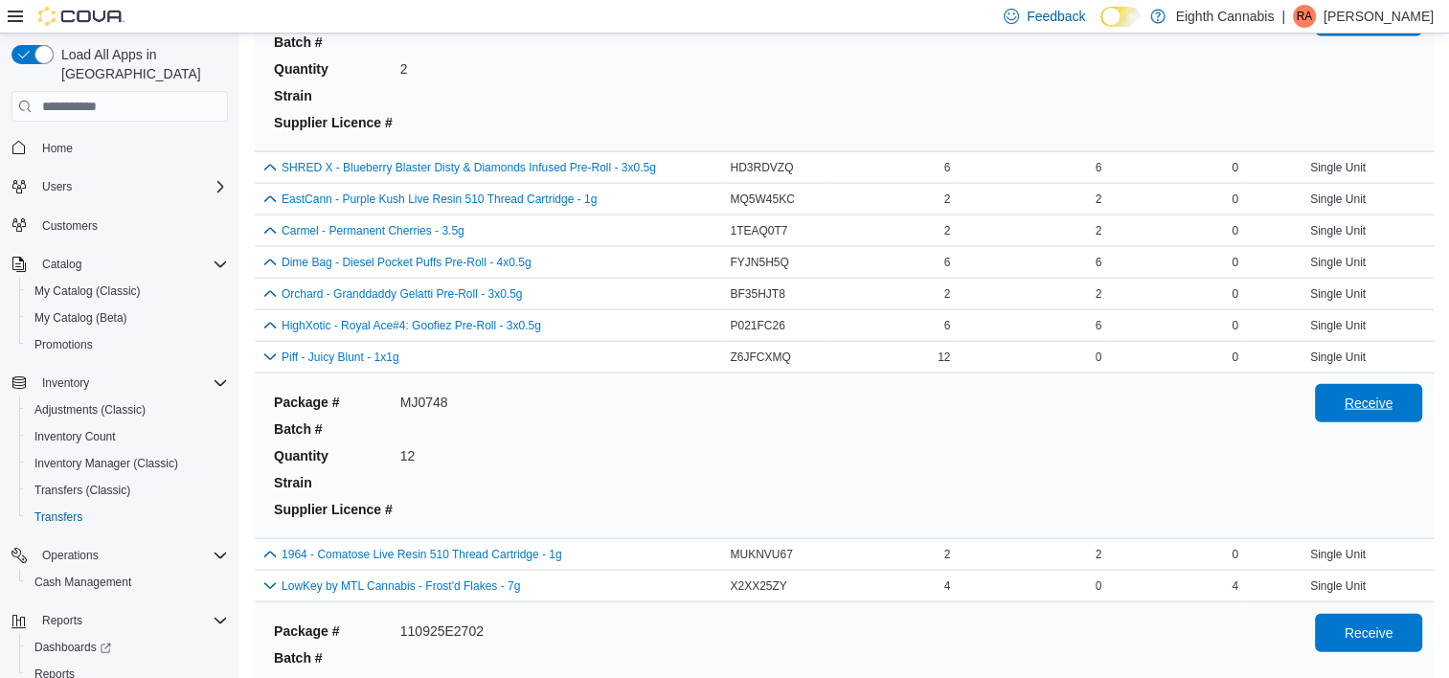
click at [1405, 384] on span "Receive" at bounding box center [1369, 403] width 84 height 38
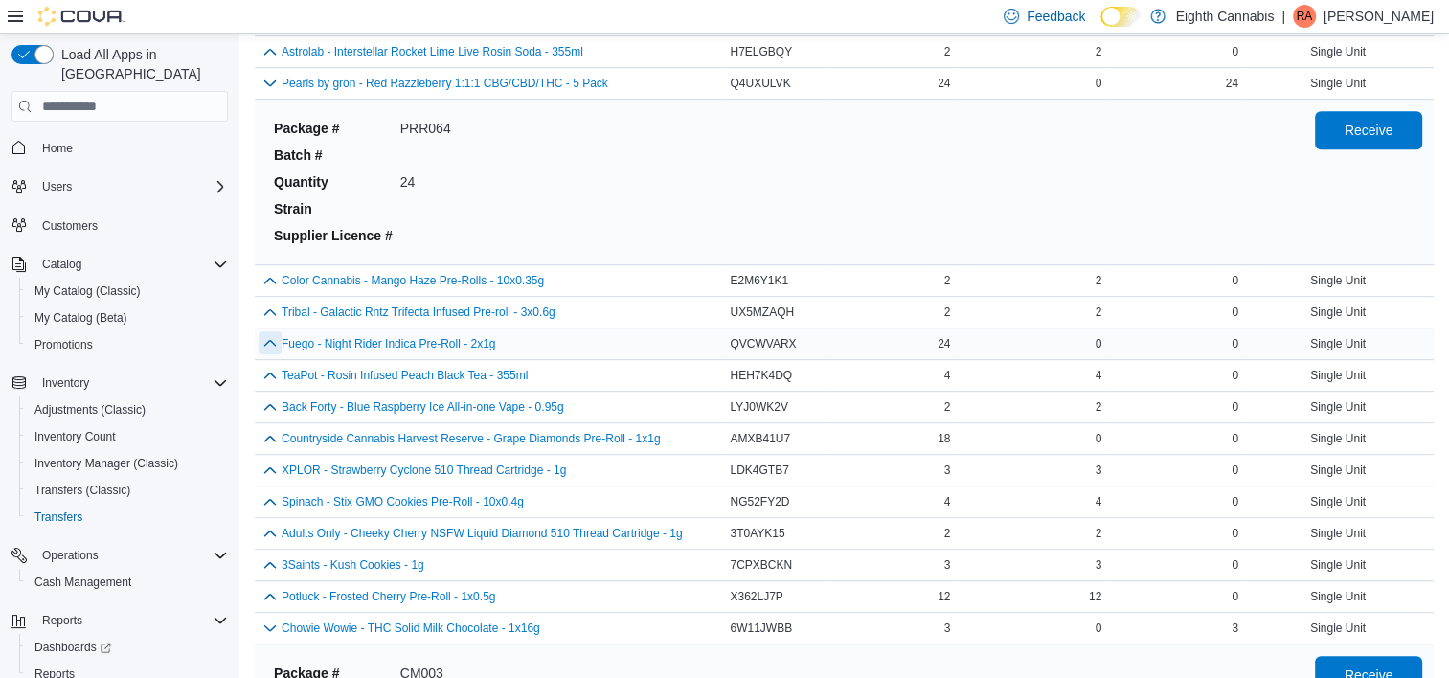
click at [264, 342] on button "button" at bounding box center [270, 342] width 23 height 23
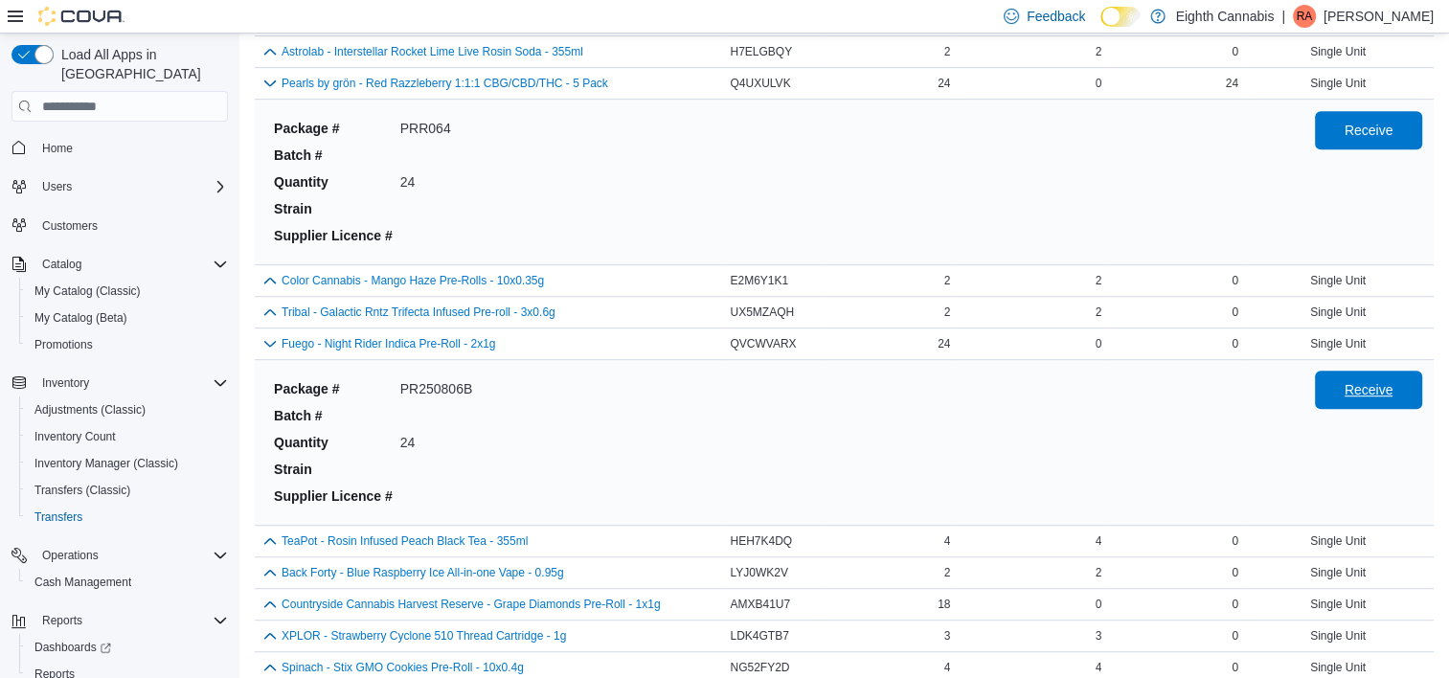
click at [1381, 384] on span "Receive" at bounding box center [1369, 389] width 49 height 19
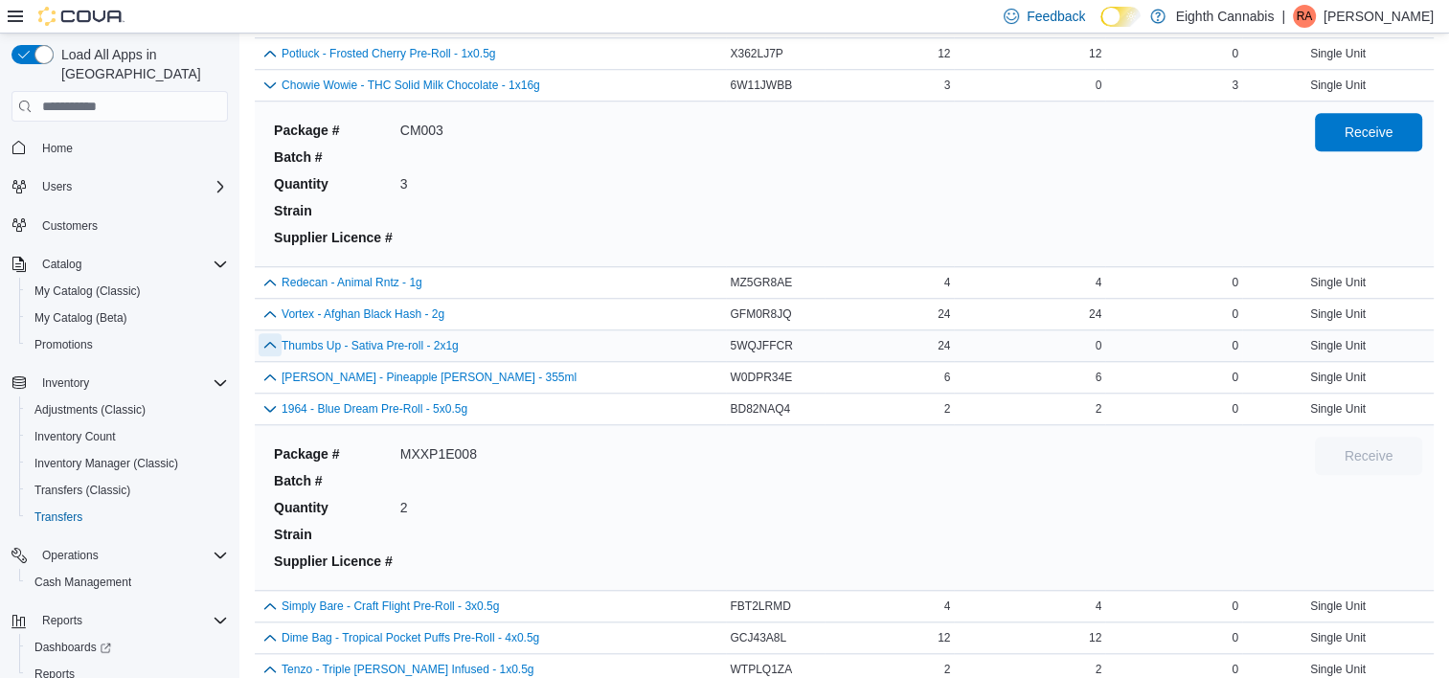
click at [268, 339] on button "button" at bounding box center [270, 344] width 23 height 23
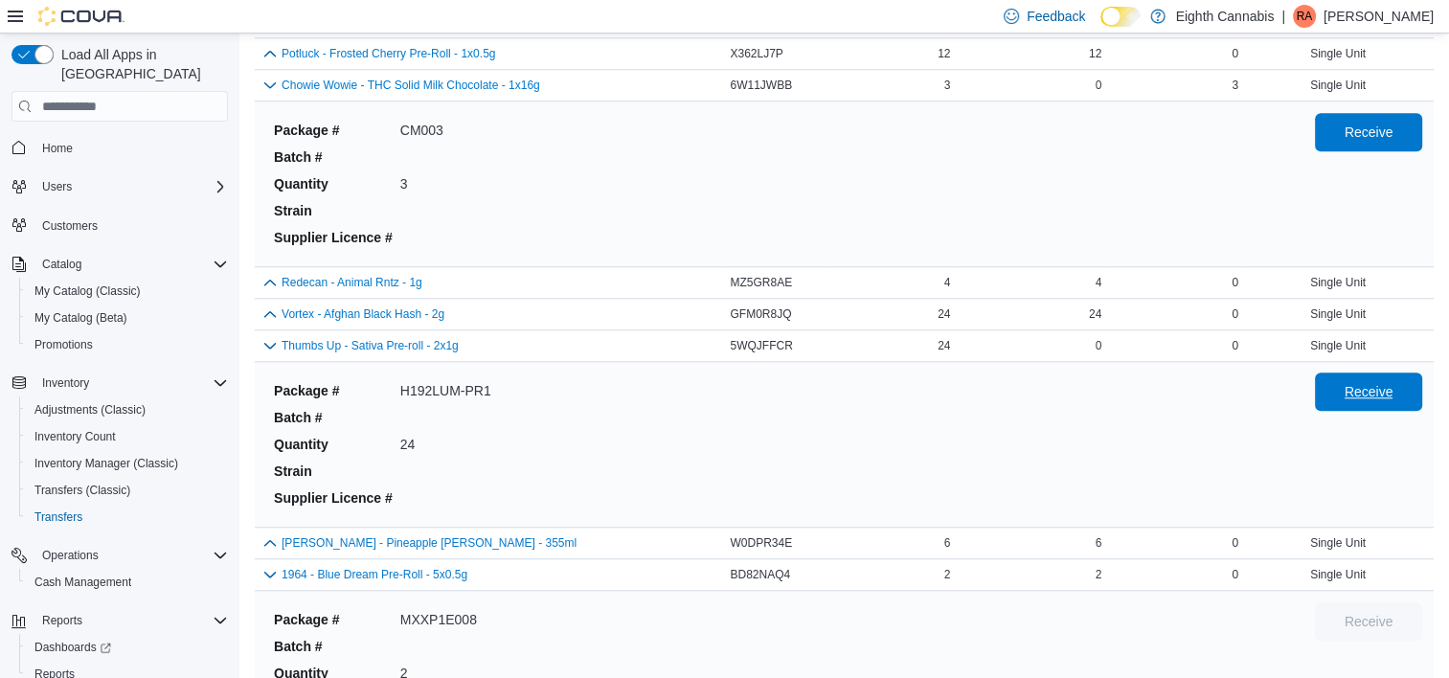
click at [1337, 395] on button "Receive" at bounding box center [1368, 392] width 107 height 38
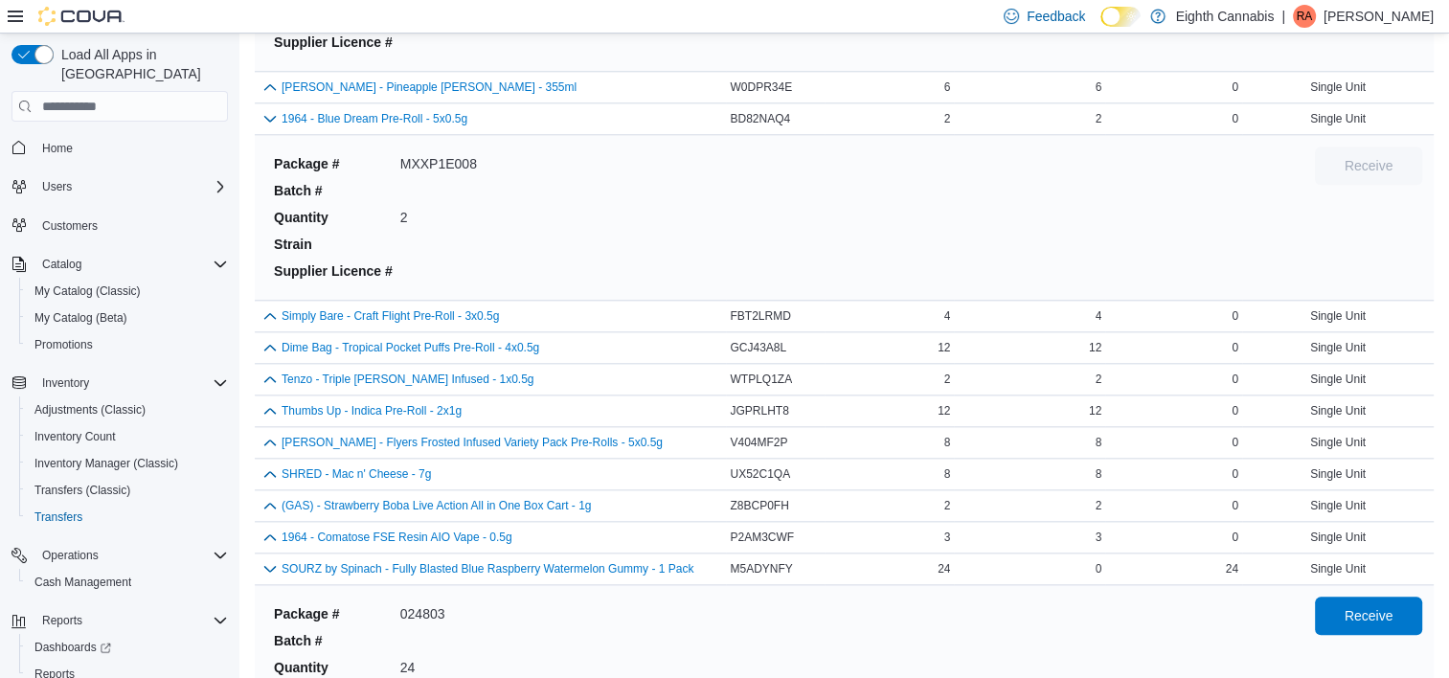
scroll to position [4031, 0]
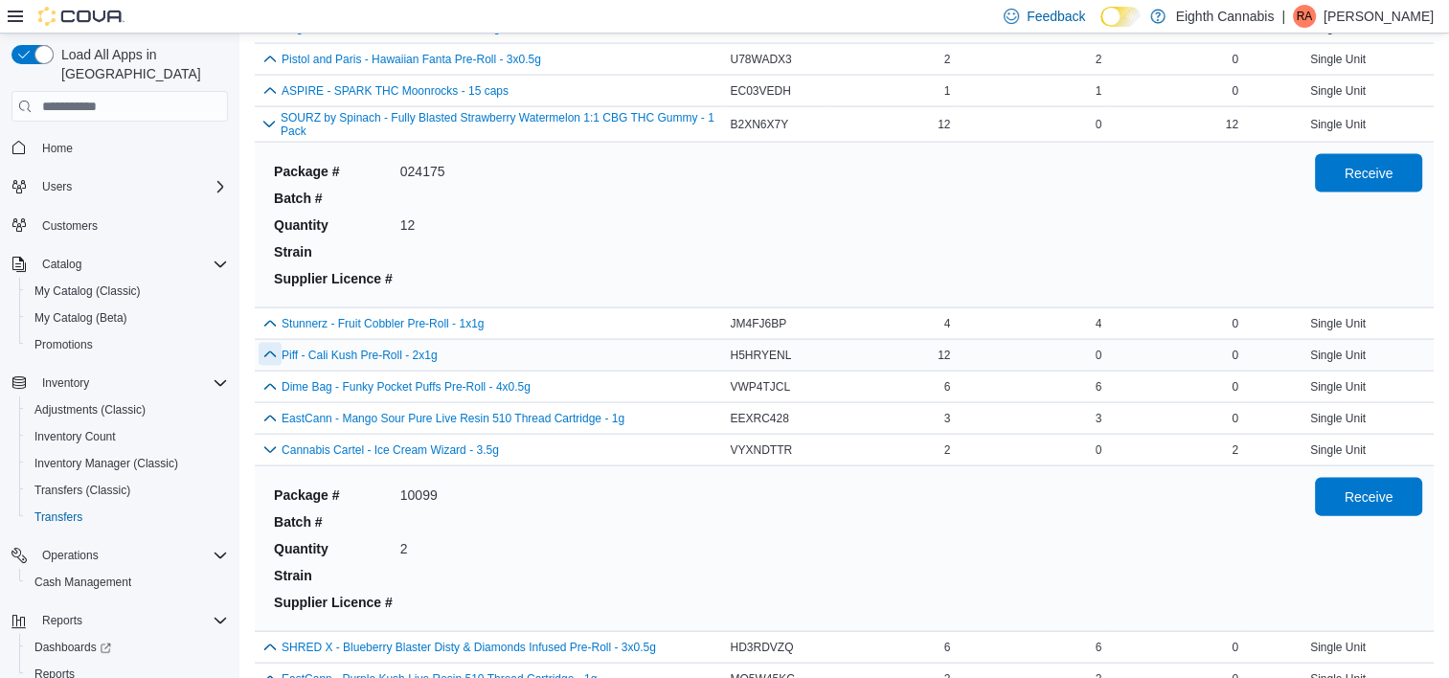
click at [277, 343] on button "button" at bounding box center [270, 354] width 23 height 23
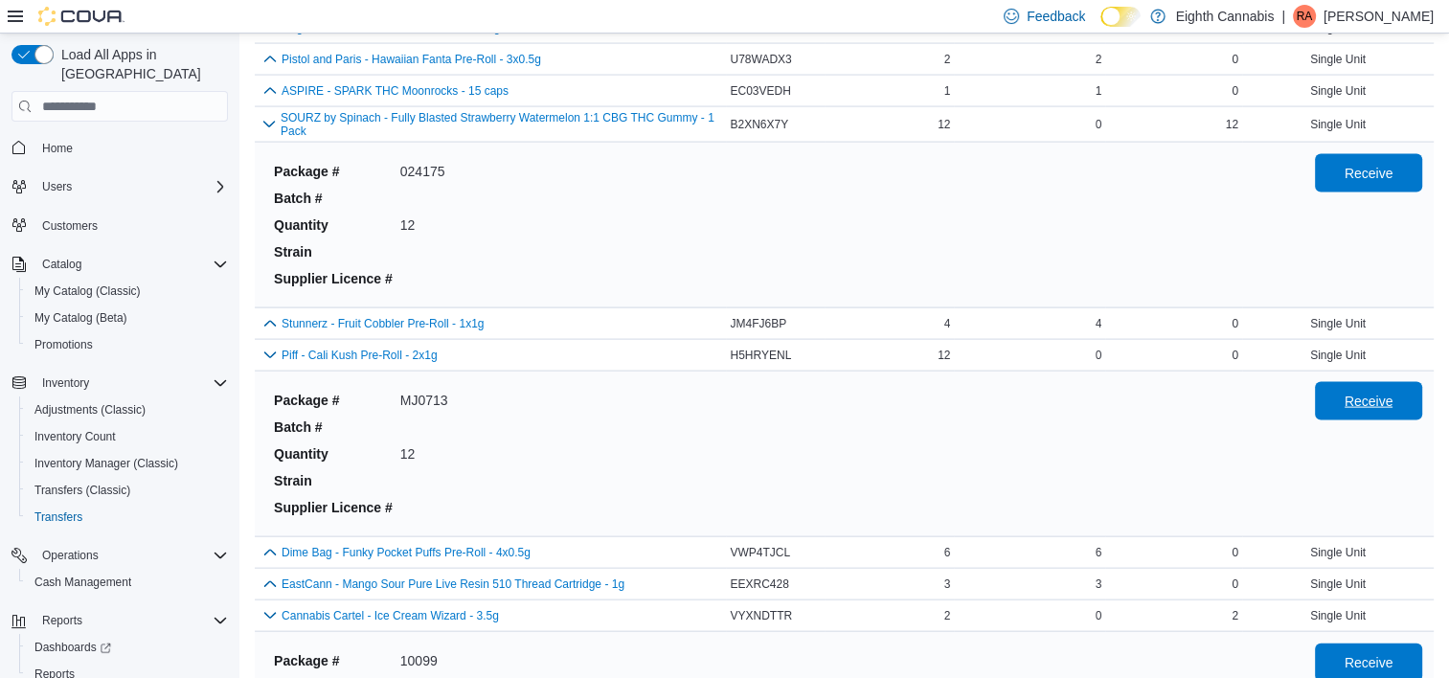
click at [1390, 392] on span "Receive" at bounding box center [1369, 401] width 49 height 19
click at [261, 540] on button "button" at bounding box center [270, 551] width 23 height 23
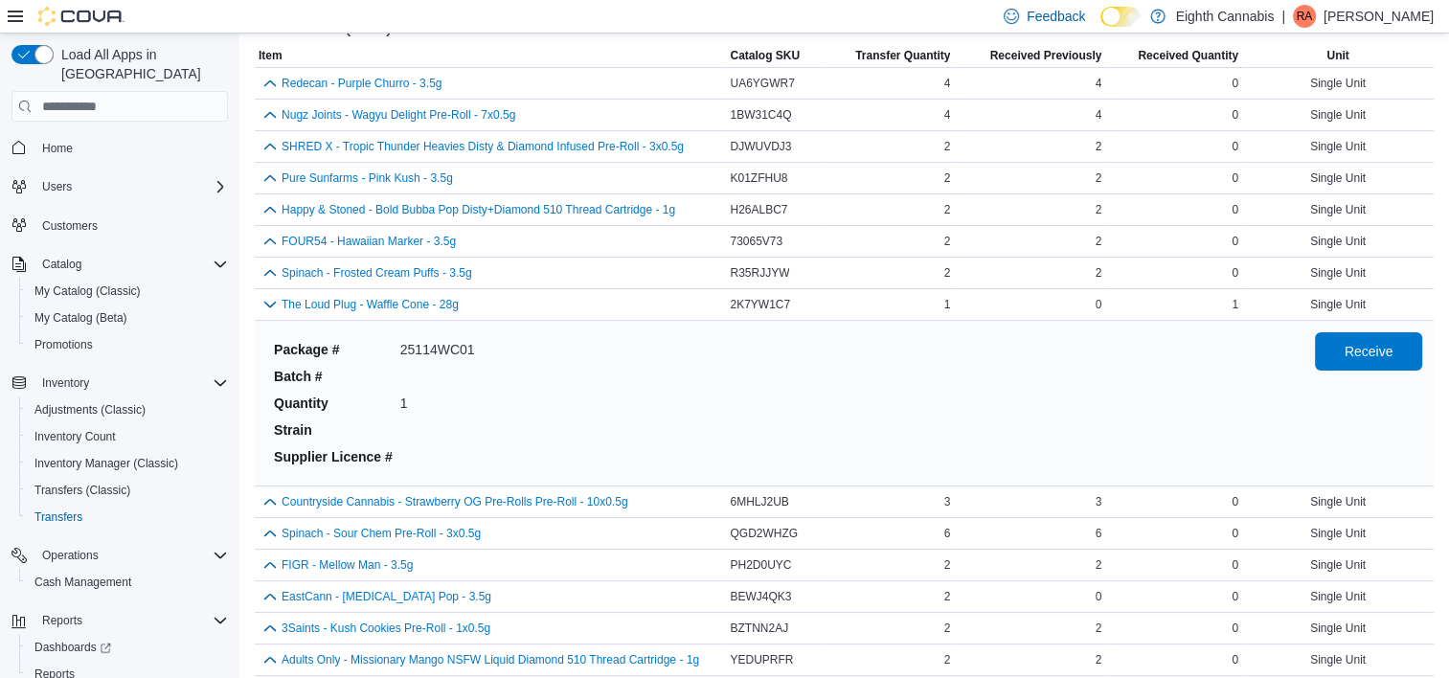
scroll to position [0, 0]
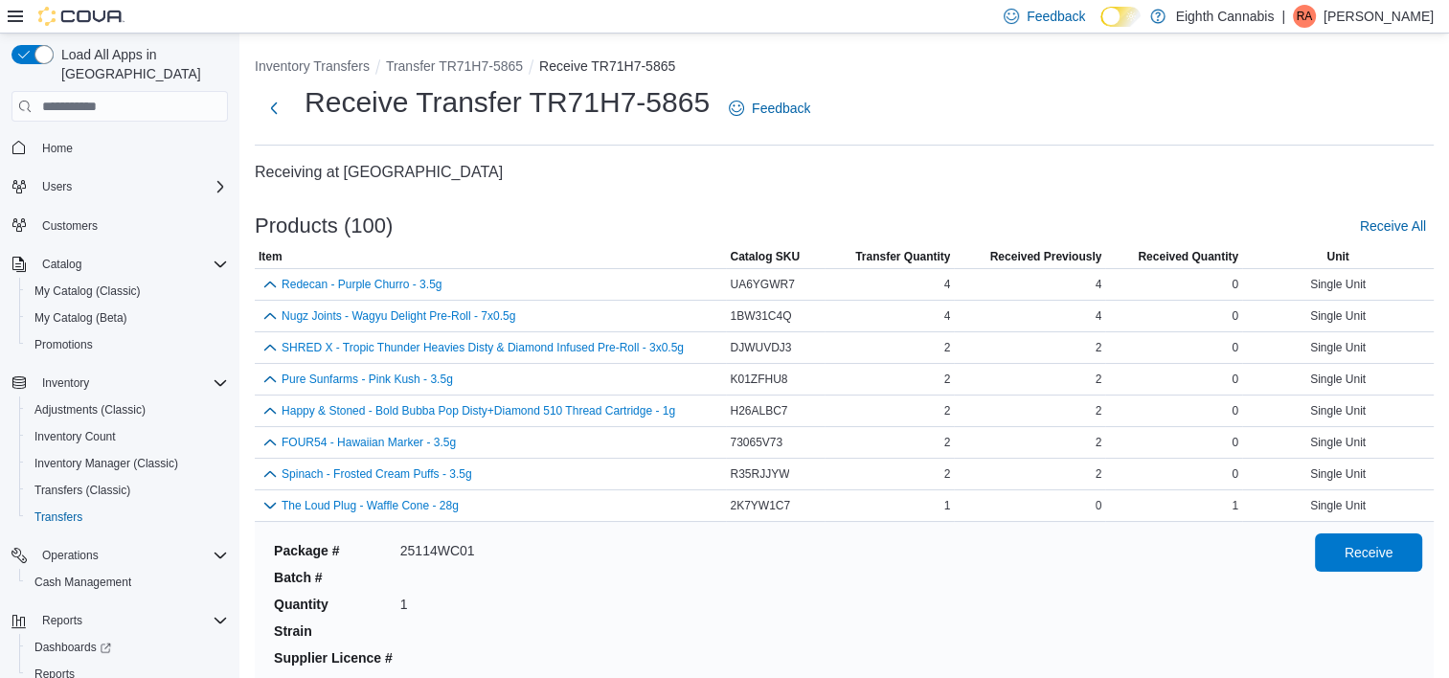
click at [809, 215] on div "Products (100) Receive All" at bounding box center [844, 226] width 1179 height 38
click at [278, 122] on button "Next" at bounding box center [274, 107] width 38 height 38
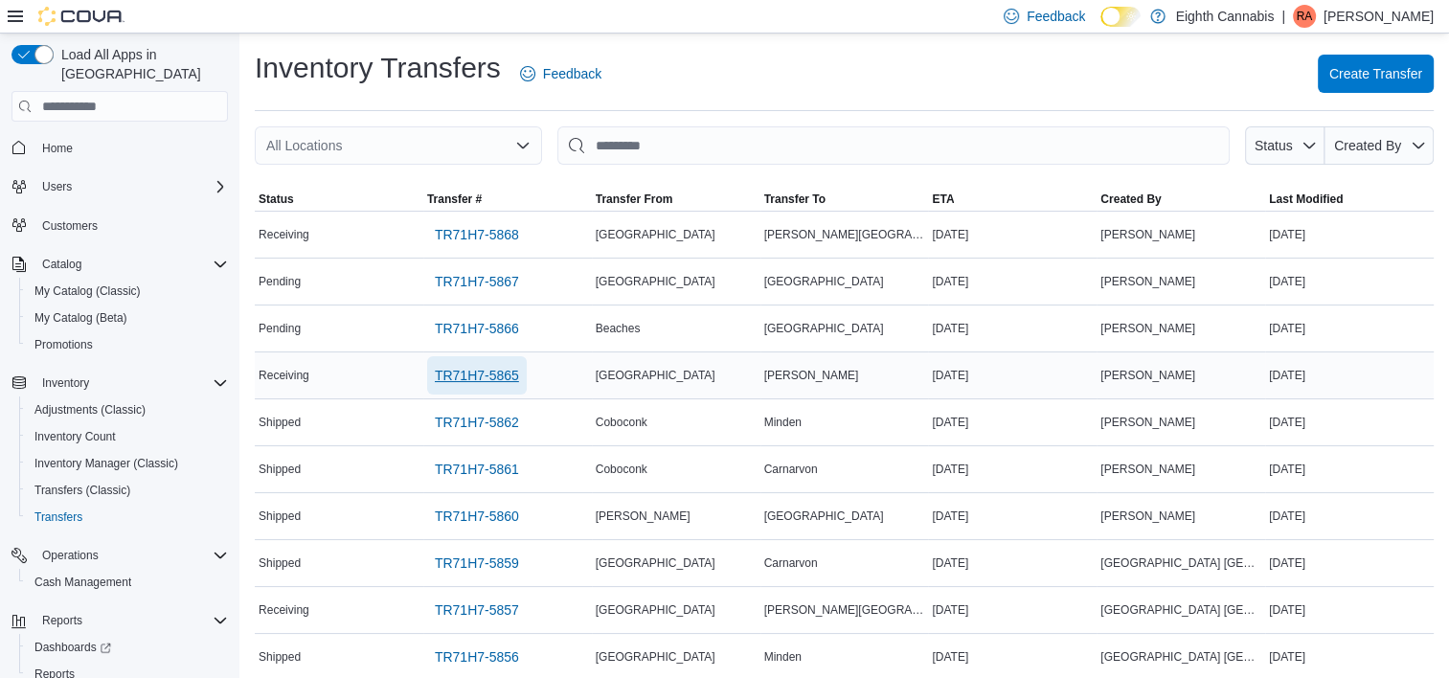
click at [501, 378] on span "TR71H7-5865" at bounding box center [477, 375] width 84 height 19
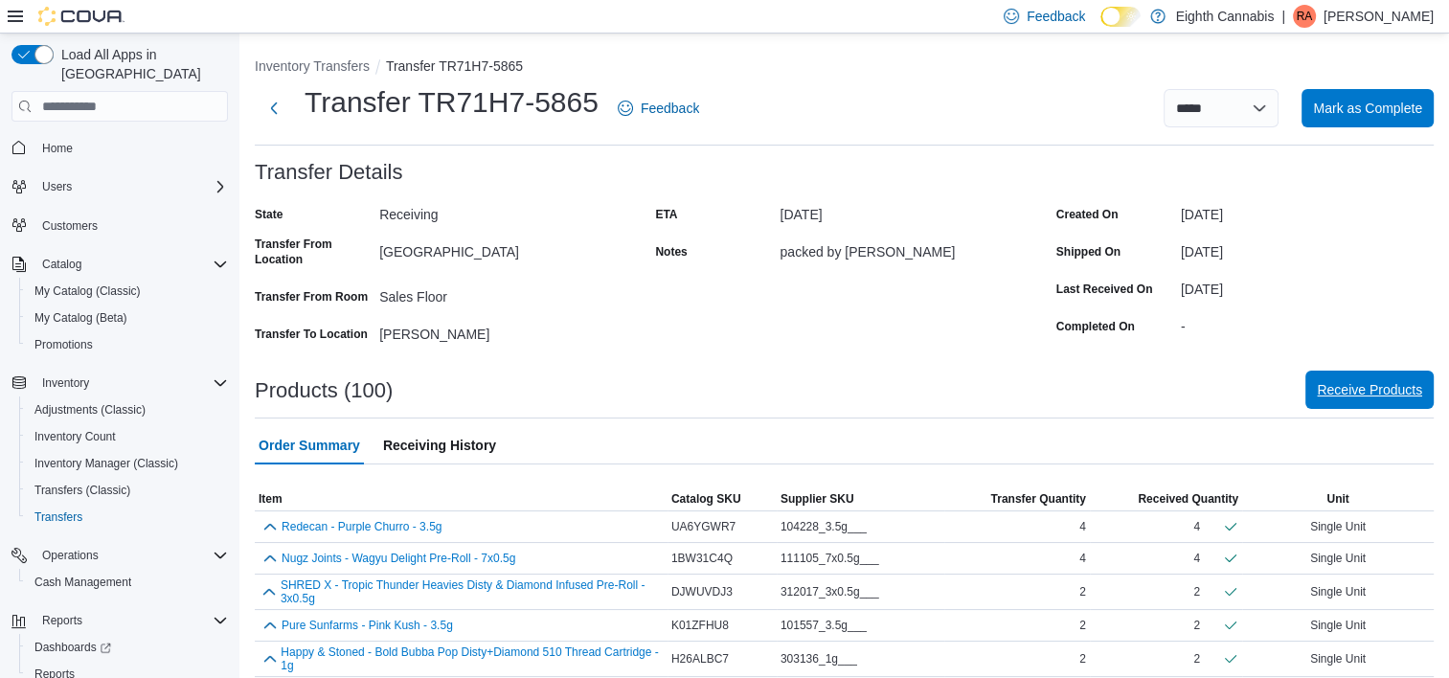
click at [1344, 390] on span "Receive Products" at bounding box center [1369, 389] width 105 height 19
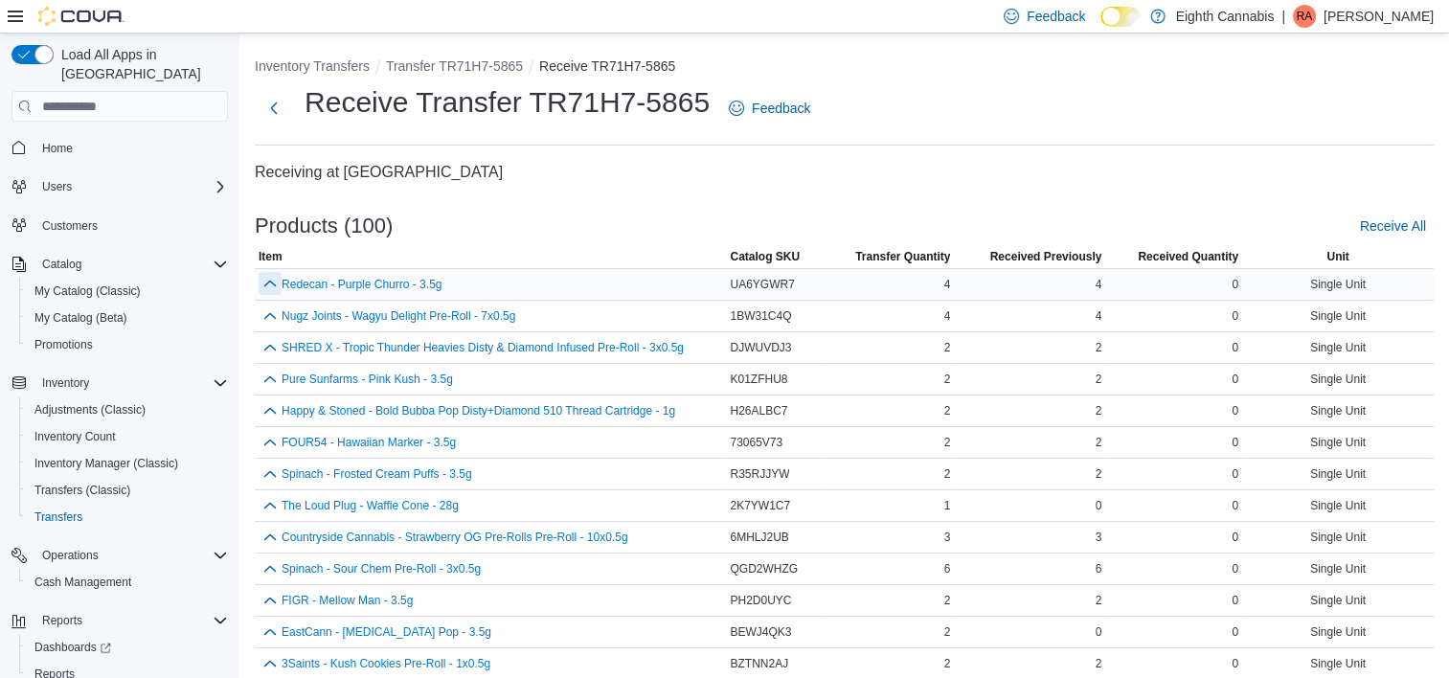
click at [270, 284] on button "button" at bounding box center [270, 283] width 23 height 23
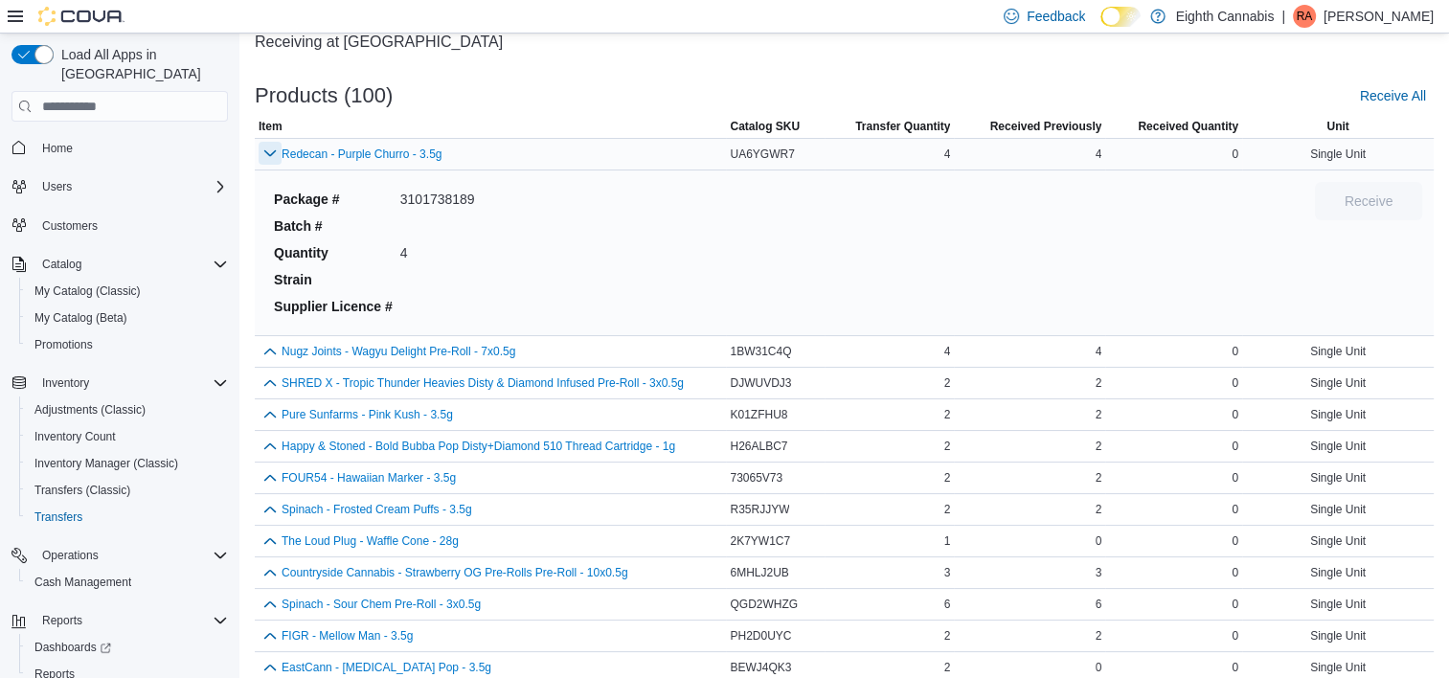
scroll to position [148, 0]
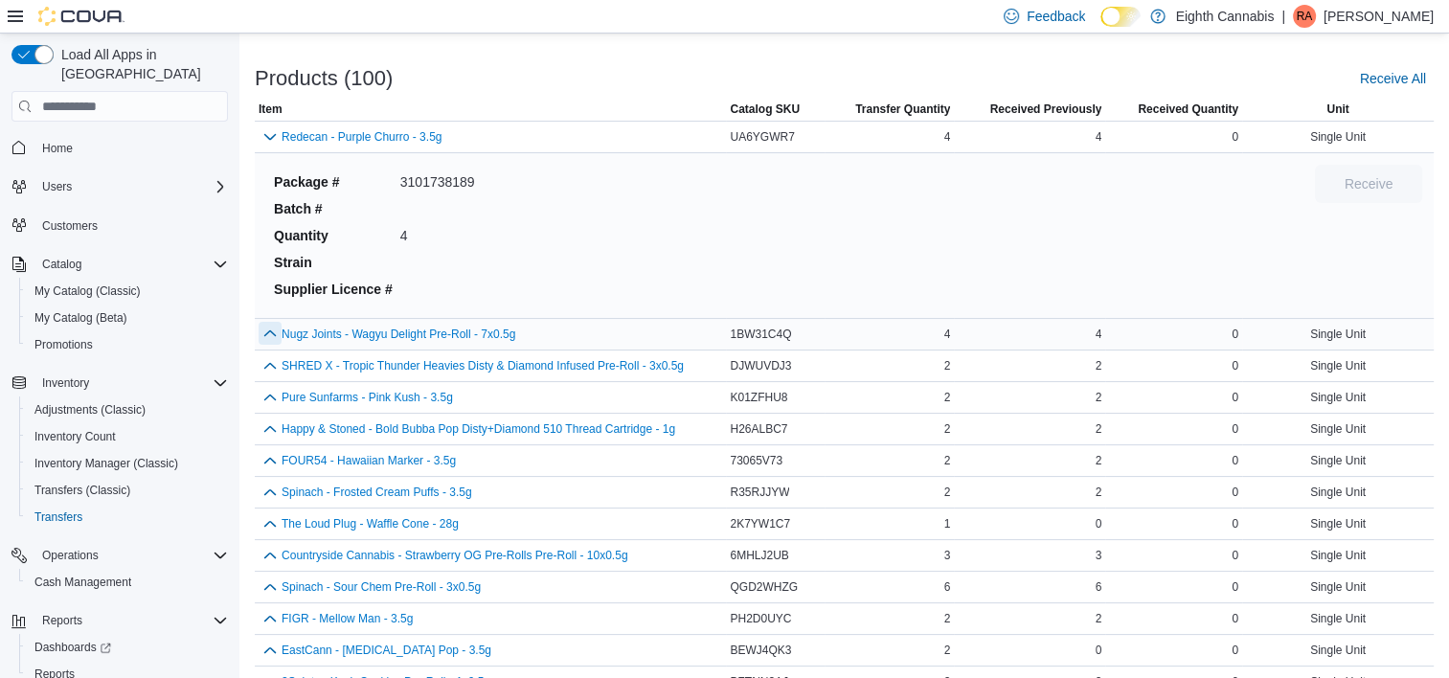
click at [269, 338] on button "button" at bounding box center [270, 333] width 23 height 23
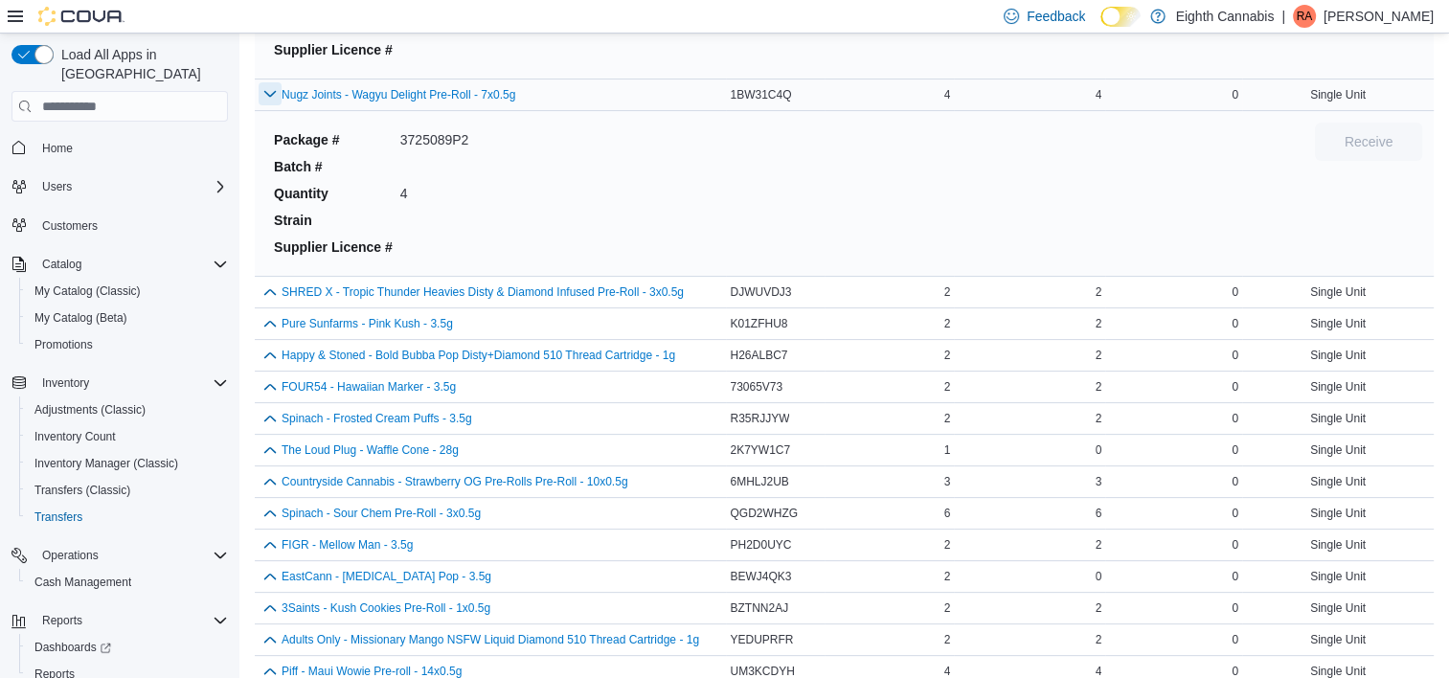
scroll to position [387, 0]
click at [268, 290] on button "button" at bounding box center [270, 291] width 23 height 23
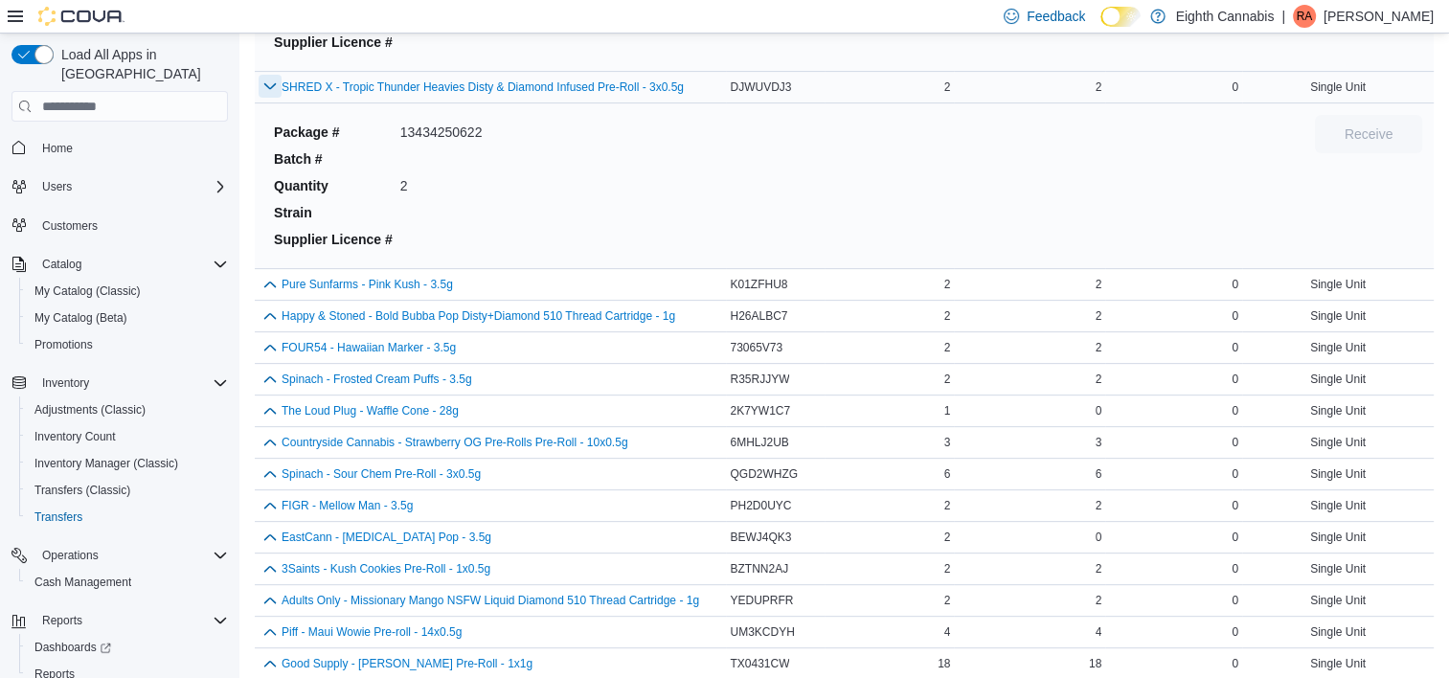
scroll to position [593, 0]
click at [268, 285] on button "button" at bounding box center [270, 282] width 23 height 23
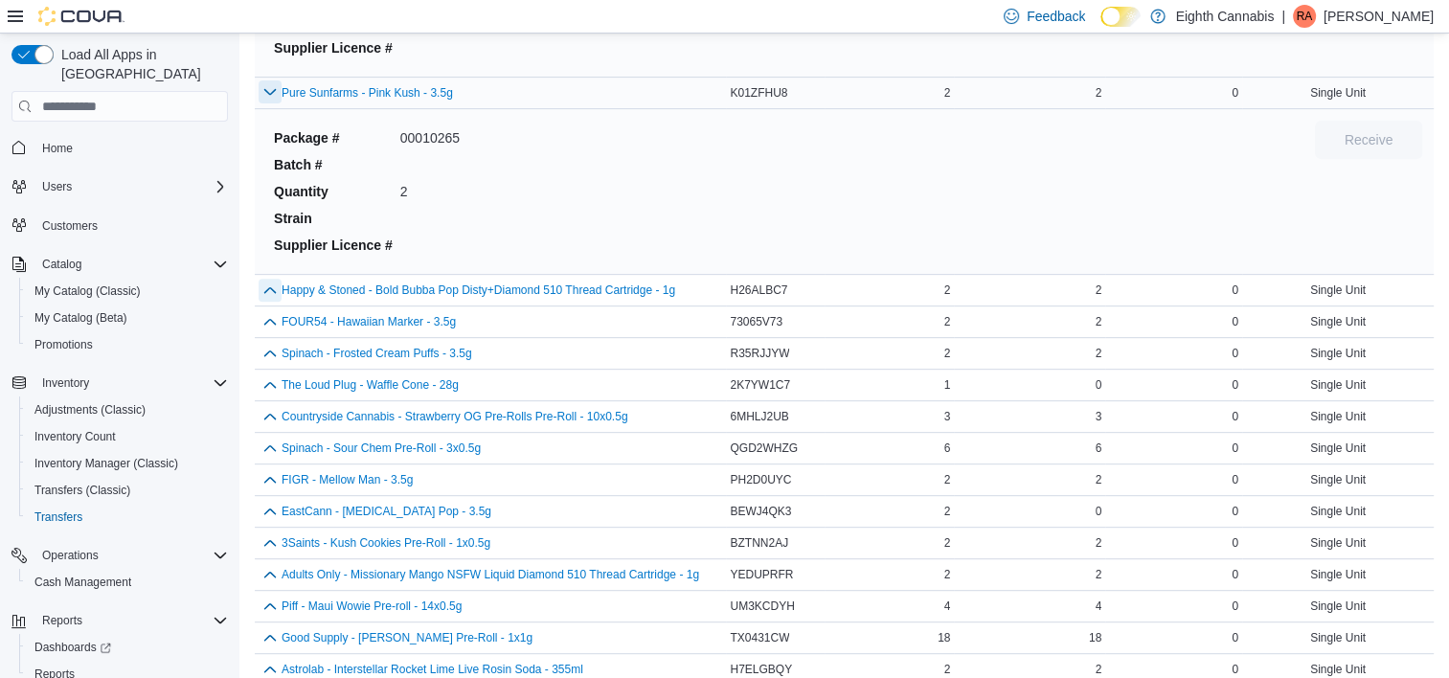
click at [268, 285] on button "button" at bounding box center [270, 290] width 23 height 23
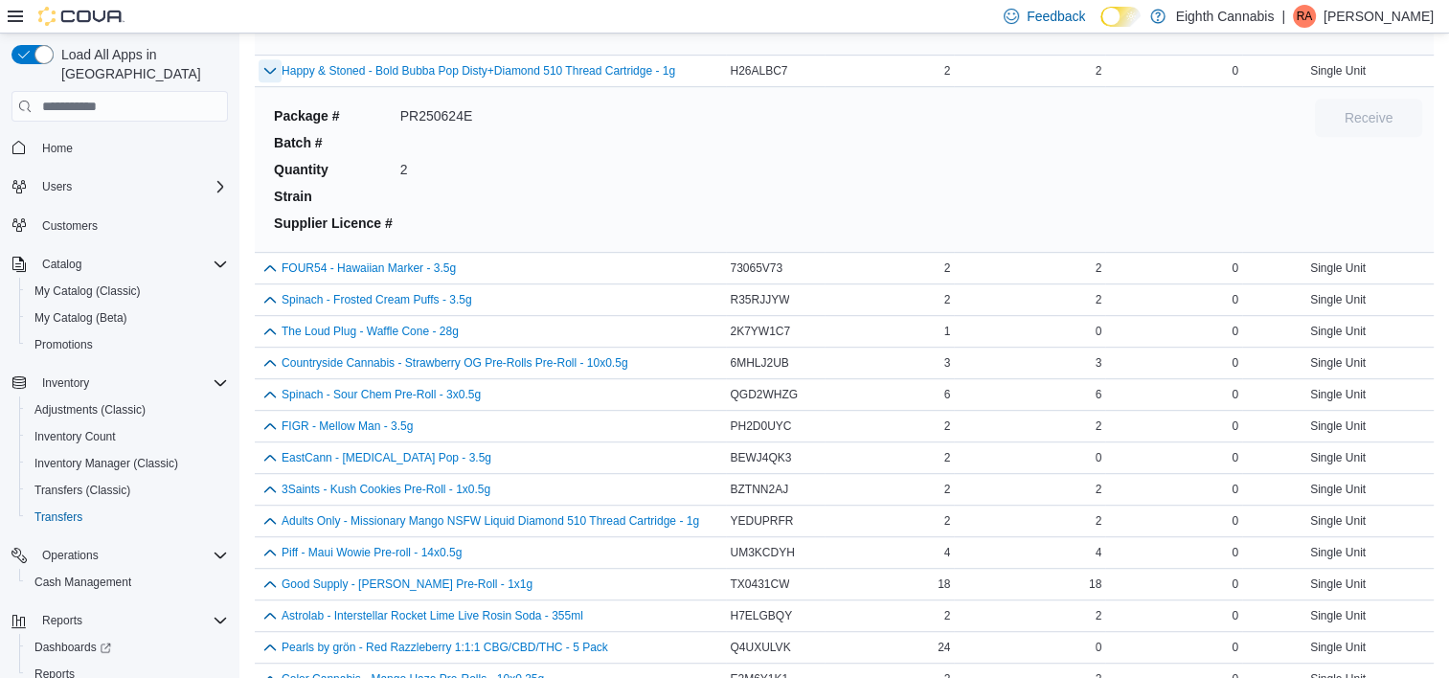
scroll to position [1002, 0]
click at [263, 264] on button "button" at bounding box center [270, 268] width 23 height 23
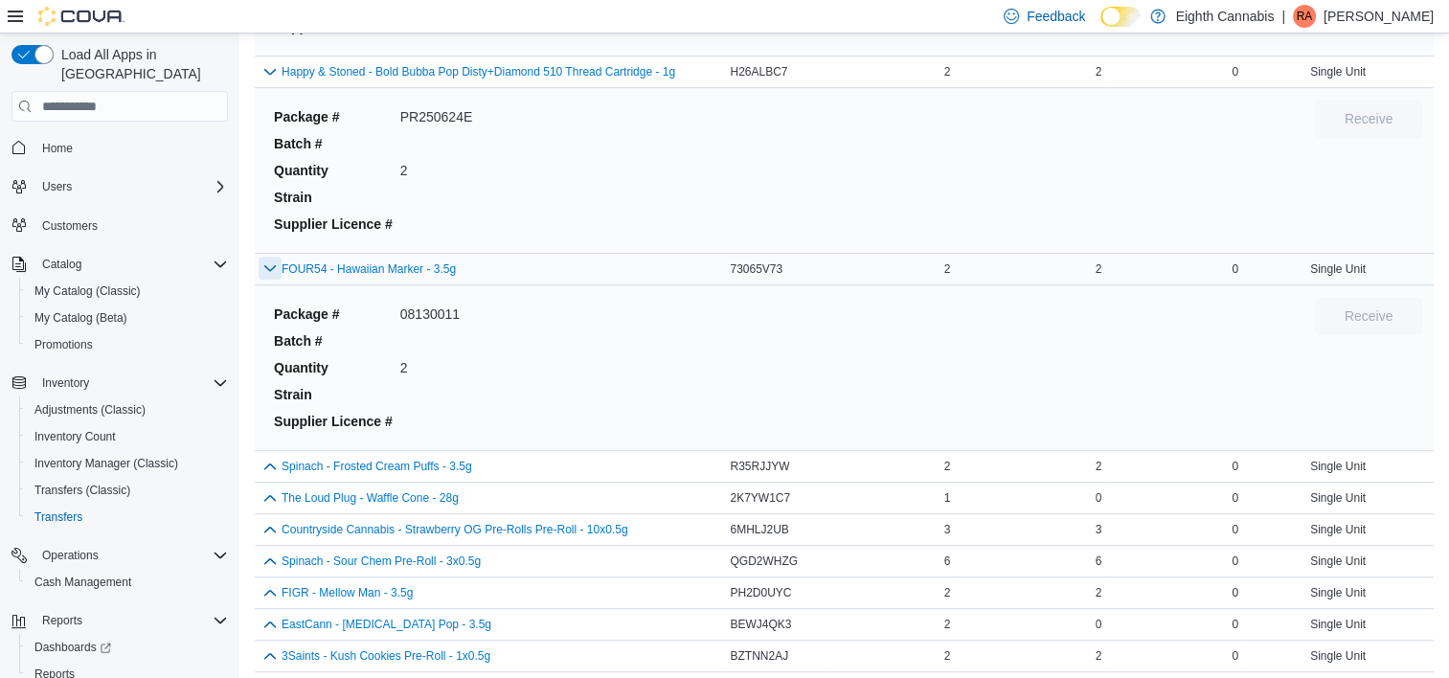
click at [263, 264] on button "button" at bounding box center [270, 268] width 23 height 23
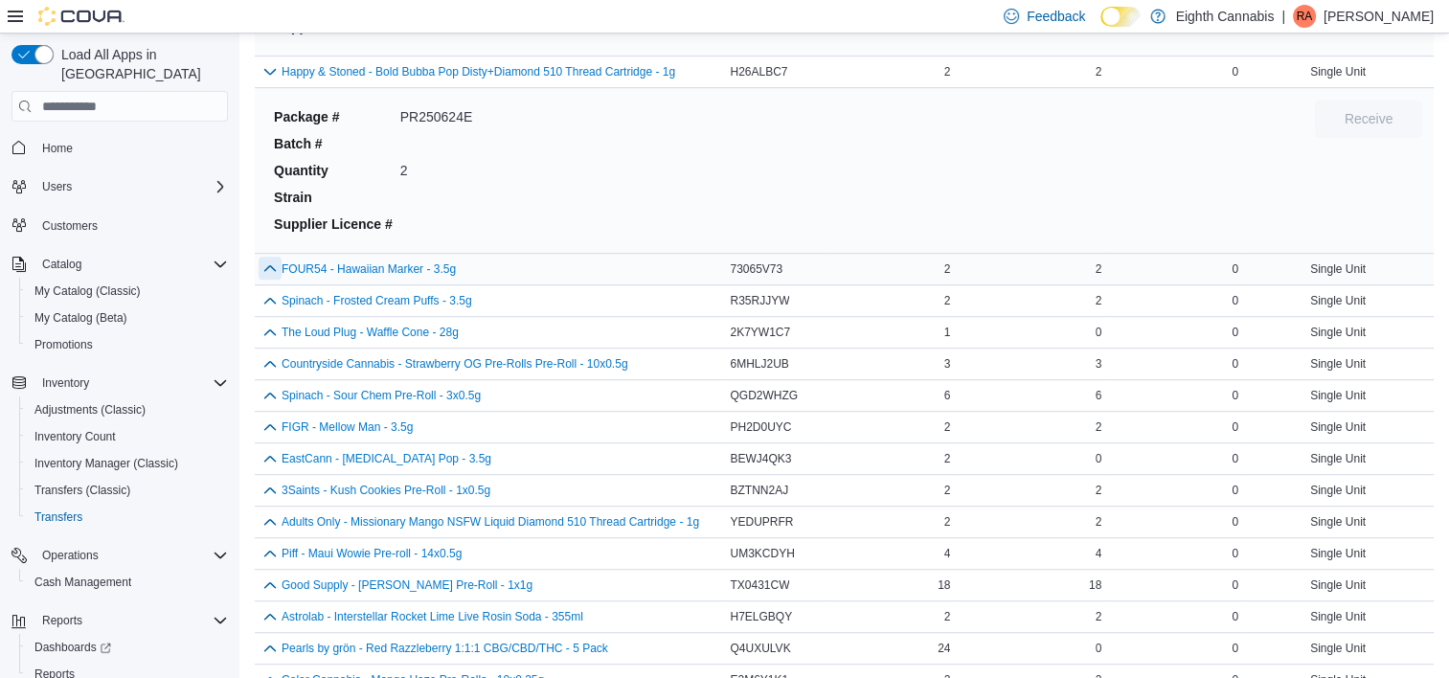
click at [269, 267] on button "button" at bounding box center [270, 268] width 23 height 23
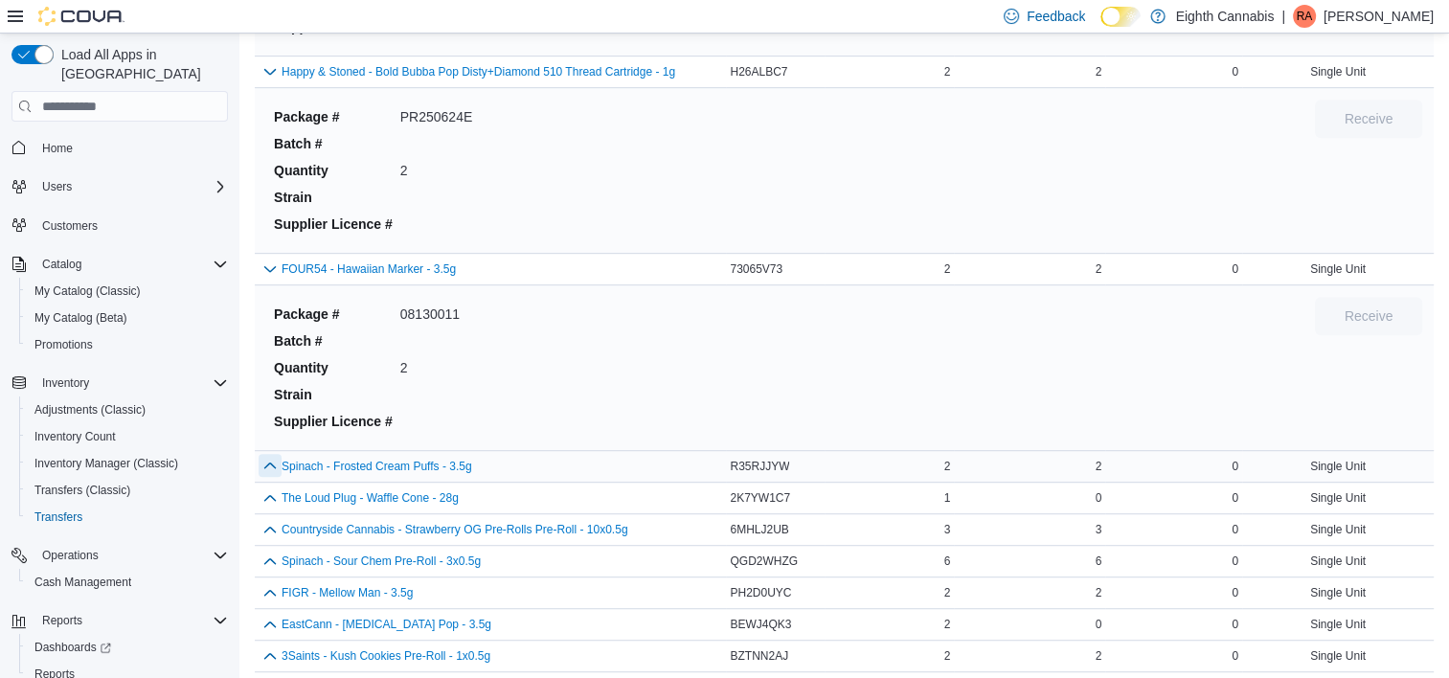
click at [273, 464] on button "button" at bounding box center [270, 465] width 23 height 23
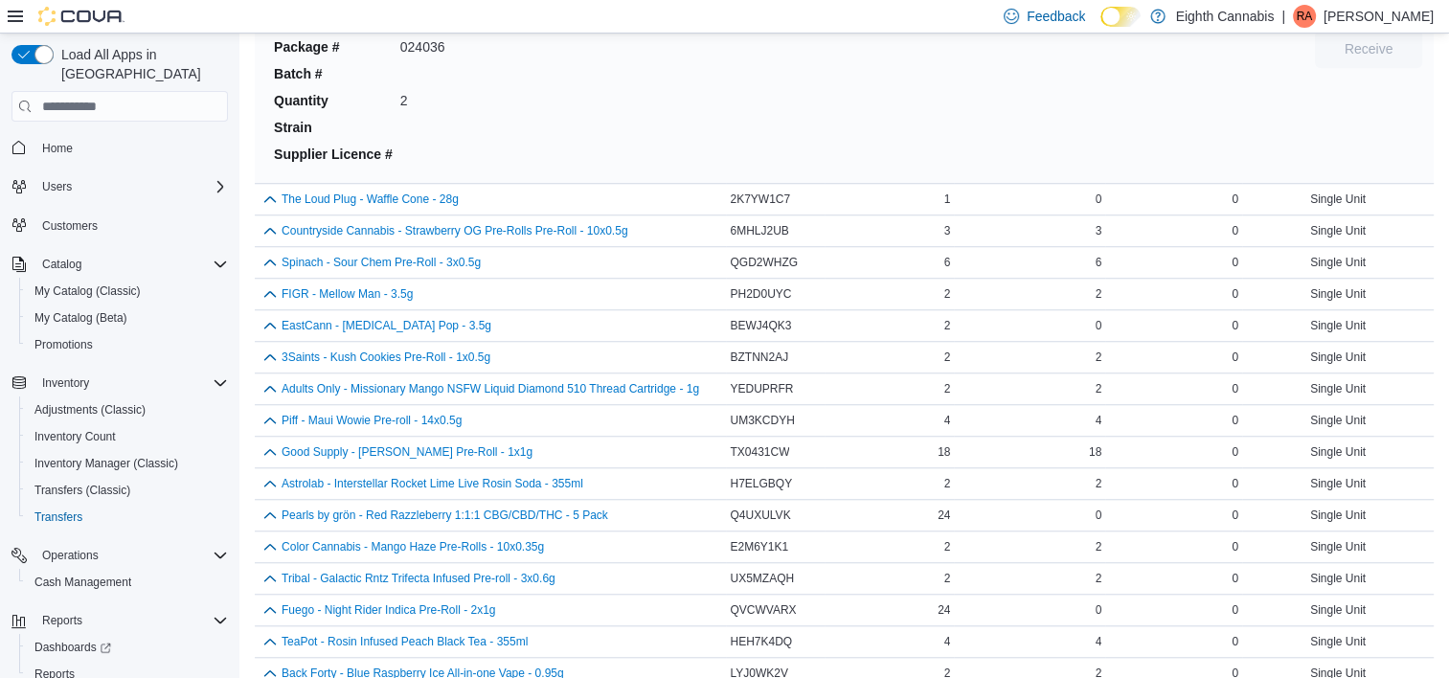
scroll to position [1467, 0]
click at [268, 189] on button "button" at bounding box center [270, 197] width 23 height 23
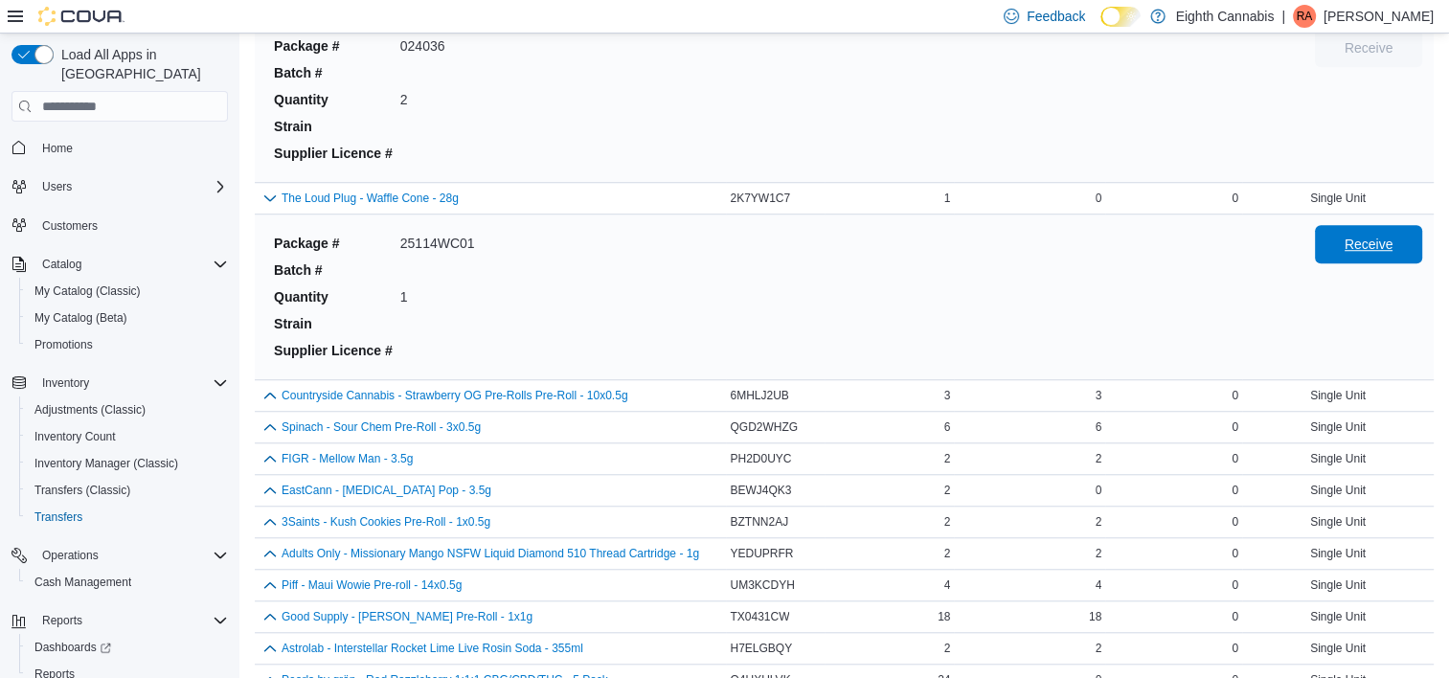
click at [1391, 231] on span "Receive" at bounding box center [1369, 244] width 84 height 38
click at [1379, 253] on span "Receive" at bounding box center [1369, 244] width 84 height 38
click at [276, 395] on button "button" at bounding box center [270, 394] width 23 height 23
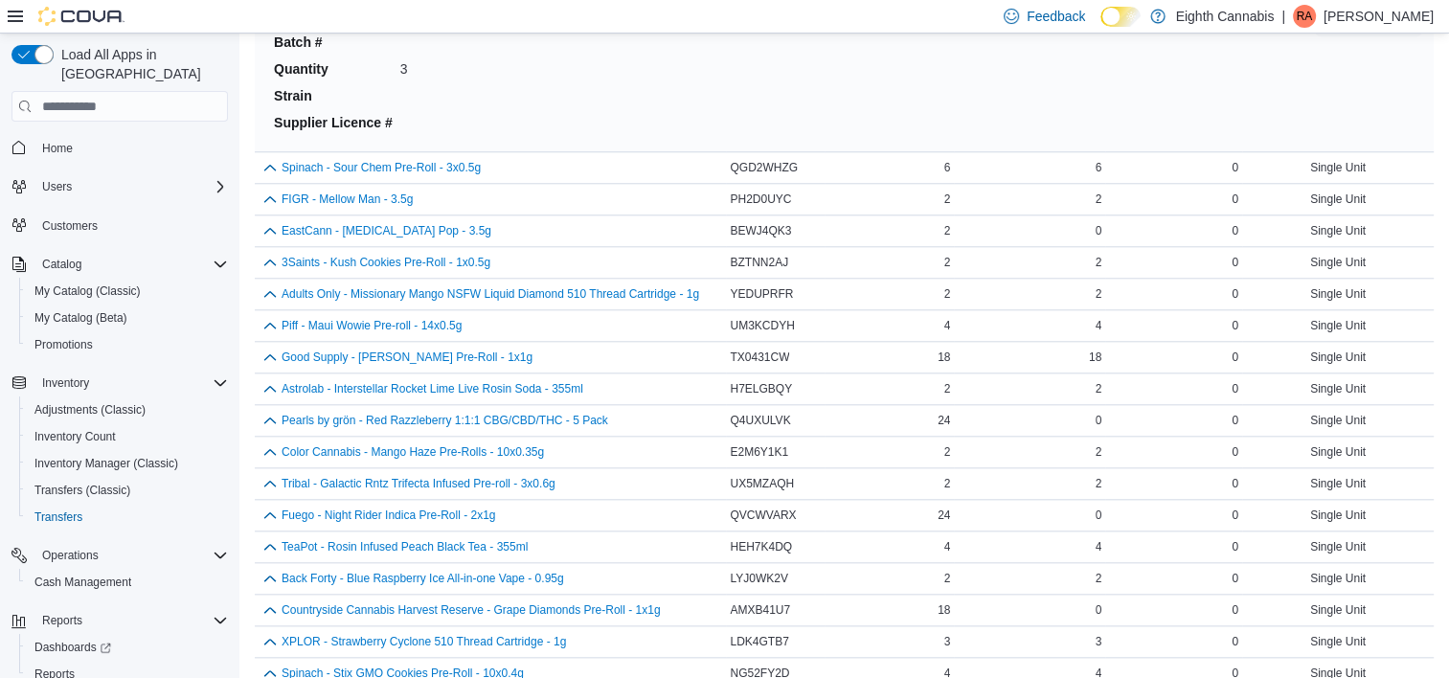
scroll to position [1896, 0]
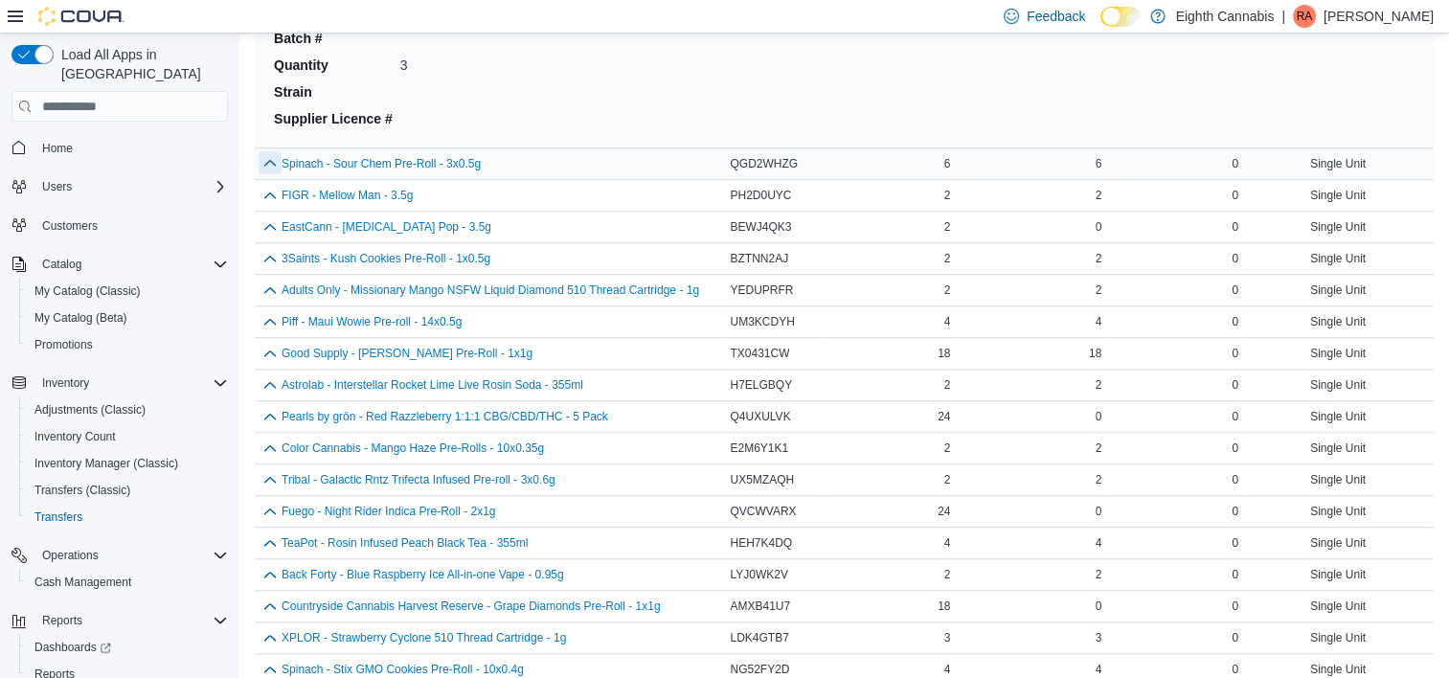
click at [275, 166] on button "button" at bounding box center [270, 162] width 23 height 23
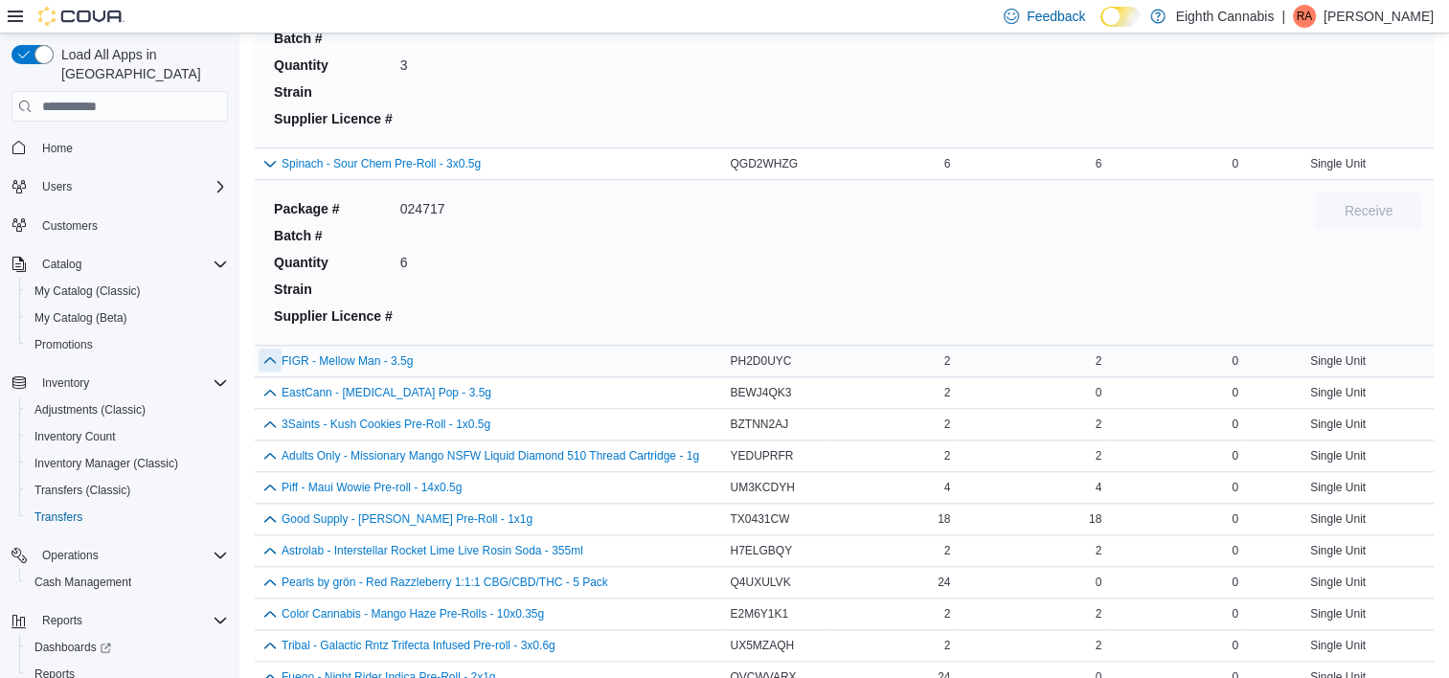
click at [275, 364] on button "button" at bounding box center [270, 360] width 23 height 23
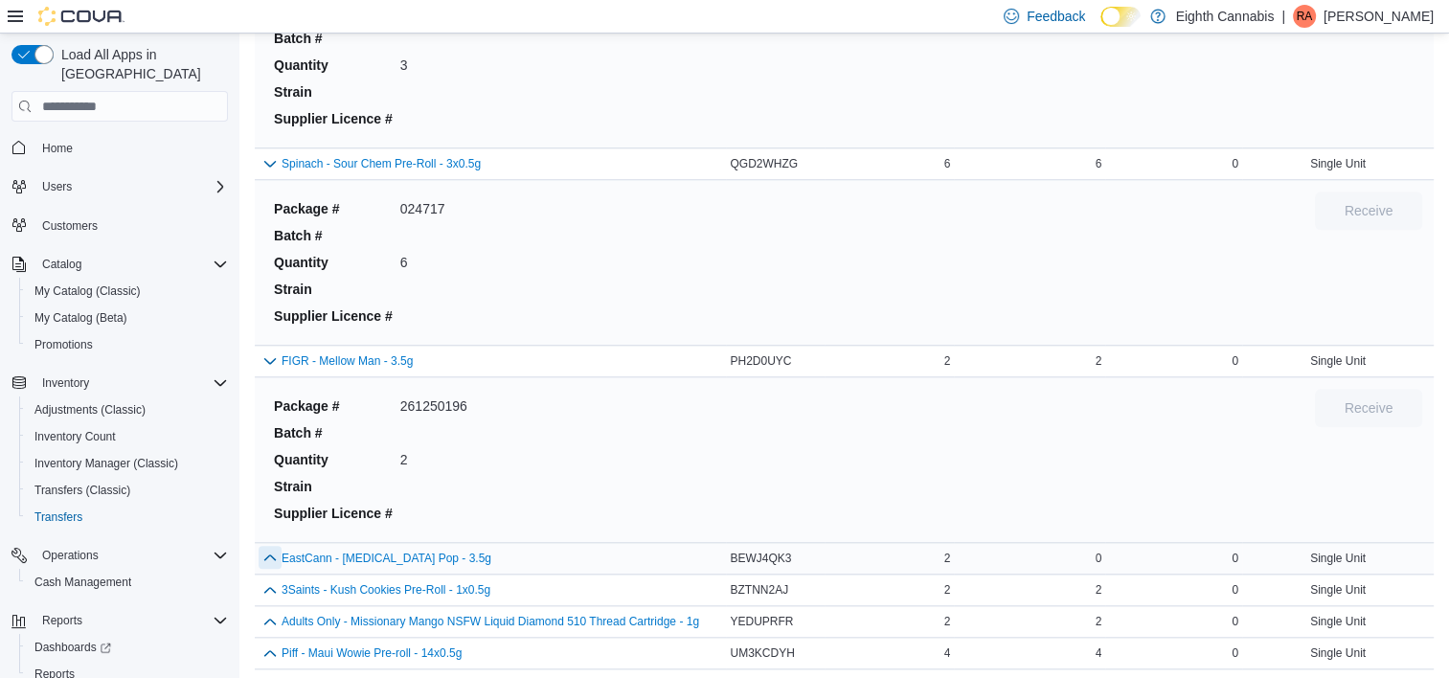
click at [270, 559] on button "button" at bounding box center [270, 557] width 23 height 23
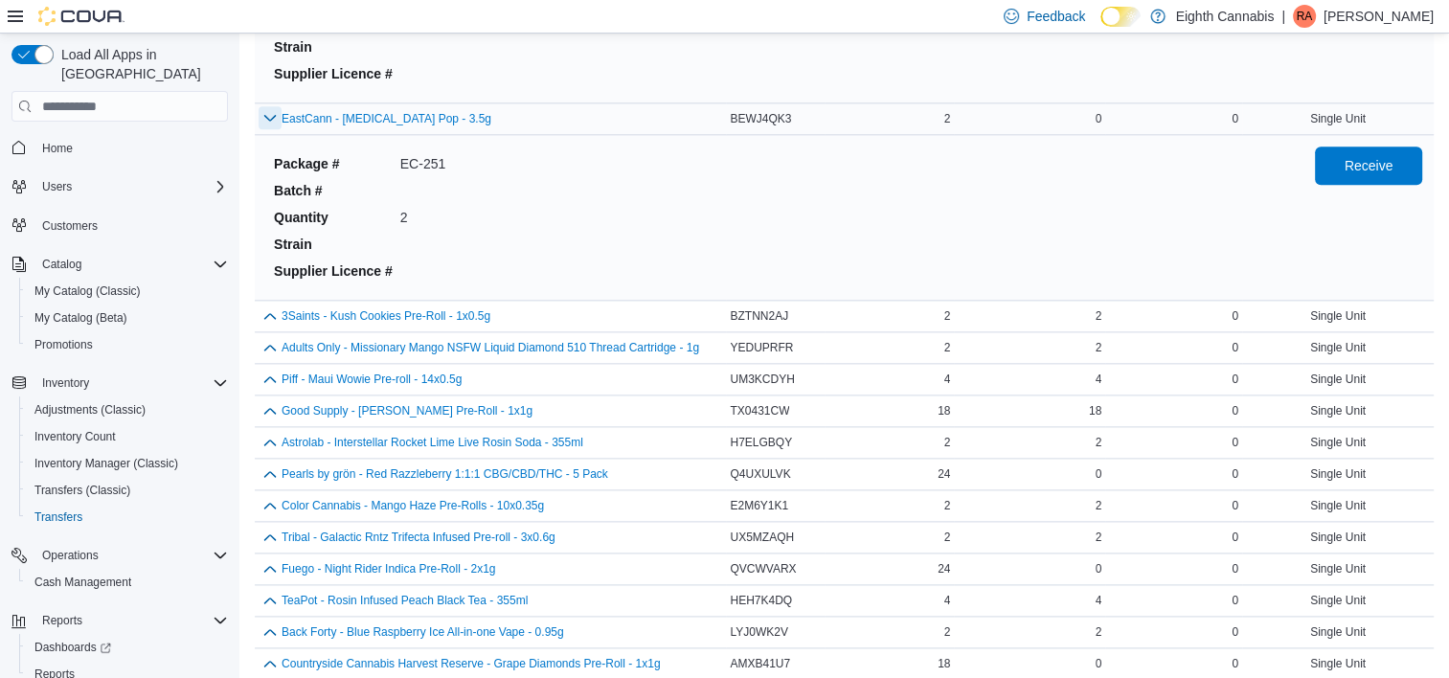
scroll to position [2337, 0]
click at [1365, 157] on span "Receive" at bounding box center [1369, 163] width 49 height 19
click at [268, 307] on button "button" at bounding box center [270, 314] width 23 height 23
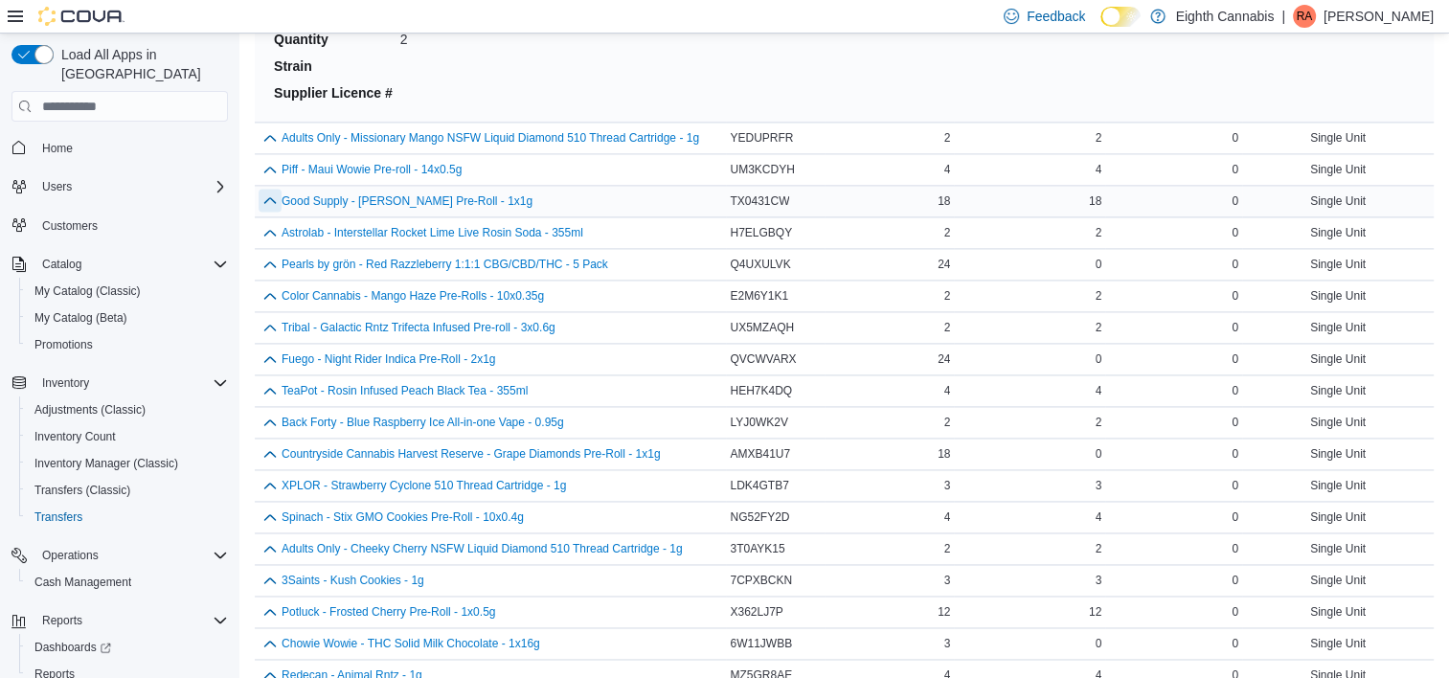
scroll to position [2713, 0]
click at [265, 138] on button "button" at bounding box center [270, 136] width 23 height 23
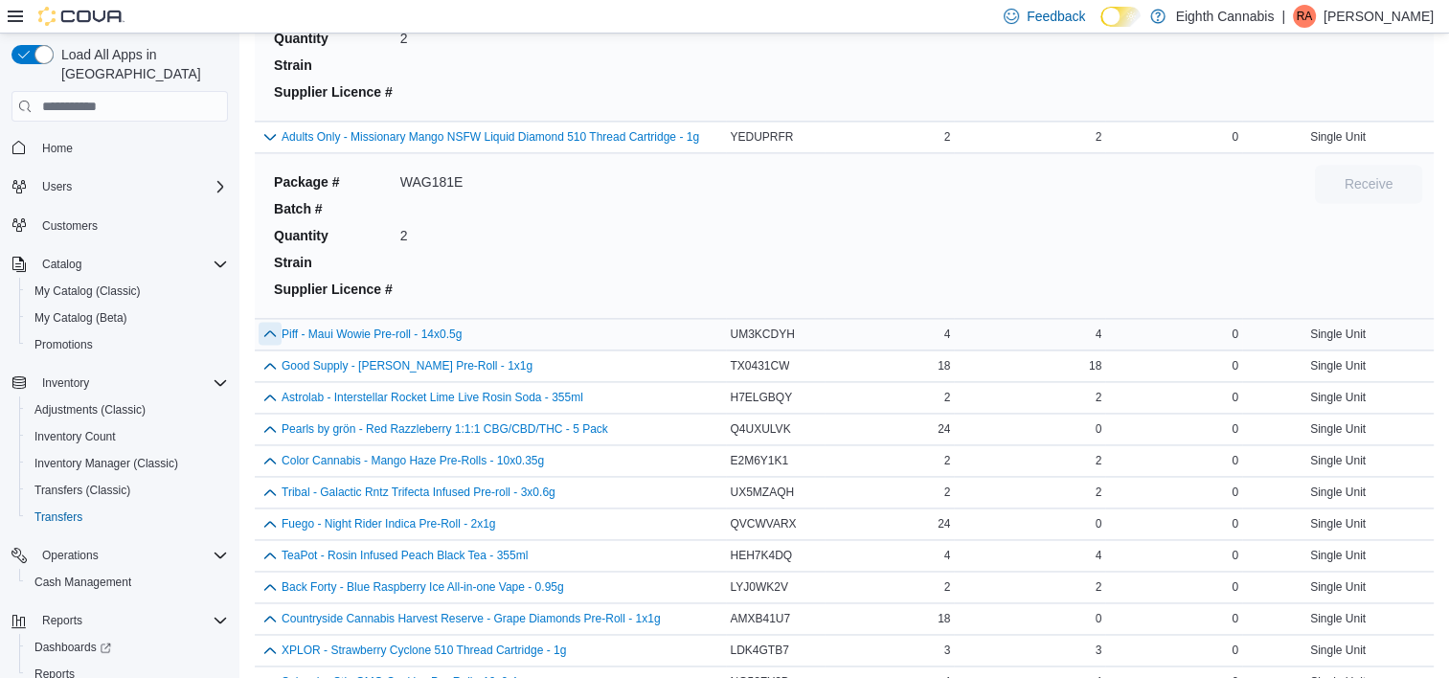
click at [273, 335] on button "button" at bounding box center [270, 333] width 23 height 23
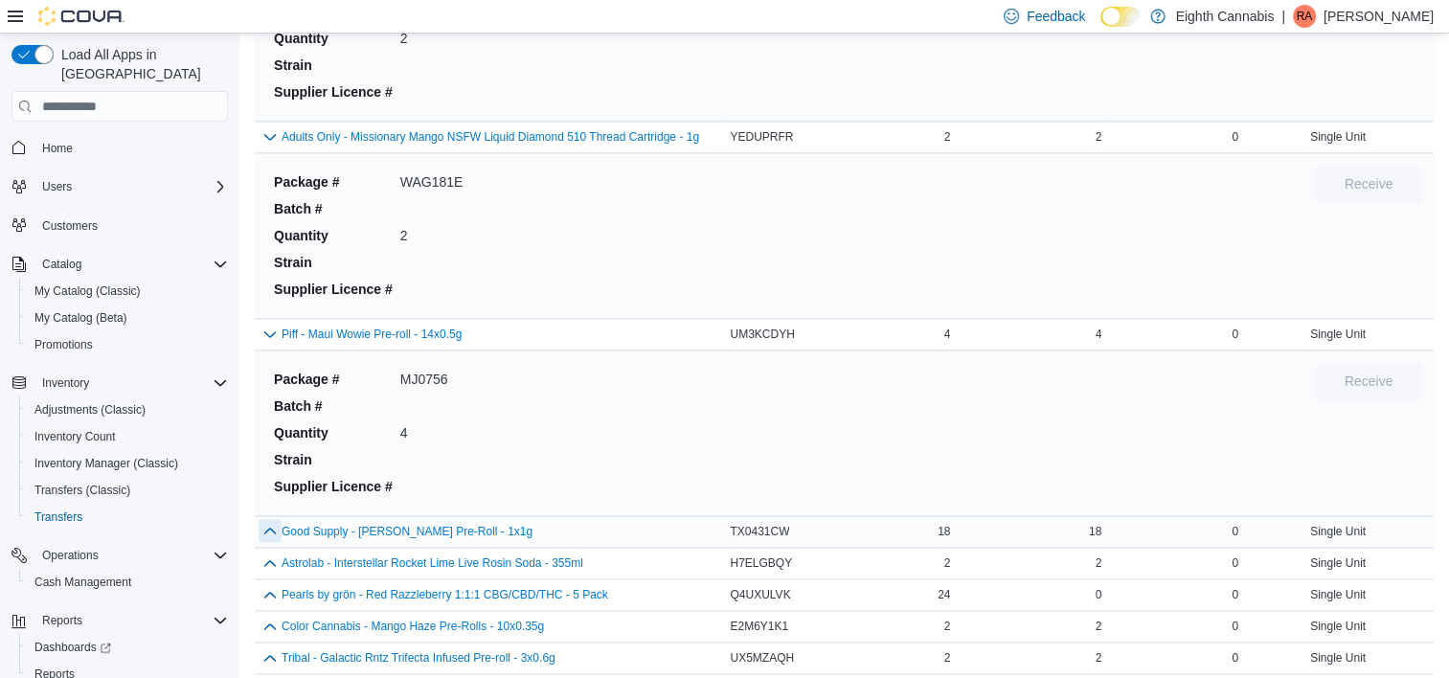
click at [264, 526] on button "button" at bounding box center [270, 530] width 23 height 23
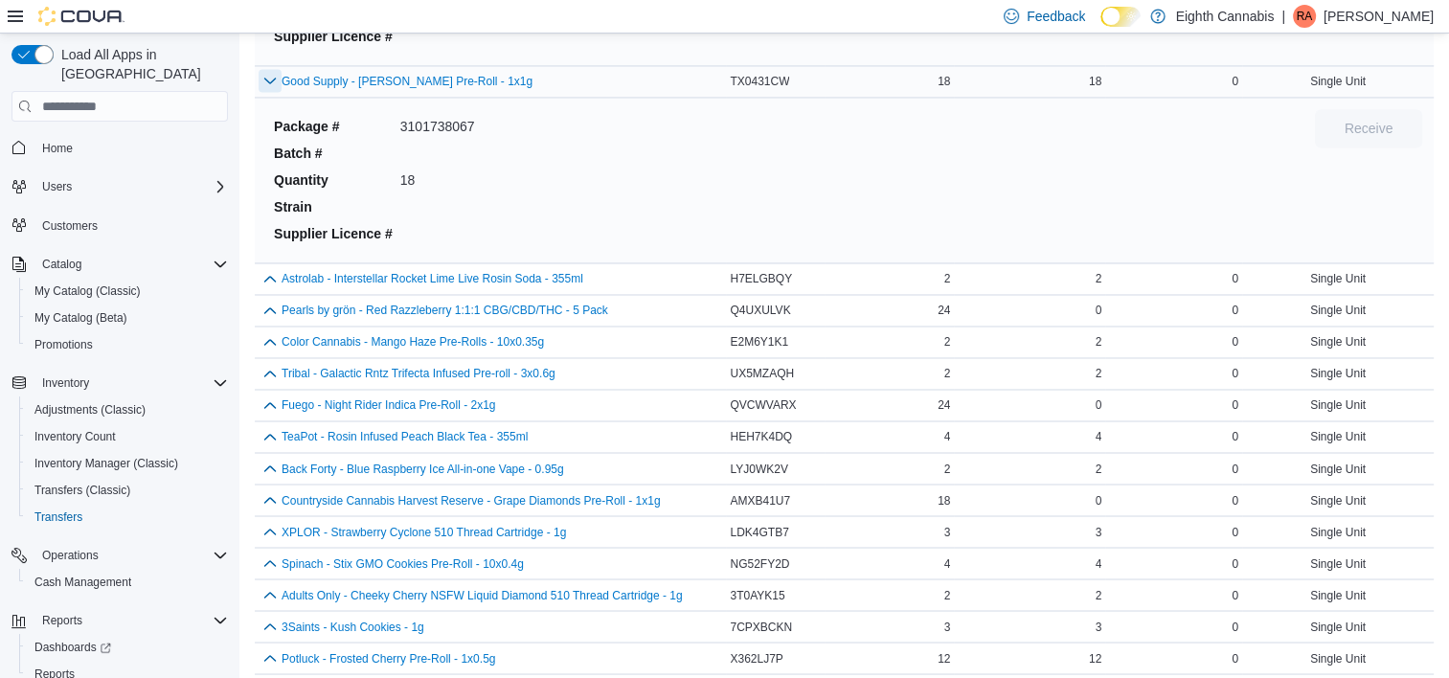
scroll to position [3176, 0]
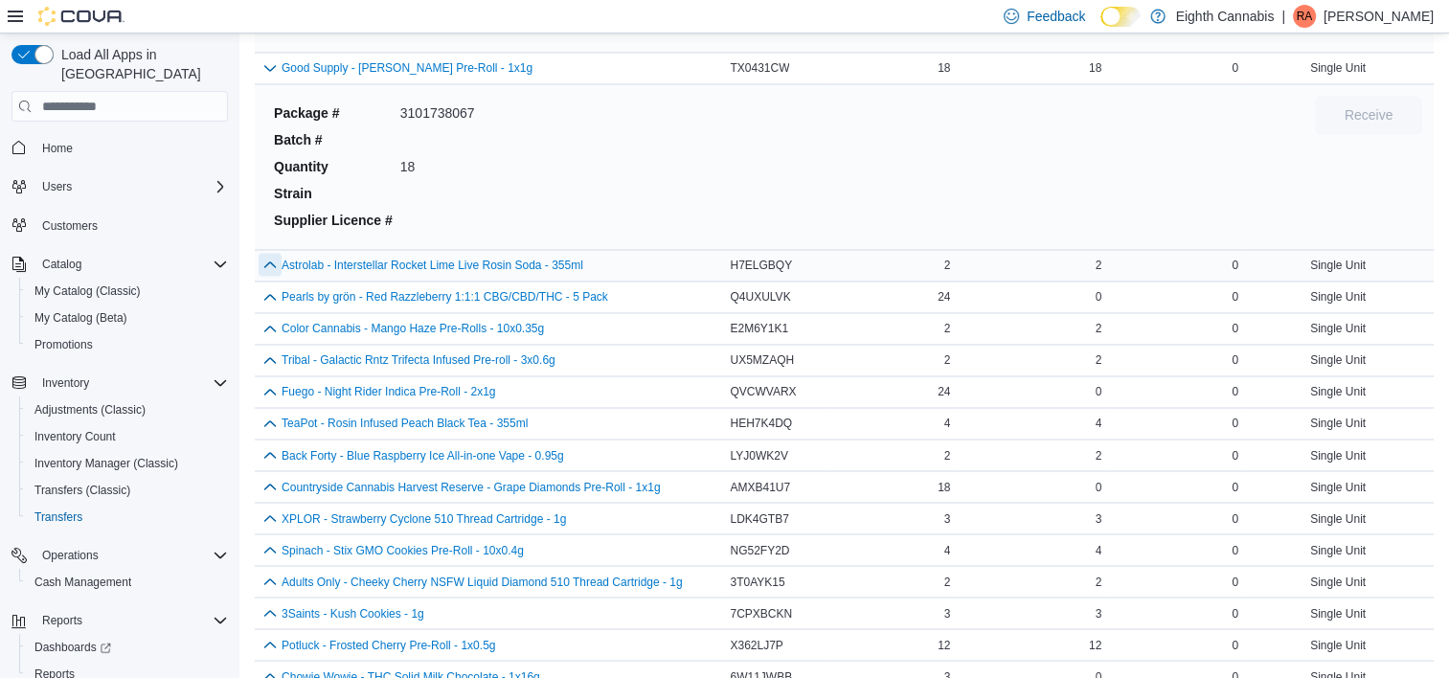
click at [265, 265] on button "button" at bounding box center [270, 264] width 23 height 23
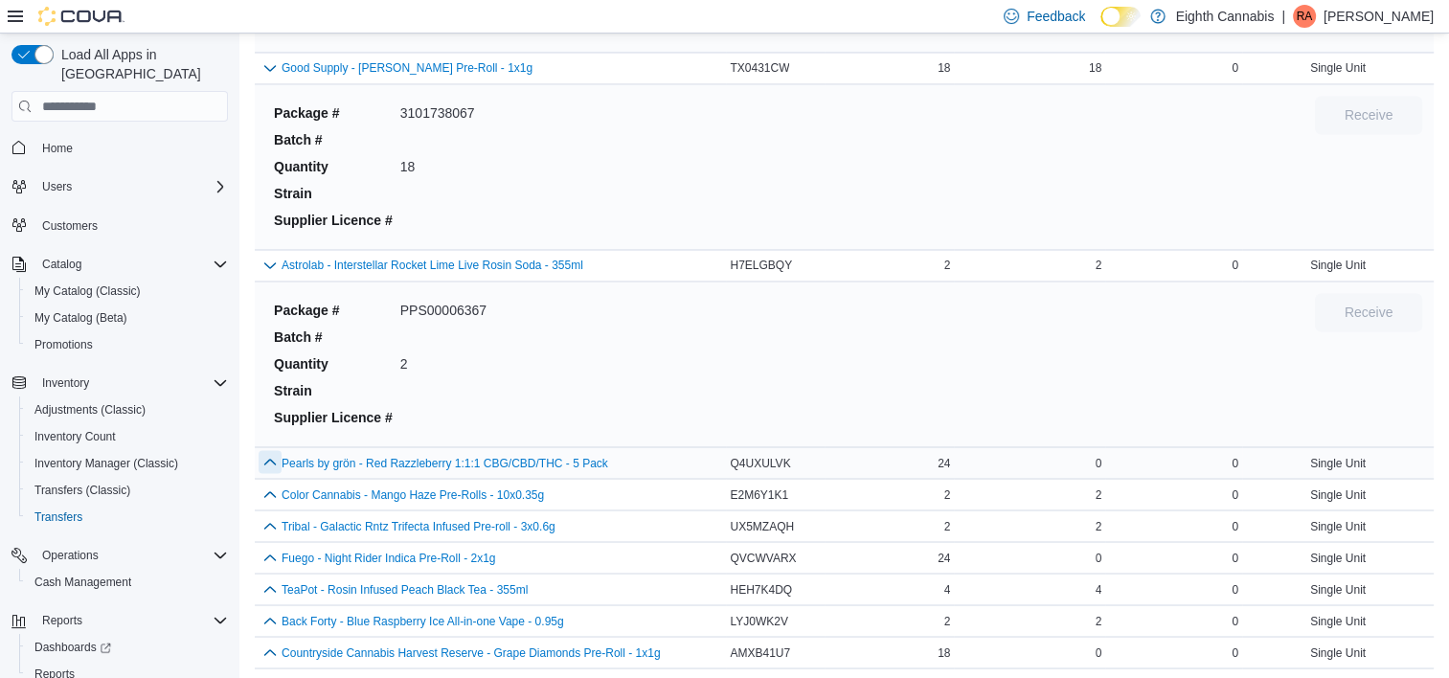
click at [261, 464] on button "button" at bounding box center [270, 461] width 23 height 23
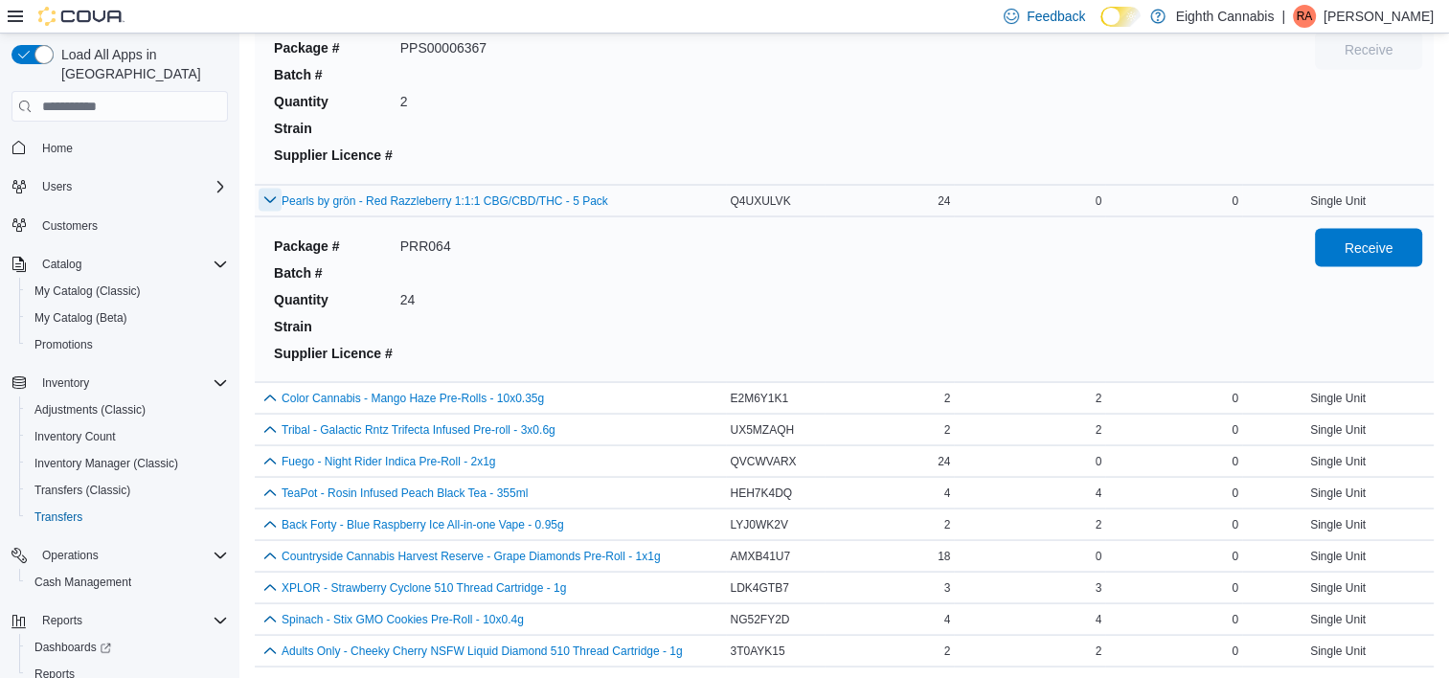
scroll to position [3436, 0]
click at [1377, 250] on span "Receive" at bounding box center [1369, 248] width 49 height 19
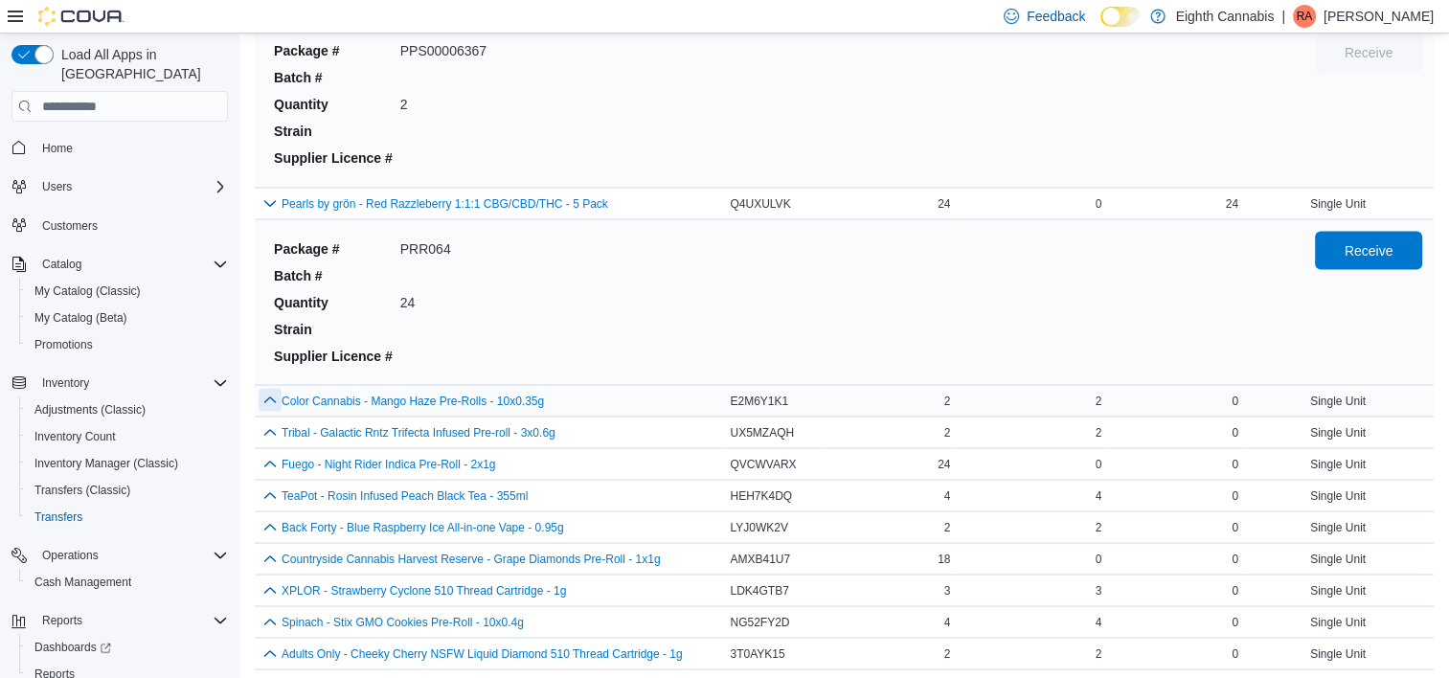
click at [276, 392] on button "button" at bounding box center [270, 399] width 23 height 23
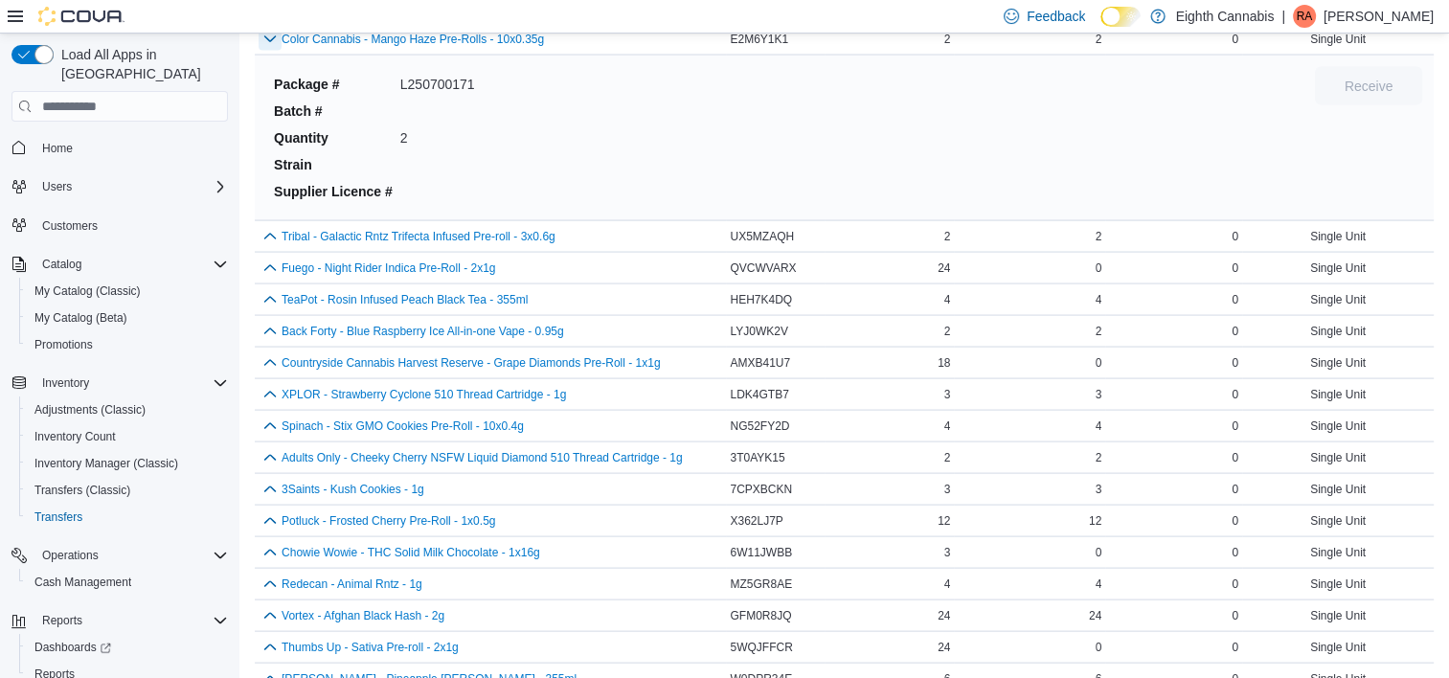
scroll to position [3793, 0]
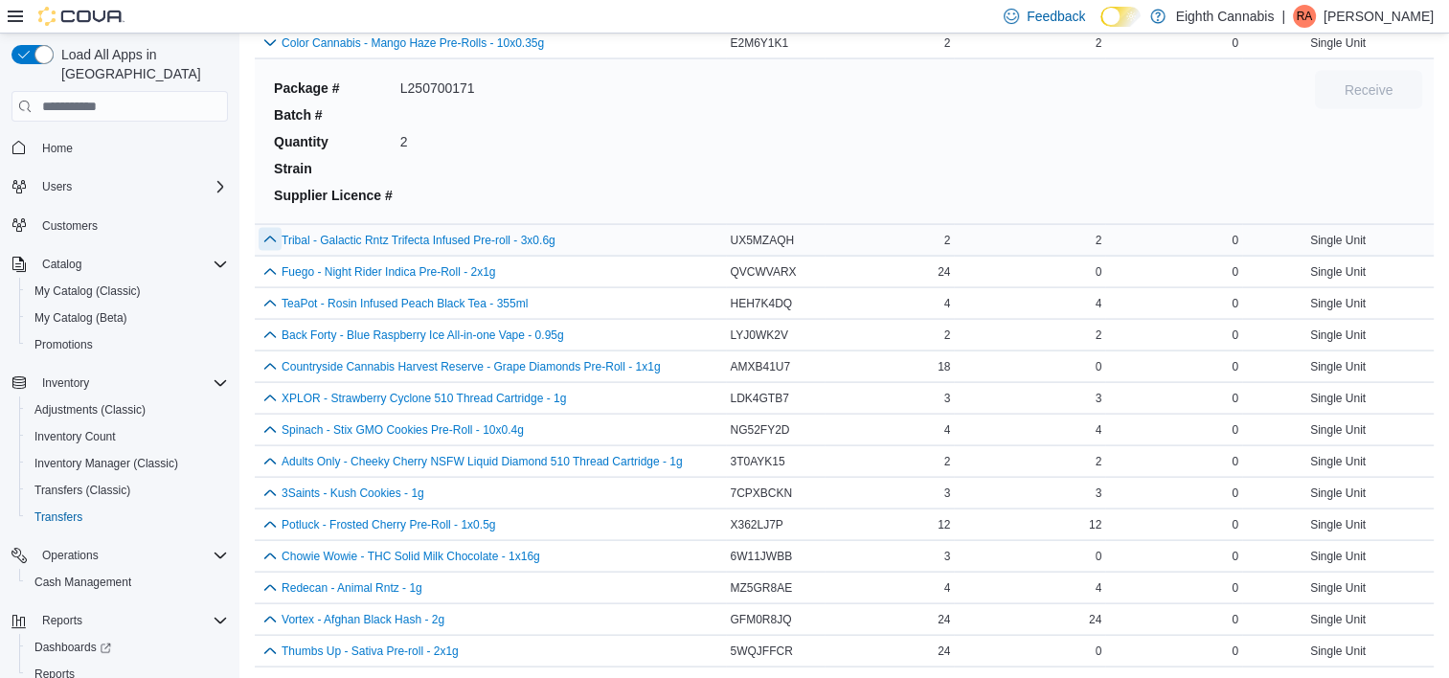
click at [278, 228] on button "button" at bounding box center [270, 239] width 23 height 23
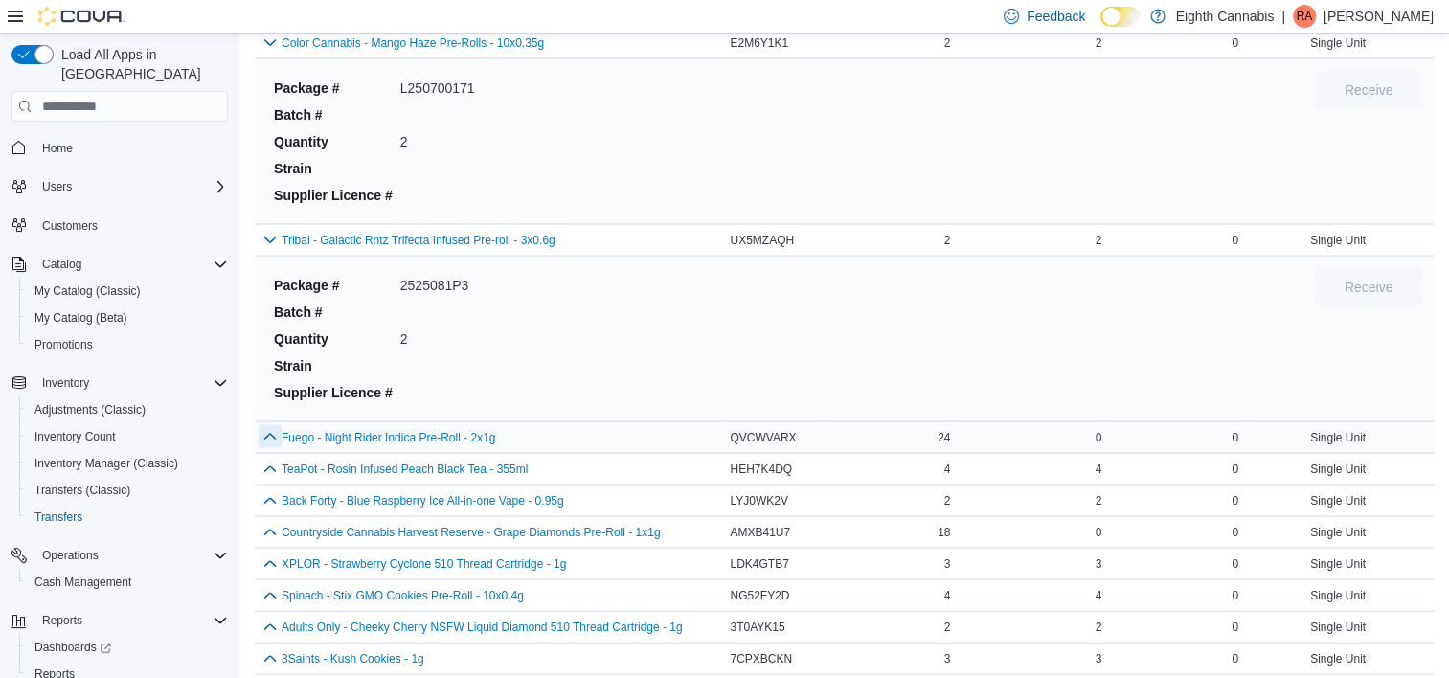
click at [277, 425] on button "button" at bounding box center [270, 436] width 23 height 23
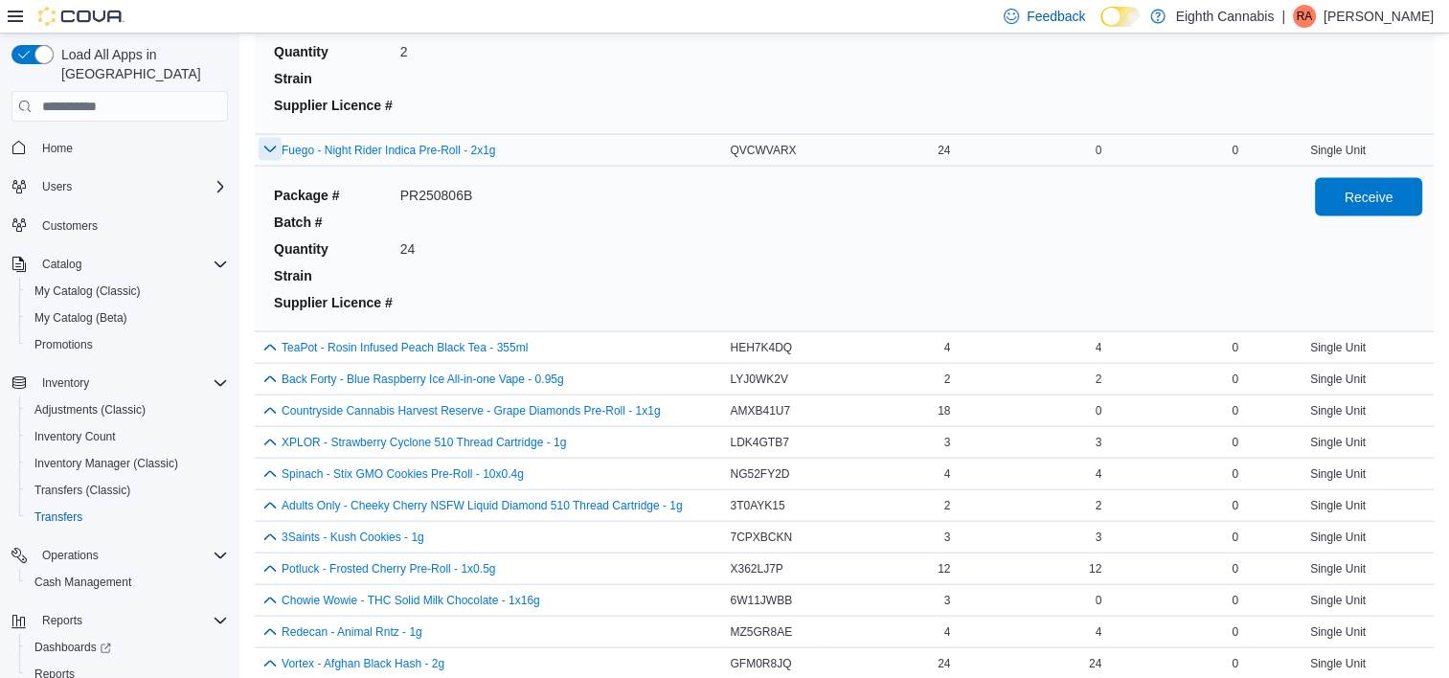
scroll to position [4075, 0]
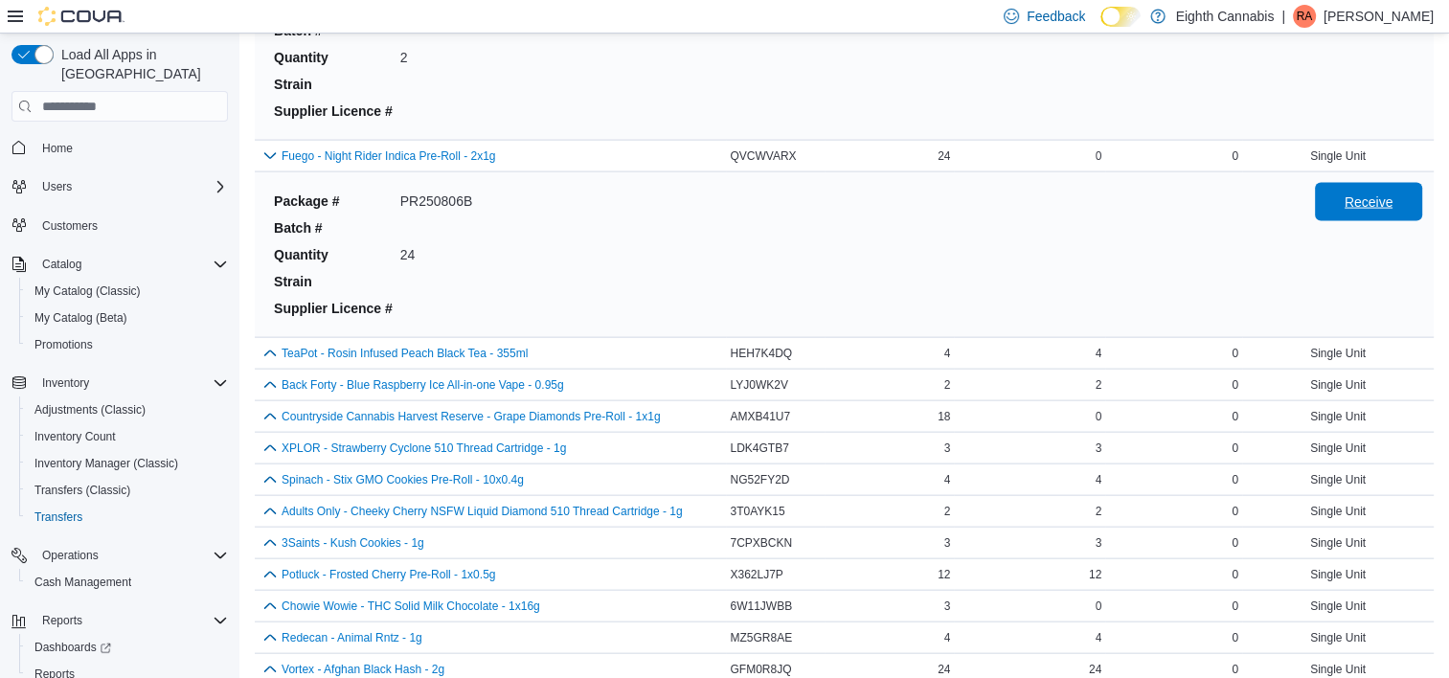
click at [1387, 196] on span "Receive" at bounding box center [1369, 202] width 49 height 19
click at [279, 351] on button "button" at bounding box center [270, 352] width 23 height 23
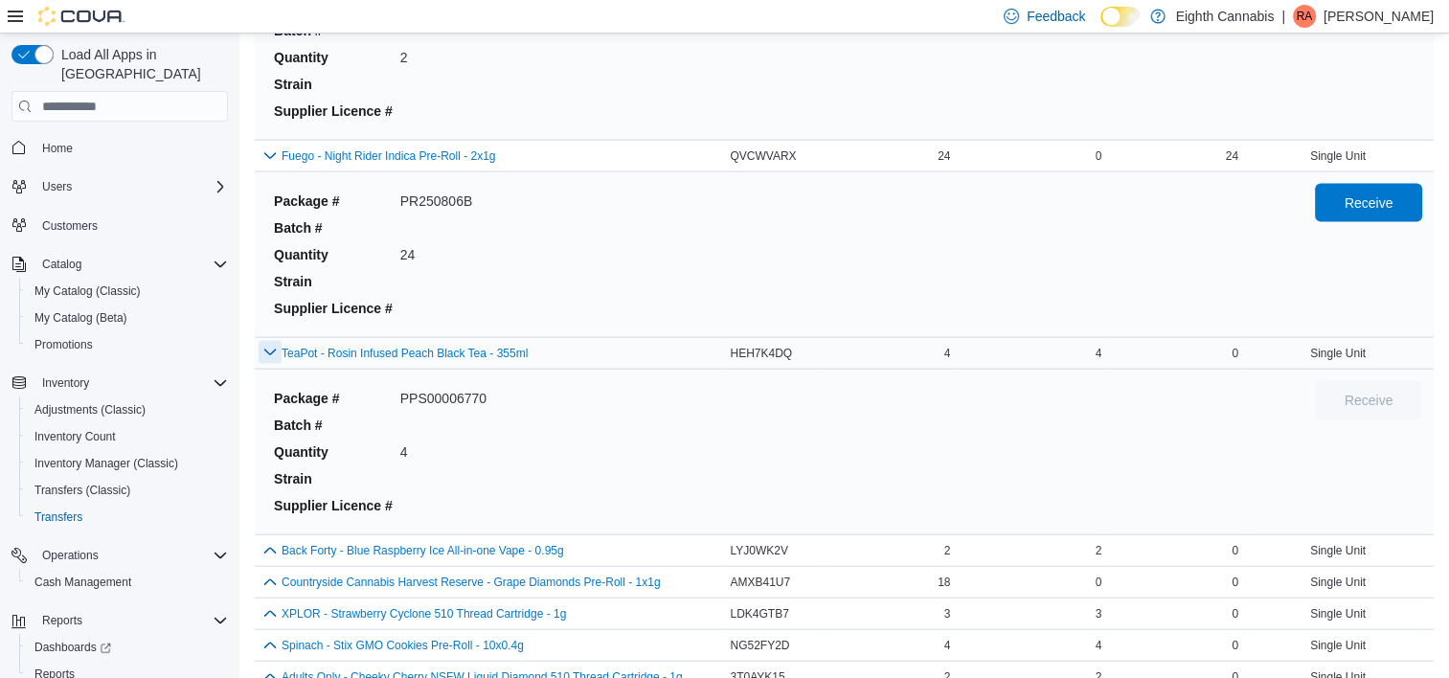
scroll to position [4451, 0]
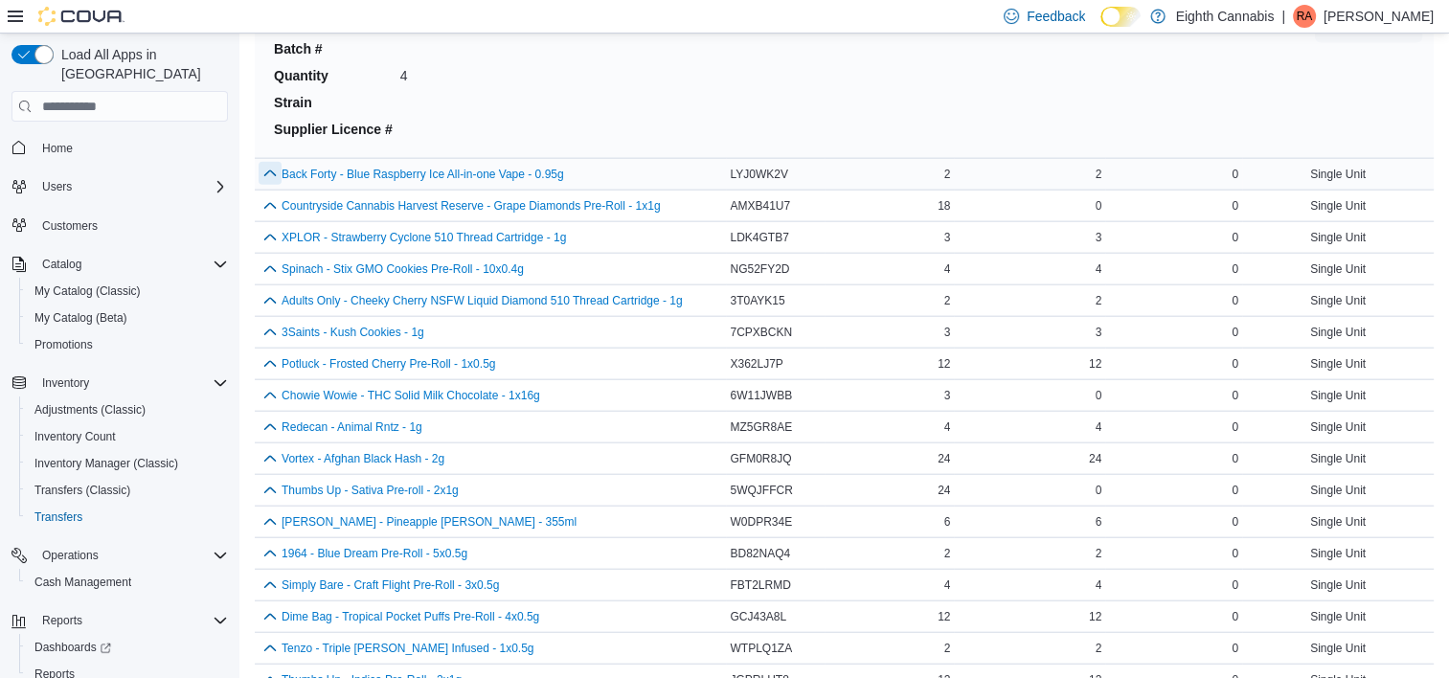
click at [272, 169] on button "button" at bounding box center [270, 173] width 23 height 23
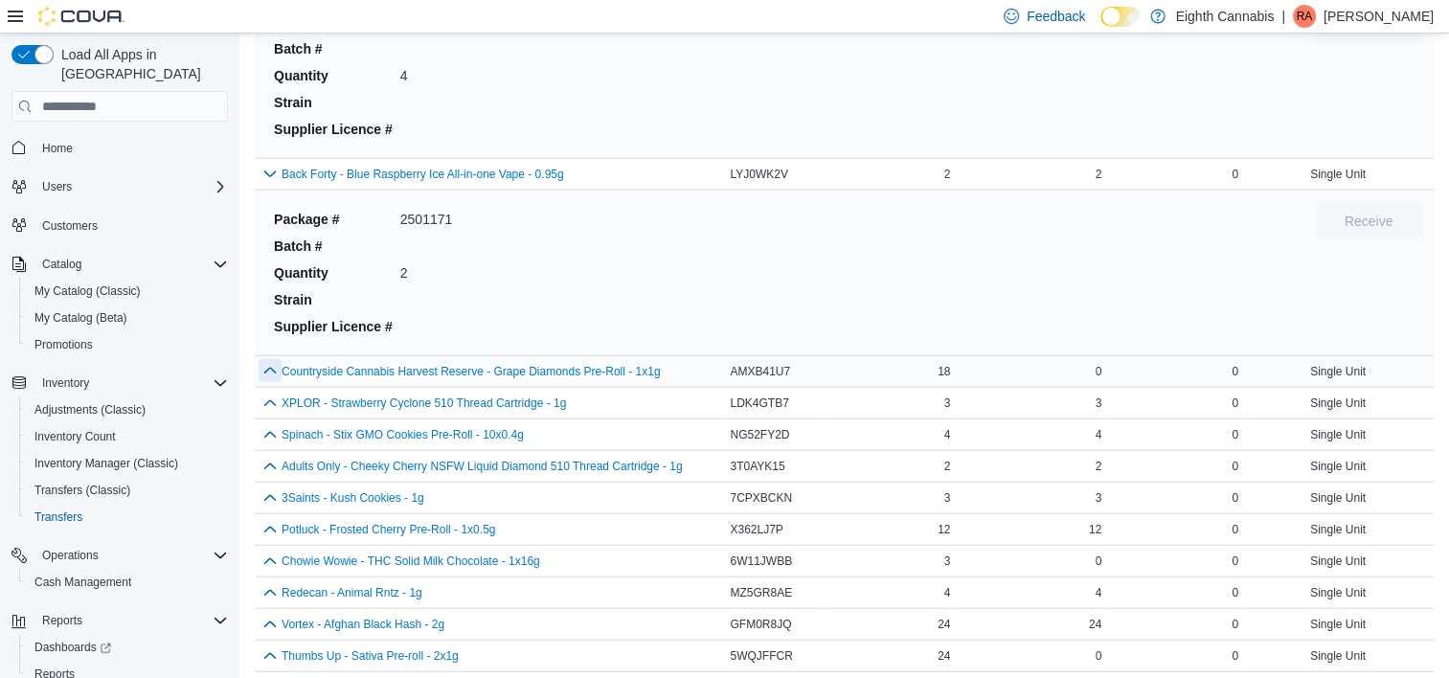
click at [268, 361] on button "button" at bounding box center [270, 370] width 23 height 23
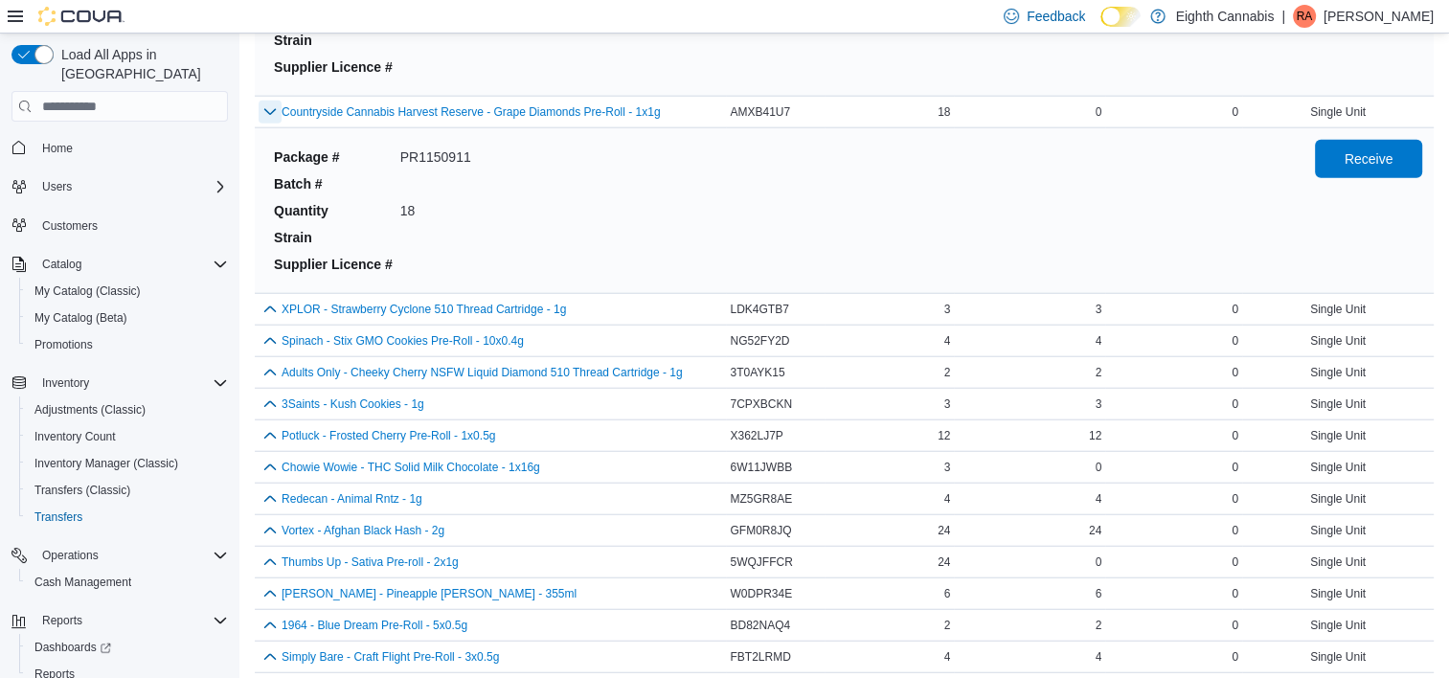
scroll to position [4749, 0]
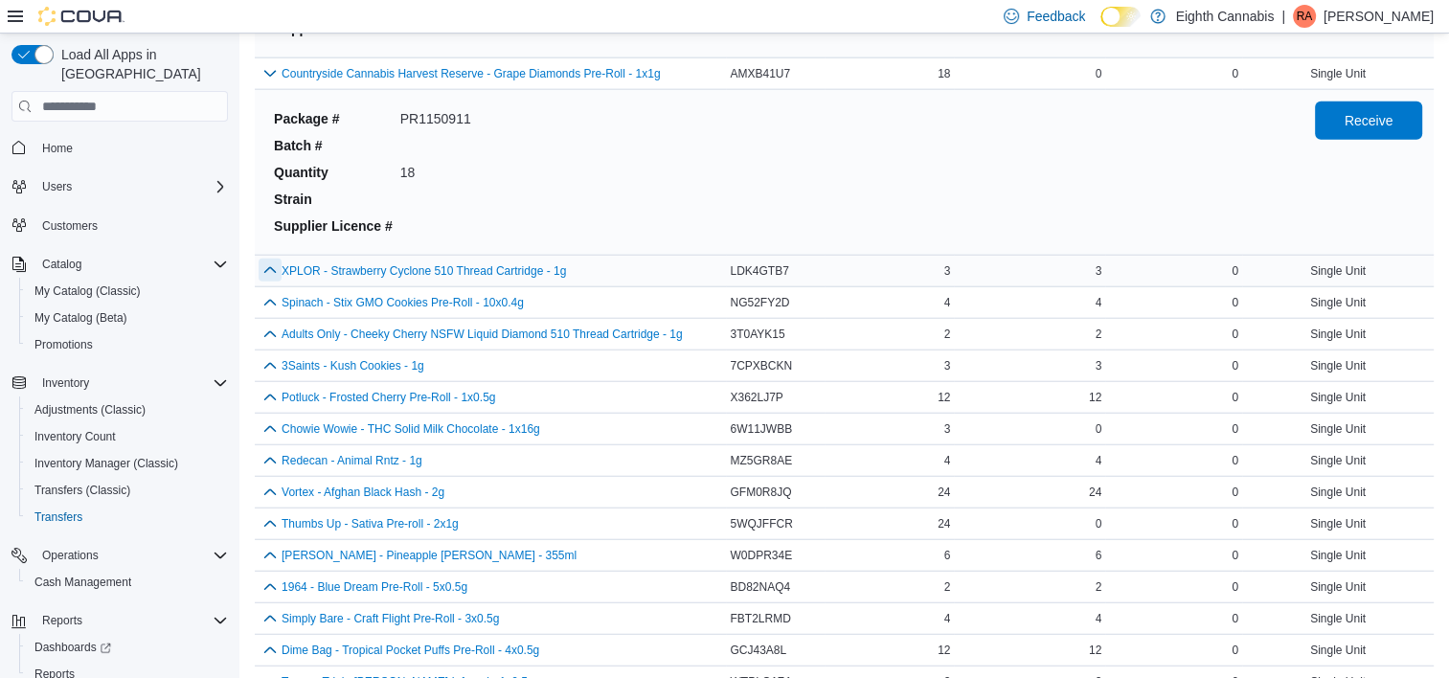
click at [269, 259] on button "button" at bounding box center [270, 270] width 23 height 23
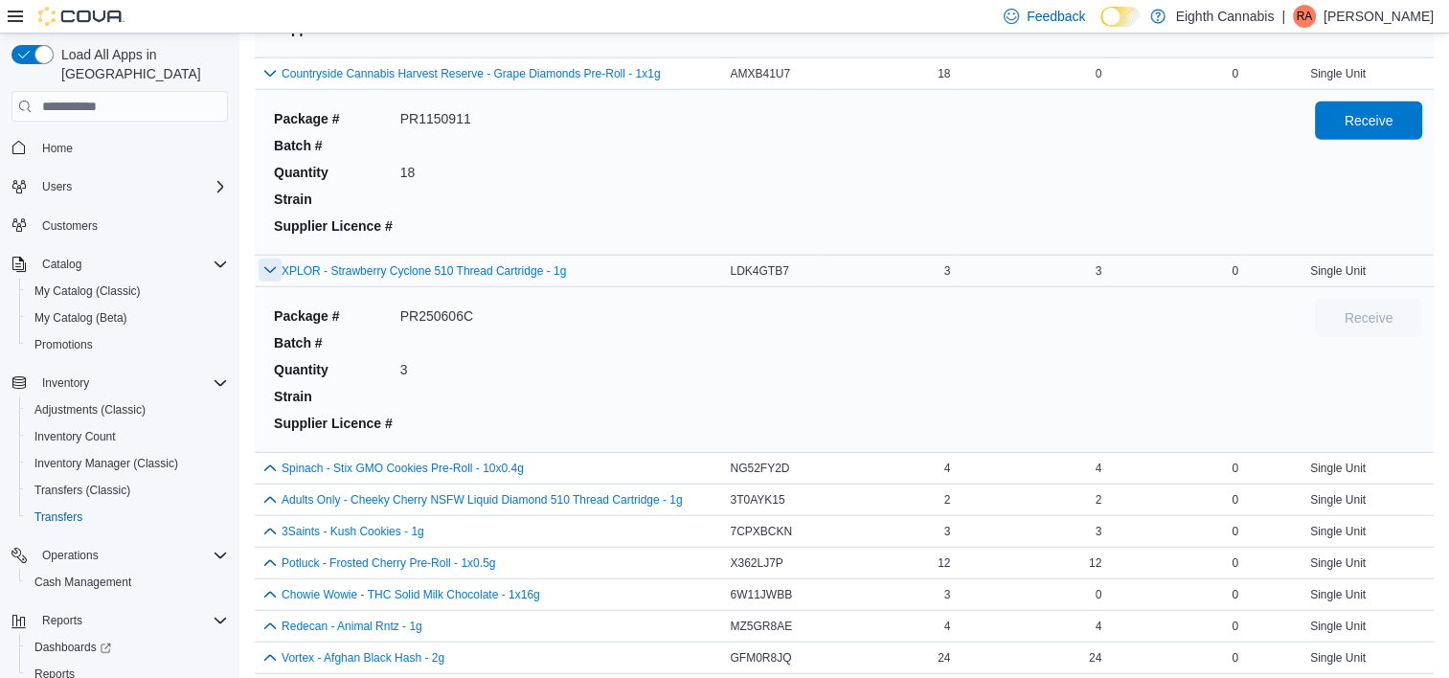
scroll to position [4919, 0]
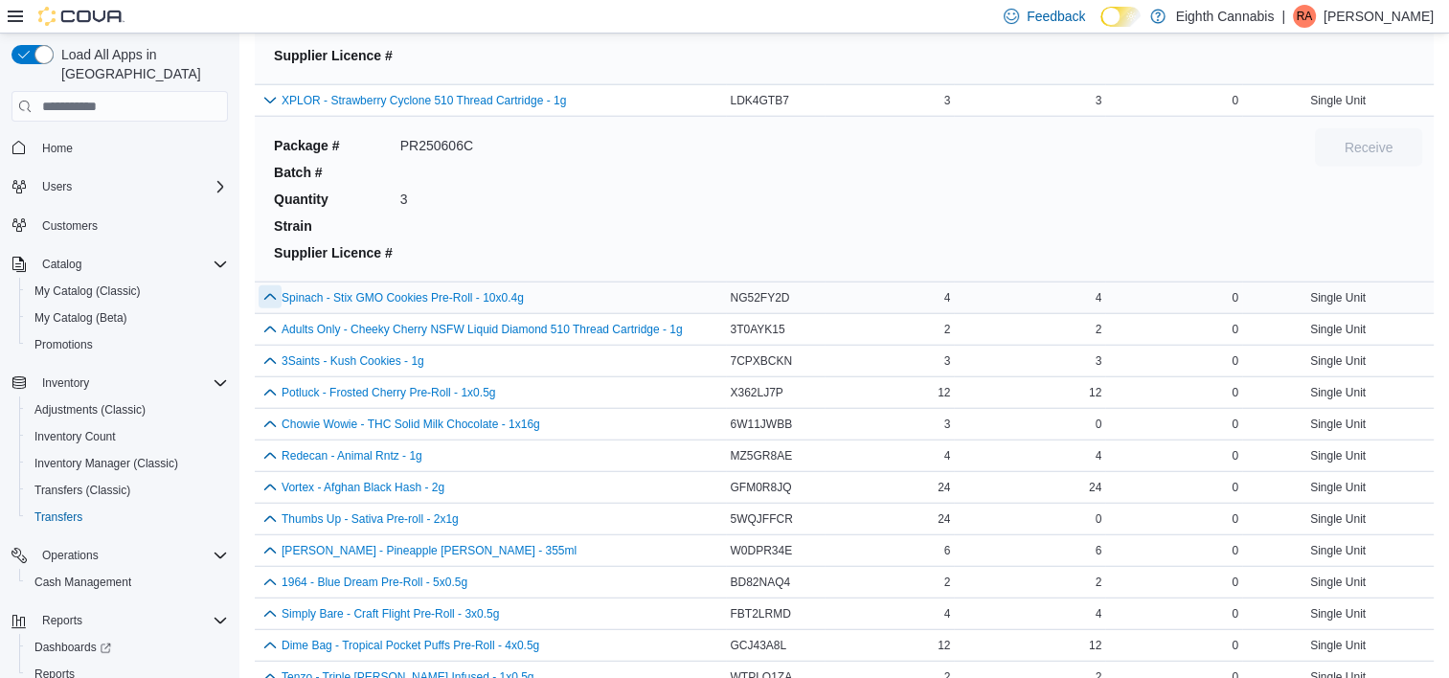
click at [268, 296] on button "button" at bounding box center [270, 296] width 23 height 23
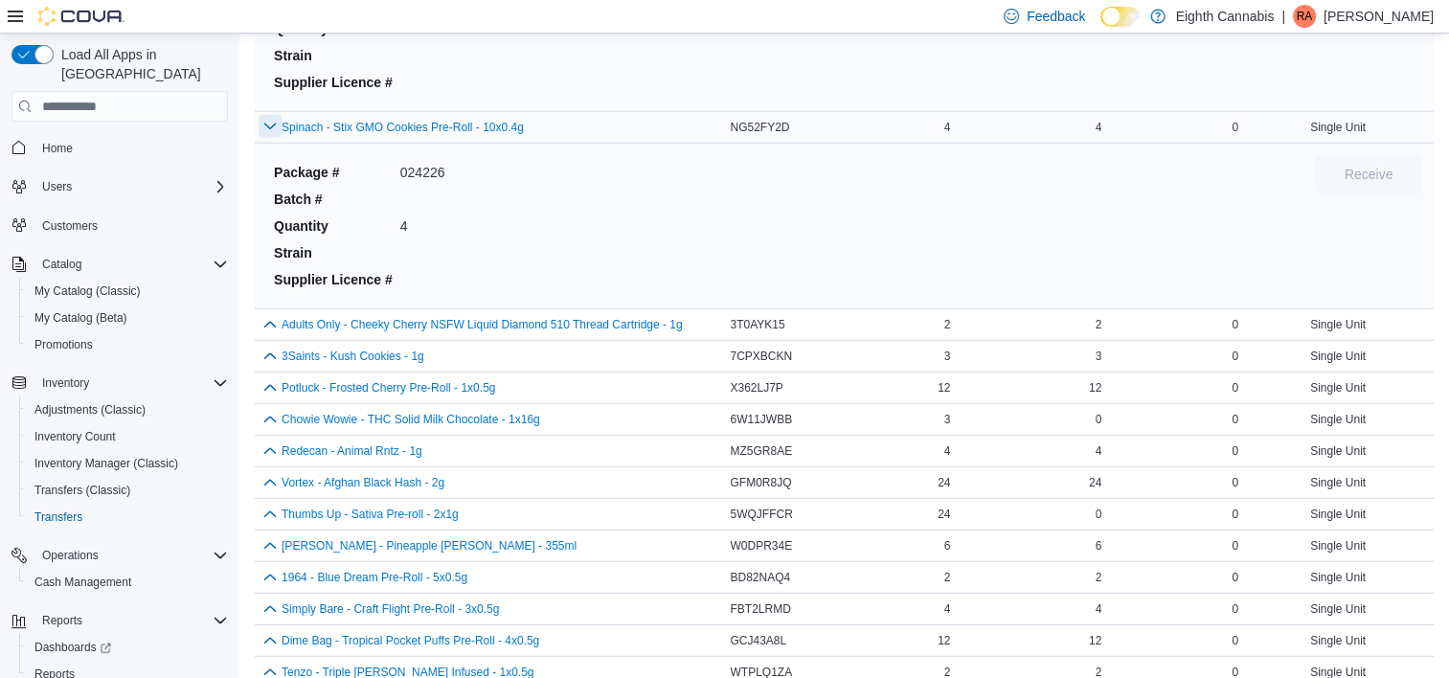
scroll to position [5122, 0]
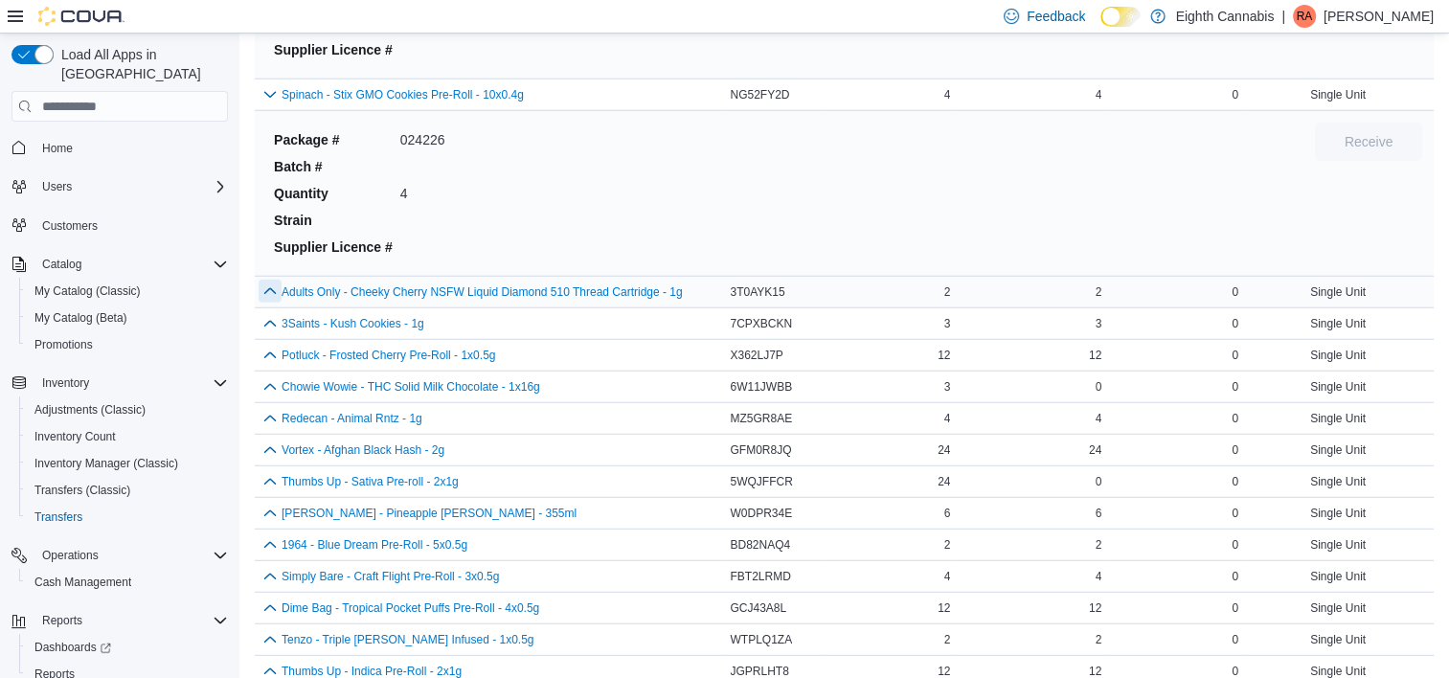
click at [264, 287] on button "button" at bounding box center [270, 291] width 23 height 23
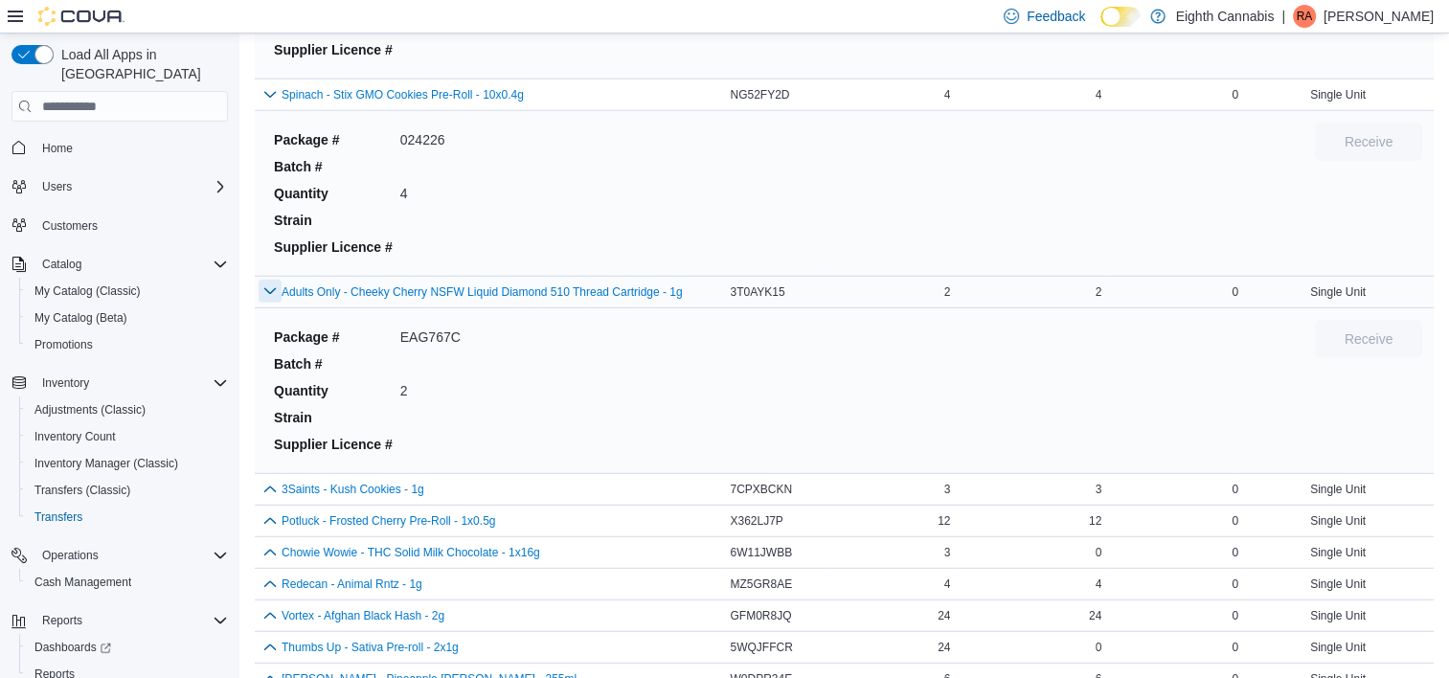
scroll to position [5318, 0]
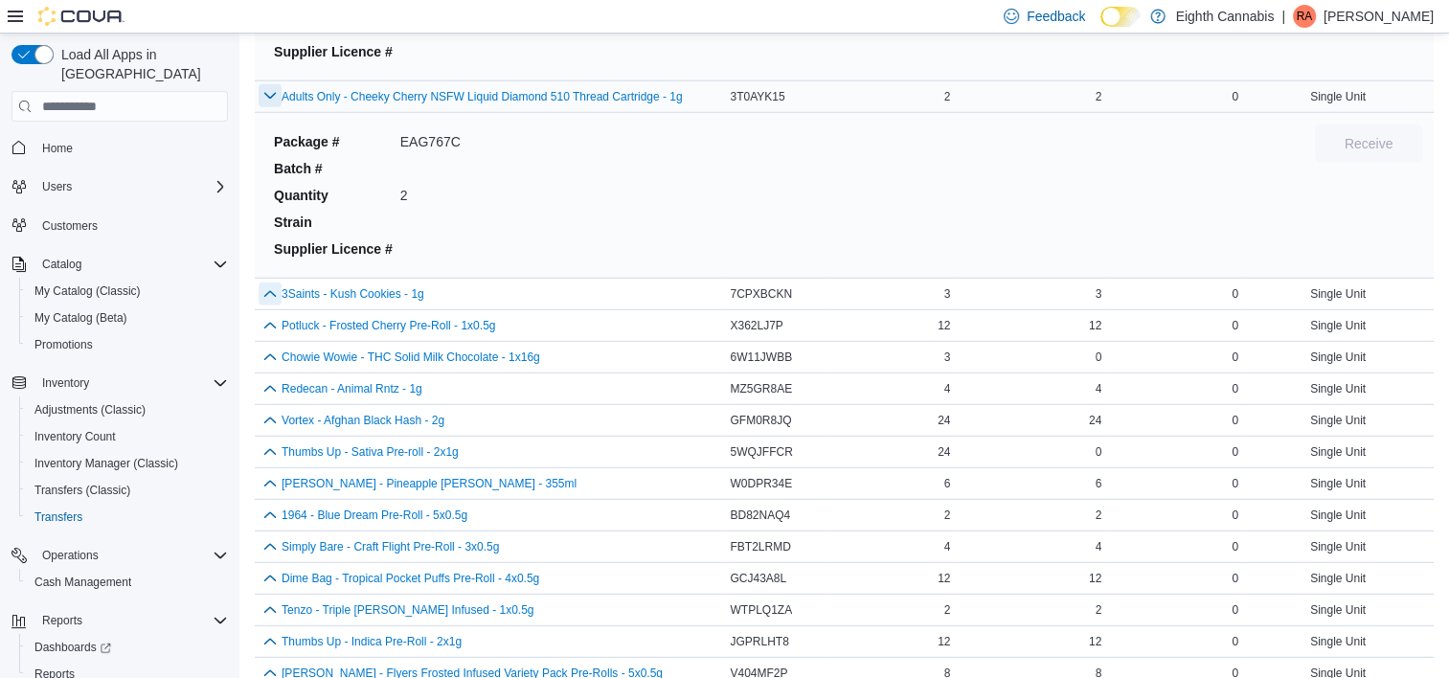
click at [264, 287] on button "button" at bounding box center [270, 294] width 23 height 23
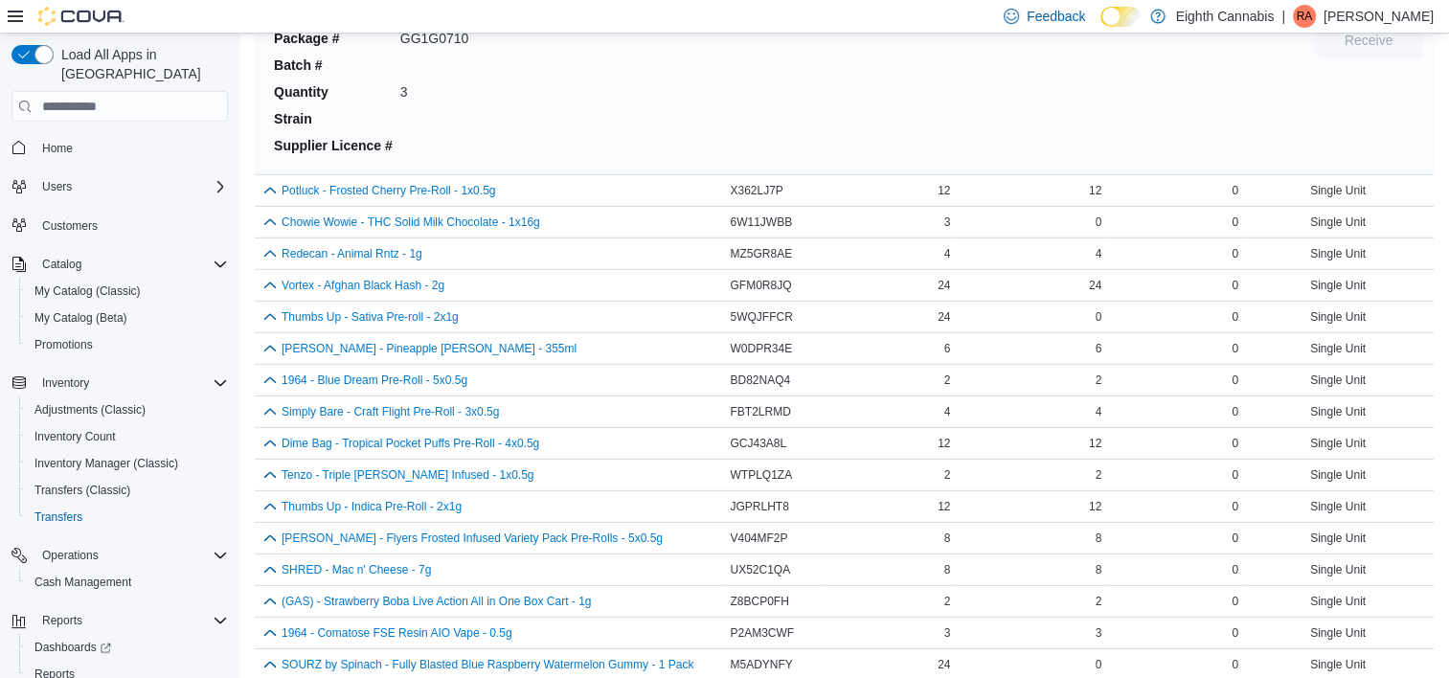
scroll to position [5653, 0]
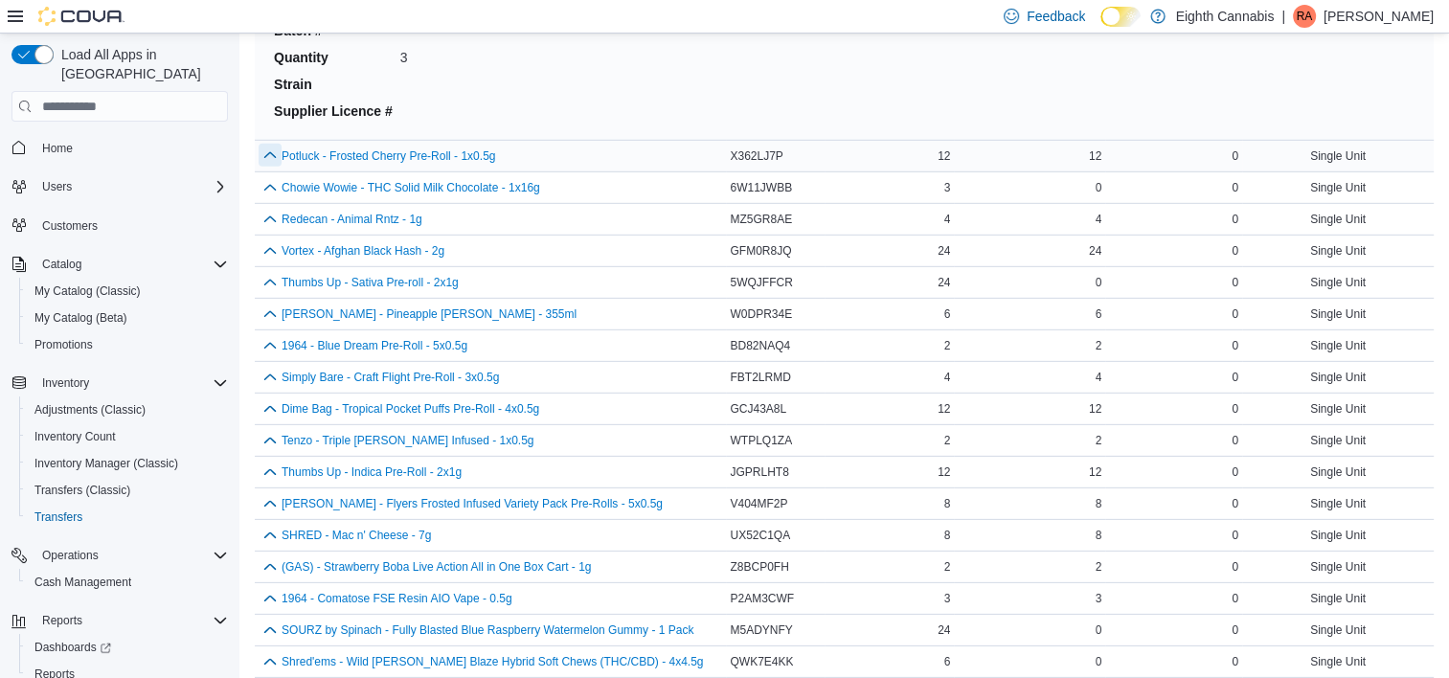
click at [276, 149] on button "button" at bounding box center [270, 155] width 23 height 23
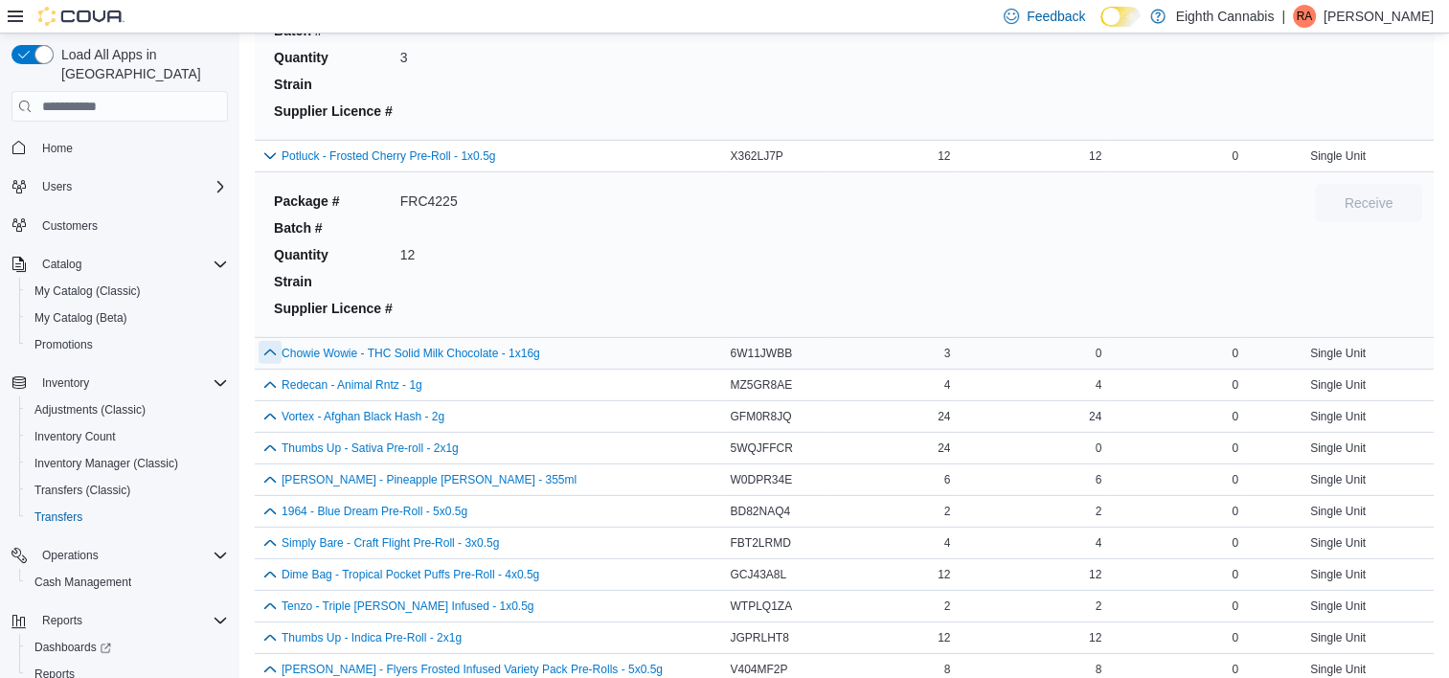
click at [275, 341] on button "button" at bounding box center [270, 352] width 23 height 23
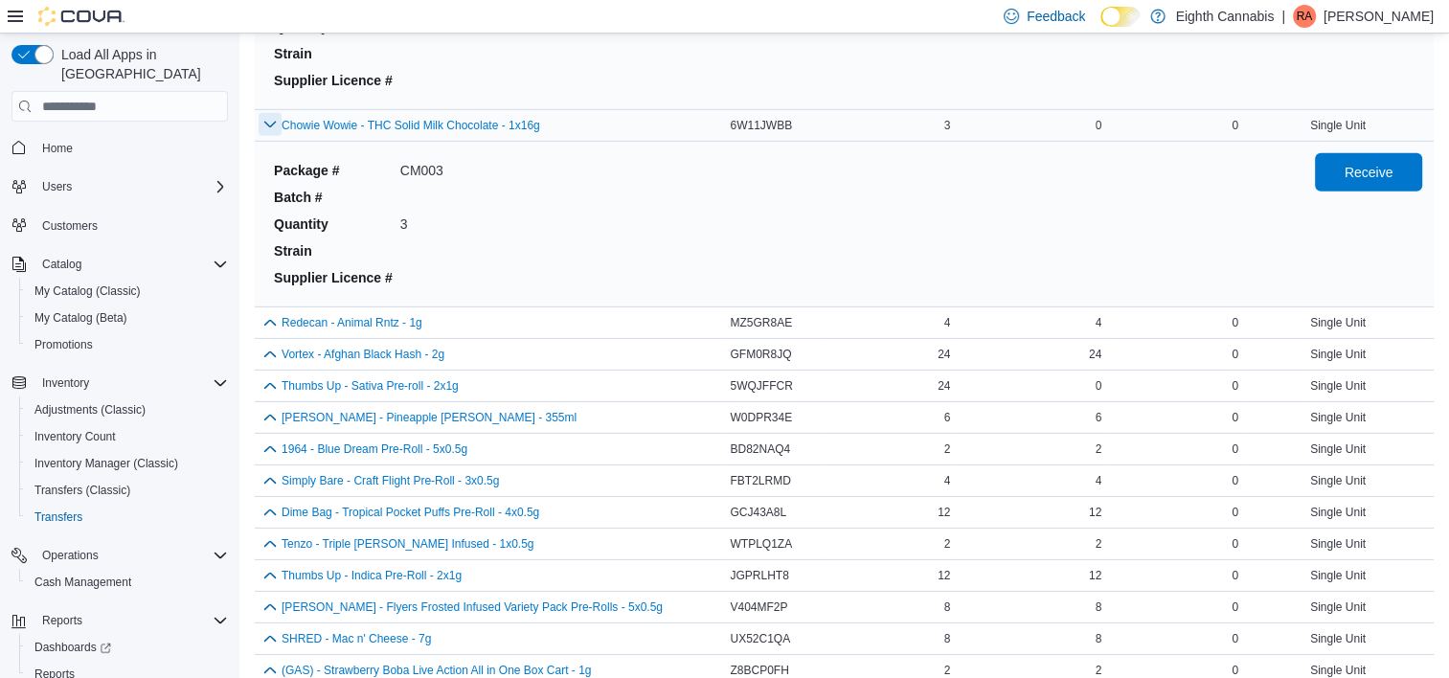
scroll to position [5885, 0]
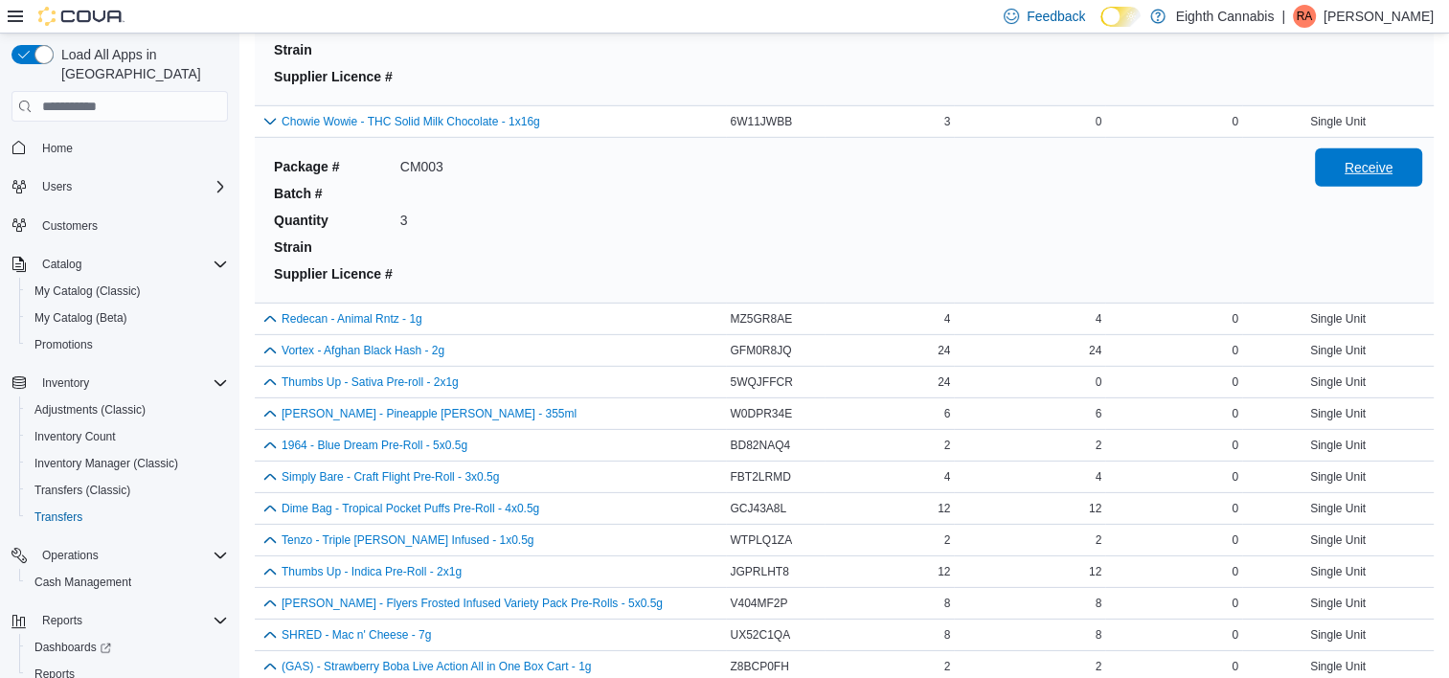
click at [1373, 164] on span "Receive" at bounding box center [1369, 167] width 49 height 19
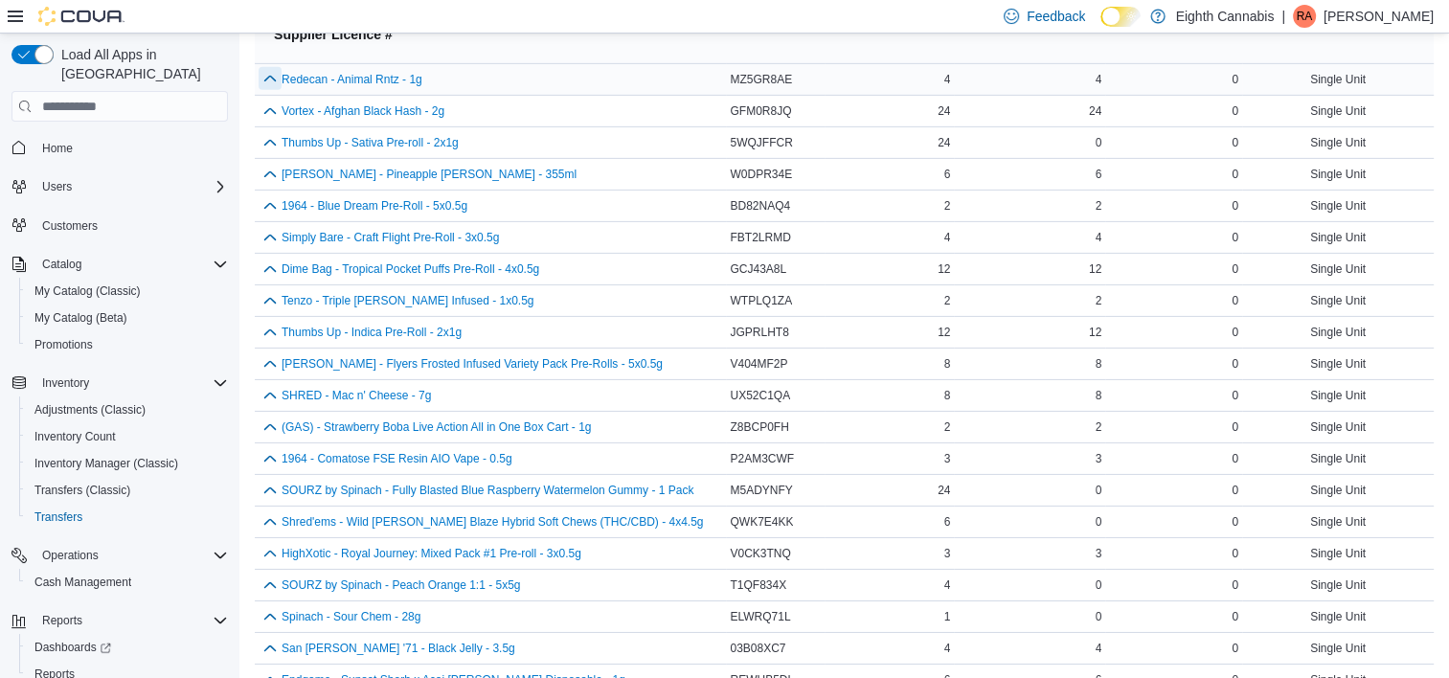
click at [261, 68] on button "button" at bounding box center [270, 78] width 23 height 23
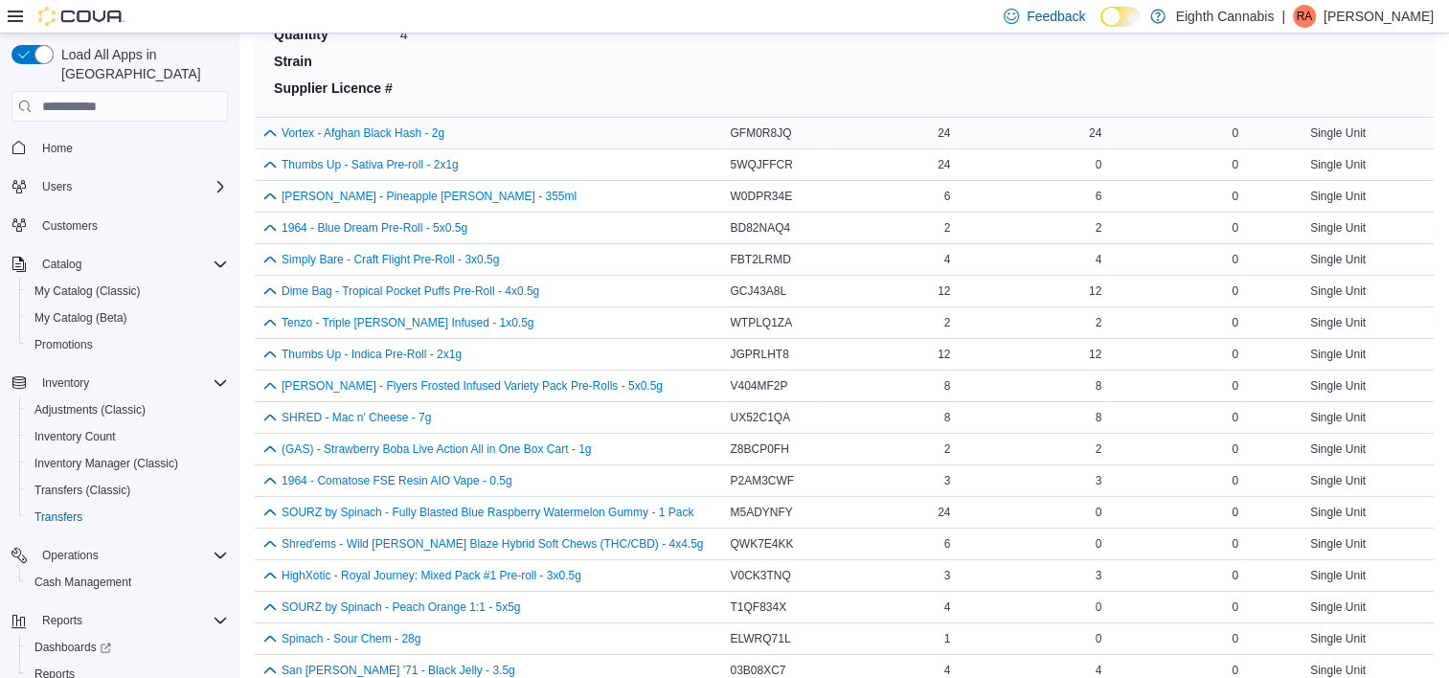
scroll to position [6268, 0]
click at [265, 124] on button "button" at bounding box center [270, 132] width 23 height 23
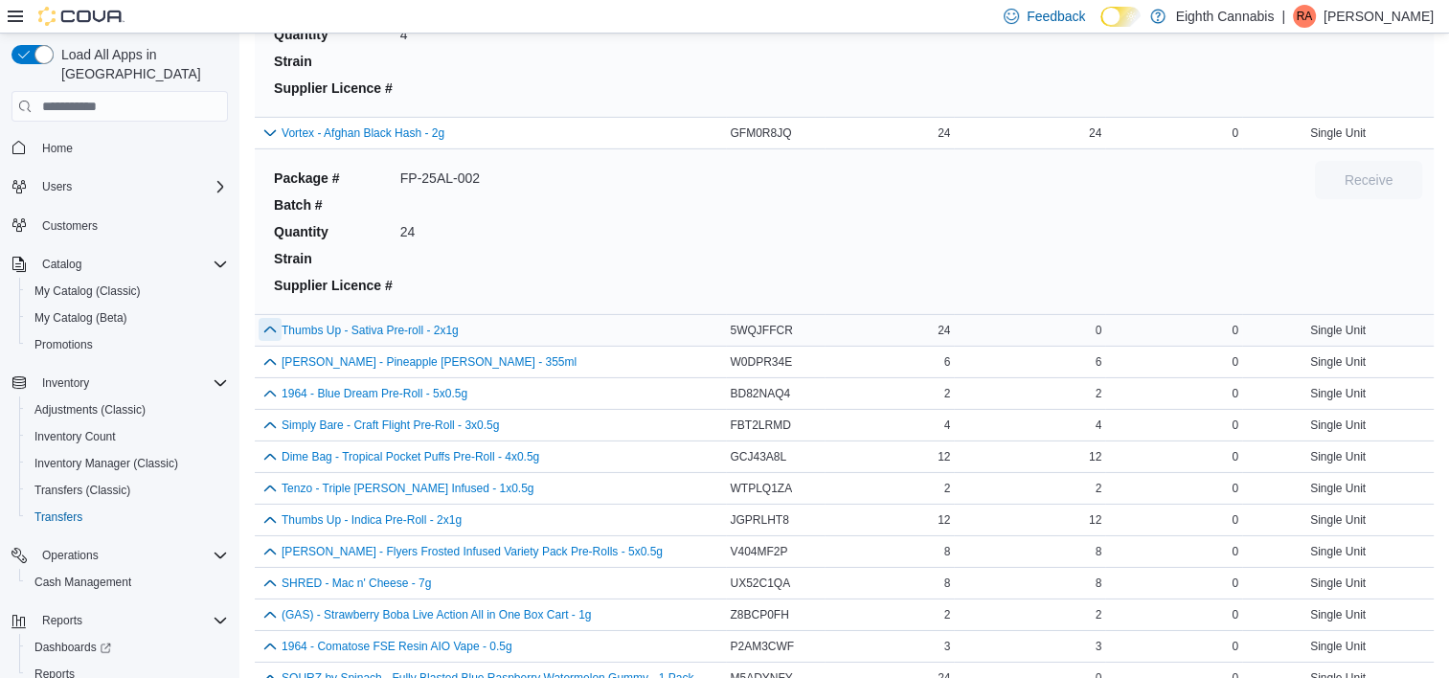
click at [271, 326] on button "button" at bounding box center [270, 329] width 23 height 23
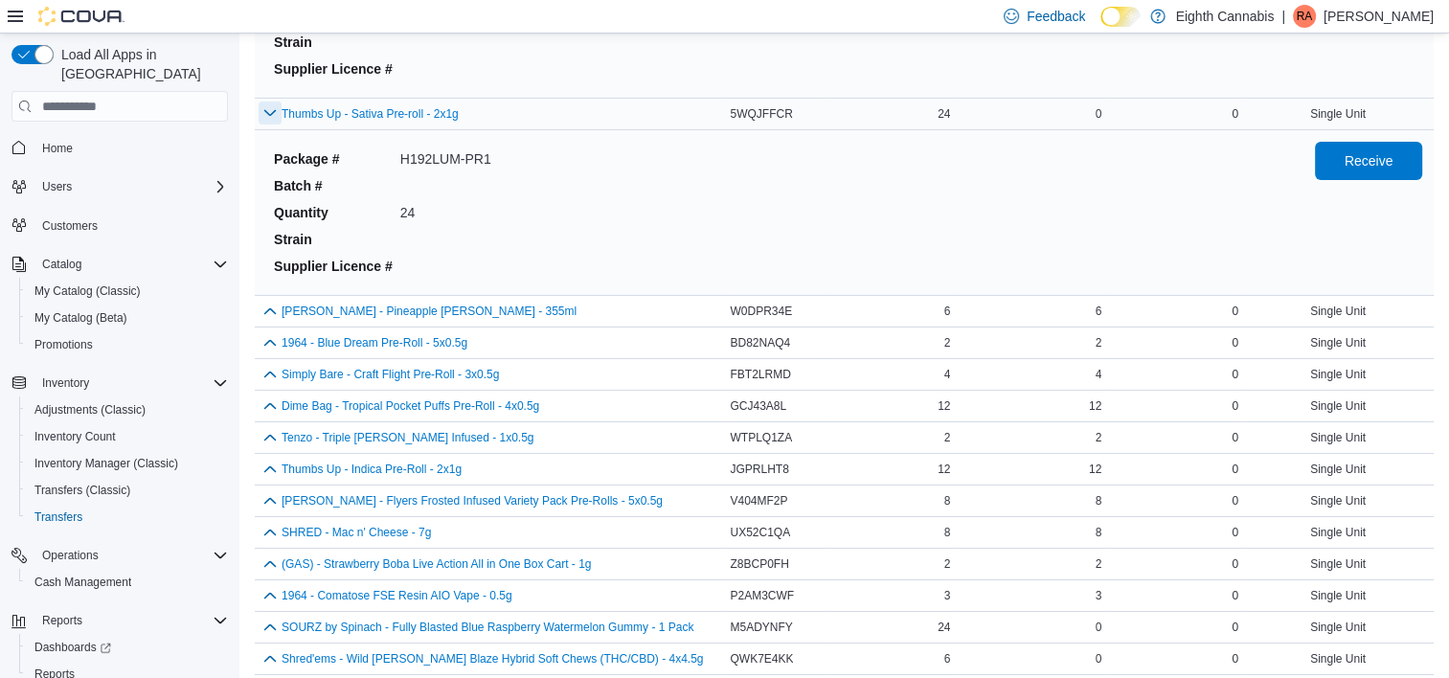
scroll to position [6467, 0]
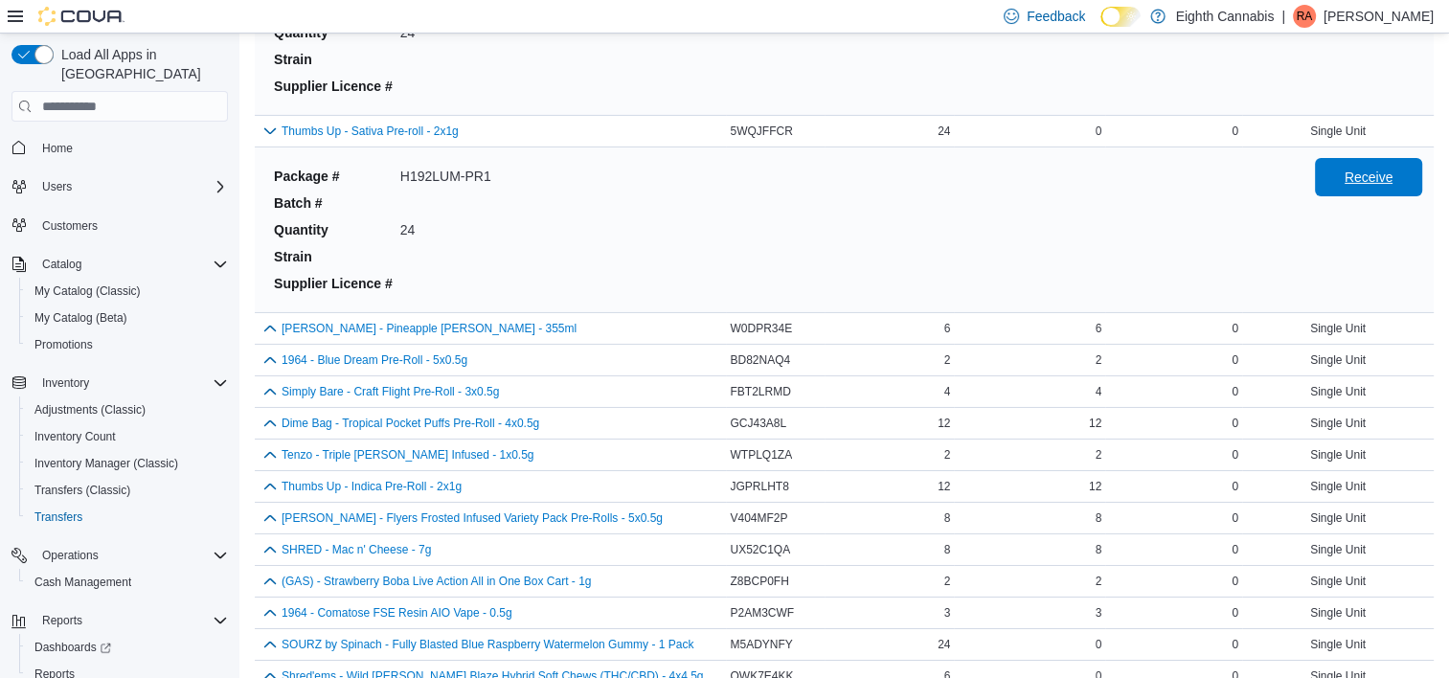
click at [1364, 169] on span "Receive" at bounding box center [1369, 177] width 49 height 19
click at [267, 318] on button "button" at bounding box center [270, 327] width 23 height 23
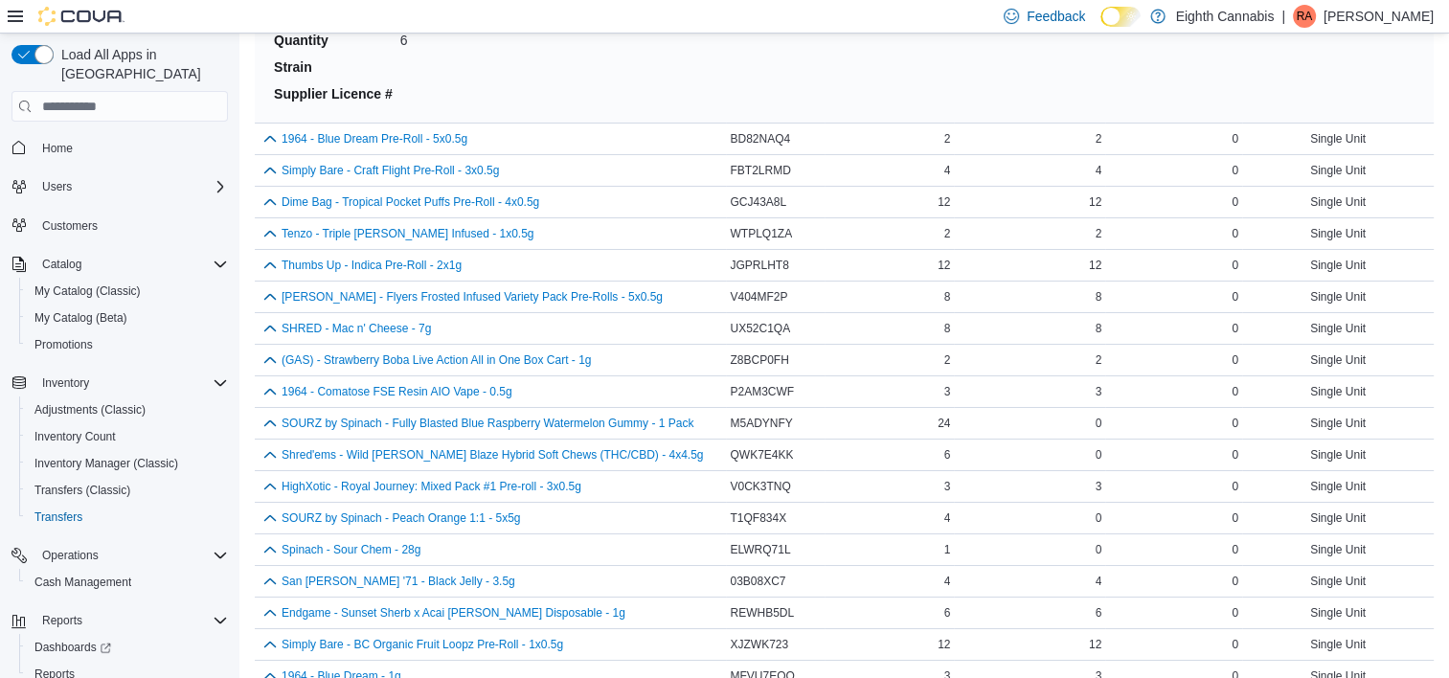
scroll to position [6854, 0]
click at [272, 126] on button "button" at bounding box center [270, 137] width 23 height 23
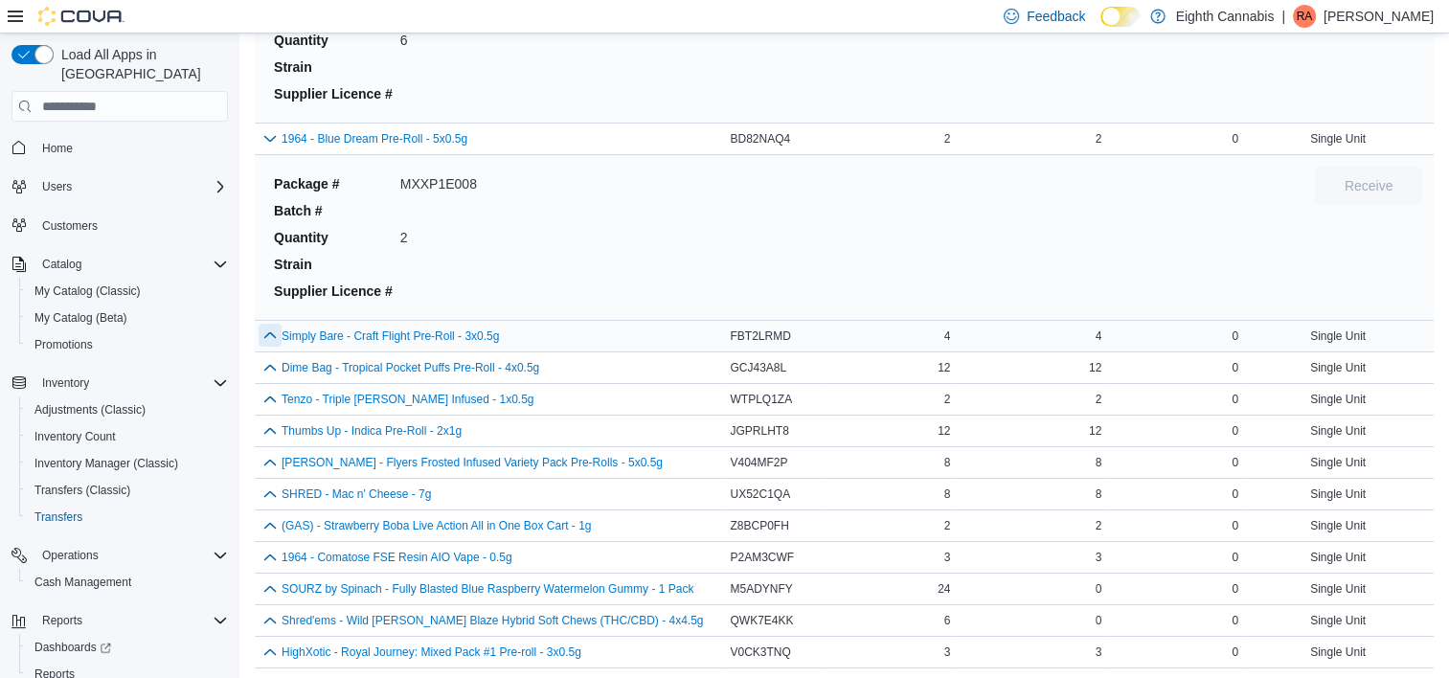
click at [272, 324] on button "button" at bounding box center [270, 335] width 23 height 23
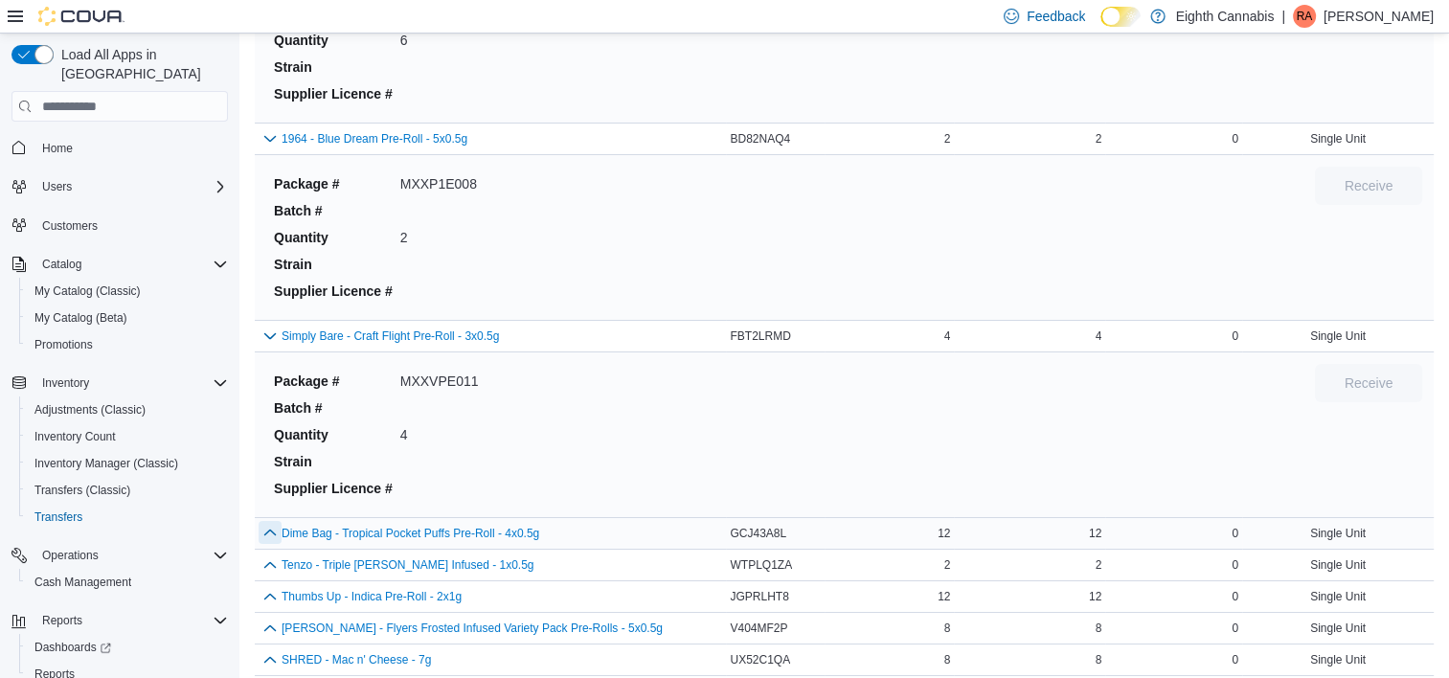
click at [261, 521] on button "button" at bounding box center [270, 532] width 23 height 23
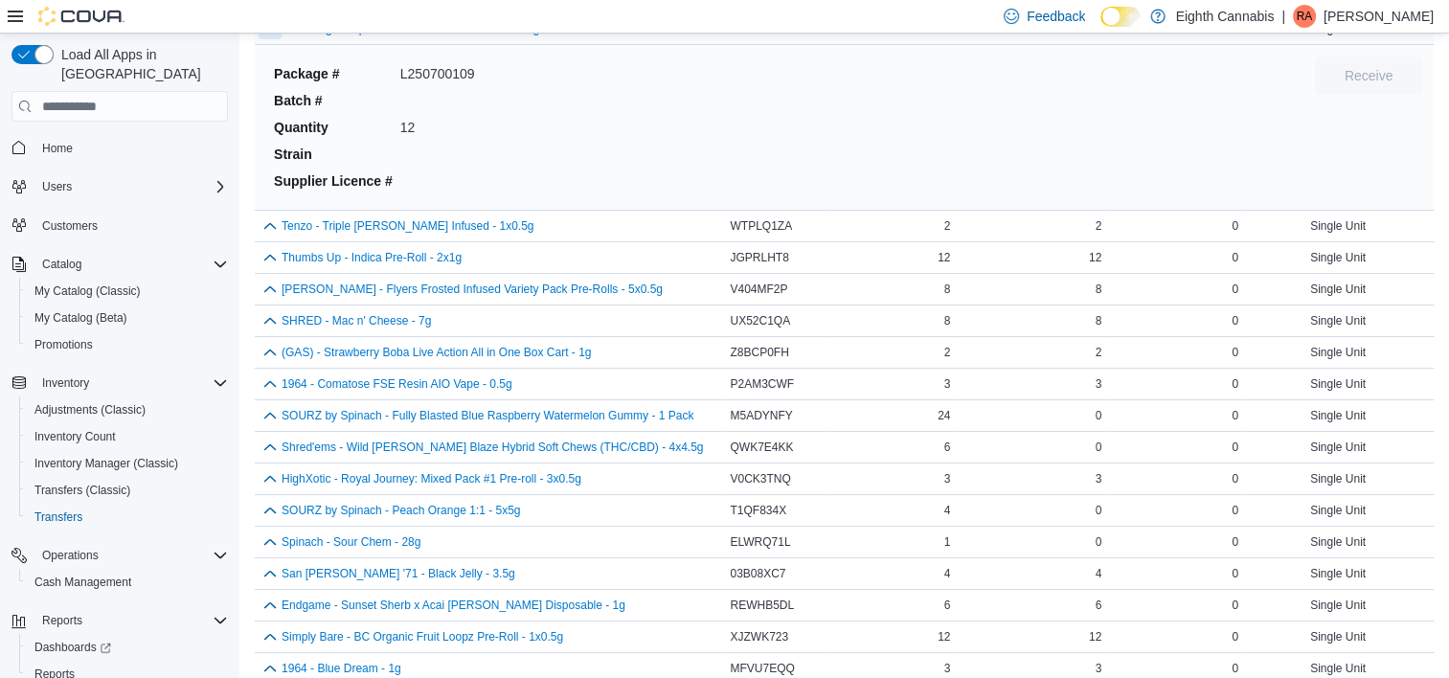
scroll to position [7360, 0]
click at [274, 213] on button "button" at bounding box center [270, 224] width 23 height 23
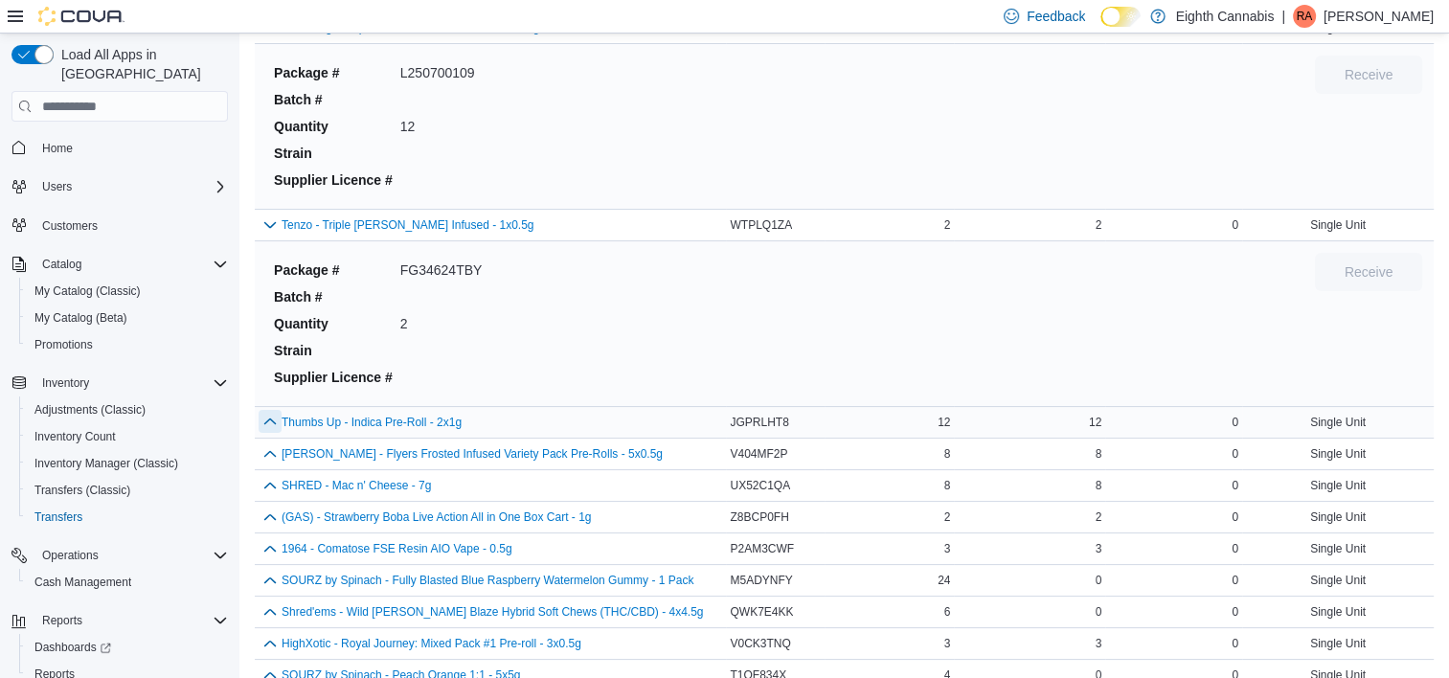
click at [268, 411] on button "button" at bounding box center [270, 421] width 23 height 23
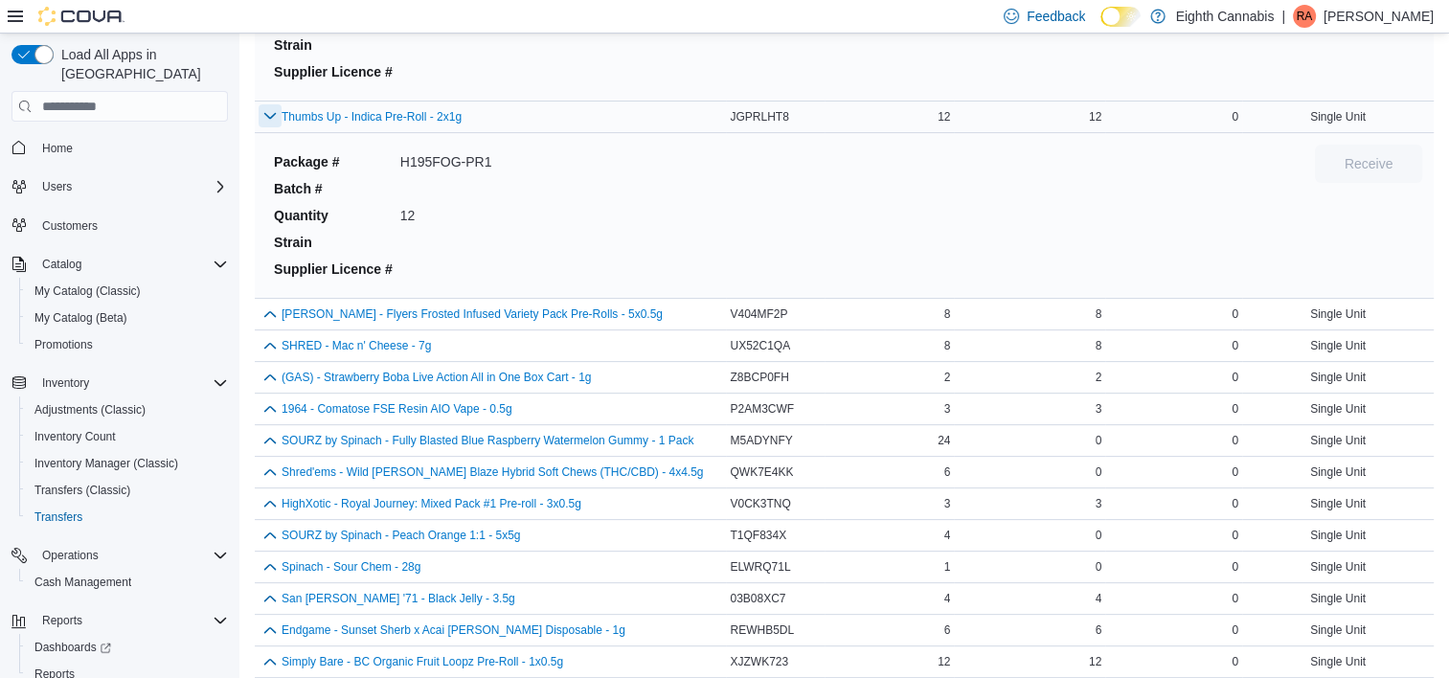
scroll to position [7710, 0]
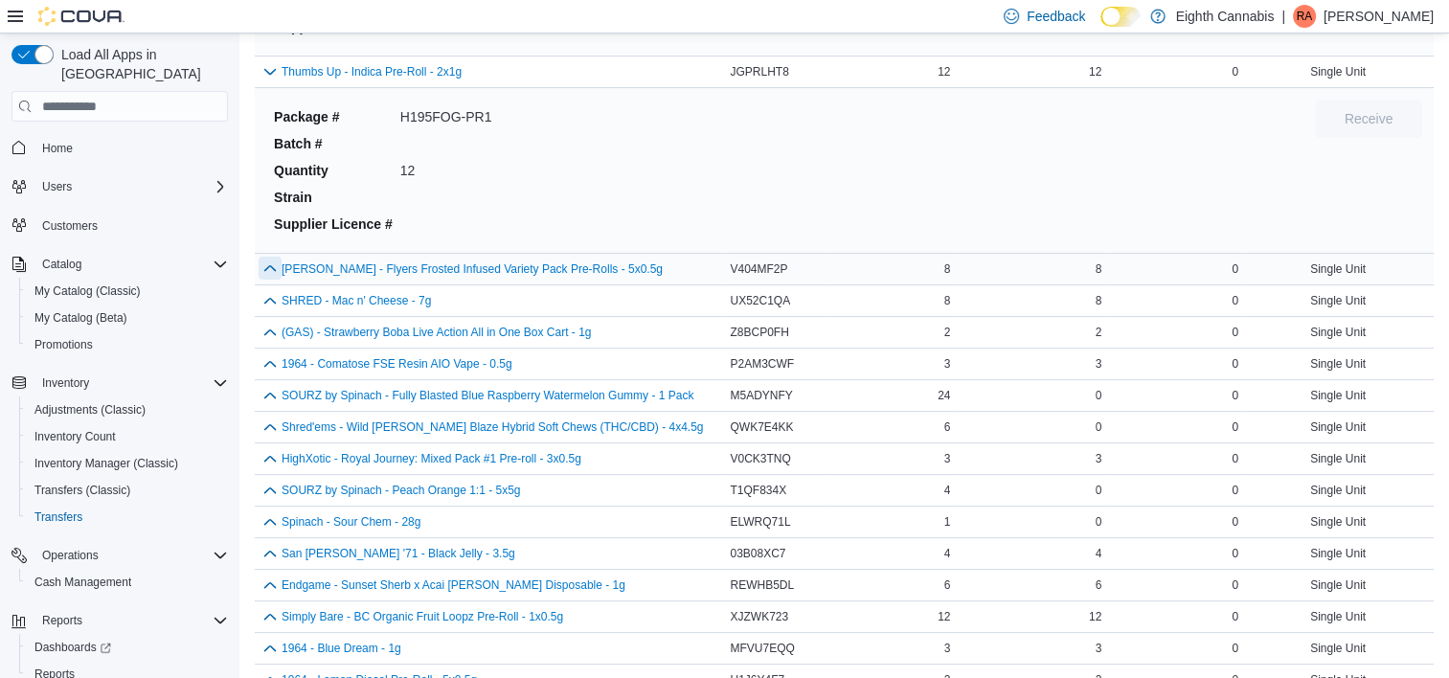
click at [269, 257] on button "button" at bounding box center [270, 268] width 23 height 23
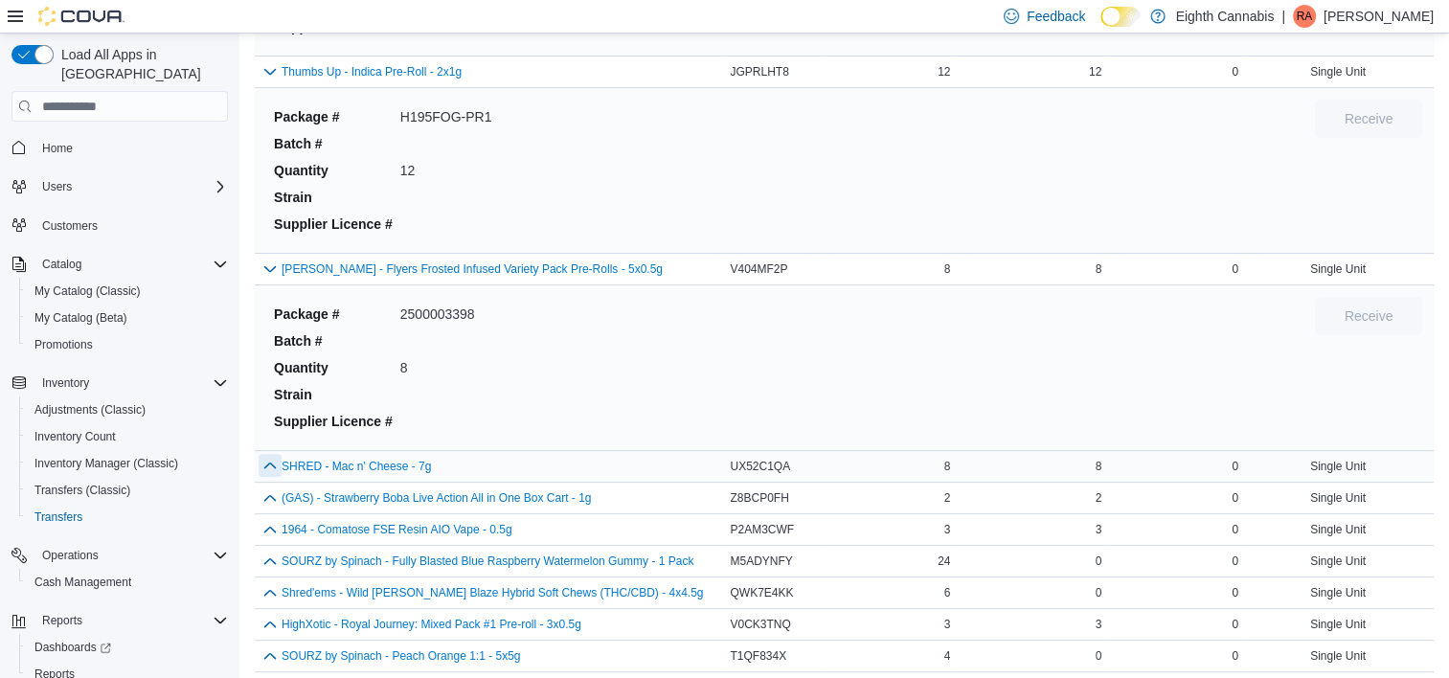
click at [271, 454] on button "button" at bounding box center [270, 465] width 23 height 23
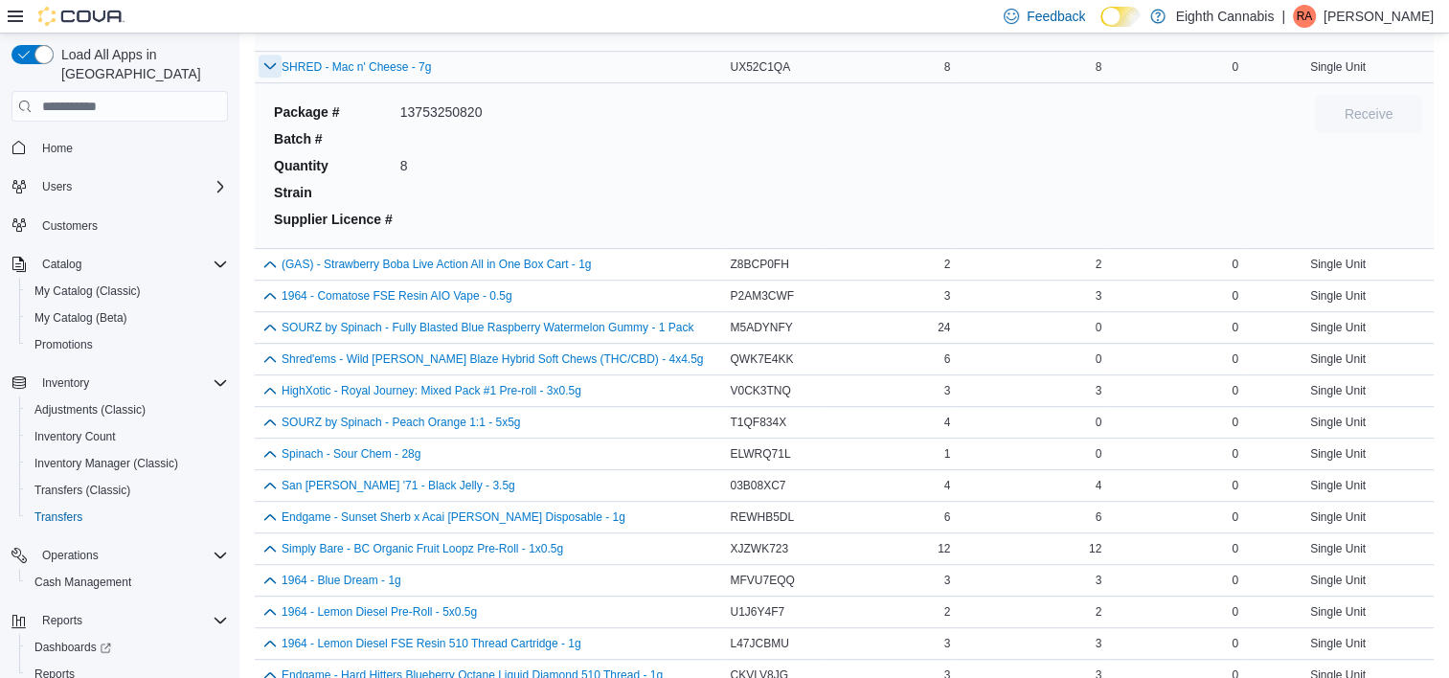
scroll to position [8111, 0]
click at [276, 251] on button "button" at bounding box center [270, 262] width 23 height 23
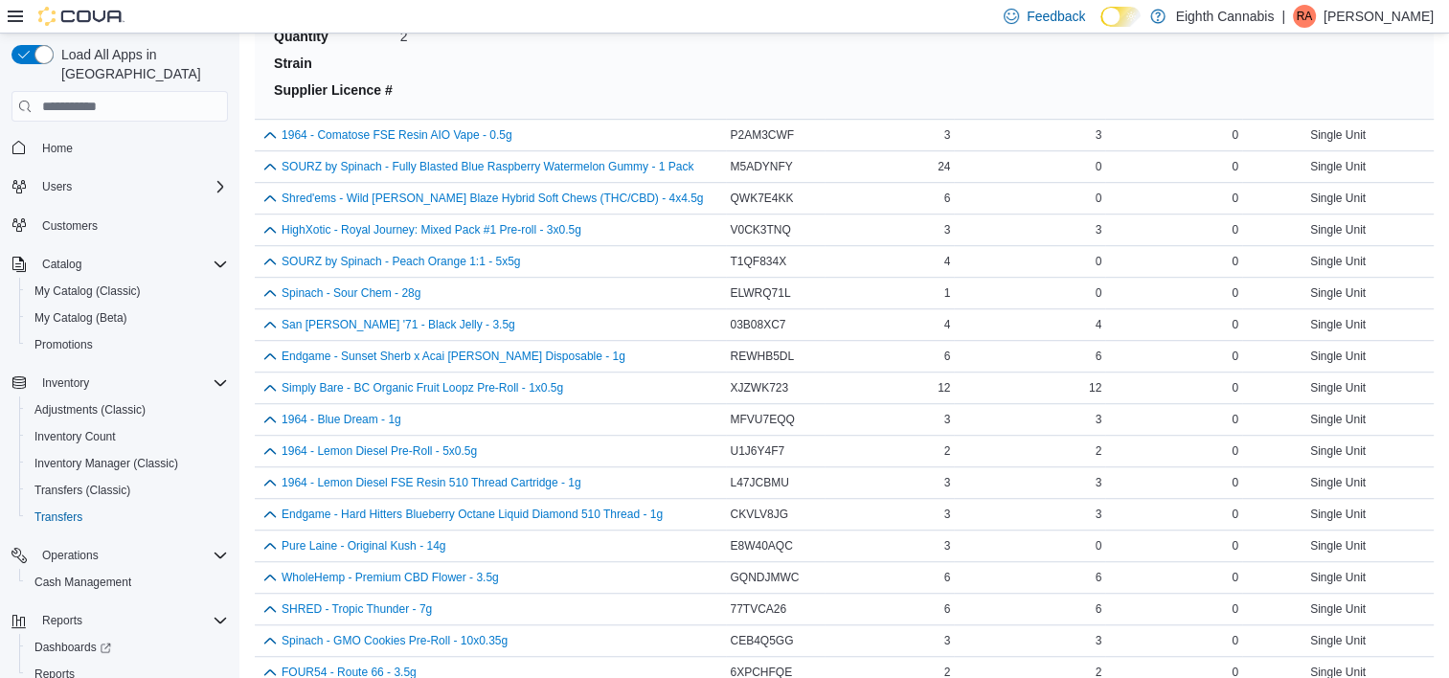
scroll to position [8443, 0]
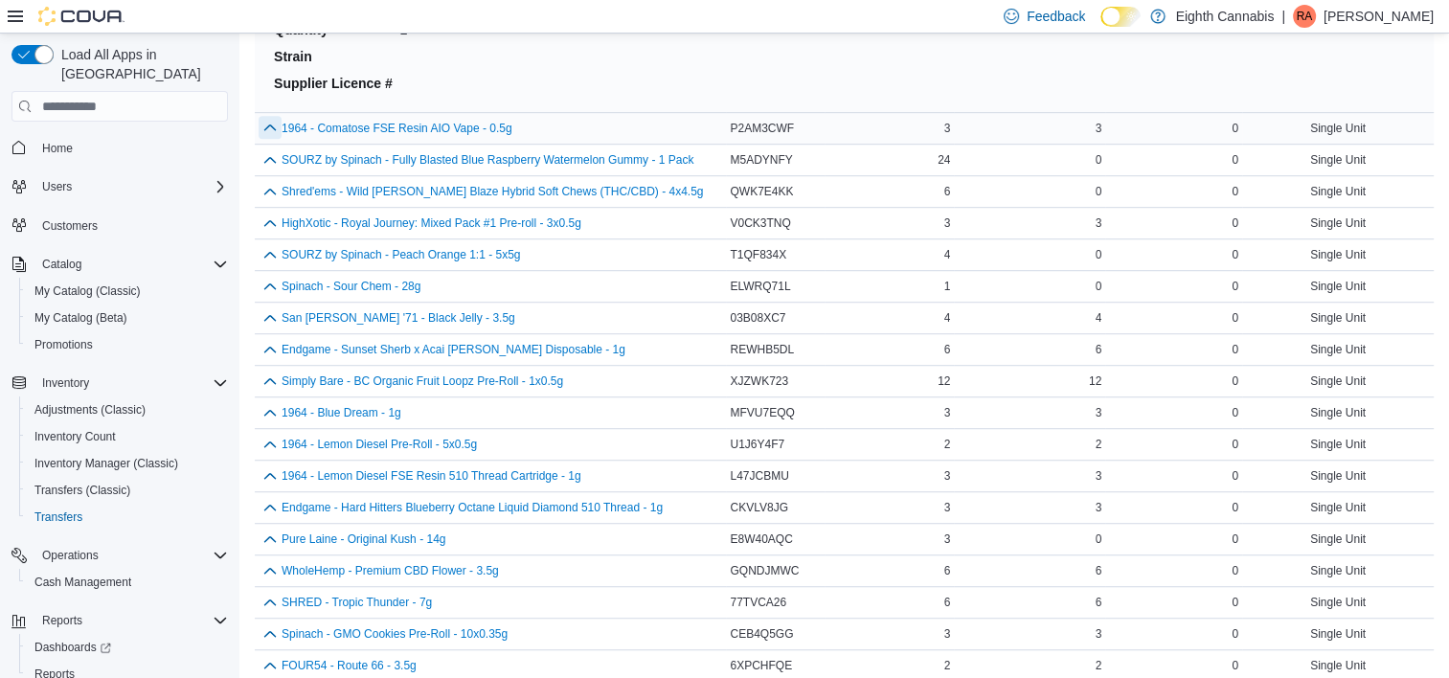
click at [272, 119] on button "button" at bounding box center [270, 127] width 23 height 23
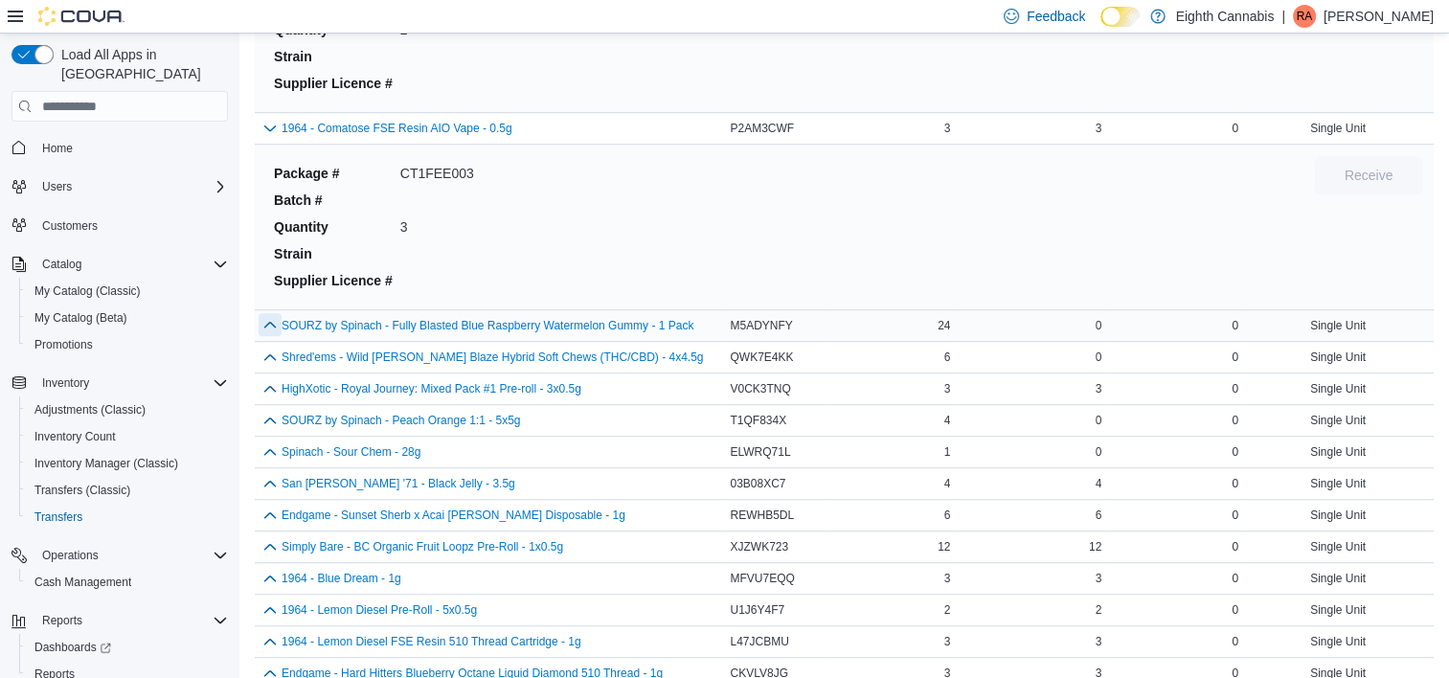
click at [264, 313] on button "button" at bounding box center [270, 324] width 23 height 23
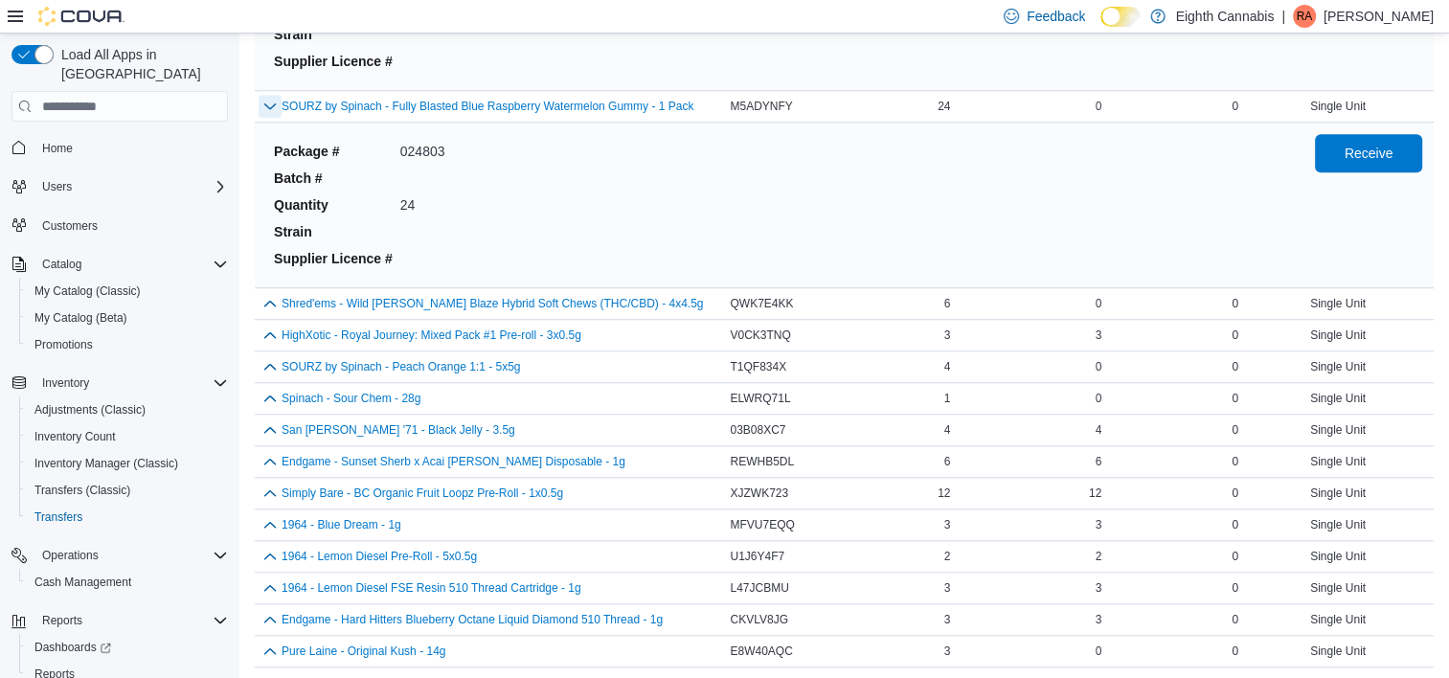
scroll to position [8664, 0]
click at [1365, 145] on span "Receive" at bounding box center [1369, 150] width 84 height 38
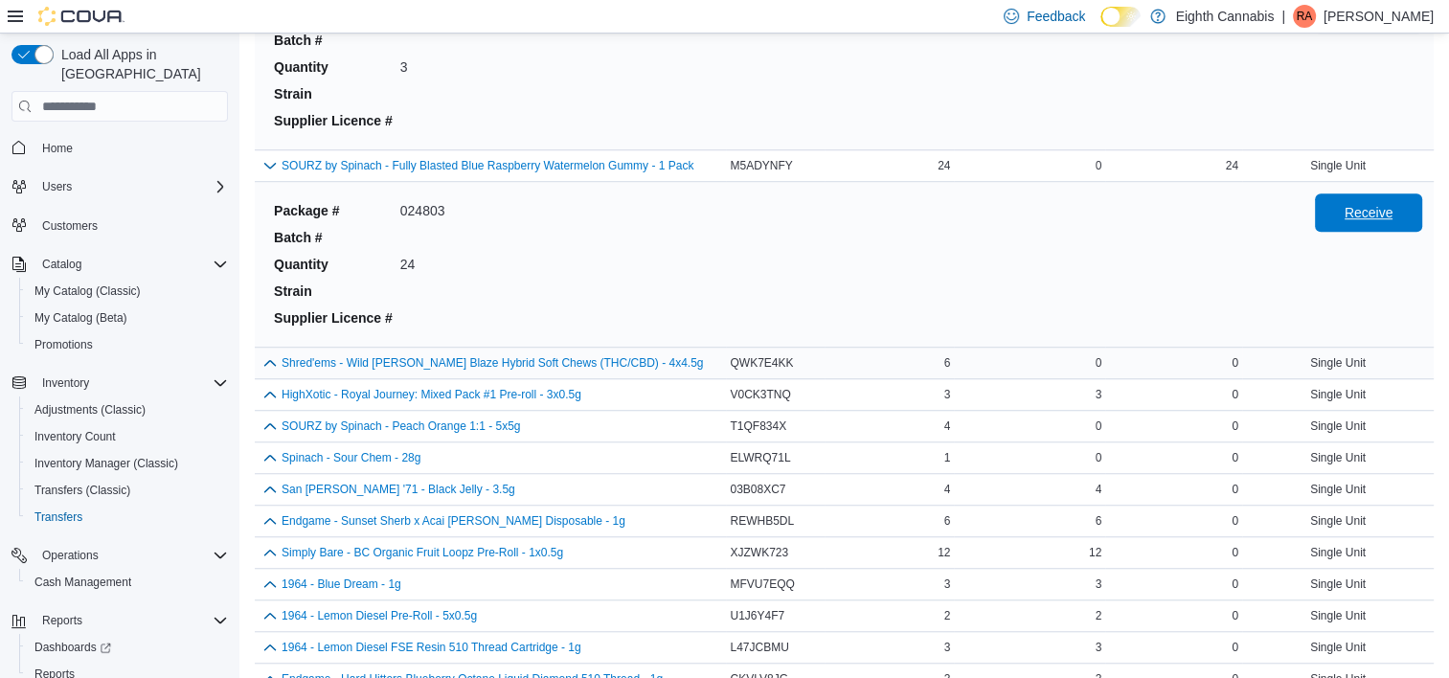
scroll to position [8887, 0]
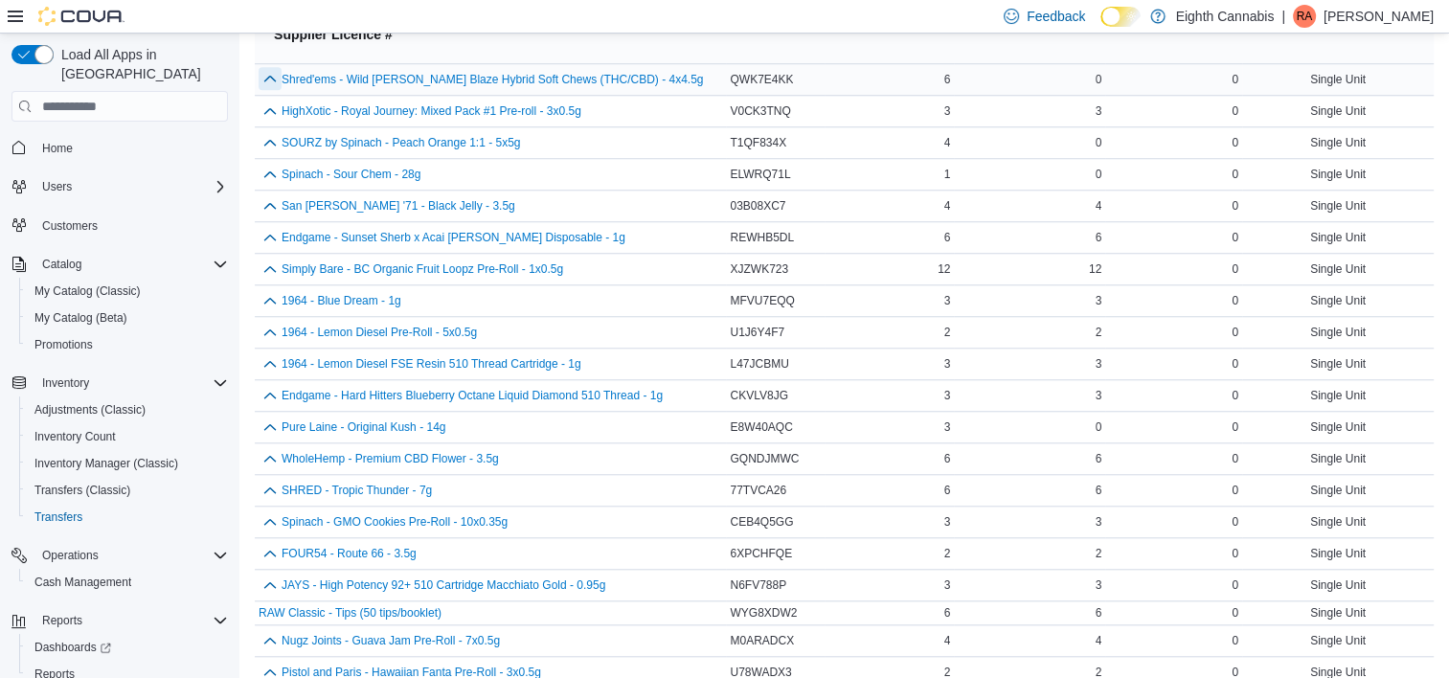
click at [276, 67] on button "button" at bounding box center [270, 78] width 23 height 23
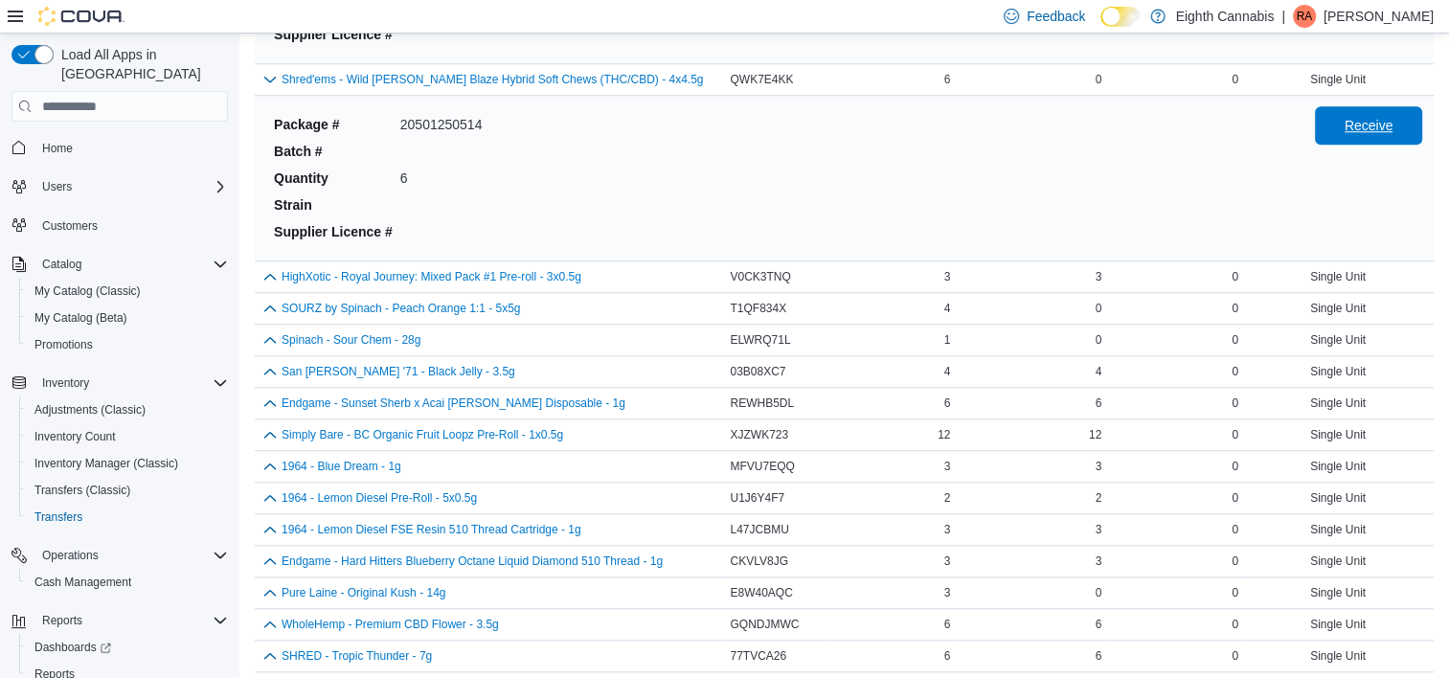
click at [1351, 119] on span "Receive" at bounding box center [1369, 125] width 84 height 38
click at [268, 264] on button "button" at bounding box center [270, 275] width 23 height 23
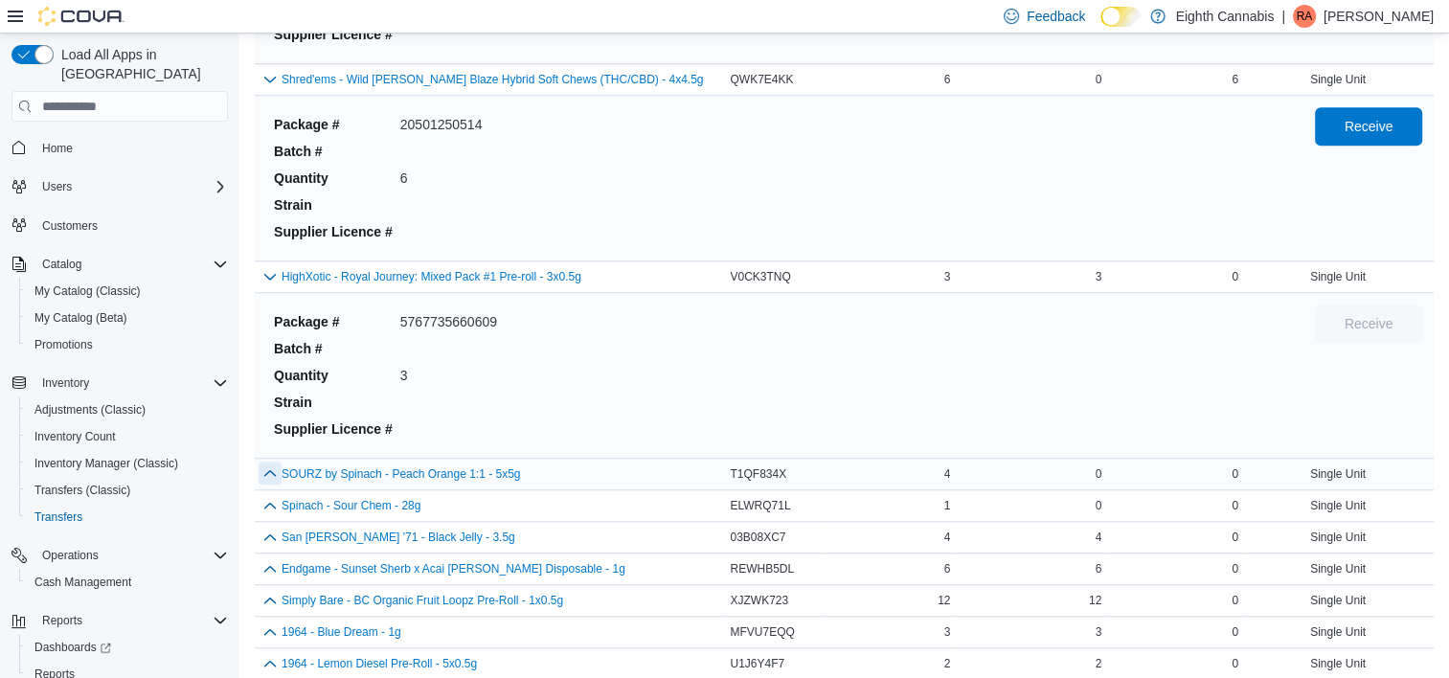
click at [270, 462] on button "button" at bounding box center [270, 473] width 23 height 23
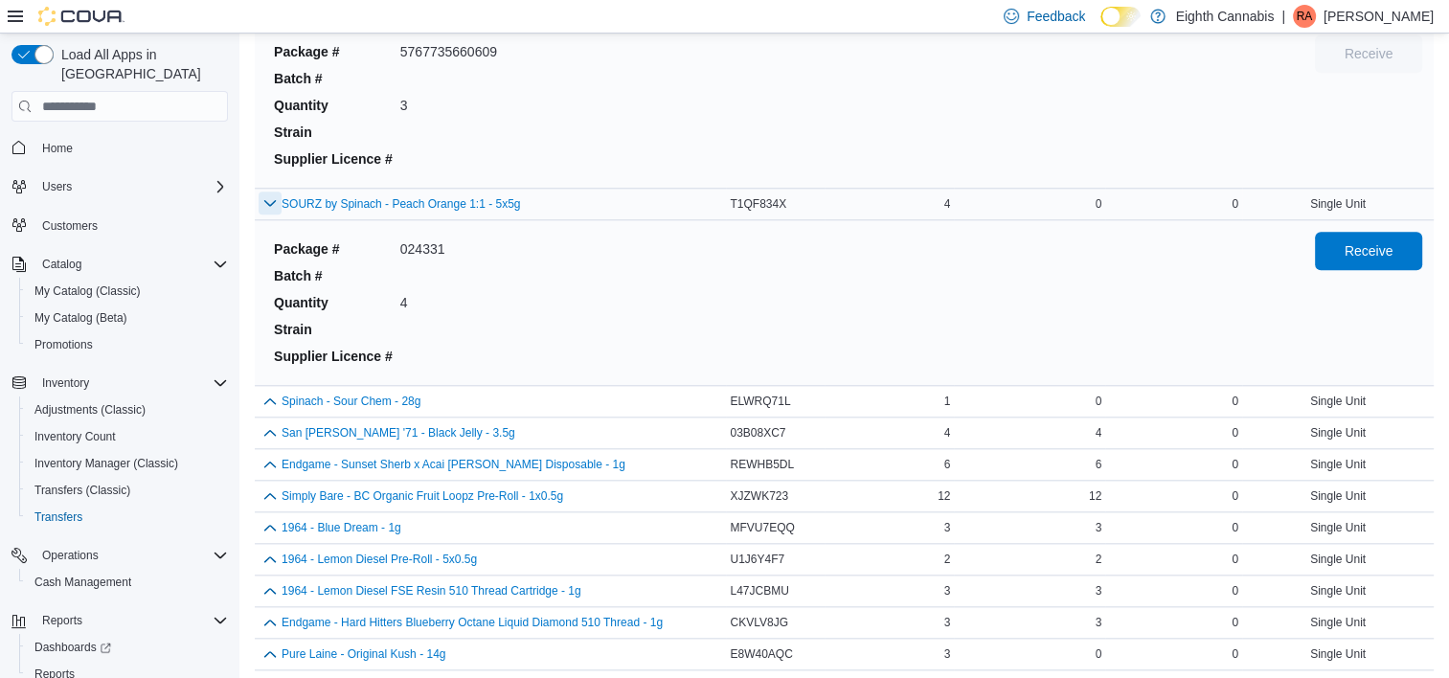
scroll to position [9152, 0]
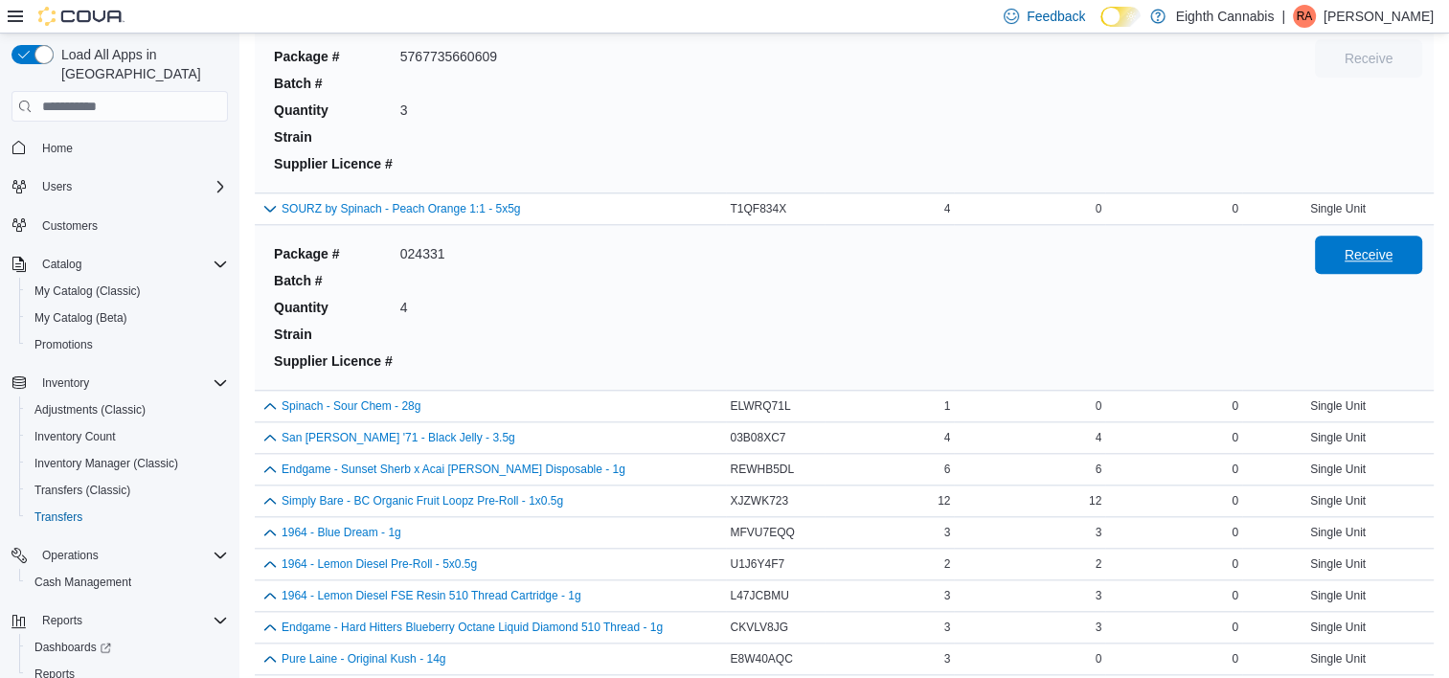
click at [1359, 253] on span "Receive" at bounding box center [1369, 255] width 84 height 38
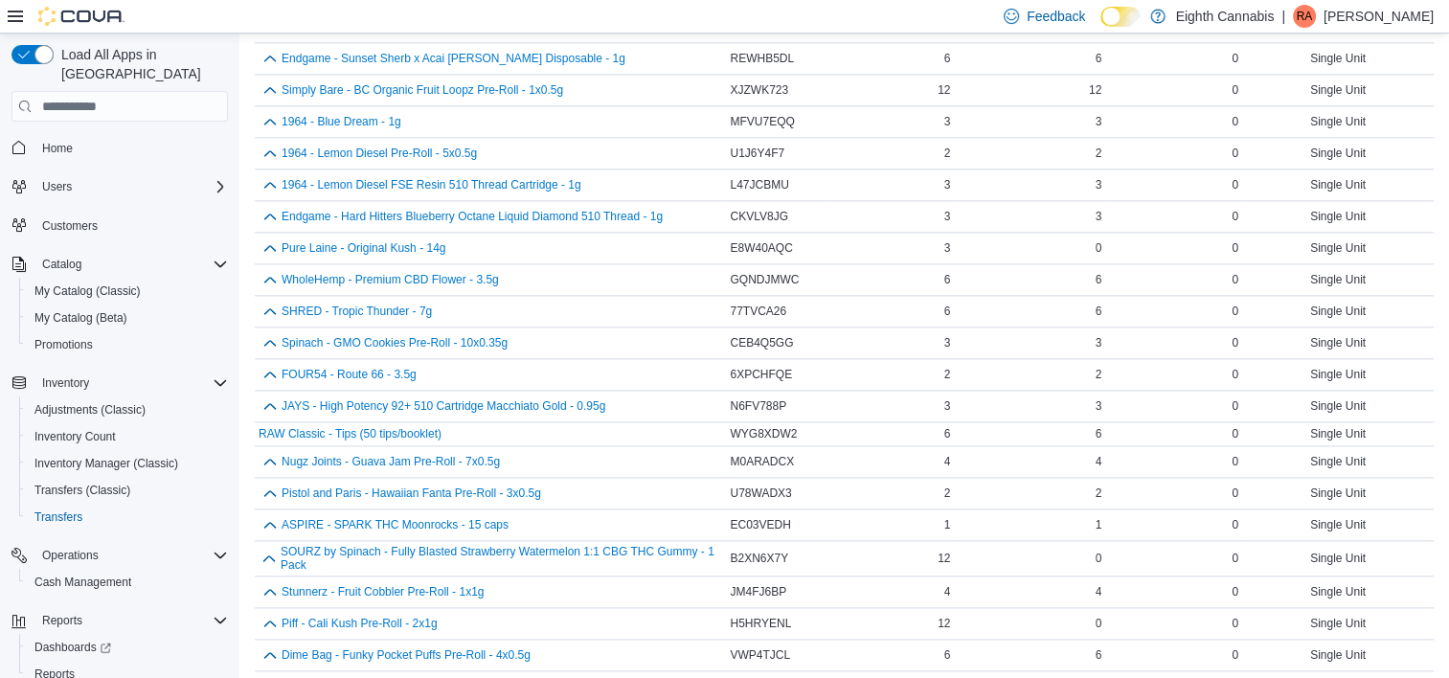
scroll to position [9362, 0]
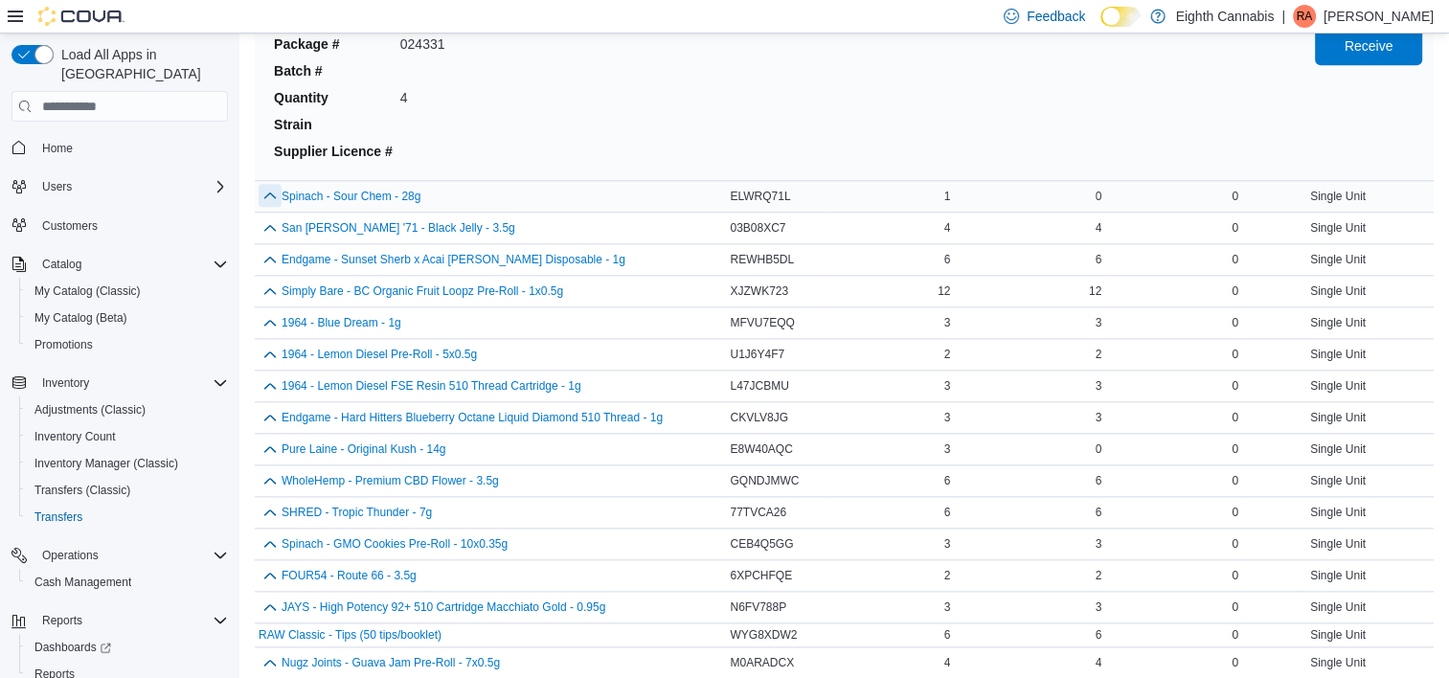
click at [261, 184] on button "button" at bounding box center [270, 195] width 23 height 23
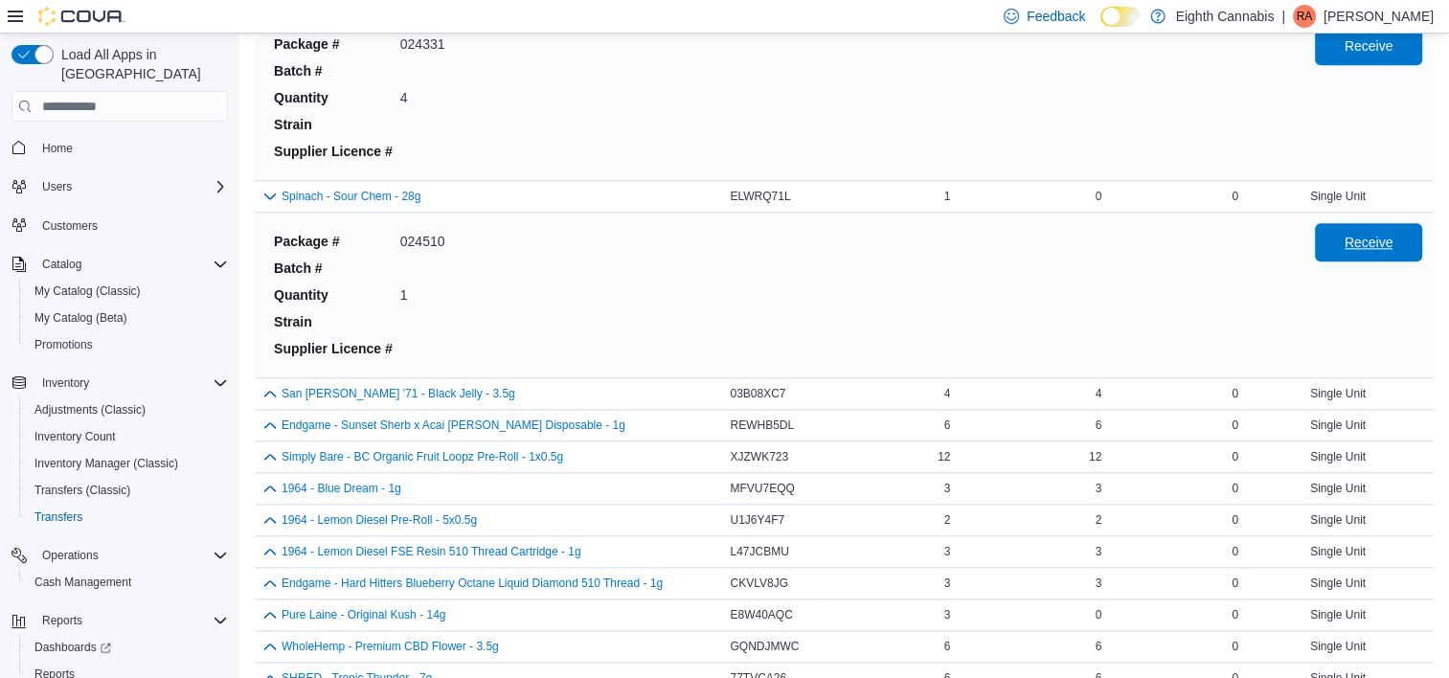
click at [1373, 233] on span "Receive" at bounding box center [1369, 242] width 49 height 19
click at [283, 387] on button "San Rafael '71 - Black Jelly - 3.5g" at bounding box center [399, 393] width 234 height 13
click at [269, 381] on button "button" at bounding box center [270, 392] width 23 height 23
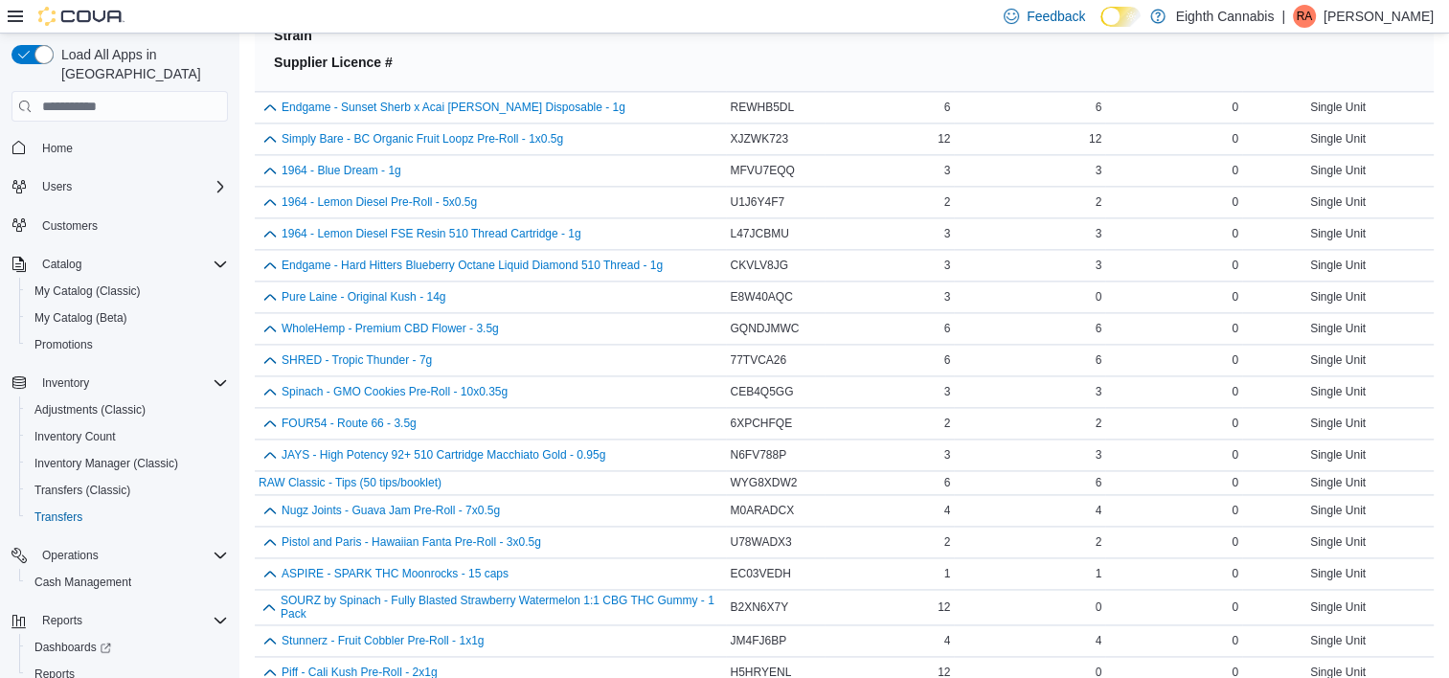
scroll to position [9846, 0]
click at [271, 94] on button "button" at bounding box center [270, 105] width 23 height 23
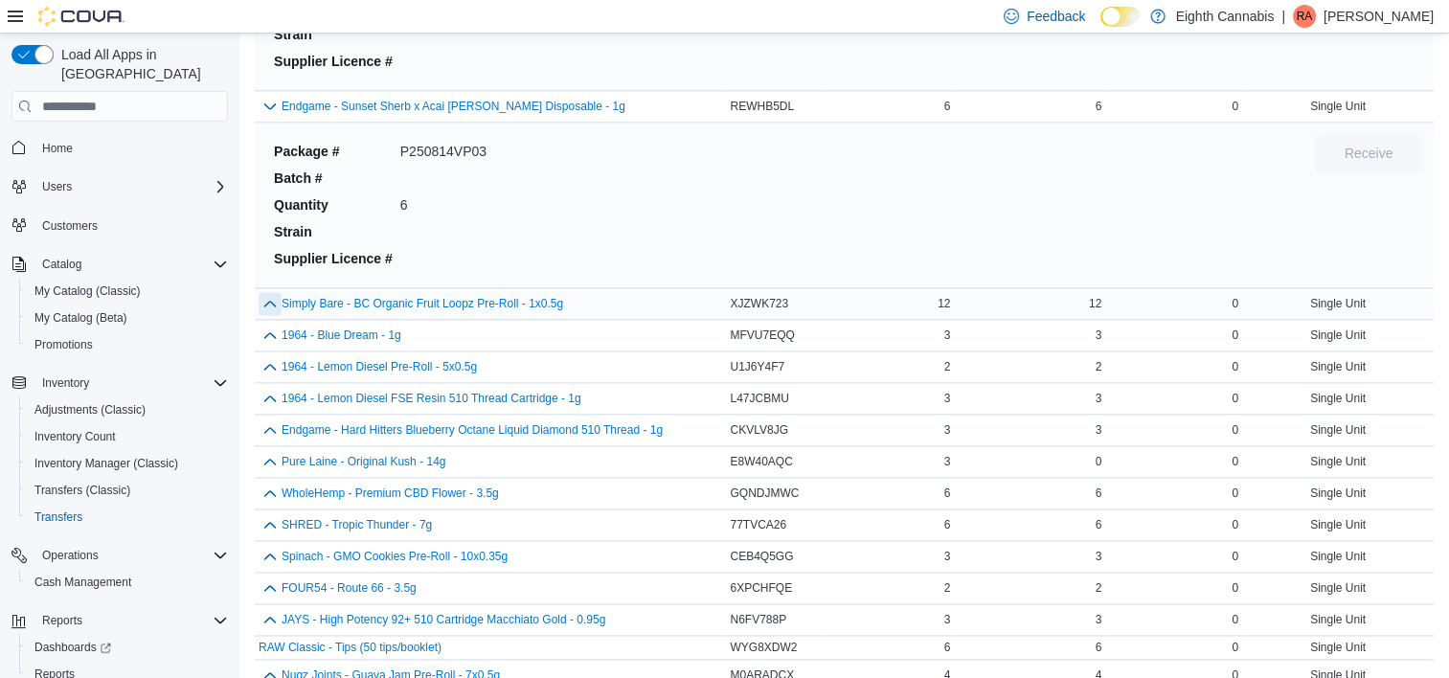
drag, startPoint x: 273, startPoint y: 287, endPoint x: 273, endPoint y: 298, distance: 10.5
click at [273, 298] on div "Simply Bare - BC Organic Fruit Loopz Pre-Roll - 1x0.5g" at bounding box center [490, 303] width 471 height 31
click at [269, 289] on div "Simply Bare - BC Organic Fruit Loopz Pre-Roll - 1x0.5g" at bounding box center [490, 303] width 471 height 31
click at [269, 291] on button "button" at bounding box center [270, 302] width 23 height 23
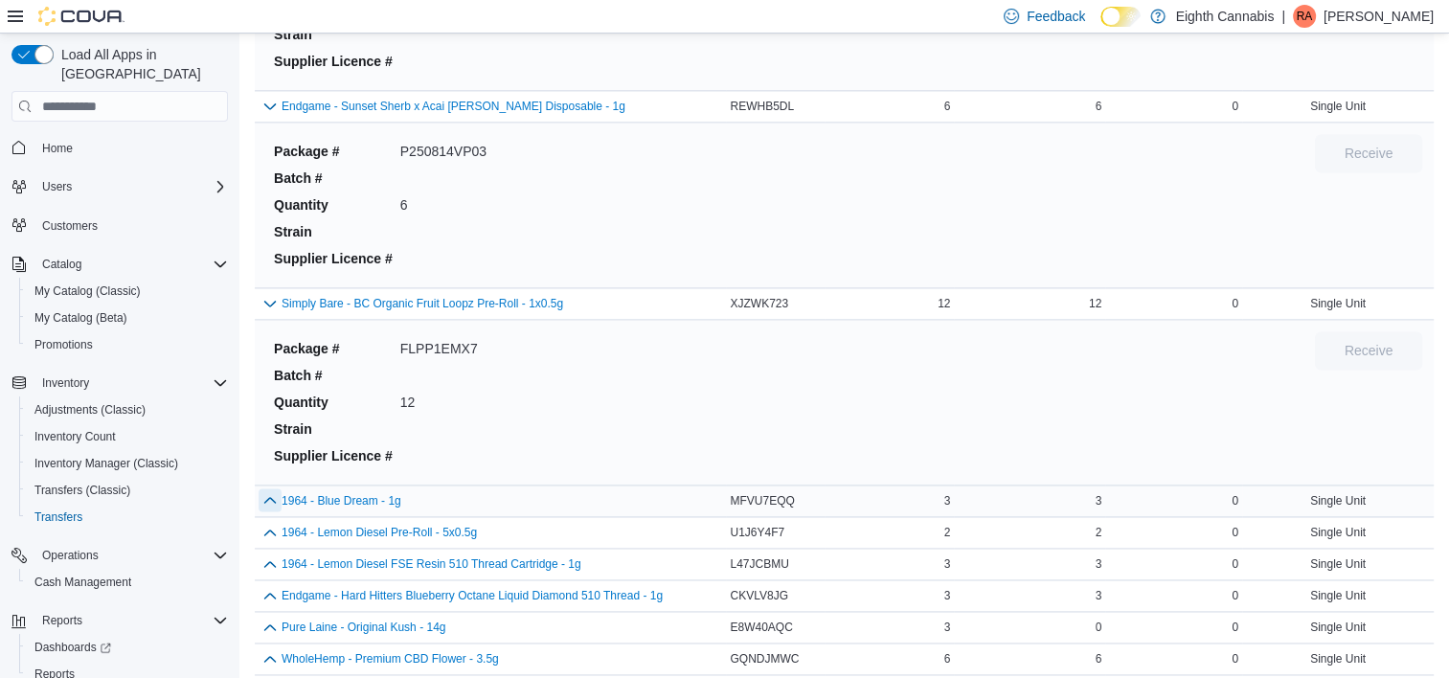
click at [272, 488] on button "button" at bounding box center [270, 499] width 23 height 23
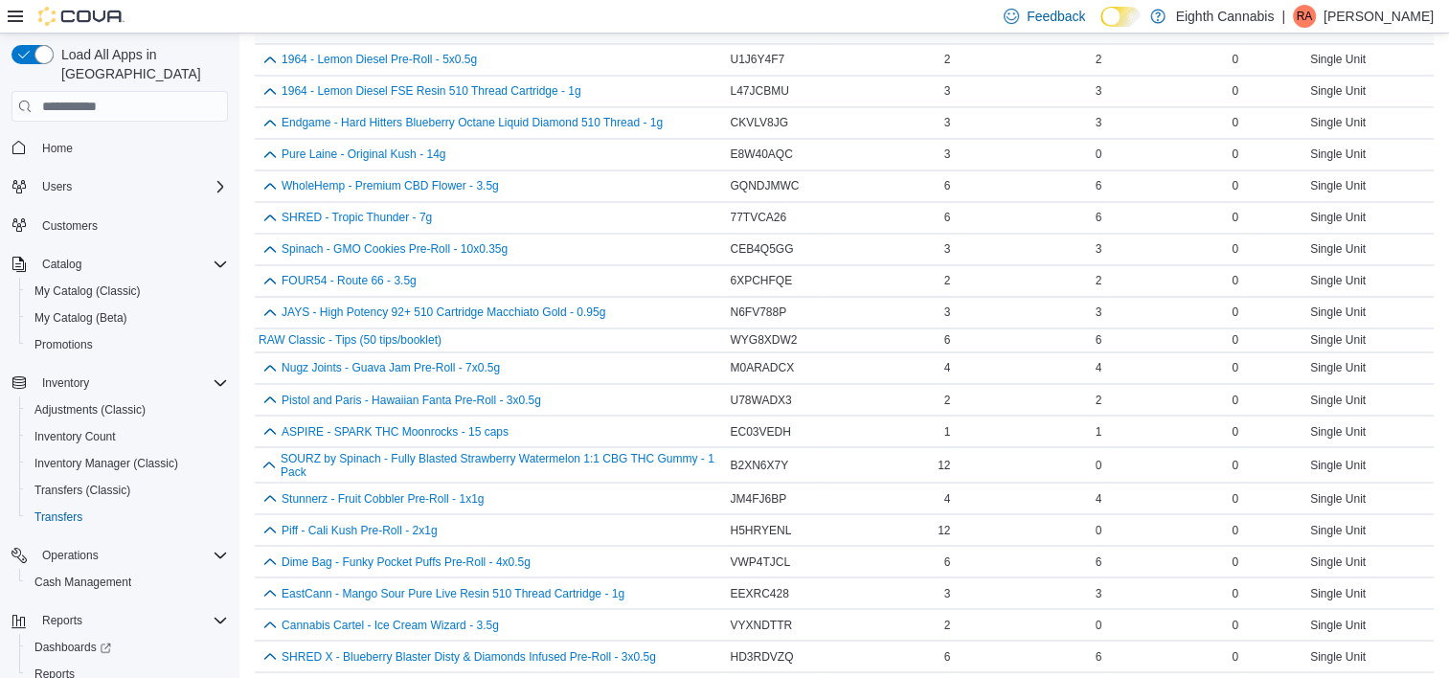
scroll to position [10486, 0]
click at [268, 46] on button "button" at bounding box center [270, 57] width 23 height 23
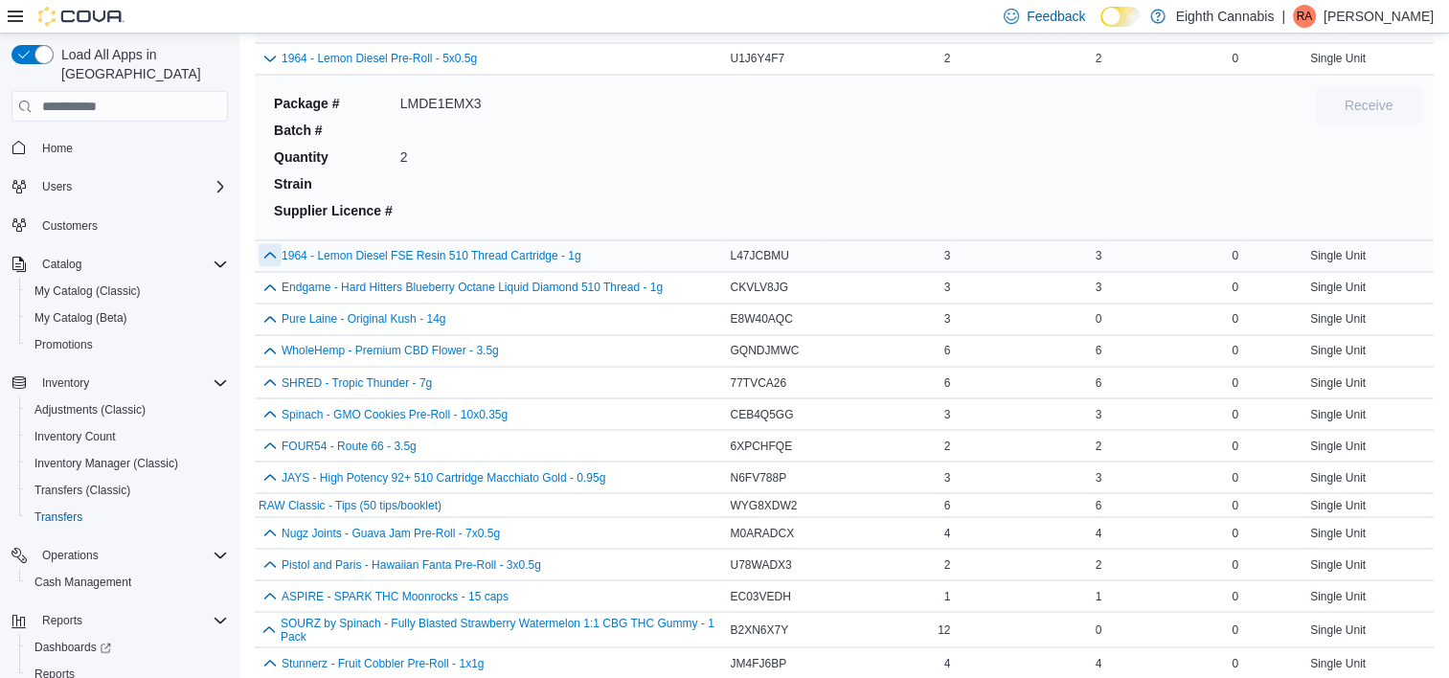
click at [276, 243] on button "button" at bounding box center [270, 254] width 23 height 23
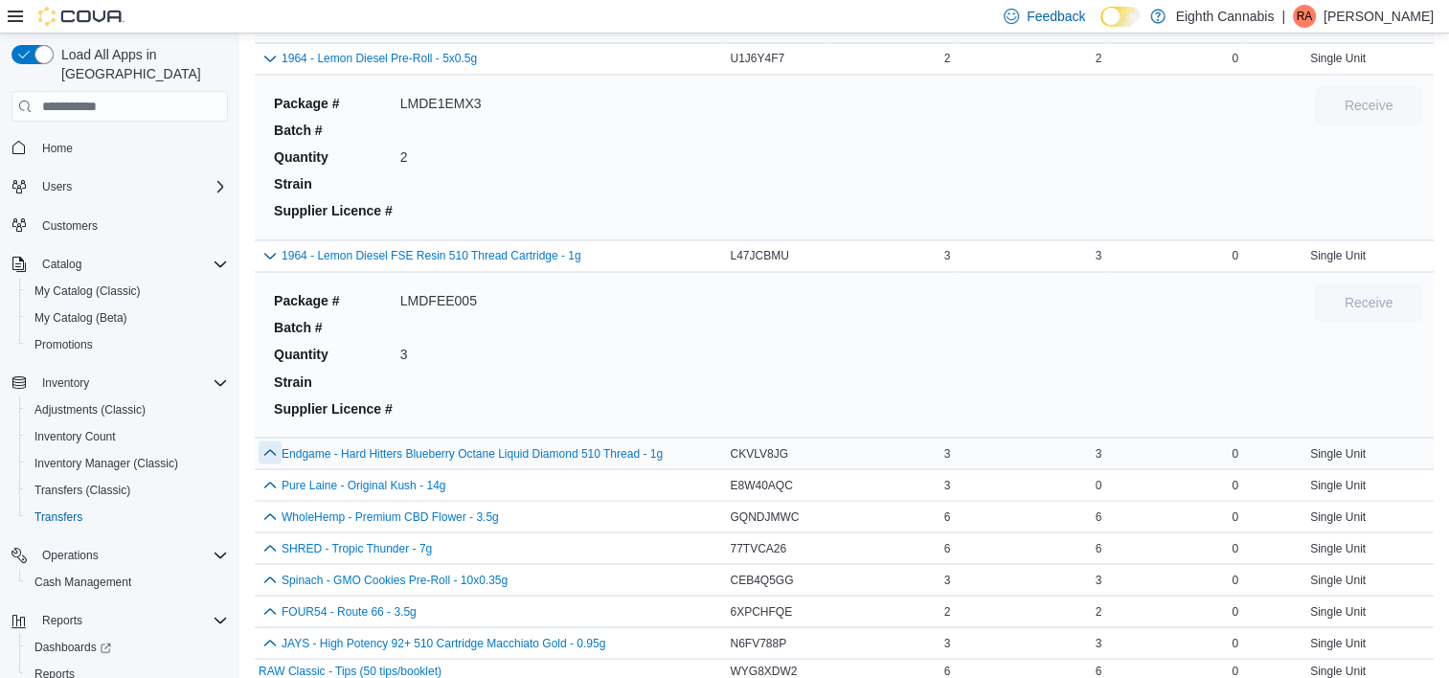
click at [269, 441] on button "button" at bounding box center [270, 452] width 23 height 23
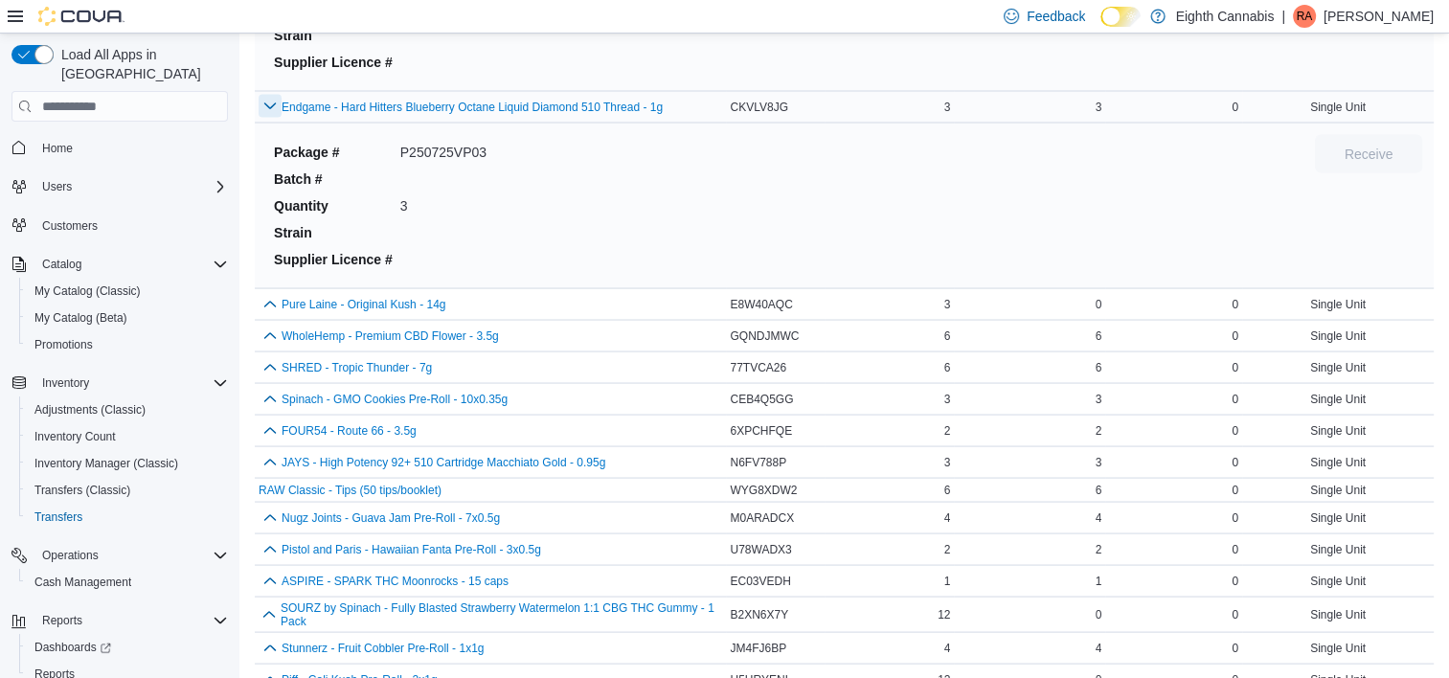
scroll to position [10857, 0]
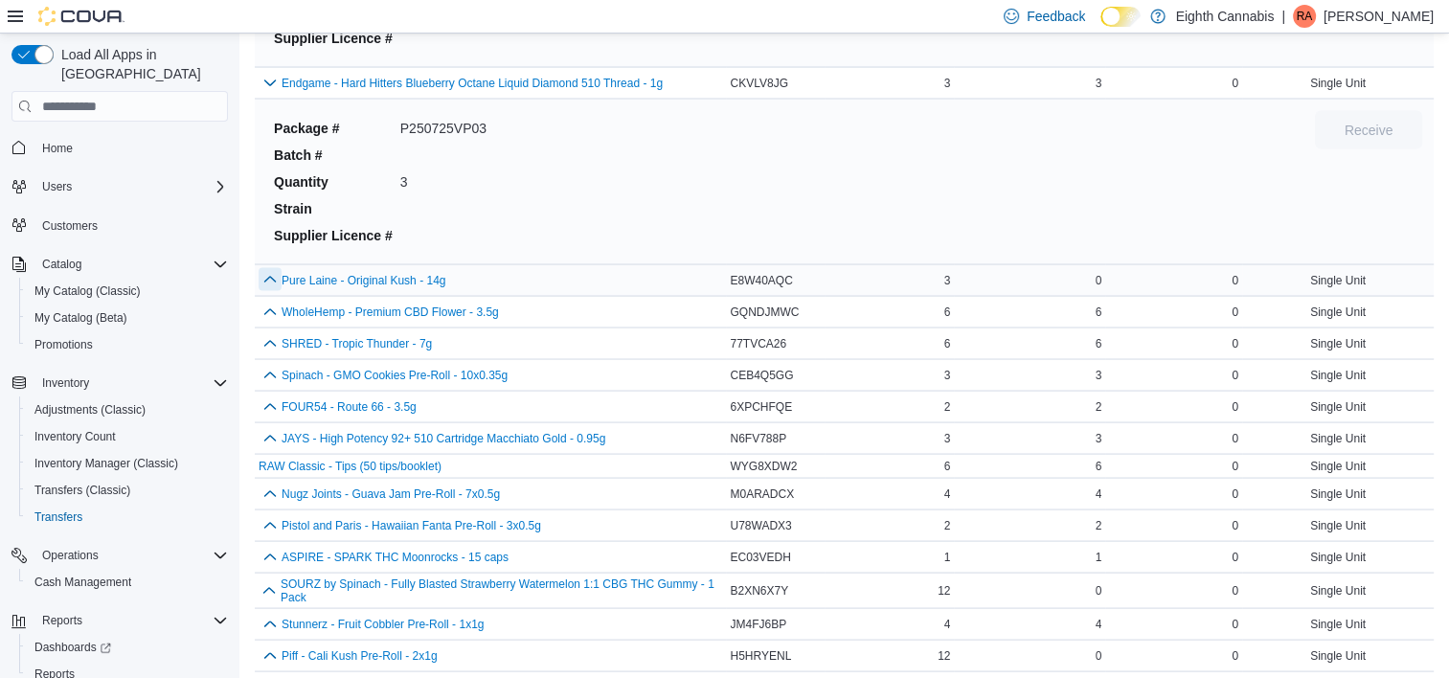
click at [263, 267] on button "button" at bounding box center [270, 278] width 23 height 23
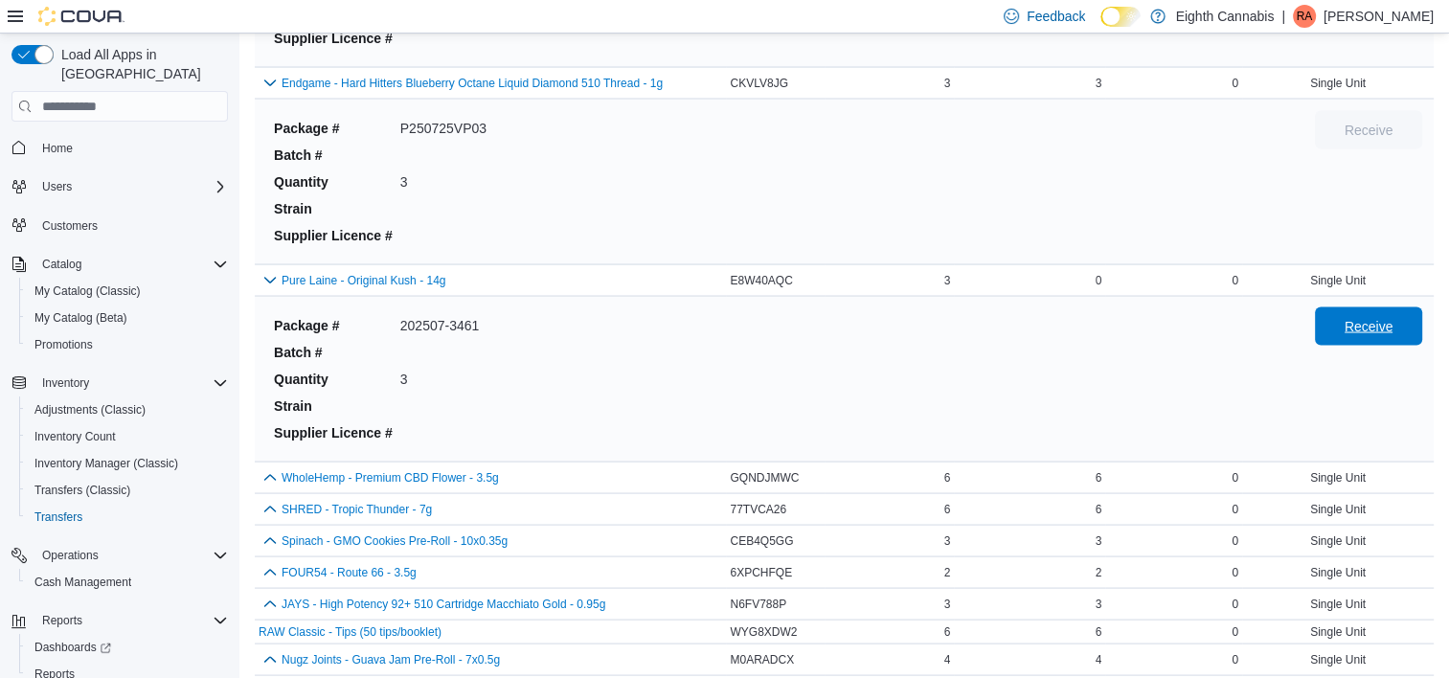
click at [1348, 310] on span "Receive" at bounding box center [1369, 326] width 84 height 38
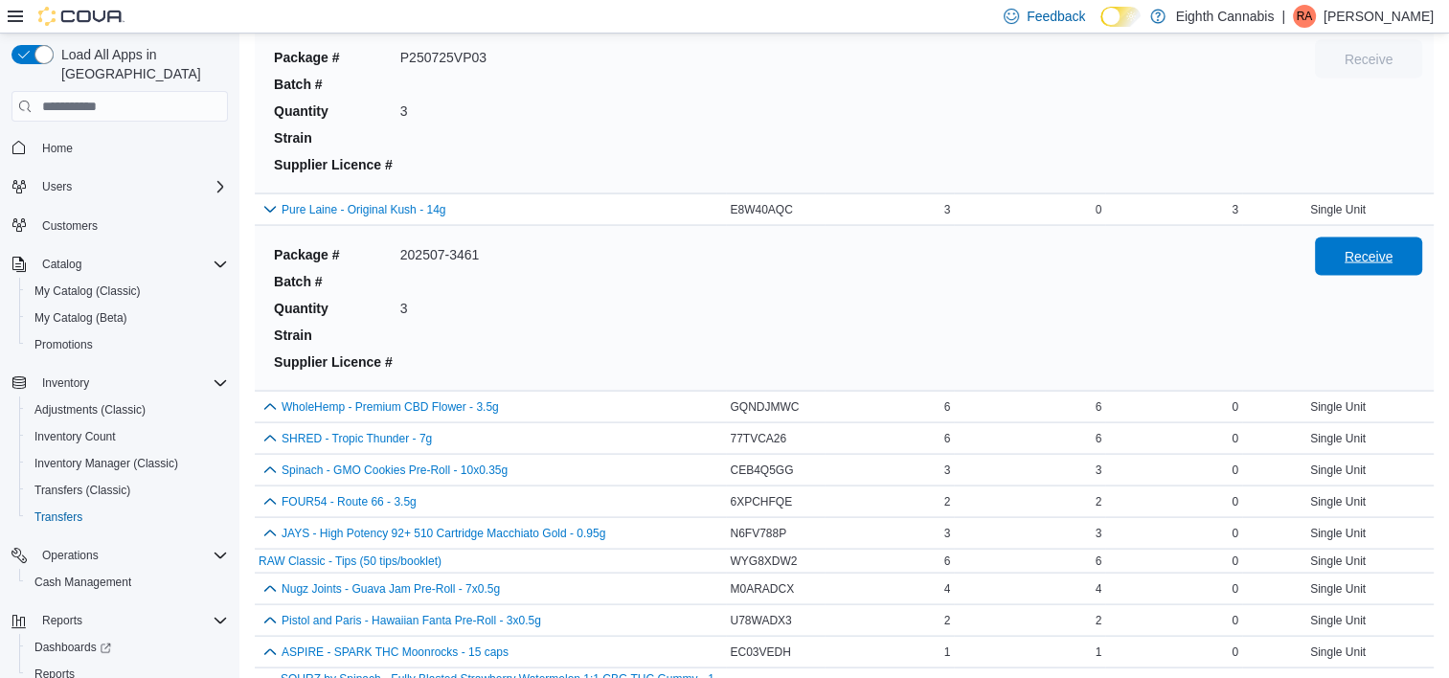
scroll to position [10927, 0]
click at [266, 426] on button "button" at bounding box center [270, 437] width 23 height 23
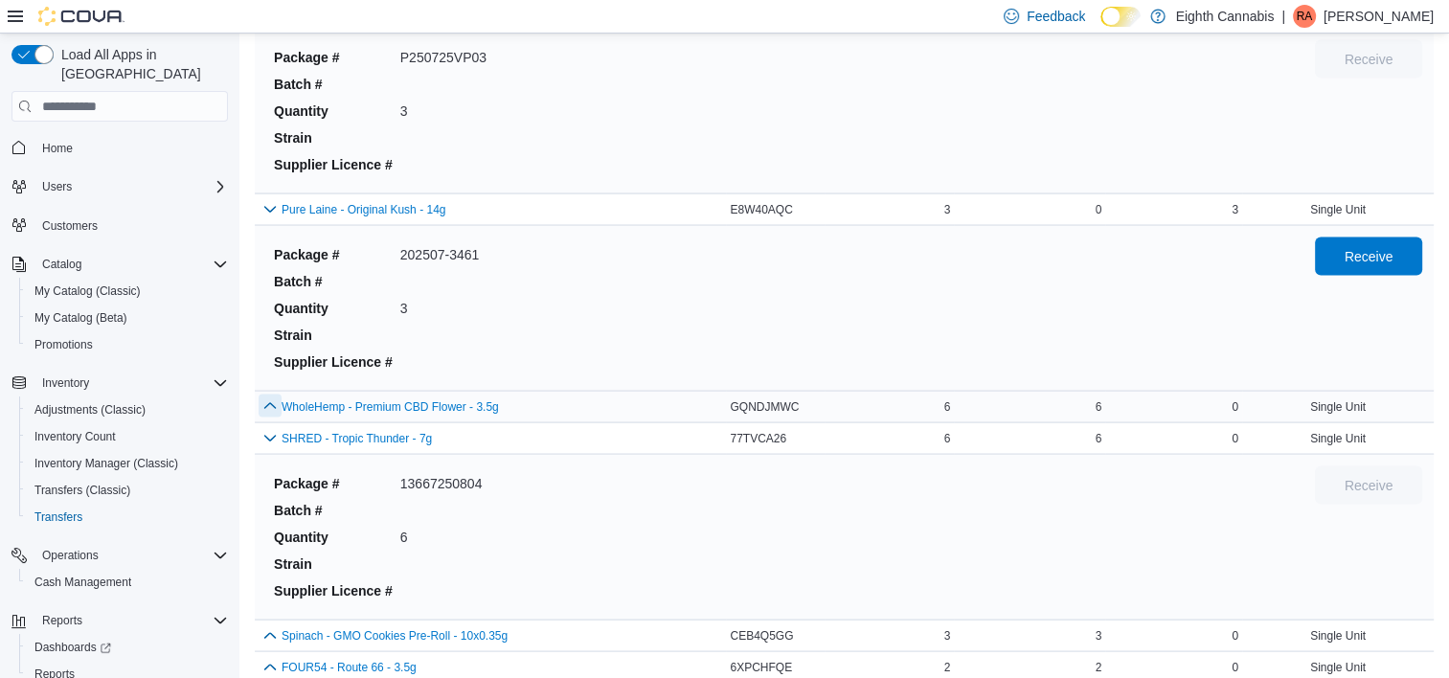
click at [268, 395] on button "button" at bounding box center [270, 406] width 23 height 23
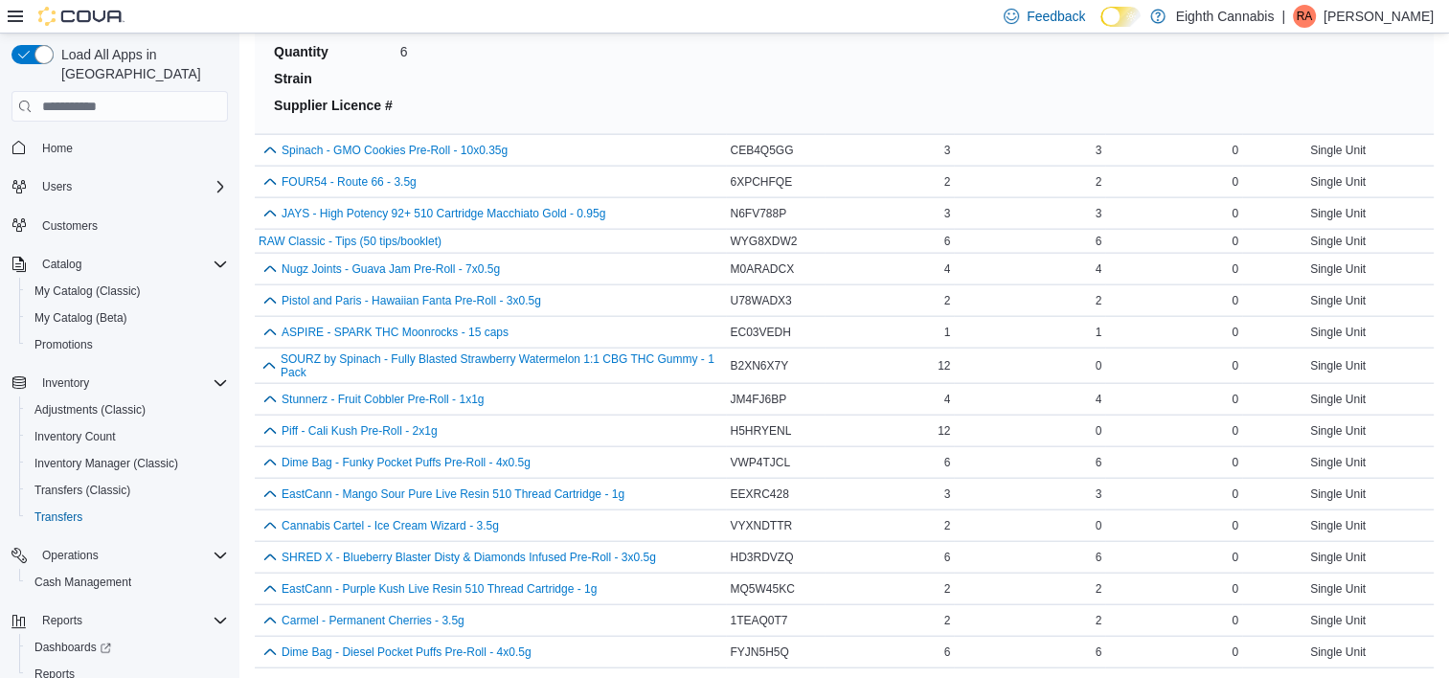
scroll to position [11578, 0]
click at [279, 138] on button "button" at bounding box center [270, 149] width 23 height 23
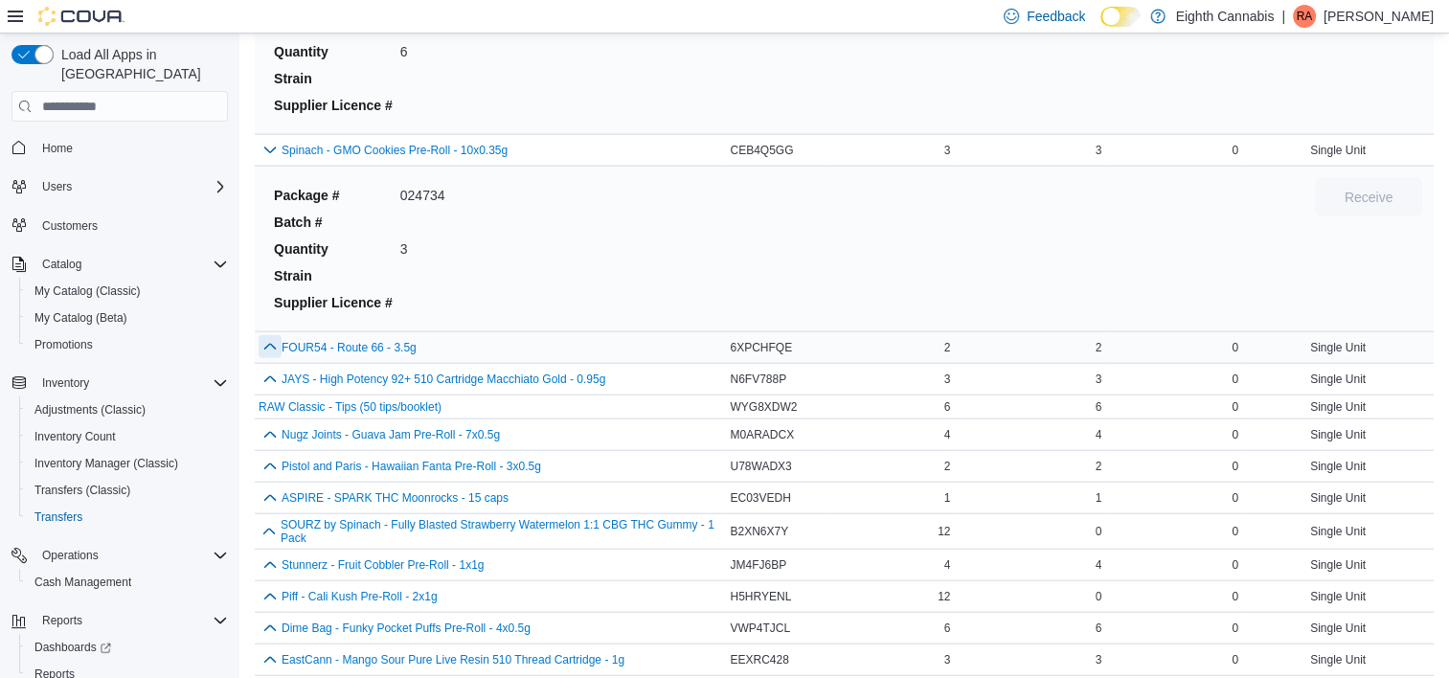
click at [268, 335] on button "button" at bounding box center [270, 346] width 23 height 23
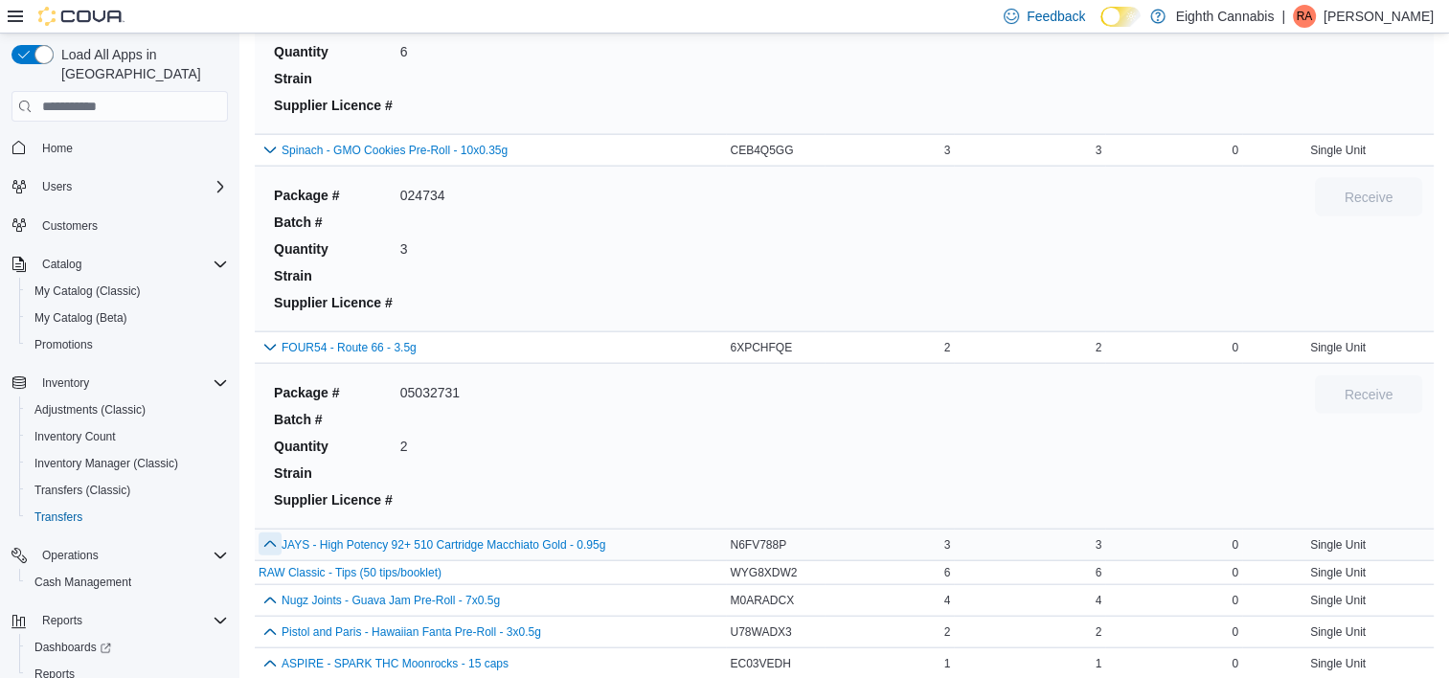
click at [260, 533] on button "button" at bounding box center [270, 544] width 23 height 23
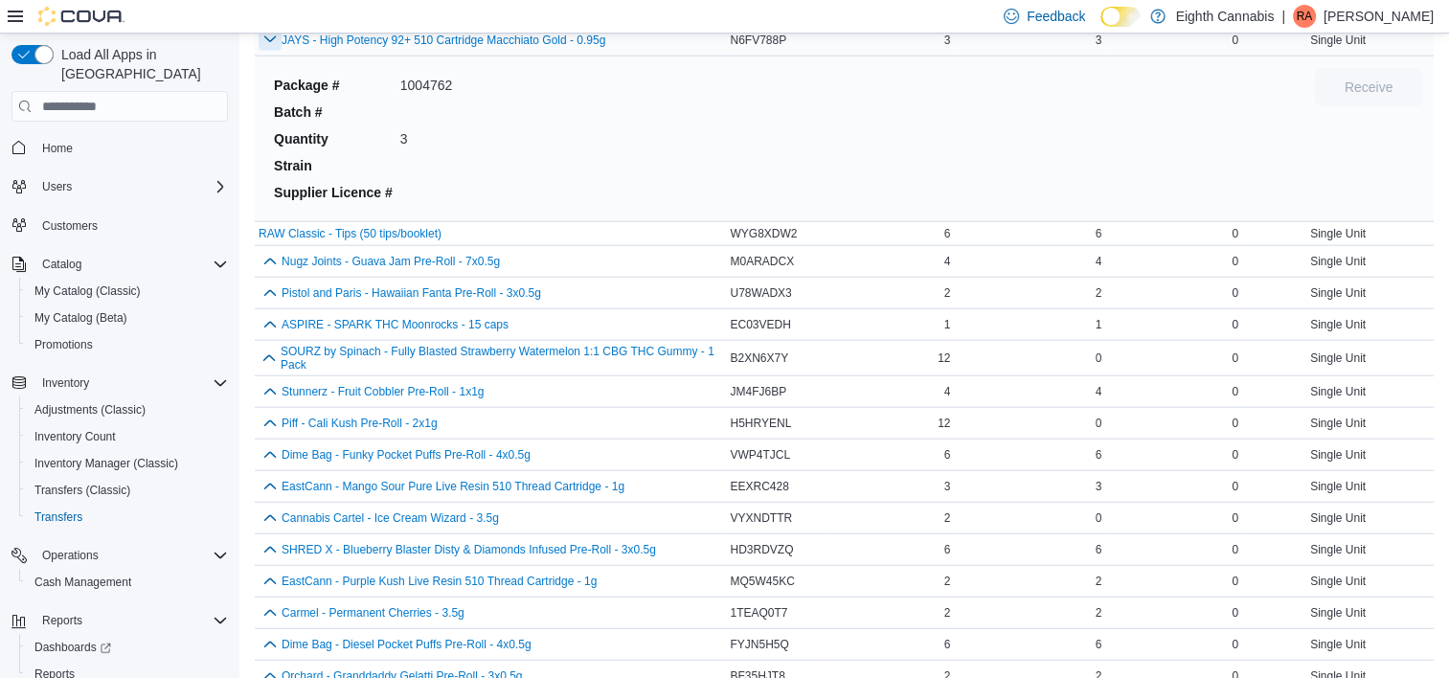
scroll to position [12093, 0]
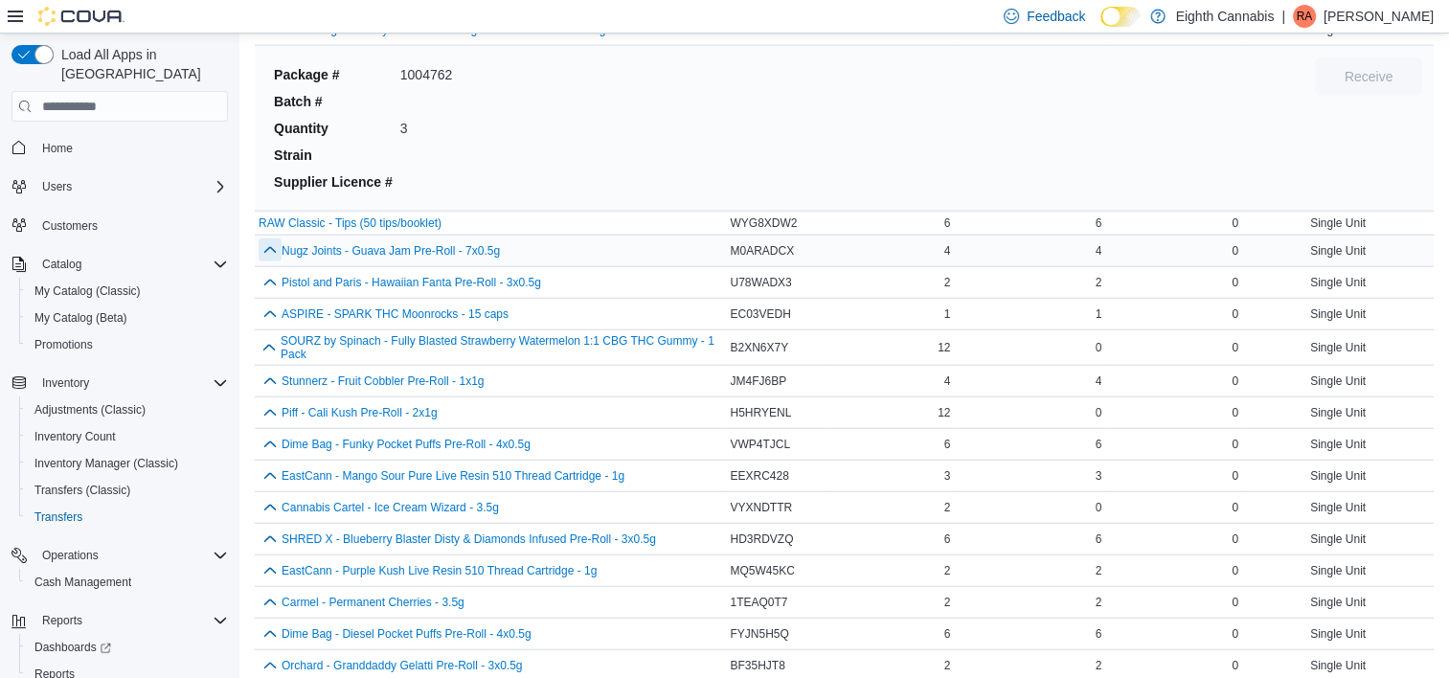
click at [267, 238] on button "button" at bounding box center [270, 249] width 23 height 23
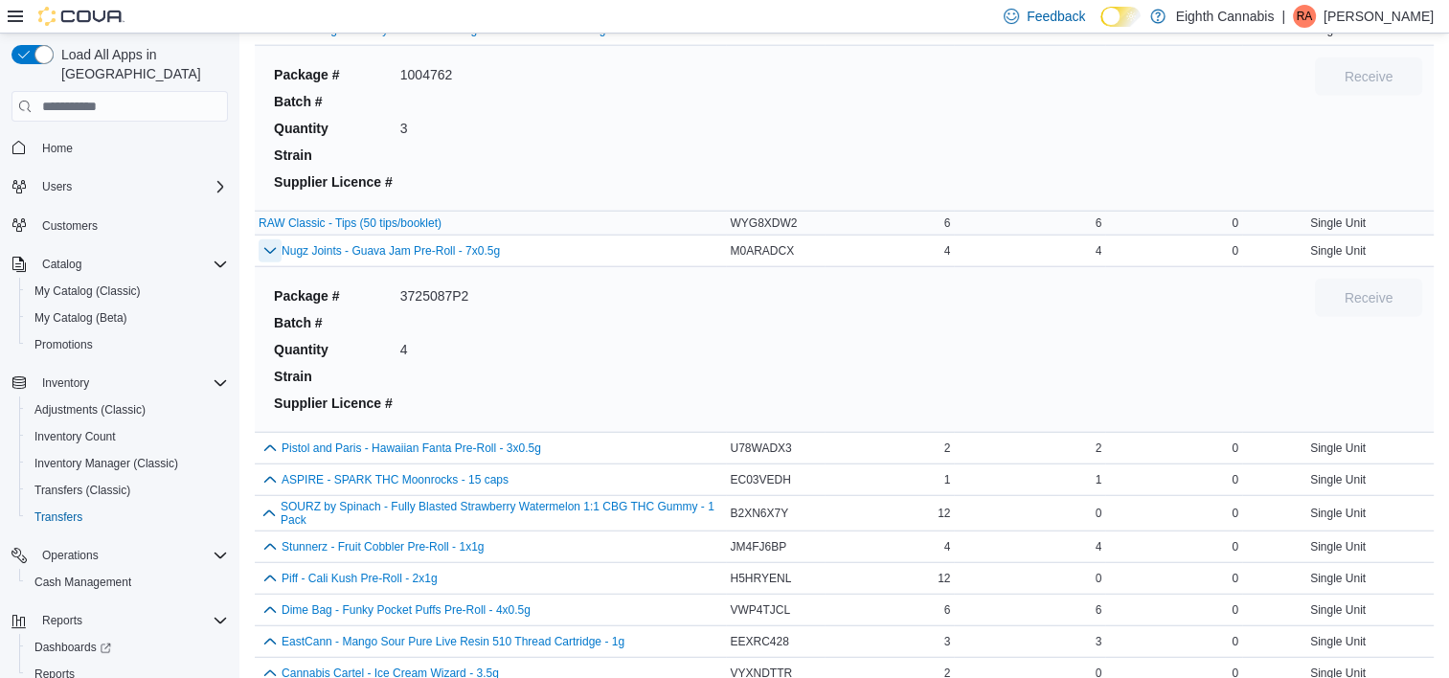
drag, startPoint x: 267, startPoint y: 222, endPoint x: 803, endPoint y: 207, distance: 535.6
click at [867, 239] on div "4" at bounding box center [890, 250] width 130 height 23
click at [859, 212] on div "6" at bounding box center [890, 223] width 130 height 23
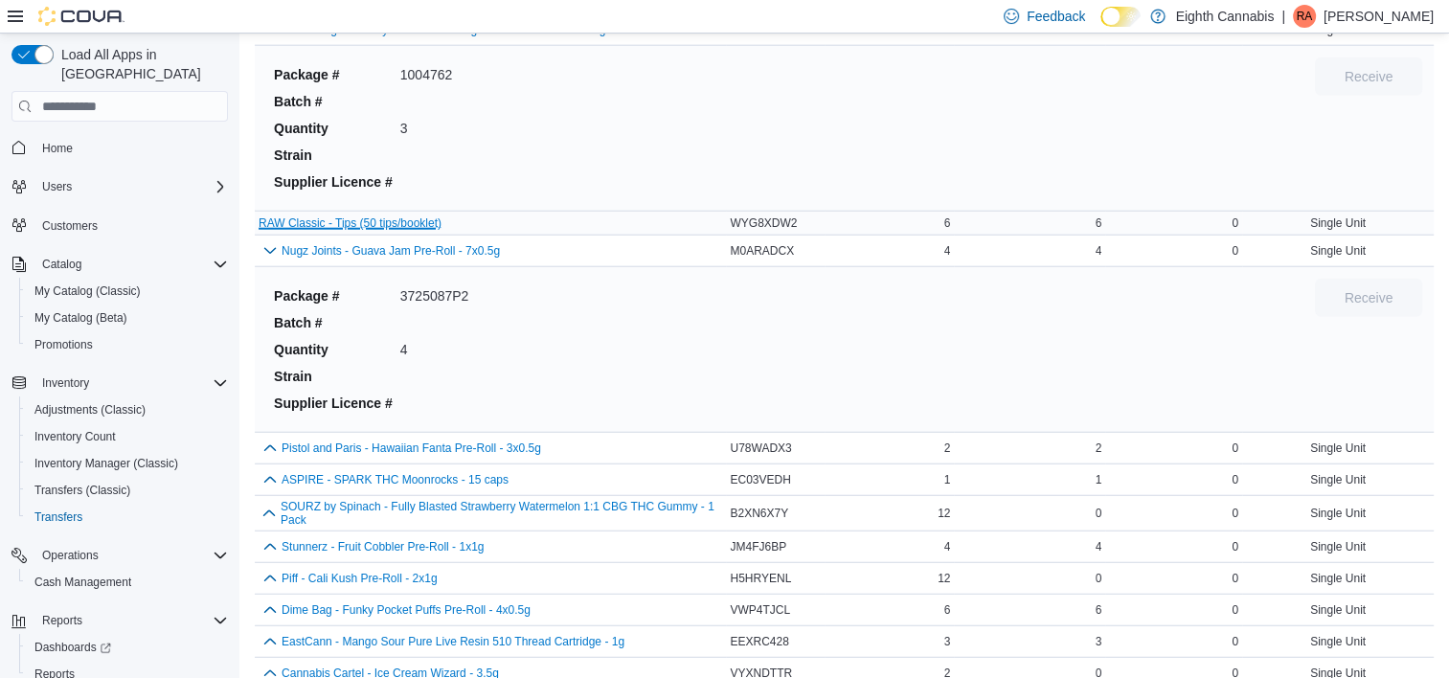
click at [272, 216] on button "RAW Classic - Tips (50 tips/booklet)" at bounding box center [350, 222] width 183 height 13
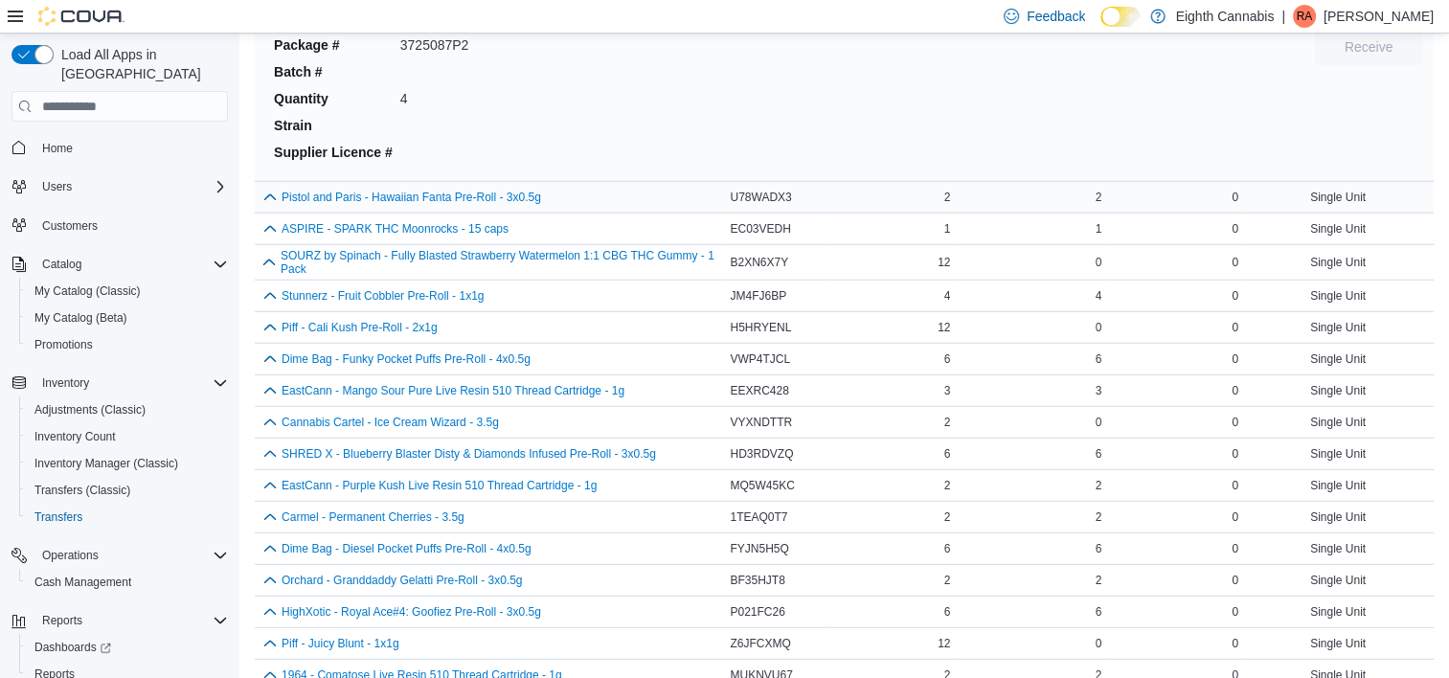
scroll to position [12346, 0]
click at [269, 183] on button "button" at bounding box center [270, 194] width 23 height 23
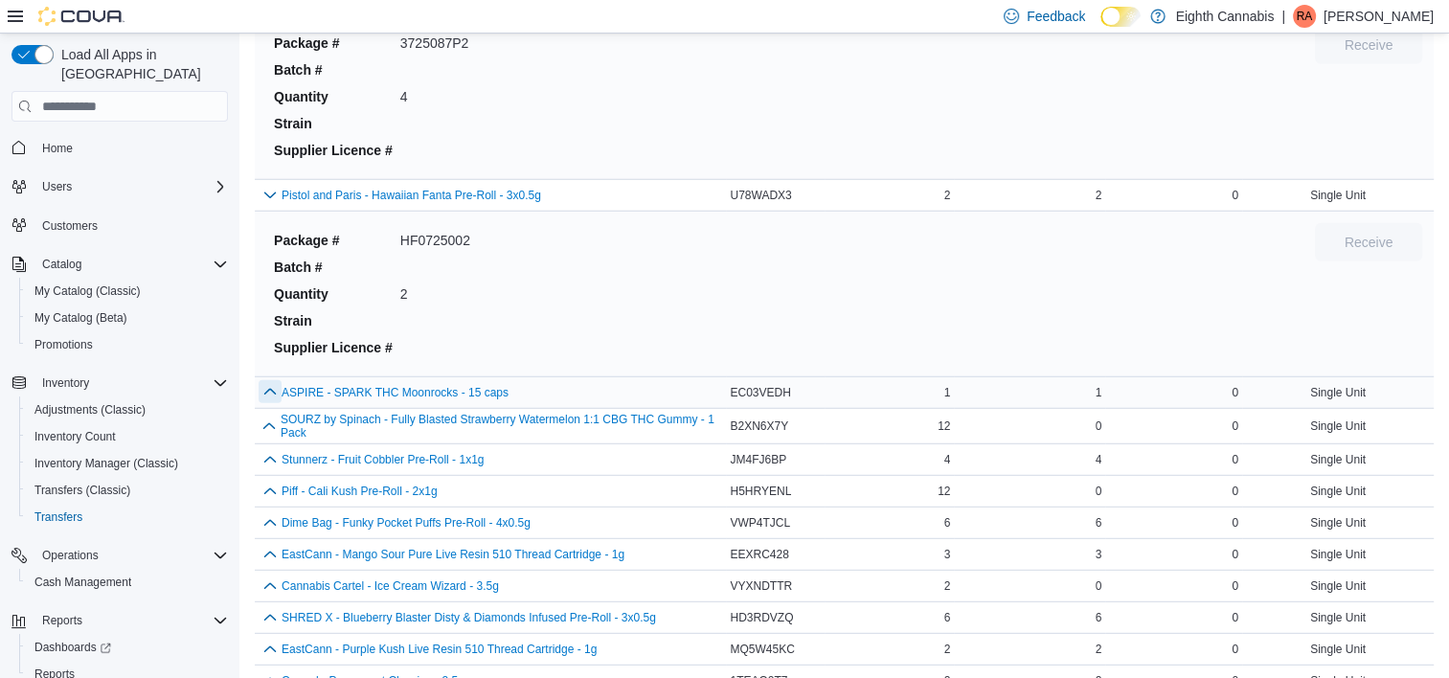
click at [262, 380] on button "button" at bounding box center [270, 391] width 23 height 23
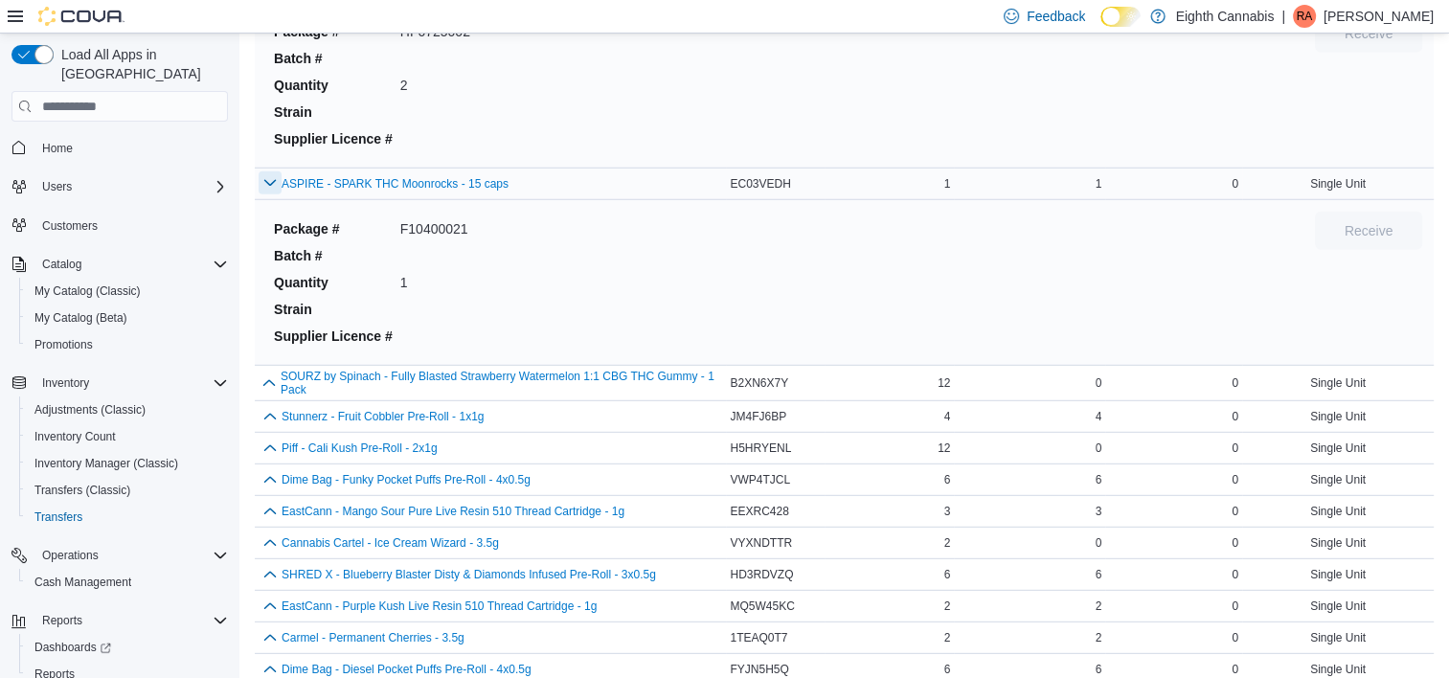
scroll to position [12557, 0]
click at [272, 369] on button "button" at bounding box center [270, 380] width 22 height 23
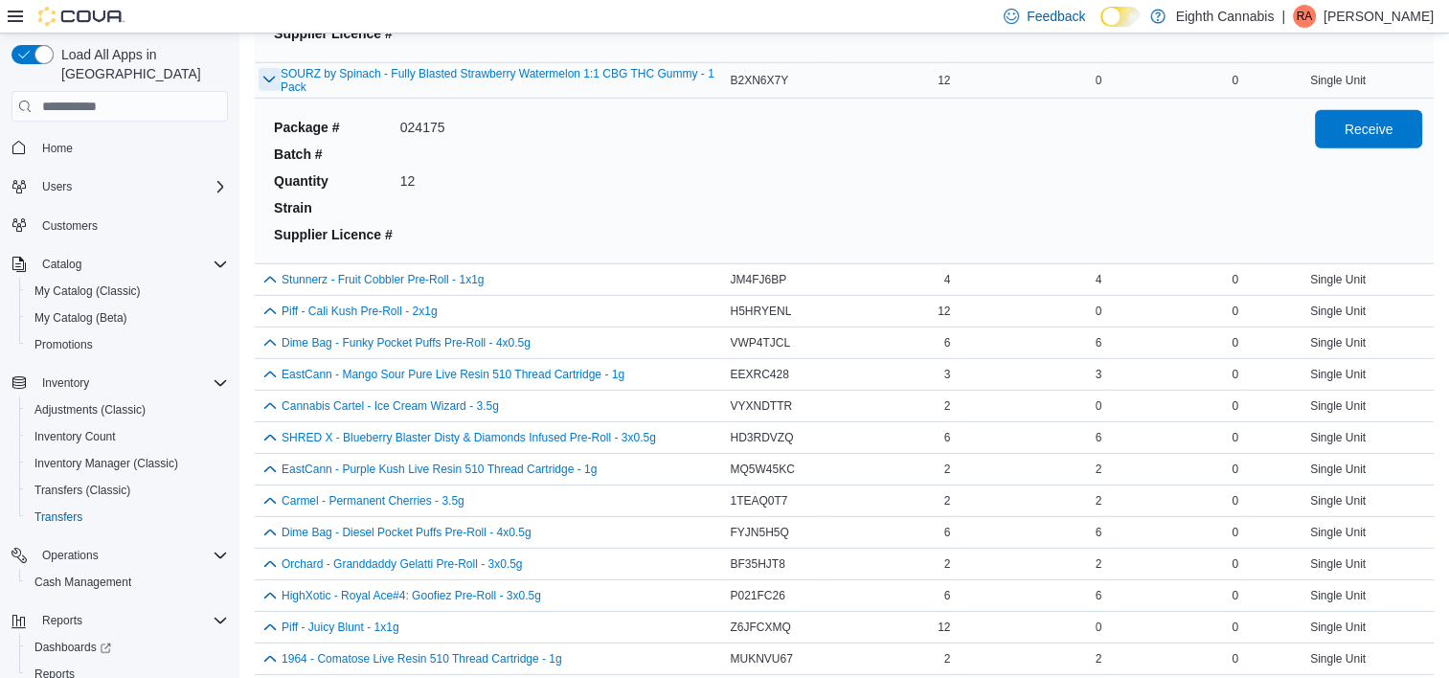
scroll to position [12773, 0]
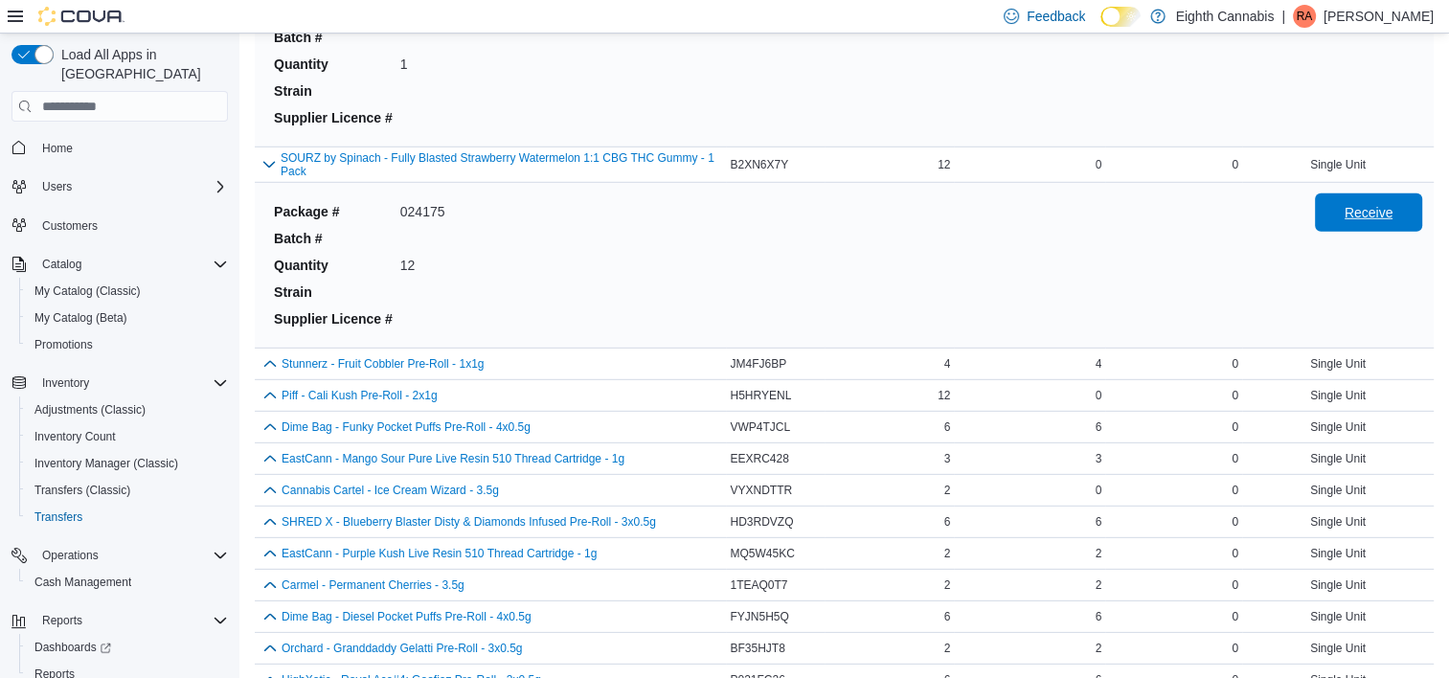
click at [1359, 197] on span "Receive" at bounding box center [1369, 212] width 84 height 38
click at [271, 352] on button "button" at bounding box center [270, 363] width 23 height 23
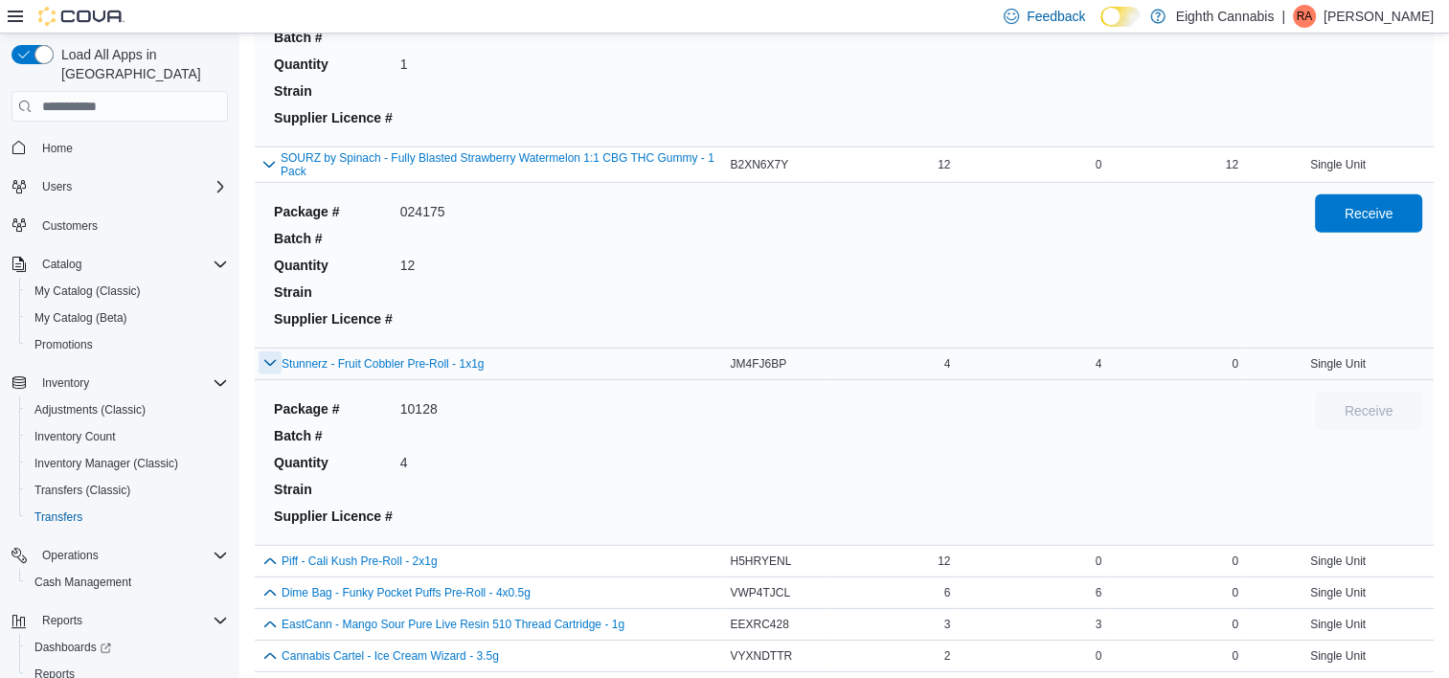
scroll to position [13126, 0]
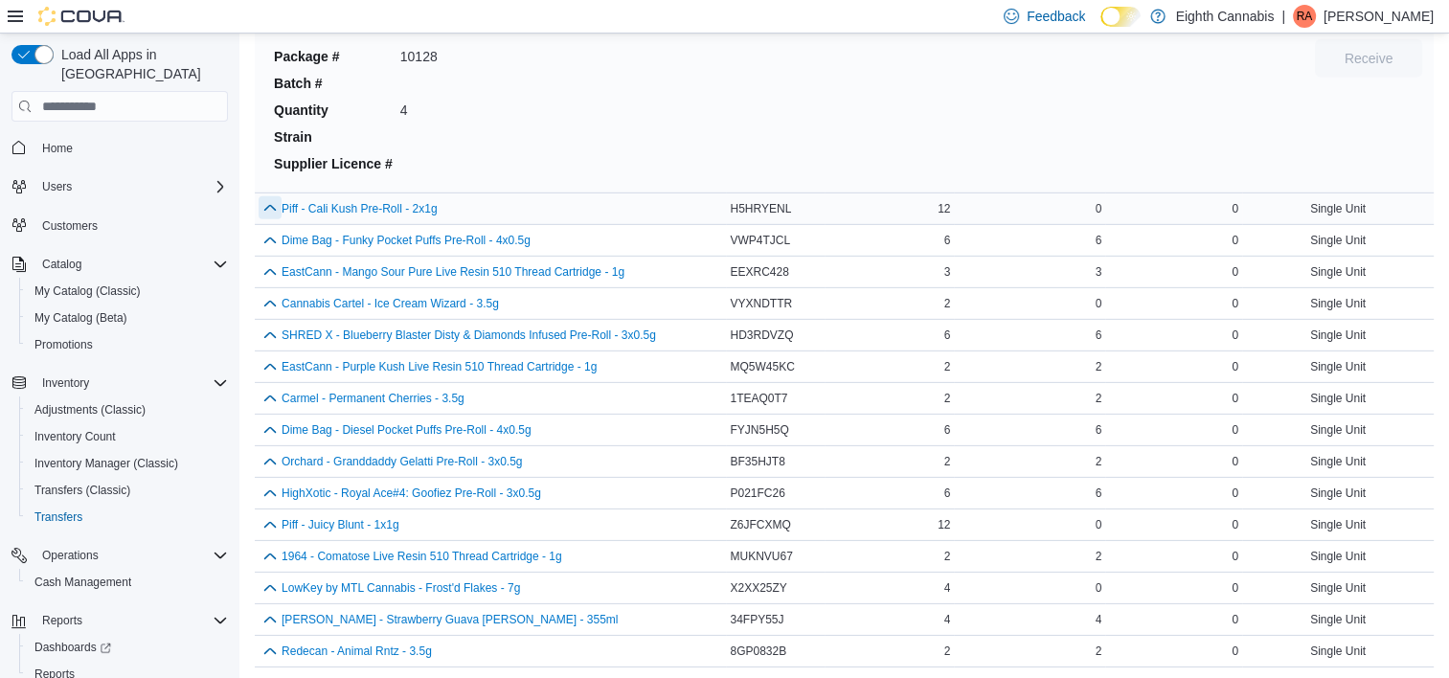
click at [278, 196] on button "button" at bounding box center [270, 207] width 23 height 23
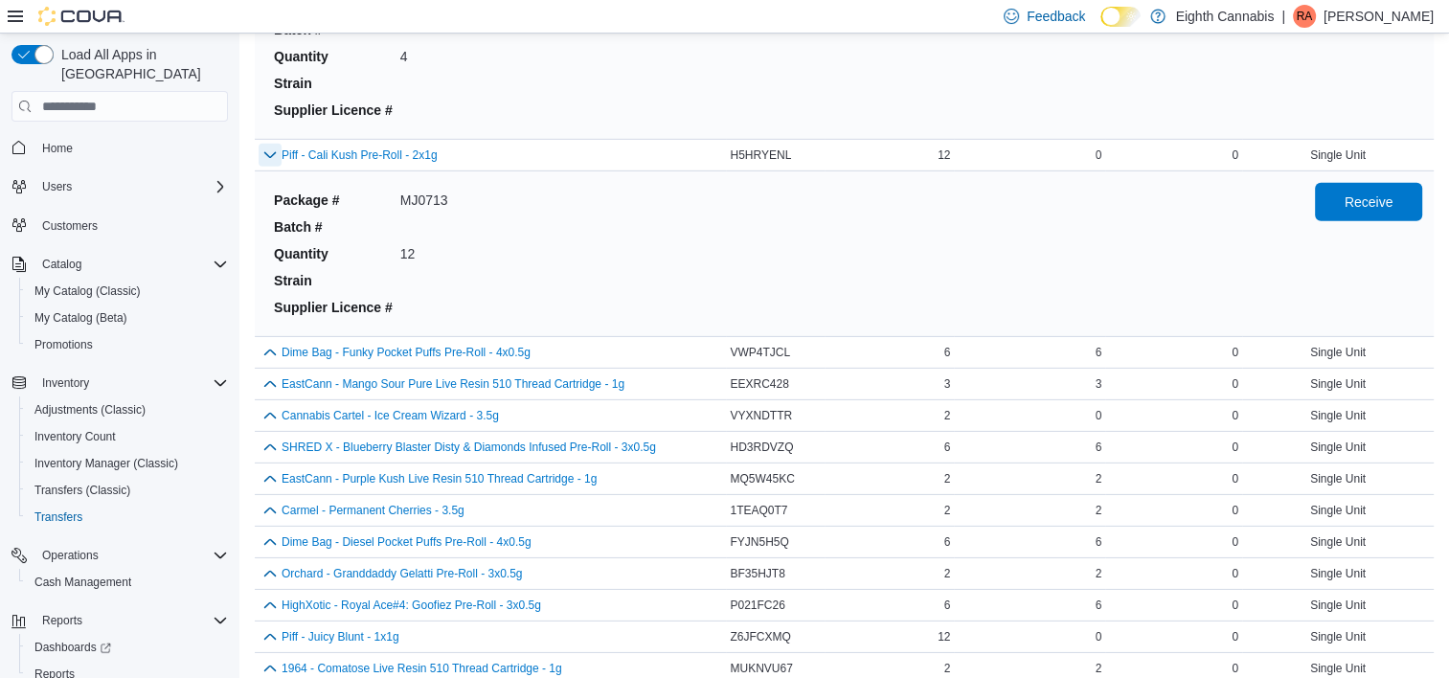
scroll to position [13181, 0]
click at [1372, 173] on div "Package # MJ0713 Batch # Quantity 12 Strain Supplier Licence # Receive" at bounding box center [844, 251] width 1156 height 157
click at [1370, 190] on span "Receive" at bounding box center [1369, 199] width 49 height 19
click at [263, 338] on button "button" at bounding box center [270, 349] width 23 height 23
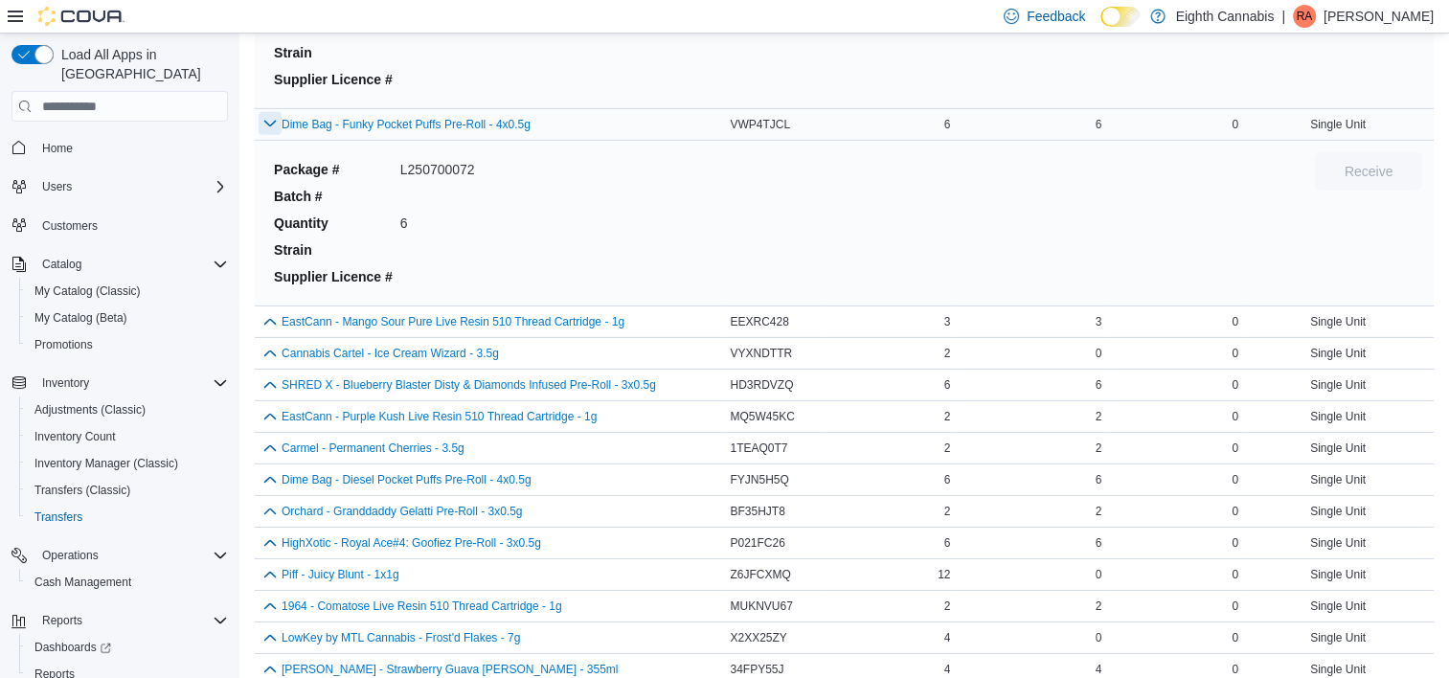
scroll to position [13405, 0]
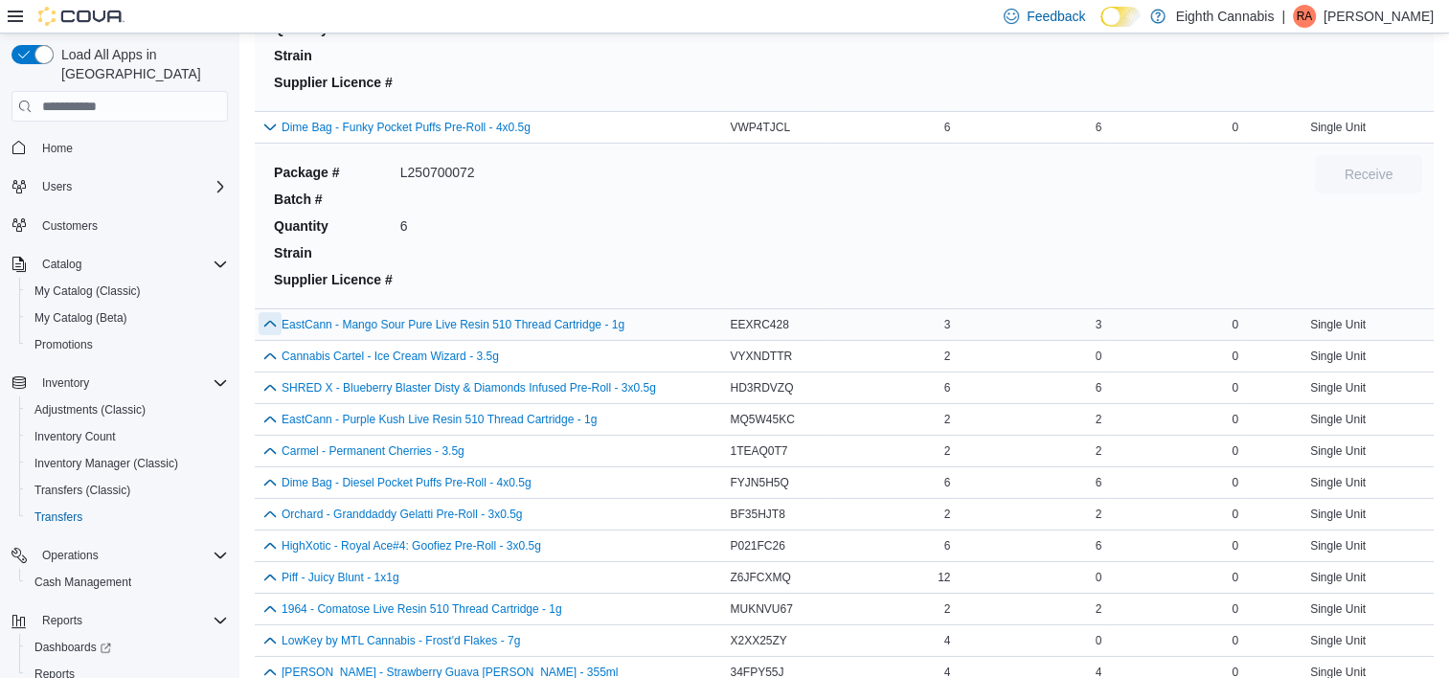
click at [261, 312] on button "button" at bounding box center [270, 323] width 23 height 23
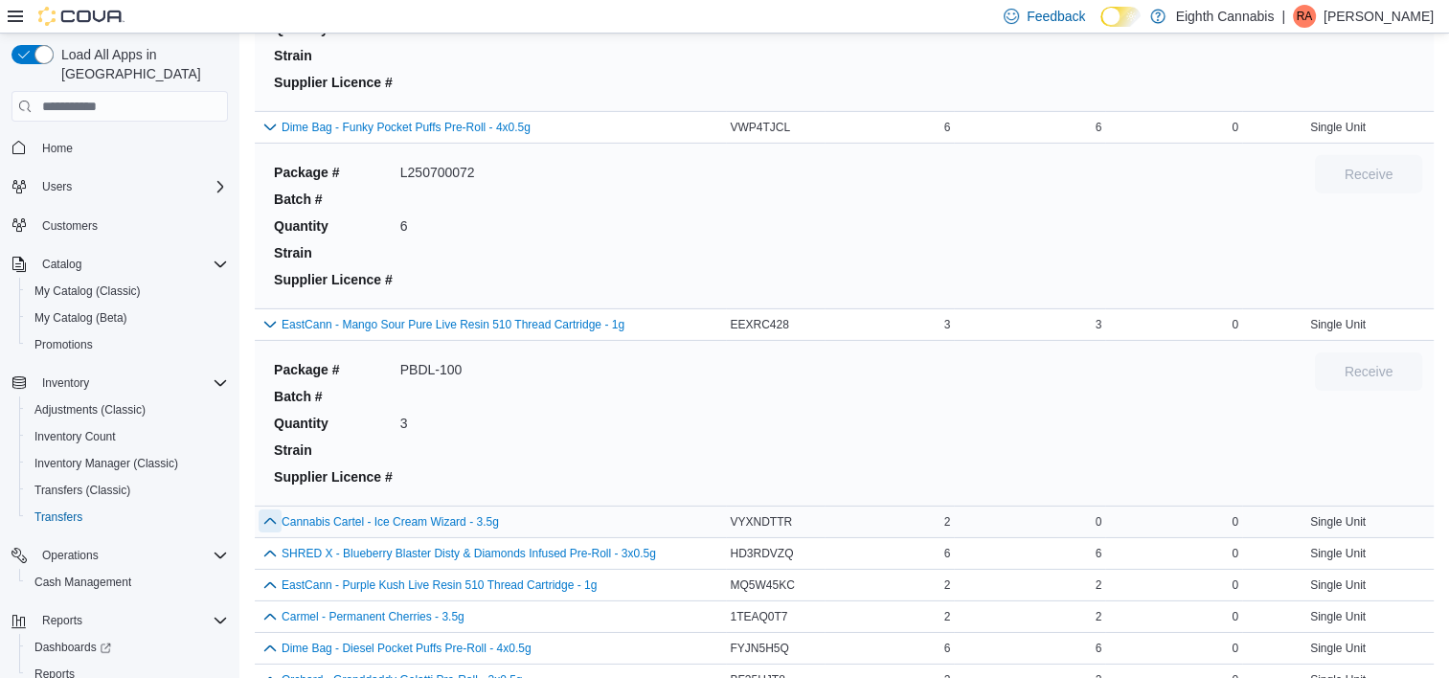
click at [272, 510] on button "button" at bounding box center [270, 521] width 23 height 23
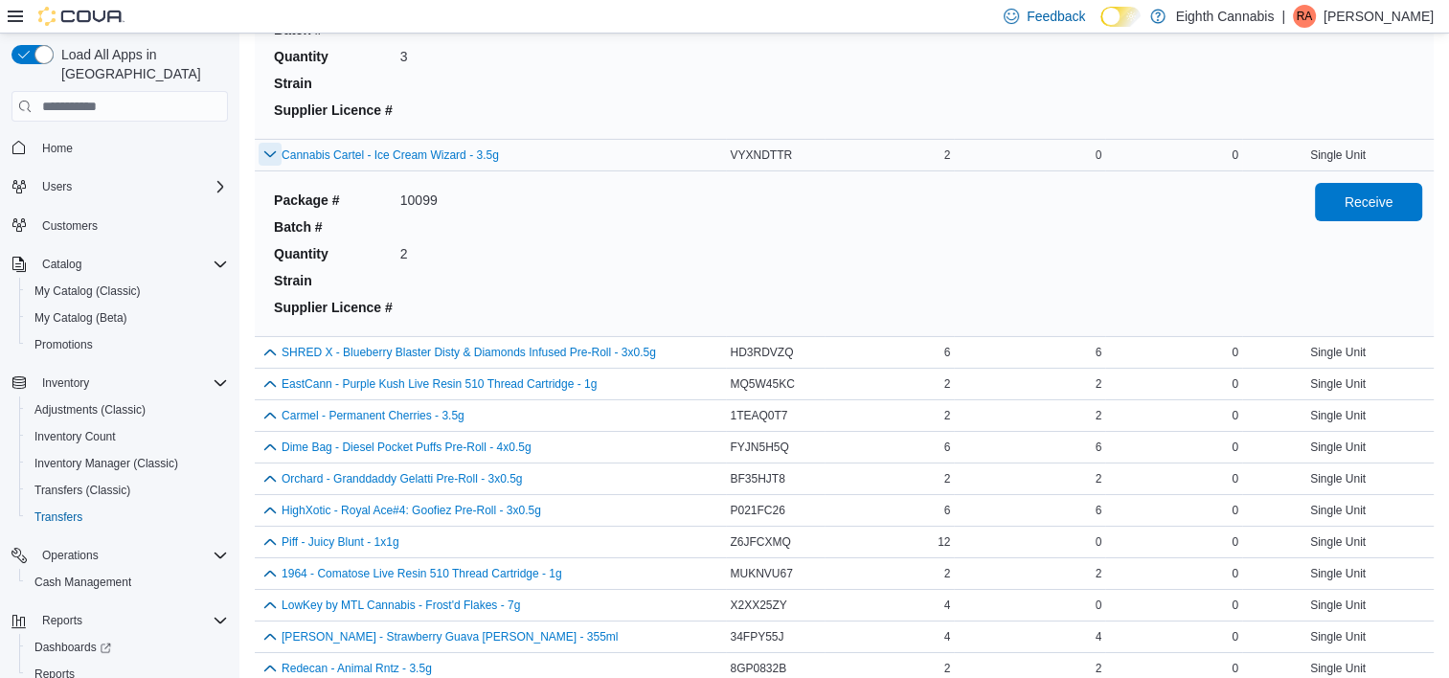
scroll to position [13772, 0]
click at [1394, 191] on span "Receive" at bounding box center [1369, 200] width 49 height 19
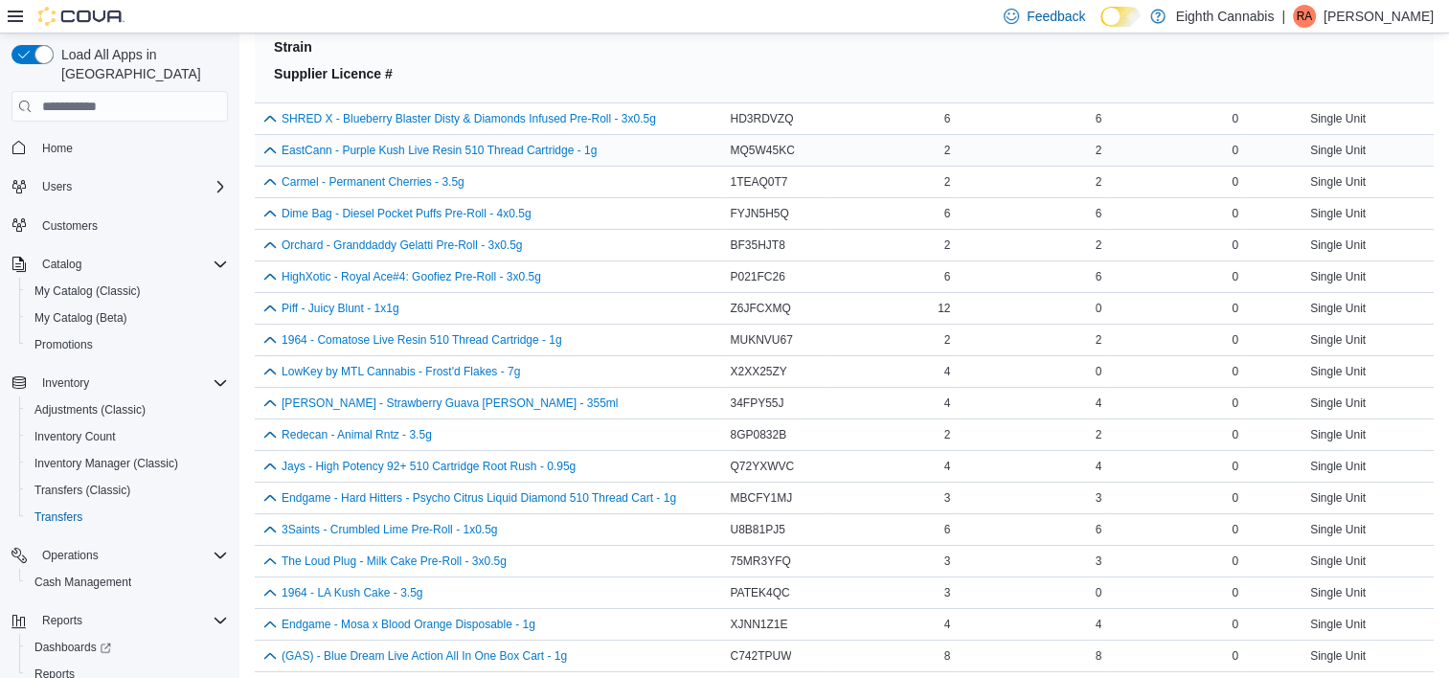
scroll to position [14006, 0]
click at [268, 105] on button "button" at bounding box center [270, 116] width 23 height 23
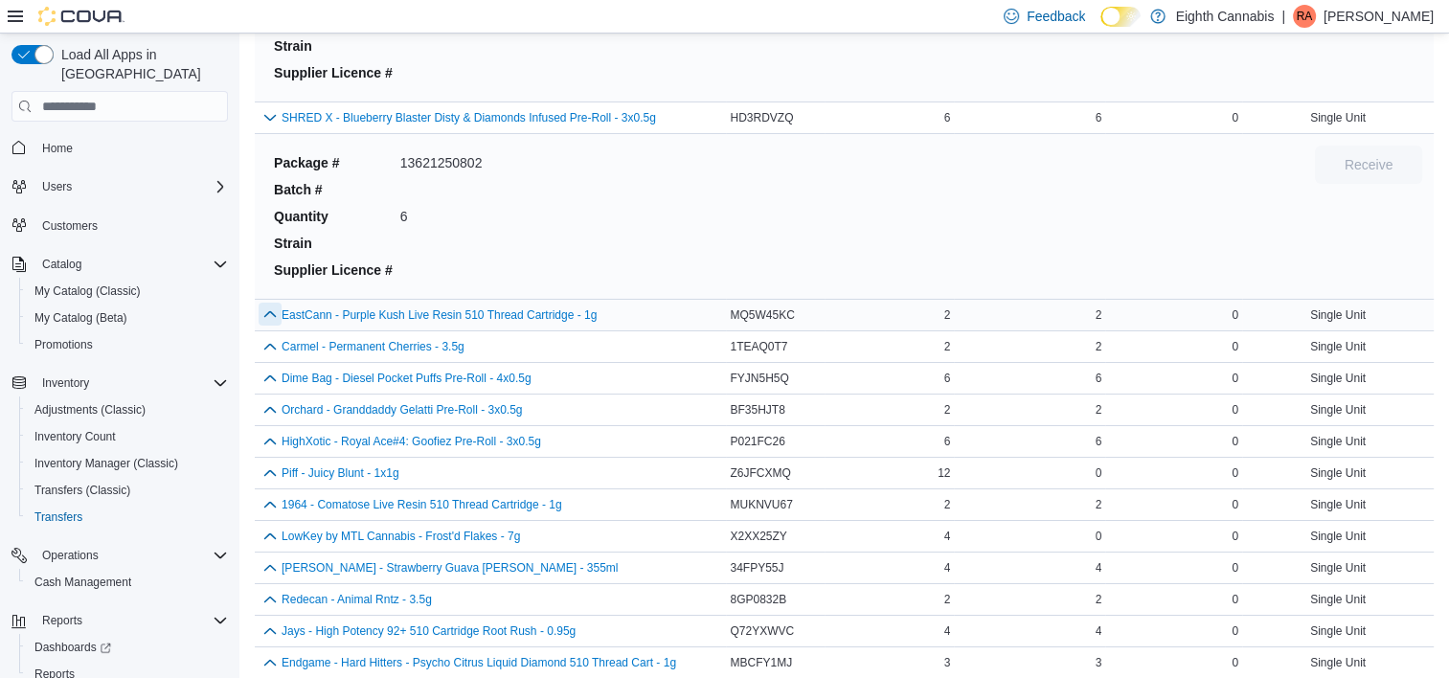
click at [269, 303] on button "button" at bounding box center [270, 314] width 23 height 23
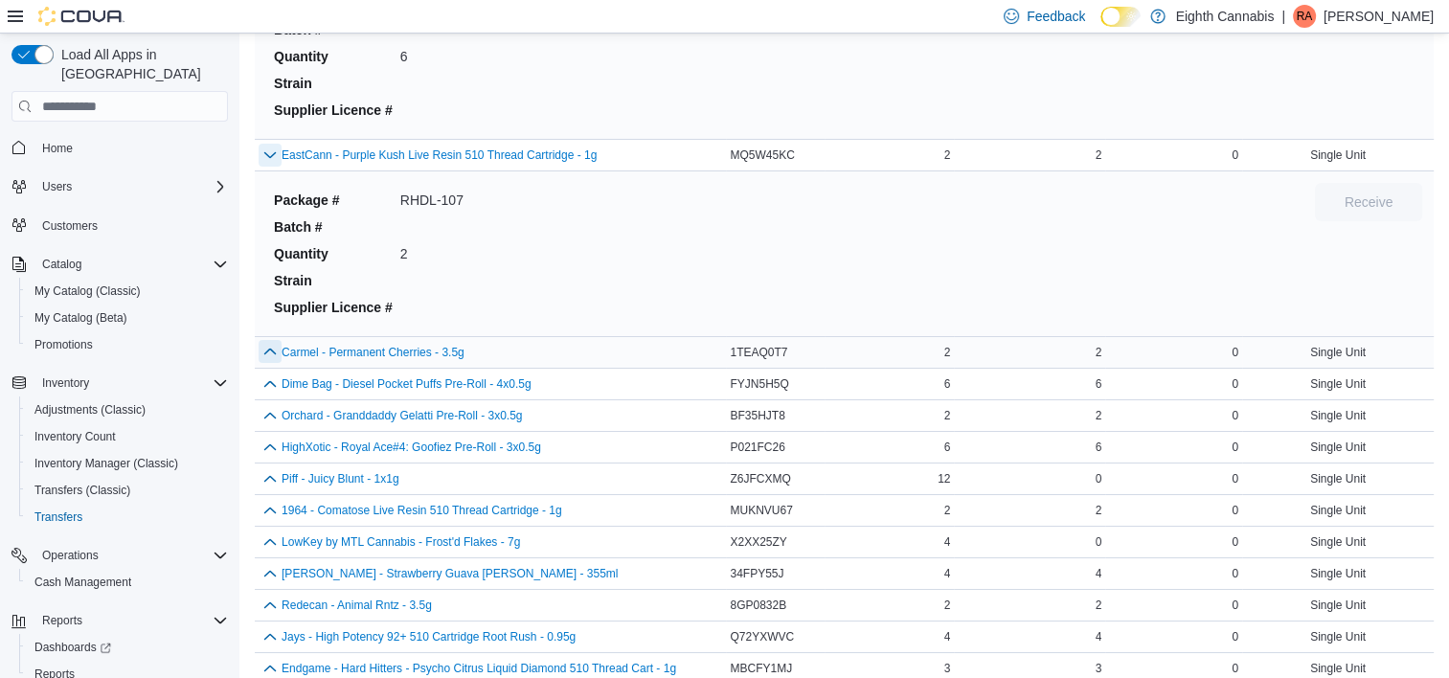
scroll to position [14167, 0]
click at [267, 339] on button "button" at bounding box center [270, 350] width 23 height 23
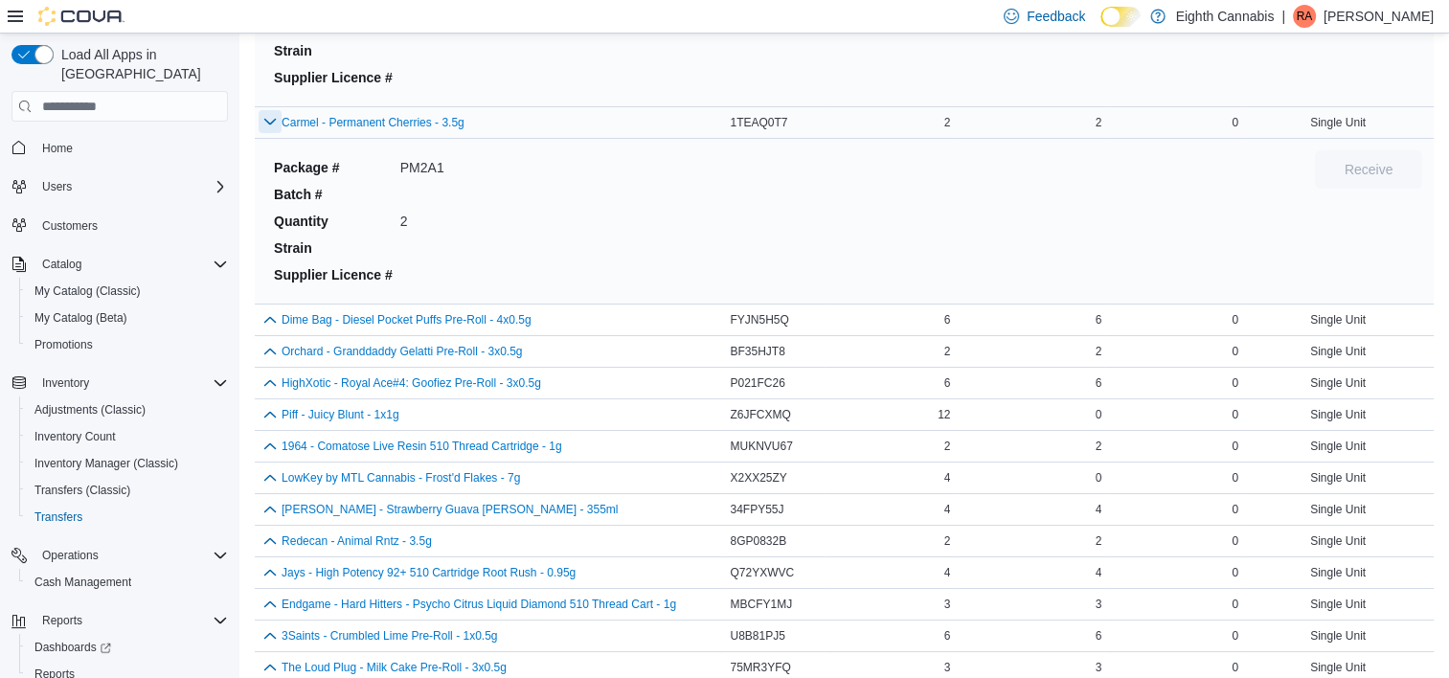
scroll to position [14520, 0]
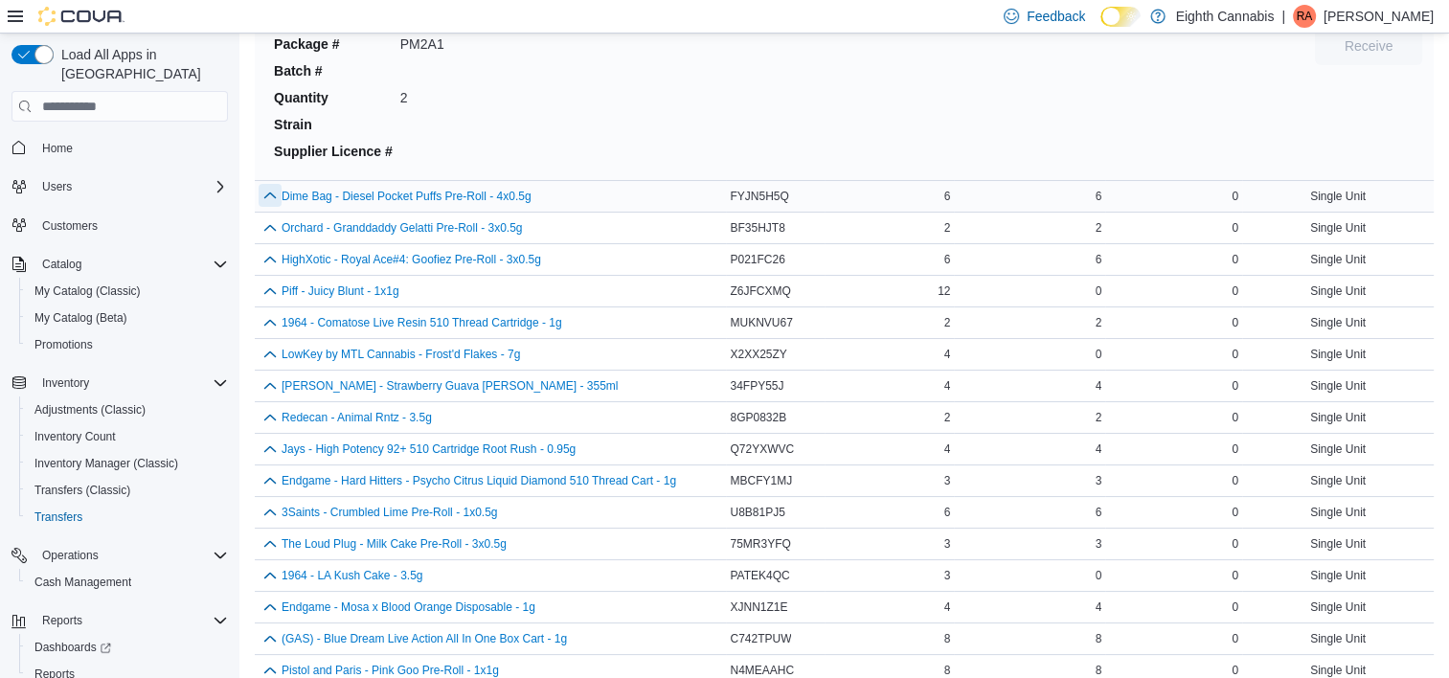
click at [274, 184] on button "button" at bounding box center [270, 195] width 23 height 23
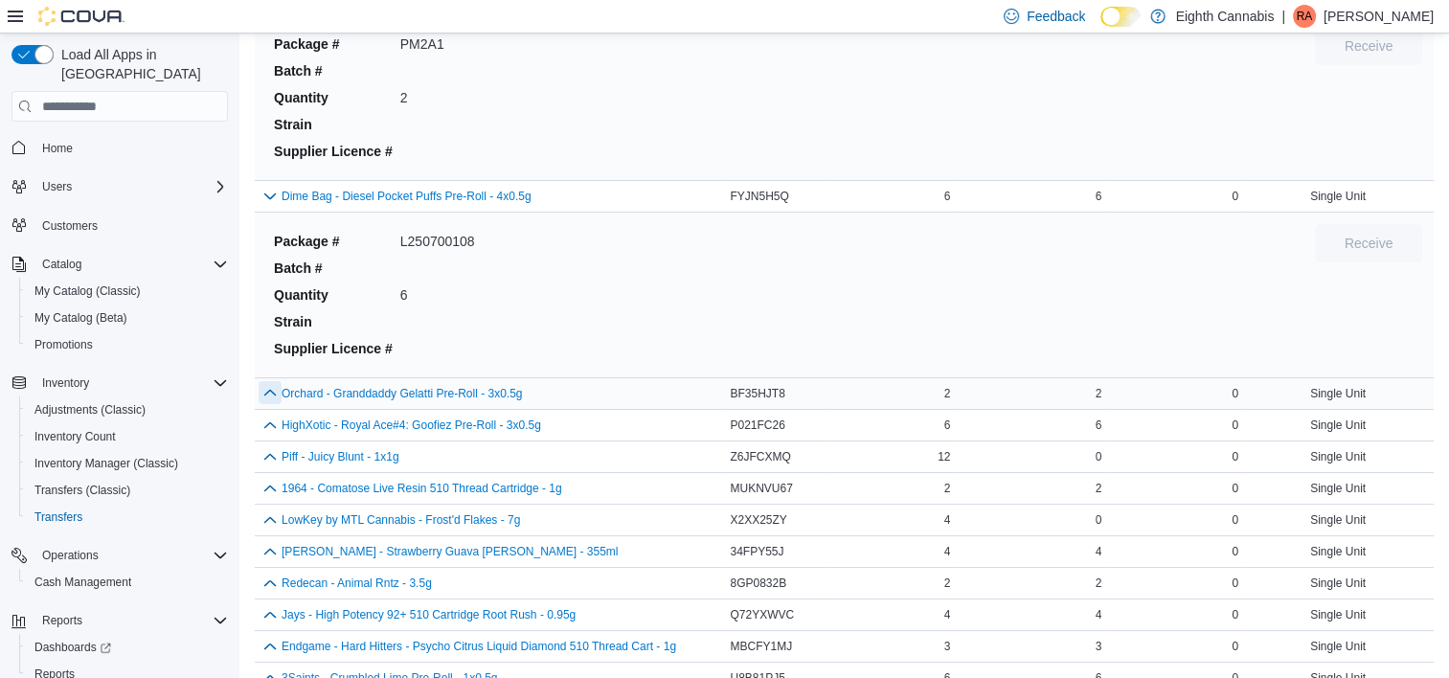
click at [264, 381] on button "button" at bounding box center [270, 392] width 23 height 23
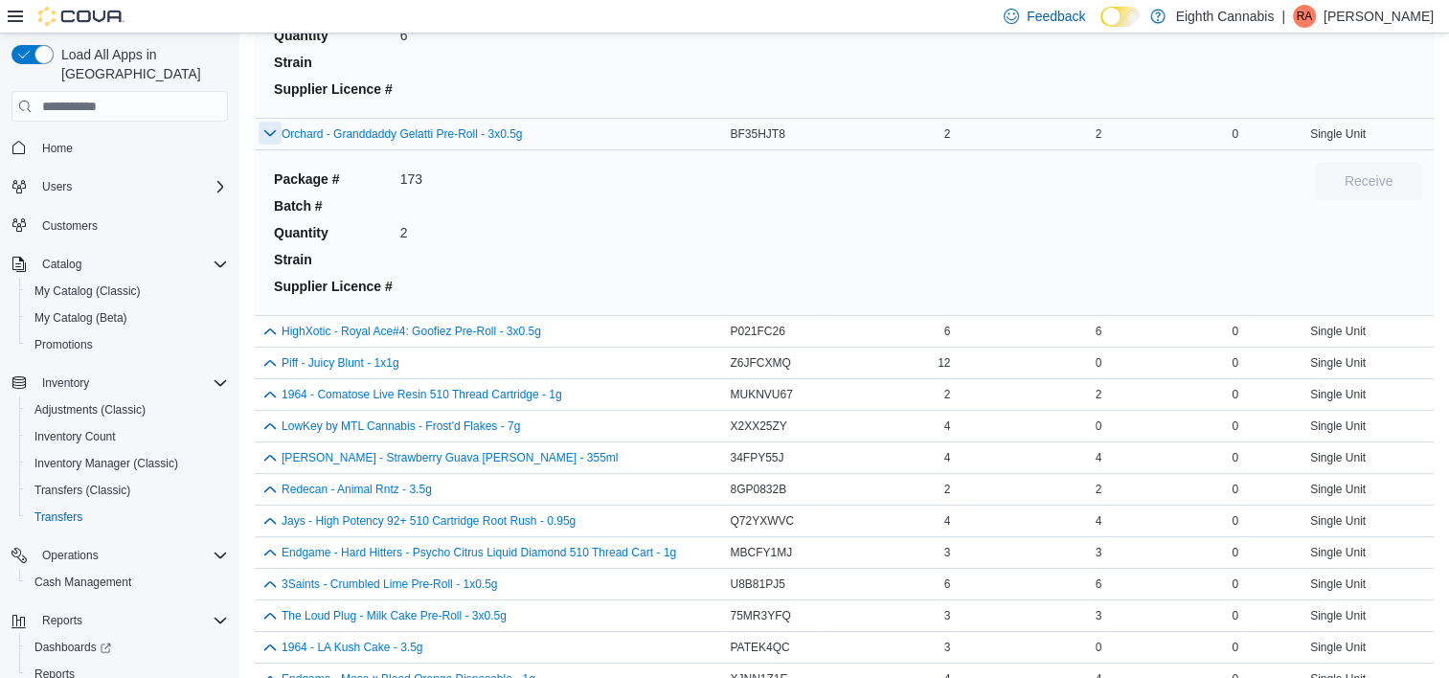
scroll to position [14780, 0]
drag, startPoint x: 270, startPoint y: 295, endPoint x: 271, endPoint y: 337, distance: 42.2
click at [271, 350] on button "button" at bounding box center [270, 361] width 23 height 23
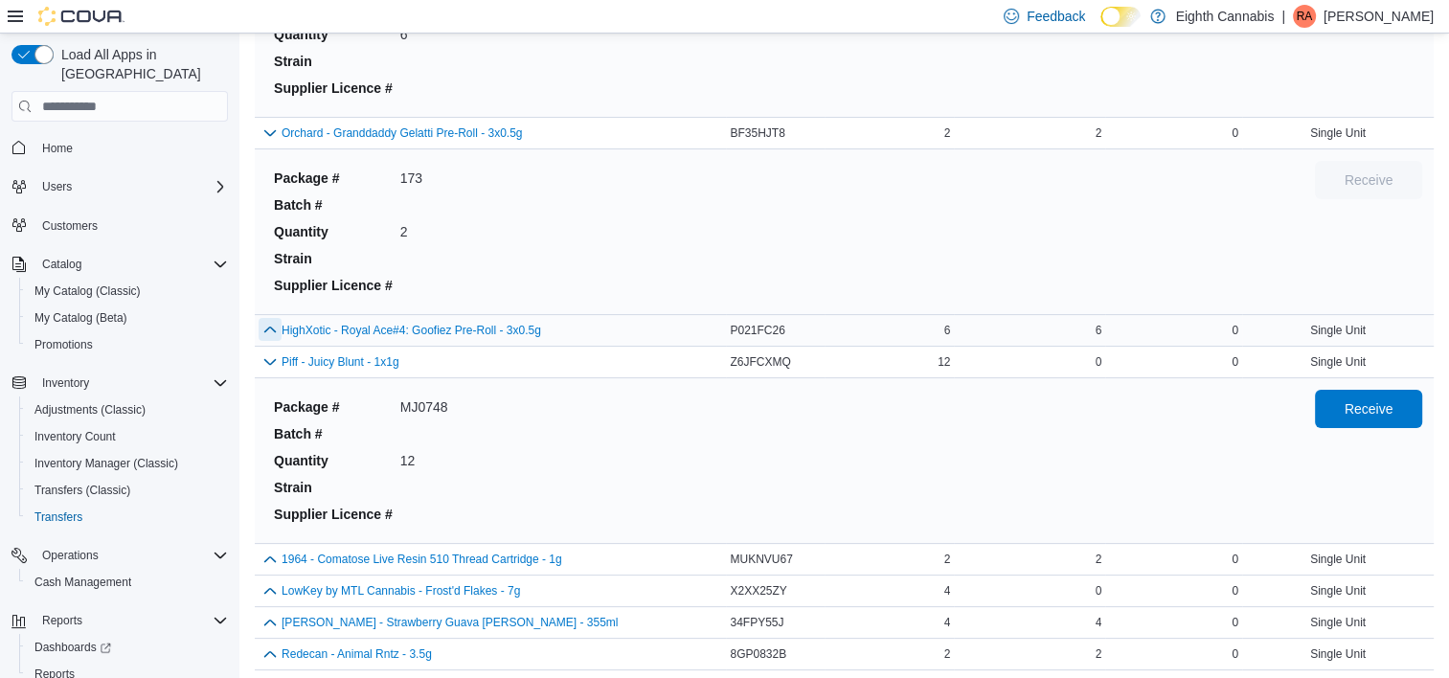
click at [270, 318] on button "button" at bounding box center [270, 329] width 23 height 23
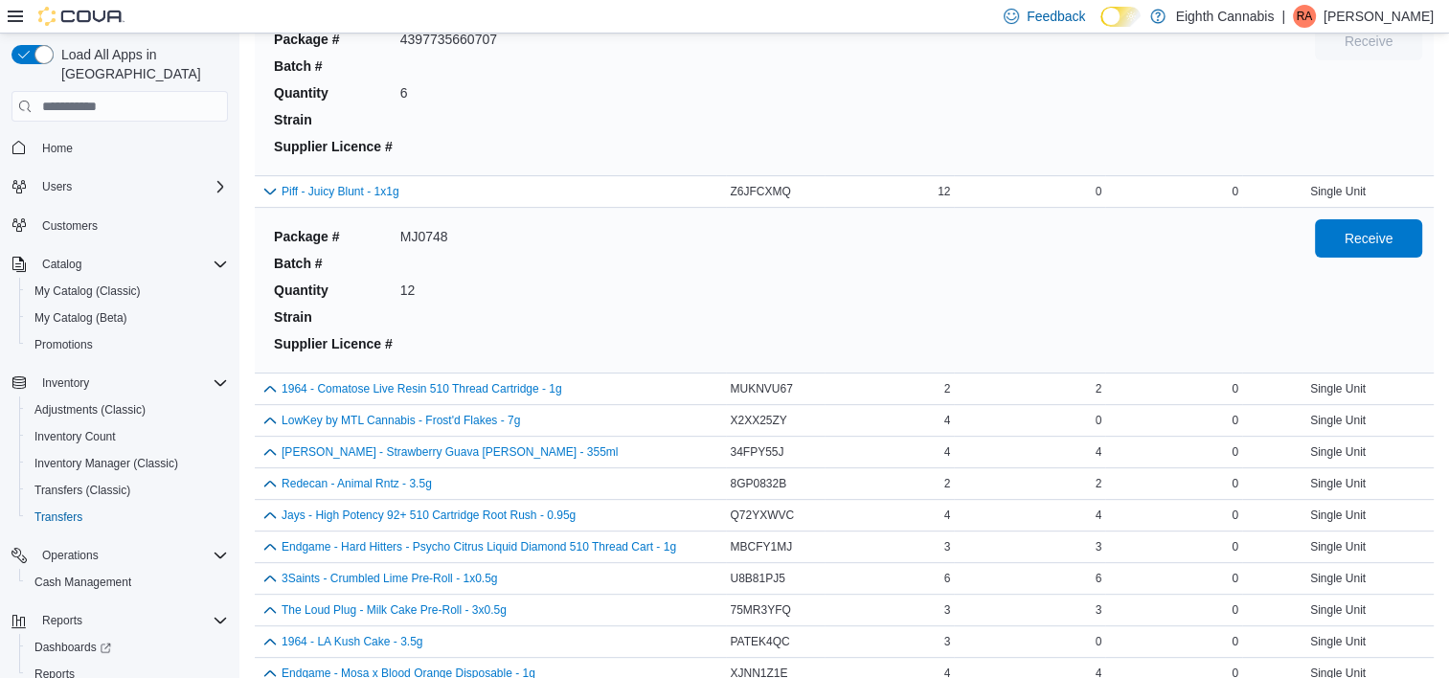
scroll to position [15117, 0]
click at [1370, 217] on span "Receive" at bounding box center [1369, 236] width 84 height 38
click at [272, 375] on button "button" at bounding box center [270, 386] width 23 height 23
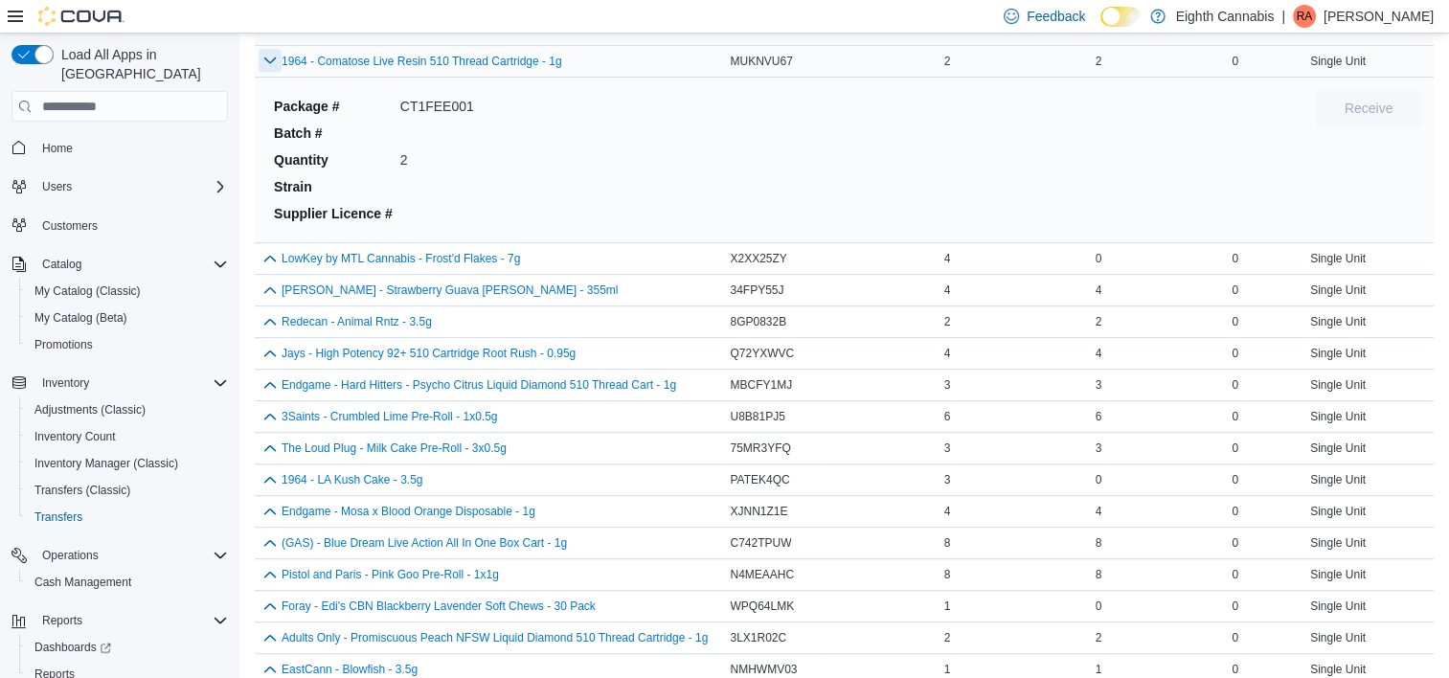
scroll to position [15424, 0]
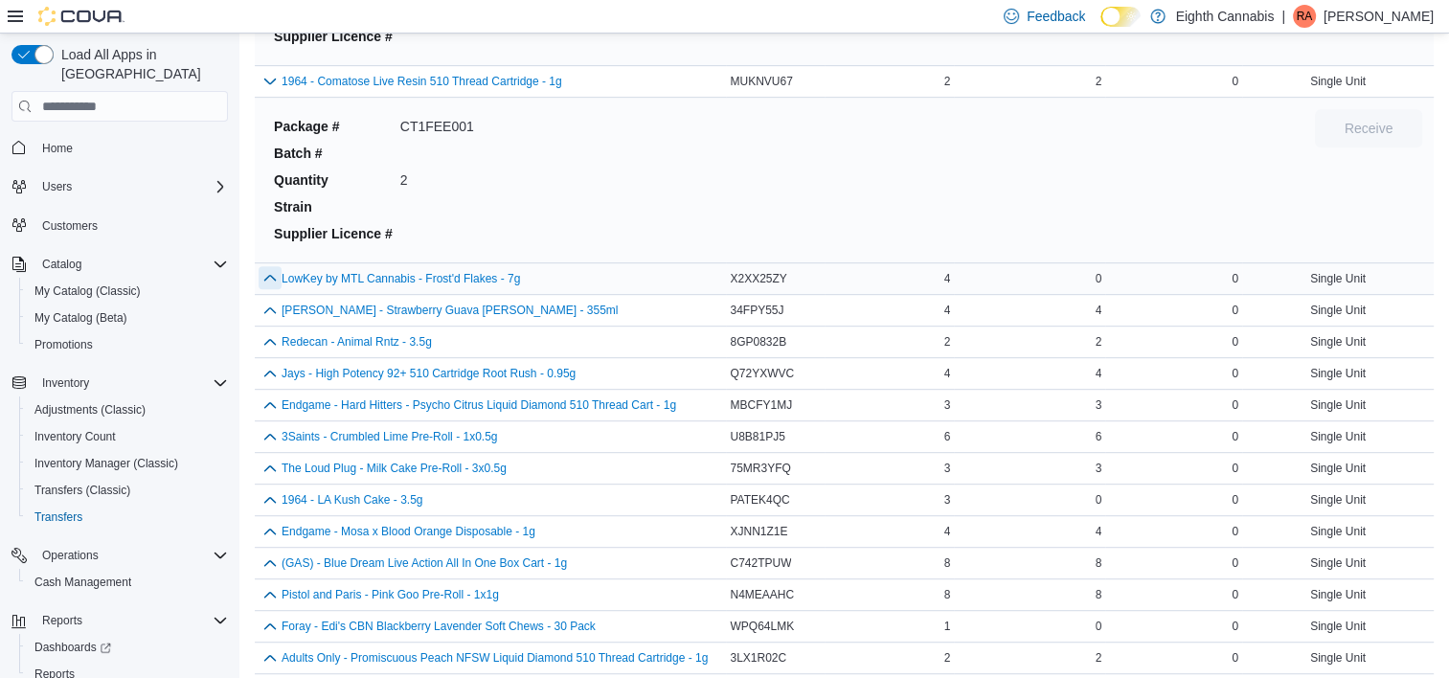
click at [268, 266] on button "button" at bounding box center [270, 277] width 23 height 23
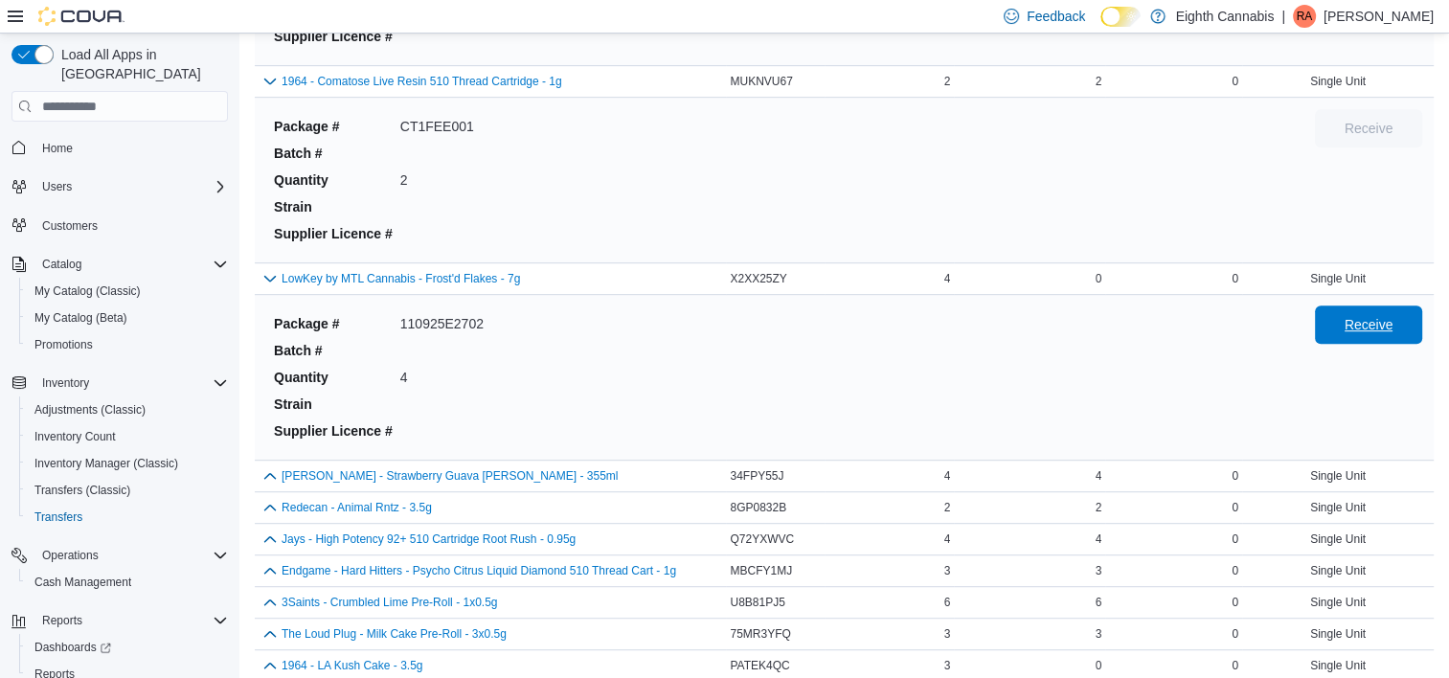
click at [1363, 310] on span "Receive" at bounding box center [1369, 325] width 84 height 38
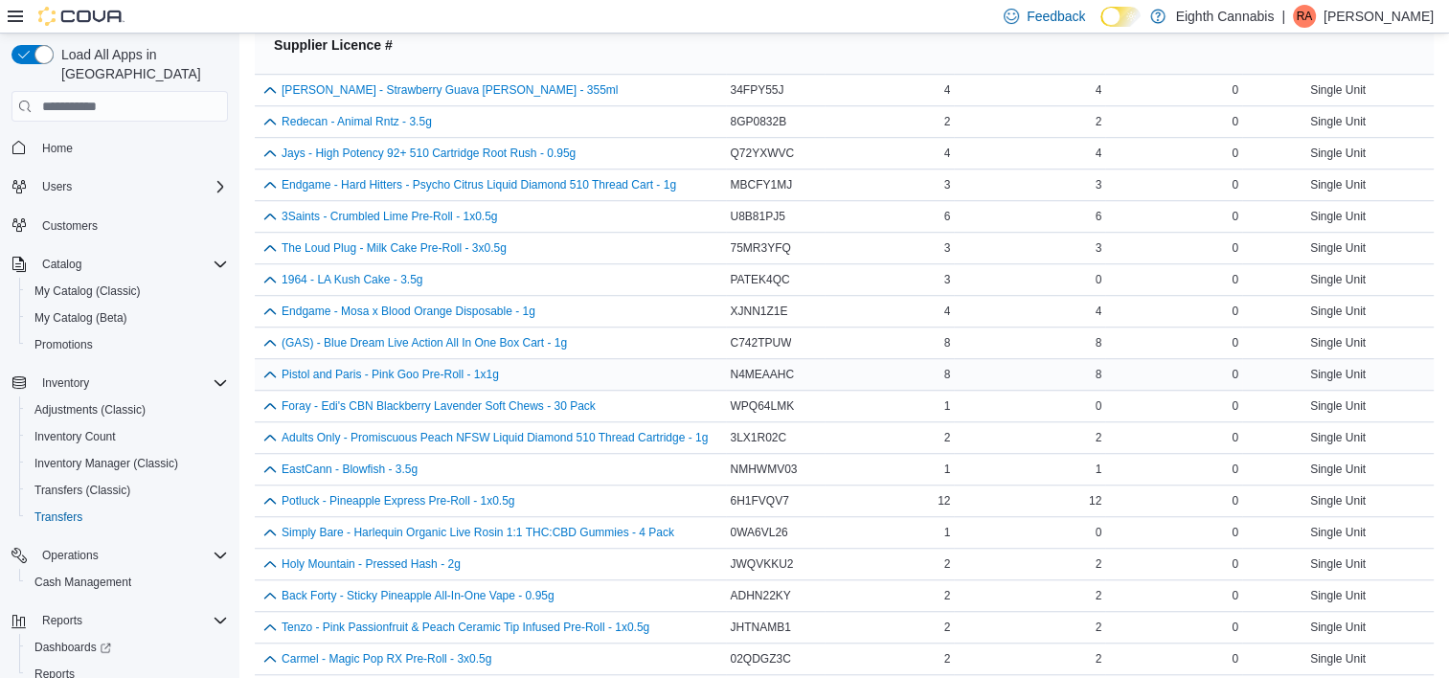
scroll to position [15685, 0]
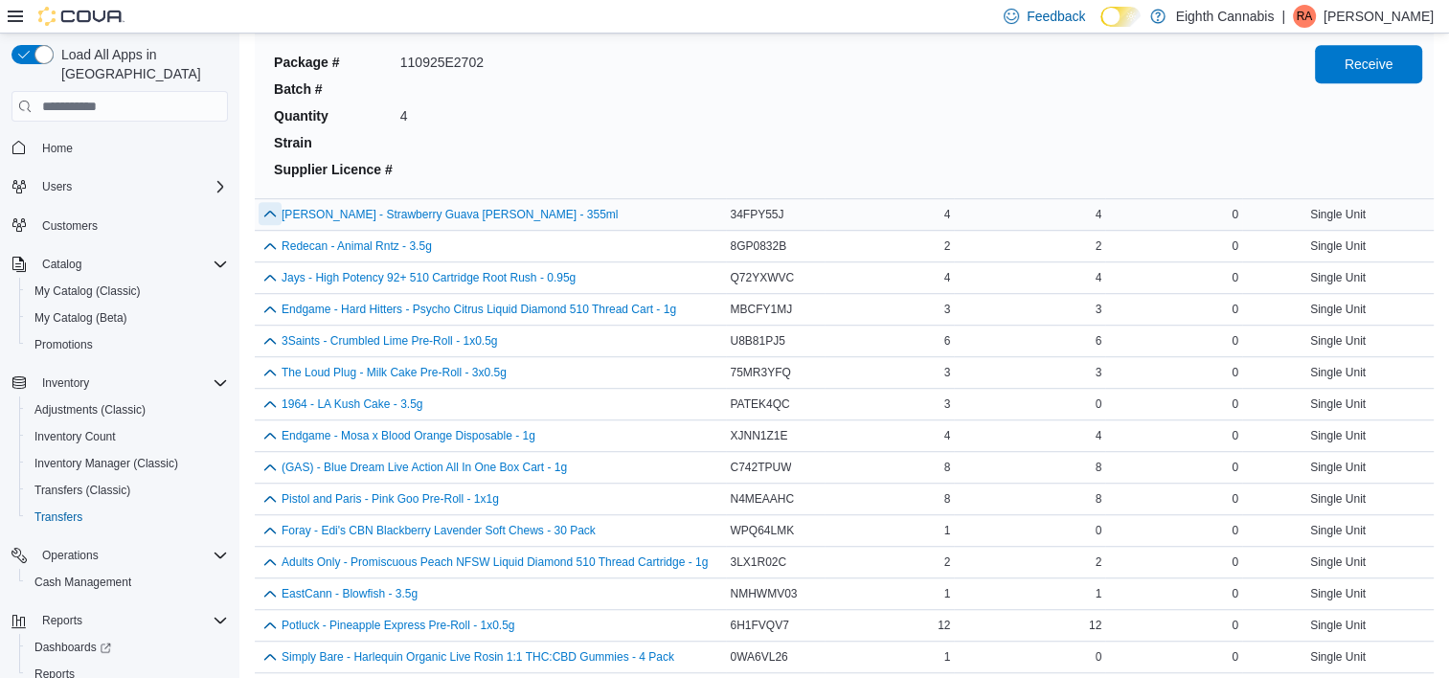
click at [272, 202] on button "button" at bounding box center [270, 213] width 23 height 23
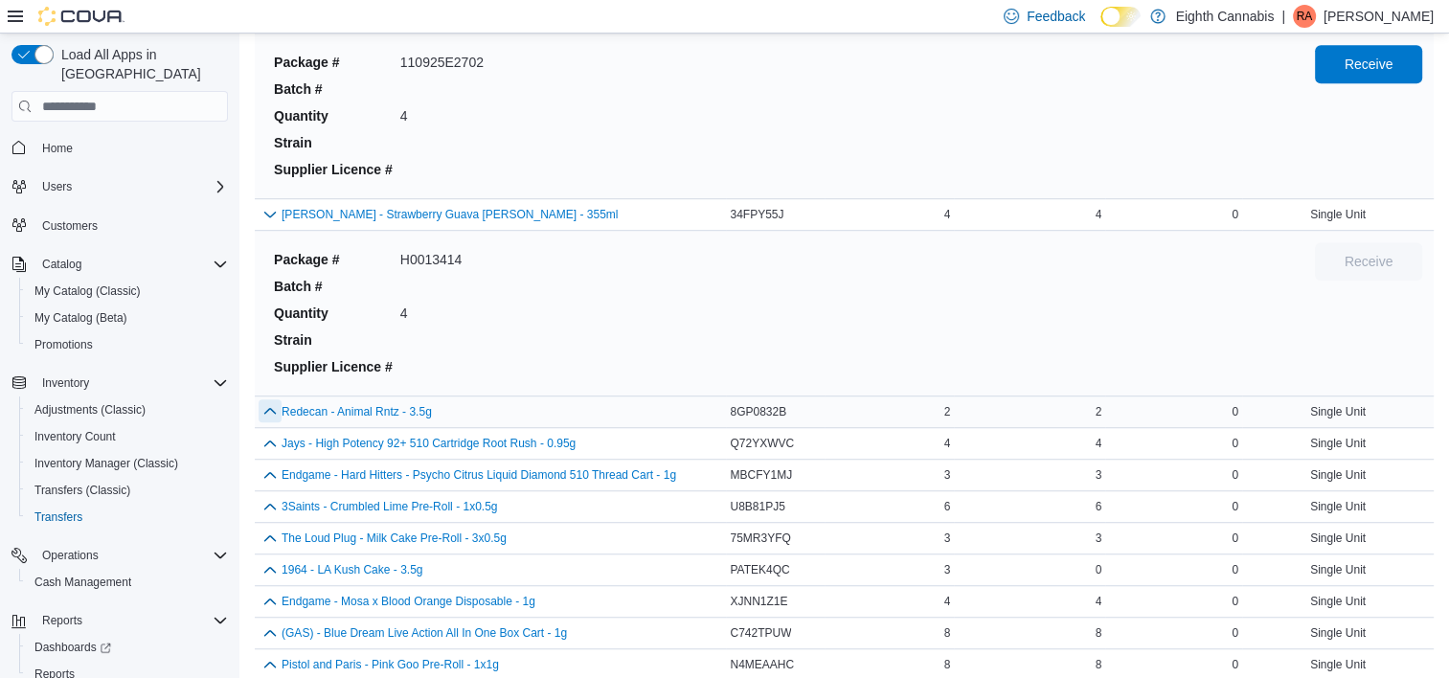
click at [280, 399] on button "button" at bounding box center [270, 410] width 23 height 23
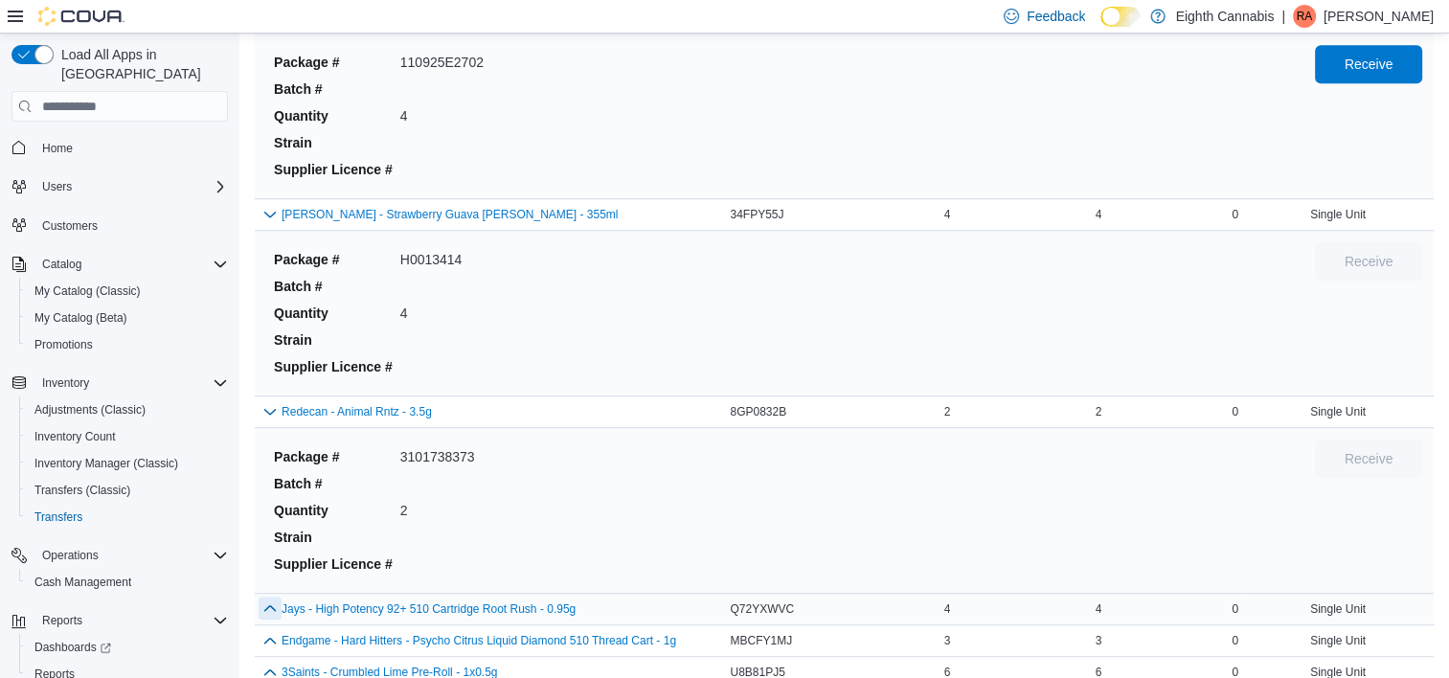
click at [269, 597] on button "button" at bounding box center [270, 608] width 23 height 23
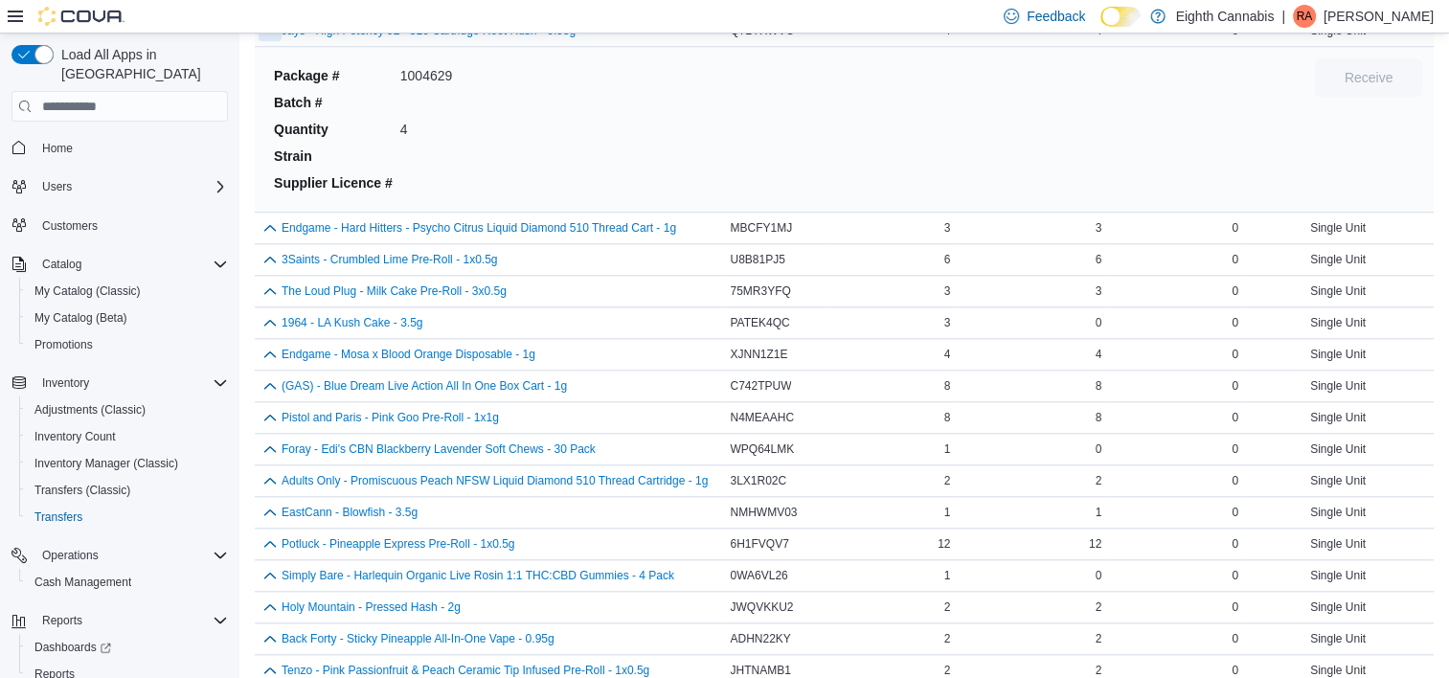
scroll to position [16263, 0]
click at [276, 216] on button "button" at bounding box center [270, 227] width 23 height 23
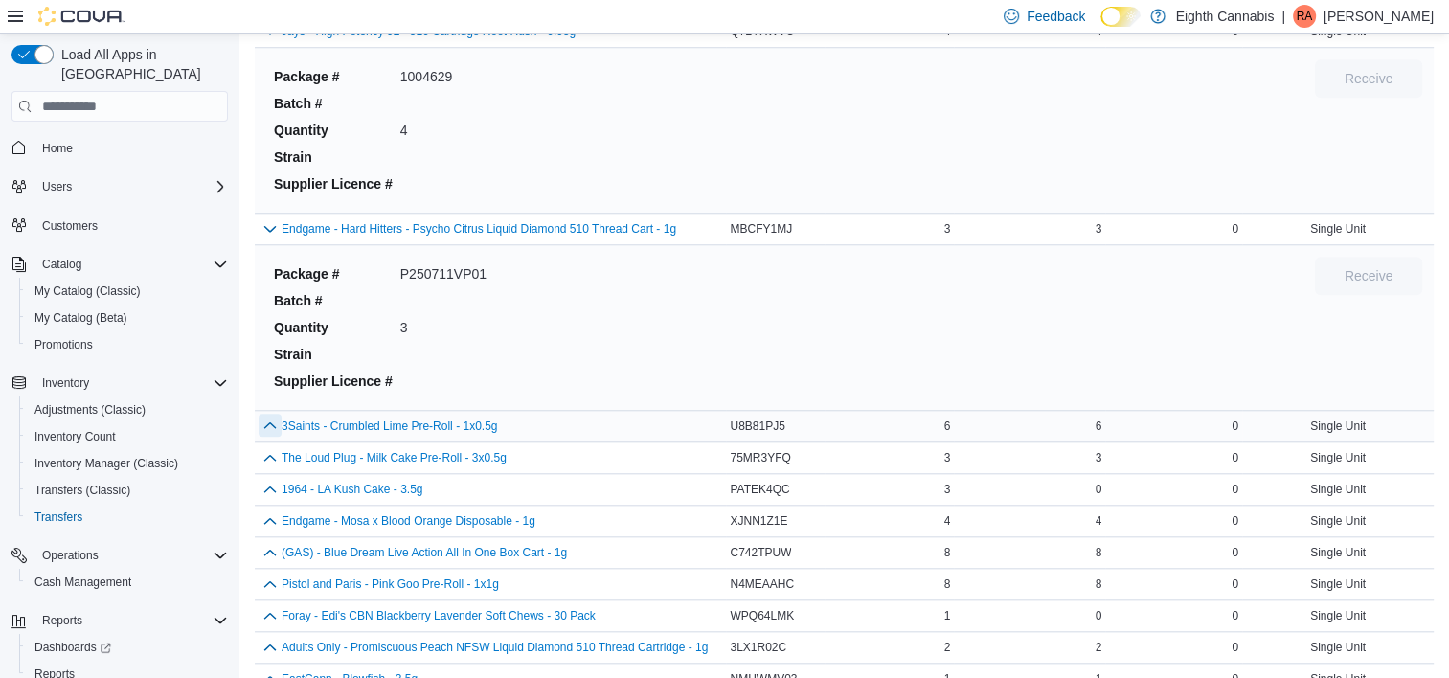
click at [269, 414] on button "button" at bounding box center [270, 425] width 23 height 23
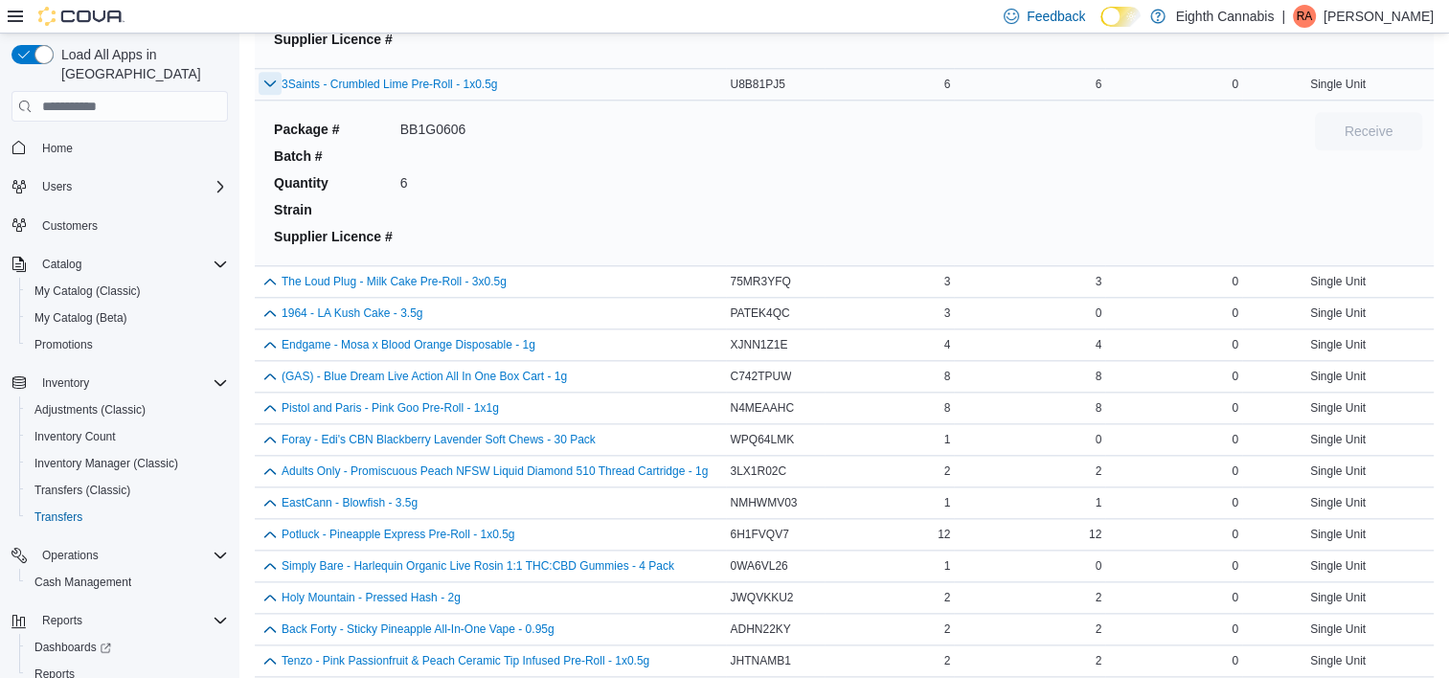
scroll to position [16624, 0]
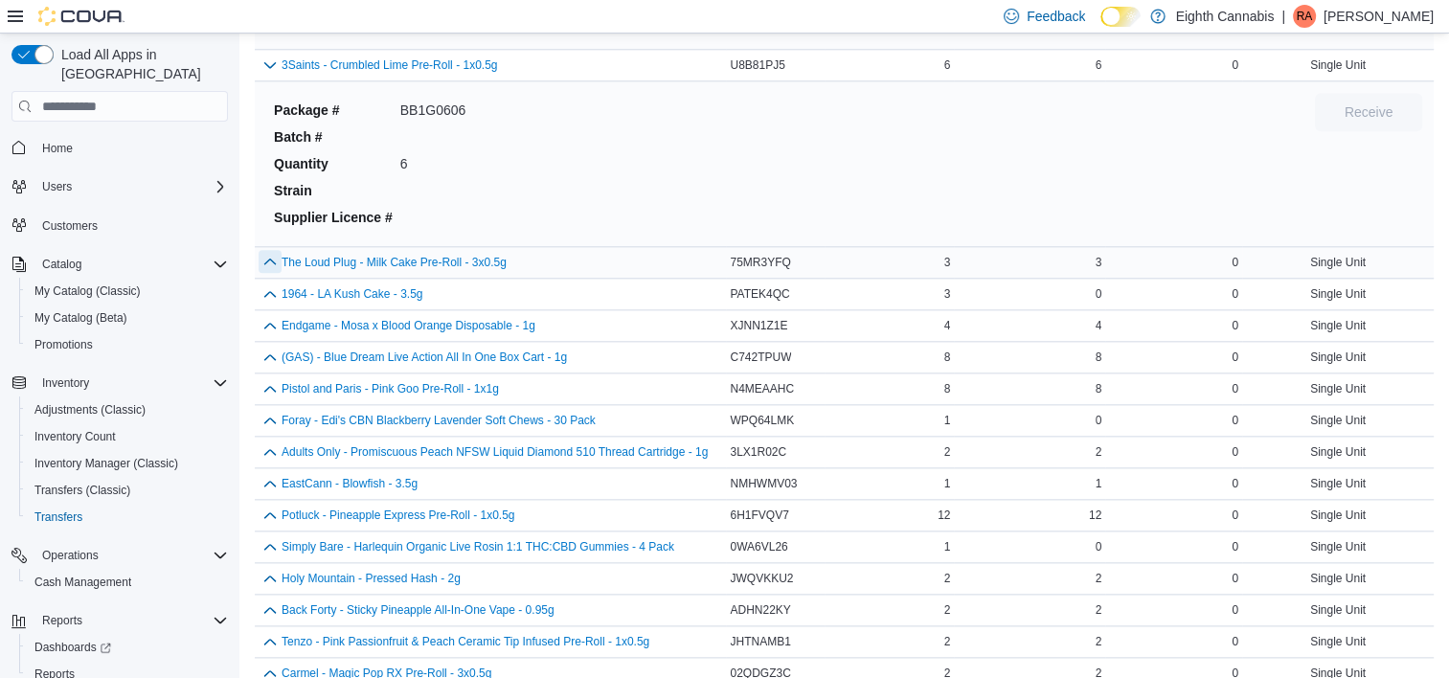
click at [276, 250] on button "button" at bounding box center [270, 261] width 23 height 23
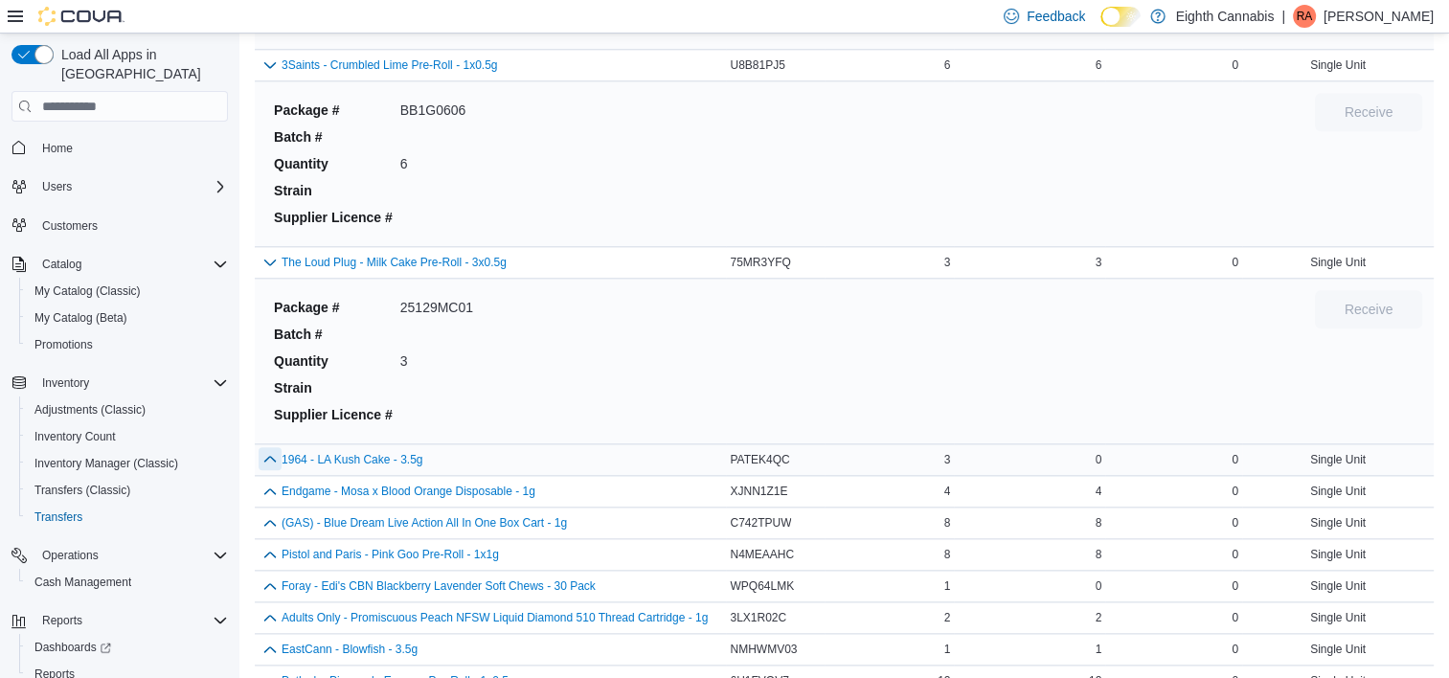
click at [268, 447] on button "button" at bounding box center [270, 458] width 23 height 23
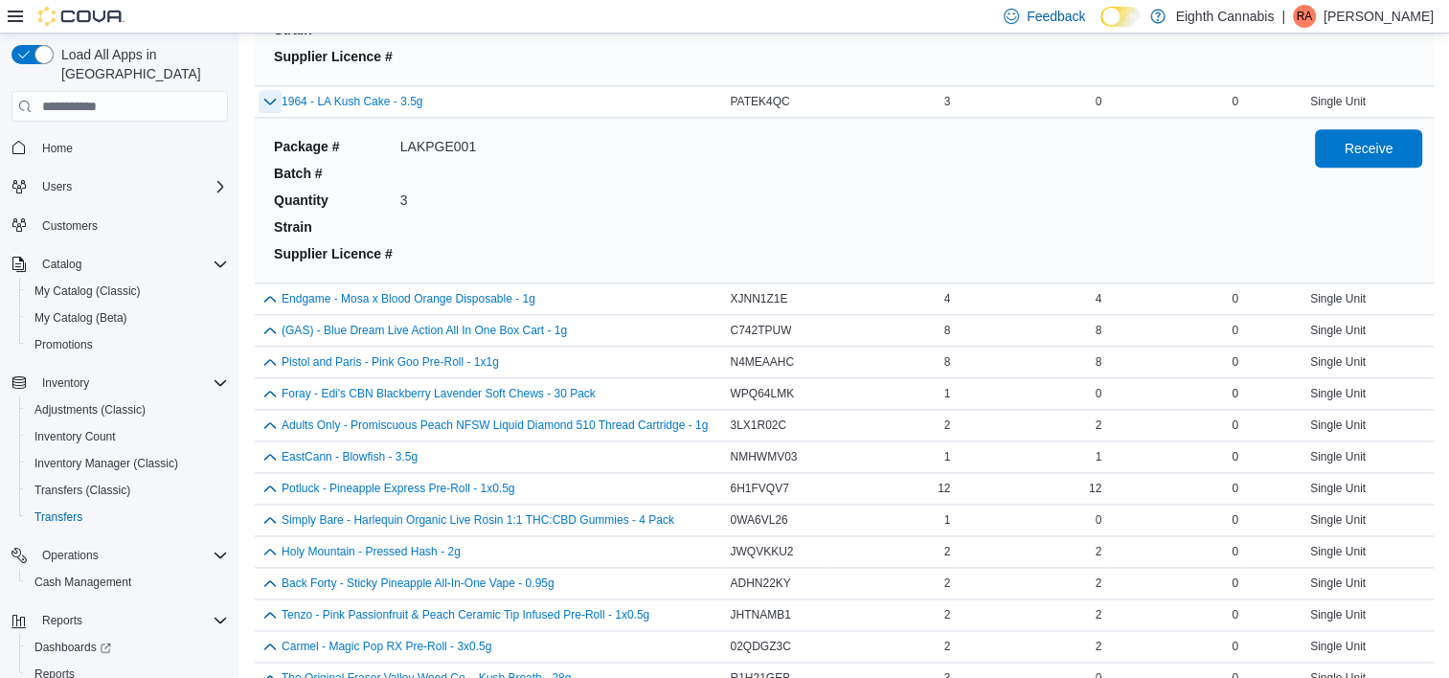
scroll to position [16983, 0]
click at [1377, 137] on span "Receive" at bounding box center [1369, 146] width 49 height 19
click at [269, 285] on button "button" at bounding box center [270, 296] width 23 height 23
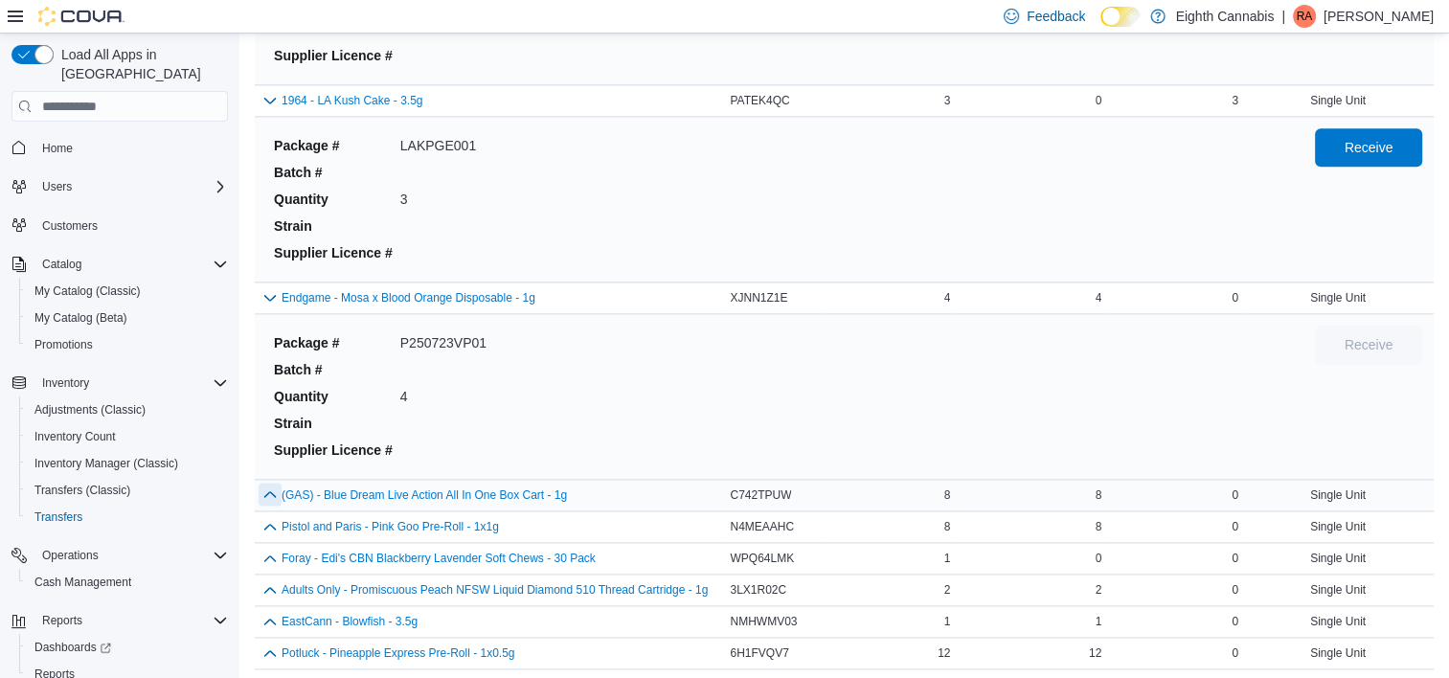
click at [268, 484] on div "(GAS) - Blue Dream Live Action All In One Box Cart - 1g" at bounding box center [491, 495] width 464 height 23
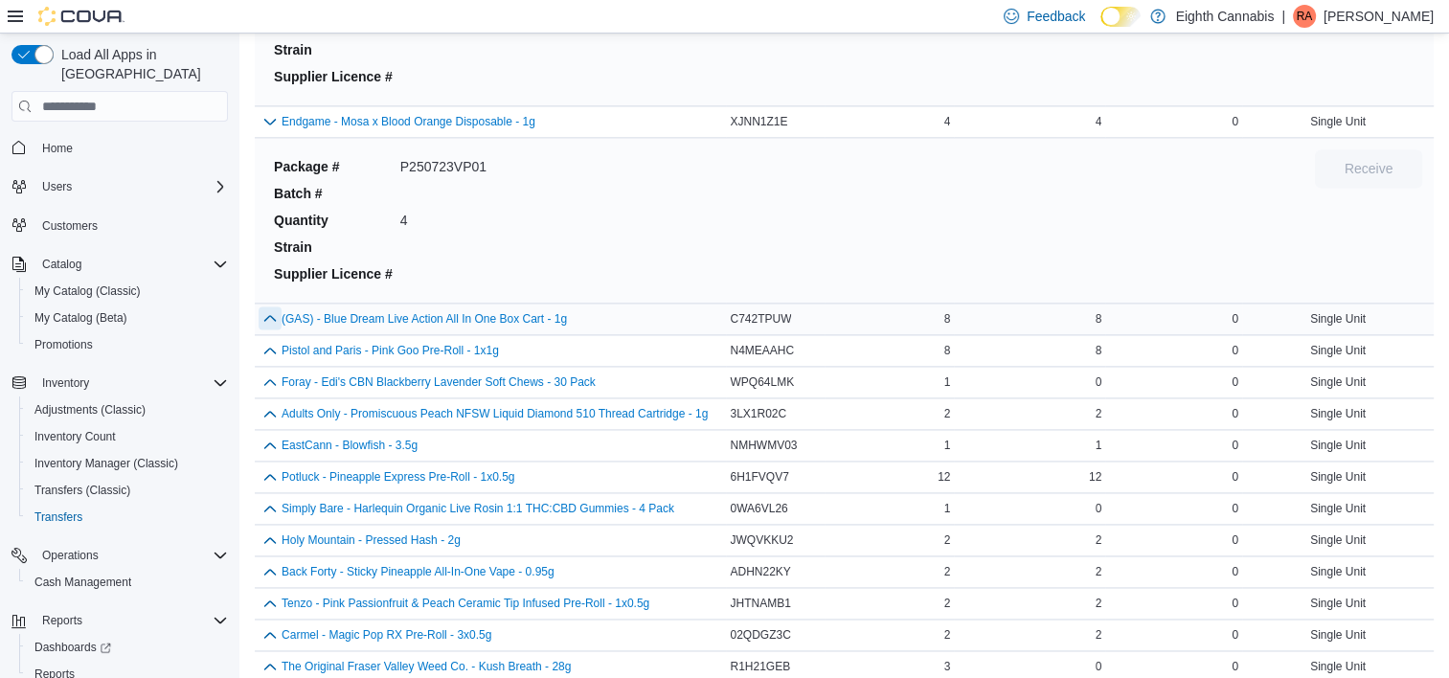
scroll to position [17199, 0]
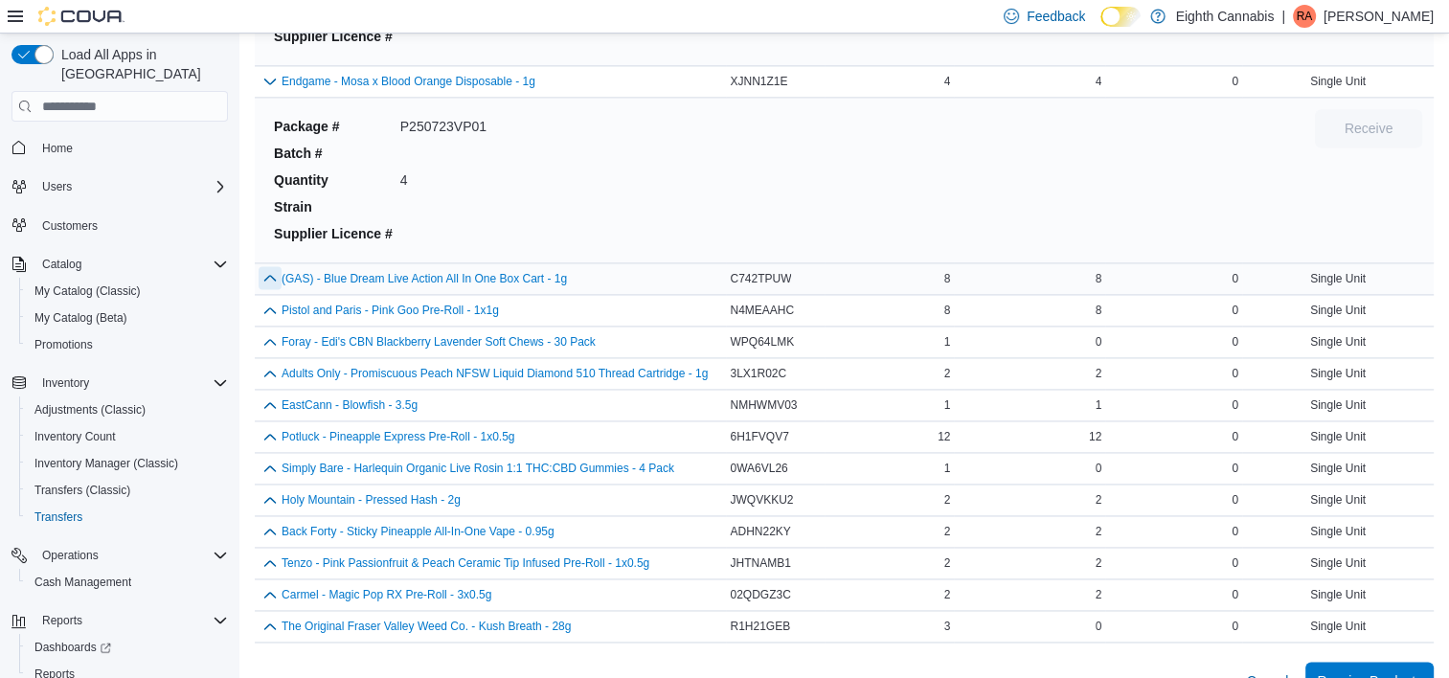
click at [270, 266] on button "button" at bounding box center [270, 277] width 23 height 23
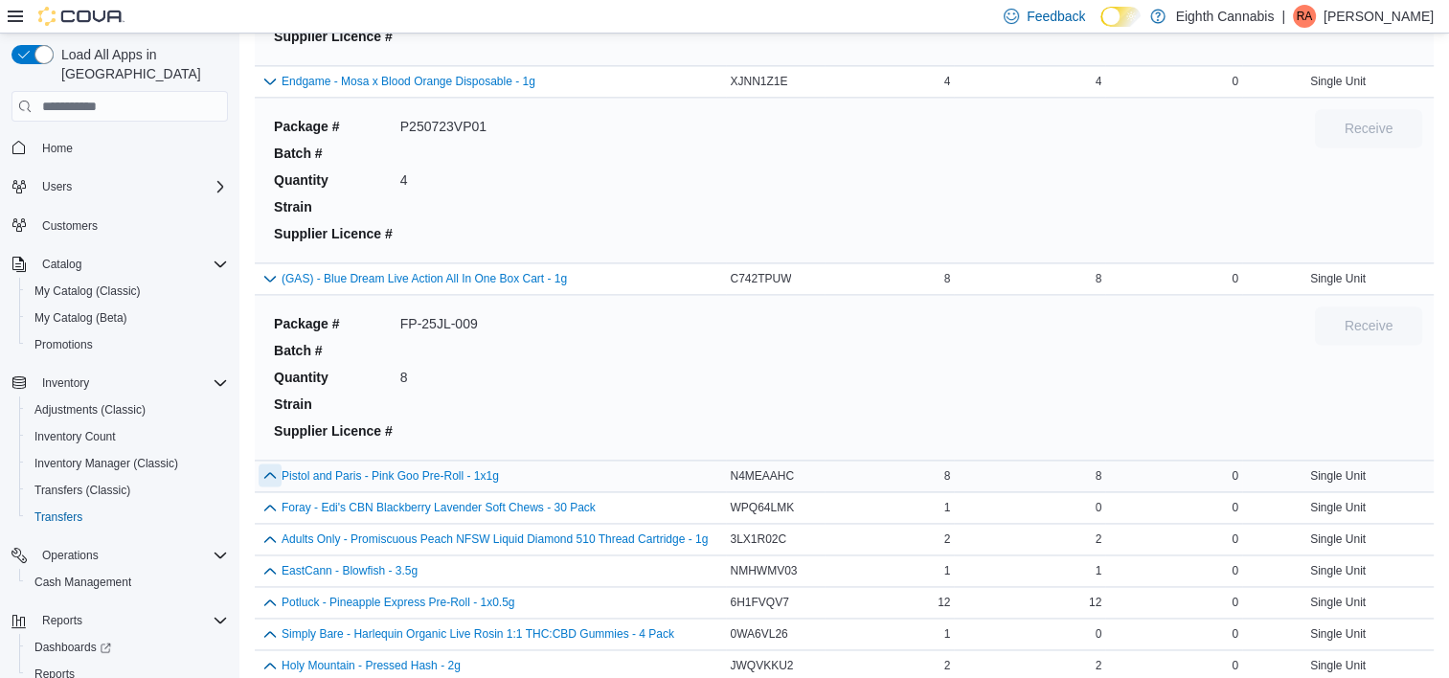
click at [276, 464] on button "button" at bounding box center [270, 475] width 23 height 23
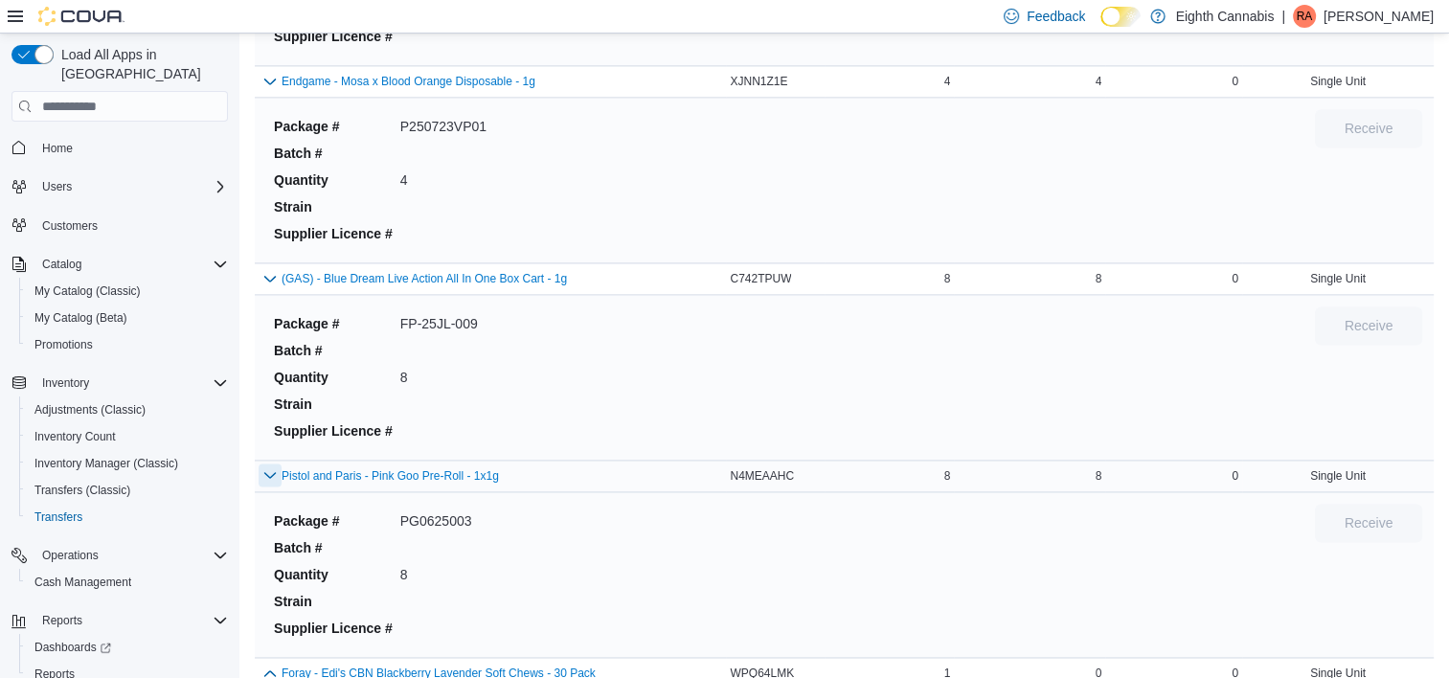
scroll to position [17531, 0]
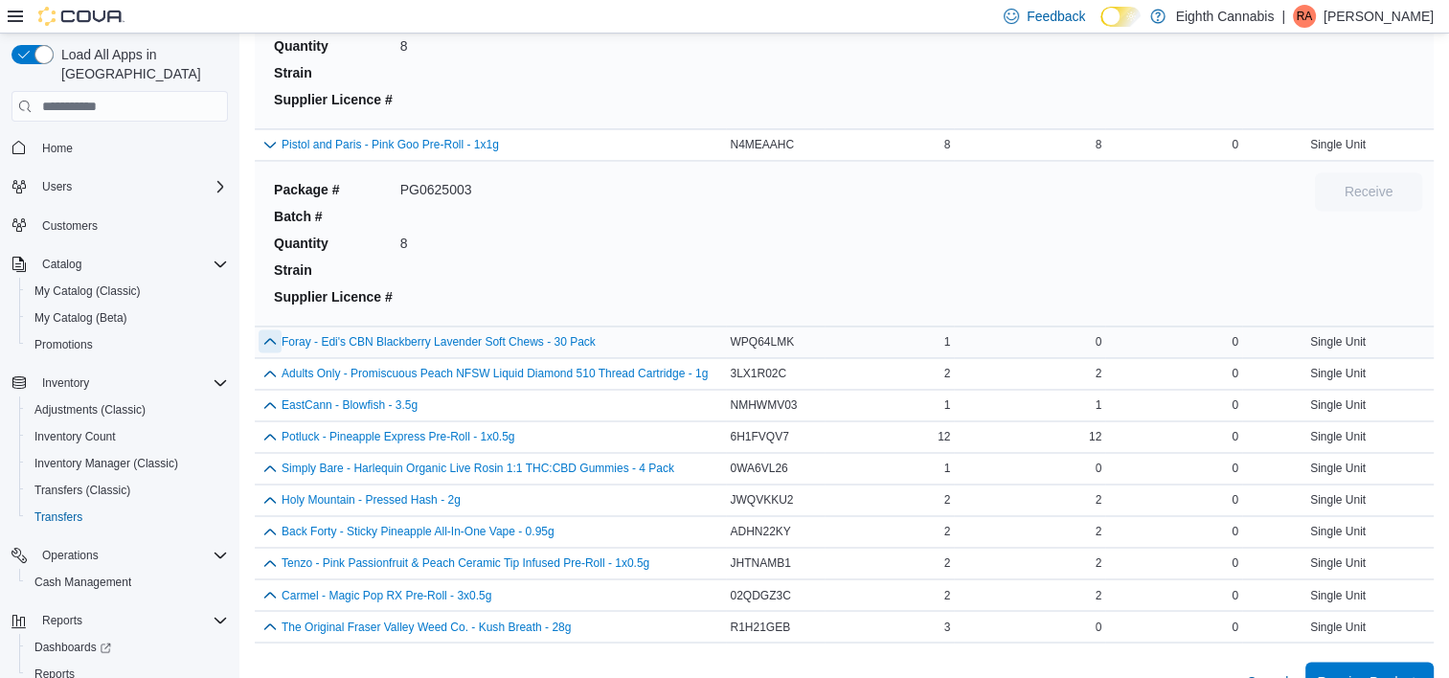
click at [273, 329] on button "button" at bounding box center [270, 340] width 23 height 23
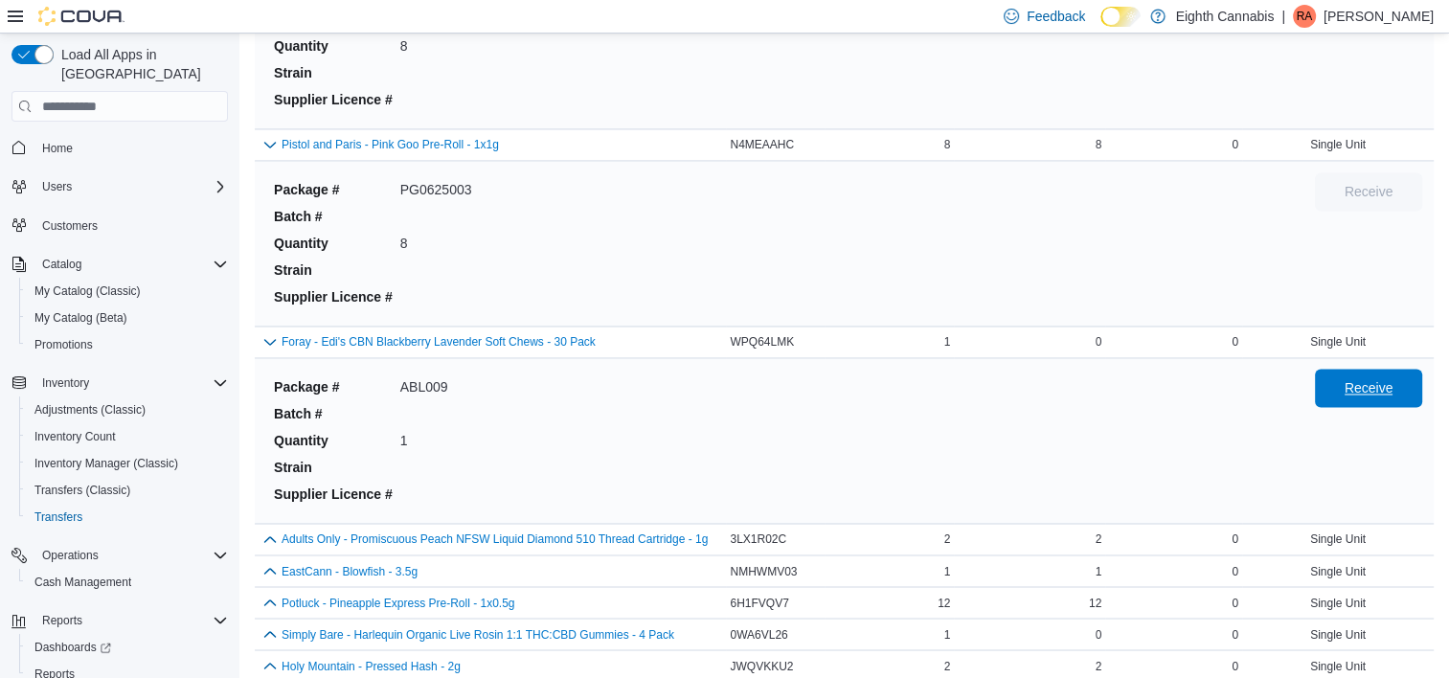
click at [1365, 378] on span "Receive" at bounding box center [1369, 387] width 49 height 19
click at [270, 527] on button "button" at bounding box center [270, 538] width 23 height 23
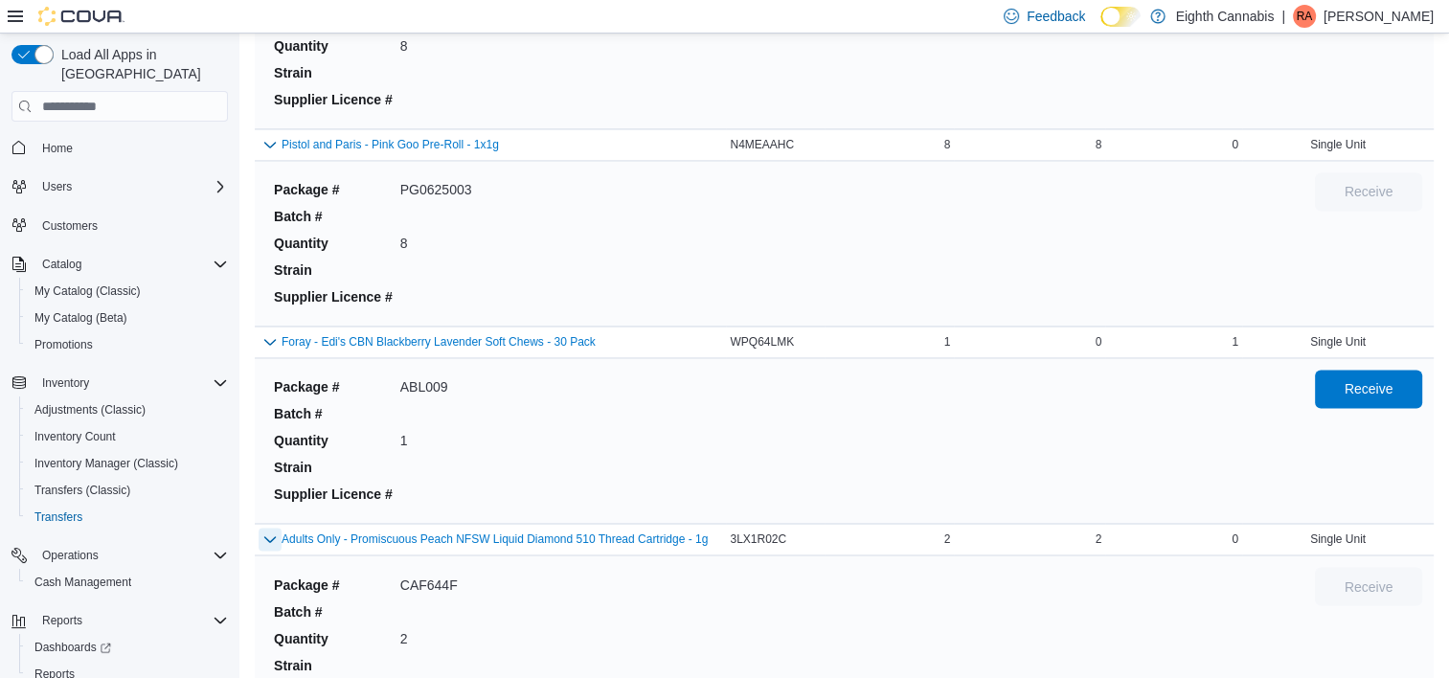
scroll to position [17861, 0]
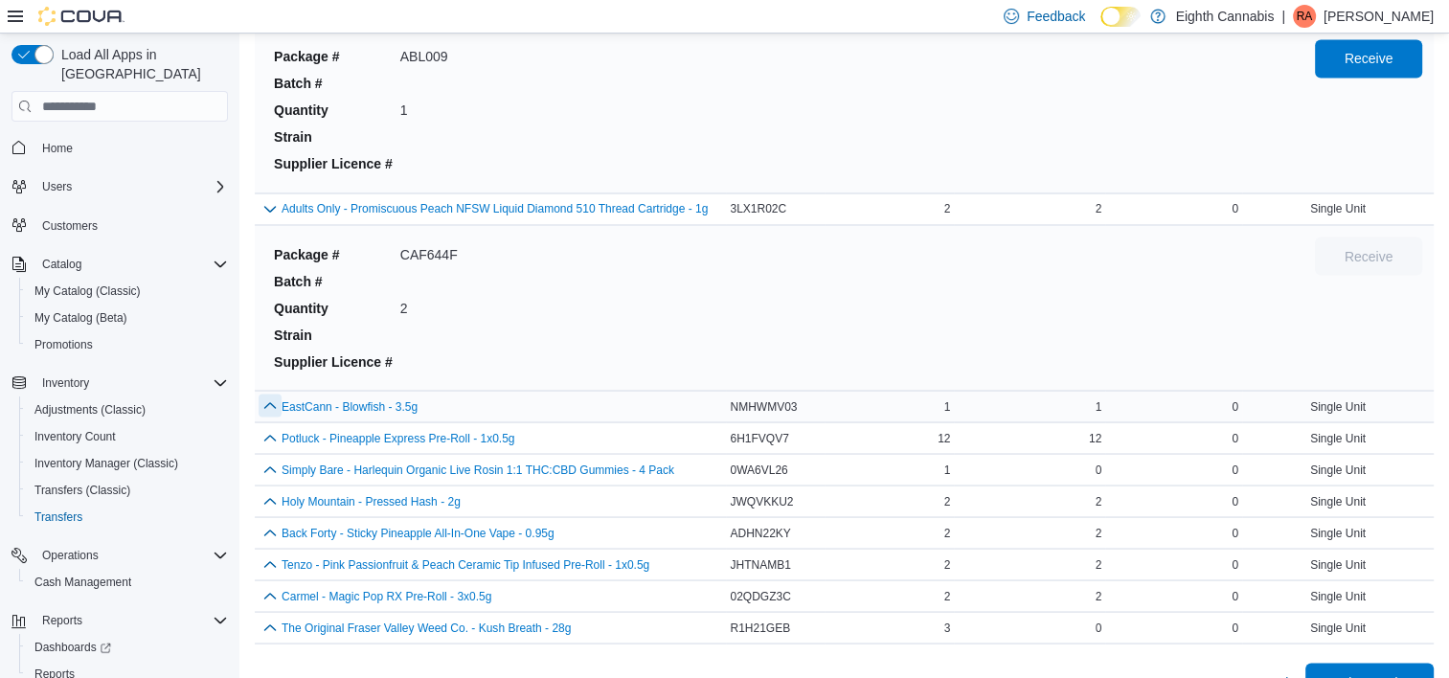
click at [274, 394] on button "button" at bounding box center [270, 405] width 23 height 23
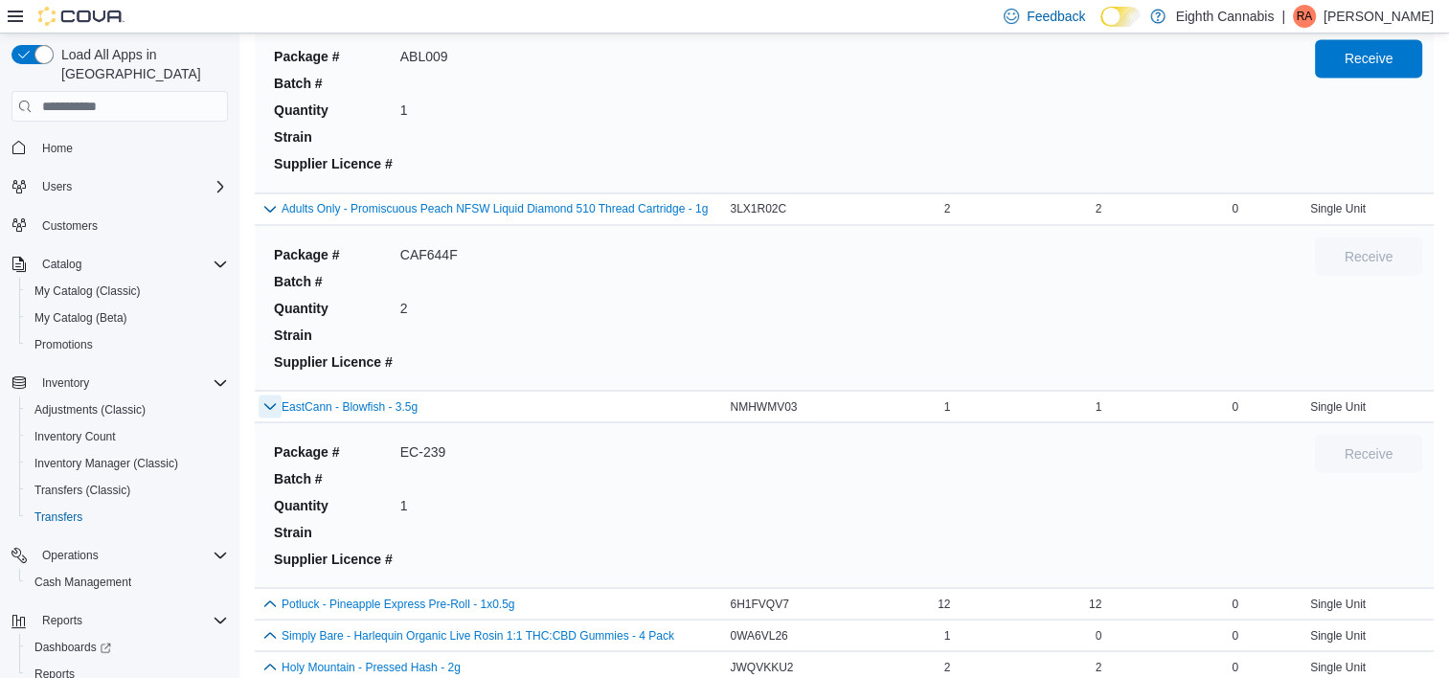
scroll to position [18027, 0]
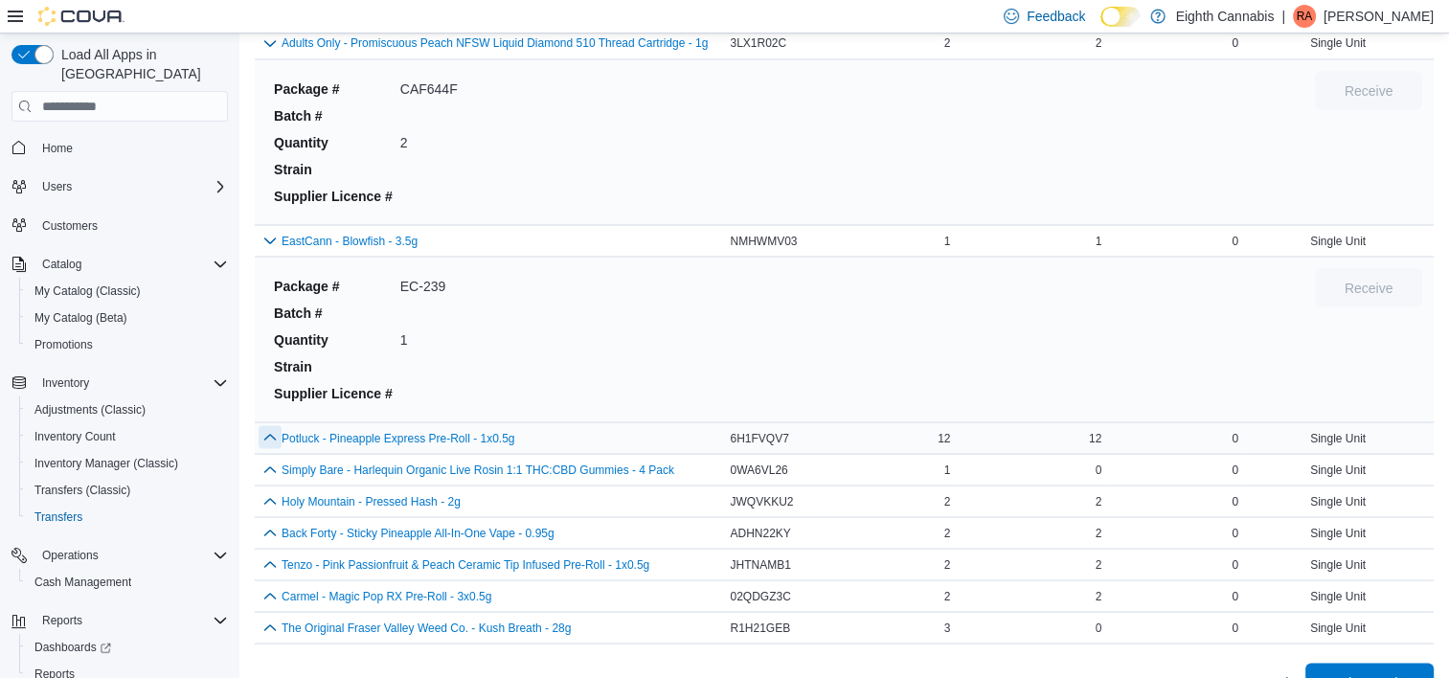
click at [278, 425] on button "button" at bounding box center [270, 436] width 23 height 23
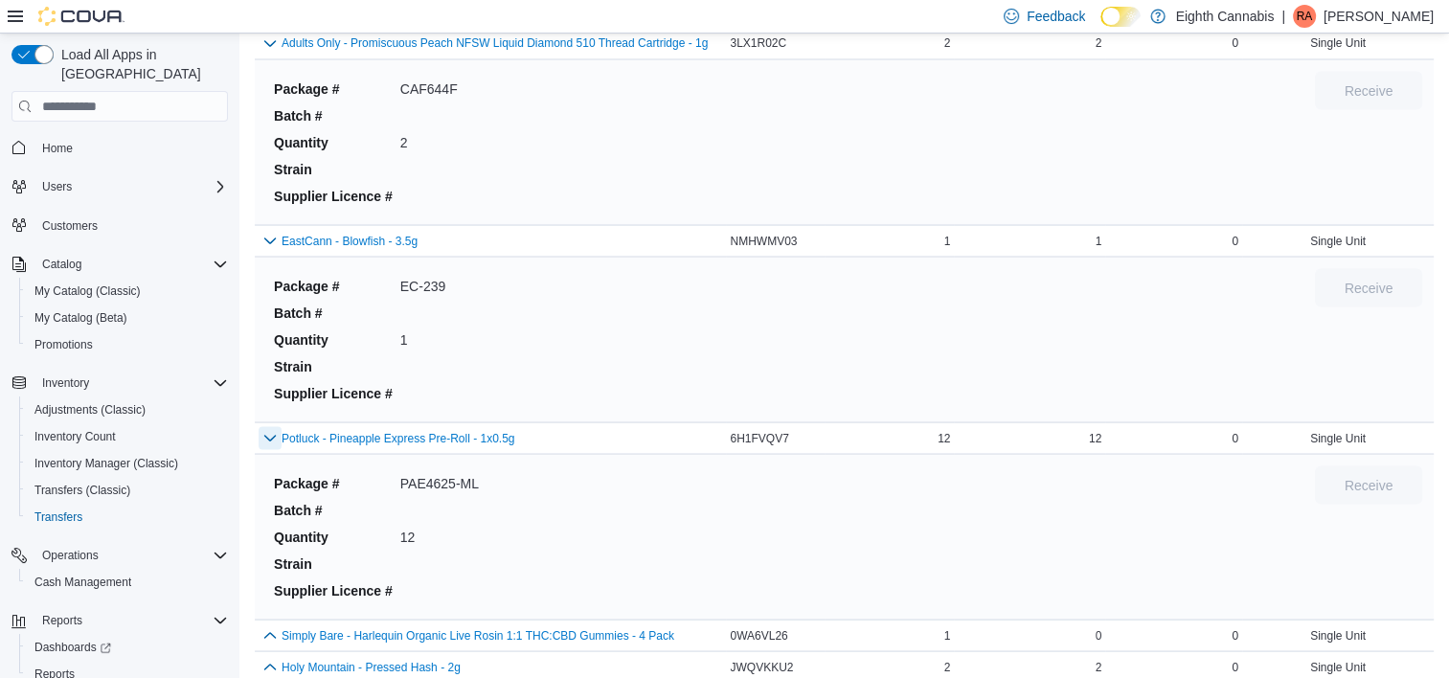
scroll to position [18193, 0]
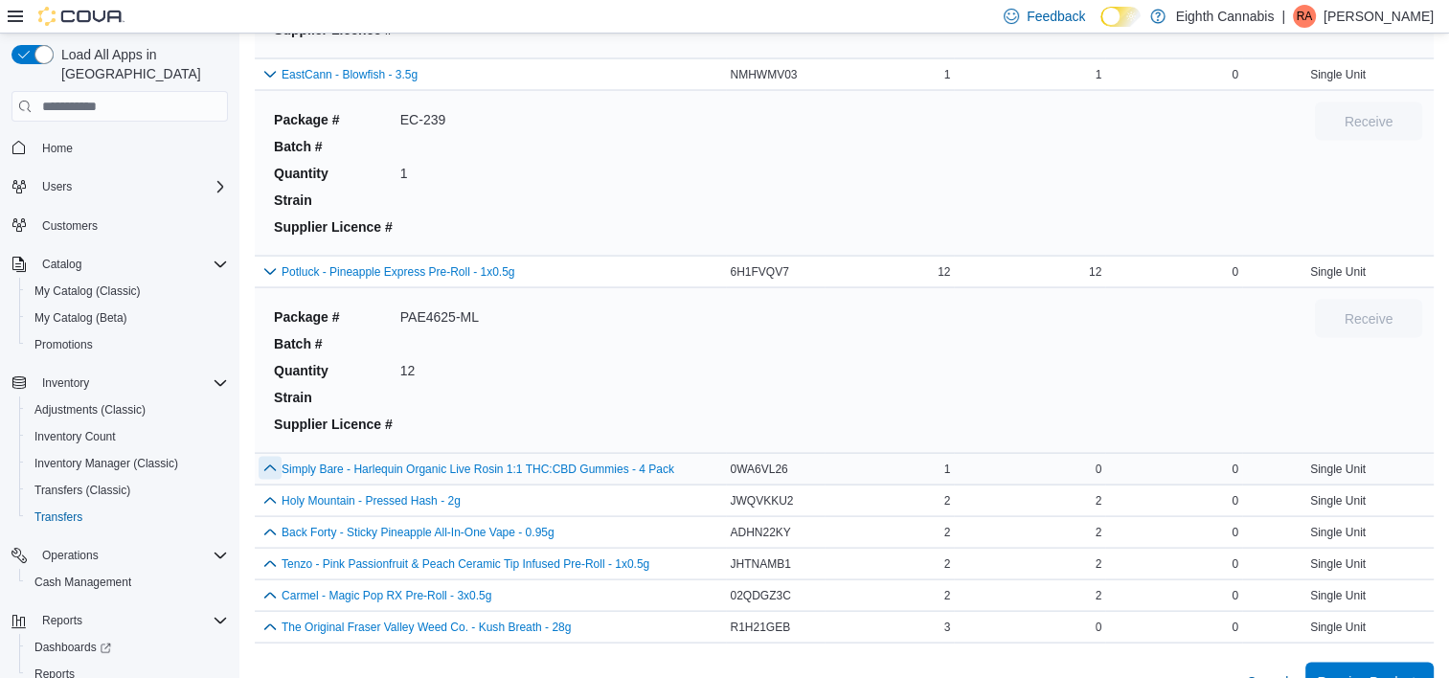
click at [268, 457] on button "button" at bounding box center [270, 468] width 23 height 23
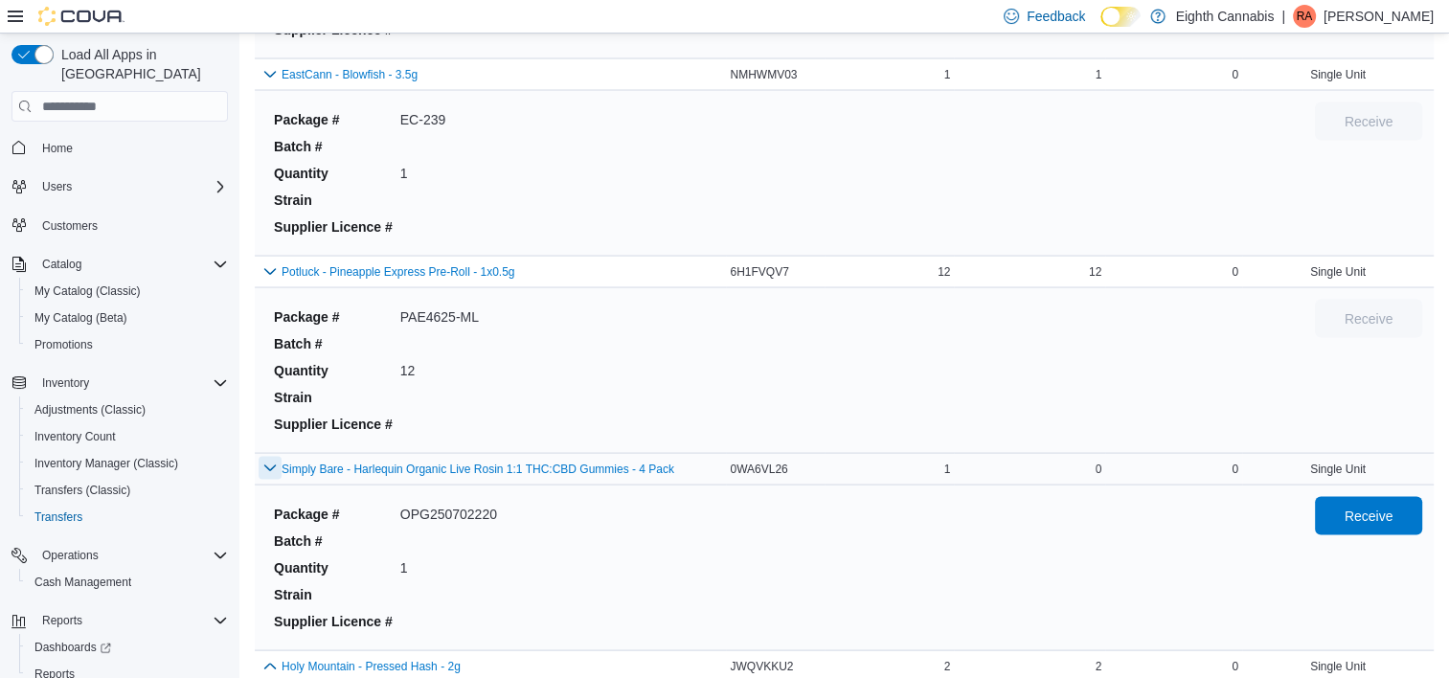
scroll to position [18358, 0]
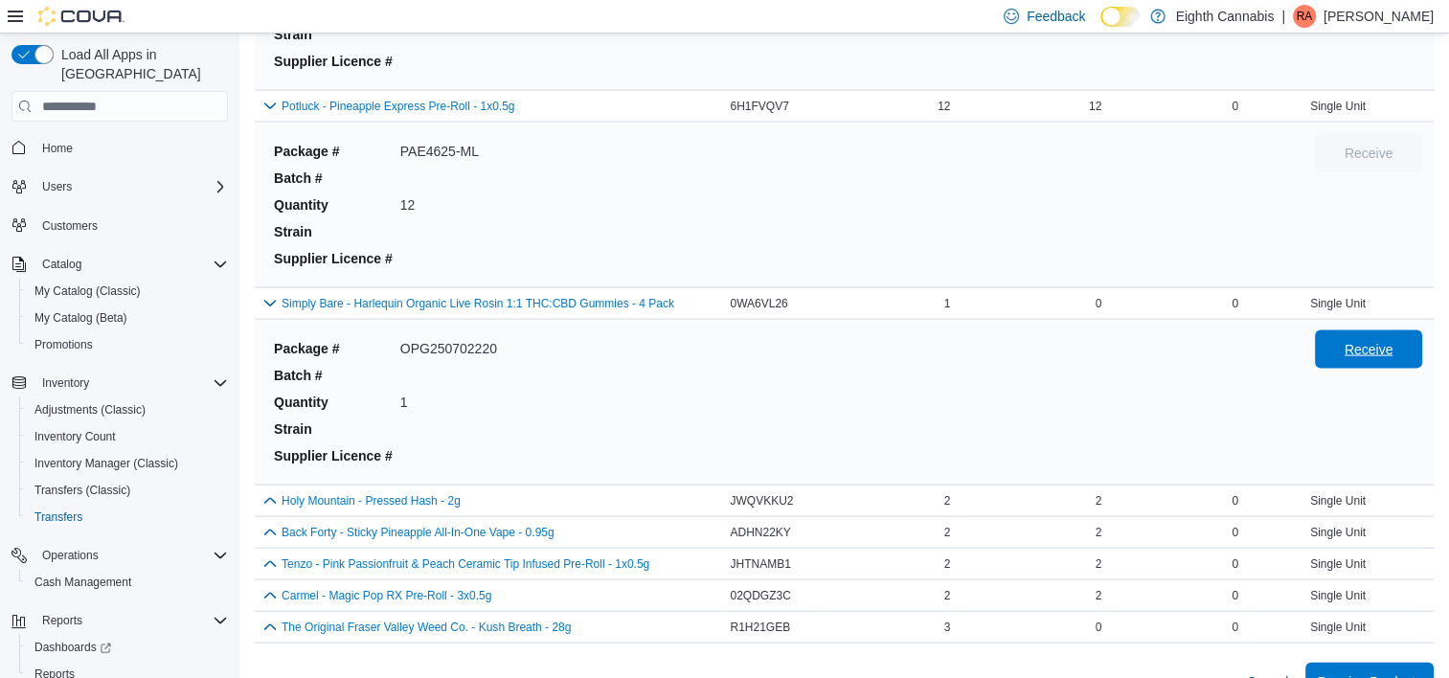
click at [1356, 330] on span "Receive" at bounding box center [1369, 349] width 84 height 38
click at [270, 488] on button "button" at bounding box center [270, 499] width 23 height 23
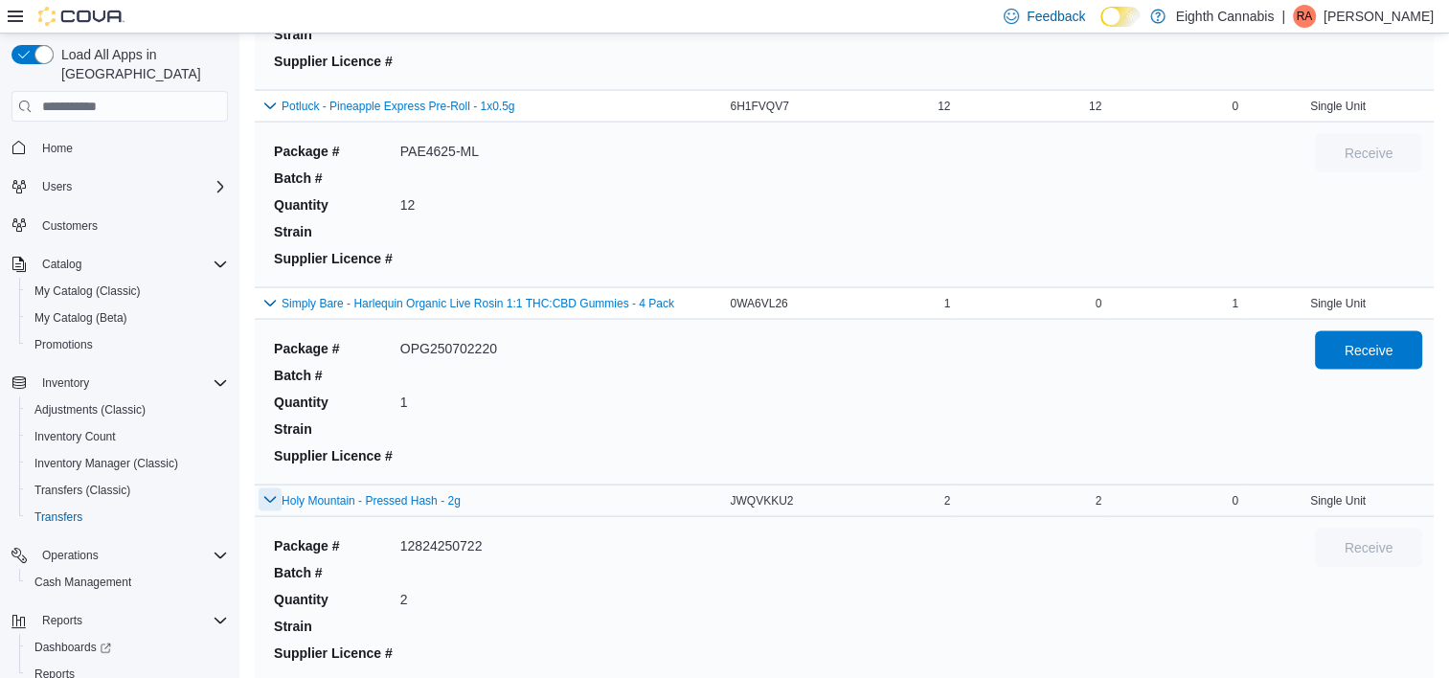
scroll to position [18524, 0]
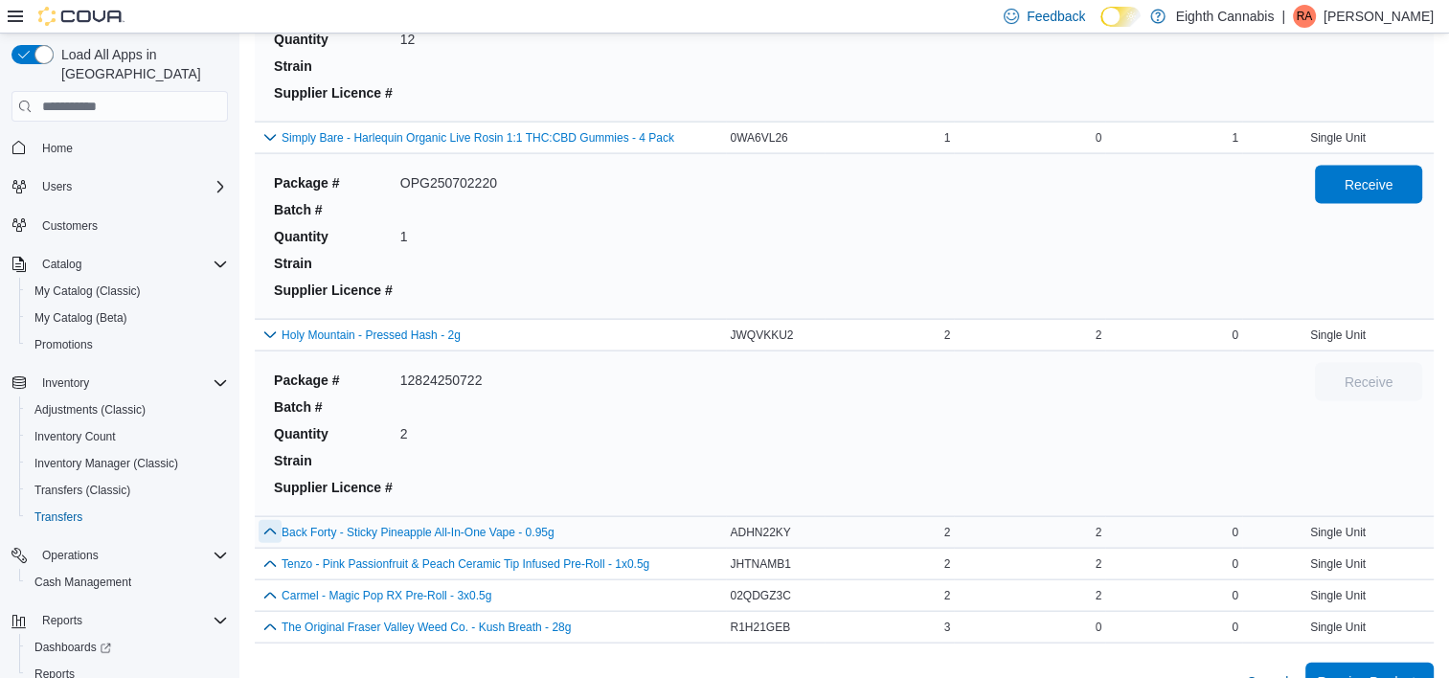
click at [266, 520] on button "button" at bounding box center [270, 531] width 23 height 23
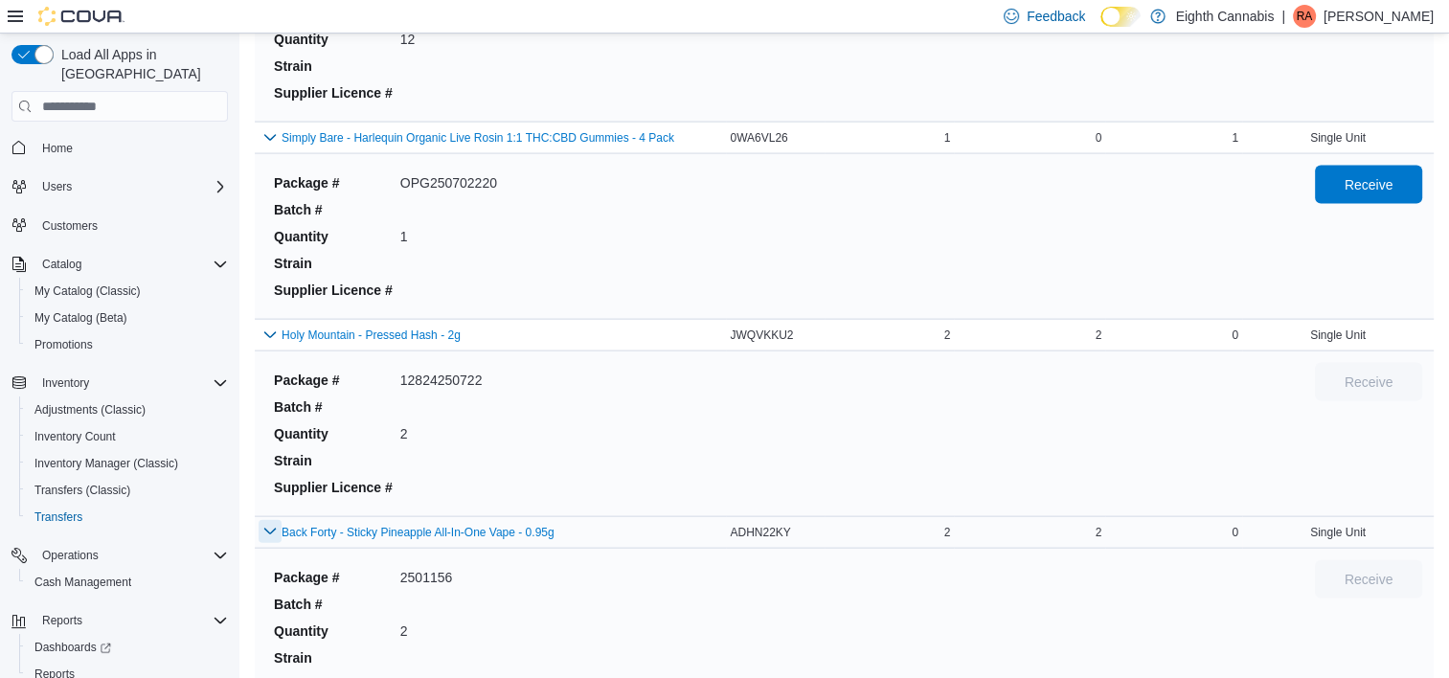
scroll to position [18689, 0]
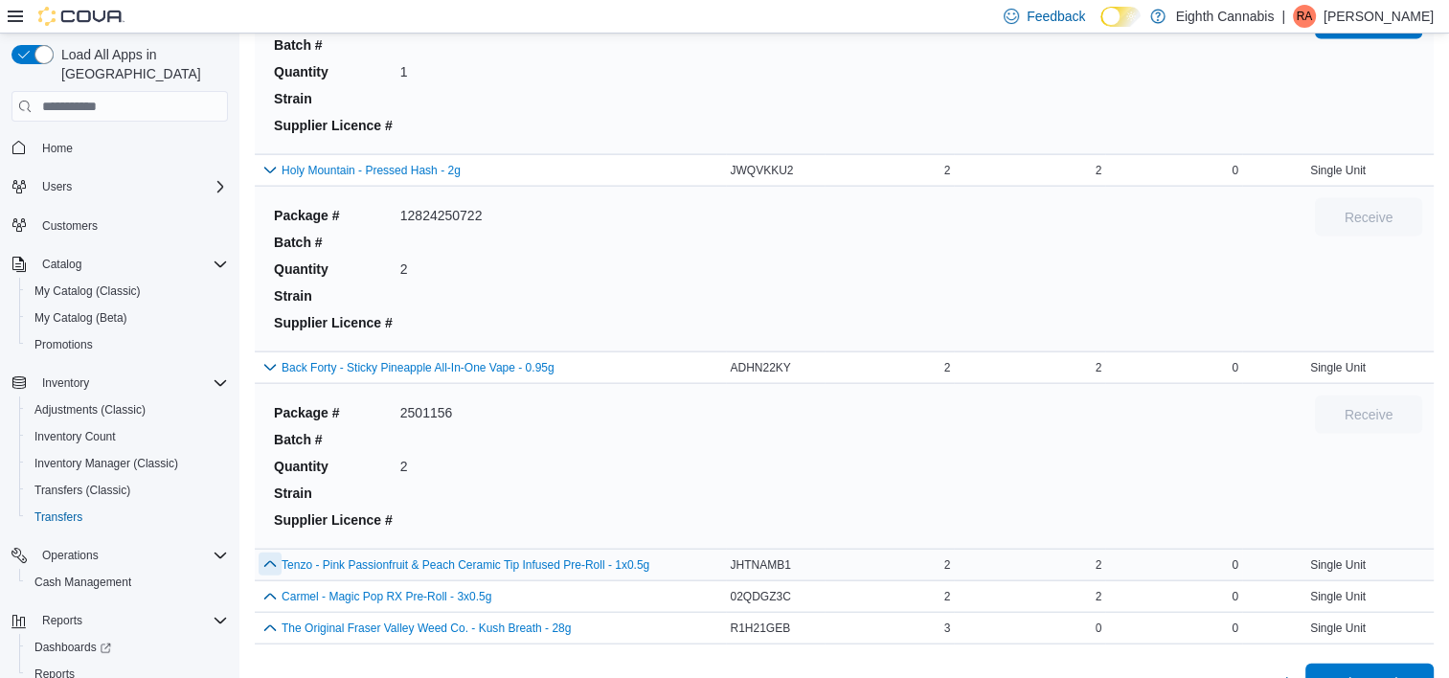
click at [269, 553] on button "button" at bounding box center [270, 564] width 23 height 23
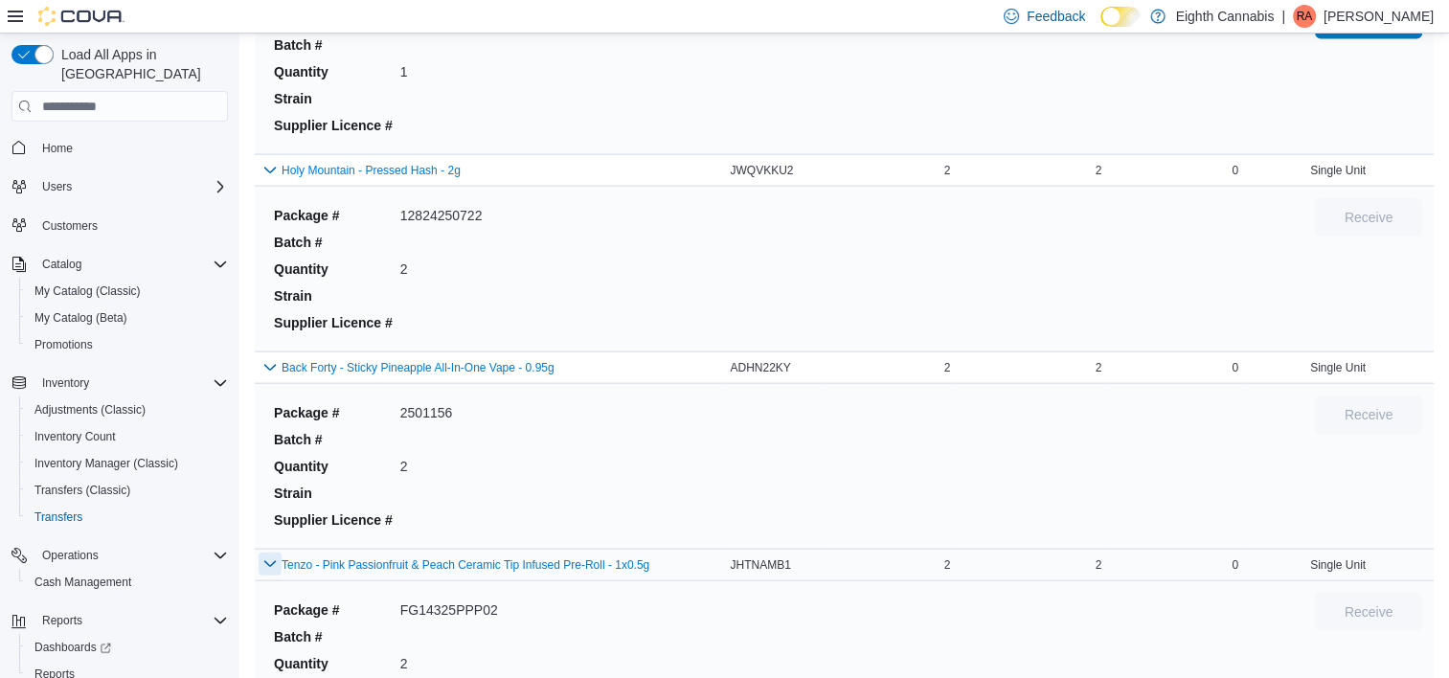
scroll to position [18855, 0]
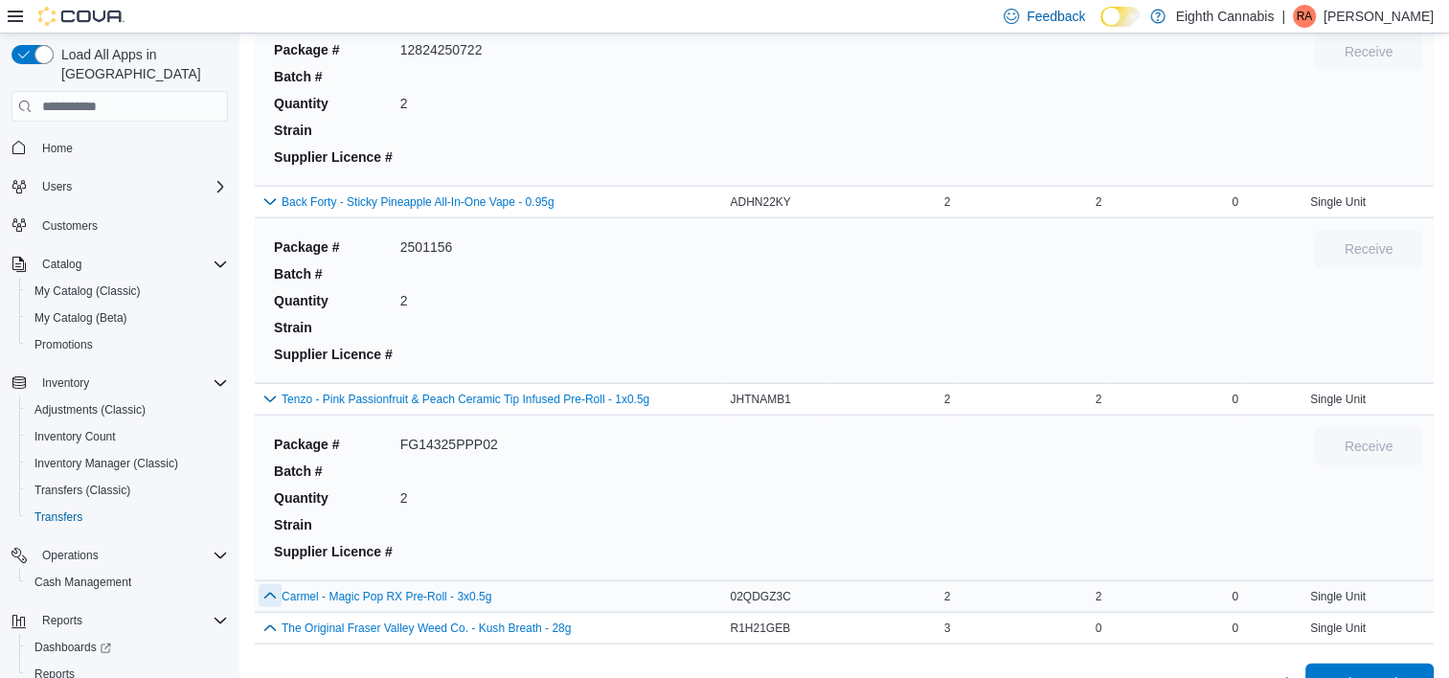
click at [266, 584] on button "button" at bounding box center [270, 595] width 23 height 23
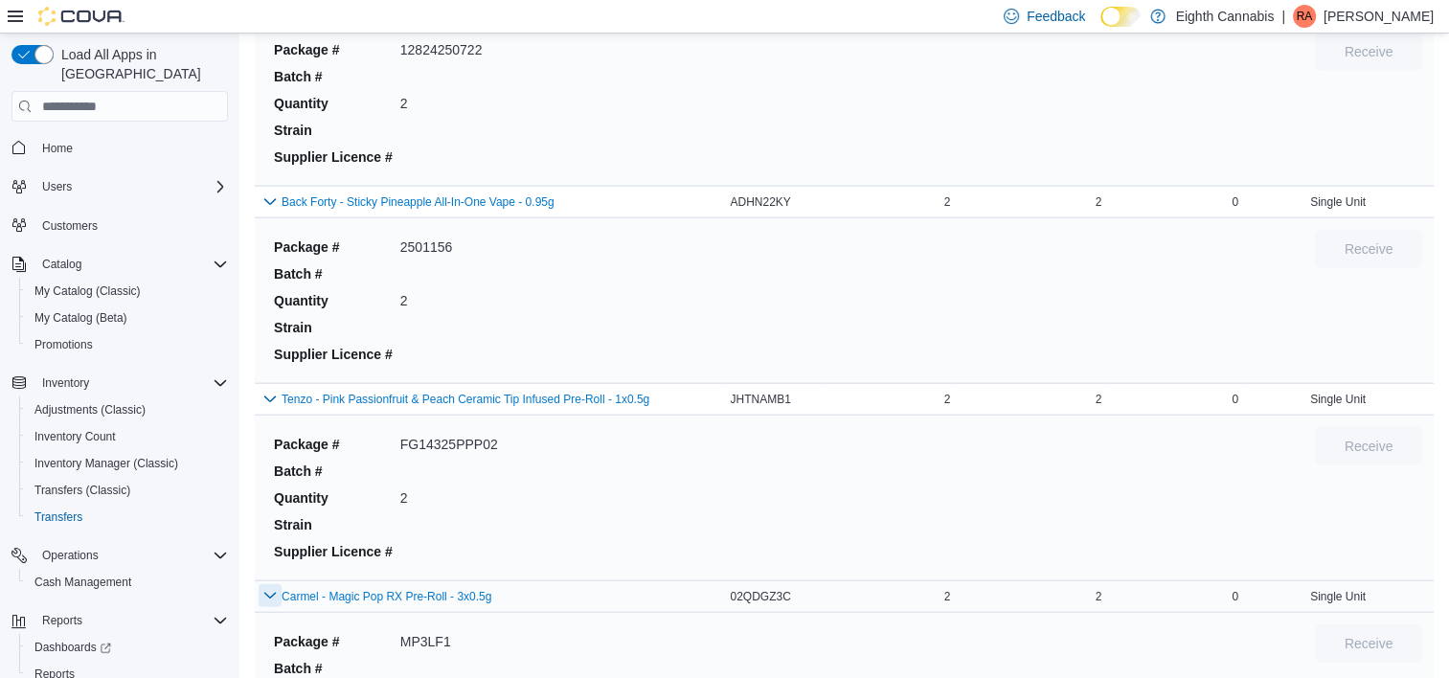
scroll to position [19020, 0]
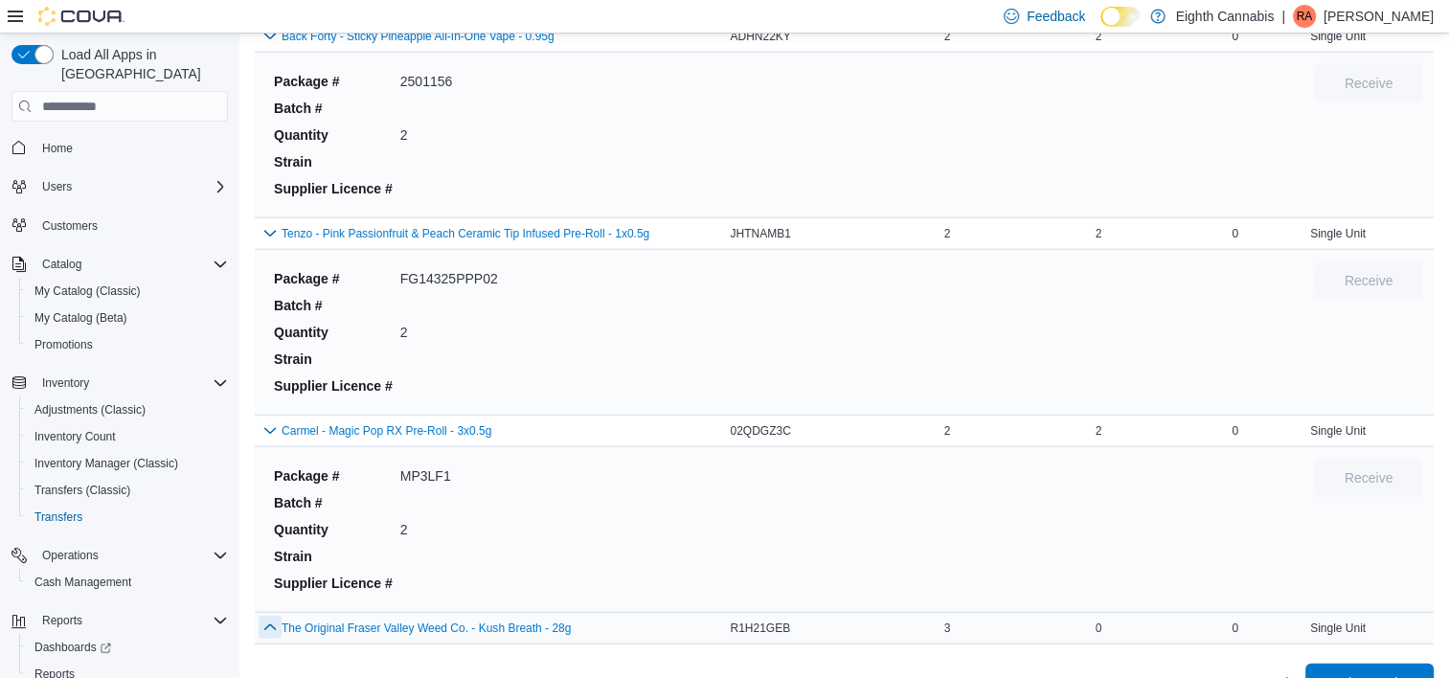
click at [272, 616] on button "button" at bounding box center [270, 627] width 23 height 23
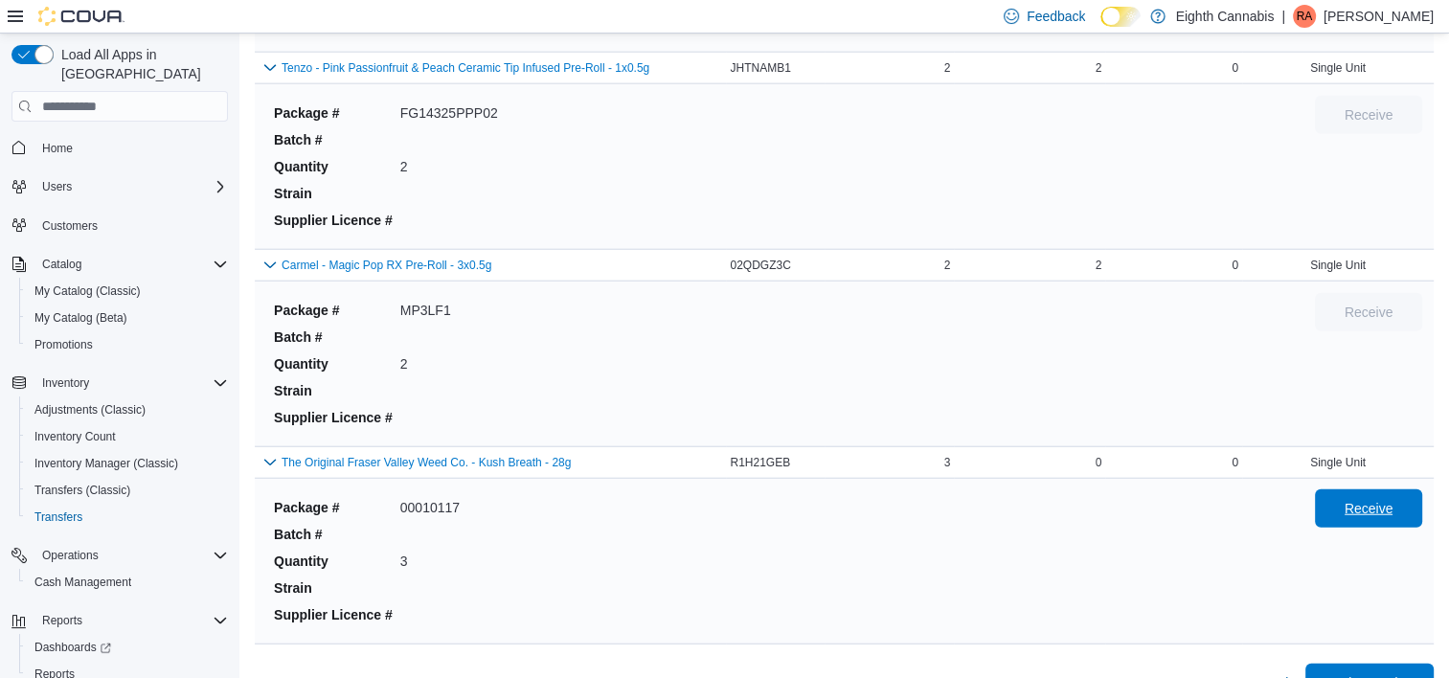
click at [1353, 489] on span "Receive" at bounding box center [1369, 508] width 84 height 38
click at [1383, 672] on span "Receive Products" at bounding box center [1369, 681] width 105 height 19
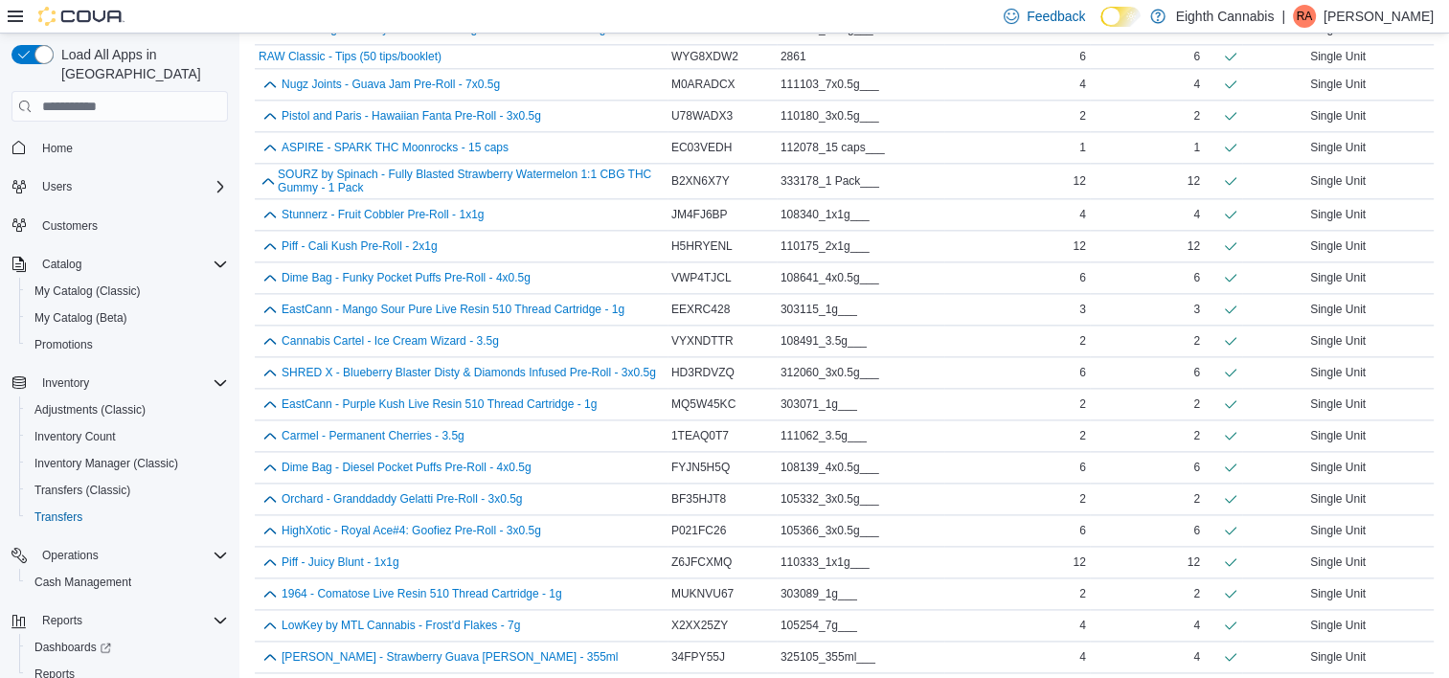
scroll to position [3010, 0]
